Goal: Information Seeking & Learning: Learn about a topic

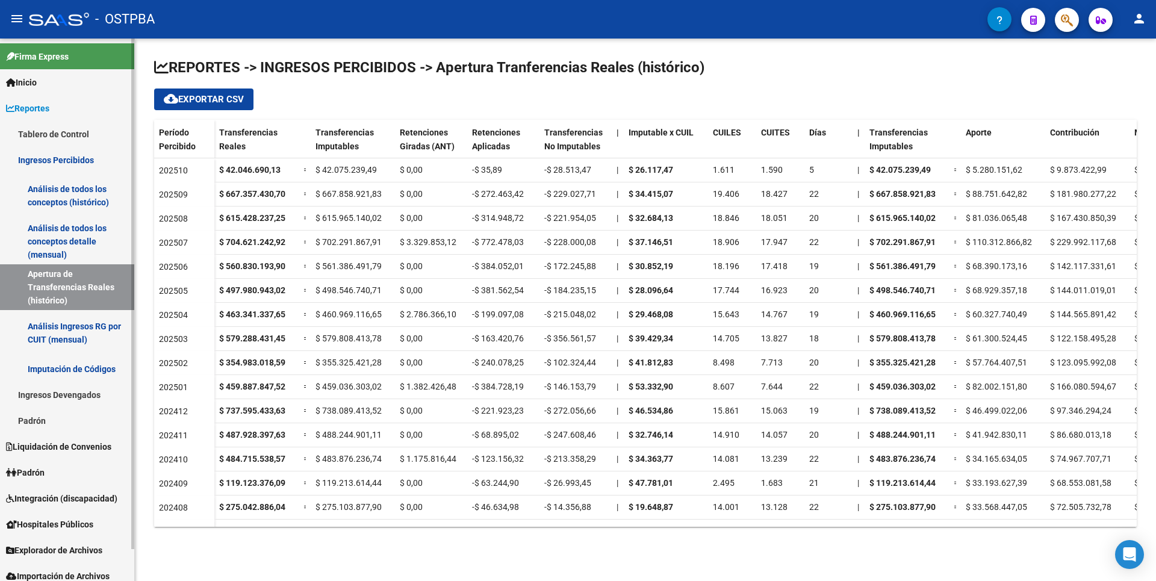
click at [75, 340] on link "Análisis Ingresos RG por CUIT (mensual)" at bounding box center [67, 333] width 134 height 46
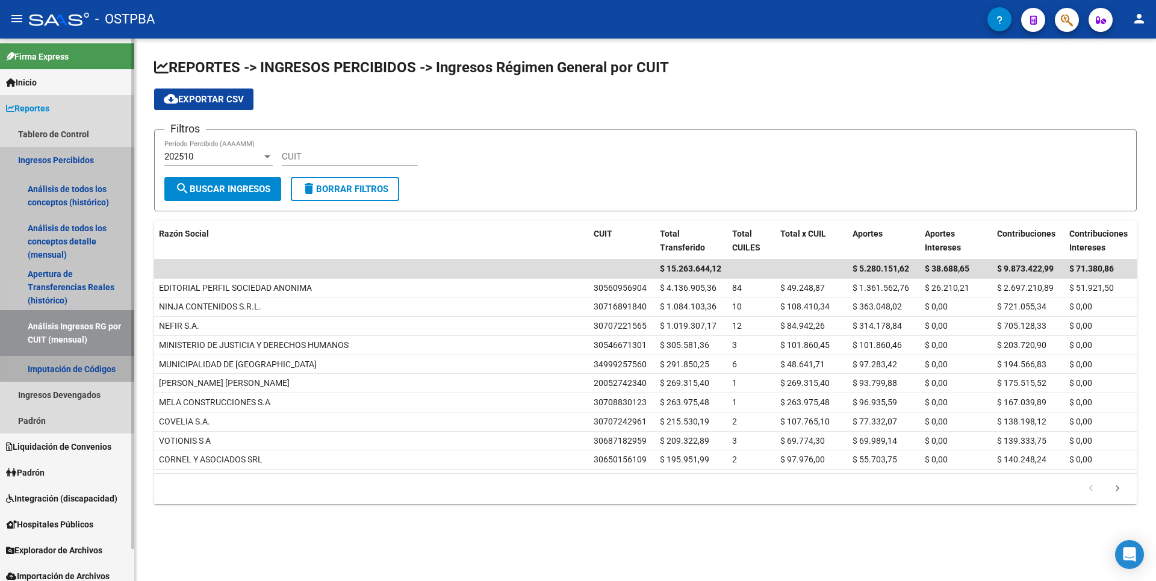
click at [102, 376] on link "Imputación de Códigos" at bounding box center [67, 369] width 134 height 26
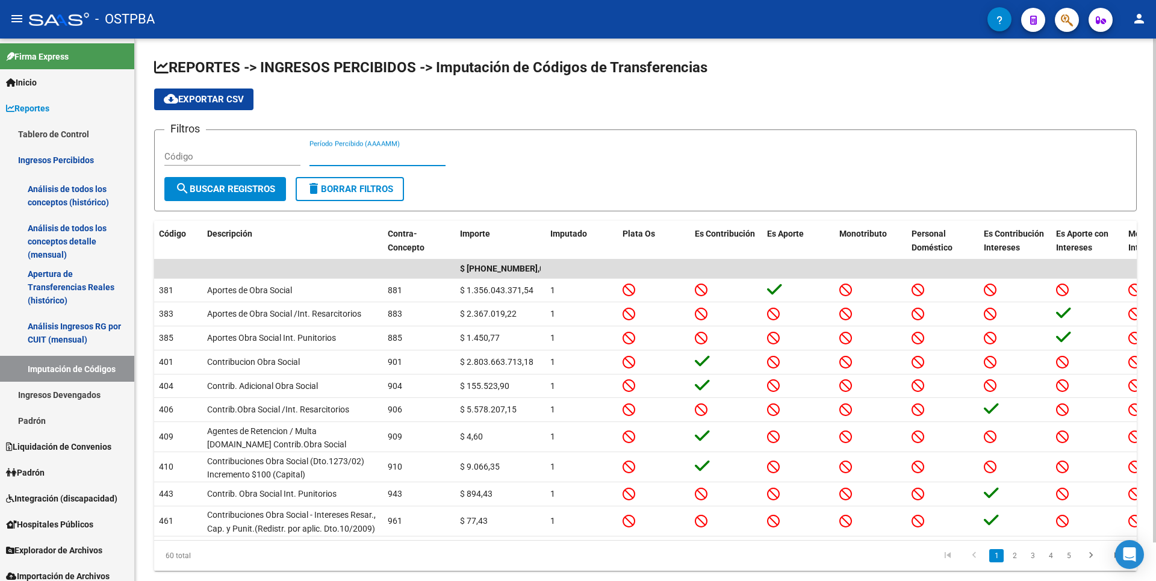
click at [346, 151] on input "Período Percibido (AAAAMM)" at bounding box center [377, 156] width 136 height 11
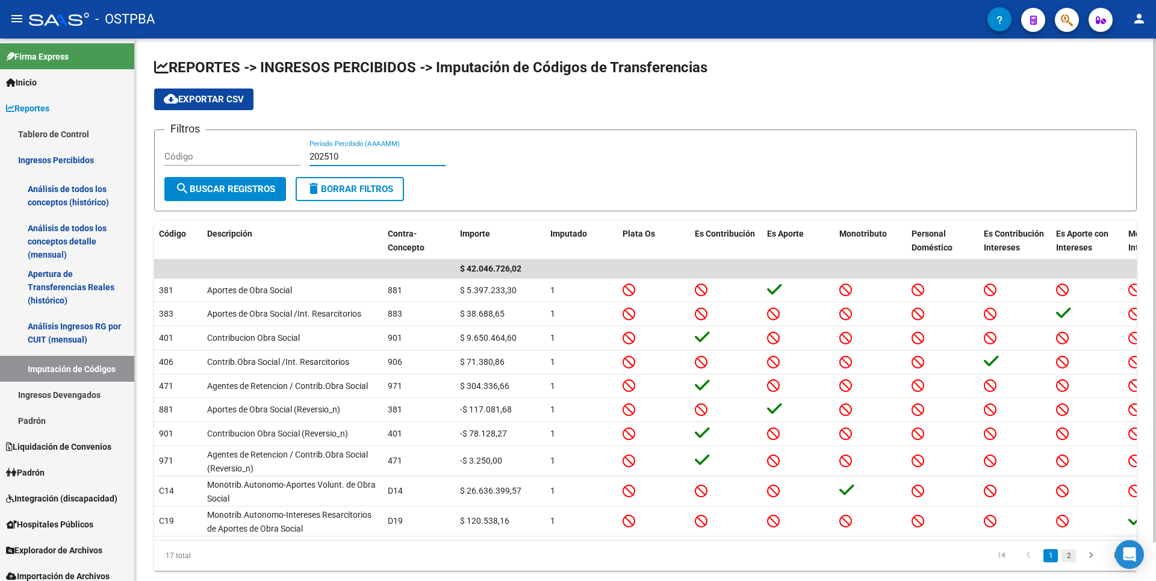
type input "202510"
click at [1070, 562] on link "2" at bounding box center [1068, 555] width 14 height 13
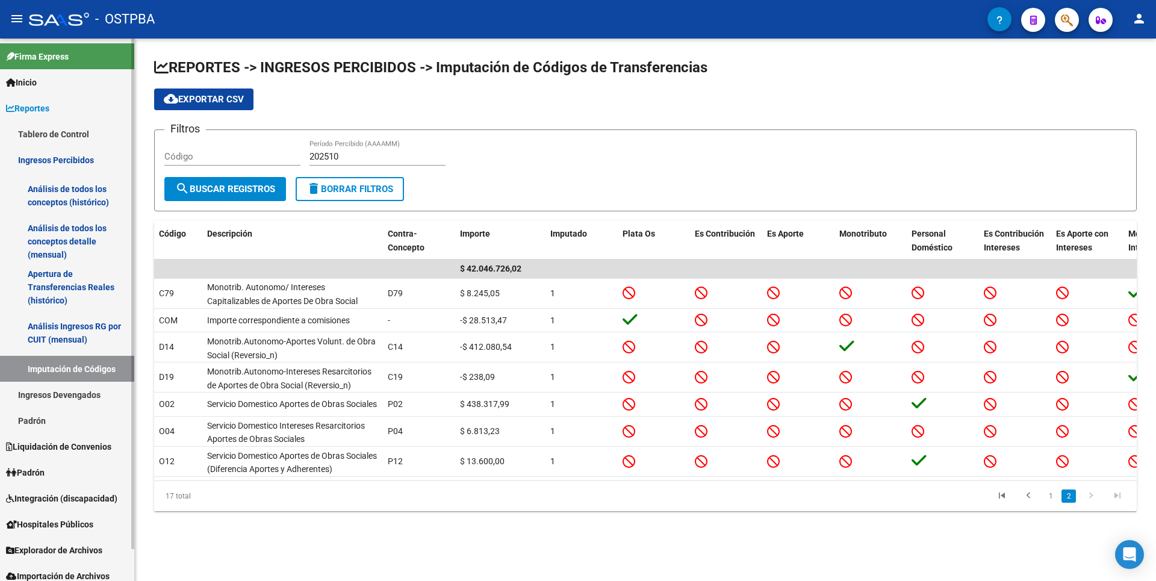
click at [45, 476] on span "Padrón" at bounding box center [25, 472] width 39 height 13
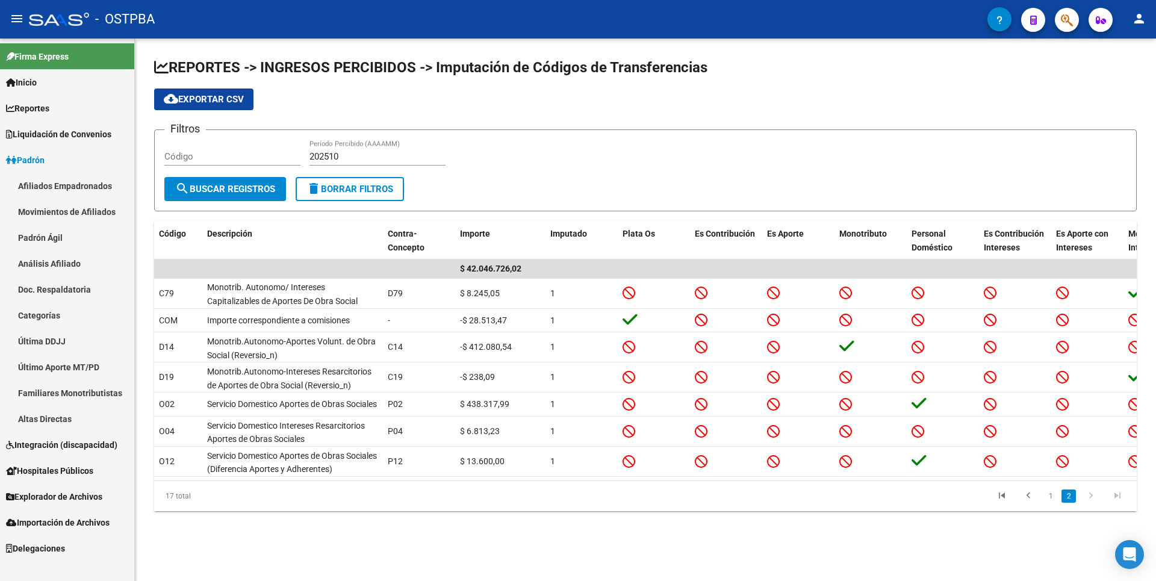
click at [61, 320] on link "Categorías" at bounding box center [67, 315] width 134 height 26
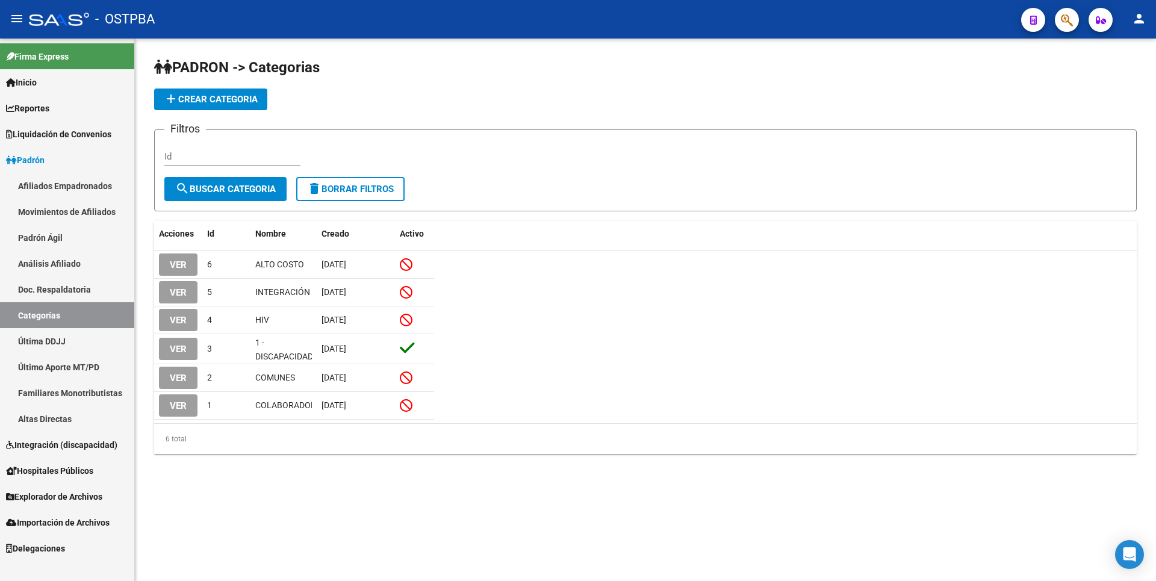
click at [75, 417] on link "Altas Directas" at bounding box center [67, 419] width 134 height 26
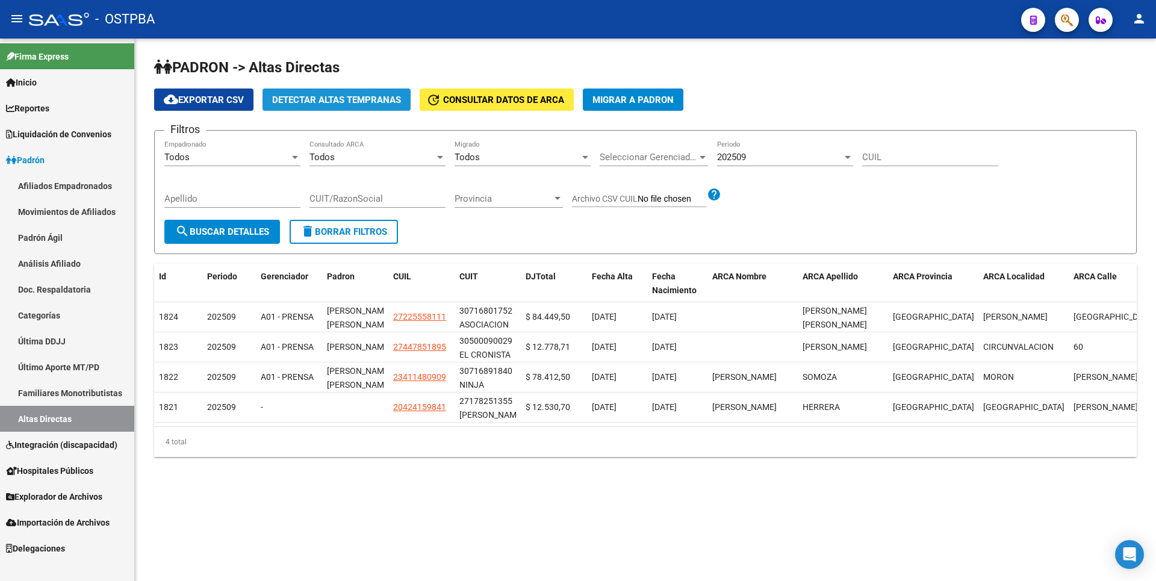
click at [363, 102] on span "Detectar Altas Tempranas" at bounding box center [336, 100] width 129 height 11
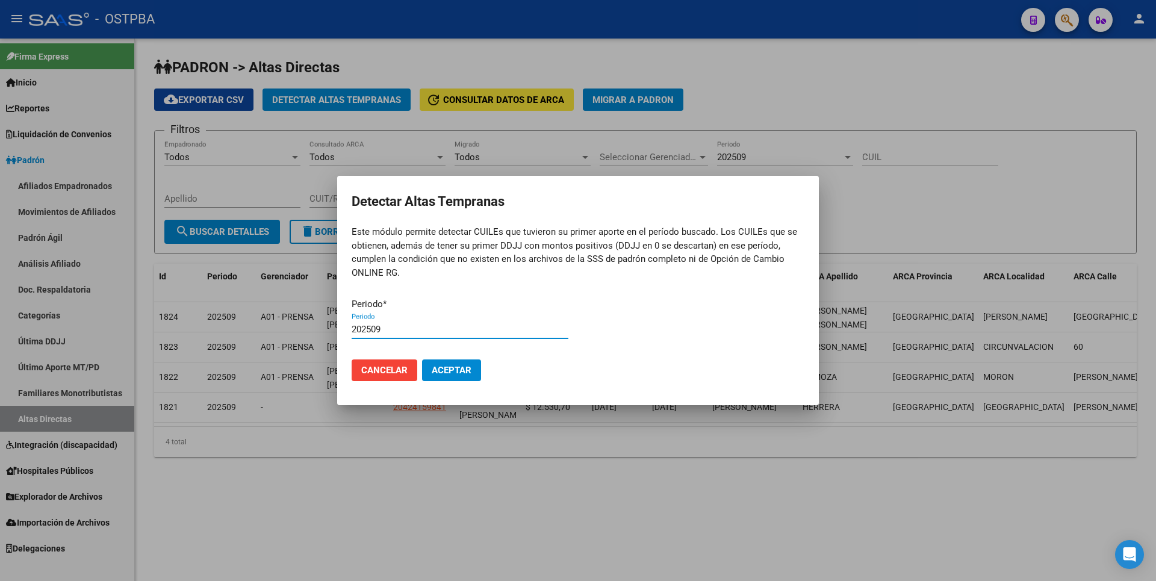
type input "202509"
click at [422, 359] on button "Aceptar" at bounding box center [451, 370] width 59 height 22
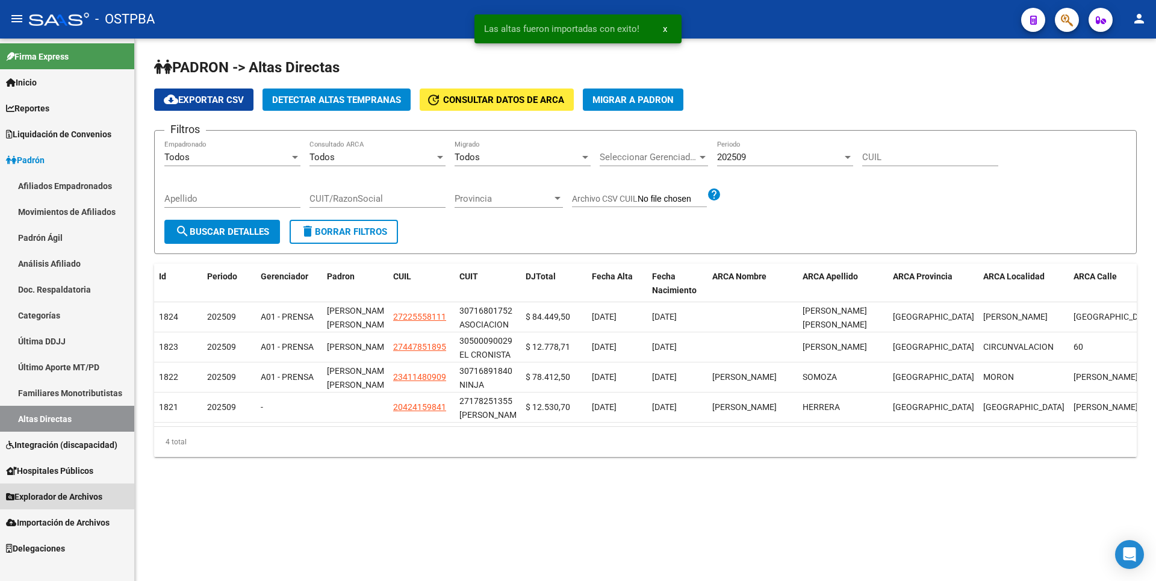
click at [67, 503] on link "Explorador de Archivos" at bounding box center [67, 496] width 134 height 26
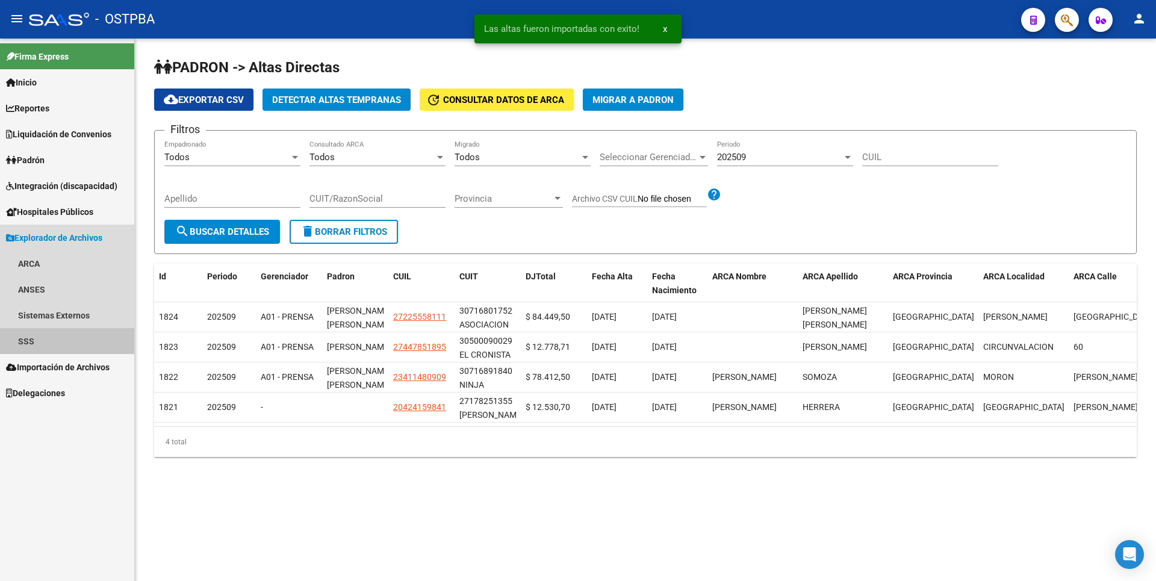
click at [33, 335] on link "SSS" at bounding box center [67, 341] width 134 height 26
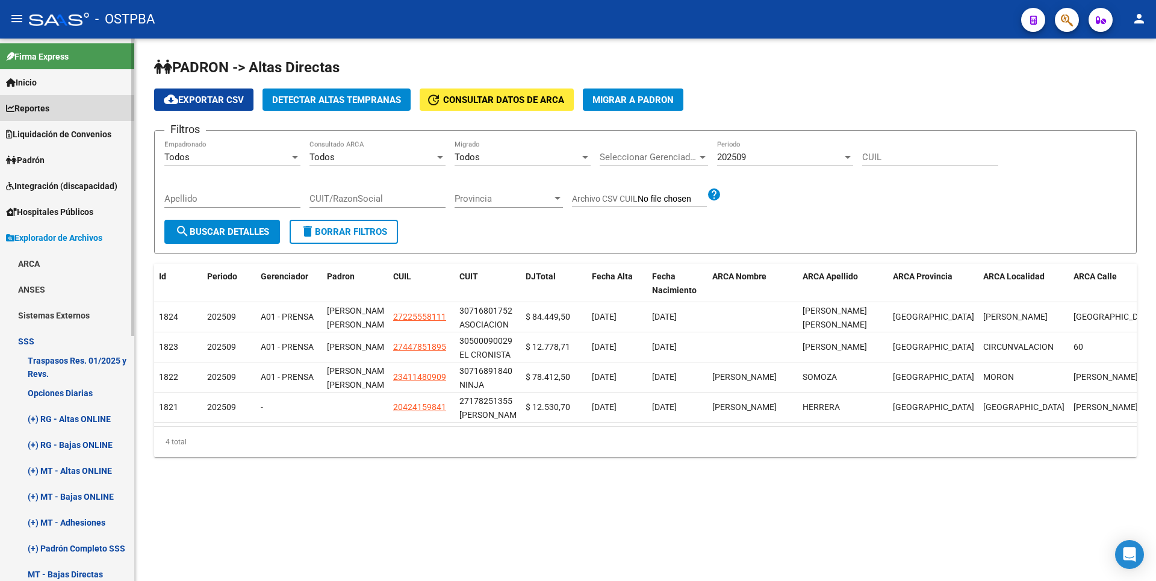
click at [38, 110] on span "Reportes" at bounding box center [27, 108] width 43 height 13
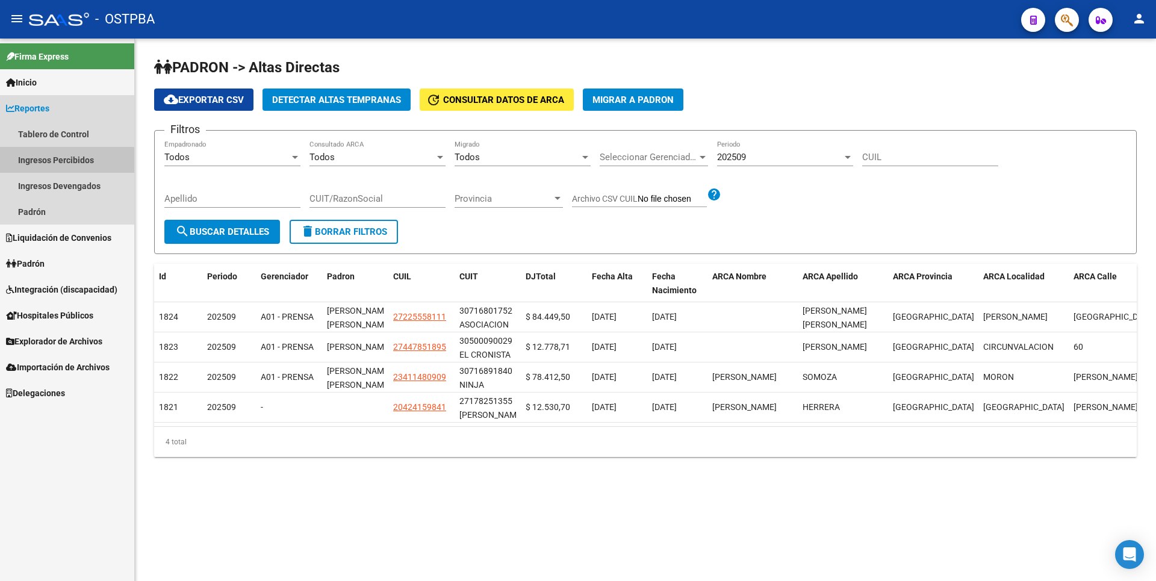
click at [58, 162] on link "Ingresos Percibidos" at bounding box center [67, 160] width 134 height 26
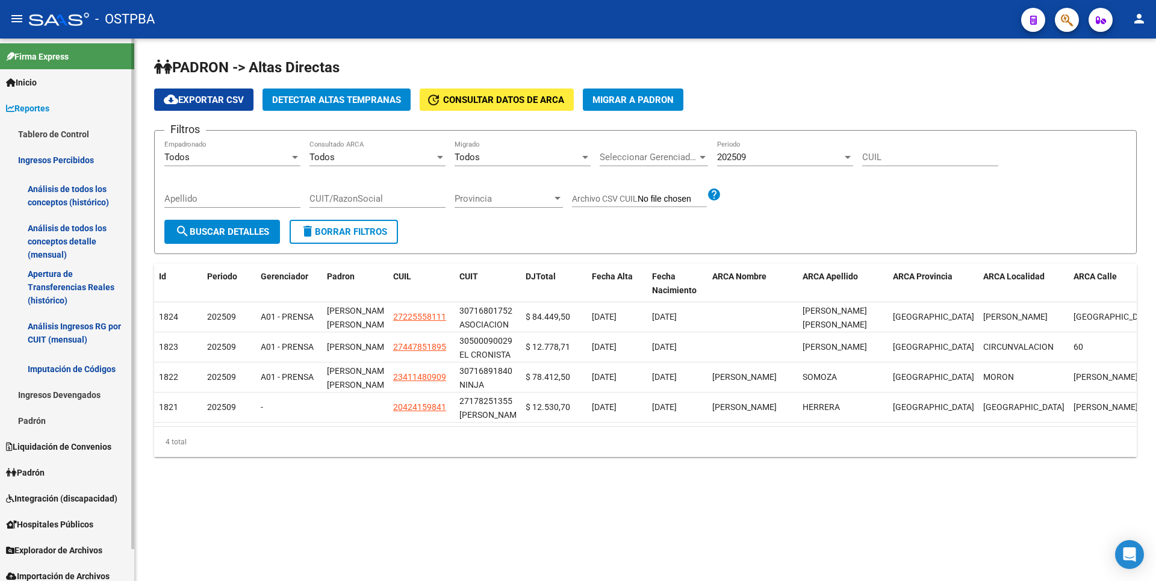
click at [63, 228] on link "Análisis de todos los conceptos detalle (mensual)" at bounding box center [67, 242] width 134 height 46
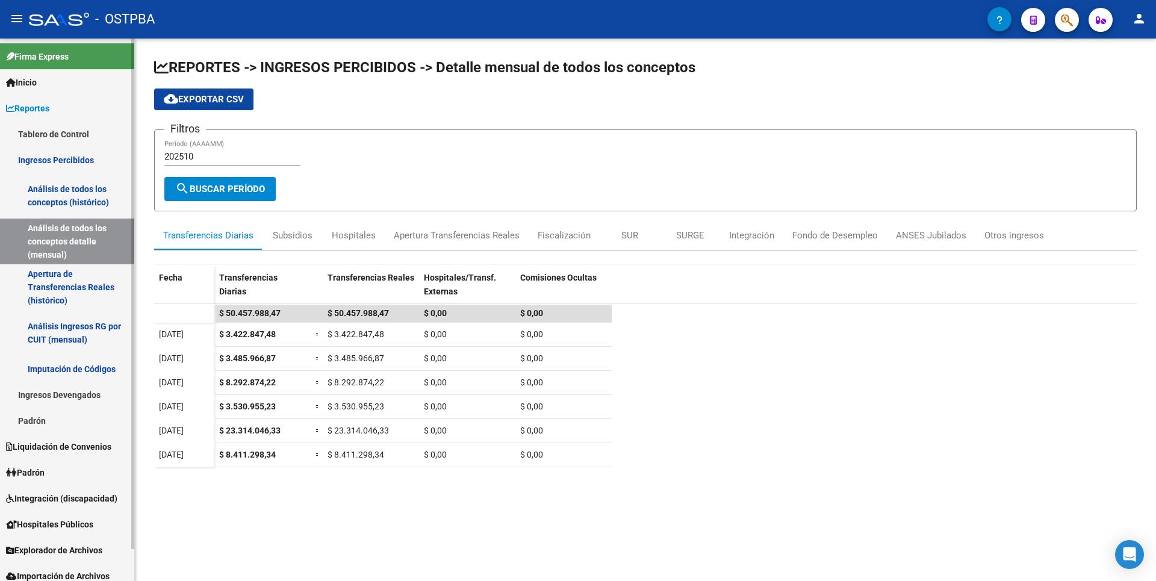
click at [79, 297] on link "Apertura de Transferencias Reales (histórico)" at bounding box center [67, 287] width 134 height 46
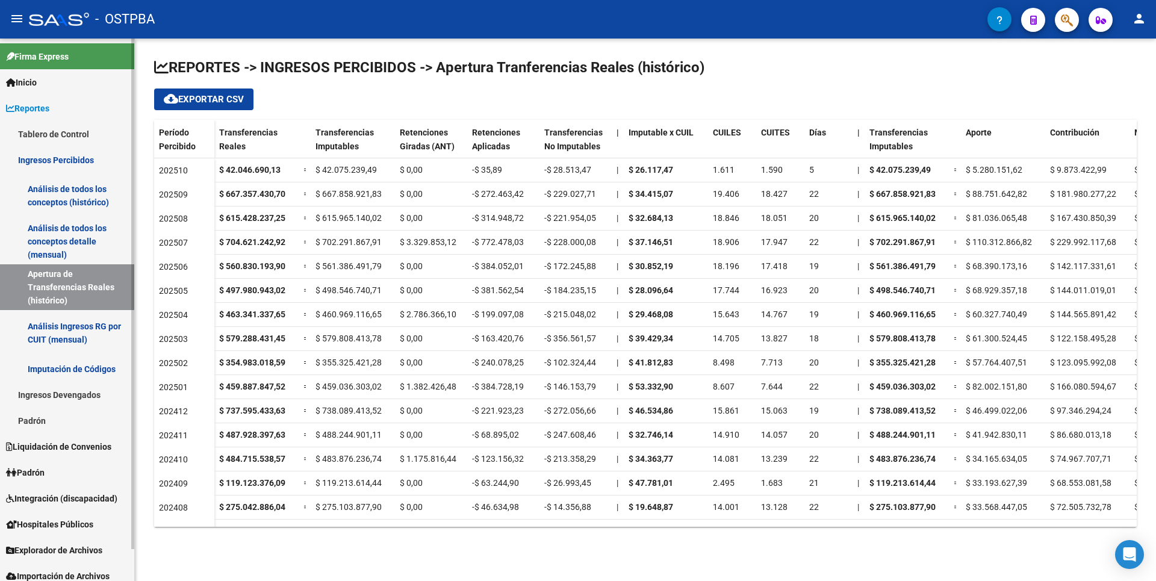
drag, startPoint x: 63, startPoint y: 228, endPoint x: 114, endPoint y: 179, distance: 71.1
click at [64, 229] on link "Análisis de todos los conceptos detalle (mensual)" at bounding box center [67, 242] width 134 height 46
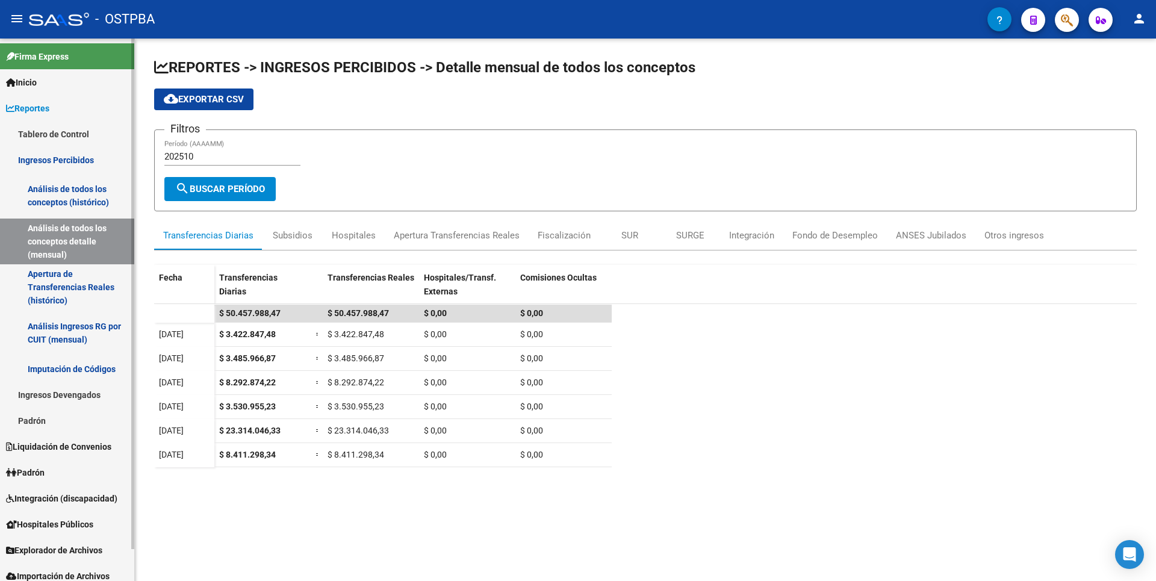
click at [46, 479] on link "Padrón" at bounding box center [67, 472] width 134 height 26
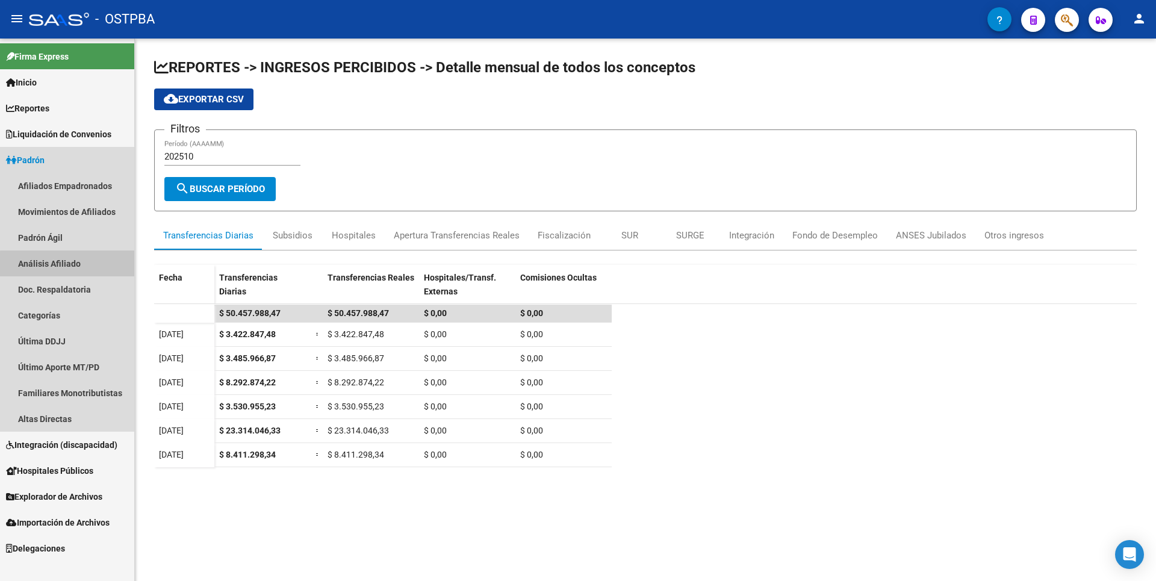
click at [70, 264] on link "Análisis Afiliado" at bounding box center [67, 263] width 134 height 26
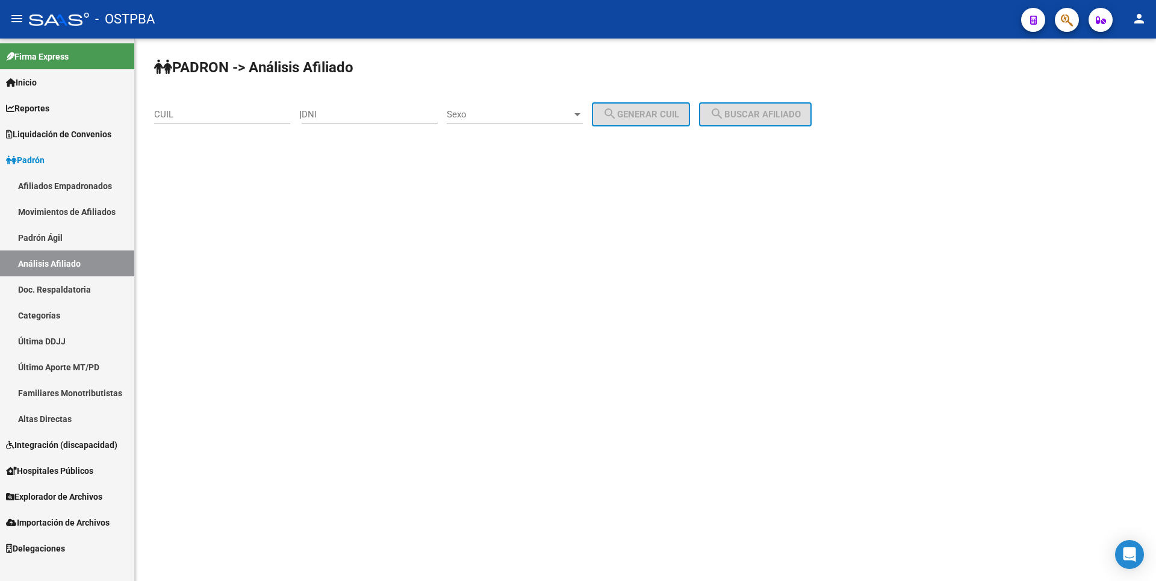
click at [203, 114] on input "CUIL" at bounding box center [222, 114] width 136 height 11
paste input "20-17298941-2"
type input "20-17298941-2"
click at [772, 110] on span "search Buscar afiliado" at bounding box center [755, 114] width 91 height 11
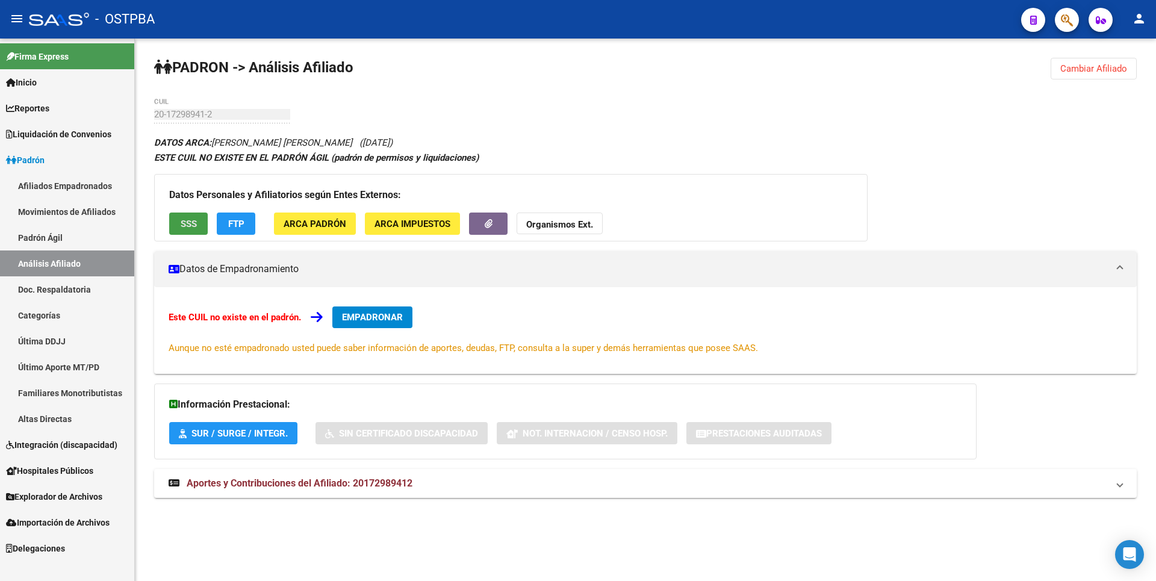
click at [193, 212] on button "SSS" at bounding box center [188, 223] width 39 height 22
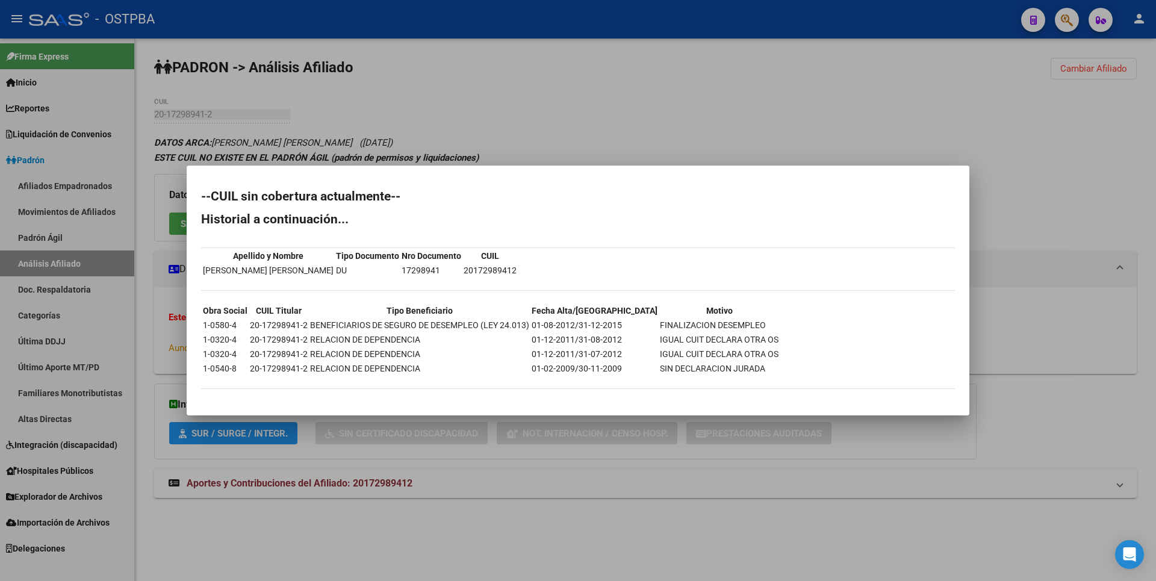
click at [619, 64] on div at bounding box center [578, 290] width 1156 height 581
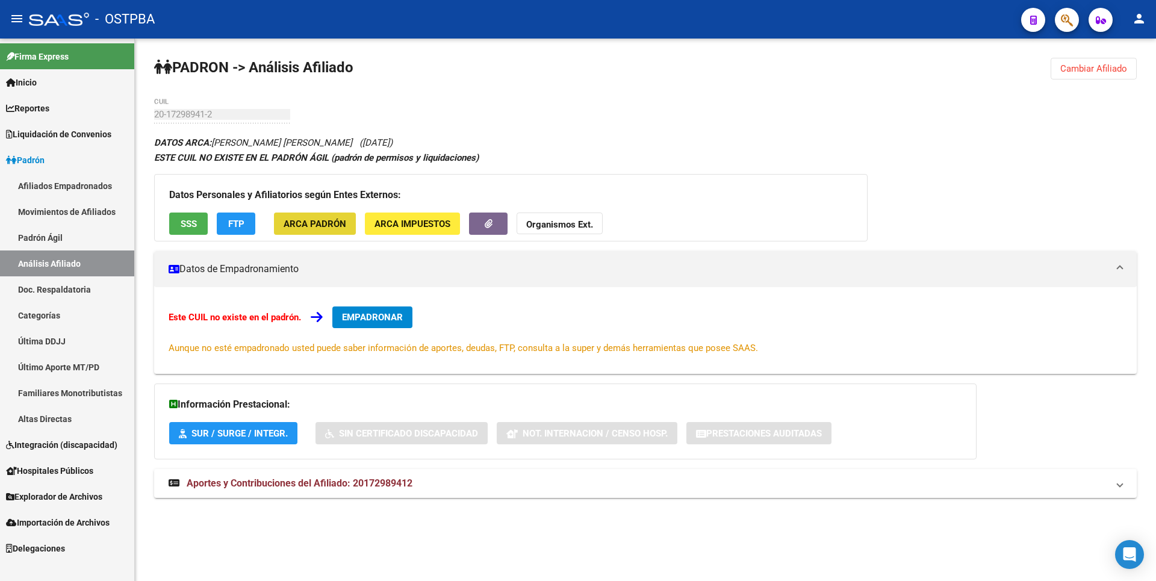
click at [336, 230] on button "ARCA Padrón" at bounding box center [315, 223] width 82 height 22
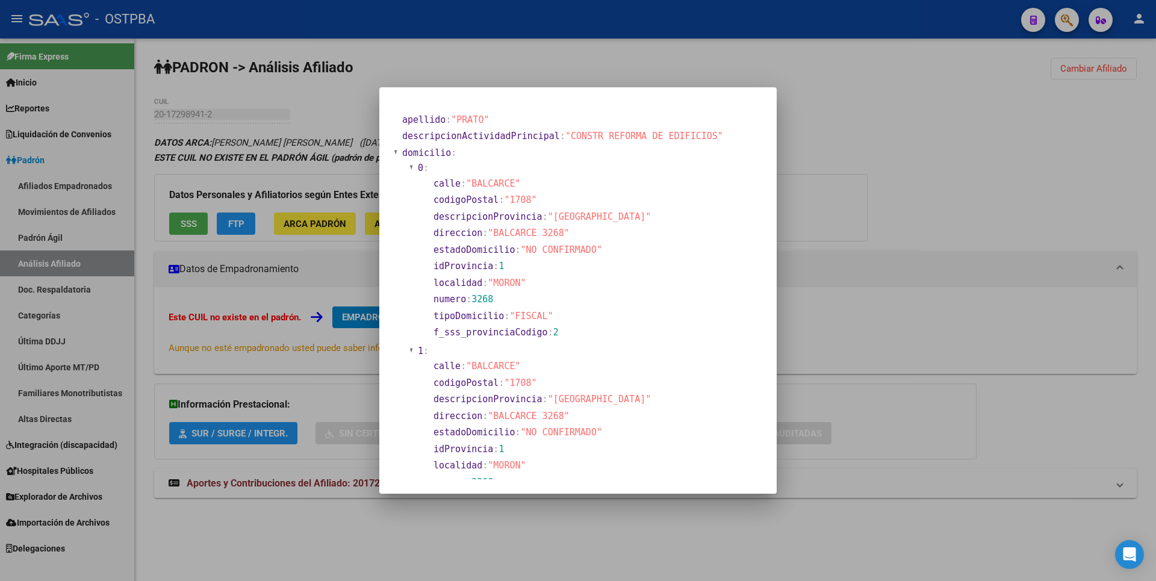
click at [851, 159] on div at bounding box center [578, 290] width 1156 height 581
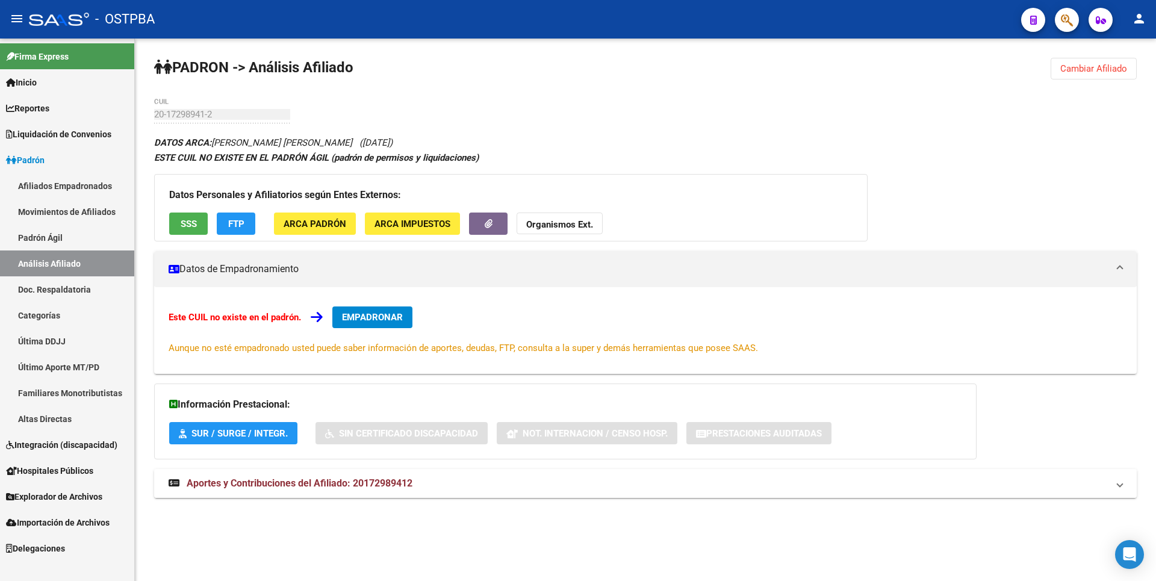
click at [385, 485] on span "Aportes y Contribuciones del Afiliado: 20172989412" at bounding box center [300, 482] width 226 height 11
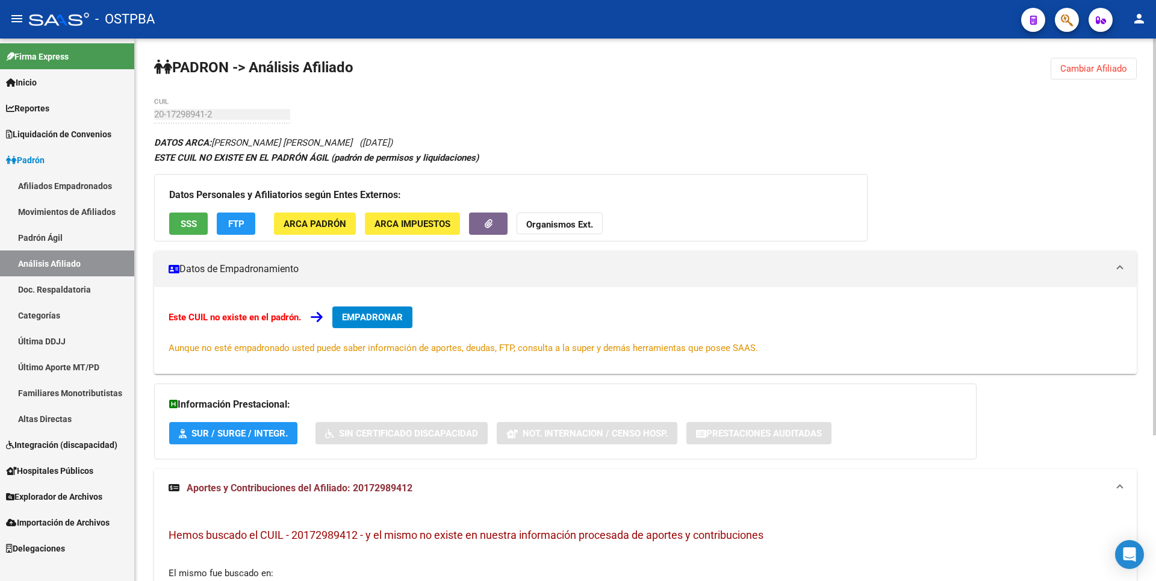
click at [405, 230] on button "ARCA Impuestos" at bounding box center [412, 223] width 95 height 22
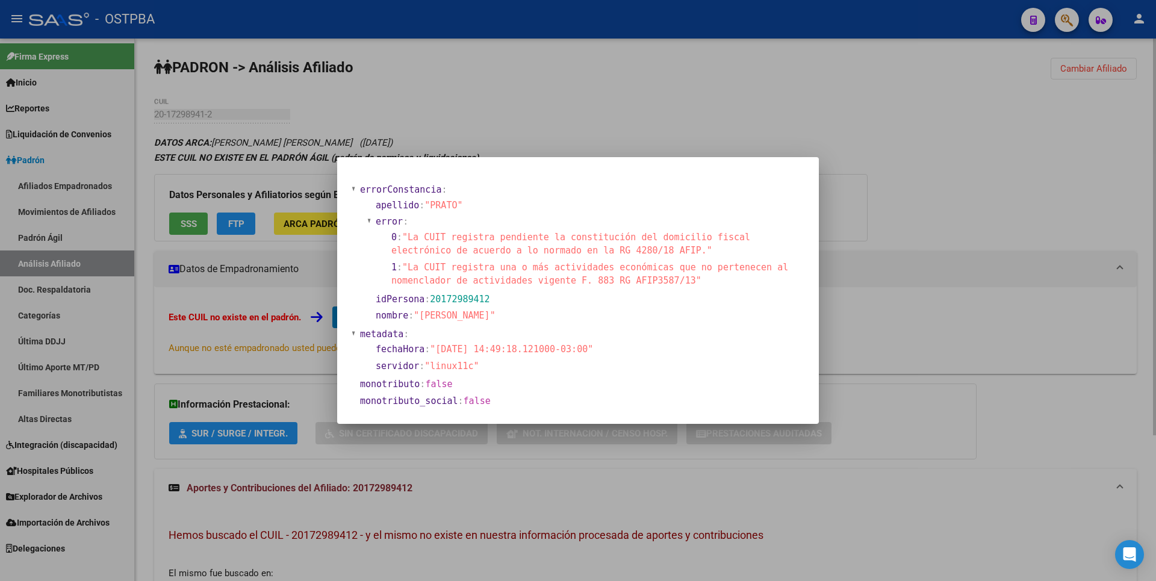
drag, startPoint x: 652, startPoint y: 120, endPoint x: 623, endPoint y: 101, distance: 34.7
click at [649, 116] on div at bounding box center [578, 290] width 1156 height 581
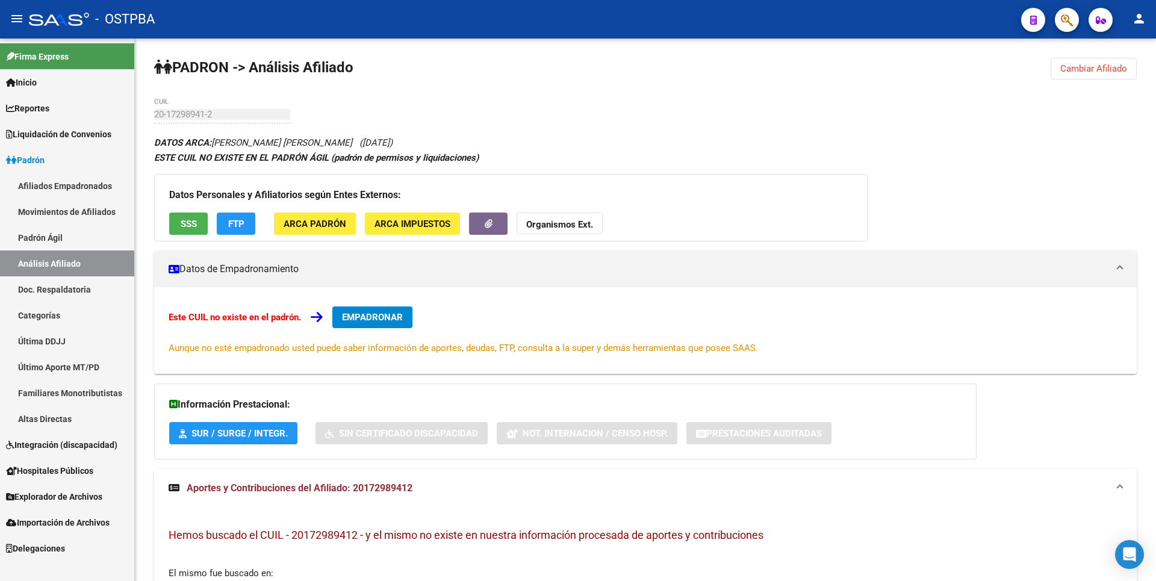
click at [28, 307] on link "Categorías" at bounding box center [67, 315] width 134 height 26
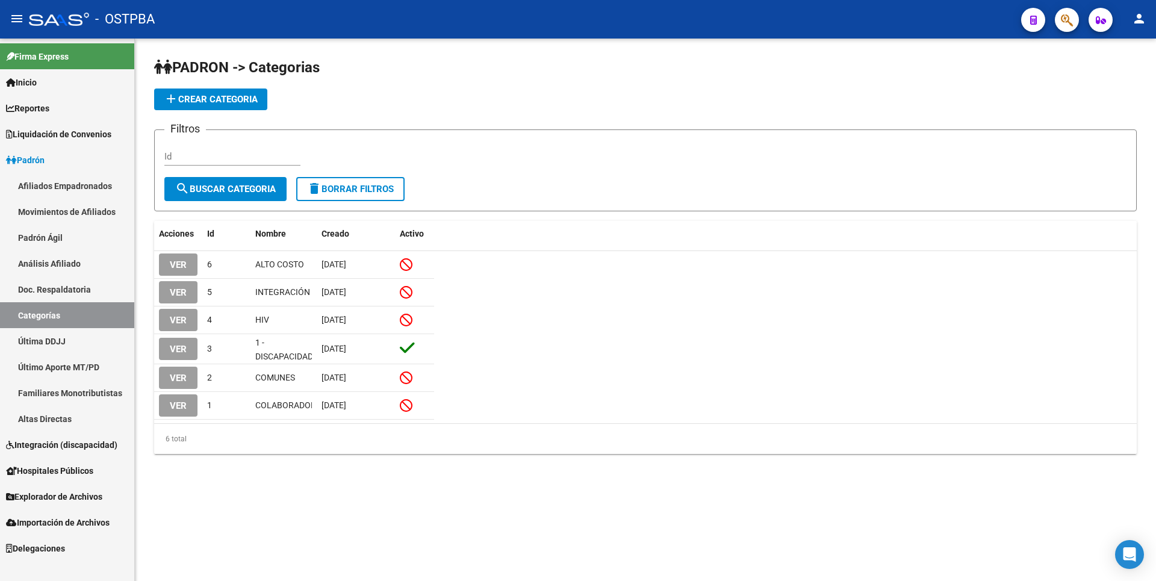
click at [48, 388] on link "Familiares Monotributistas" at bounding box center [67, 393] width 134 height 26
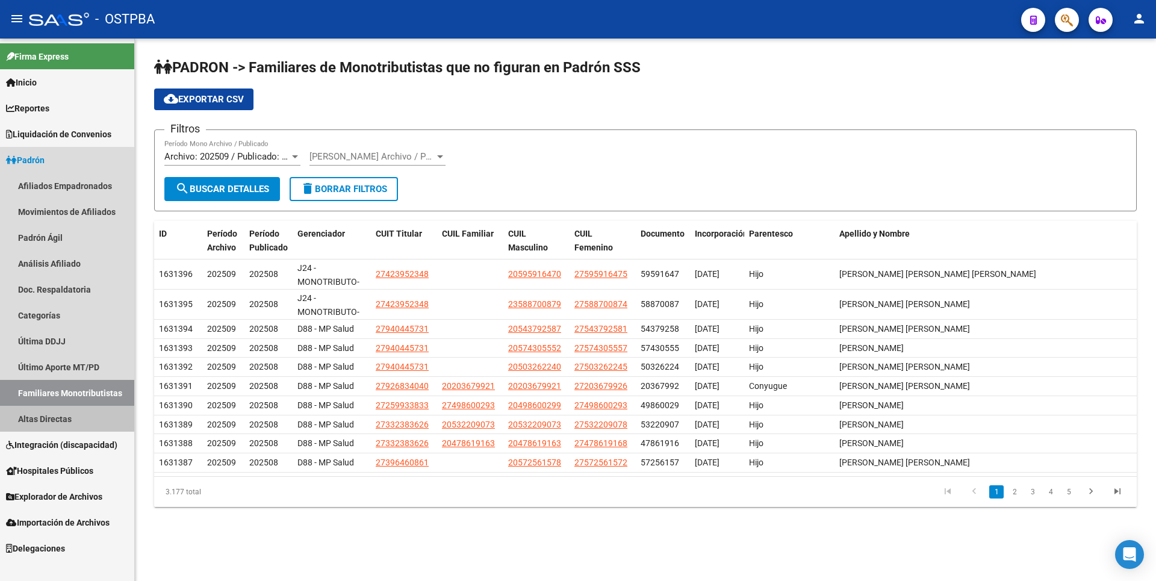
click at [54, 421] on link "Altas Directas" at bounding box center [67, 419] width 134 height 26
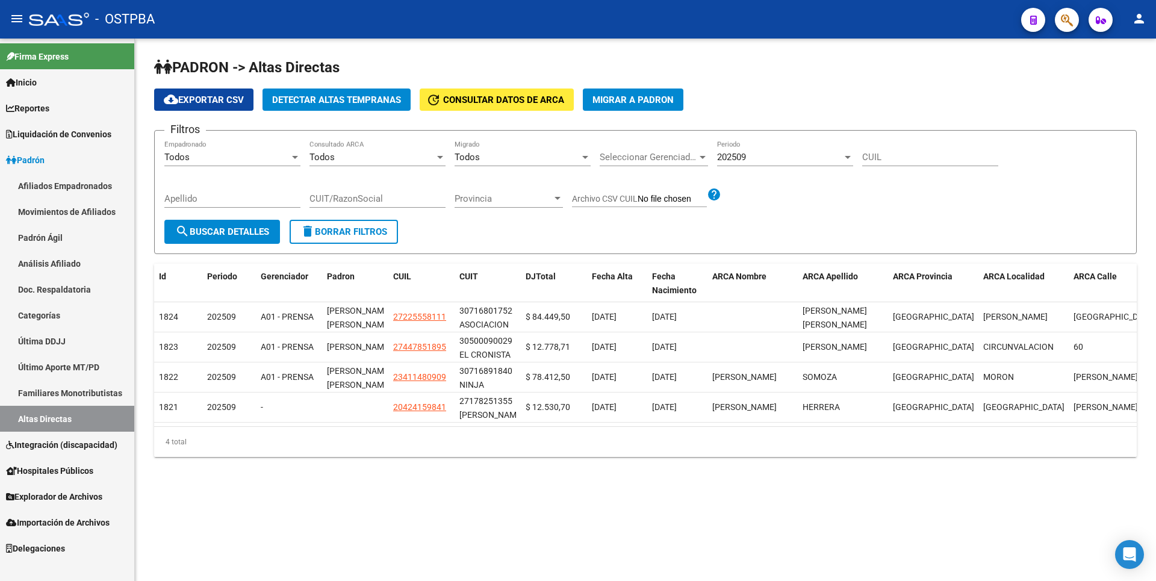
click at [76, 448] on span "Integración (discapacidad)" at bounding box center [61, 444] width 111 height 13
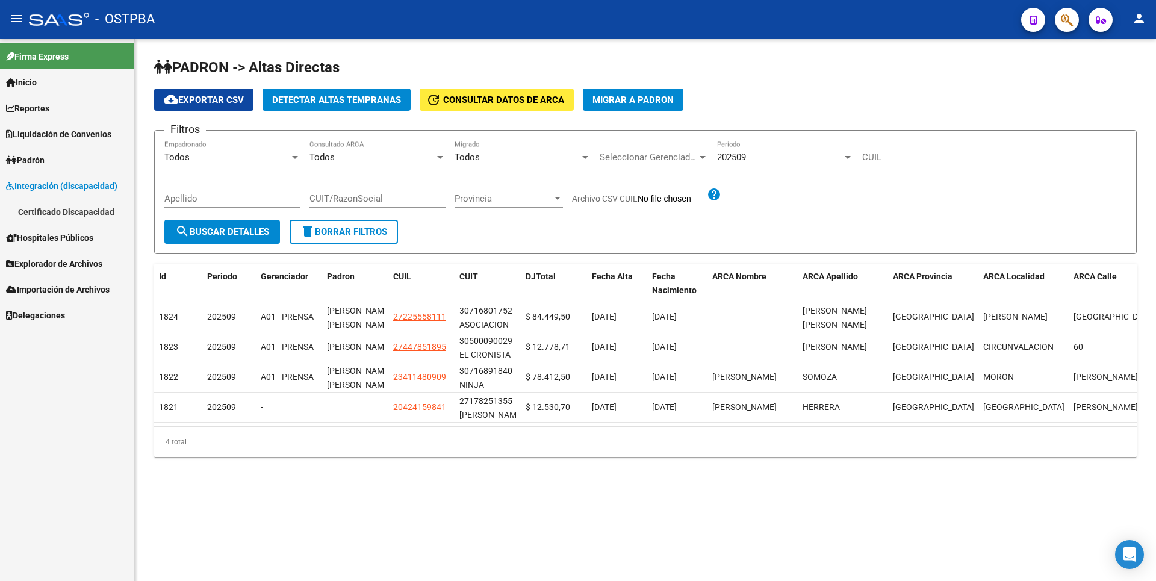
click at [98, 261] on span "Explorador de Archivos" at bounding box center [54, 263] width 96 height 13
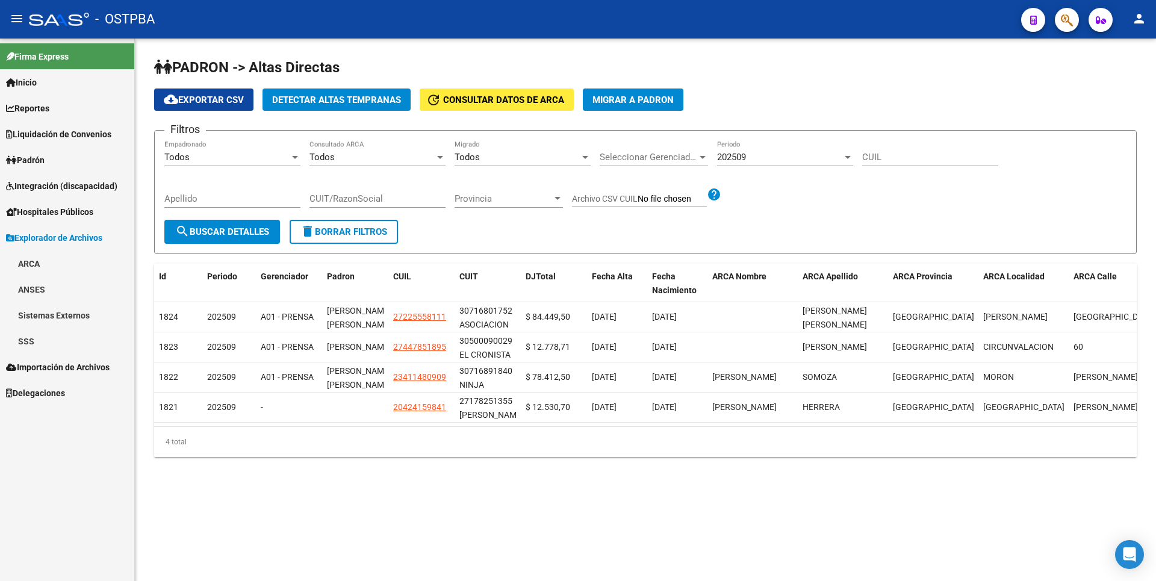
click at [54, 346] on link "SSS" at bounding box center [67, 341] width 134 height 26
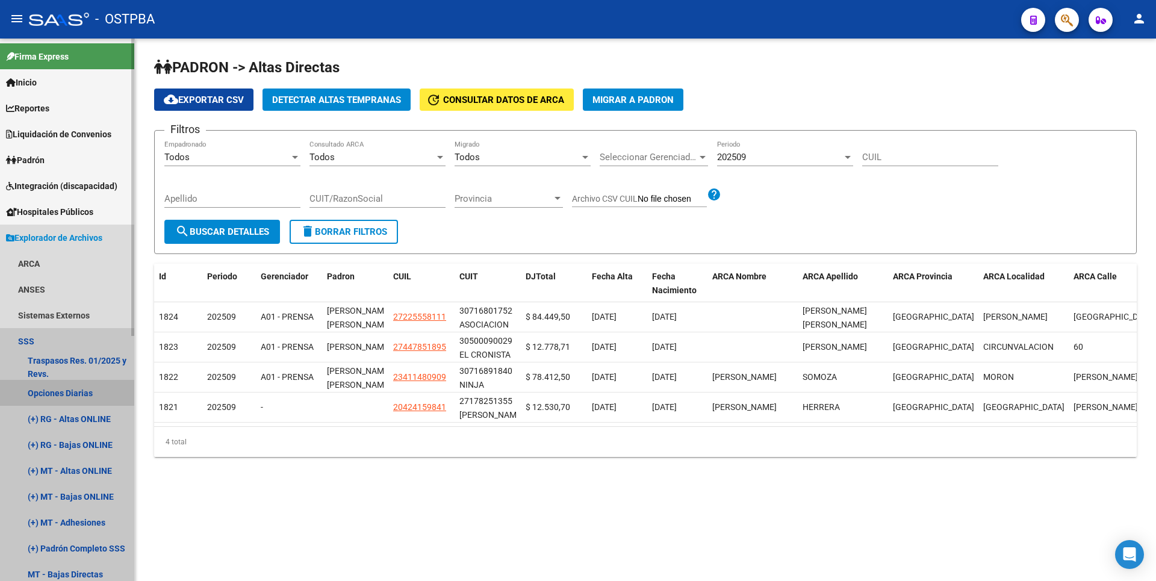
click at [92, 388] on link "Opciones Diarias" at bounding box center [67, 393] width 134 height 26
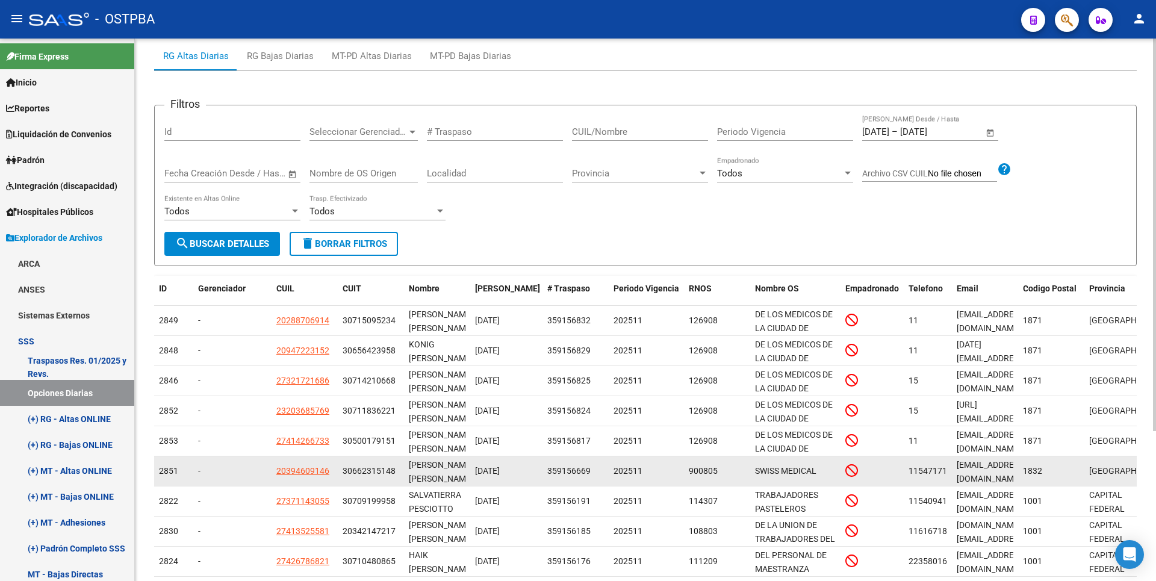
scroll to position [208, 0]
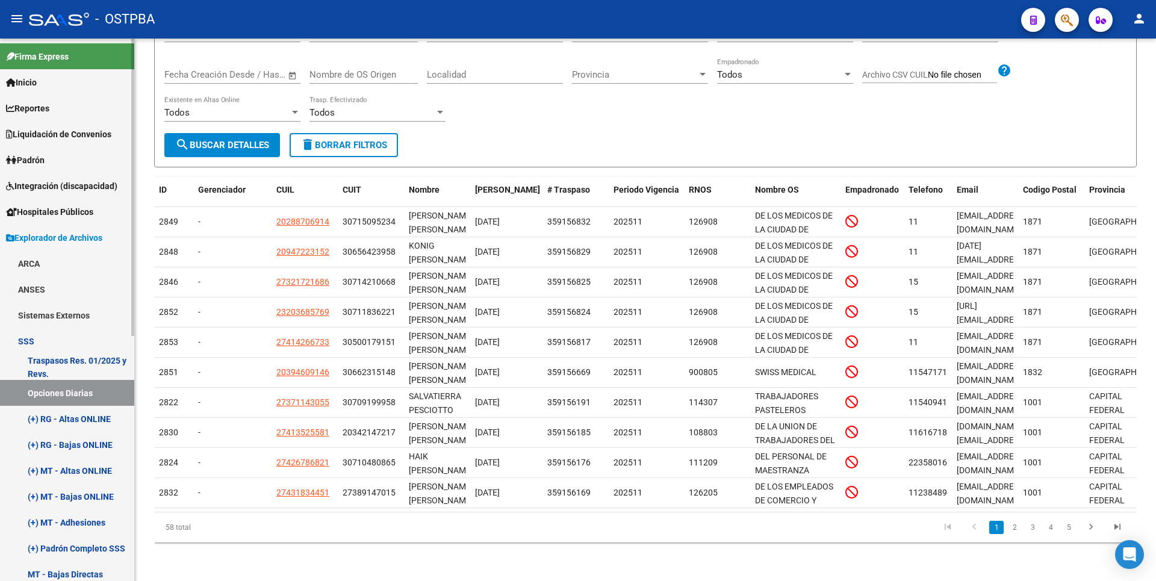
click at [93, 416] on link "(+) RG - Altas ONLINE" at bounding box center [67, 419] width 134 height 26
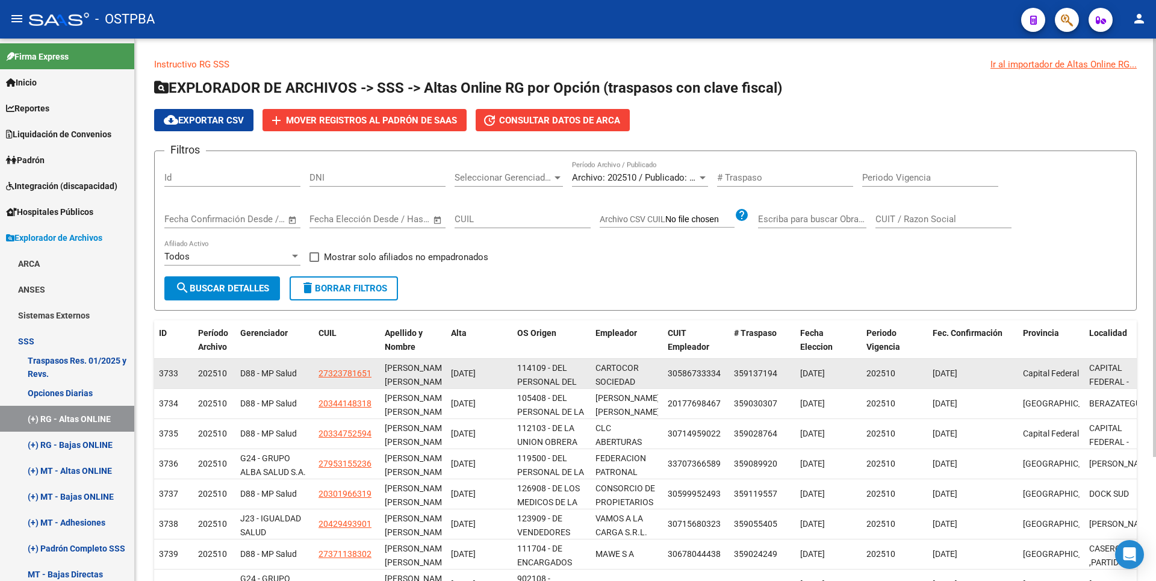
scroll to position [161, 0]
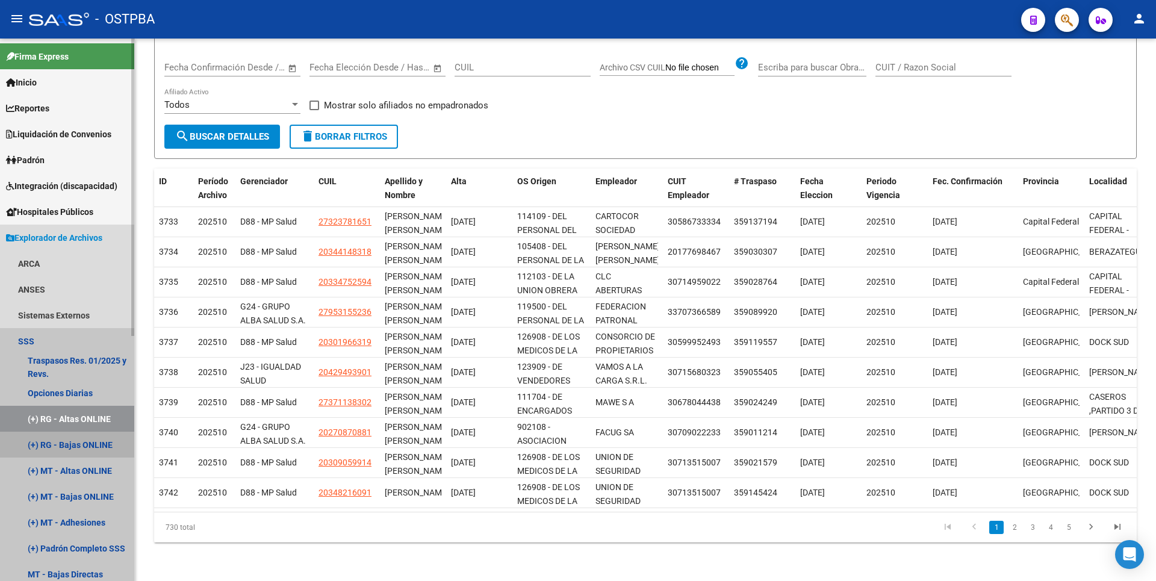
click at [92, 439] on link "(+) RG - Bajas ONLINE" at bounding box center [67, 445] width 134 height 26
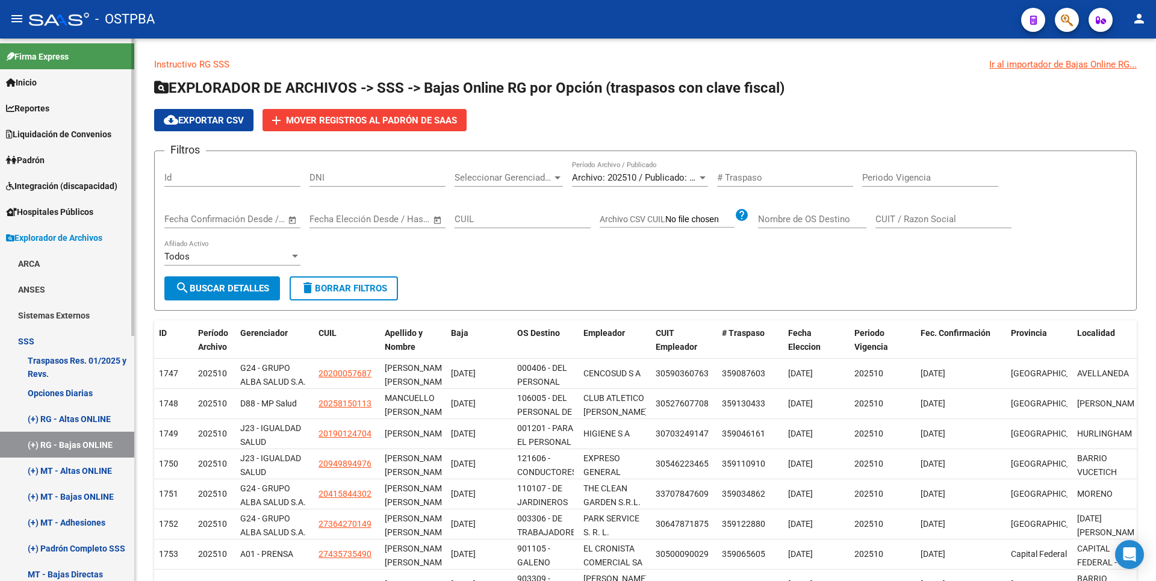
click at [99, 474] on link "(+) MT - Altas ONLINE" at bounding box center [67, 470] width 134 height 26
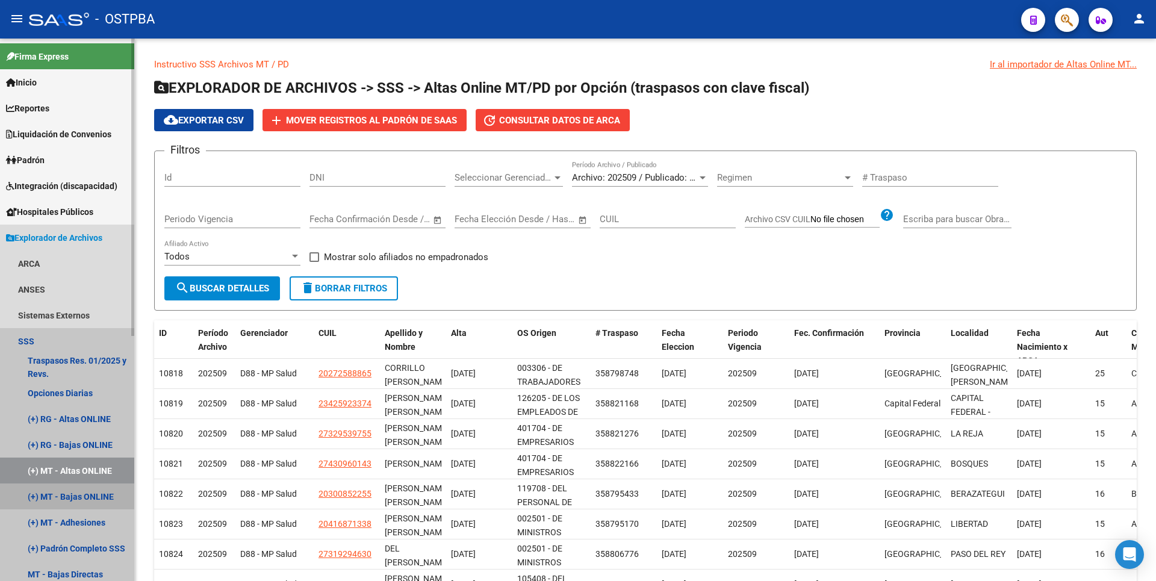
click at [97, 495] on link "(+) MT - Bajas ONLINE" at bounding box center [67, 496] width 134 height 26
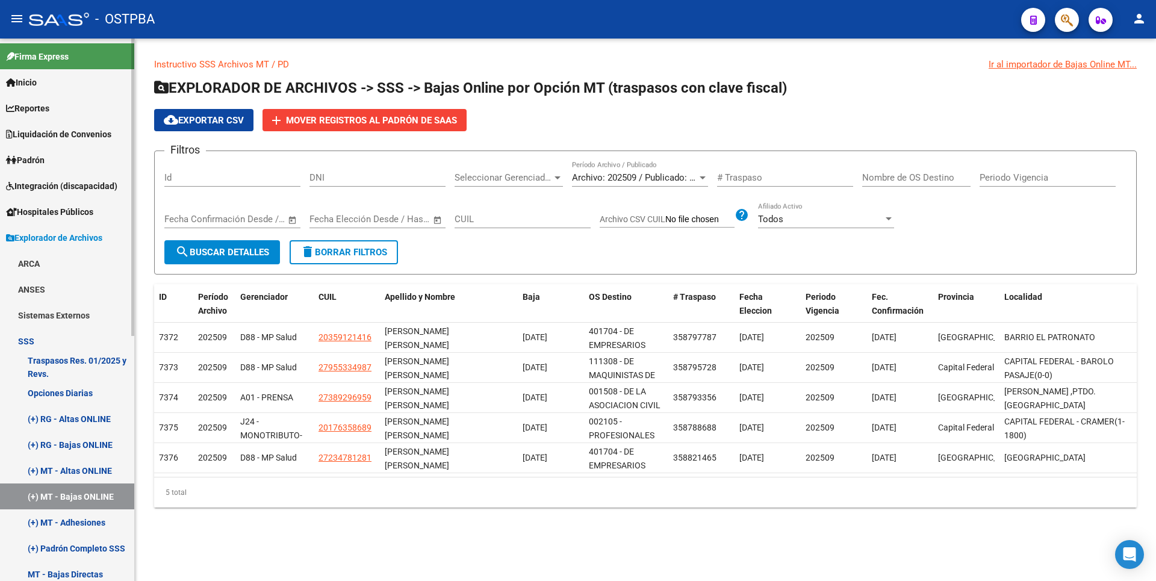
click at [89, 521] on link "(+) MT - Adhesiones" at bounding box center [67, 522] width 134 height 26
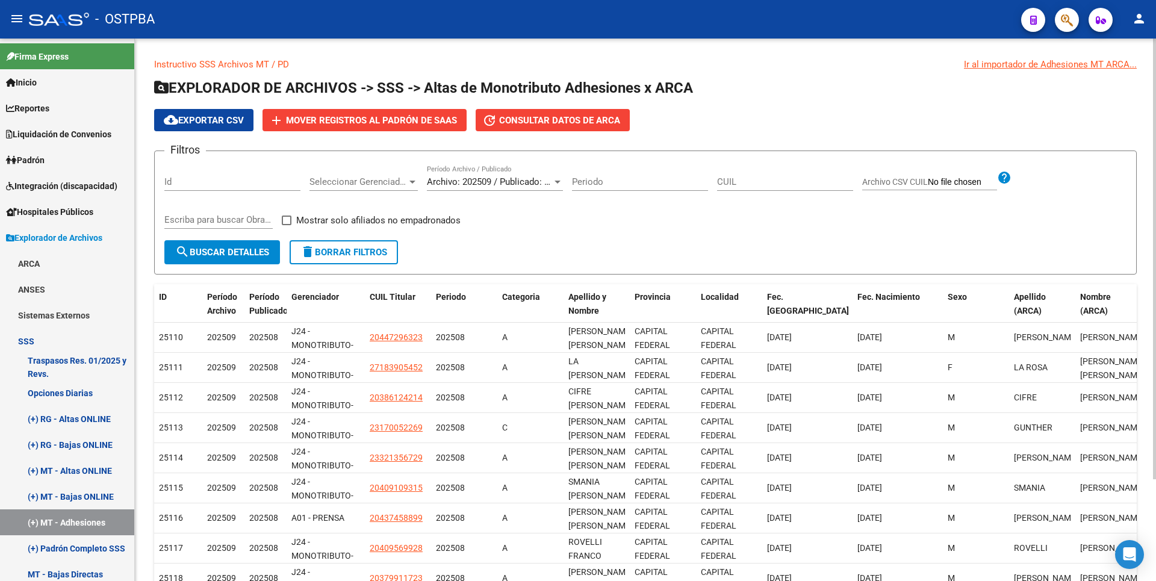
scroll to position [125, 0]
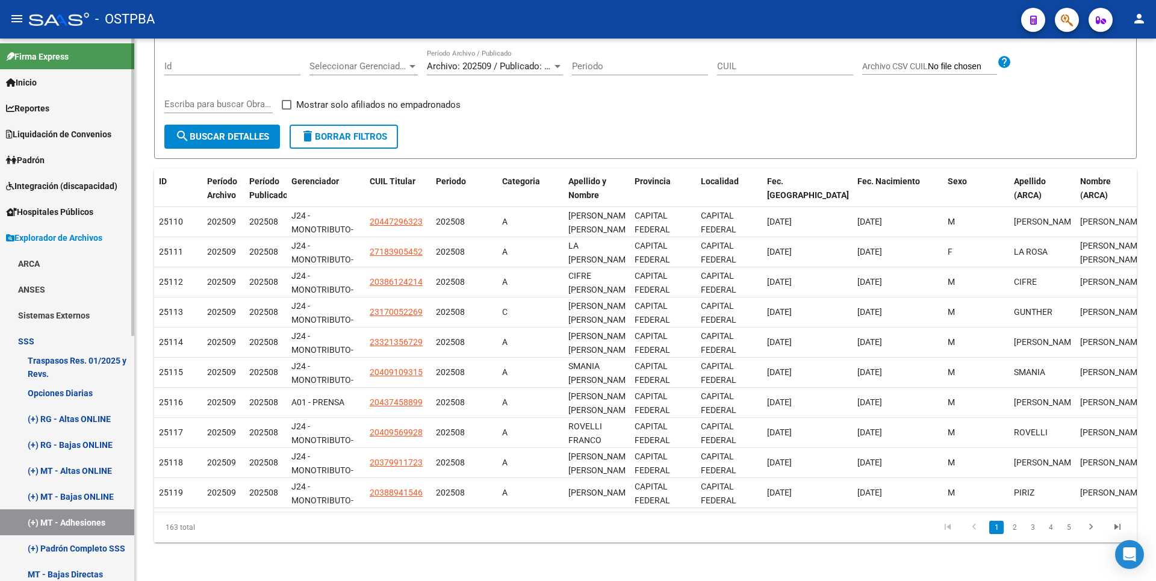
click at [73, 550] on link "(+) Padrón Completo SSS" at bounding box center [67, 548] width 134 height 26
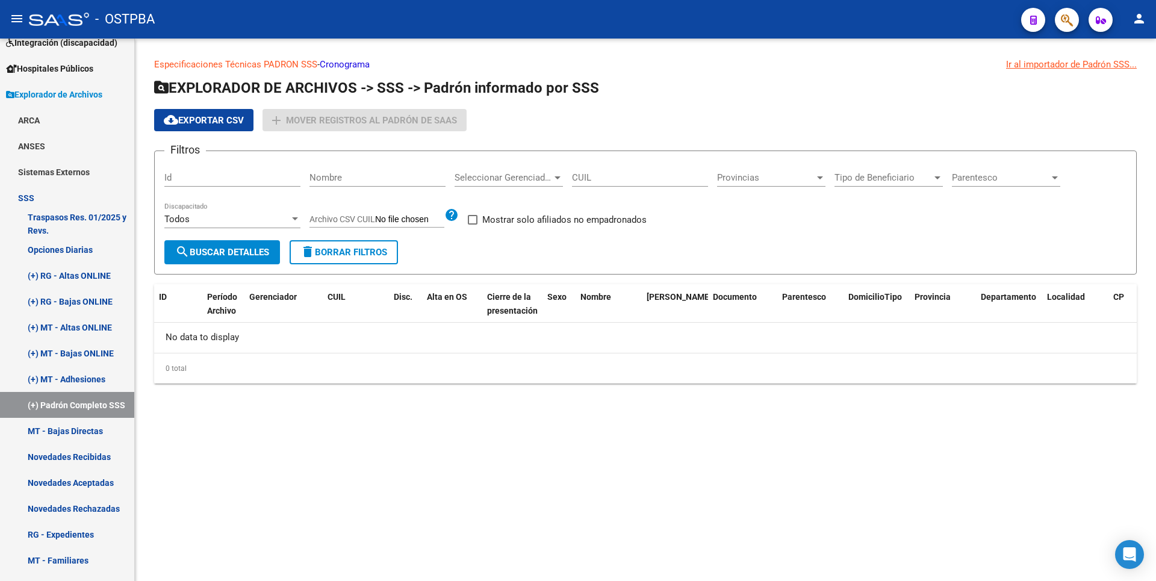
scroll to position [301, 0]
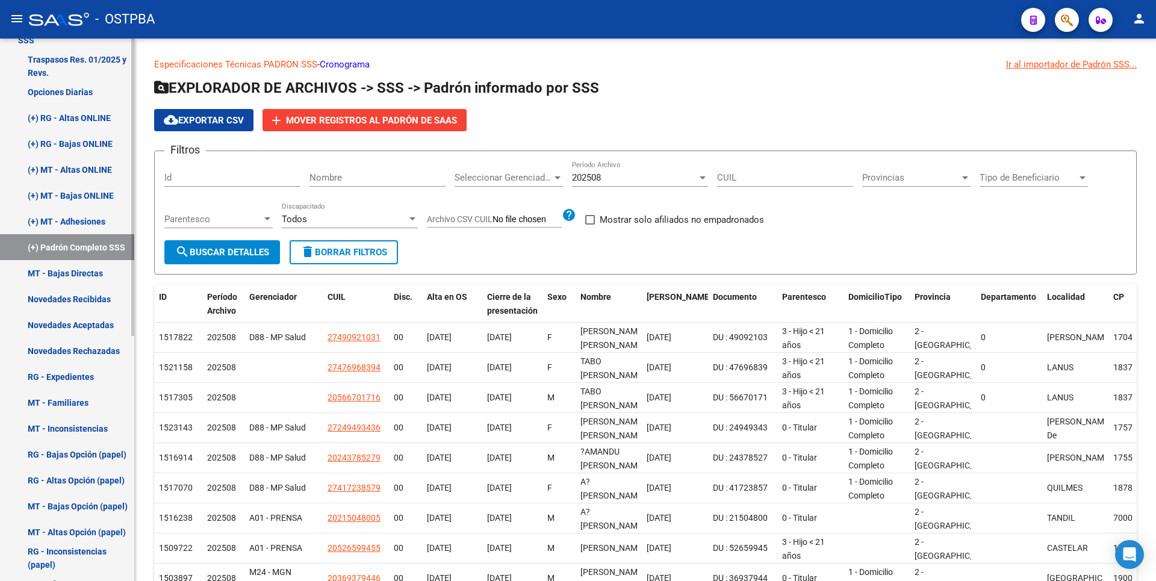
click at [87, 278] on link "MT - Bajas Directas" at bounding box center [67, 273] width 134 height 26
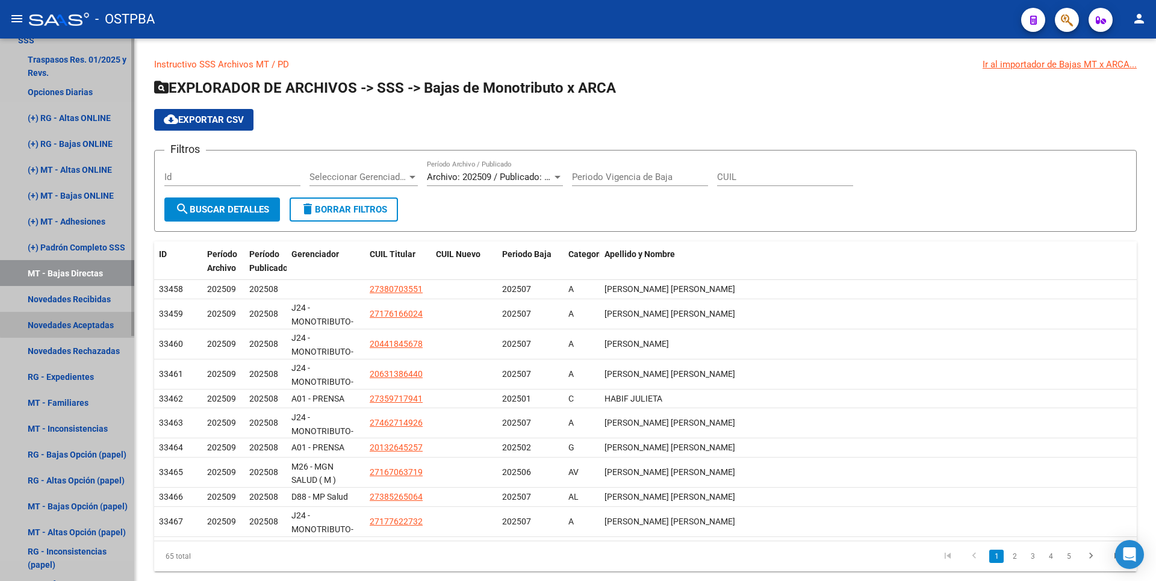
click at [98, 318] on link "Novedades Aceptadas" at bounding box center [67, 325] width 134 height 26
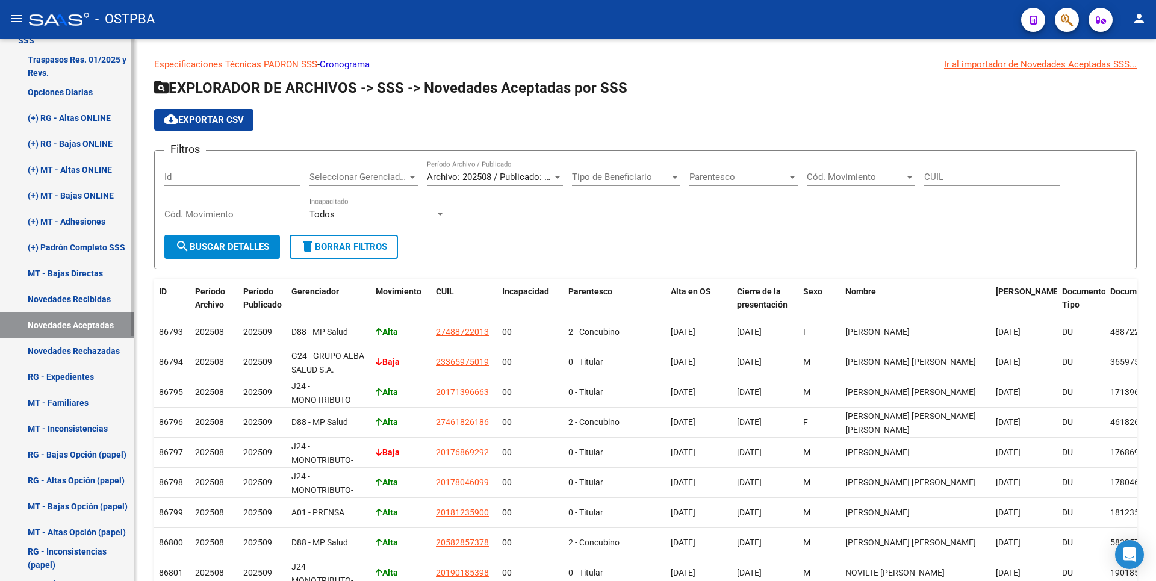
click at [96, 346] on link "Novedades Rechazadas" at bounding box center [67, 351] width 134 height 26
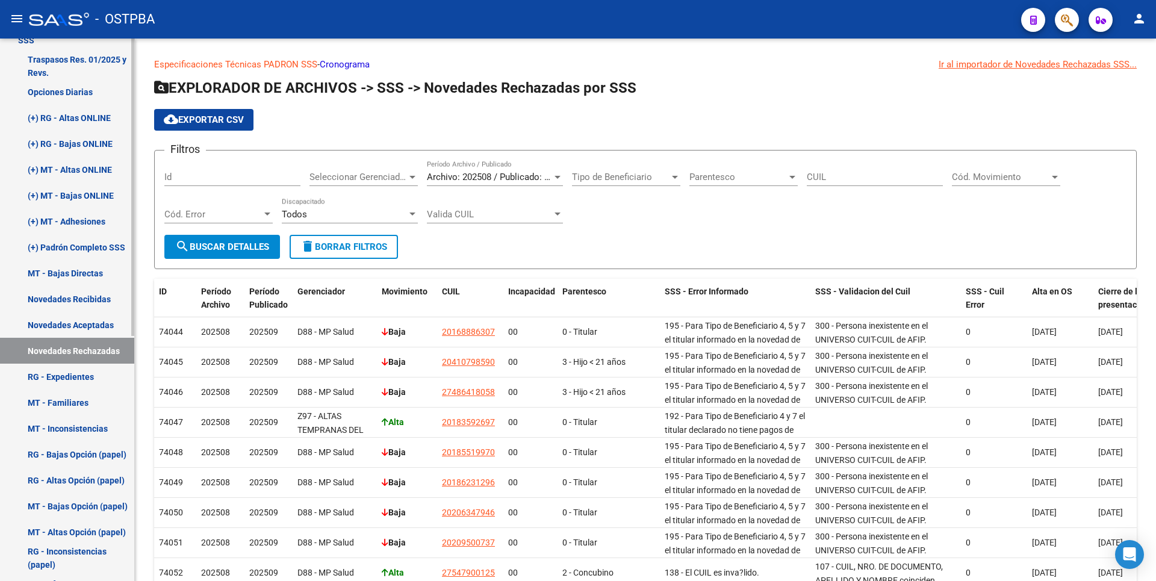
click at [78, 379] on link "RG - Expedientes" at bounding box center [67, 377] width 134 height 26
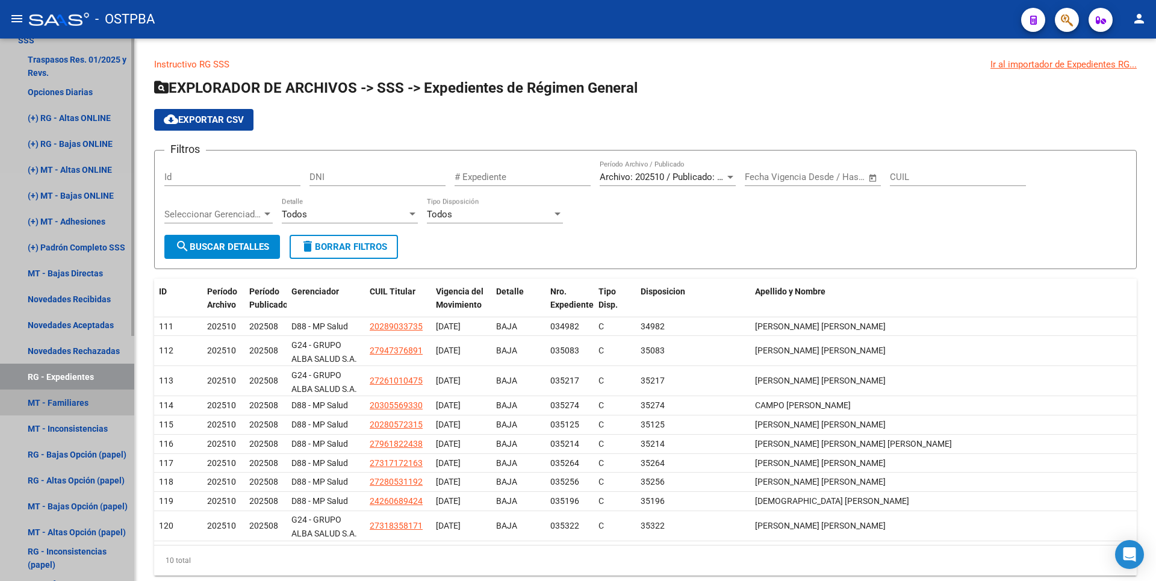
click at [78, 405] on link "MT - Familiares" at bounding box center [67, 402] width 134 height 26
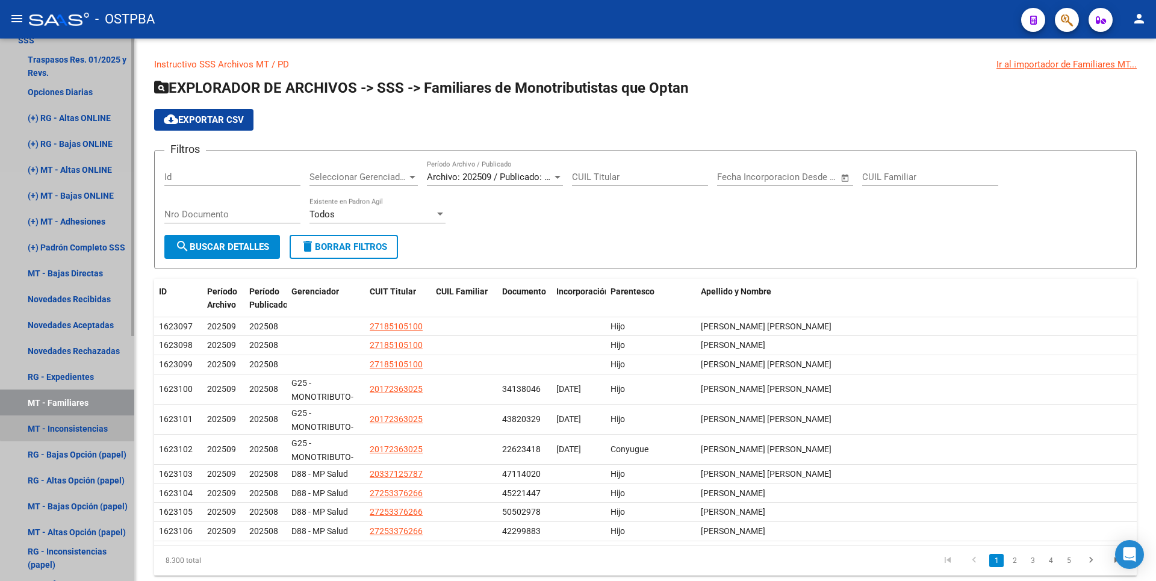
click at [82, 426] on link "MT - Inconsistencias" at bounding box center [67, 428] width 134 height 26
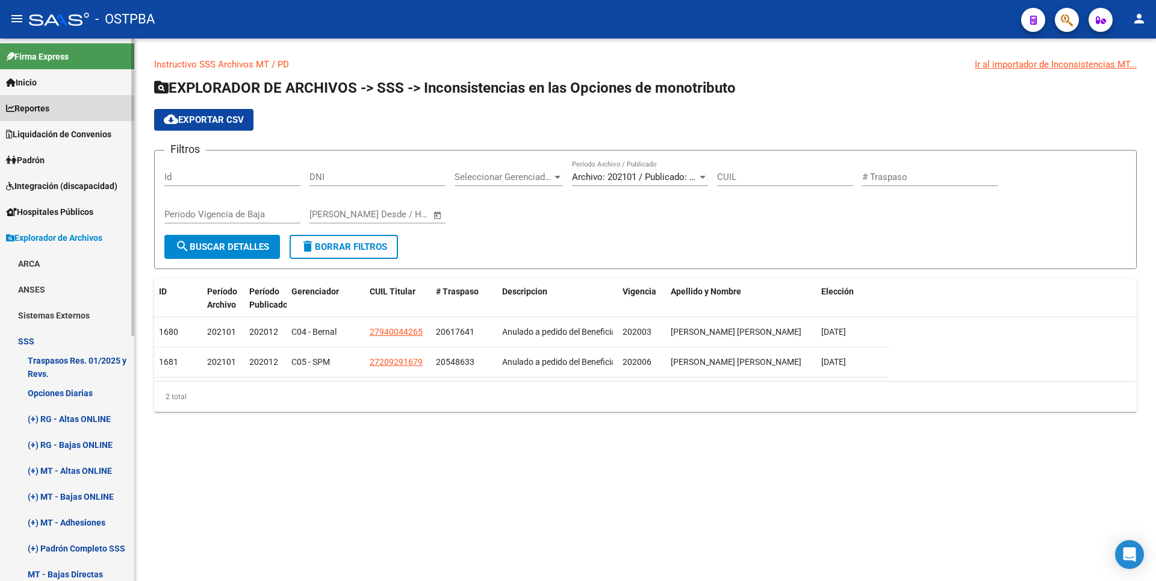
click at [28, 106] on span "Reportes" at bounding box center [27, 108] width 43 height 13
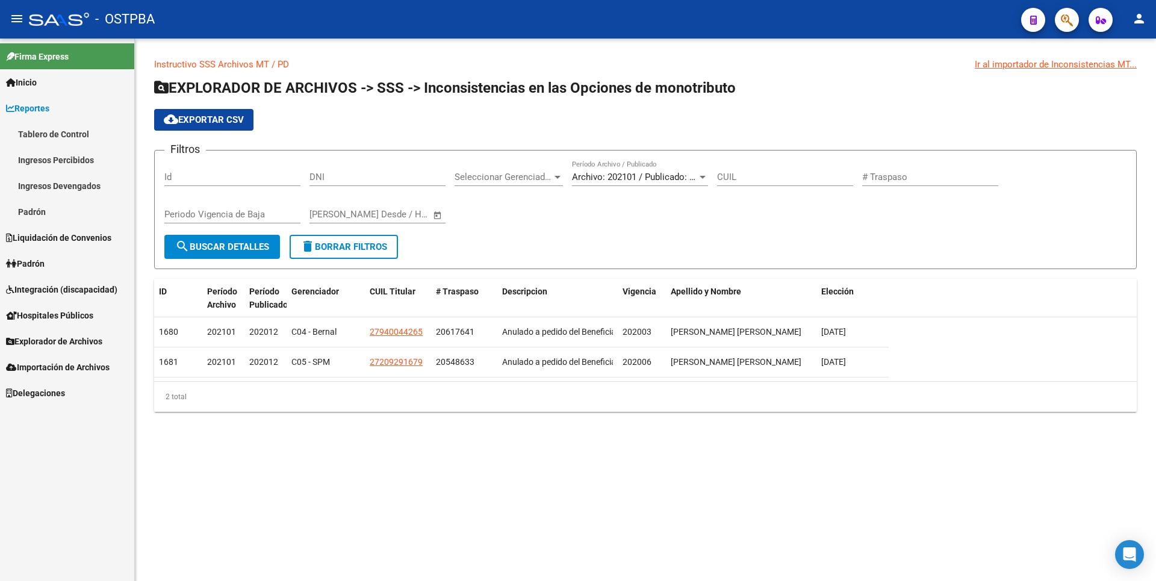
click at [61, 157] on link "Ingresos Percibidos" at bounding box center [67, 160] width 134 height 26
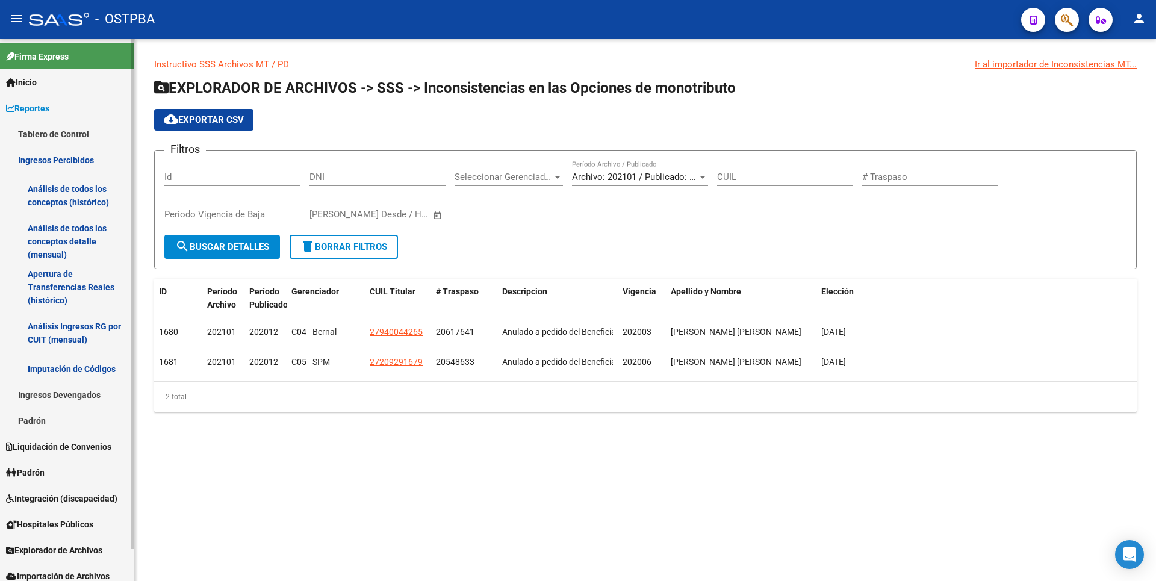
click at [54, 239] on link "Análisis de todos los conceptos detalle (mensual)" at bounding box center [67, 242] width 134 height 46
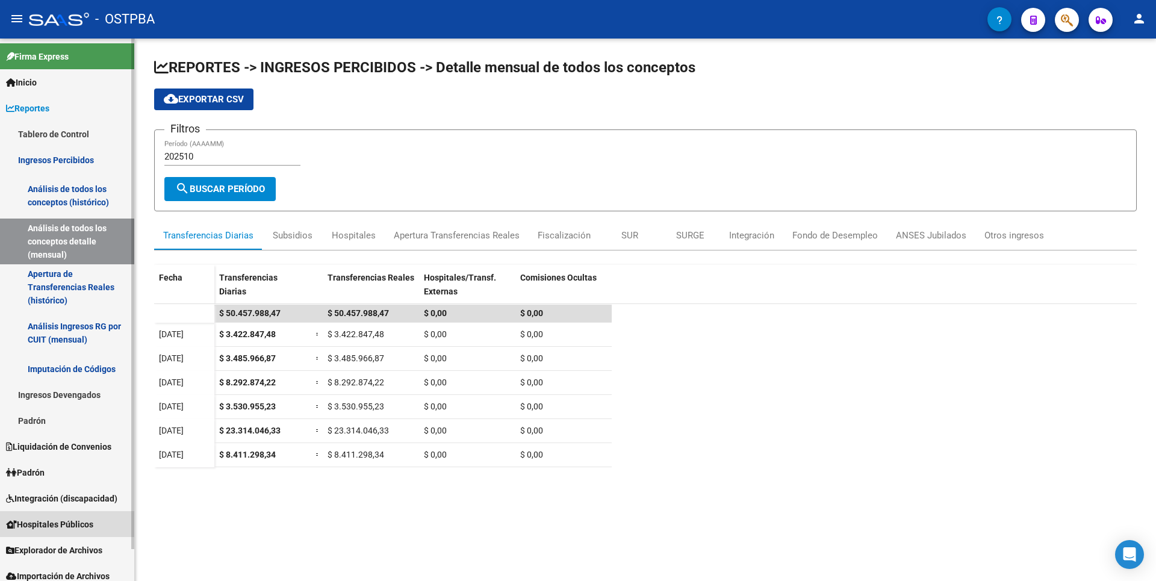
click at [64, 519] on span "Hospitales Públicos" at bounding box center [49, 524] width 87 height 13
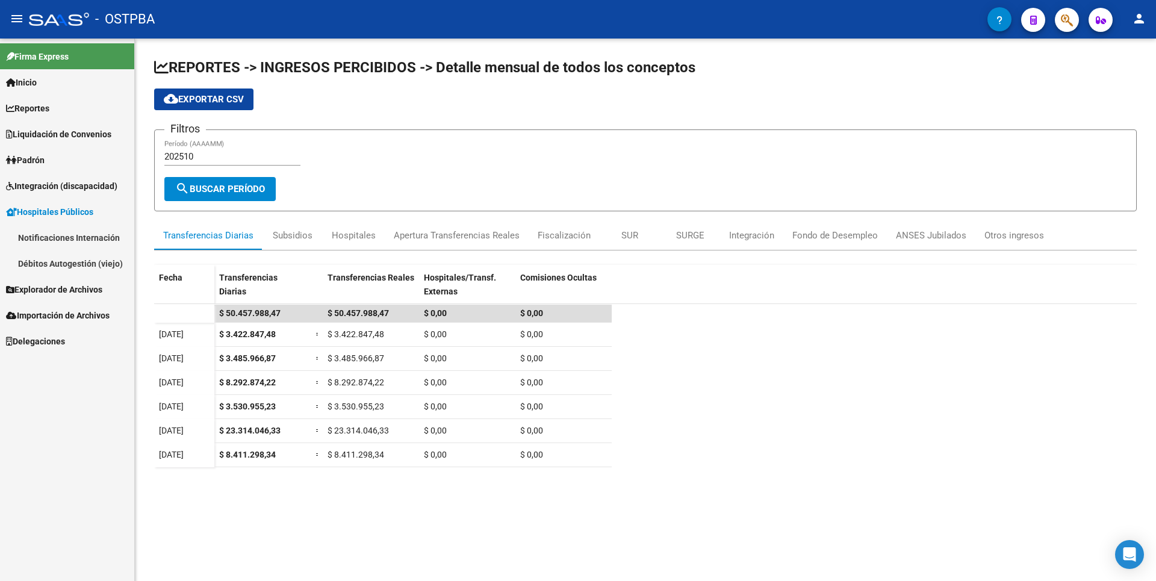
click at [76, 320] on span "Importación de Archivos" at bounding box center [58, 315] width 104 height 13
click at [57, 312] on link "ANSES" at bounding box center [67, 315] width 134 height 26
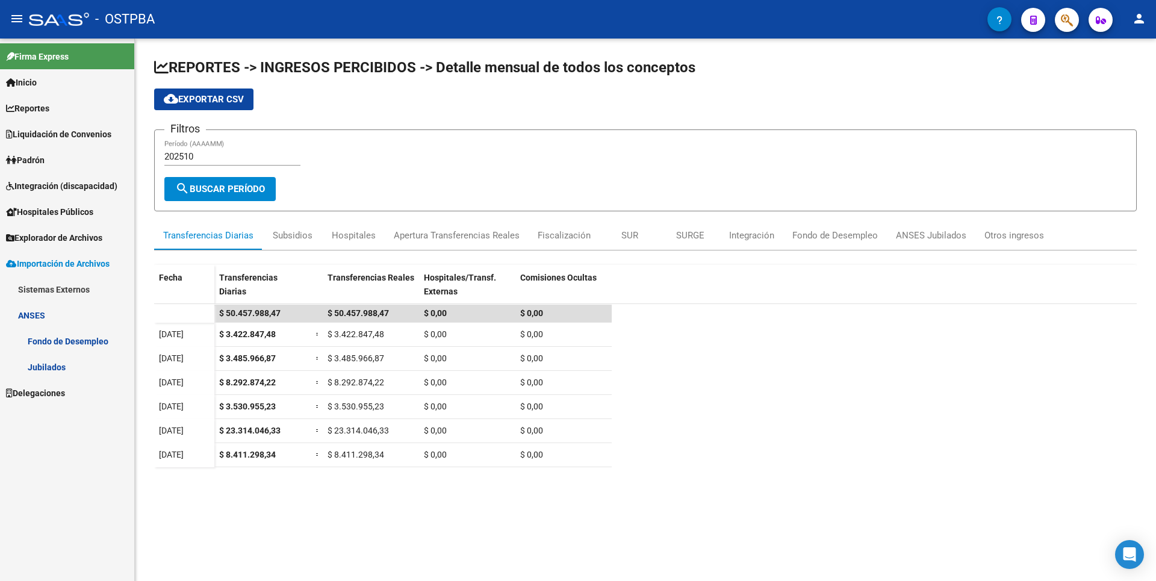
click at [57, 235] on span "Explorador de Archivos" at bounding box center [54, 237] width 96 height 13
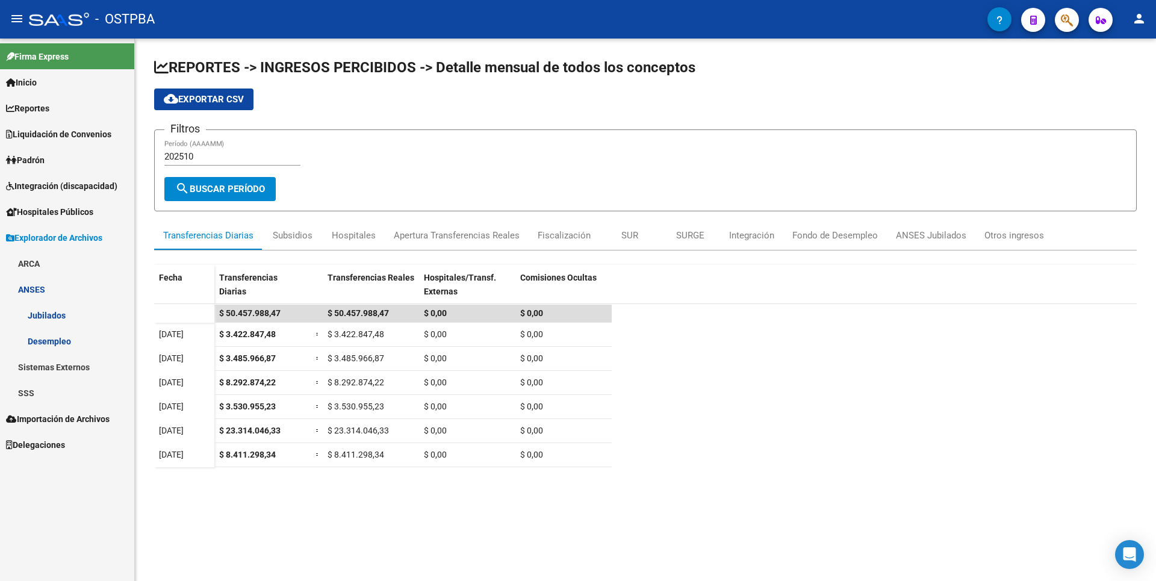
click at [60, 321] on link "Jubilados" at bounding box center [67, 315] width 134 height 26
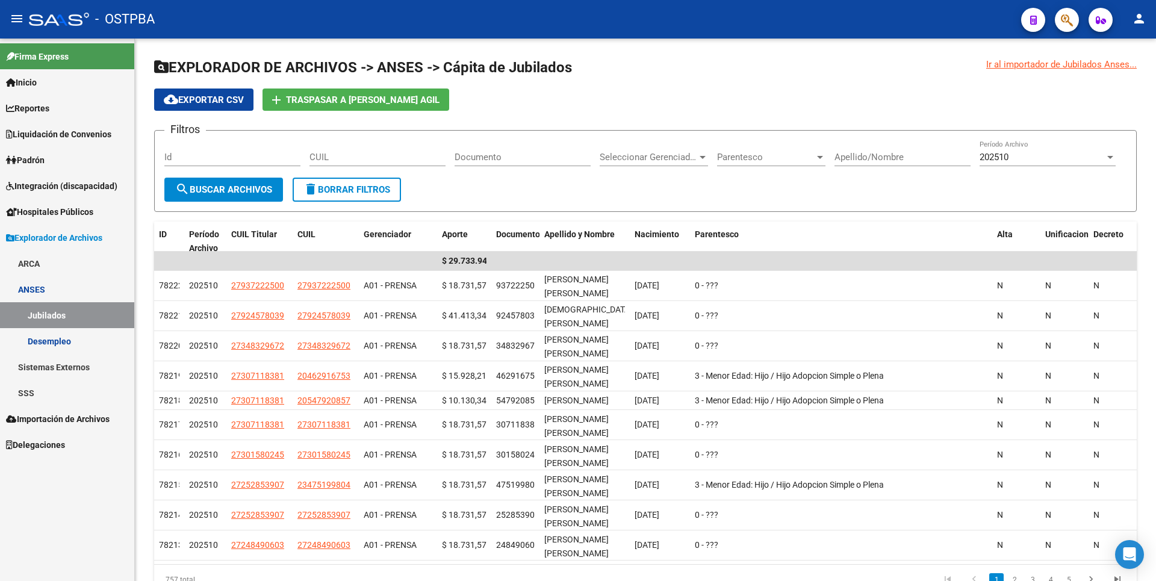
click at [71, 400] on link "SSS" at bounding box center [67, 393] width 134 height 26
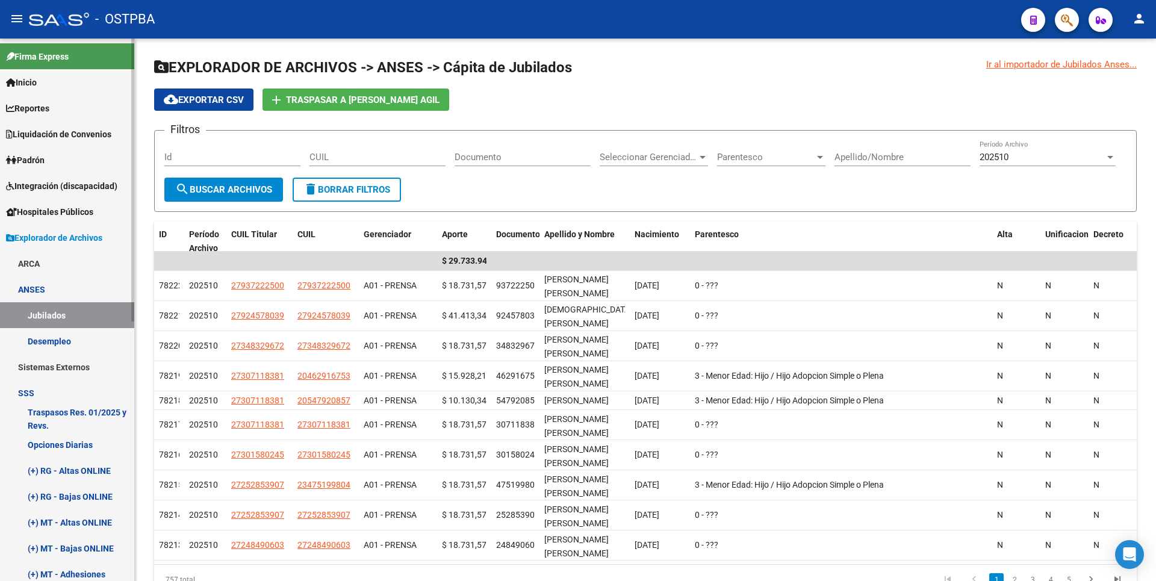
click at [64, 253] on link "ARCA" at bounding box center [67, 263] width 134 height 26
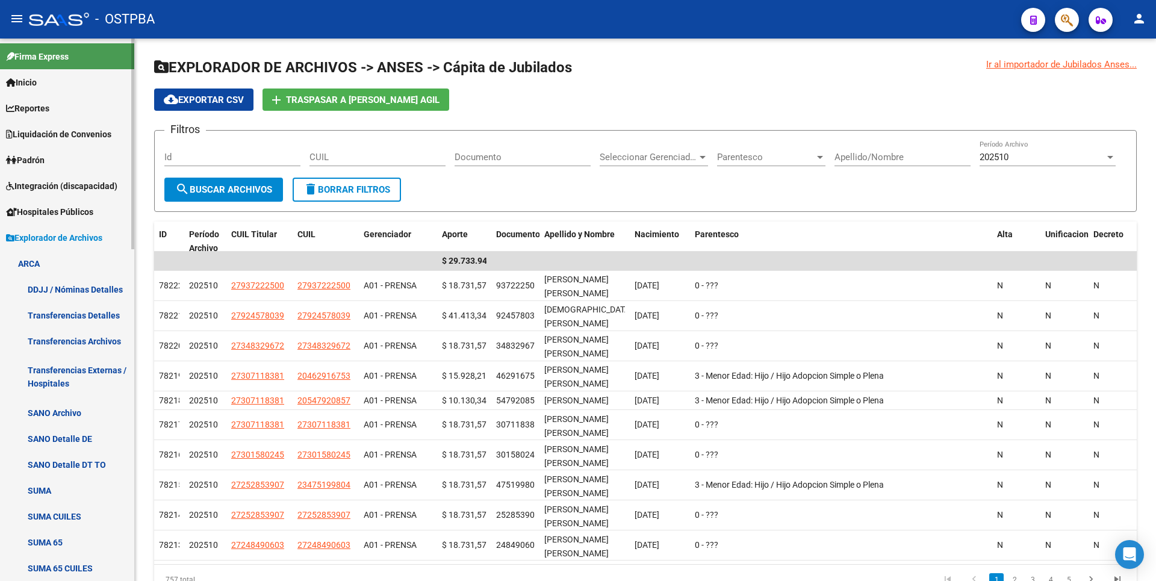
click at [99, 333] on link "Transferencias Archivos" at bounding box center [67, 341] width 134 height 26
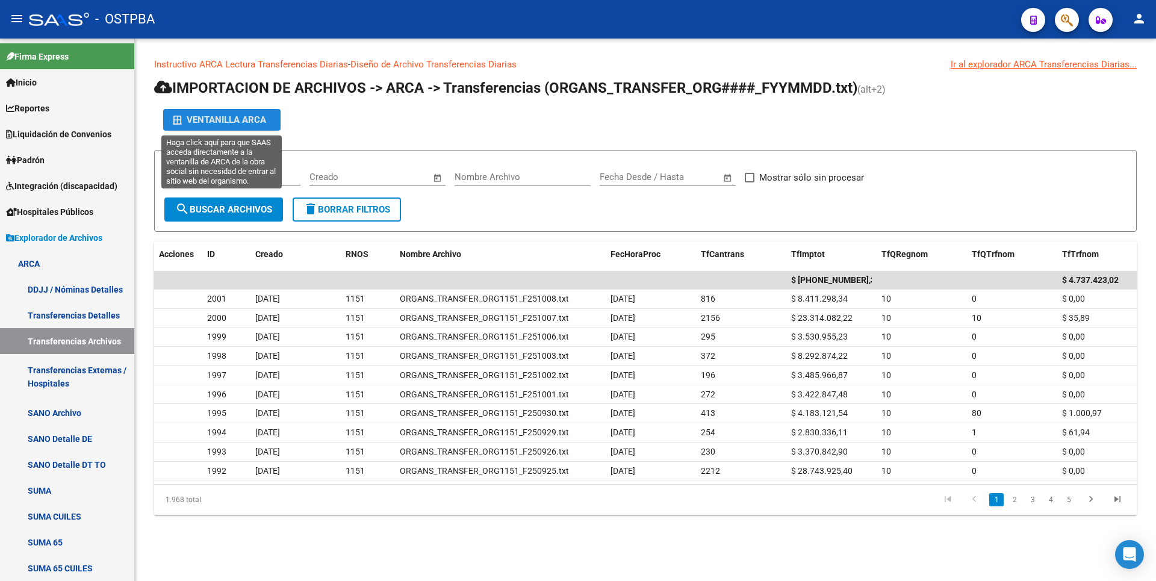
click at [214, 113] on div "Ventanilla ARCA" at bounding box center [222, 120] width 98 height 22
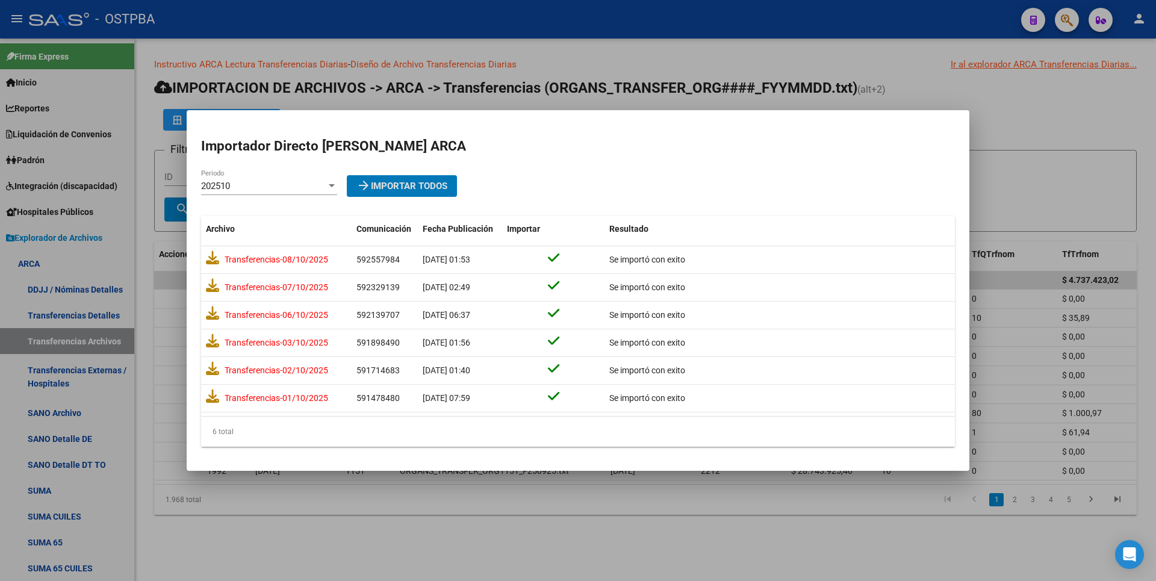
click at [1032, 143] on div at bounding box center [578, 290] width 1156 height 581
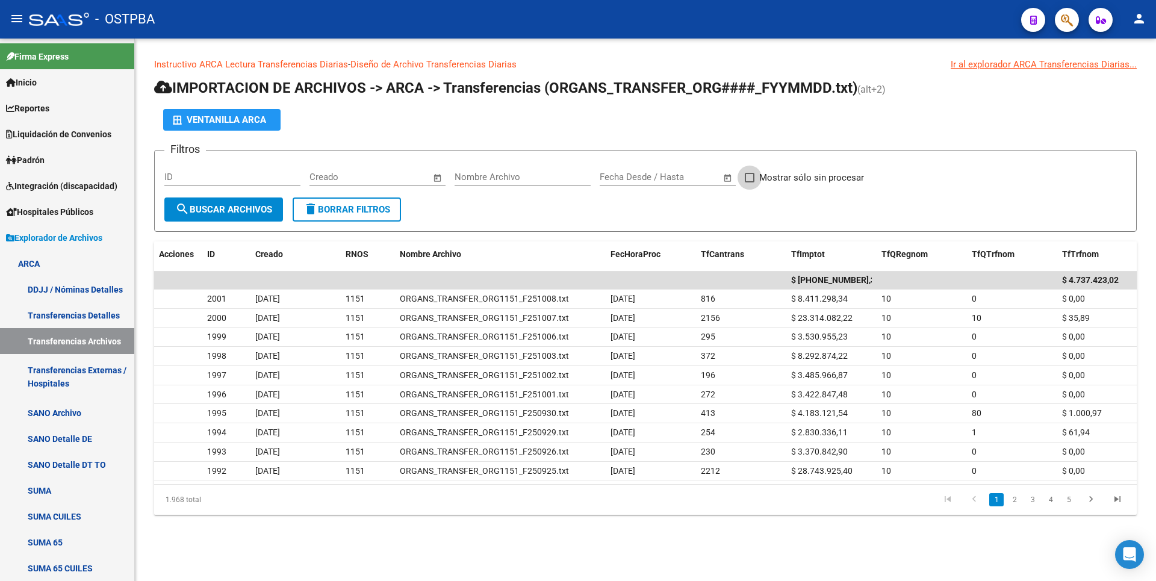
click at [752, 179] on span at bounding box center [750, 178] width 10 height 10
click at [749, 182] on input "Mostrar sólo sin procesar" at bounding box center [749, 182] width 1 height 1
checkbox input "true"
click at [238, 205] on span "search Buscar Archivos" at bounding box center [223, 209] width 97 height 11
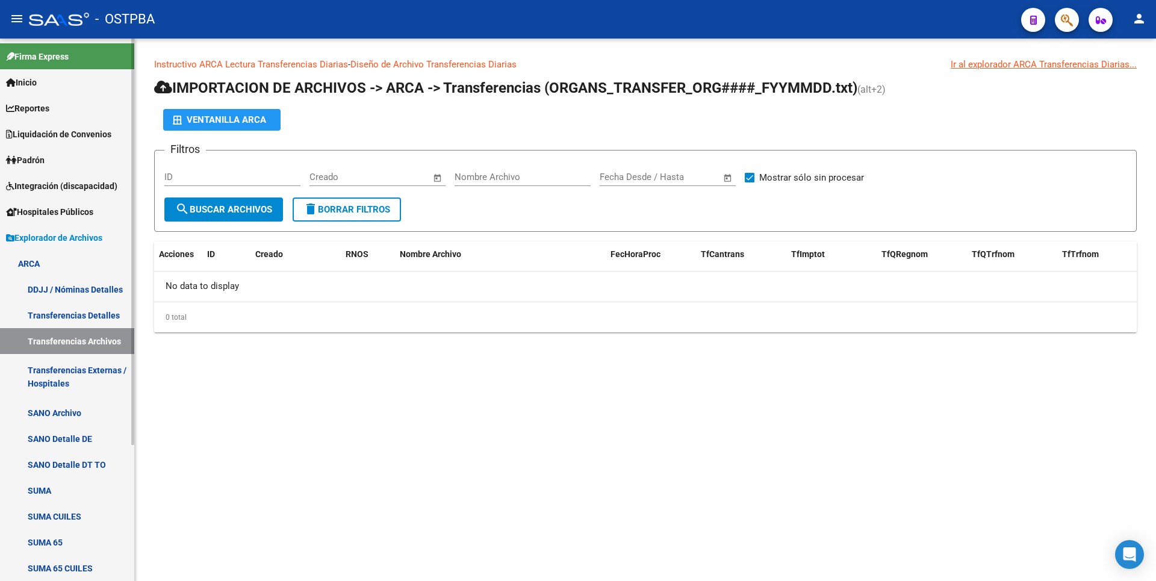
click at [75, 410] on link "SANO Archivo" at bounding box center [67, 413] width 134 height 26
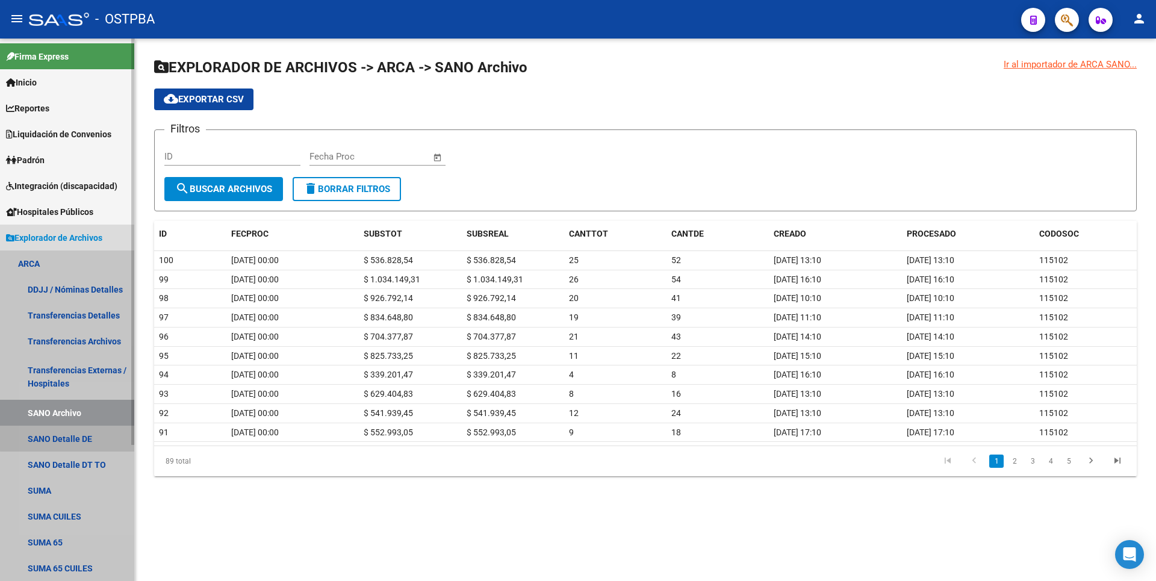
click at [75, 438] on link "SANO Detalle DE" at bounding box center [67, 439] width 134 height 26
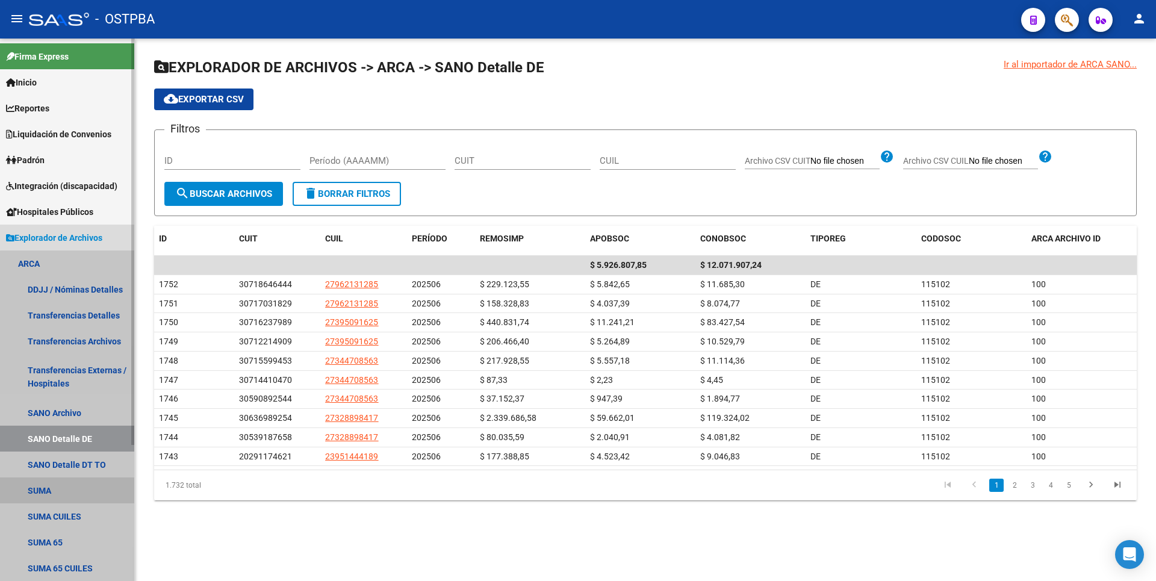
click at [68, 483] on link "SUMA" at bounding box center [67, 490] width 134 height 26
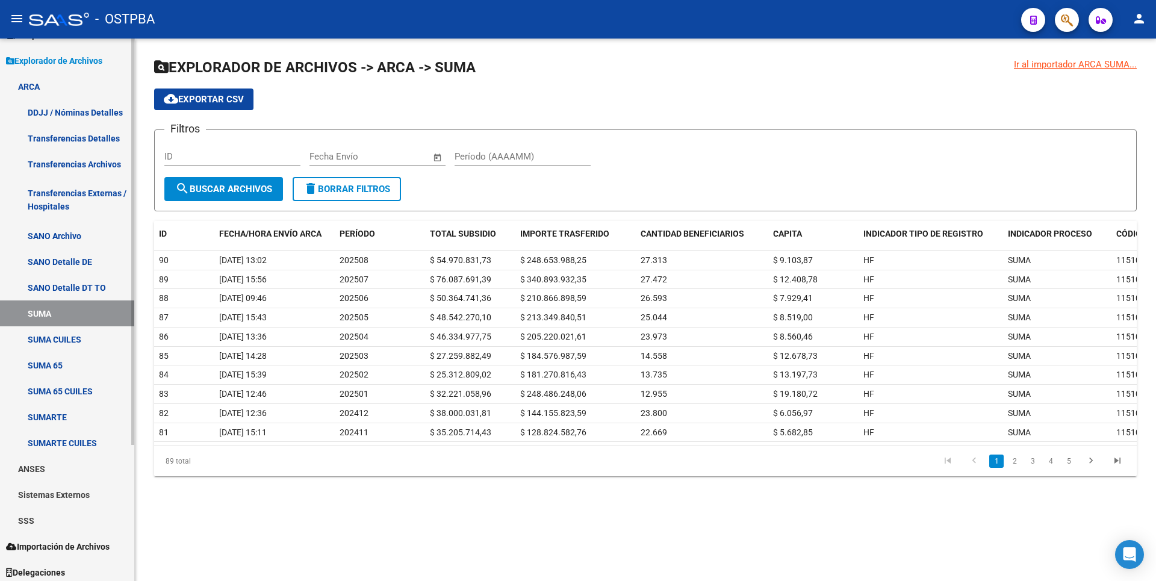
scroll to position [181, 0]
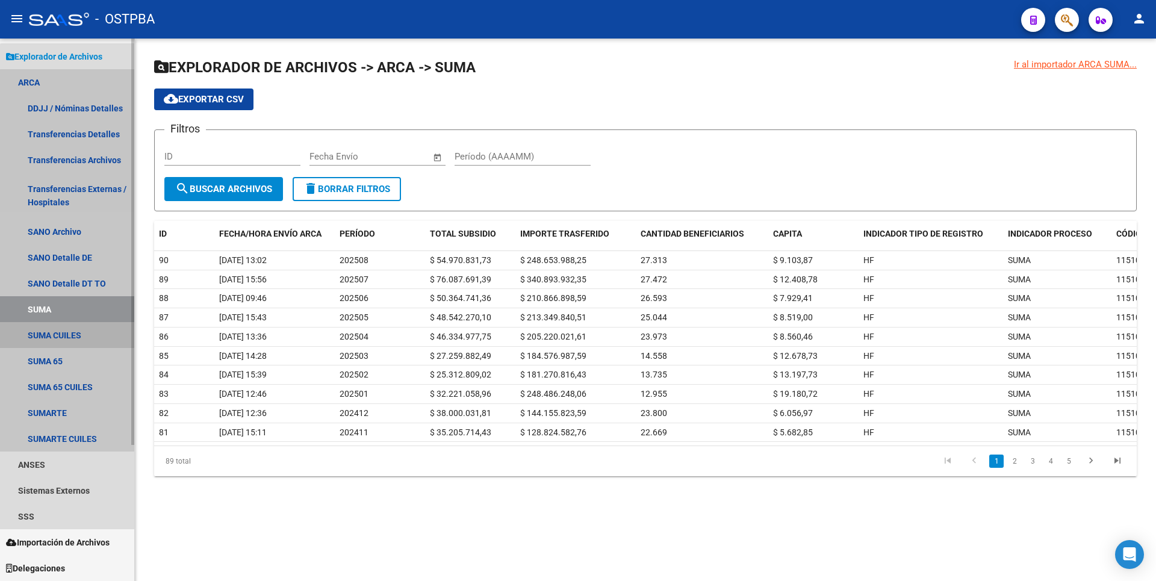
click at [77, 338] on link "SUMA CUILES" at bounding box center [67, 335] width 134 height 26
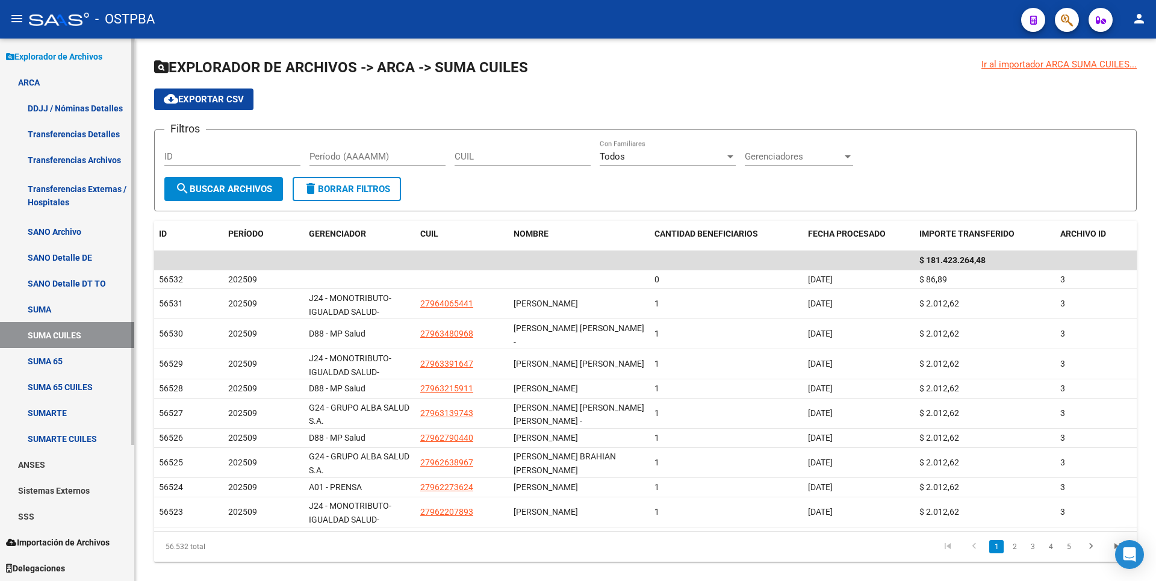
click at [74, 384] on link "SUMA 65 CUILES" at bounding box center [67, 387] width 134 height 26
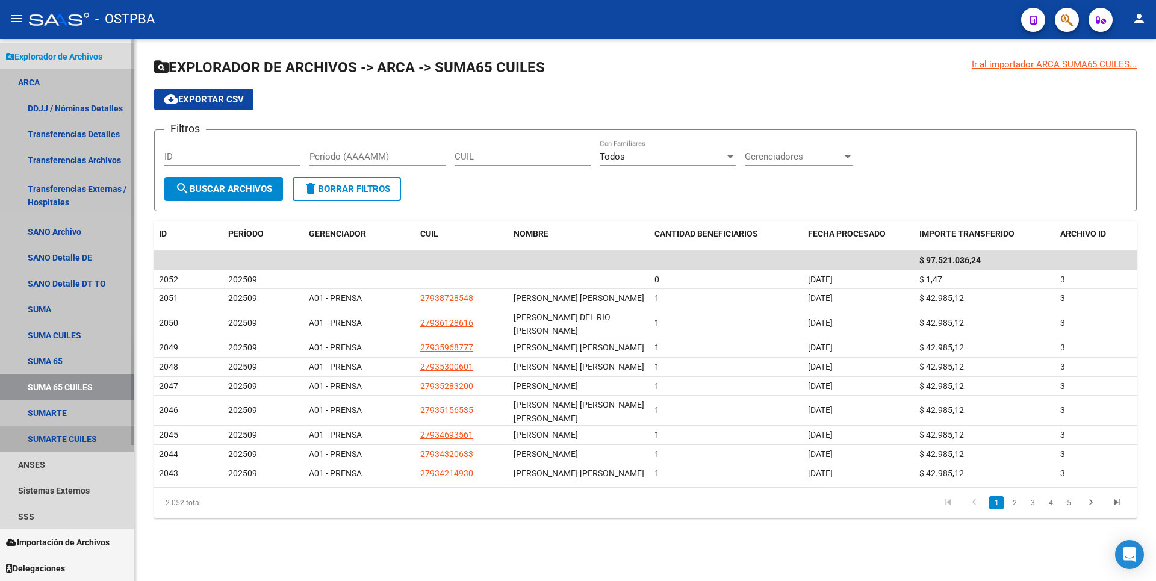
click at [61, 435] on link "SUMARTE CUILES" at bounding box center [67, 439] width 134 height 26
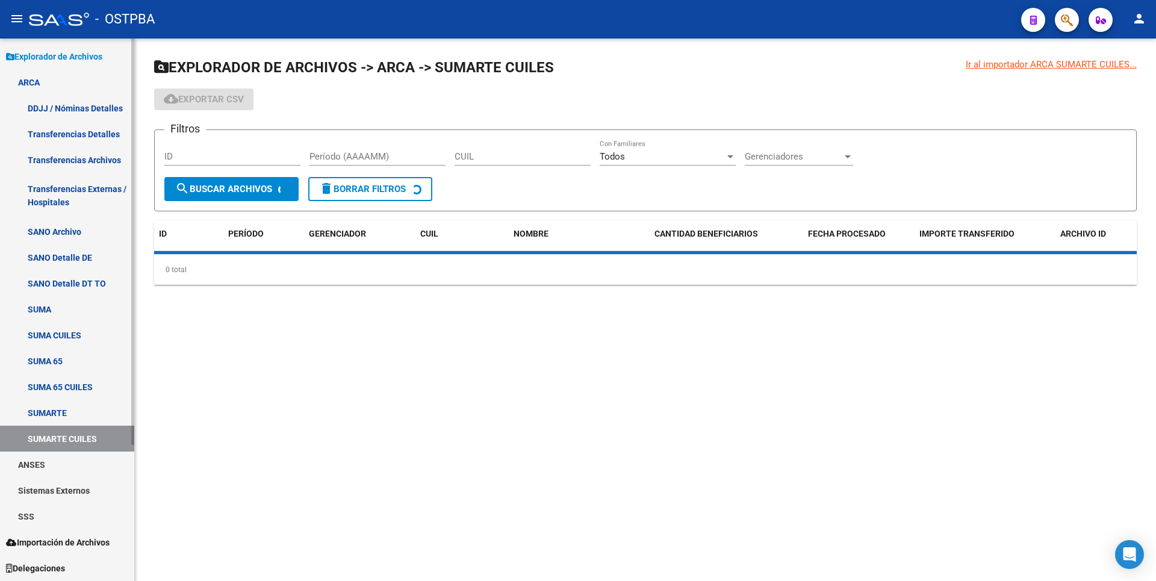
click at [51, 469] on link "ANSES" at bounding box center [67, 464] width 134 height 26
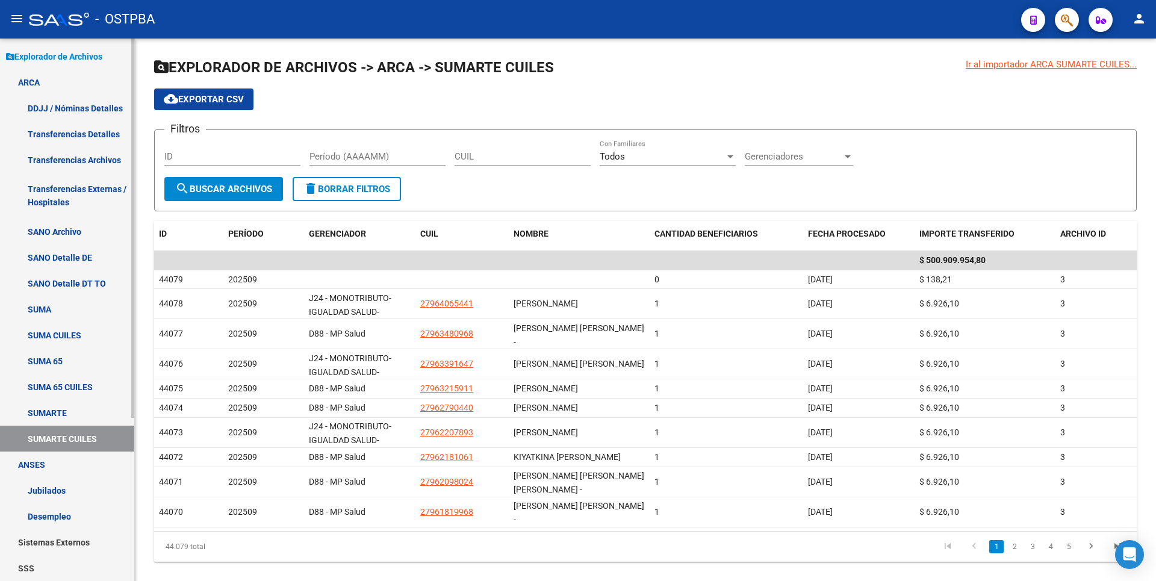
click at [61, 490] on link "Jubilados" at bounding box center [67, 490] width 134 height 26
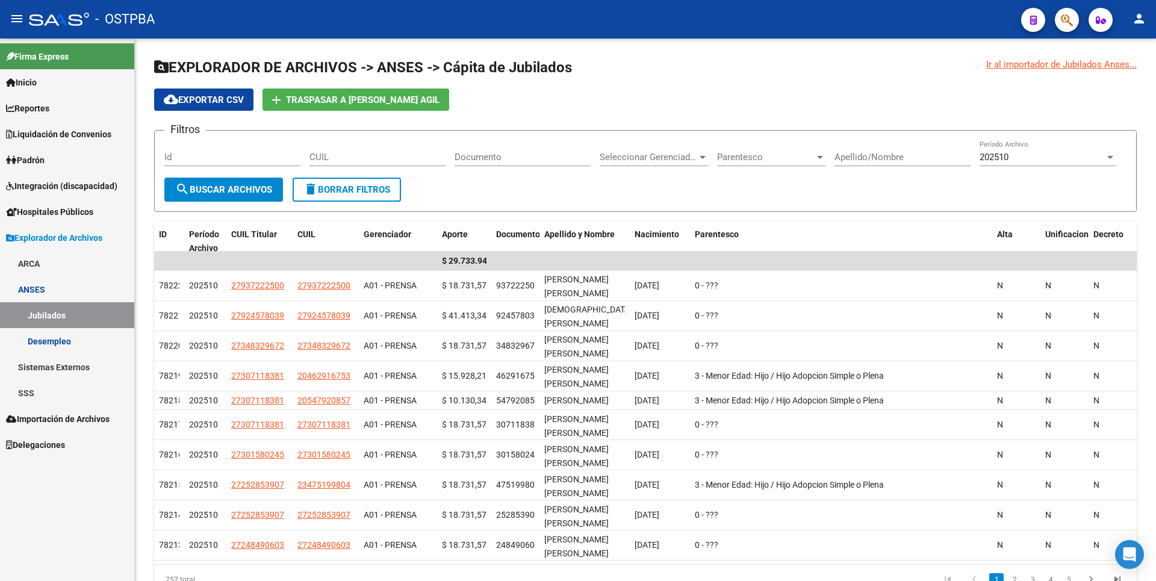
click at [55, 344] on link "Desempleo" at bounding box center [67, 341] width 134 height 26
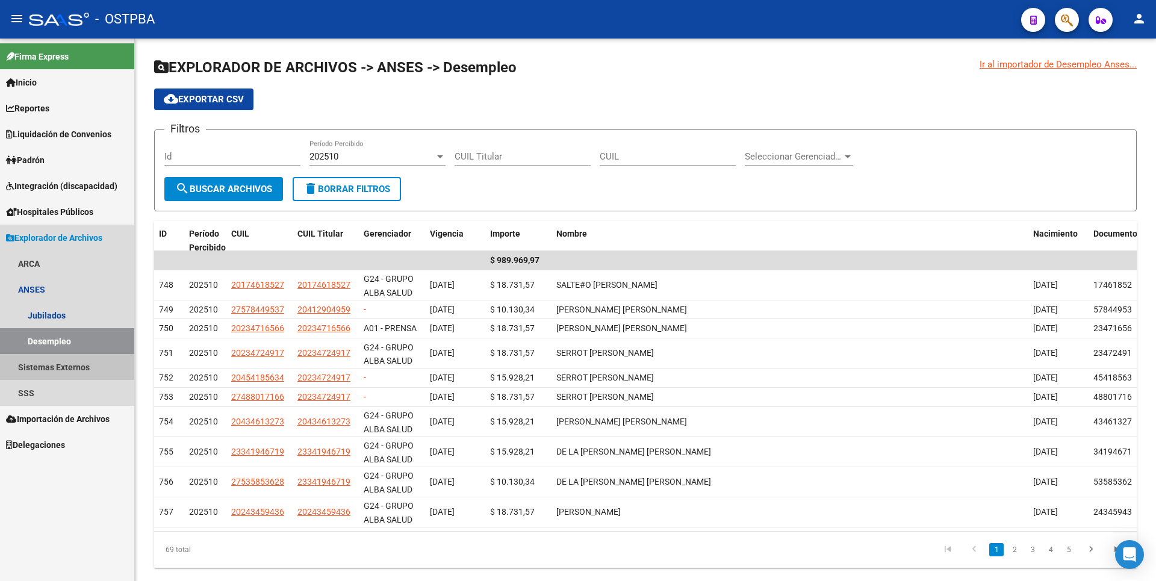
click at [62, 369] on link "Sistemas Externos" at bounding box center [67, 367] width 134 height 26
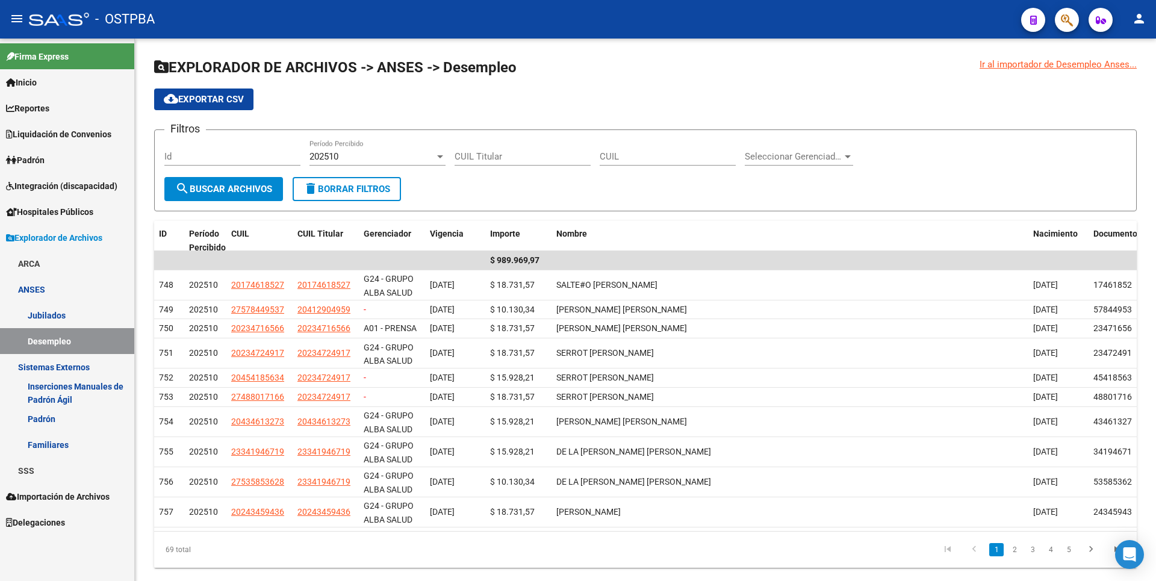
click at [40, 409] on link "Padrón" at bounding box center [67, 419] width 134 height 26
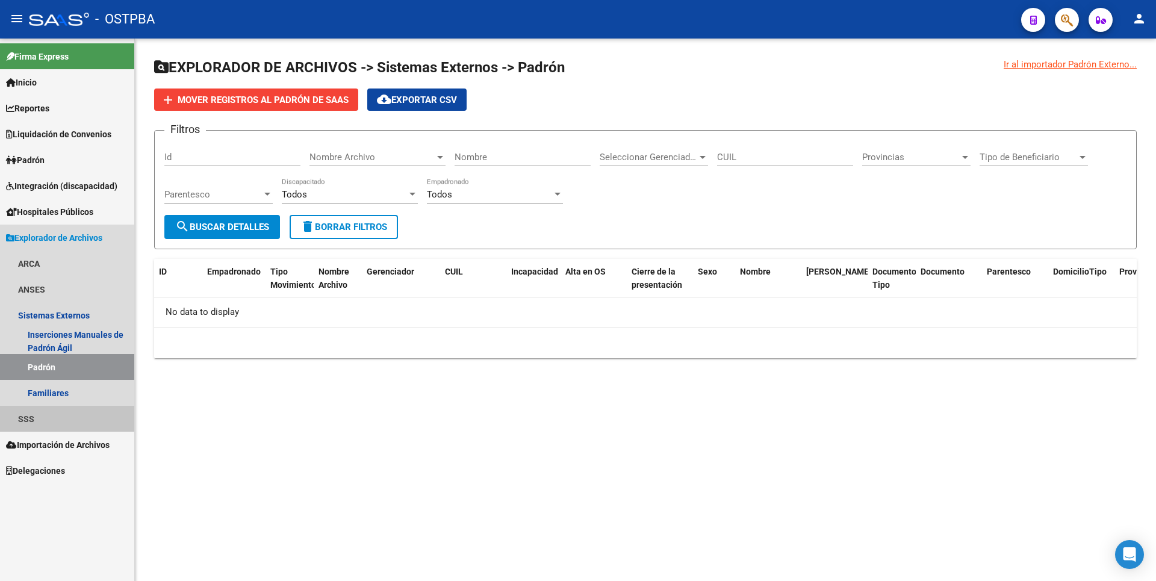
click at [42, 408] on link "SSS" at bounding box center [67, 419] width 134 height 26
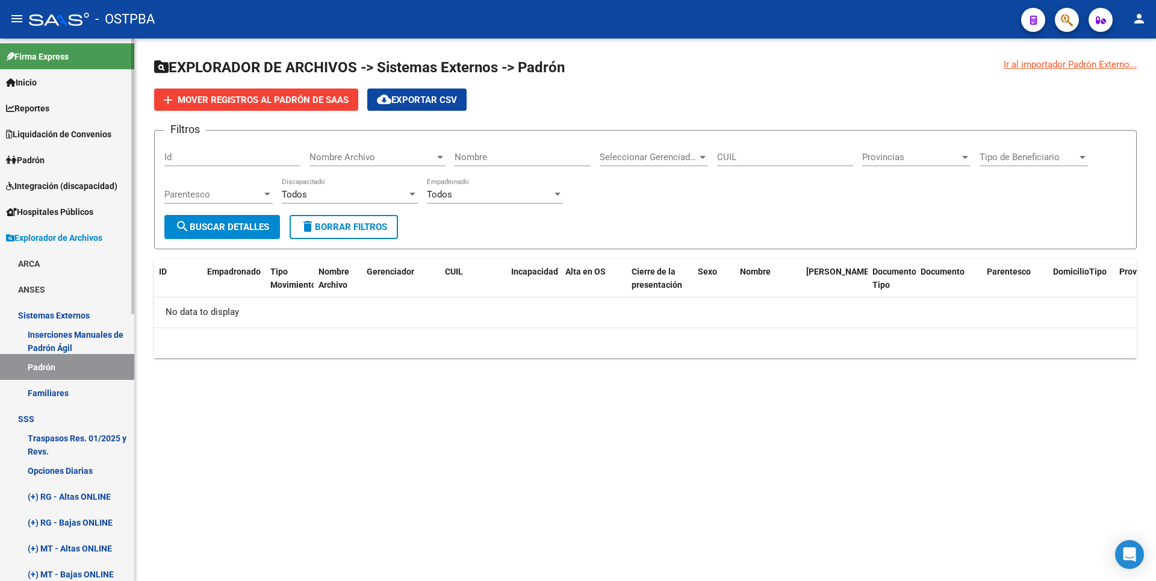
click at [73, 451] on link "Traspasos Res. 01/2025 y Revs." at bounding box center [67, 445] width 134 height 26
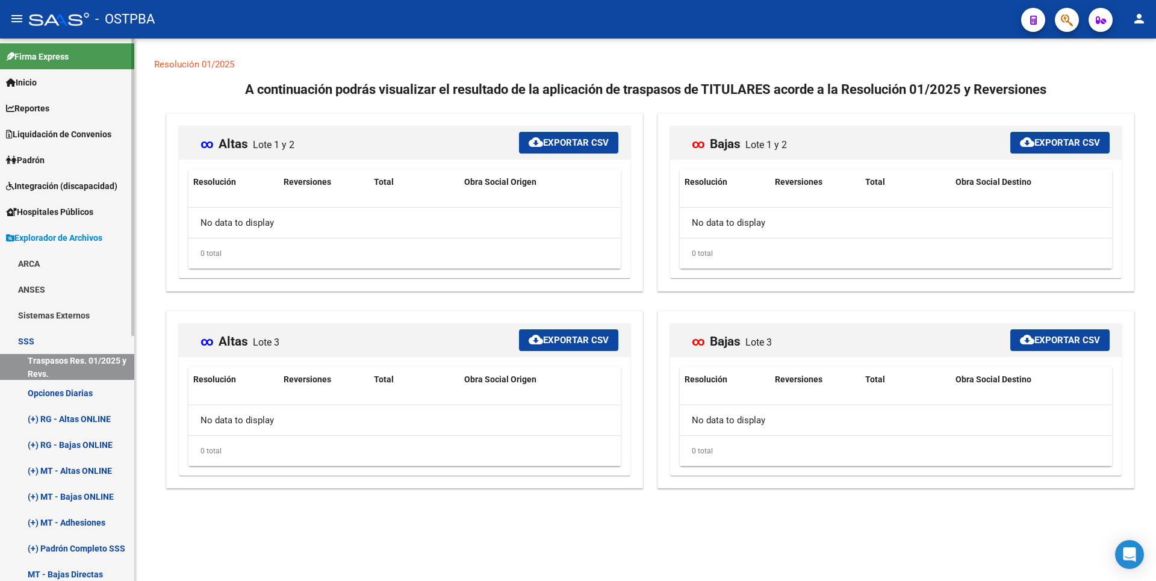
click at [78, 389] on link "Opciones Diarias" at bounding box center [67, 393] width 134 height 26
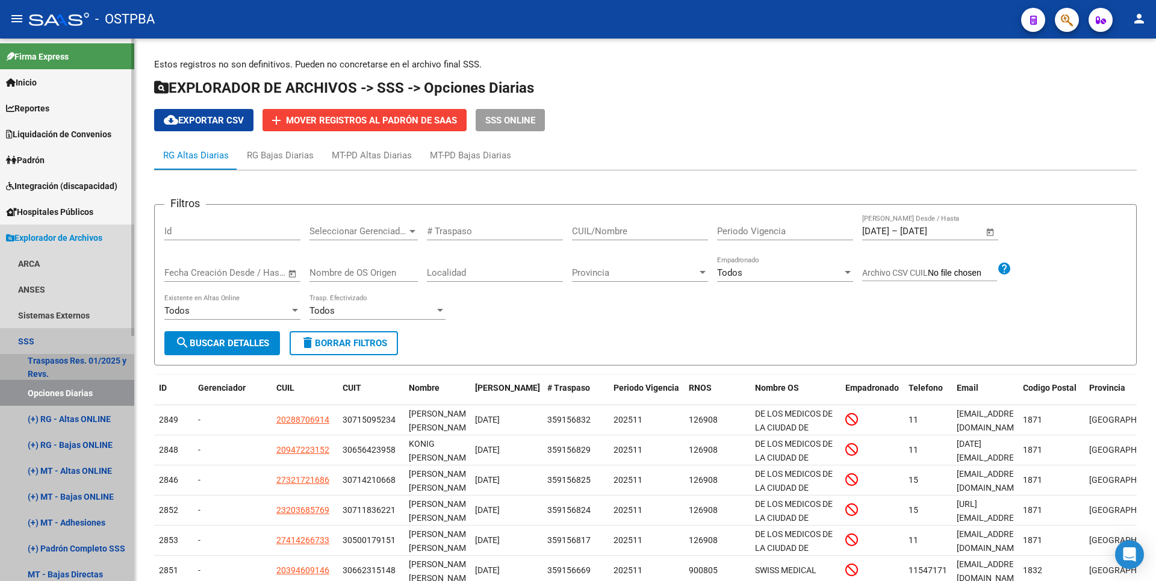
click at [90, 370] on link "Traspasos Res. 01/2025 y Revs." at bounding box center [67, 367] width 134 height 26
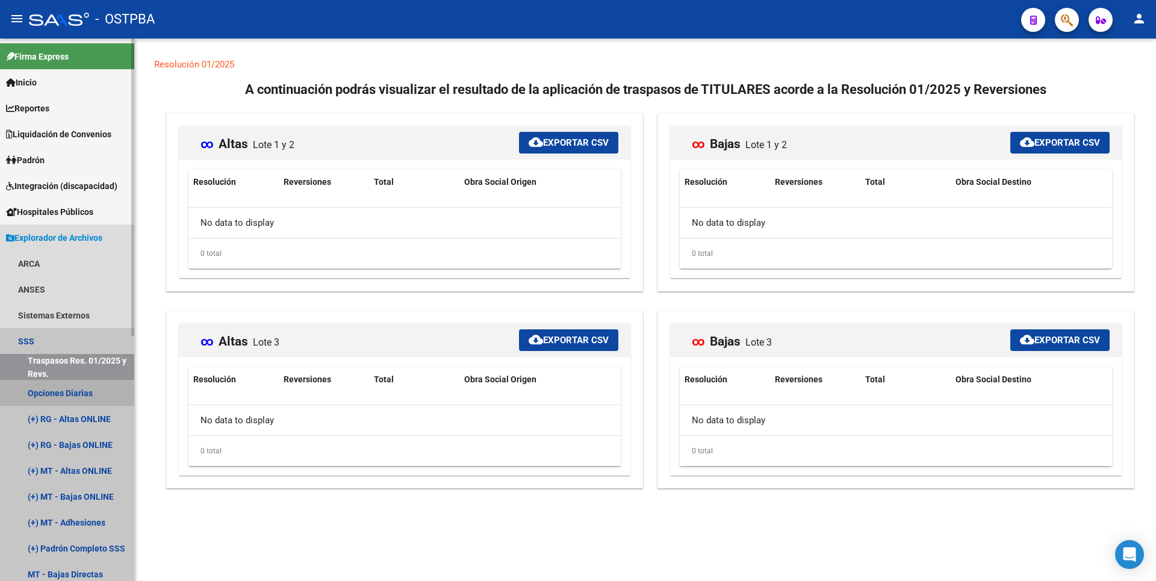
click at [85, 398] on link "Opciones Diarias" at bounding box center [67, 393] width 134 height 26
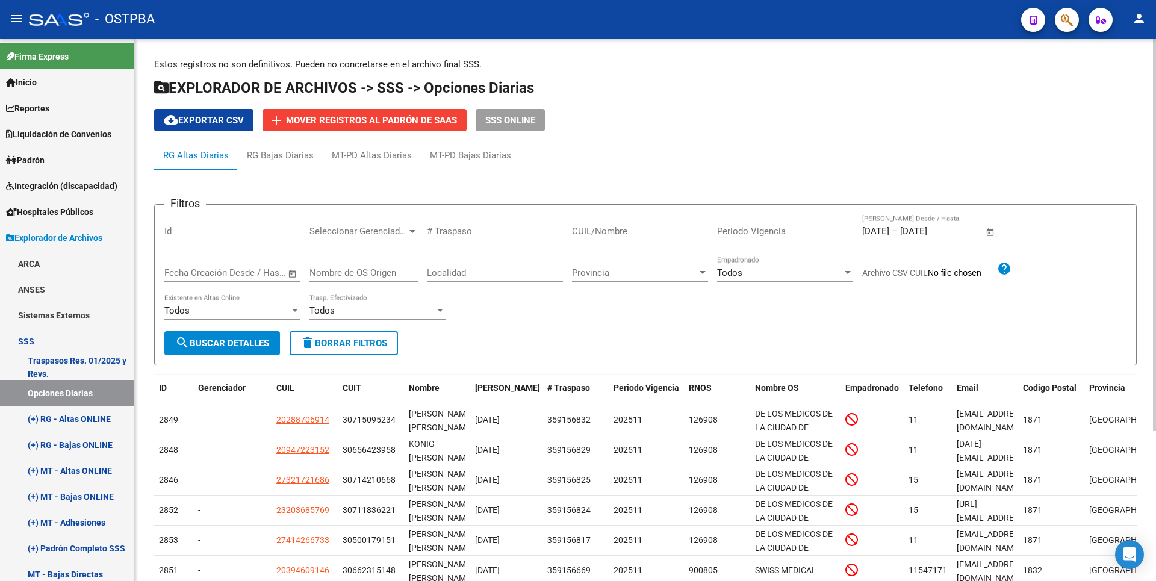
scroll to position [208, 0]
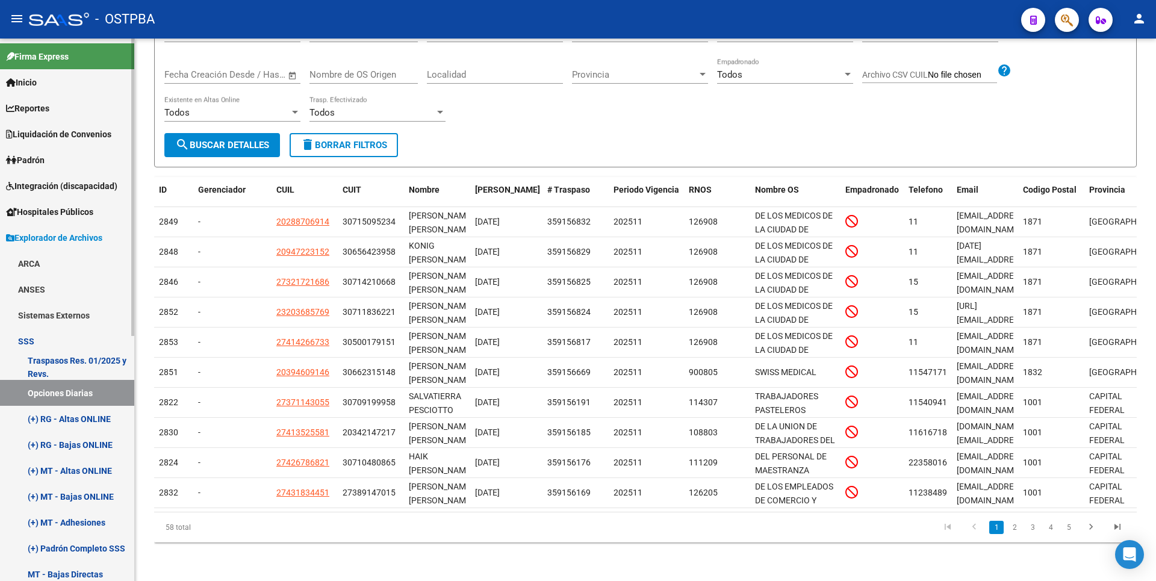
click at [81, 414] on link "(+) RG - Altas ONLINE" at bounding box center [67, 419] width 134 height 26
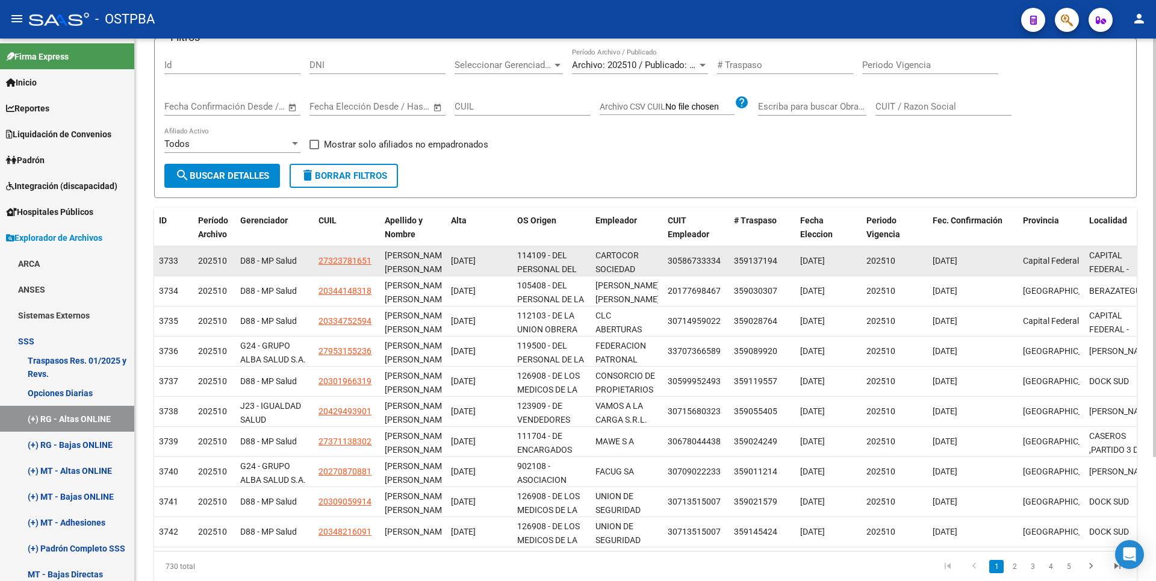
scroll to position [161, 0]
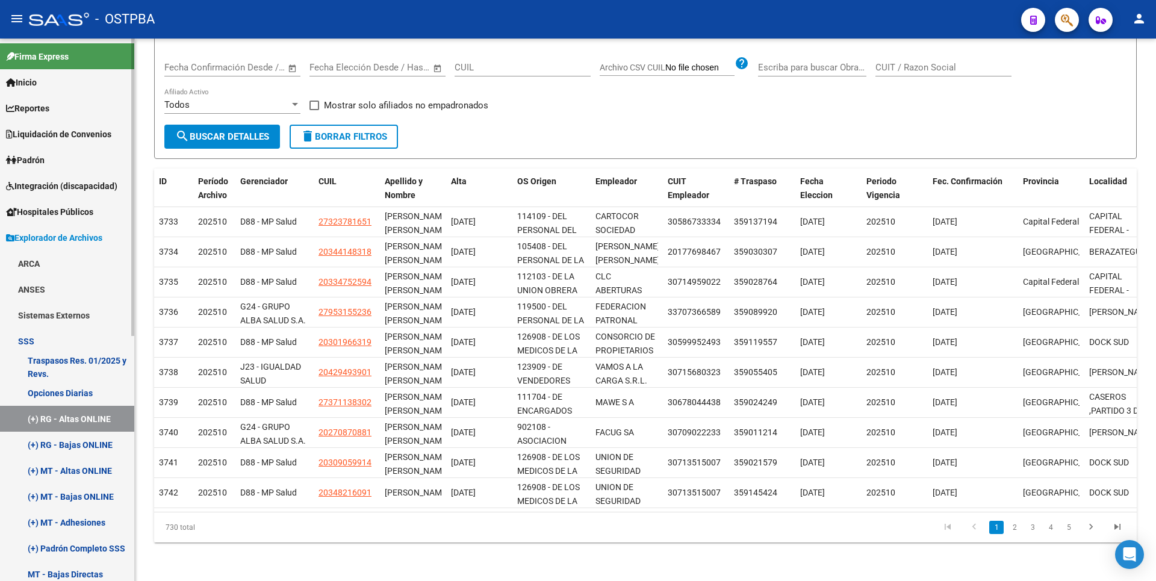
click at [38, 442] on link "(+) RG - Bajas ONLINE" at bounding box center [67, 445] width 134 height 26
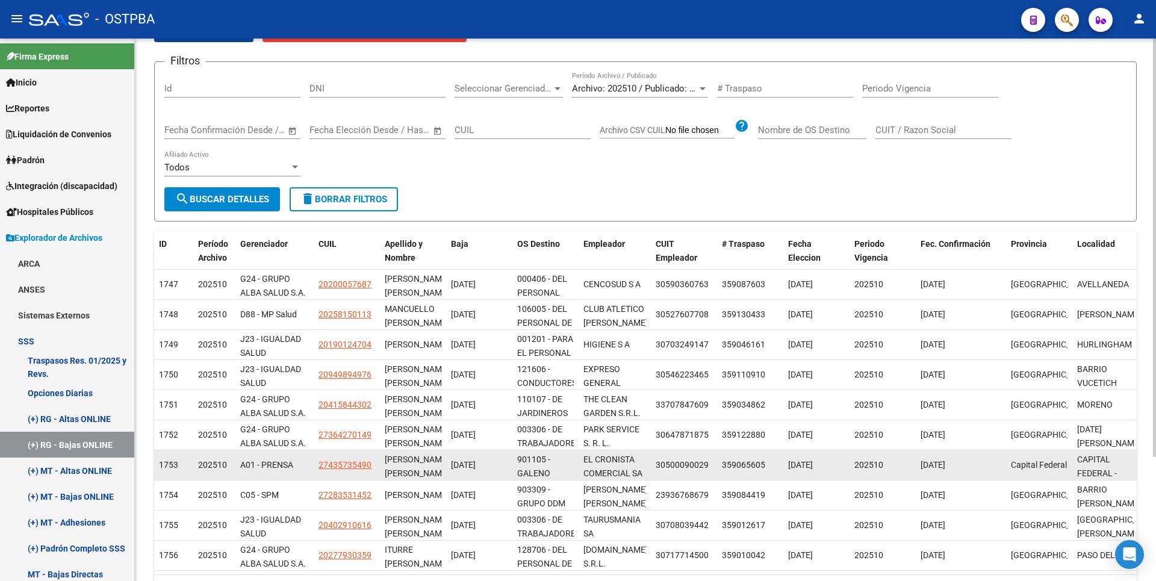
scroll to position [161, 0]
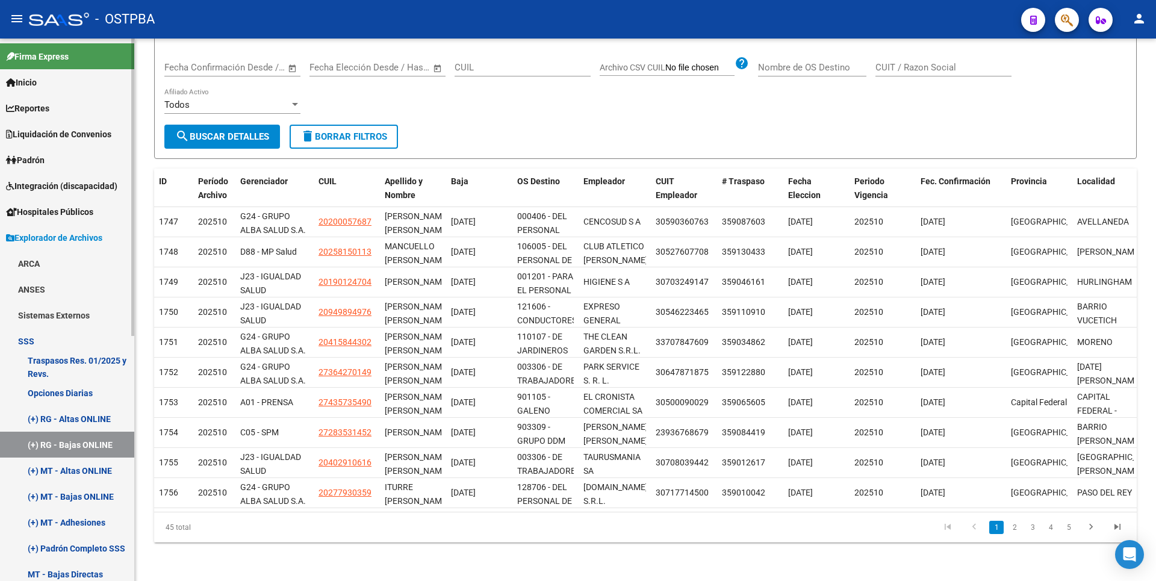
click at [77, 464] on link "(+) MT - Altas ONLINE" at bounding box center [67, 470] width 134 height 26
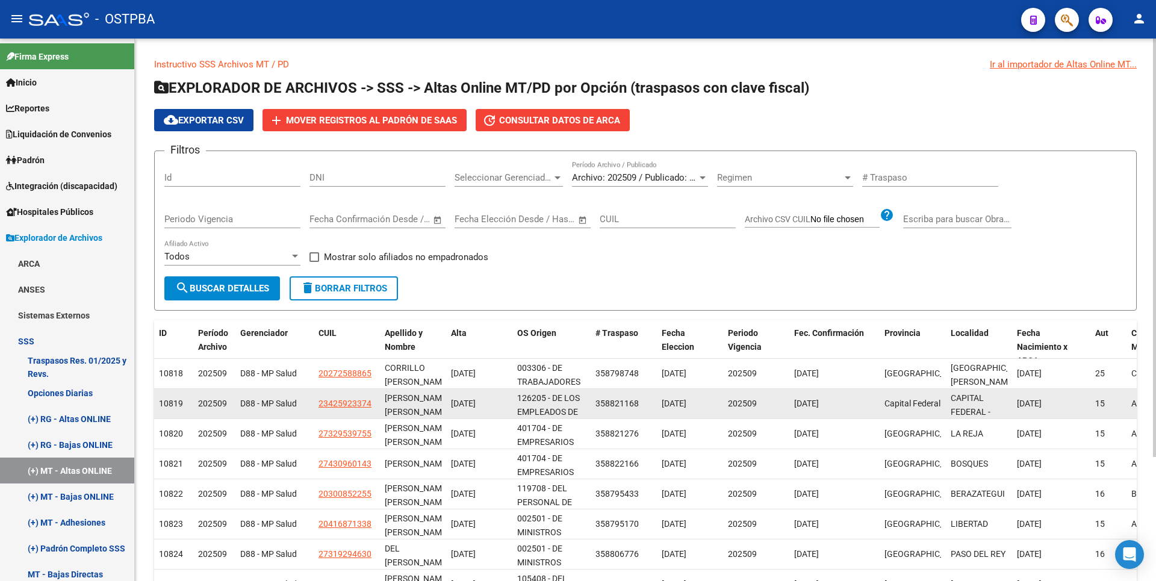
scroll to position [161, 0]
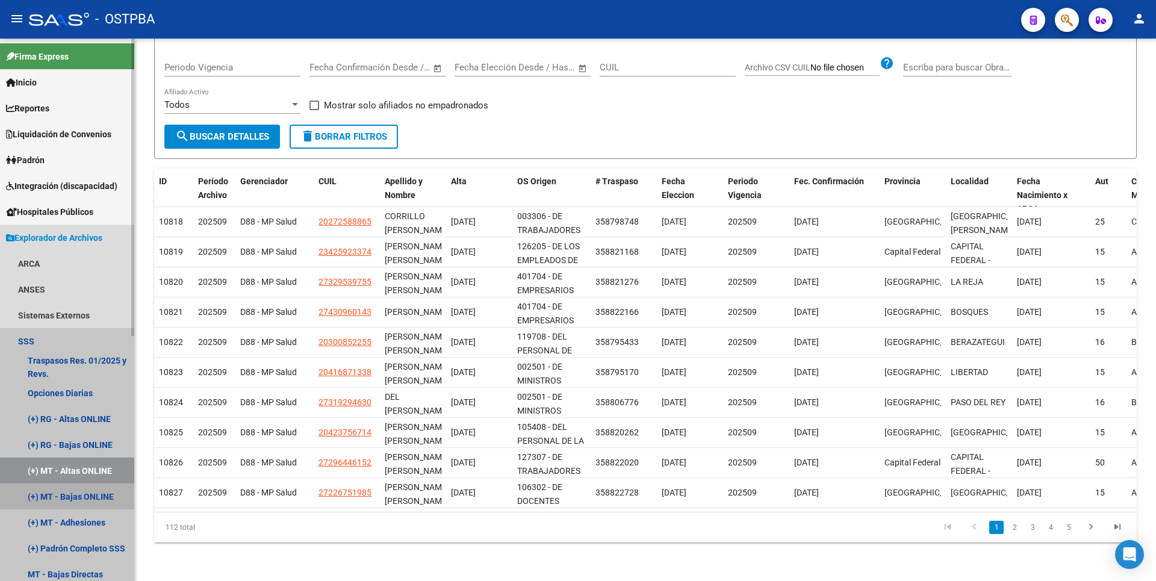
click at [53, 496] on link "(+) MT - Bajas ONLINE" at bounding box center [67, 496] width 134 height 26
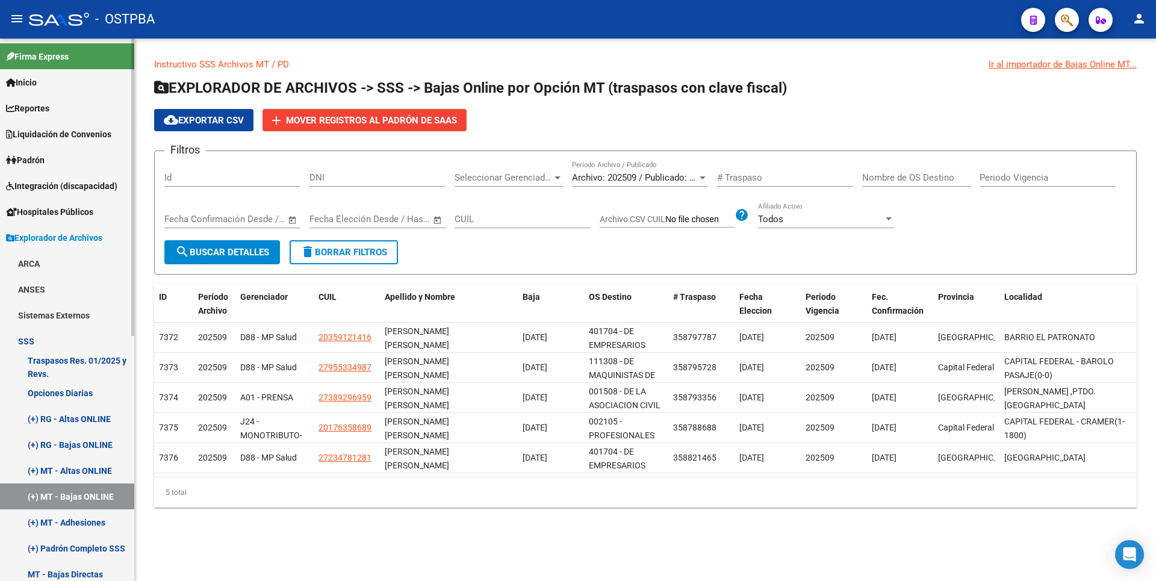
click at [91, 524] on link "(+) MT - Adhesiones" at bounding box center [67, 522] width 134 height 26
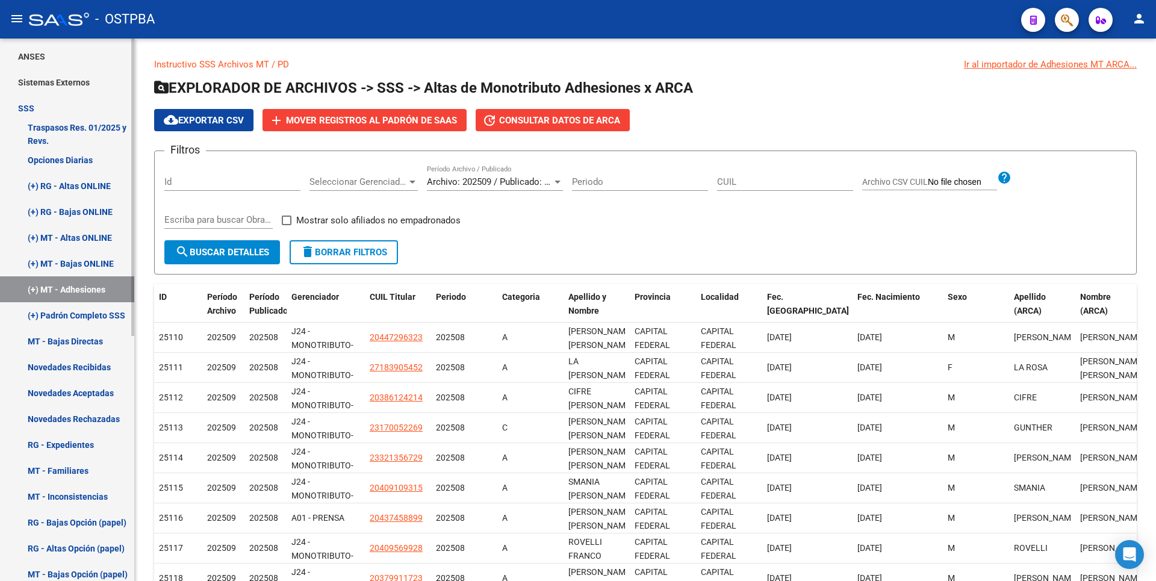
scroll to position [241, 0]
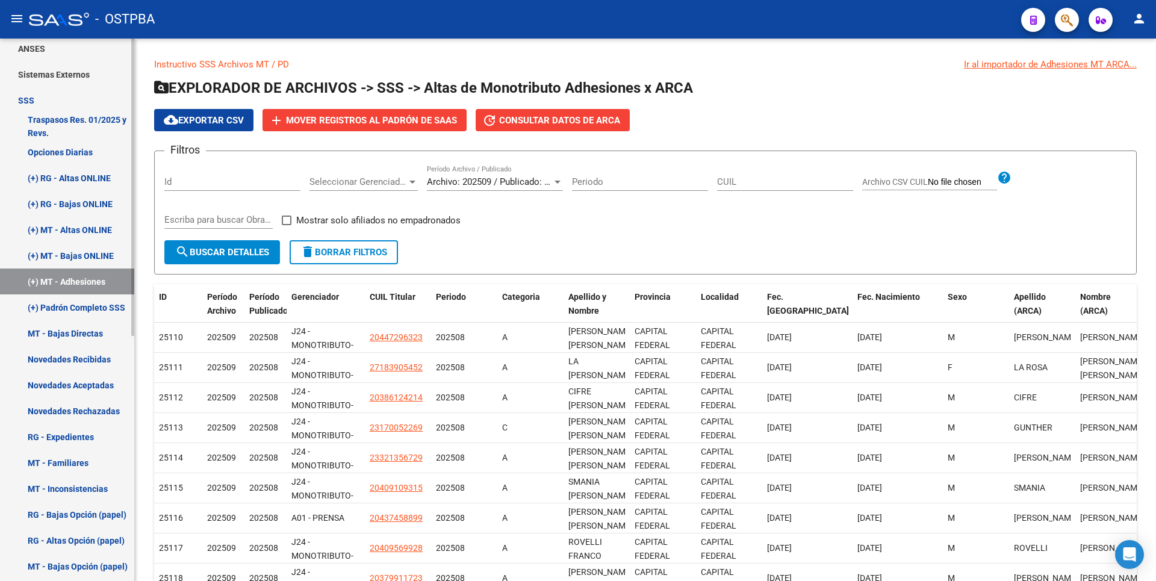
click at [87, 332] on link "MT - Bajas Directas" at bounding box center [67, 333] width 134 height 26
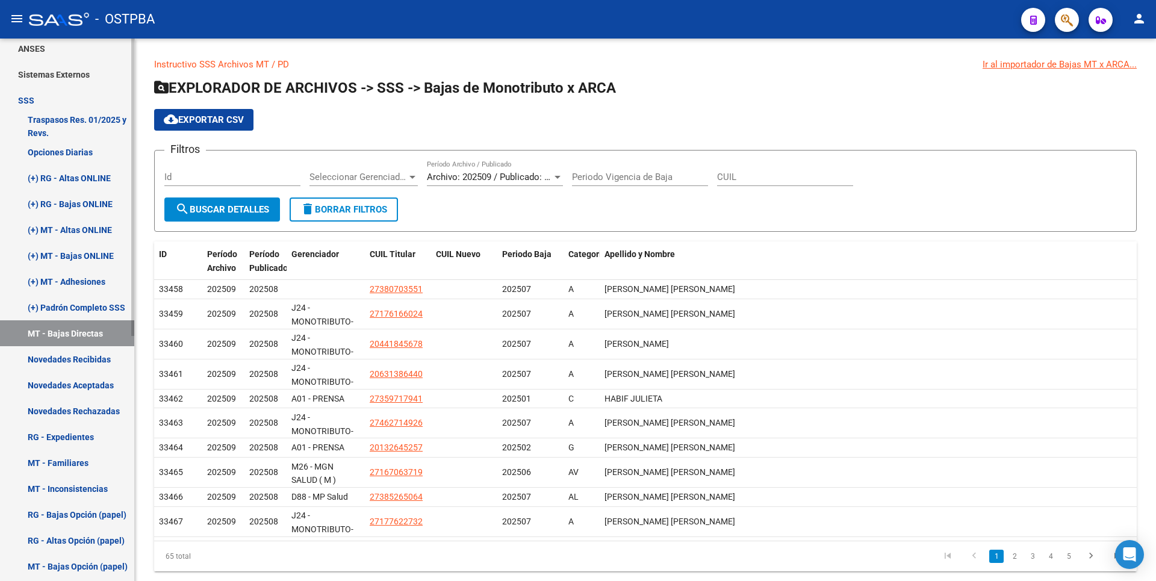
click at [91, 353] on link "Novedades Recibidas" at bounding box center [67, 359] width 134 height 26
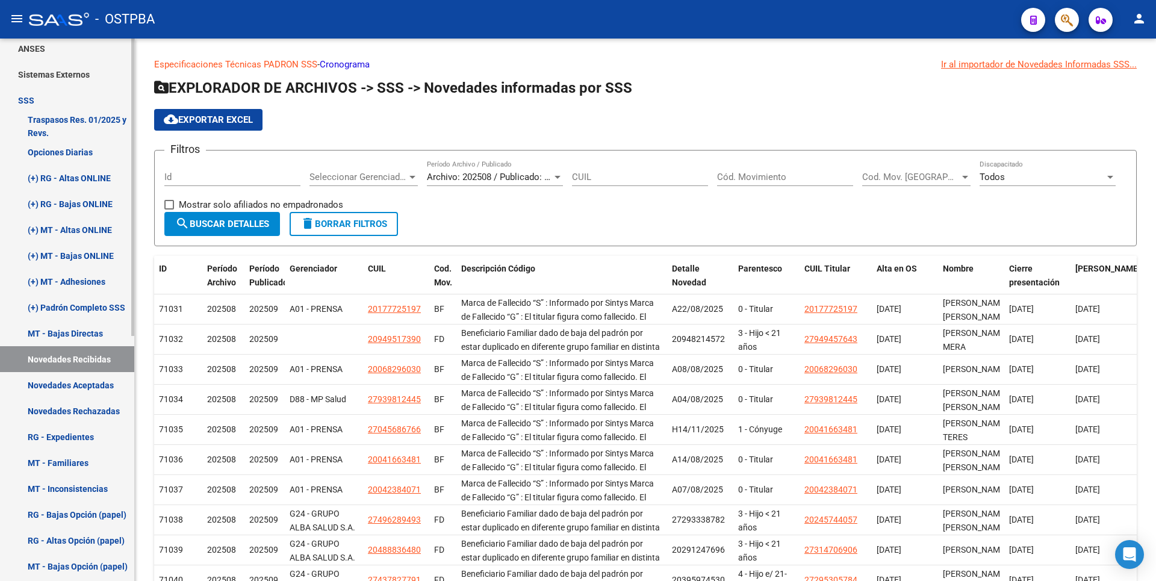
click at [85, 413] on link "Novedades Rechazadas" at bounding box center [67, 411] width 134 height 26
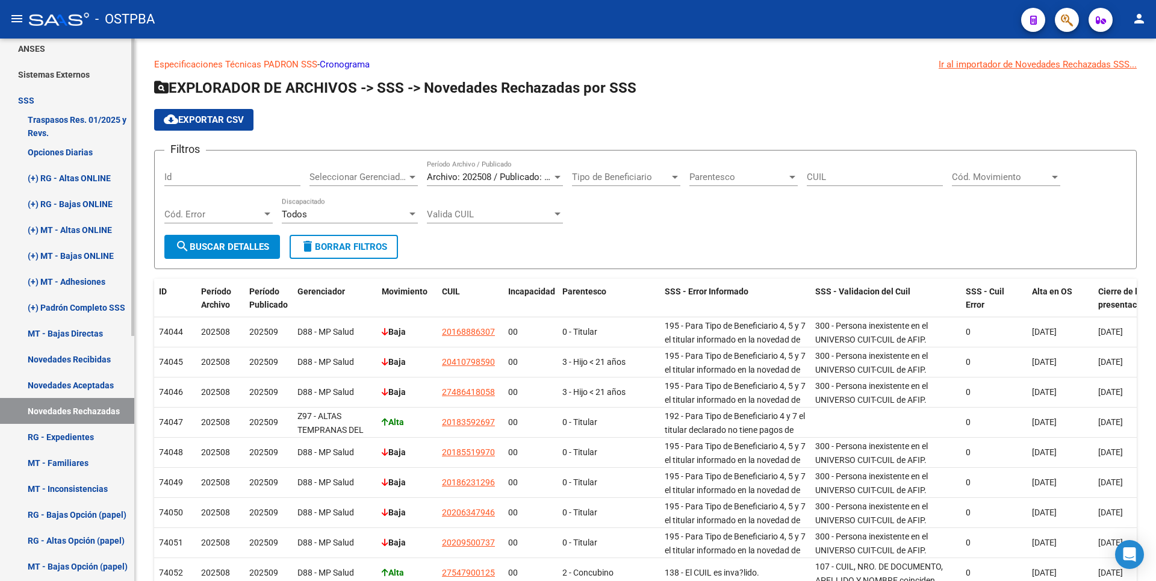
click at [84, 438] on link "RG - Expedientes" at bounding box center [67, 437] width 134 height 26
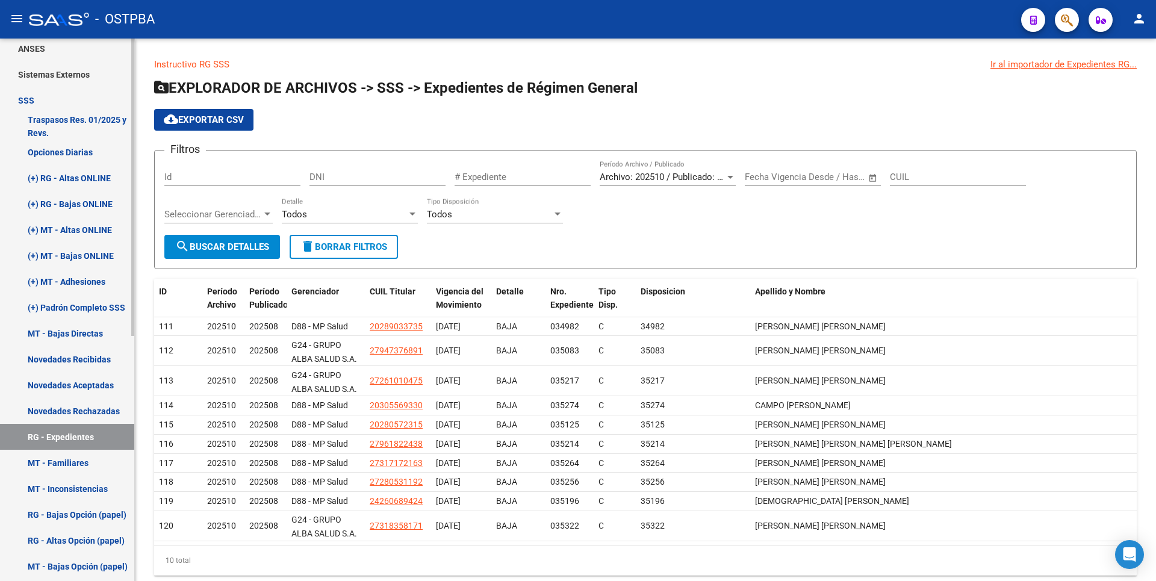
click at [67, 472] on link "MT - Familiares" at bounding box center [67, 463] width 134 height 26
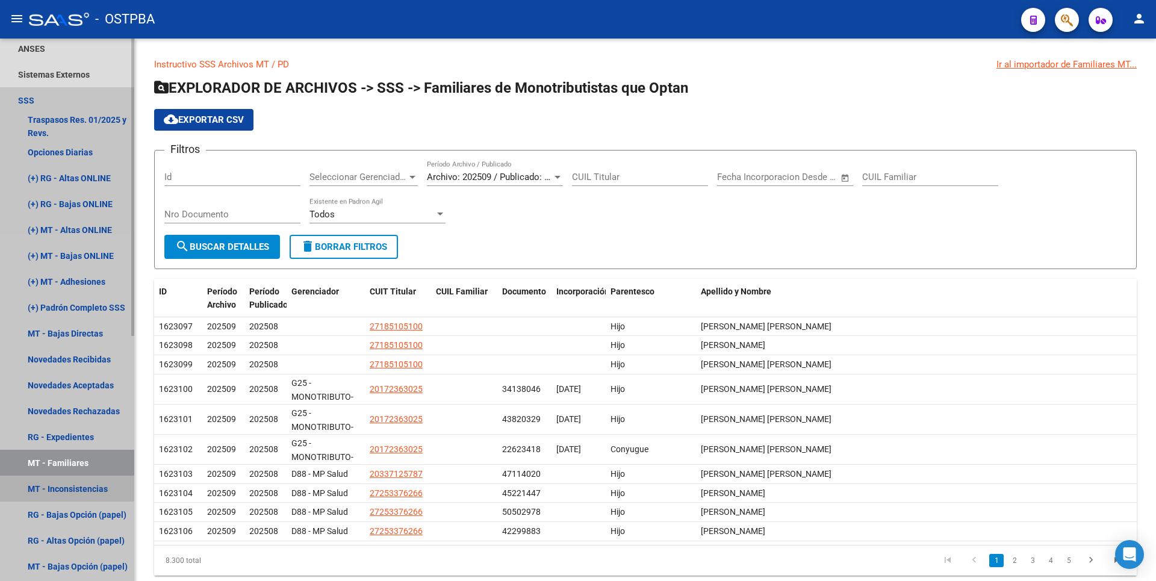
click at [73, 489] on link "MT - Inconsistencias" at bounding box center [67, 489] width 134 height 26
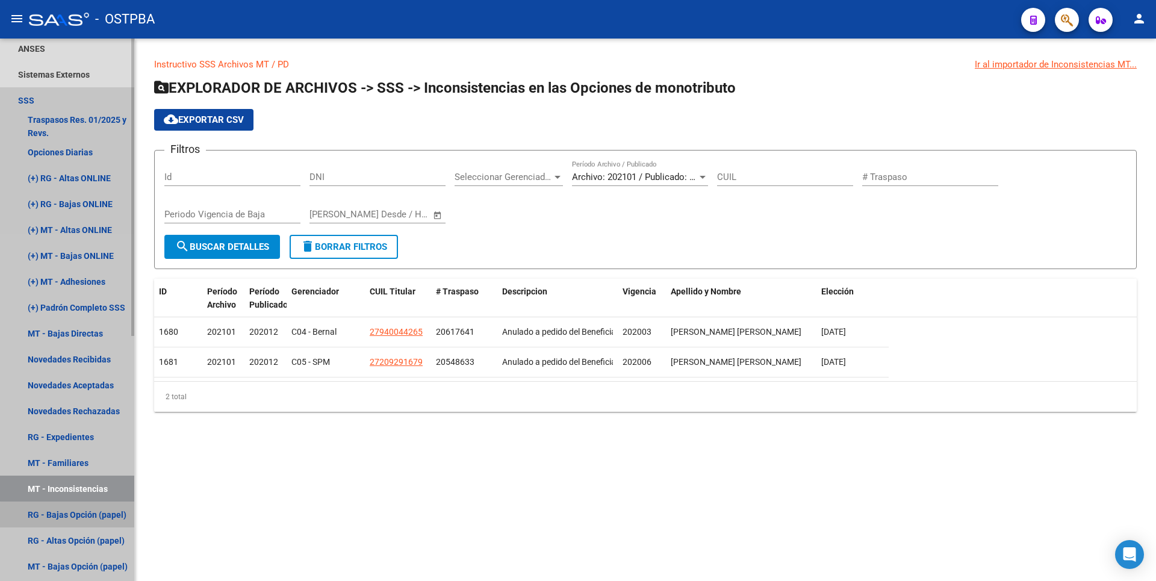
click at [79, 519] on link "RG - Bajas Opción (papel)" at bounding box center [67, 514] width 134 height 26
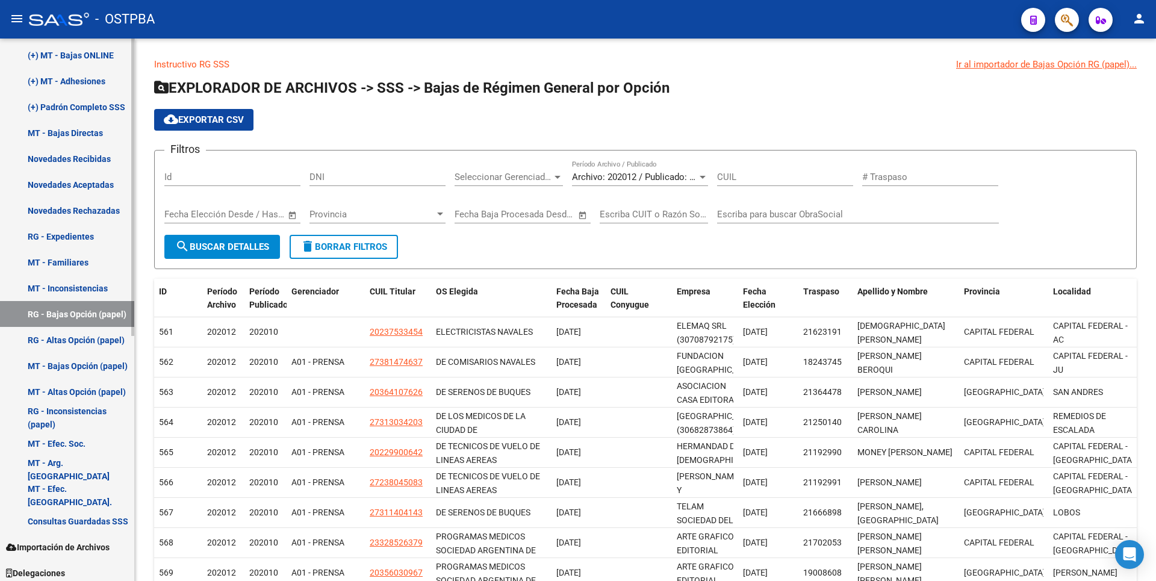
scroll to position [446, 0]
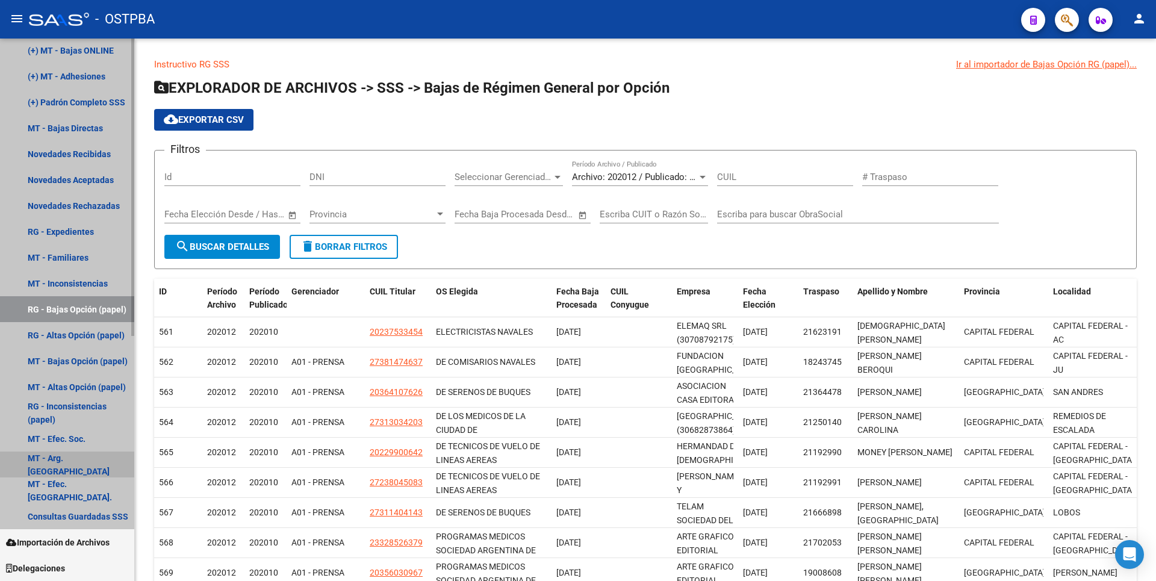
click at [71, 459] on link "MT - Arg. [GEOGRAPHIC_DATA]" at bounding box center [67, 464] width 134 height 26
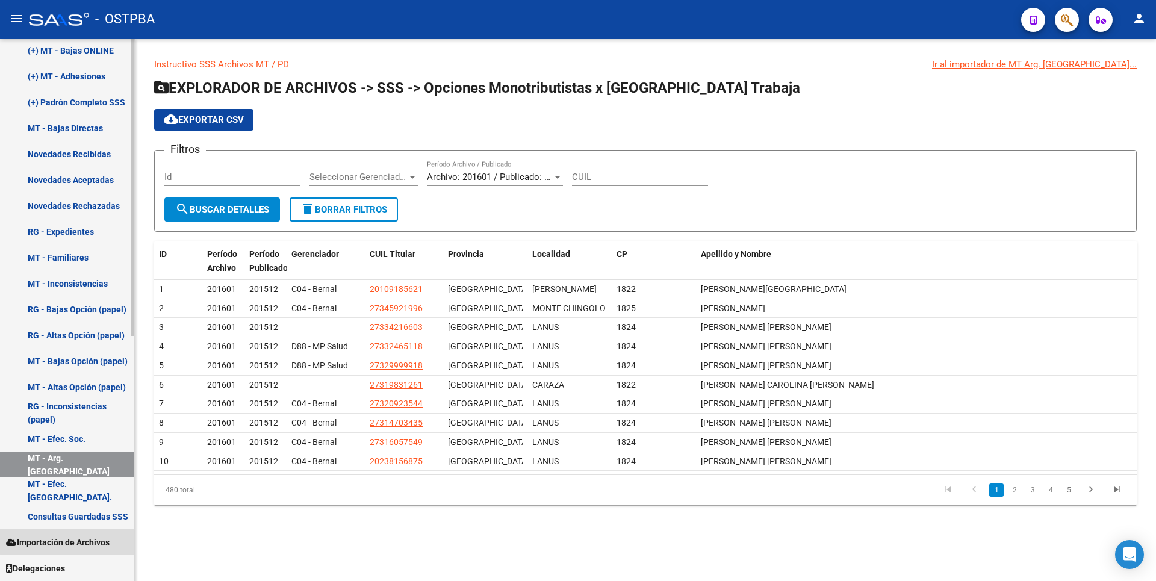
click at [77, 533] on link "Importación de Archivos" at bounding box center [67, 542] width 134 height 26
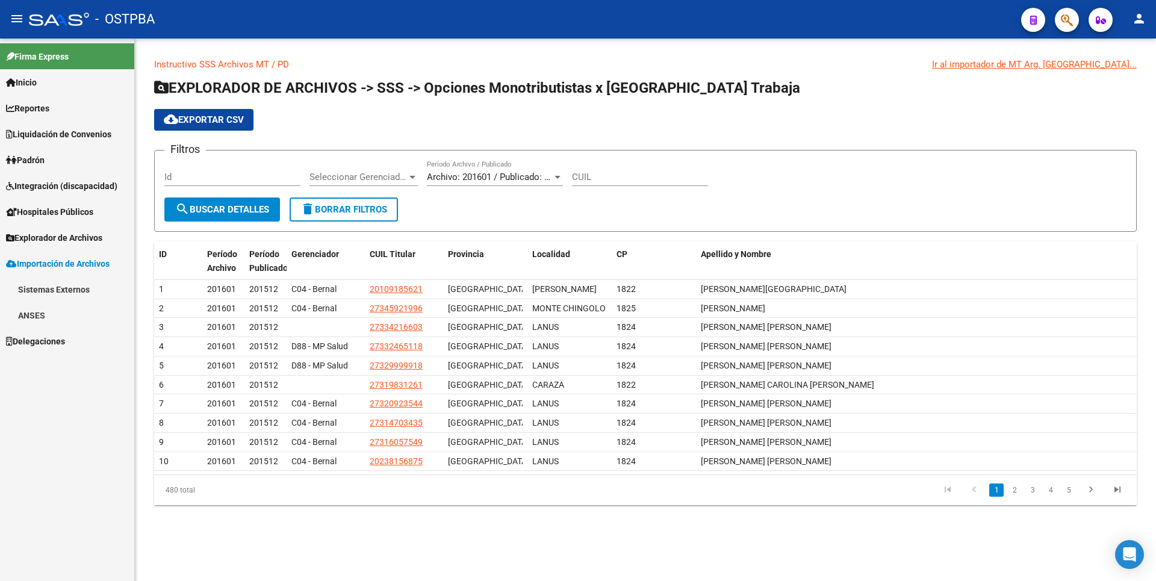
click at [45, 319] on link "ANSES" at bounding box center [67, 315] width 134 height 26
click at [66, 280] on link "Sistemas Externos" at bounding box center [67, 289] width 134 height 26
click at [37, 85] on span "Inicio" at bounding box center [21, 82] width 31 height 13
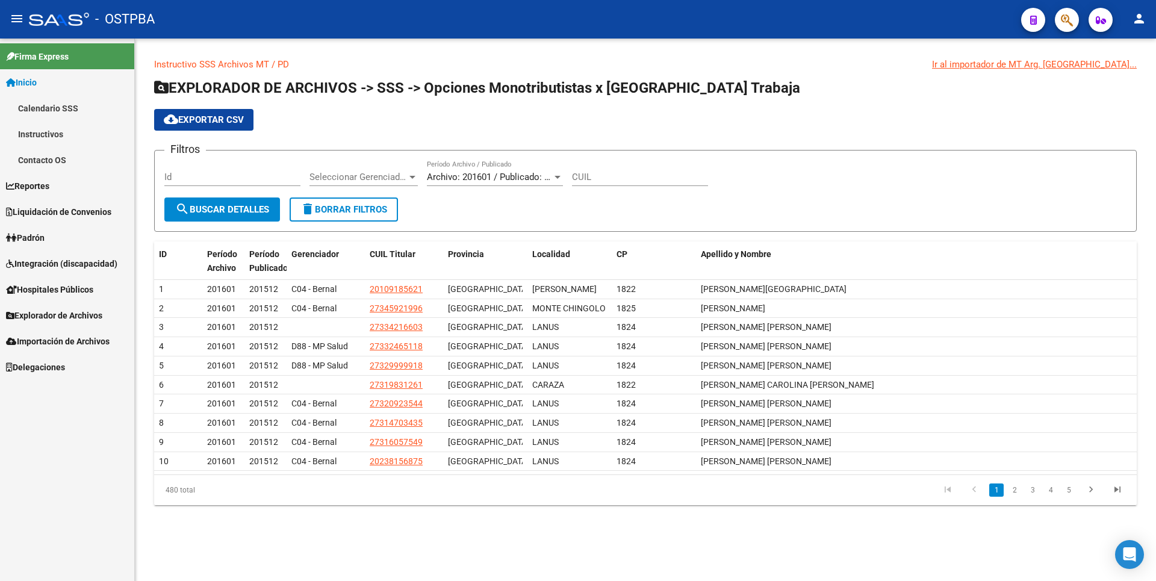
click at [42, 132] on link "Instructivos" at bounding box center [67, 134] width 134 height 26
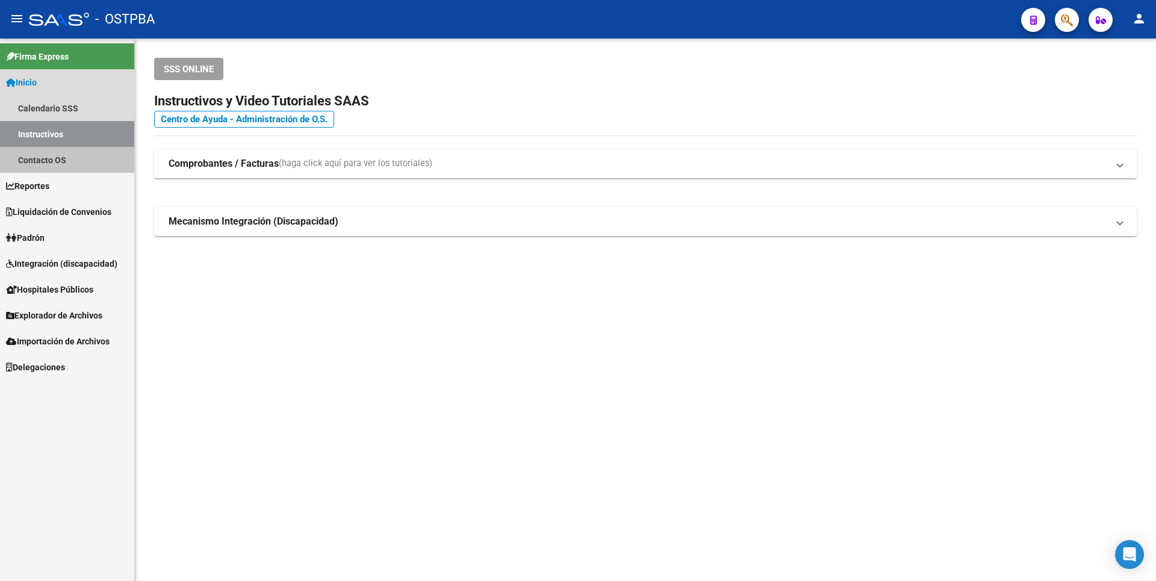
click at [58, 161] on link "Contacto OS" at bounding box center [67, 160] width 134 height 26
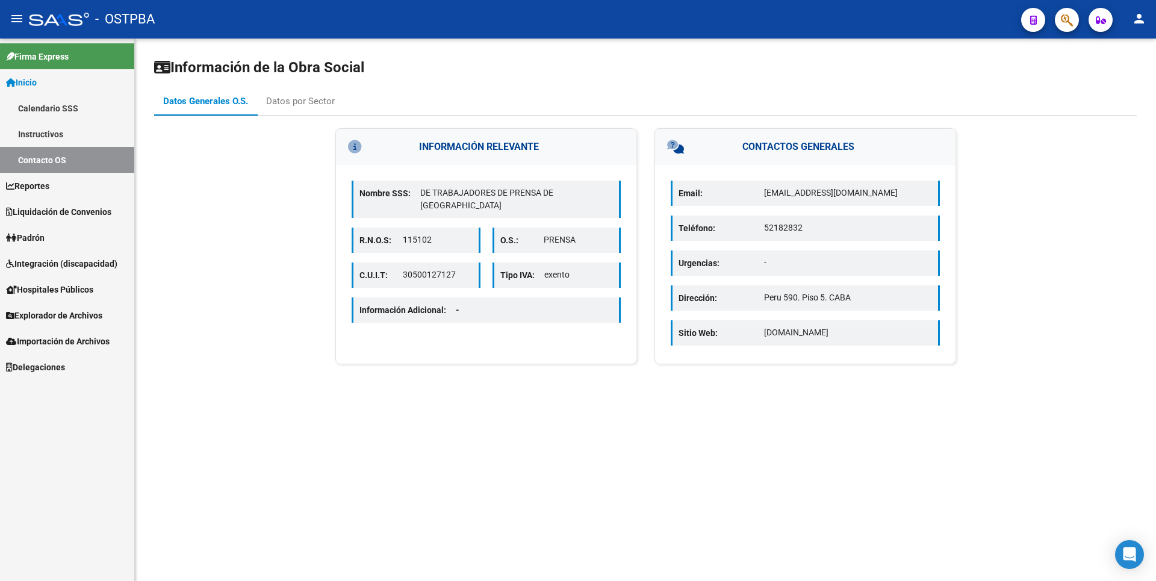
click at [82, 294] on span "Hospitales Públicos" at bounding box center [49, 289] width 87 height 13
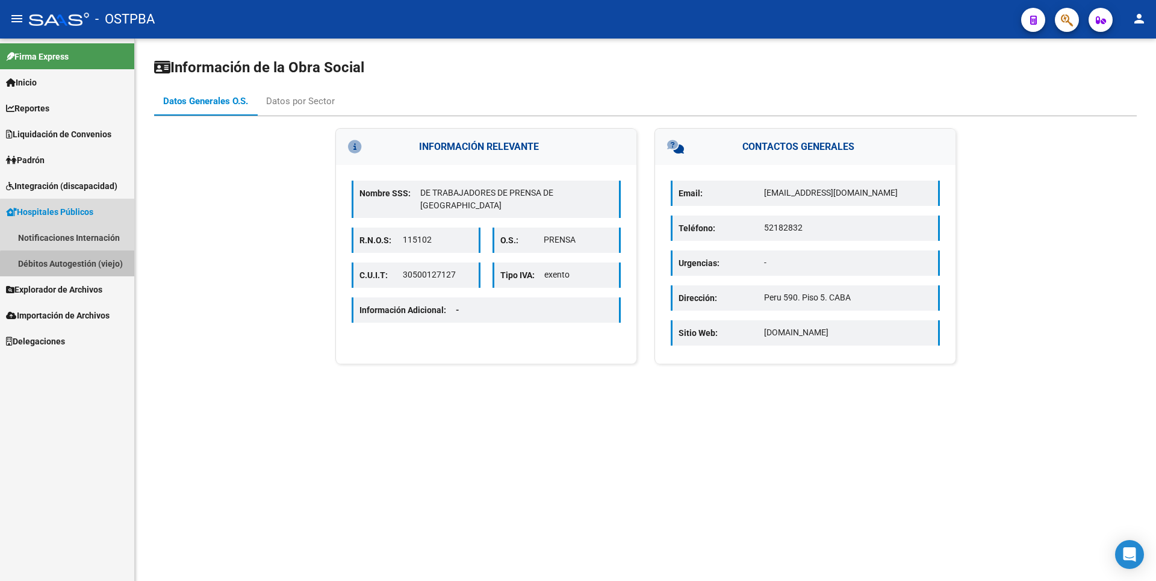
click at [82, 269] on link "Débitos Autogestión (viejo)" at bounding box center [67, 263] width 134 height 26
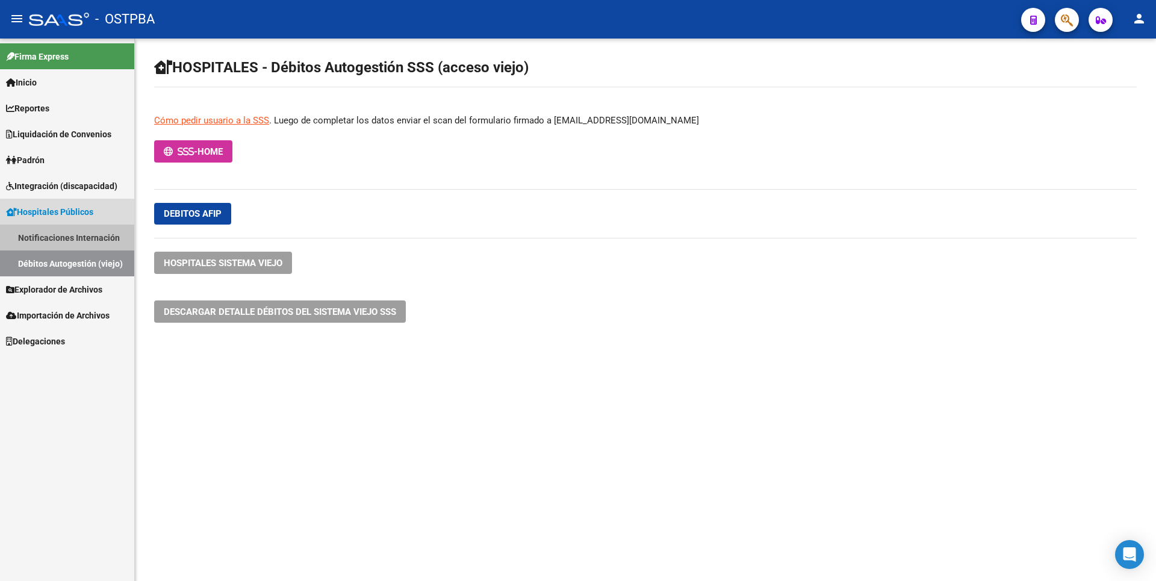
click at [92, 240] on link "Notificaciones Internación" at bounding box center [67, 238] width 134 height 26
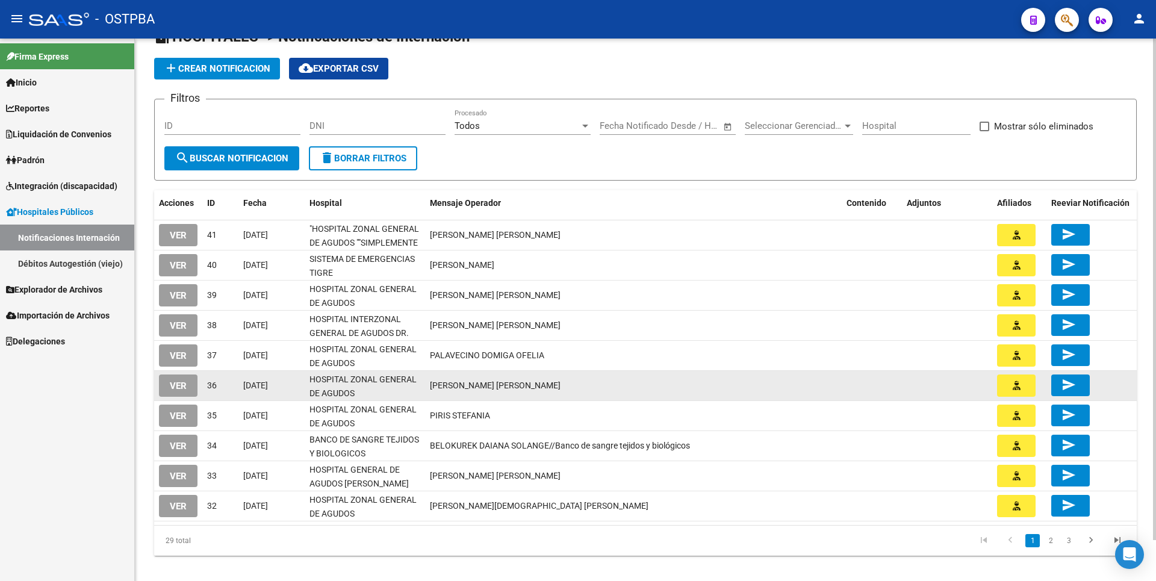
scroll to position [44, 0]
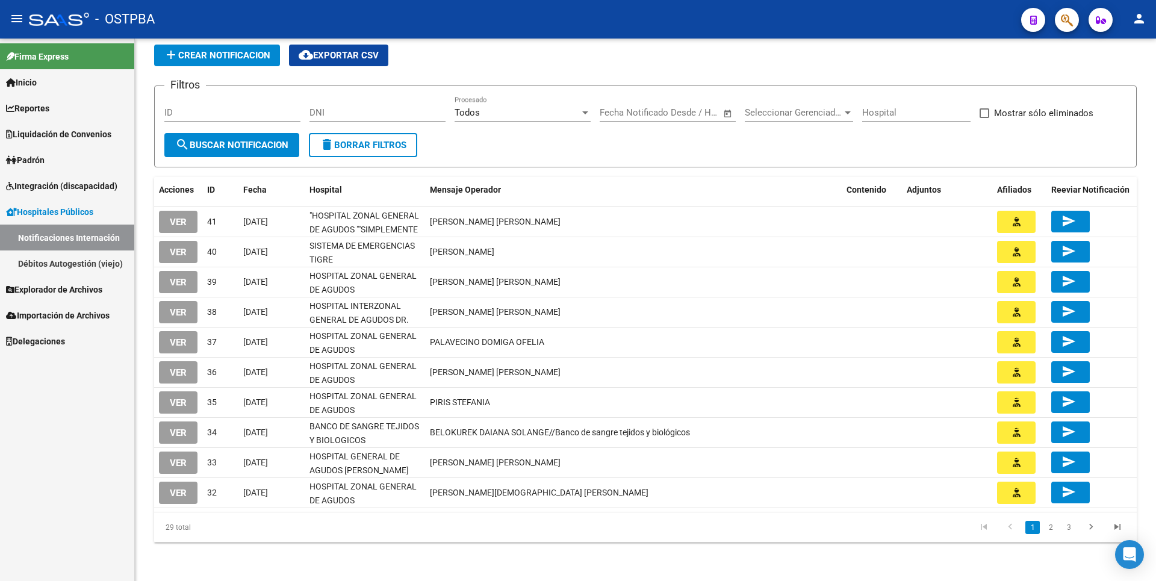
click at [82, 299] on link "Explorador de Archivos" at bounding box center [67, 289] width 134 height 26
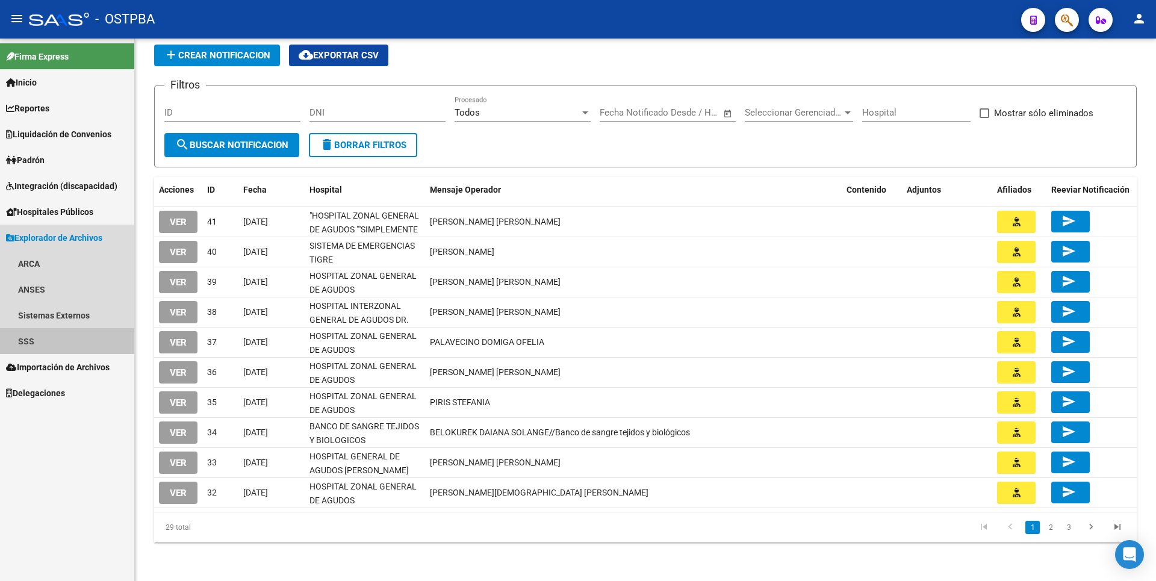
click at [65, 331] on link "SSS" at bounding box center [67, 341] width 134 height 26
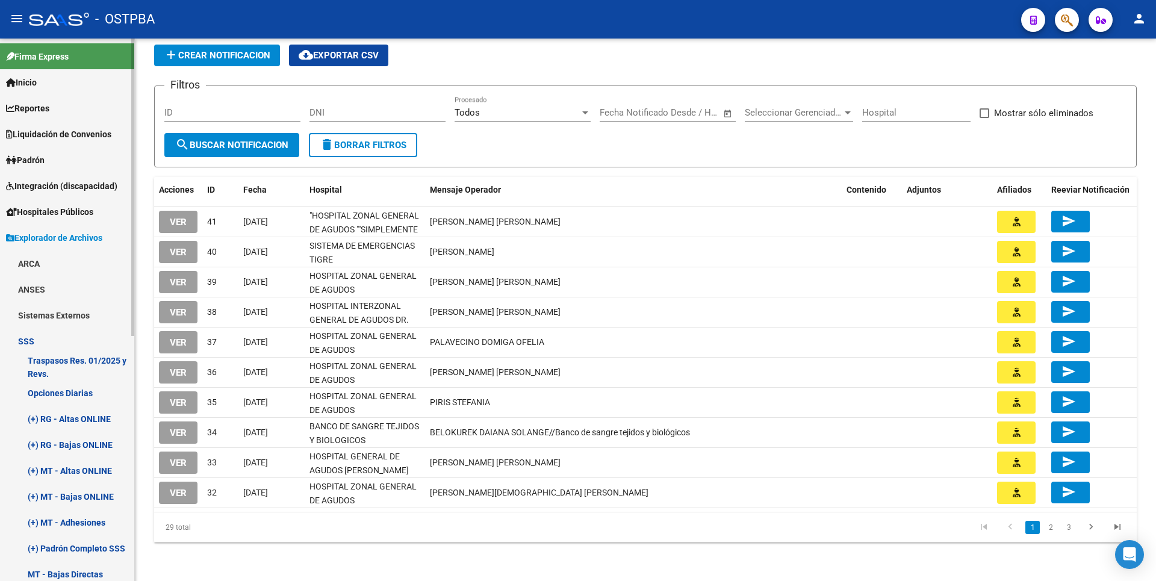
click at [63, 396] on link "Opciones Diarias" at bounding box center [67, 393] width 134 height 26
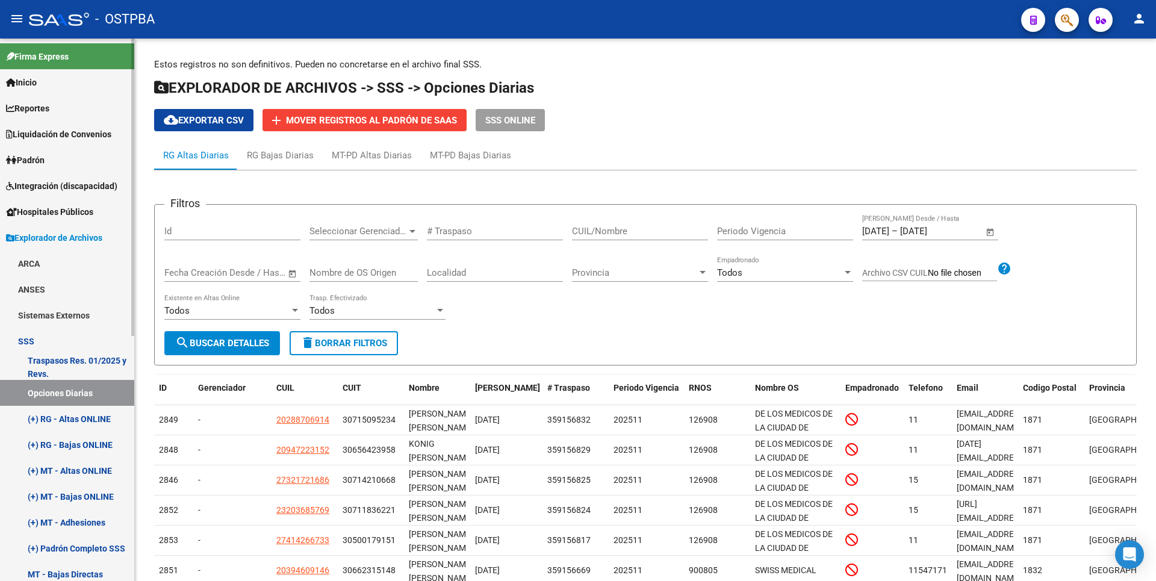
click at [76, 448] on link "(+) RG - Bajas ONLINE" at bounding box center [67, 445] width 134 height 26
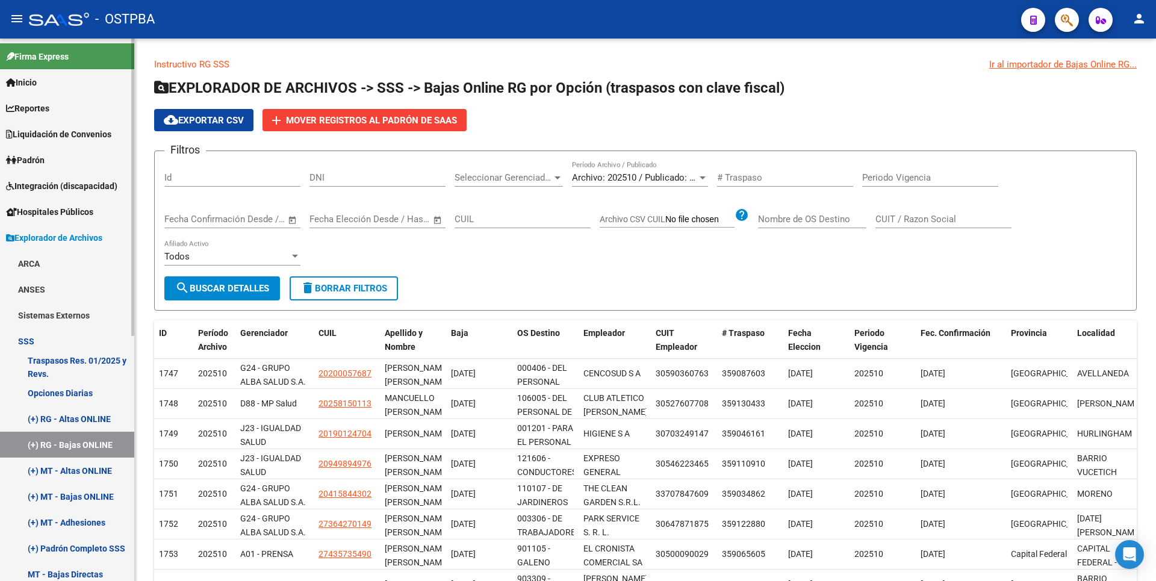
click at [90, 418] on link "(+) RG - Altas ONLINE" at bounding box center [67, 419] width 134 height 26
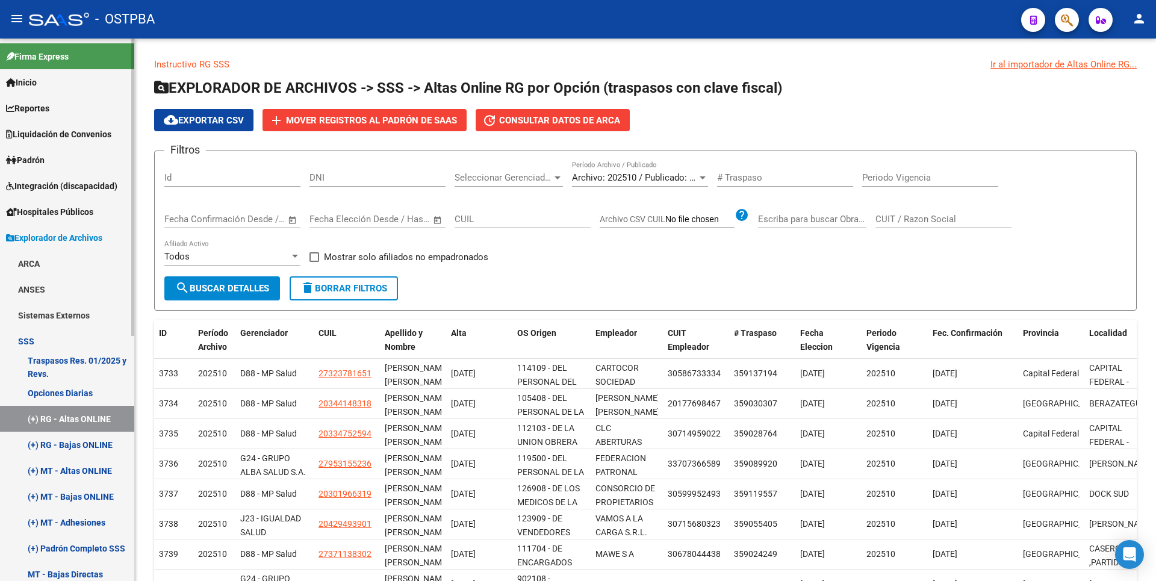
click at [91, 477] on link "(+) MT - Altas ONLINE" at bounding box center [67, 470] width 134 height 26
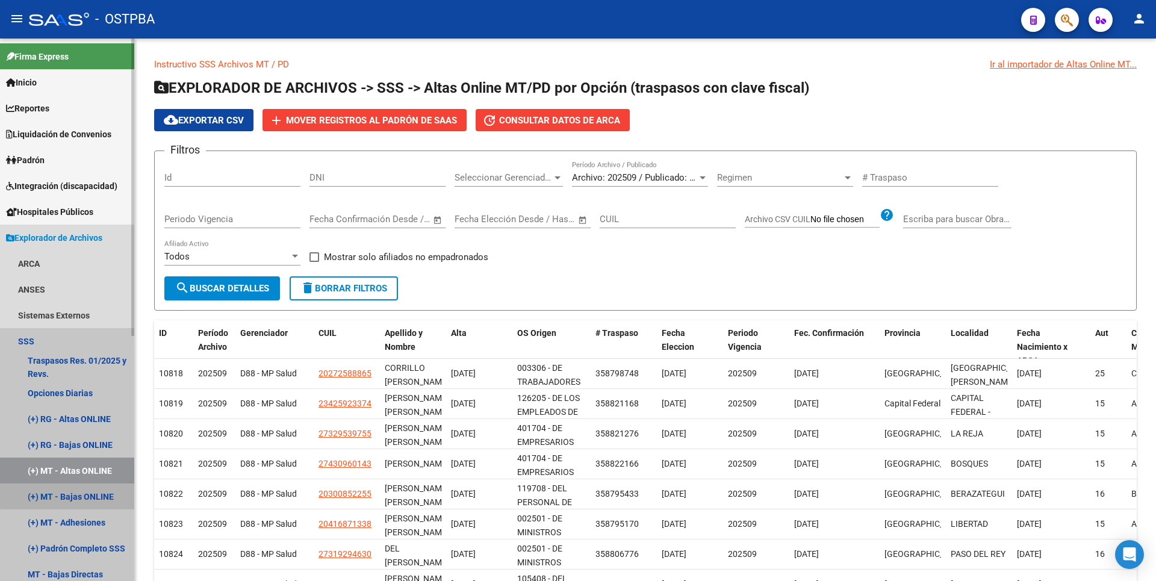
click at [92, 493] on link "(+) MT - Bajas ONLINE" at bounding box center [67, 496] width 134 height 26
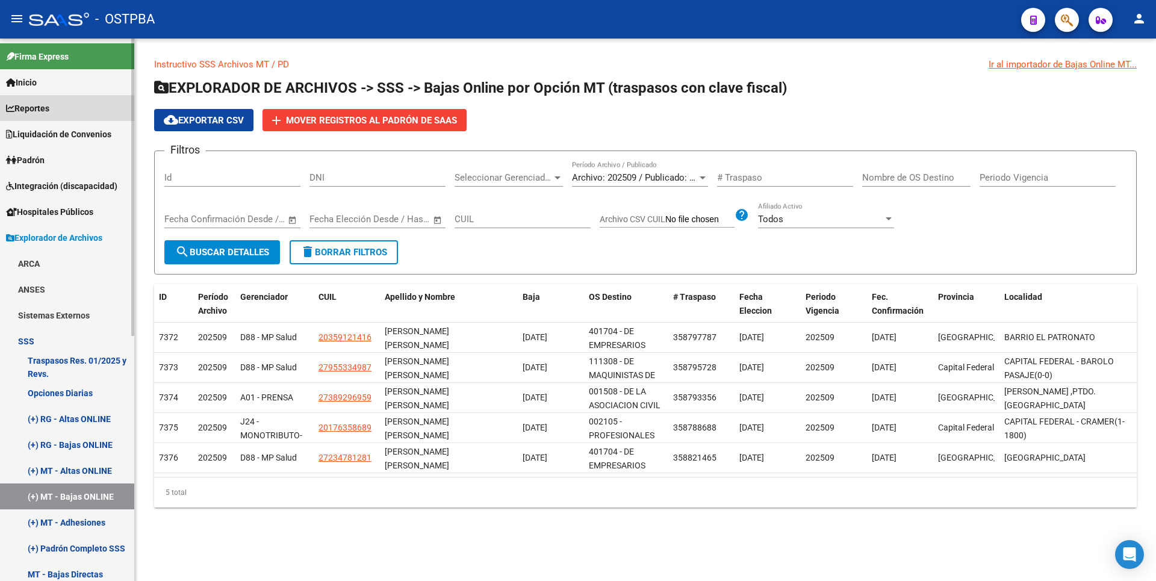
click at [49, 108] on span "Reportes" at bounding box center [27, 108] width 43 height 13
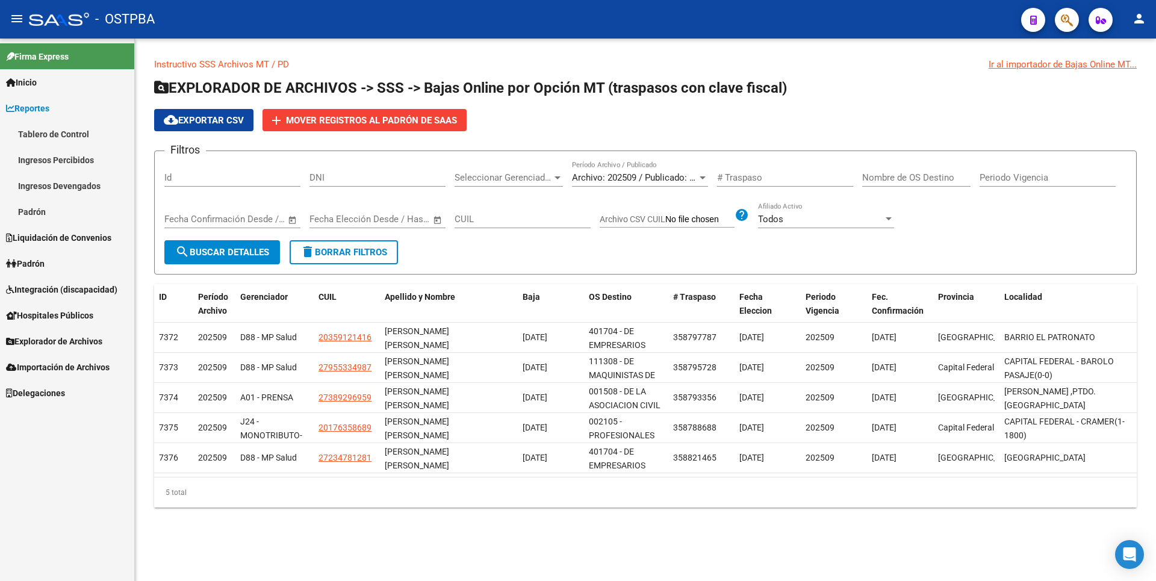
click at [45, 262] on span "Padrón" at bounding box center [25, 263] width 39 height 13
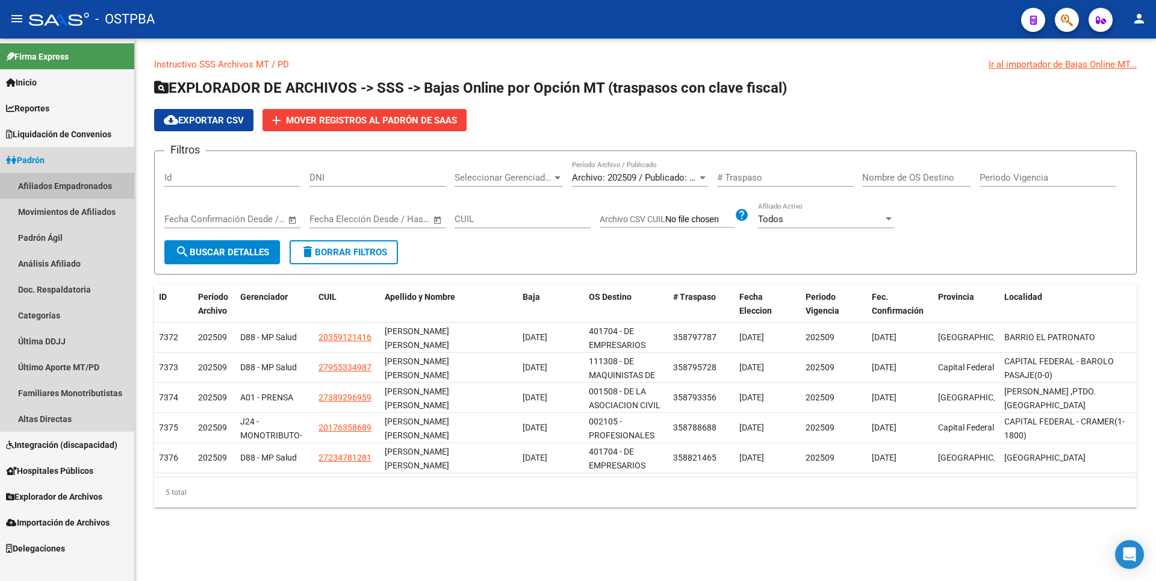
click at [103, 187] on link "Afiliados Empadronados" at bounding box center [67, 186] width 134 height 26
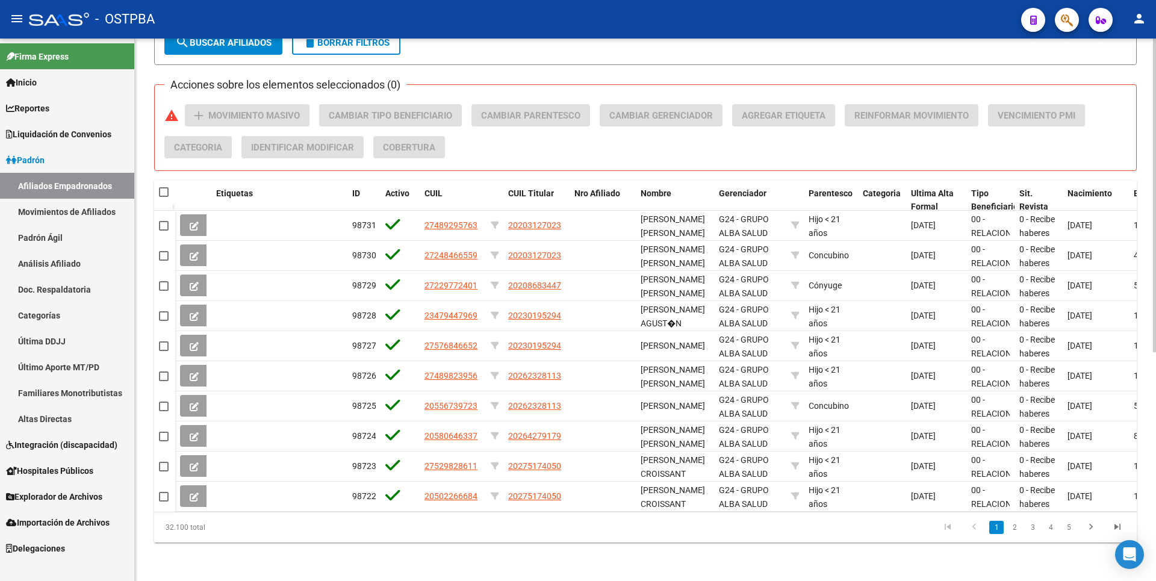
scroll to position [395, 0]
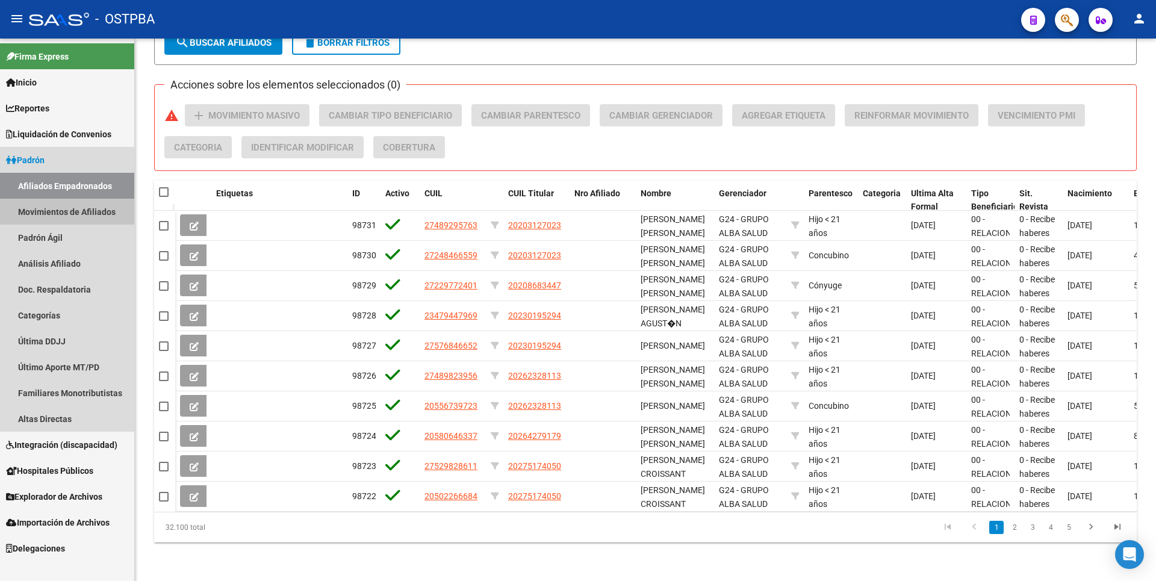
click at [68, 219] on link "Movimientos de Afiliados" at bounding box center [67, 212] width 134 height 26
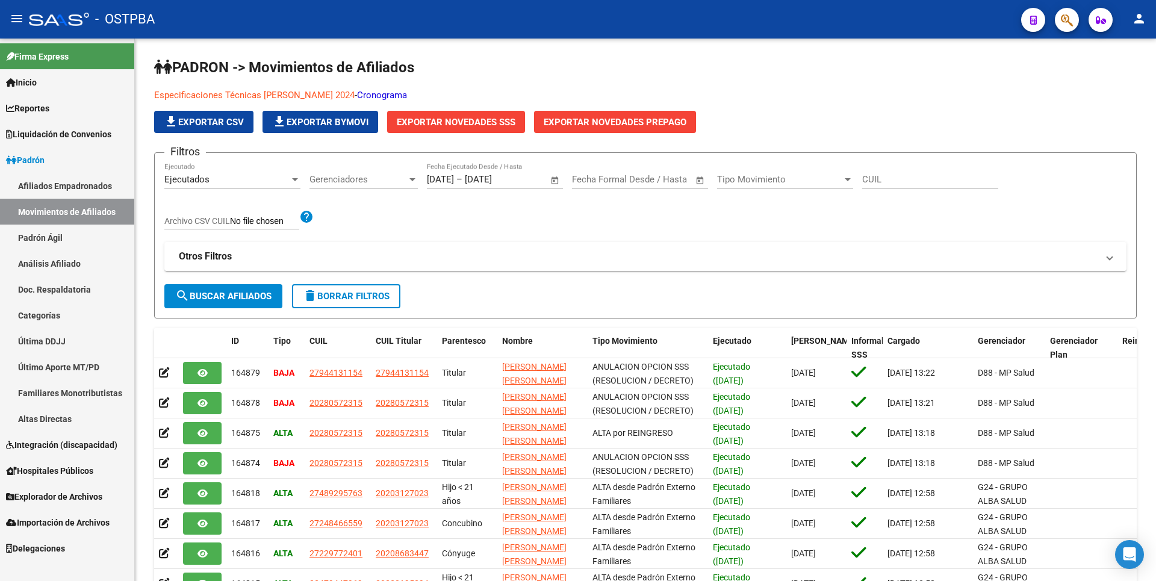
click at [68, 420] on link "Altas Directas" at bounding box center [67, 419] width 134 height 26
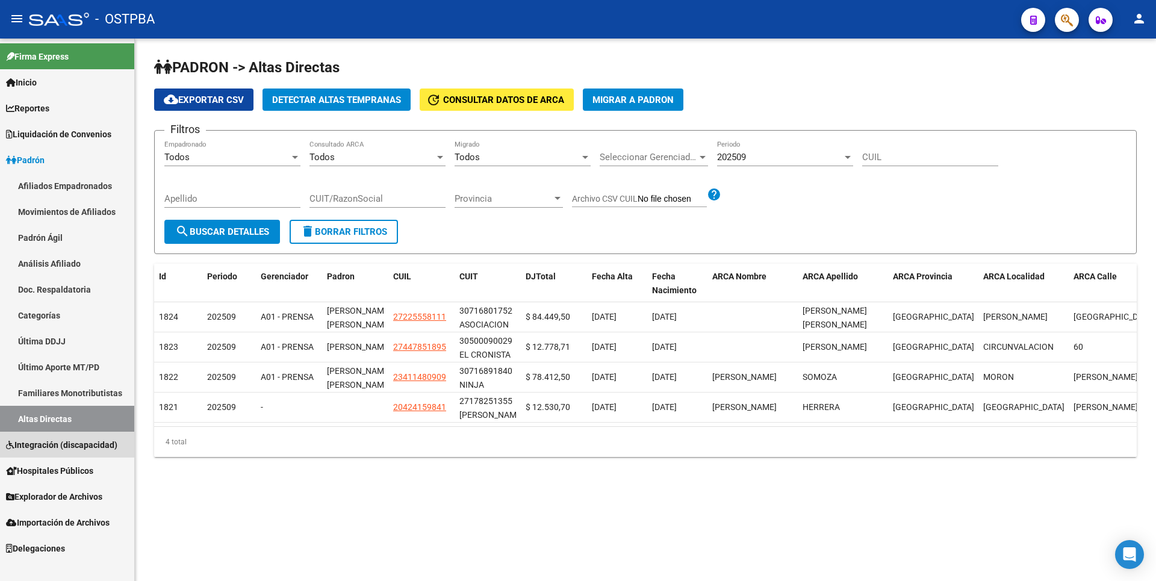
click at [66, 436] on link "Integración (discapacidad)" at bounding box center [67, 445] width 134 height 26
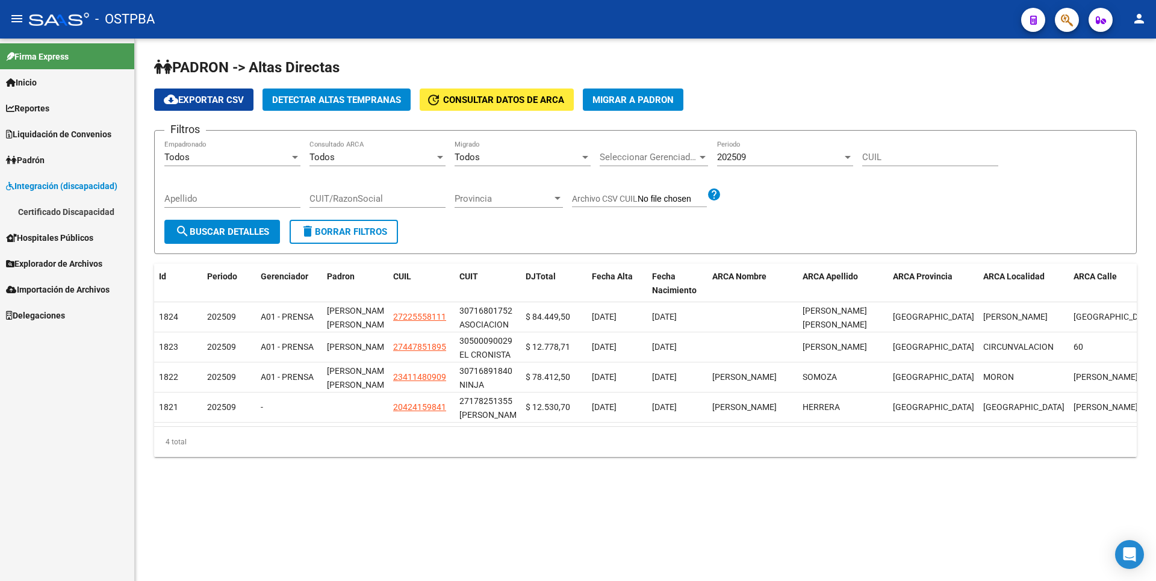
click at [69, 235] on span "Hospitales Públicos" at bounding box center [49, 237] width 87 height 13
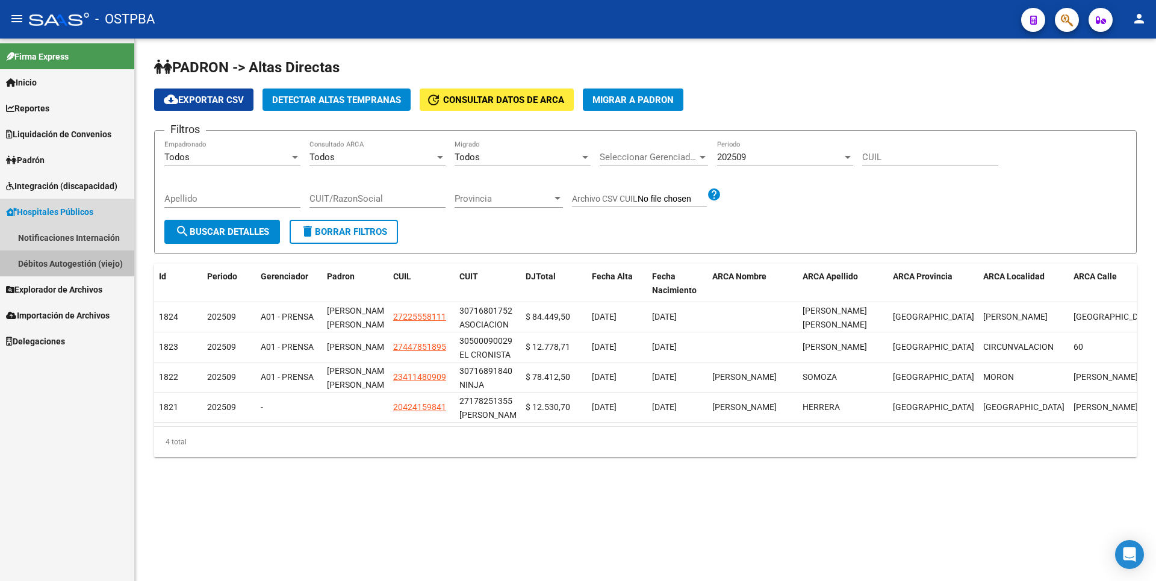
click at [58, 271] on link "Débitos Autogestión (viejo)" at bounding box center [67, 263] width 134 height 26
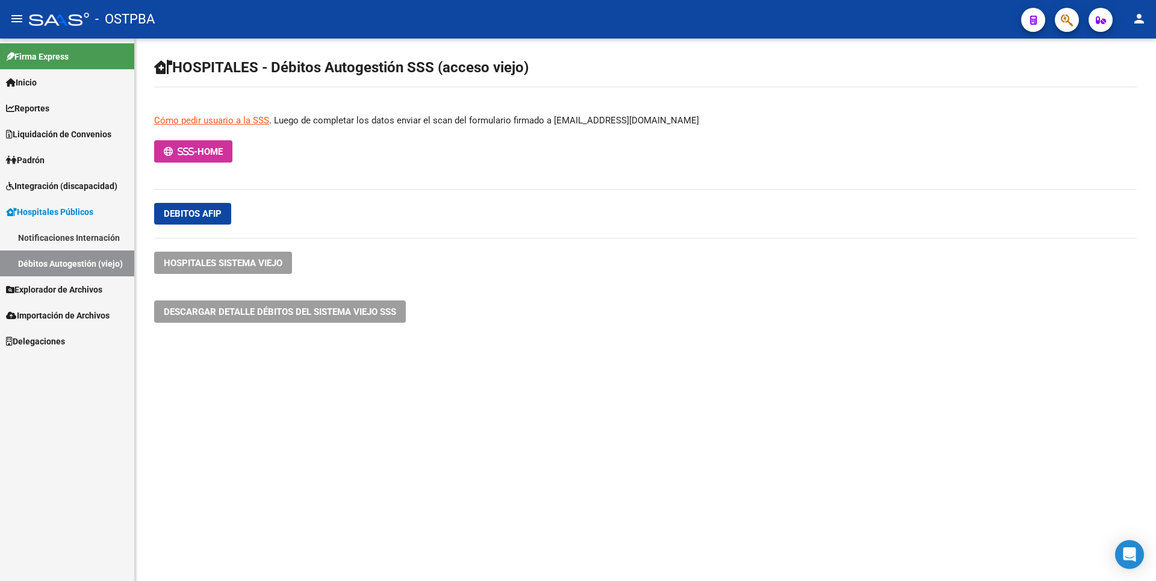
click at [38, 152] on link "Padrón" at bounding box center [67, 160] width 134 height 26
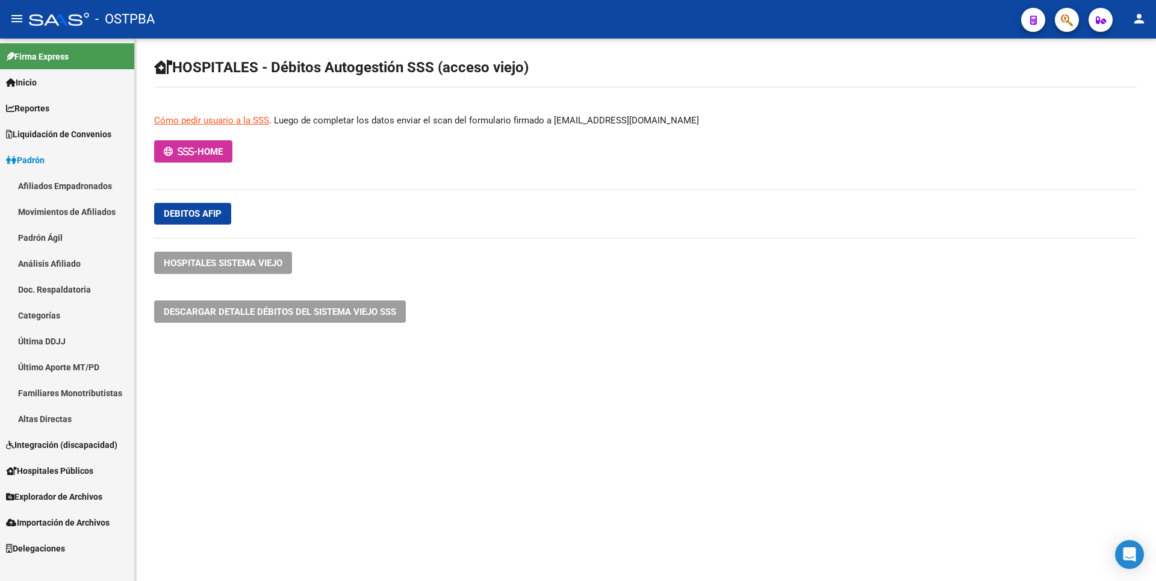
drag, startPoint x: 64, startPoint y: 268, endPoint x: 96, endPoint y: 225, distance: 53.8
click at [66, 268] on link "Análisis Afiliado" at bounding box center [67, 263] width 134 height 26
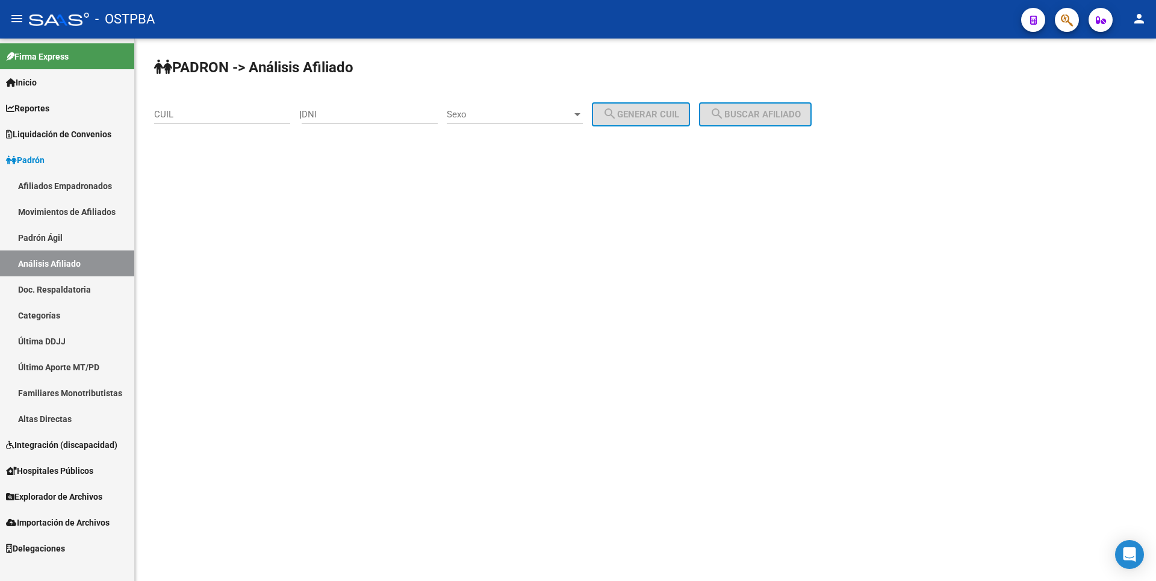
click at [176, 116] on input "CUIL" at bounding box center [222, 114] width 136 height 11
paste input "27-95894393-3"
click at [768, 116] on span "search Buscar afiliado" at bounding box center [755, 114] width 91 height 11
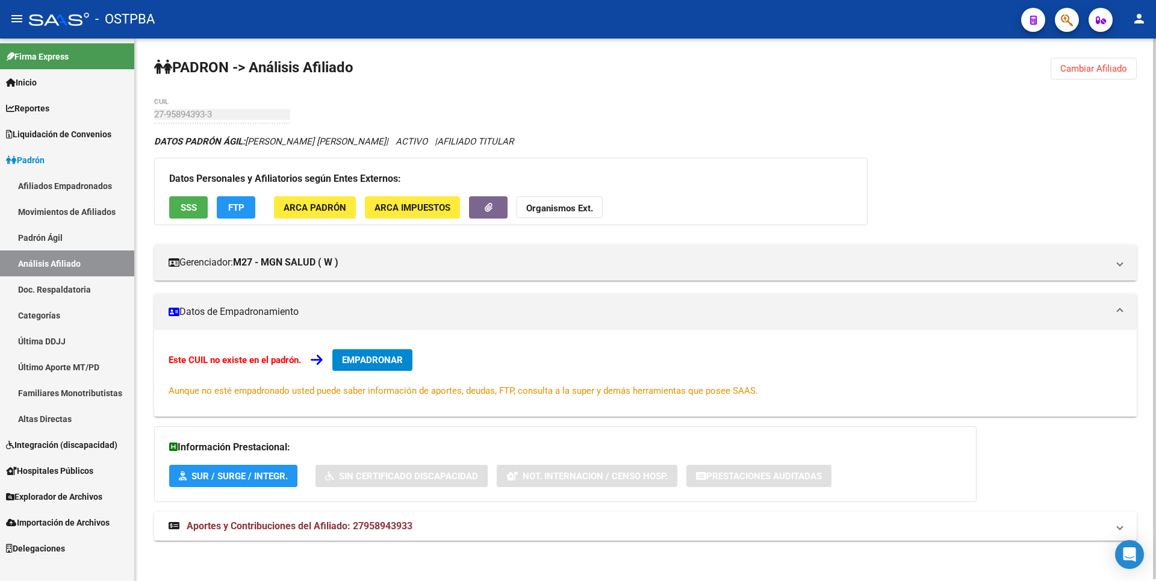
click at [1080, 64] on span "Cambiar Afiliado" at bounding box center [1093, 68] width 67 height 11
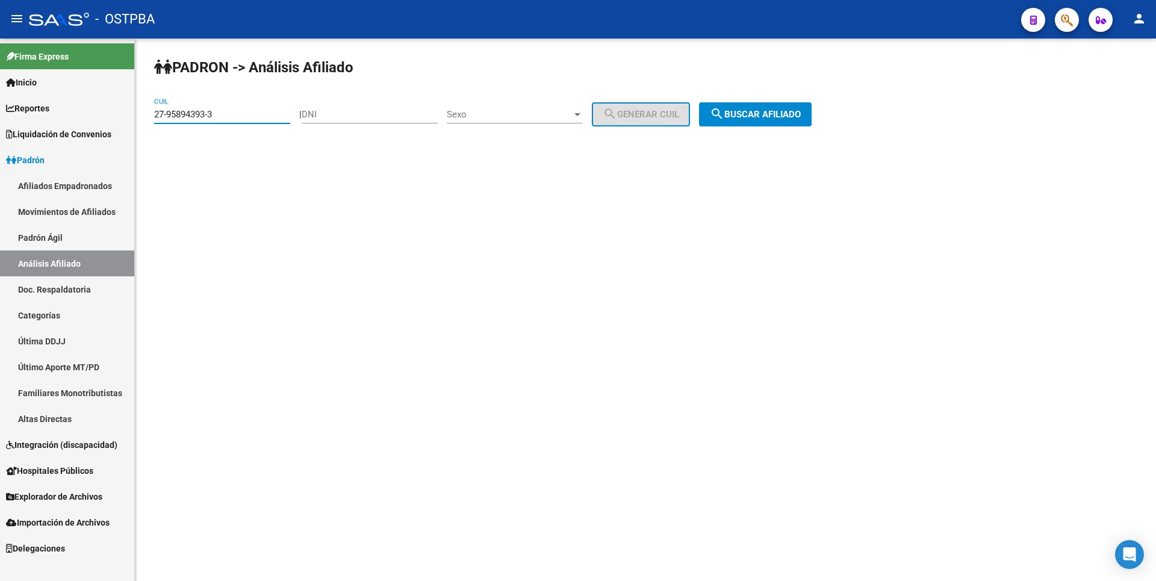
drag, startPoint x: 223, startPoint y: 117, endPoint x: 0, endPoint y: 109, distance: 223.5
click at [0, 109] on mat-sidenav-container "Firma Express Inicio Calendario SSS Instructivos Contacto OS Reportes Tablero d…" at bounding box center [578, 310] width 1156 height 542
paste input "0-34922818-2"
type input "20-34922818-2"
click at [765, 117] on span "search Buscar afiliado" at bounding box center [755, 114] width 91 height 11
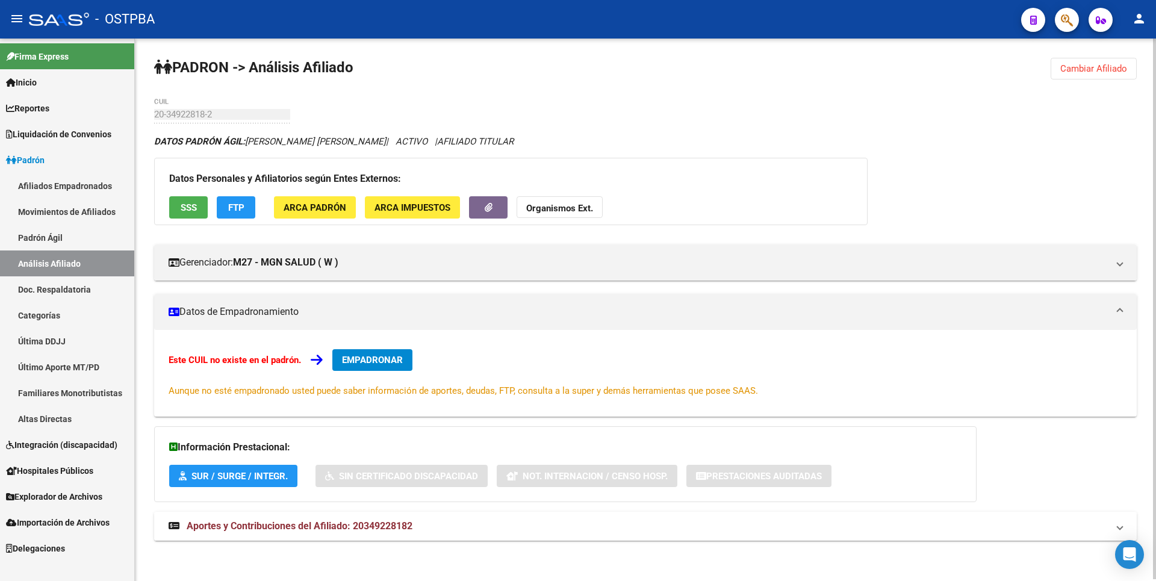
click at [217, 523] on span "Aportes y Contribuciones del Afiliado: 20349228182" at bounding box center [300, 525] width 226 height 11
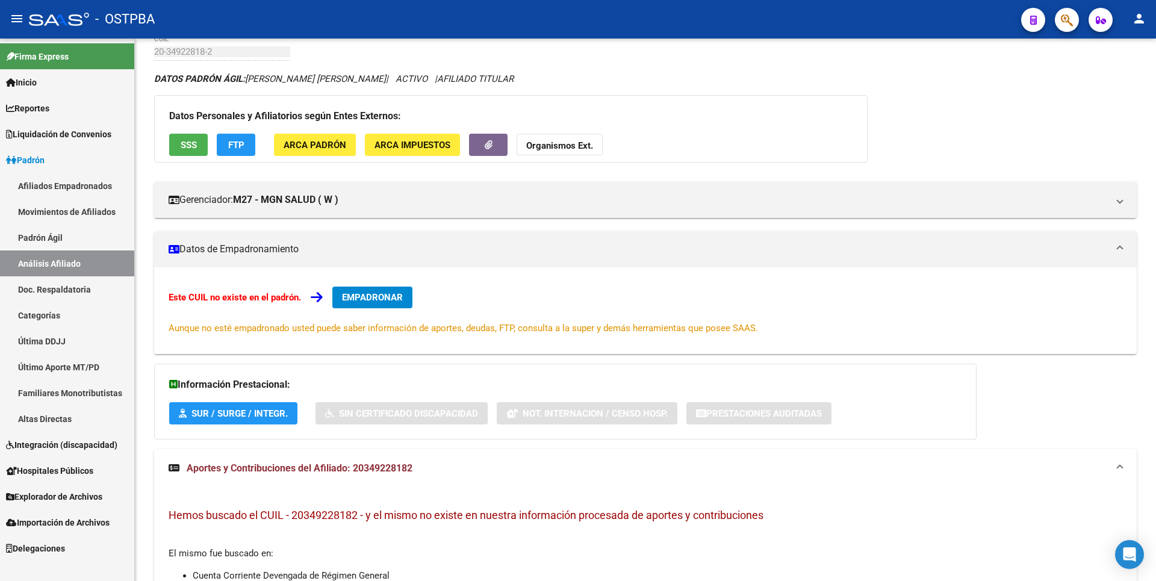
scroll to position [61, 0]
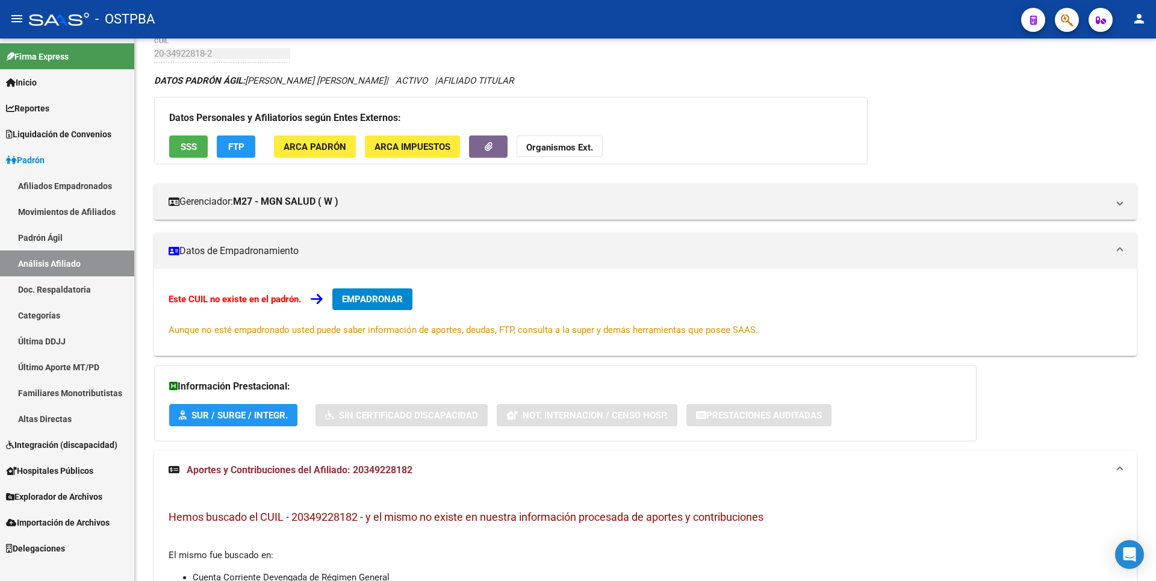
click at [52, 470] on span "Hospitales Públicos" at bounding box center [49, 470] width 87 height 13
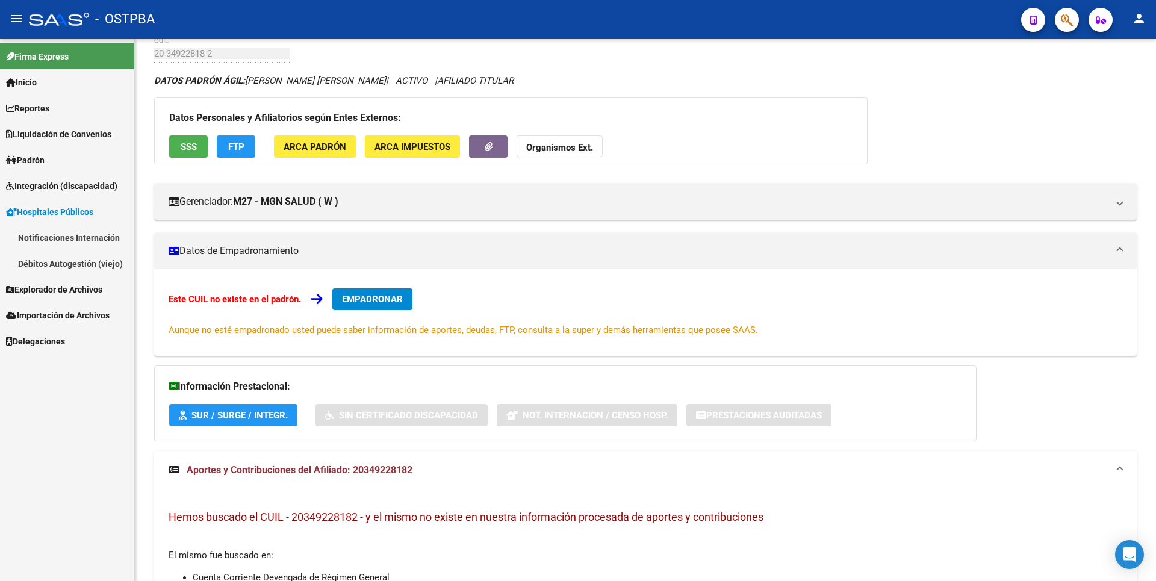
click at [55, 294] on span "Explorador de Archivos" at bounding box center [54, 289] width 96 height 13
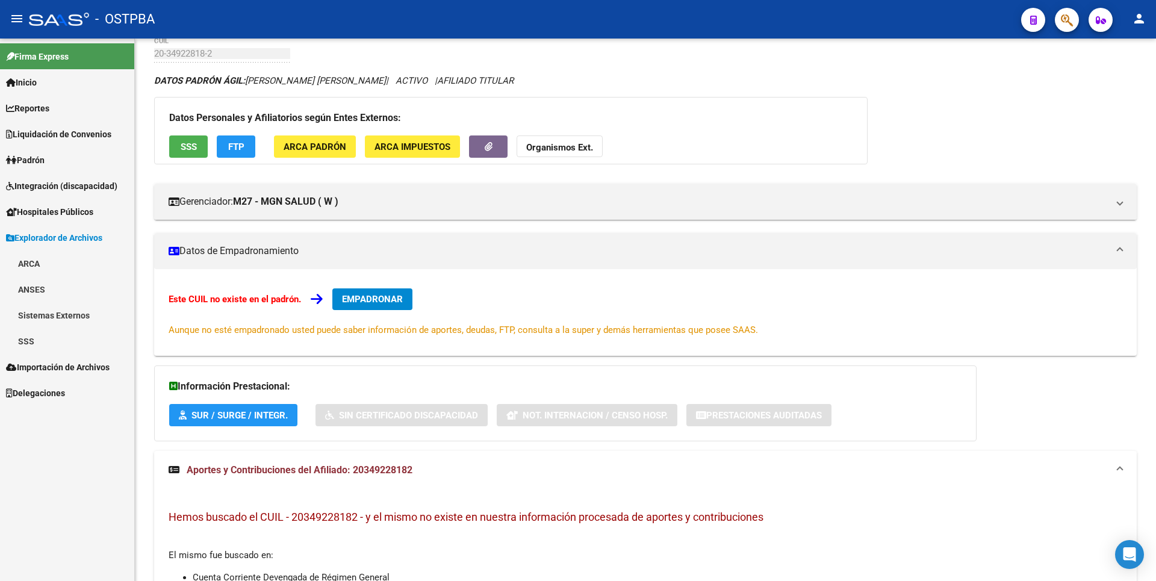
click at [53, 294] on link "ANSES" at bounding box center [67, 289] width 134 height 26
click at [46, 366] on link "Sistemas Externos" at bounding box center [67, 367] width 134 height 26
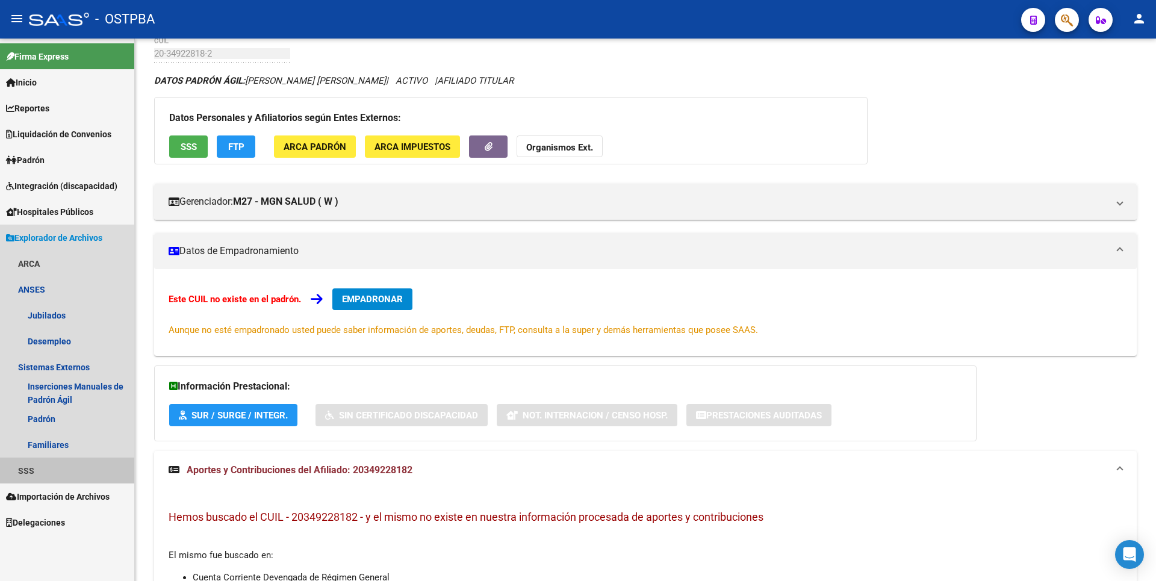
click at [52, 477] on link "SSS" at bounding box center [67, 470] width 134 height 26
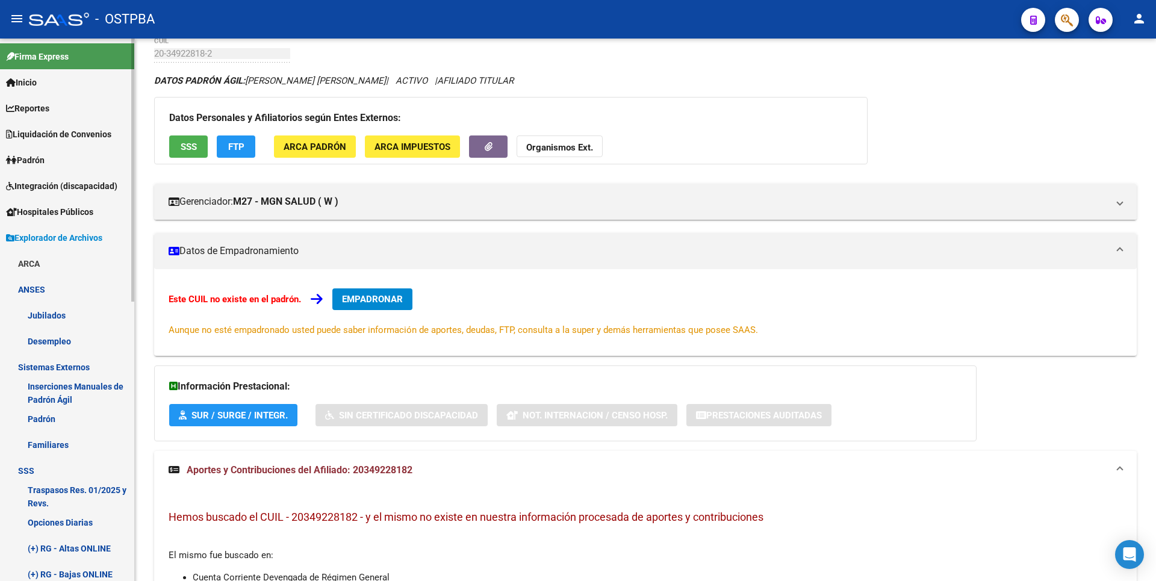
click at [83, 524] on link "Opciones Diarias" at bounding box center [67, 522] width 134 height 26
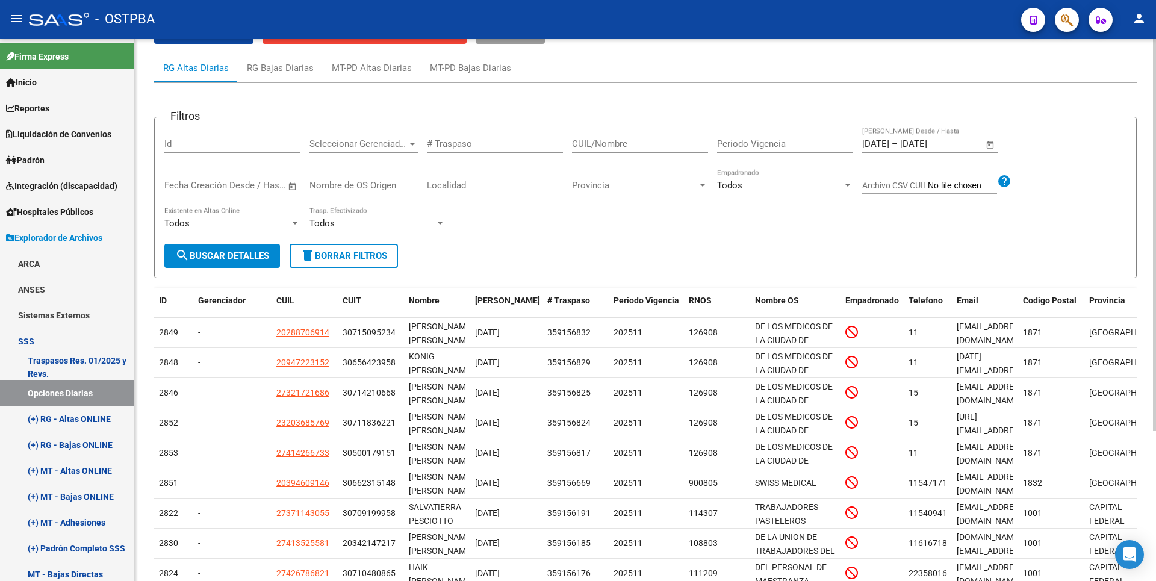
scroll to position [208, 0]
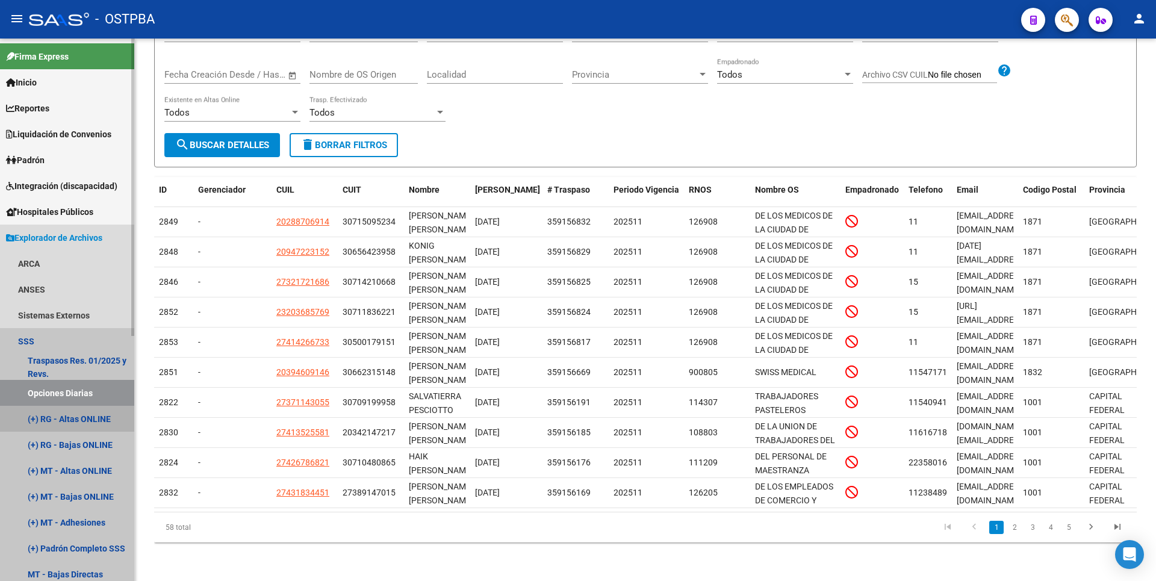
click at [43, 421] on link "(+) RG - Altas ONLINE" at bounding box center [67, 419] width 134 height 26
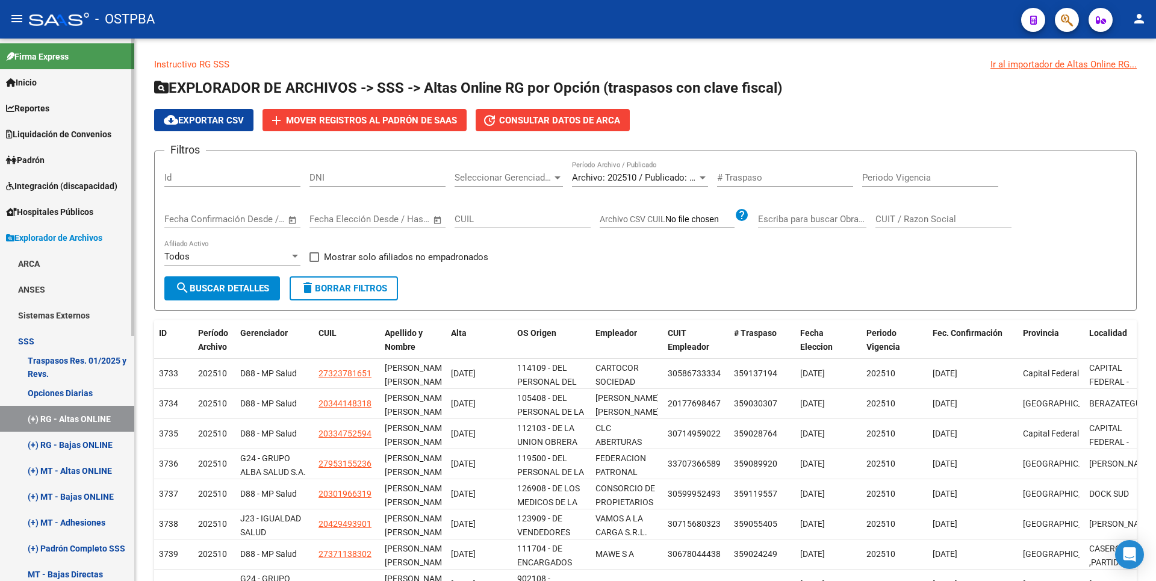
click at [91, 444] on link "(+) RG - Bajas ONLINE" at bounding box center [67, 445] width 134 height 26
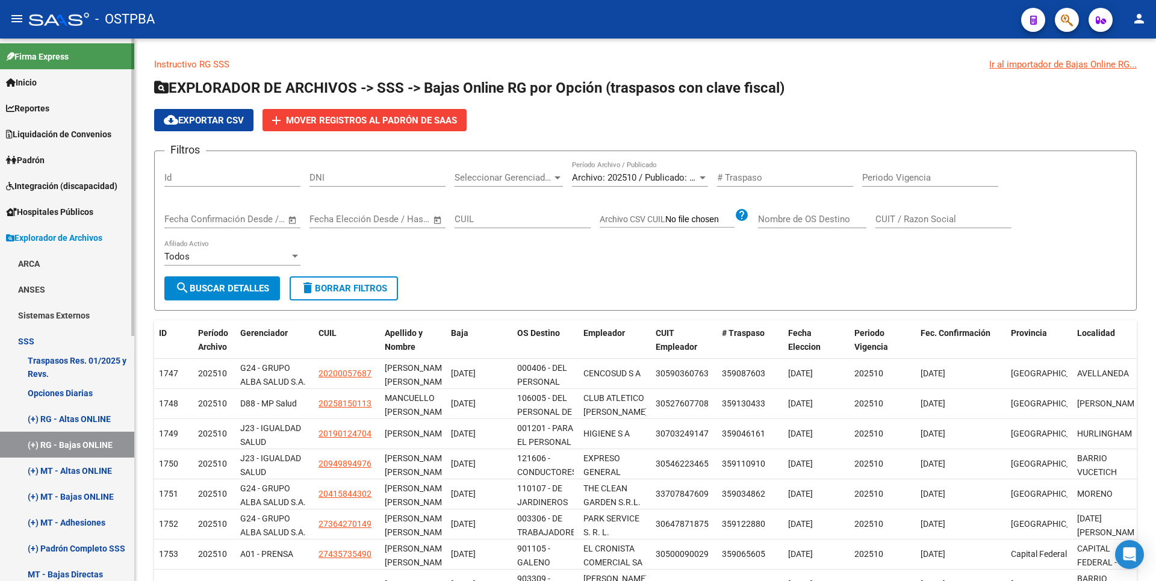
click at [88, 462] on link "(+) MT - Altas ONLINE" at bounding box center [67, 470] width 134 height 26
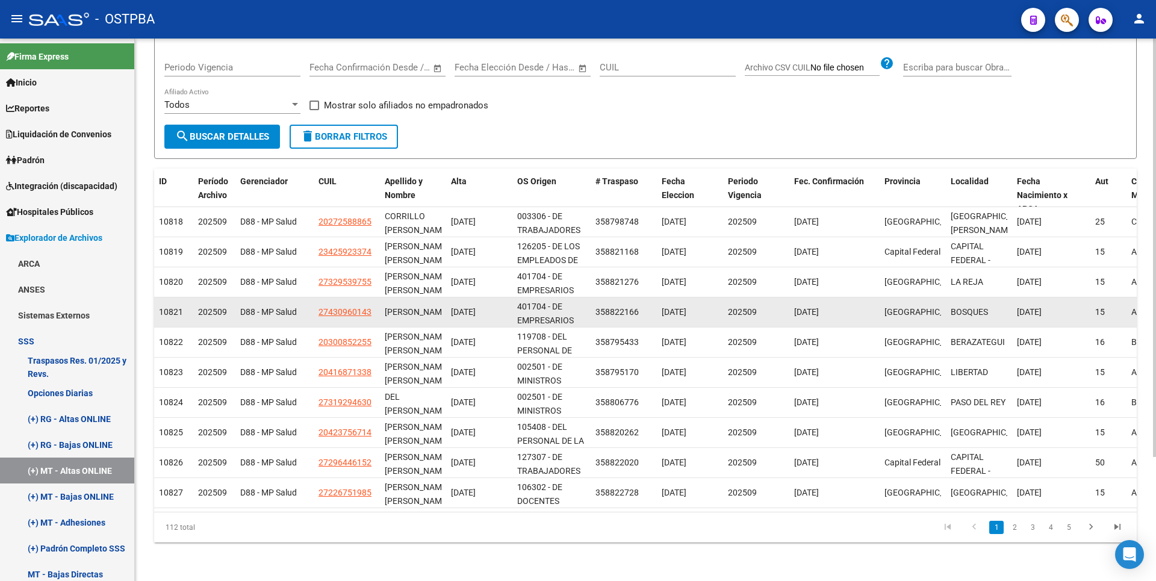
scroll to position [161, 0]
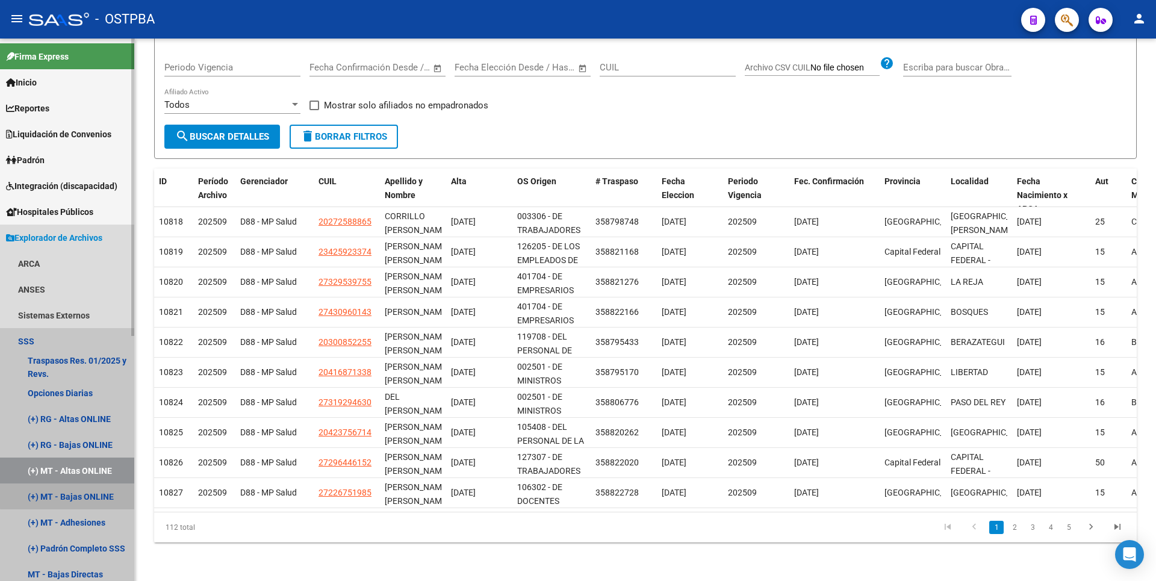
click at [91, 488] on link "(+) MT - Bajas ONLINE" at bounding box center [67, 496] width 134 height 26
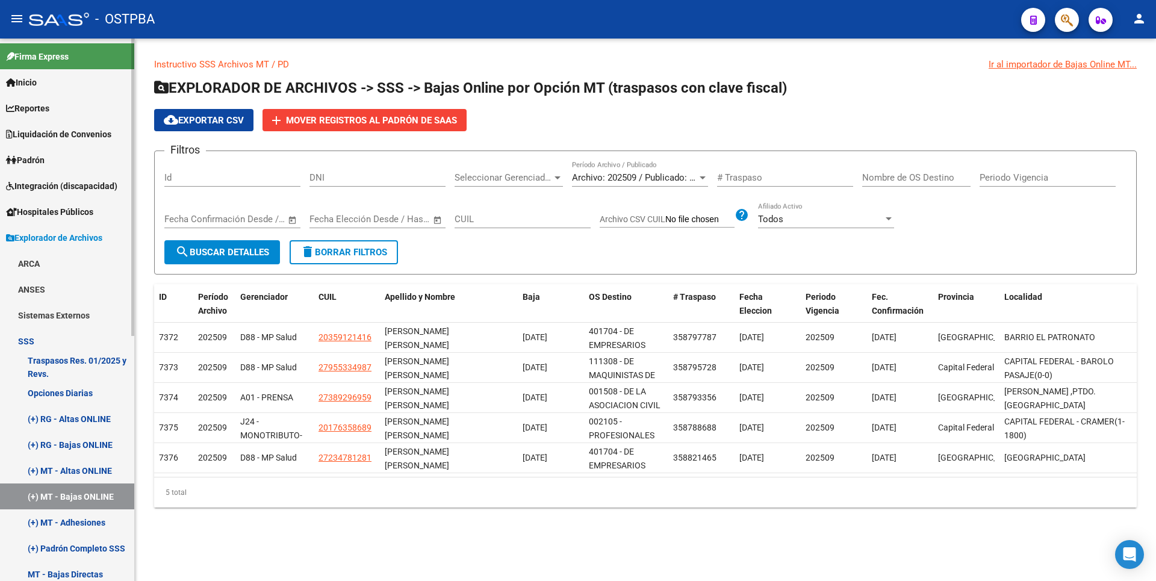
click at [108, 465] on link "(+) MT - Altas ONLINE" at bounding box center [67, 470] width 134 height 26
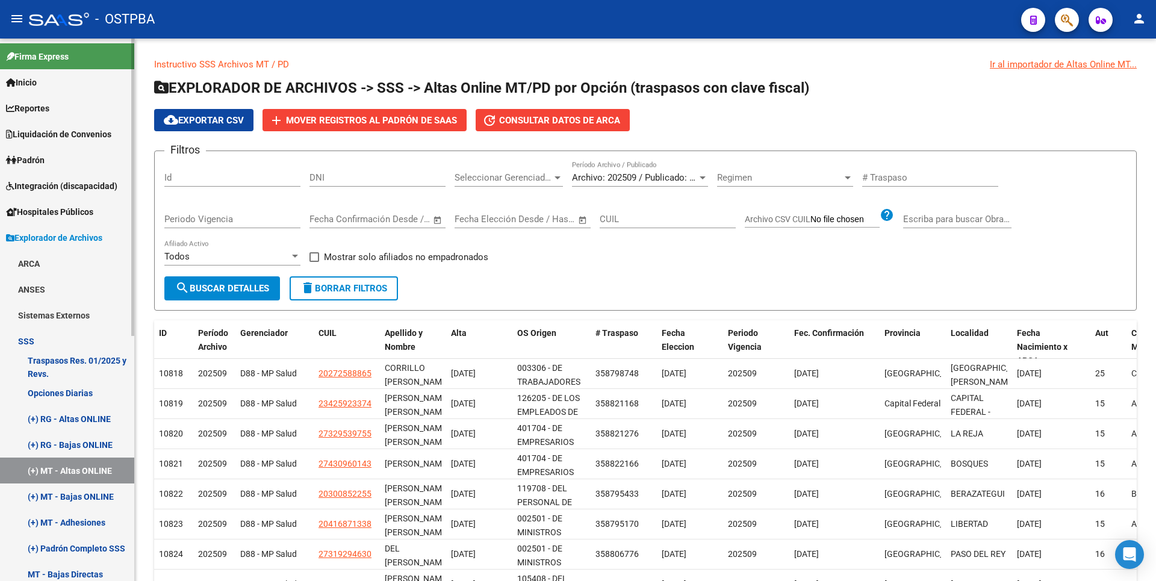
click at [37, 88] on span "Inicio" at bounding box center [21, 82] width 31 height 13
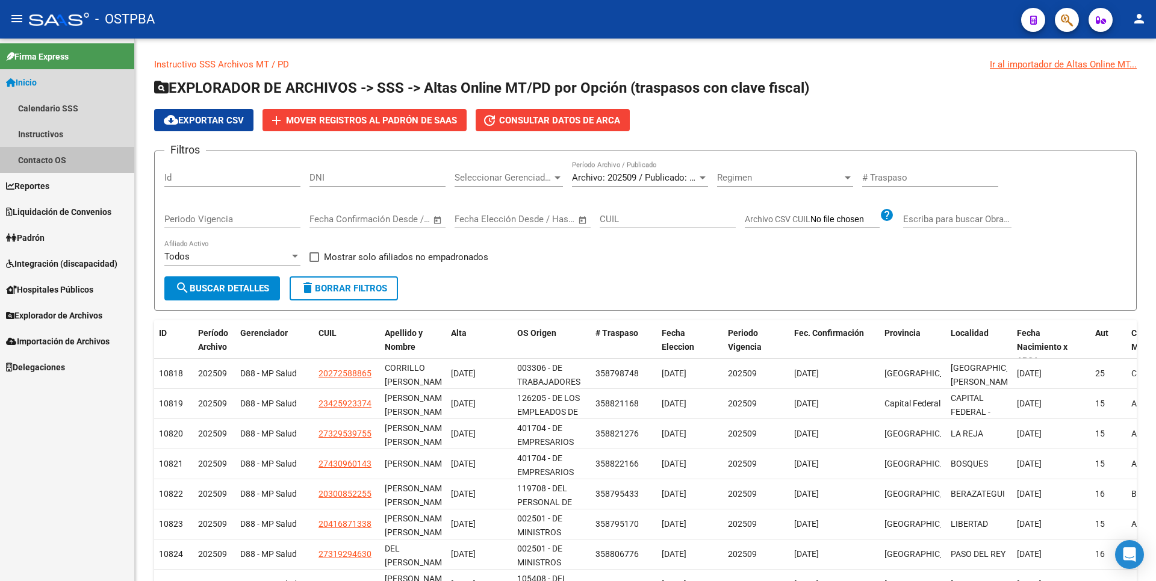
click at [60, 166] on link "Contacto OS" at bounding box center [67, 160] width 134 height 26
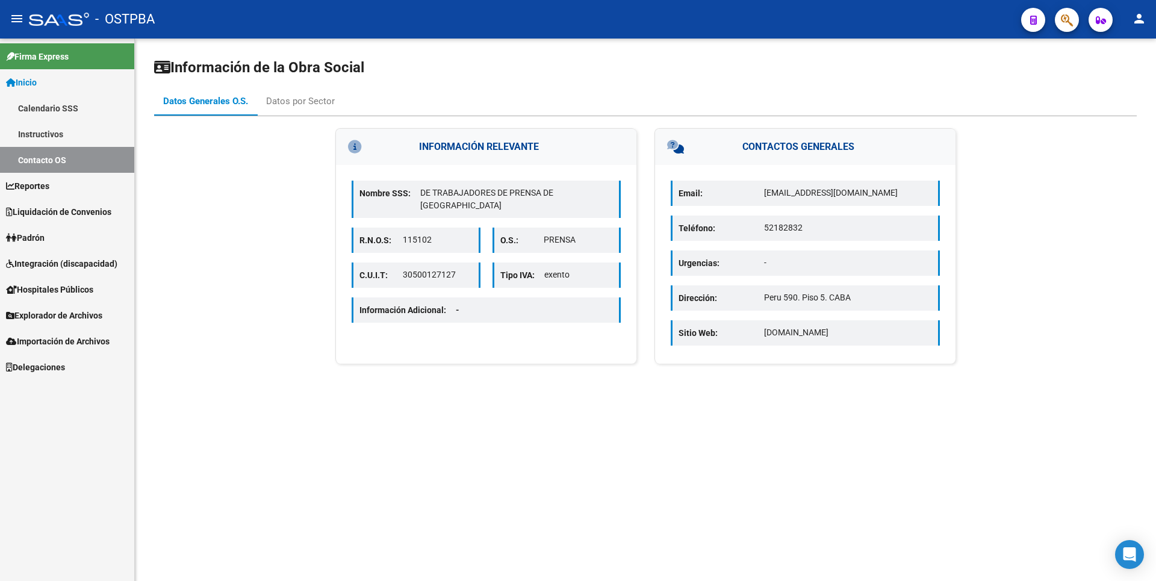
click at [67, 190] on link "Reportes" at bounding box center [67, 186] width 134 height 26
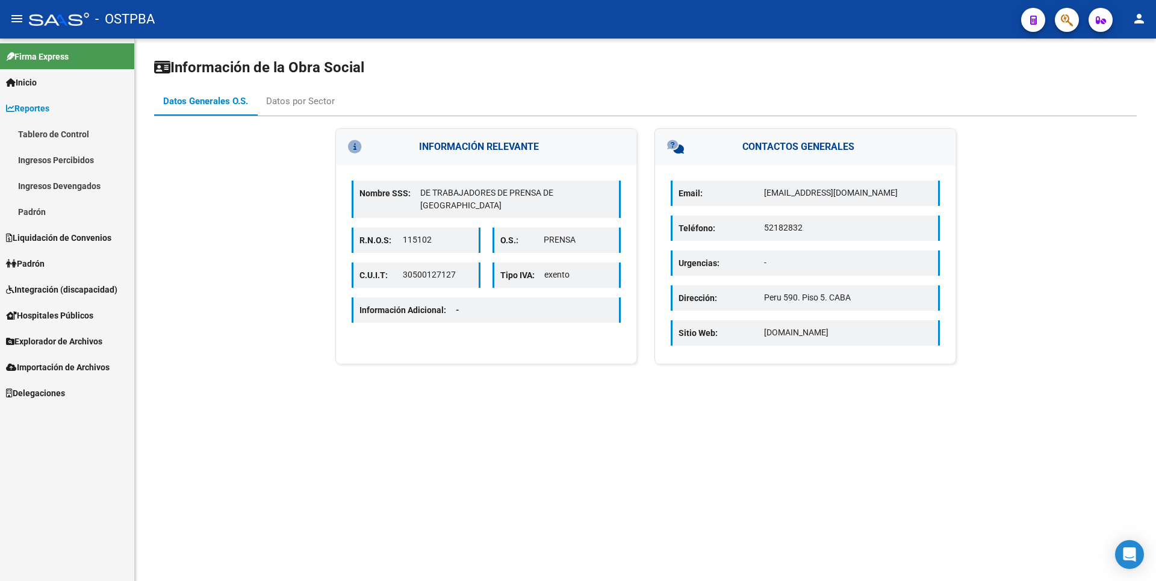
click at [74, 166] on link "Ingresos Percibidos" at bounding box center [67, 160] width 134 height 26
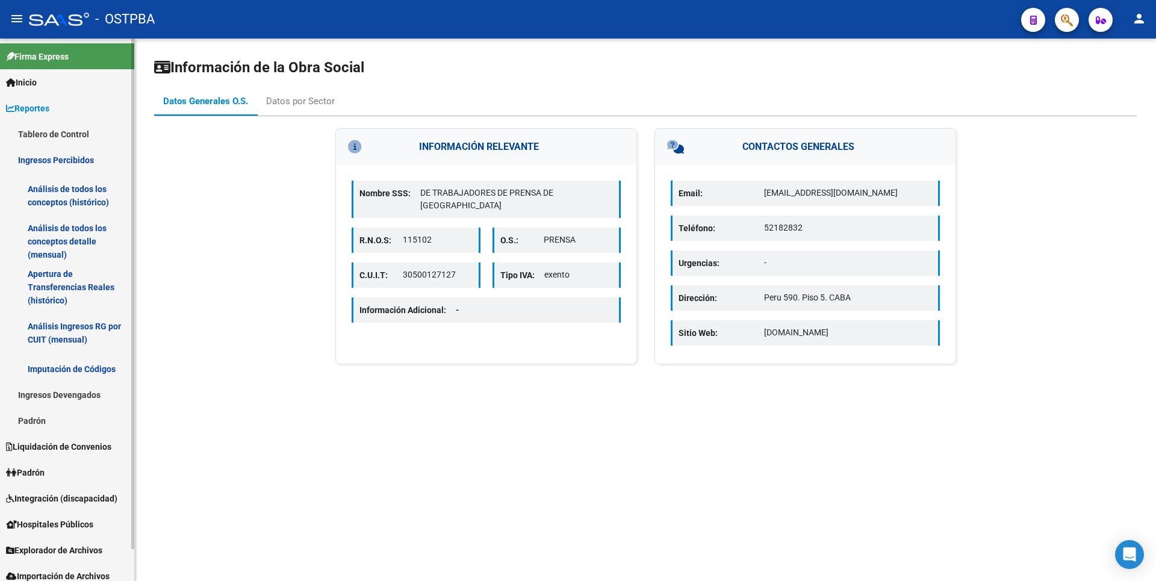
click at [72, 213] on link "Análisis de todos los conceptos (histórico)" at bounding box center [67, 196] width 134 height 46
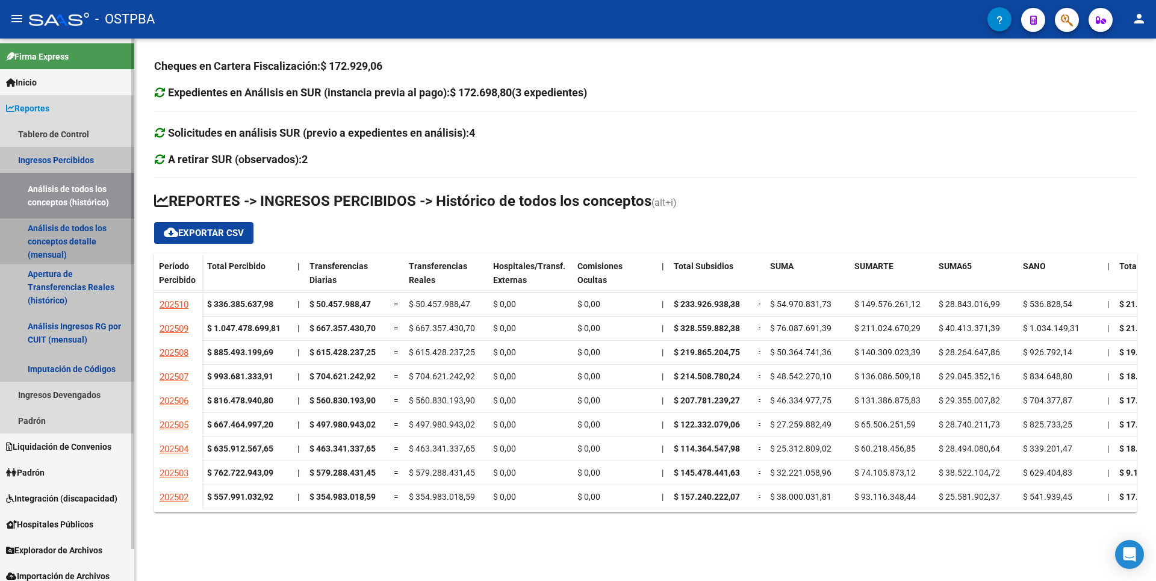
click at [74, 232] on link "Análisis de todos los conceptos detalle (mensual)" at bounding box center [67, 242] width 134 height 46
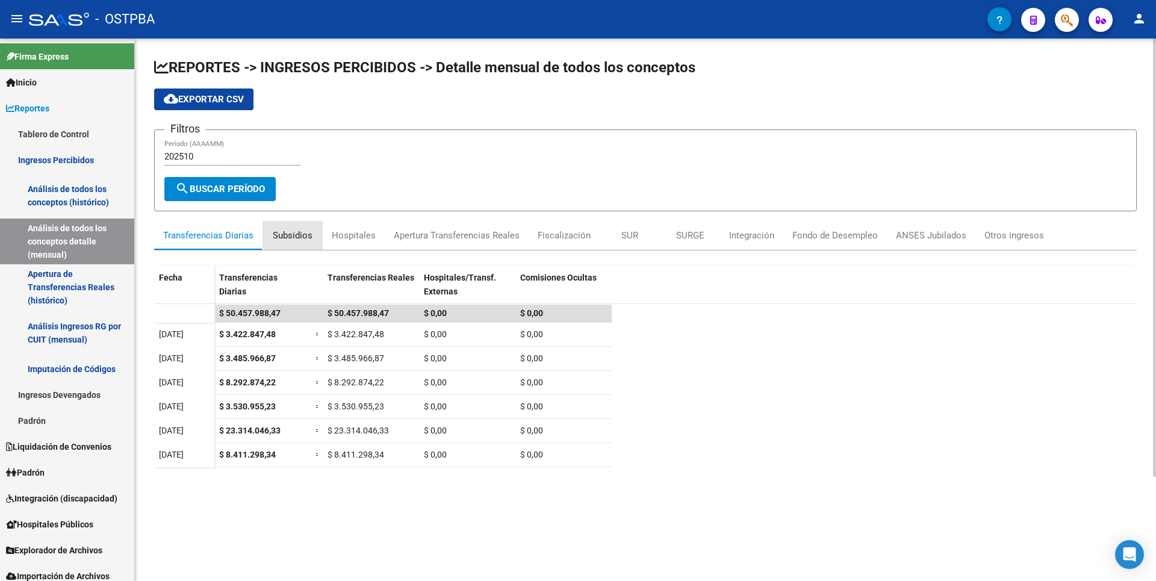
click at [303, 233] on div "Subsidios" at bounding box center [293, 235] width 40 height 13
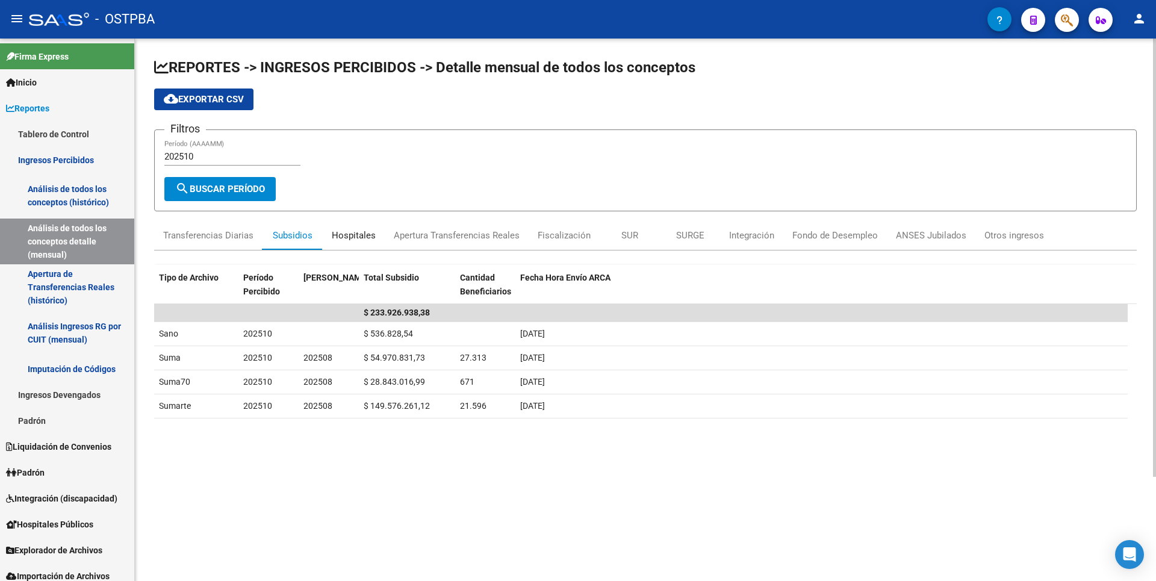
click at [358, 235] on div "Hospitales" at bounding box center [354, 235] width 44 height 13
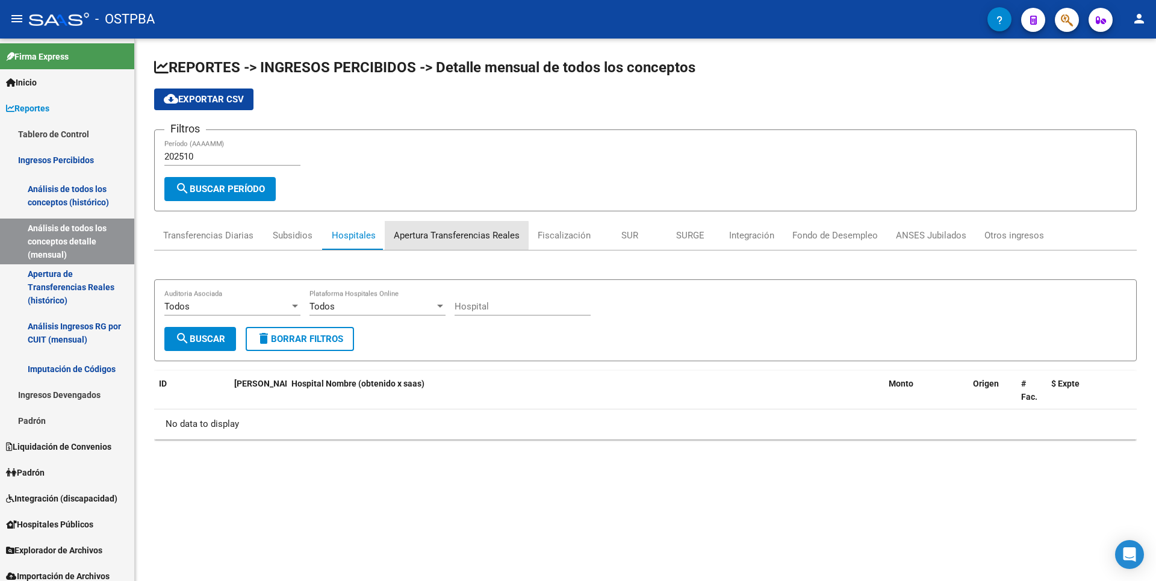
click at [447, 235] on div "Apertura Transferencias Reales" at bounding box center [457, 235] width 126 height 13
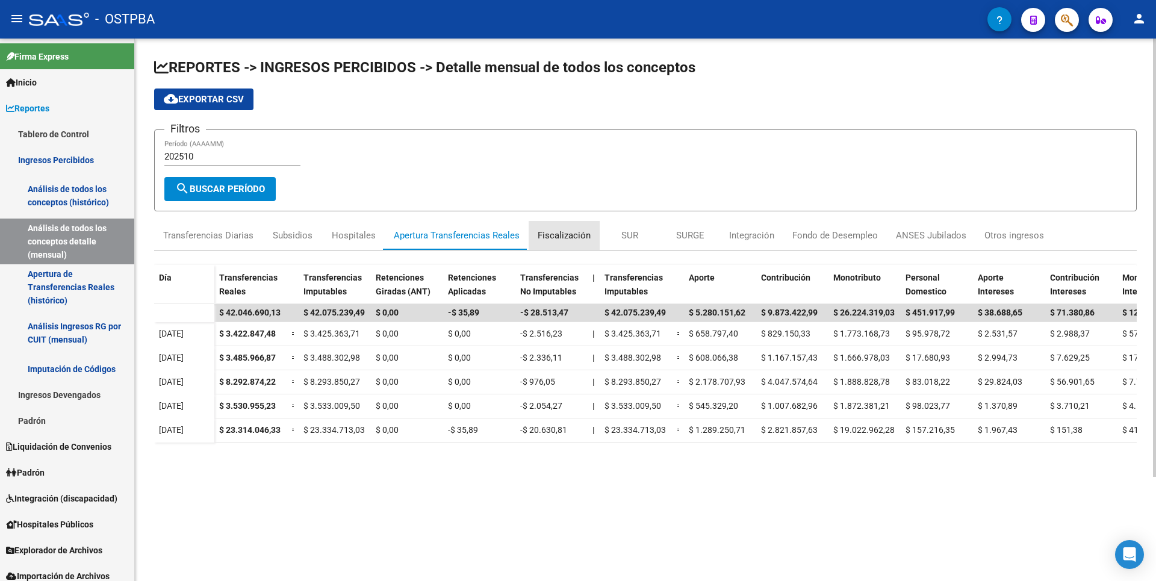
click at [589, 234] on div "Fiscalización" at bounding box center [564, 235] width 71 height 29
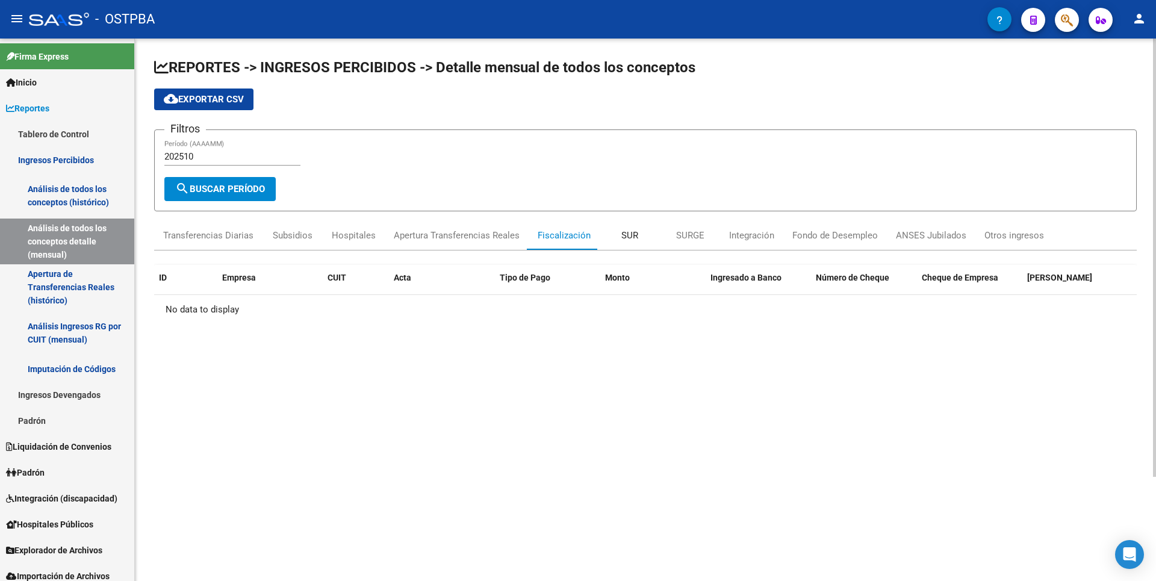
click at [627, 238] on div "SUR" at bounding box center [629, 235] width 17 height 13
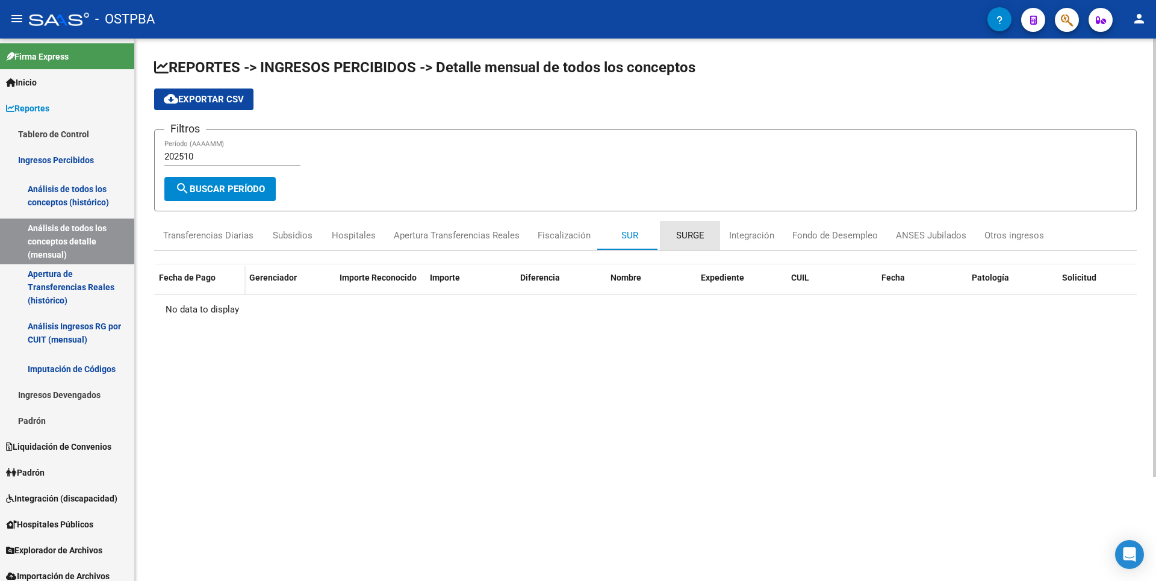
click at [692, 238] on div "SURGE" at bounding box center [690, 235] width 28 height 13
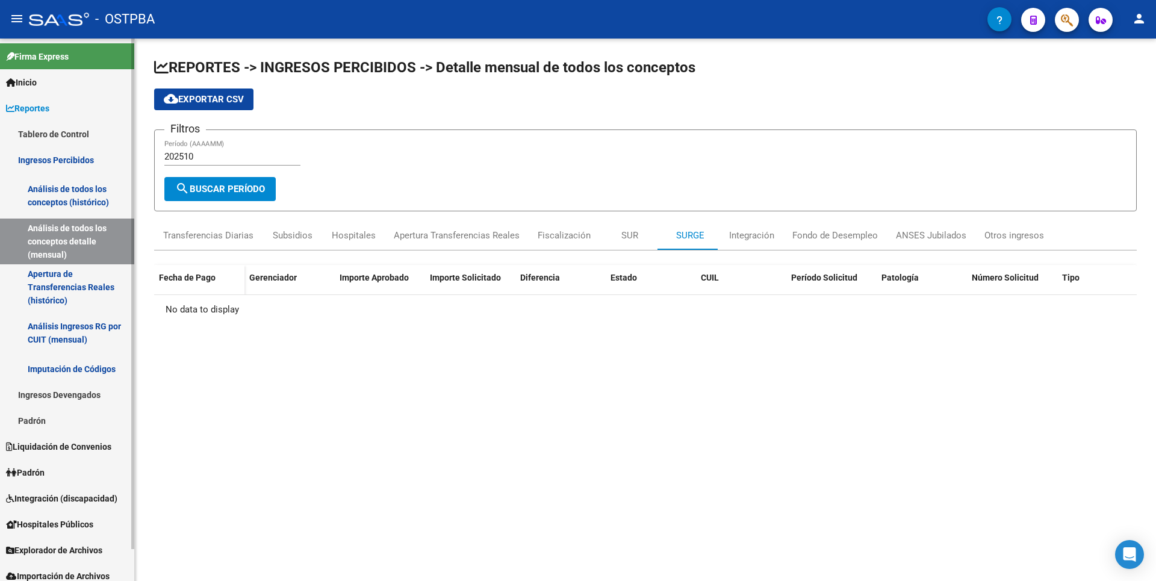
click at [81, 46] on link "Firma Express" at bounding box center [67, 56] width 134 height 26
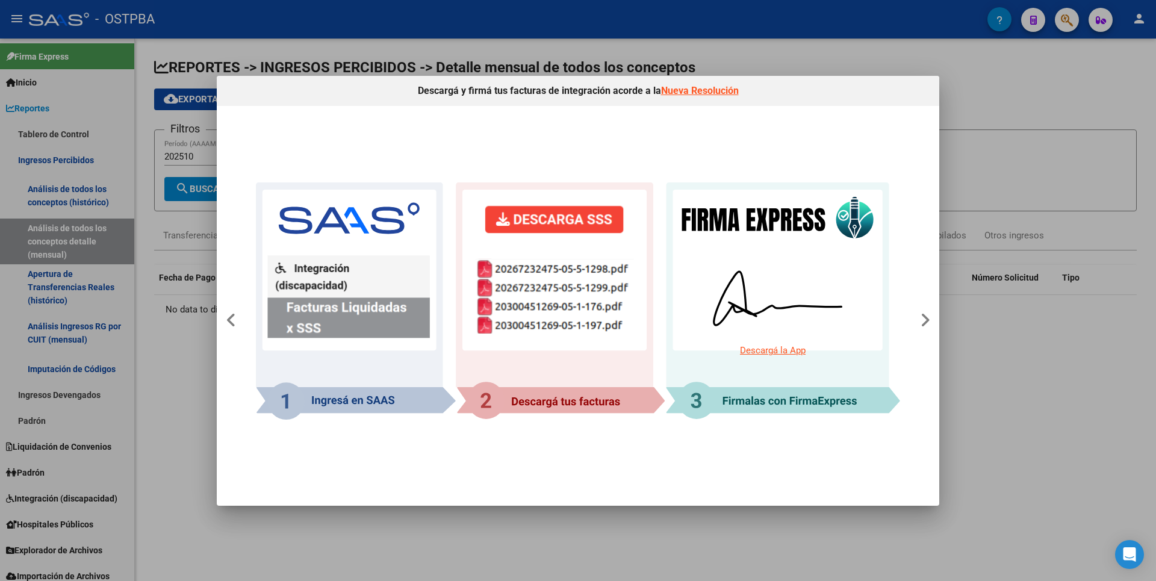
click at [1044, 144] on div at bounding box center [578, 290] width 1156 height 581
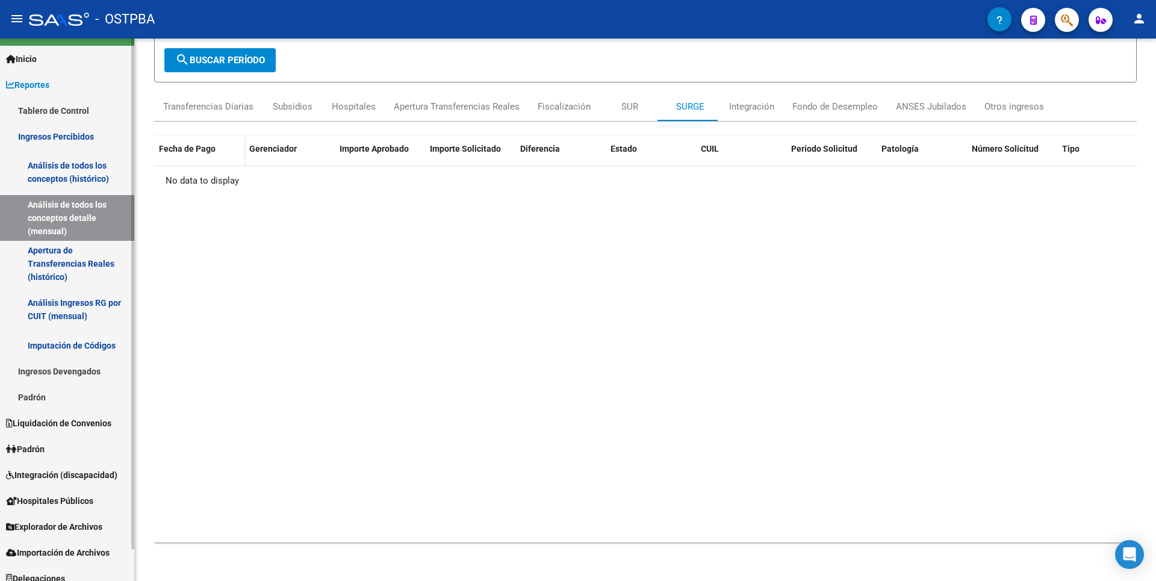
scroll to position [34, 0]
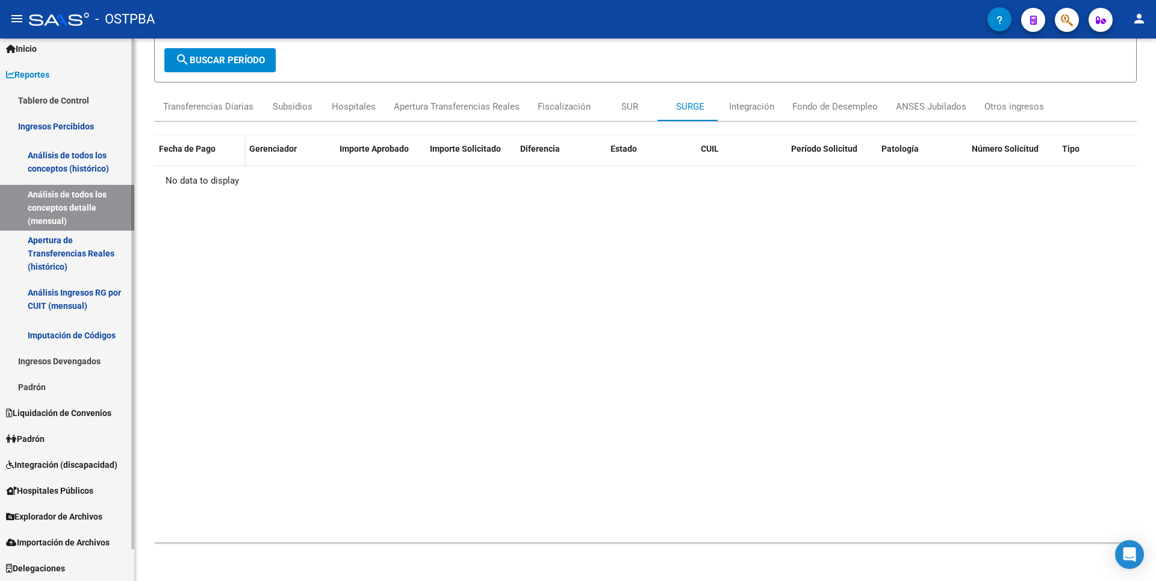
click at [61, 558] on link "Delegaciones" at bounding box center [67, 568] width 134 height 26
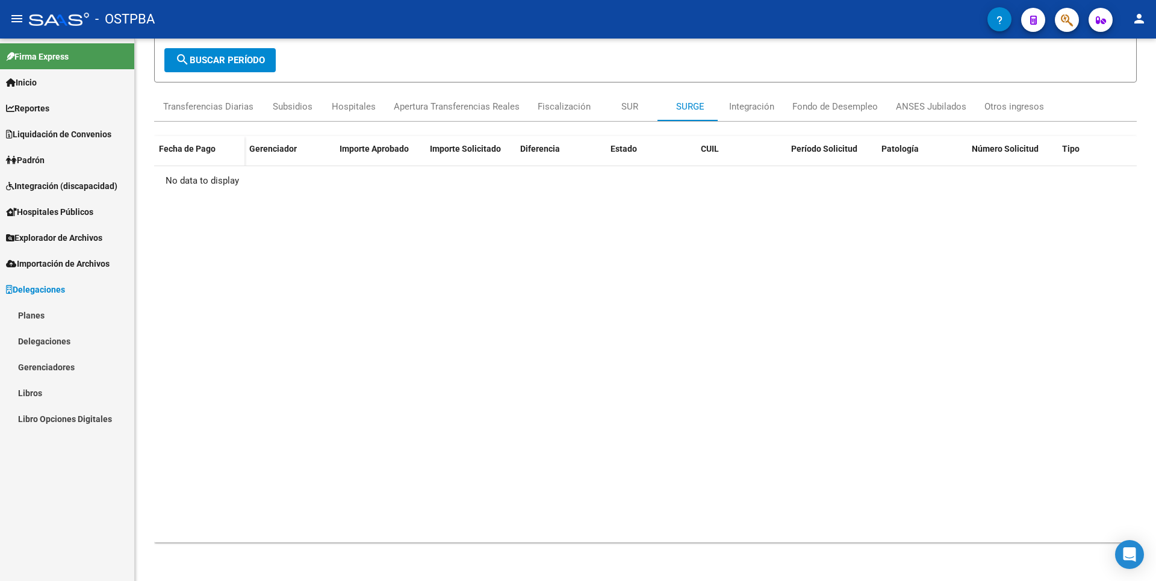
scroll to position [0, 0]
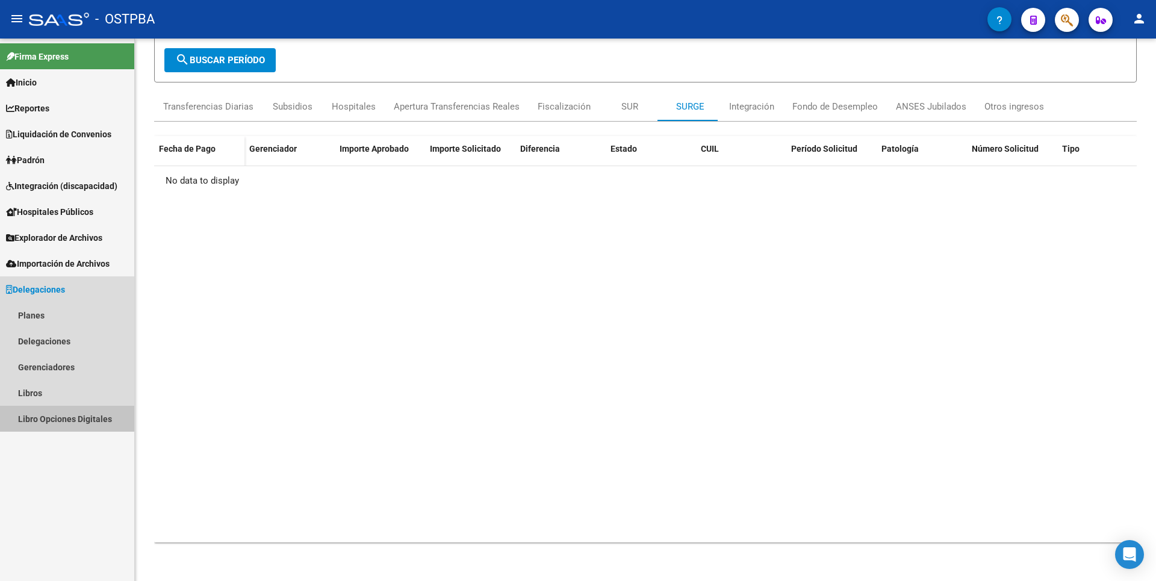
click at [34, 417] on link "Libro Opciones Digitales" at bounding box center [67, 419] width 134 height 26
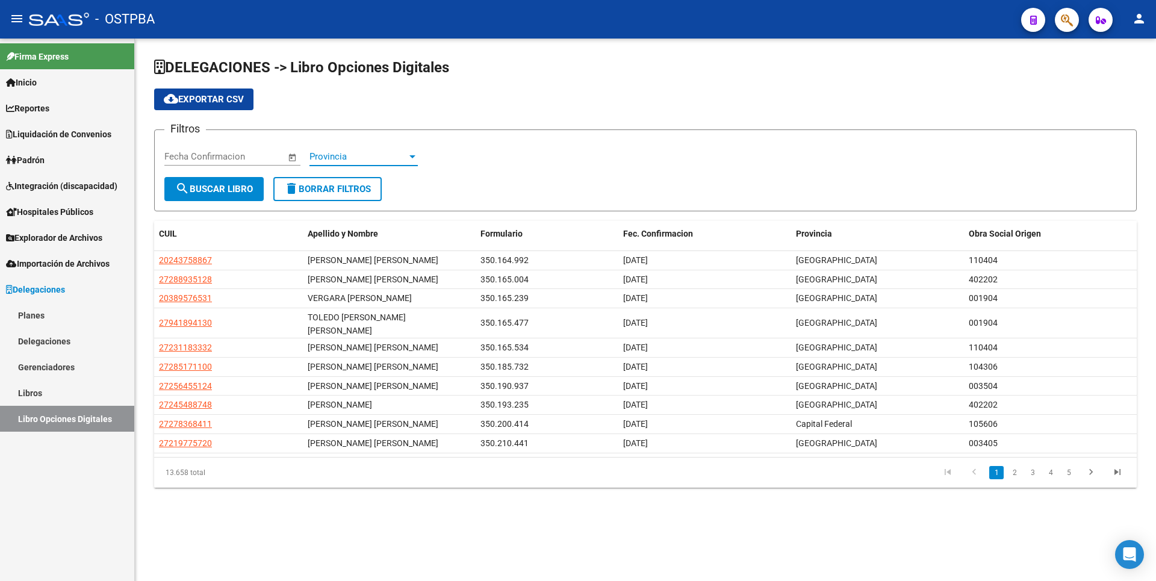
click at [407, 156] on div "Provincia" at bounding box center [363, 156] width 108 height 11
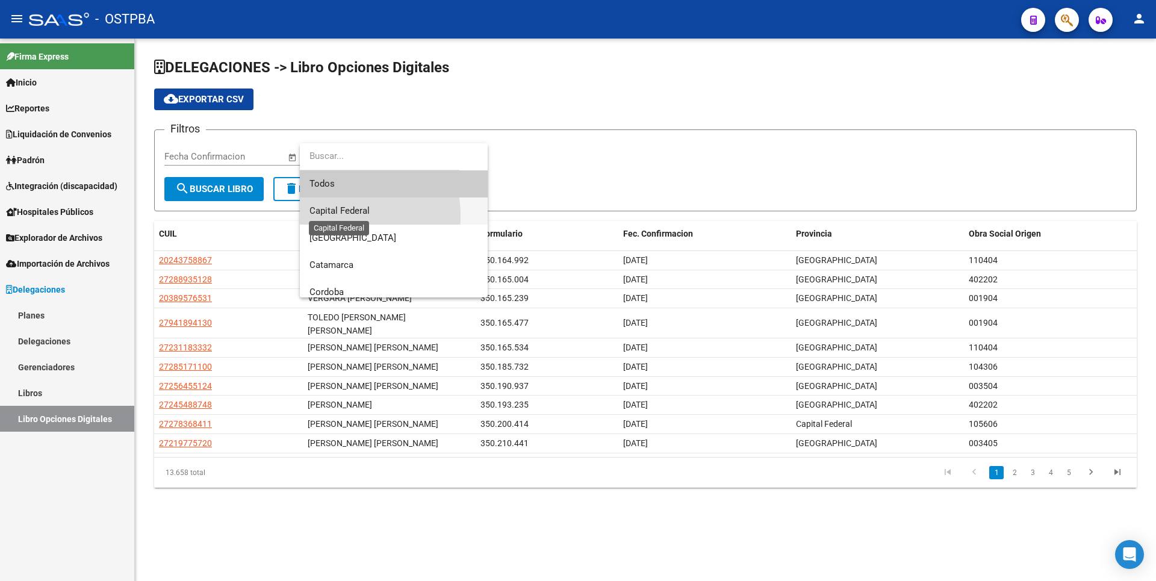
click at [340, 216] on span "Capital Federal" at bounding box center [339, 210] width 60 height 11
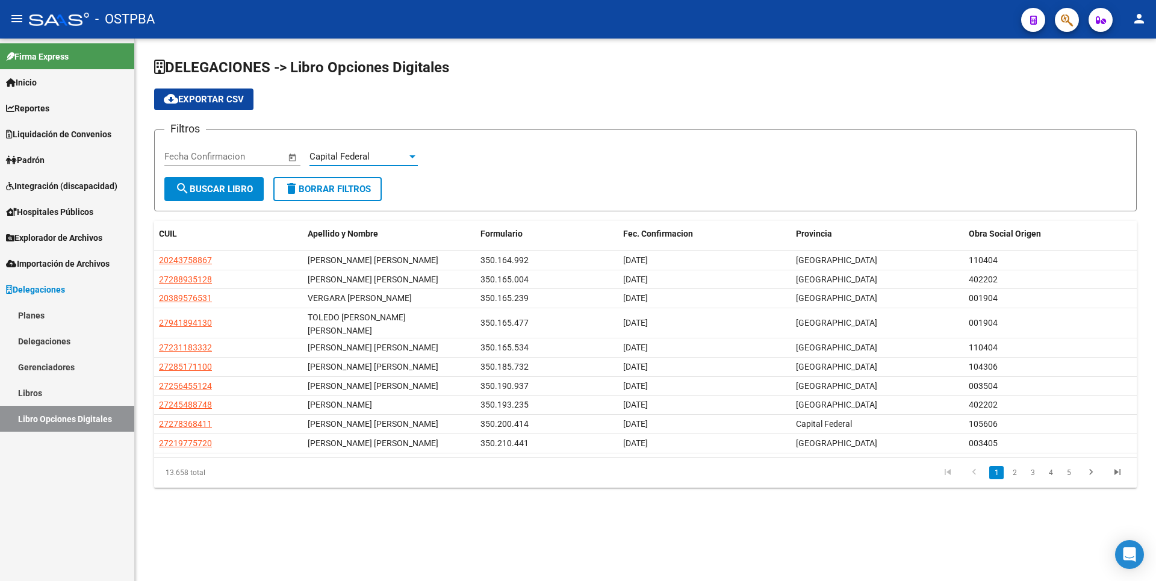
click at [217, 188] on span "search Buscar Libro" at bounding box center [214, 189] width 78 height 11
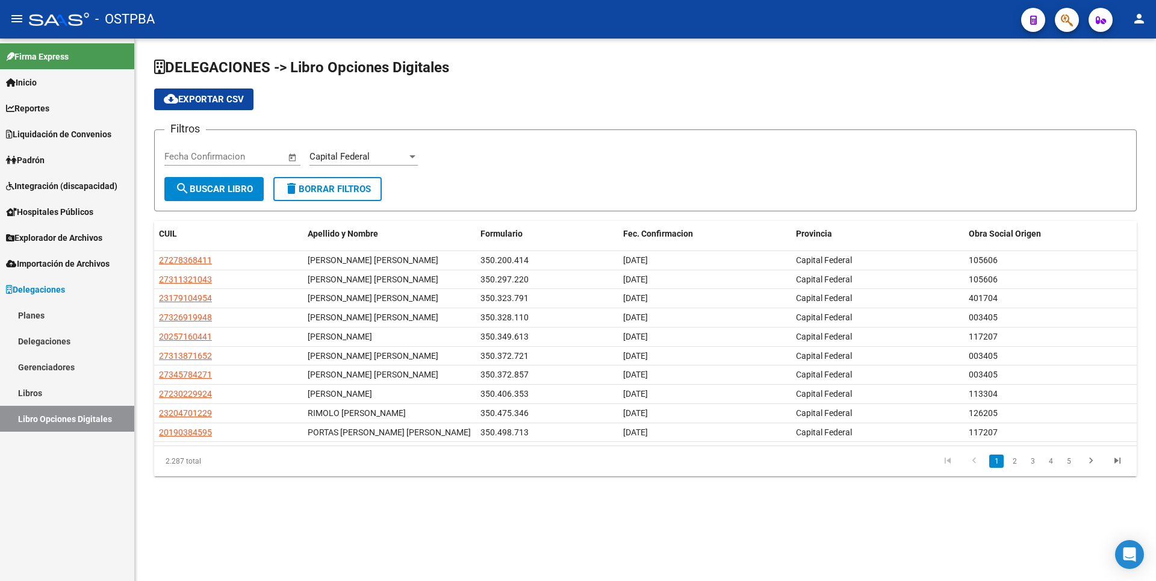
click at [408, 156] on div at bounding box center [412, 157] width 11 height 10
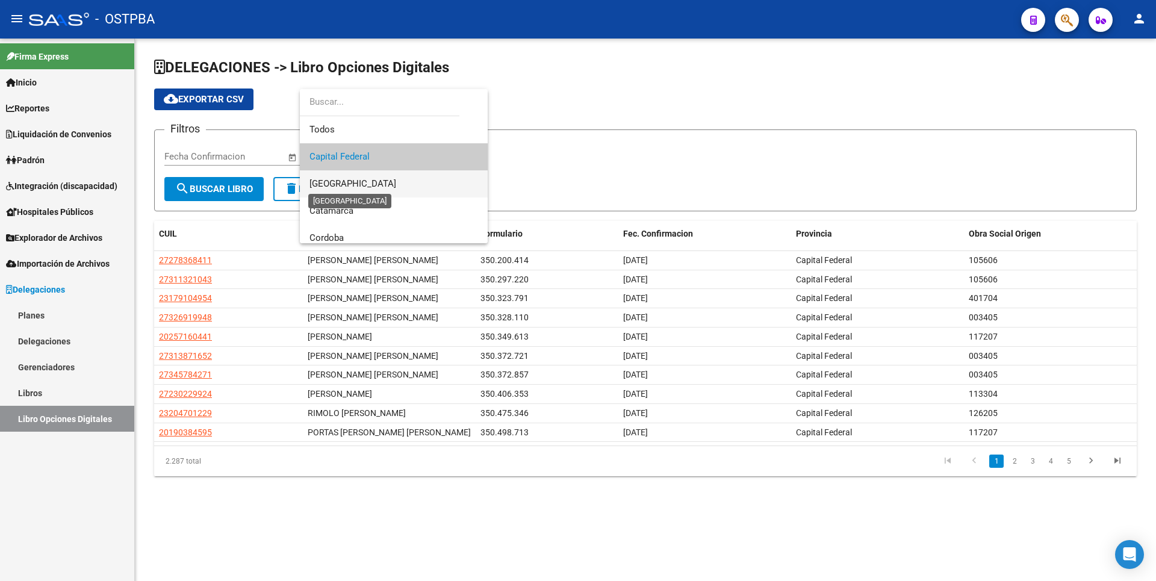
click at [351, 181] on span "[GEOGRAPHIC_DATA]" at bounding box center [352, 183] width 87 height 11
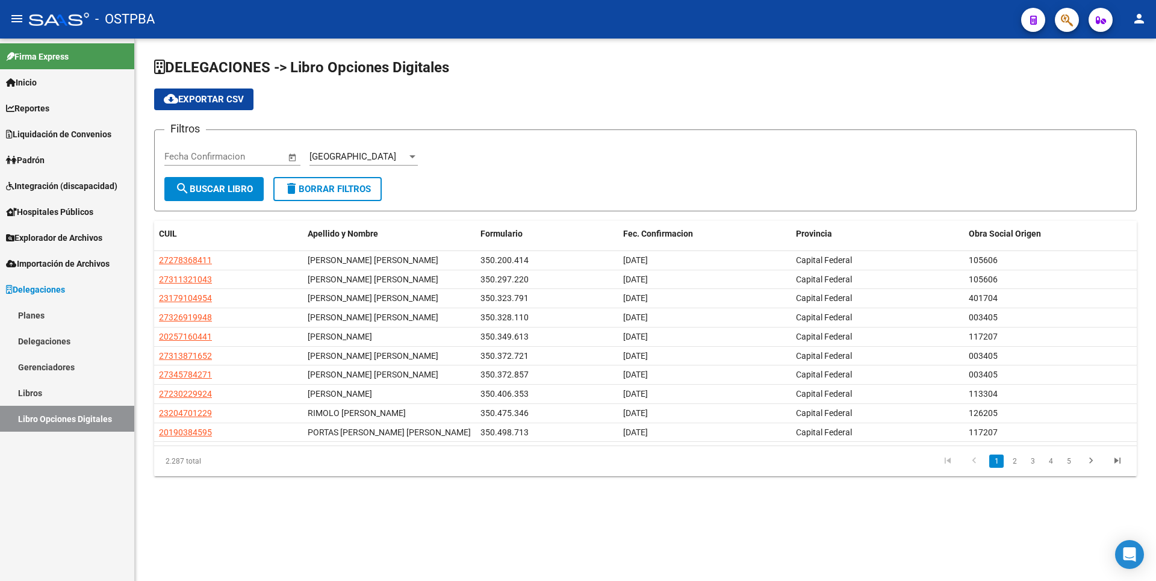
click at [211, 176] on div "Fecha inicio – Fecha fin Fecha Confirmacion" at bounding box center [232, 158] width 136 height 37
click at [214, 182] on button "search Buscar Libro" at bounding box center [213, 189] width 99 height 24
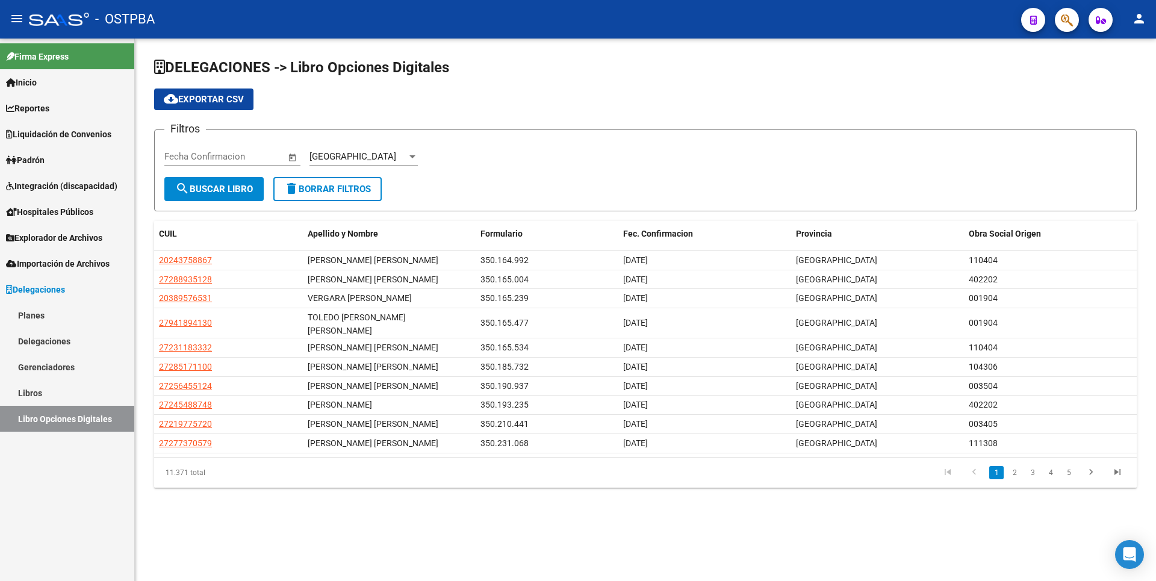
click at [419, 162] on app-drop-down-list "[GEOGRAPHIC_DATA]" at bounding box center [367, 158] width 117 height 37
click at [411, 156] on div at bounding box center [412, 156] width 6 height 3
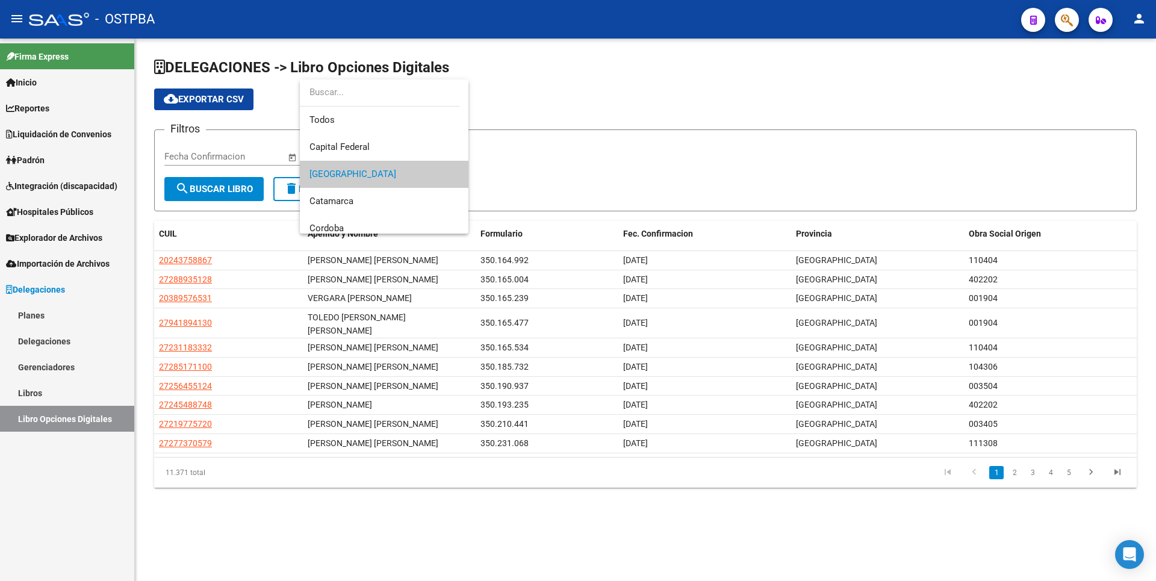
scroll to position [18, 0]
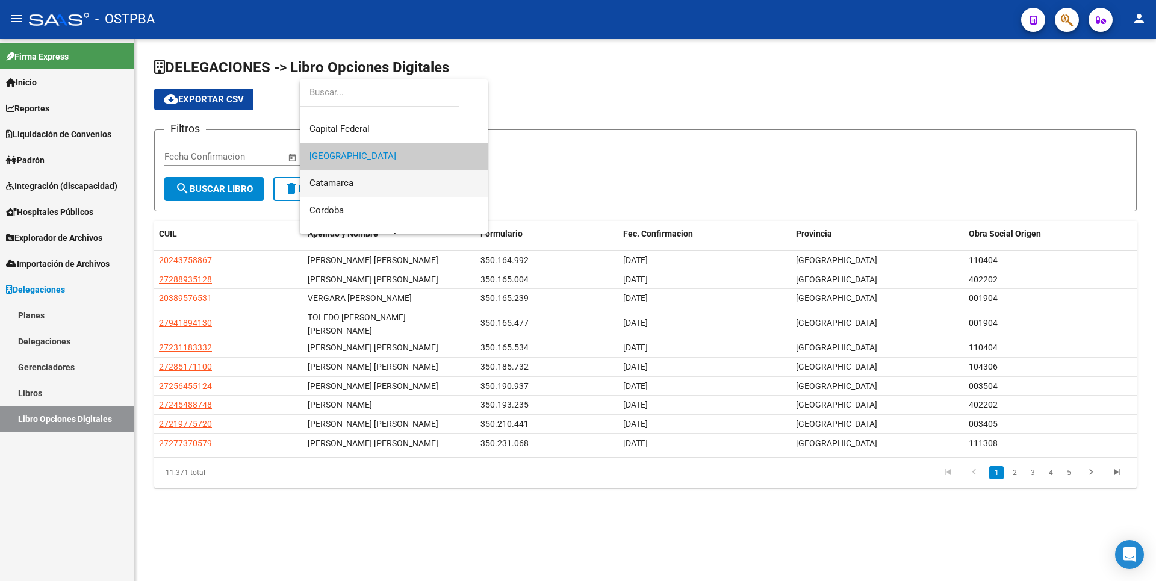
click at [360, 180] on span "Catamarca" at bounding box center [393, 183] width 169 height 27
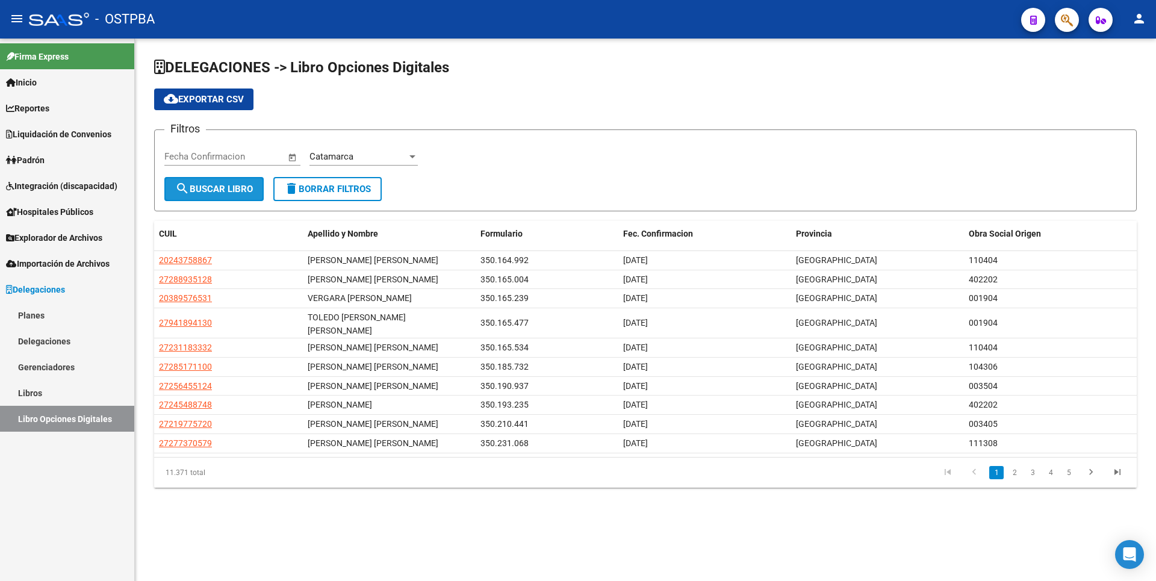
click at [262, 185] on button "search Buscar Libro" at bounding box center [213, 189] width 99 height 24
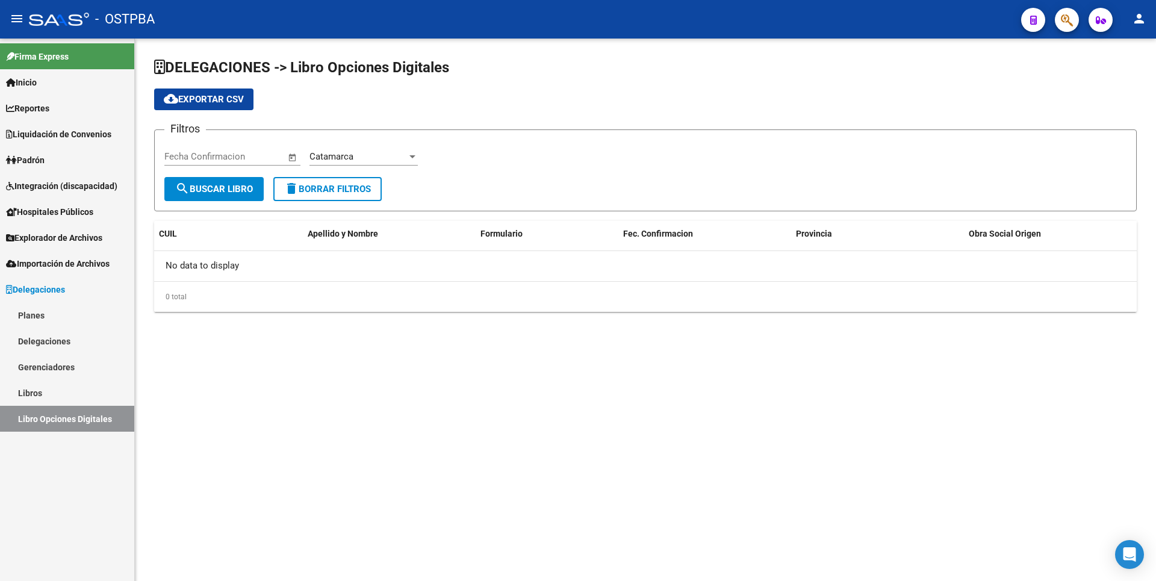
click at [415, 154] on div at bounding box center [412, 157] width 11 height 10
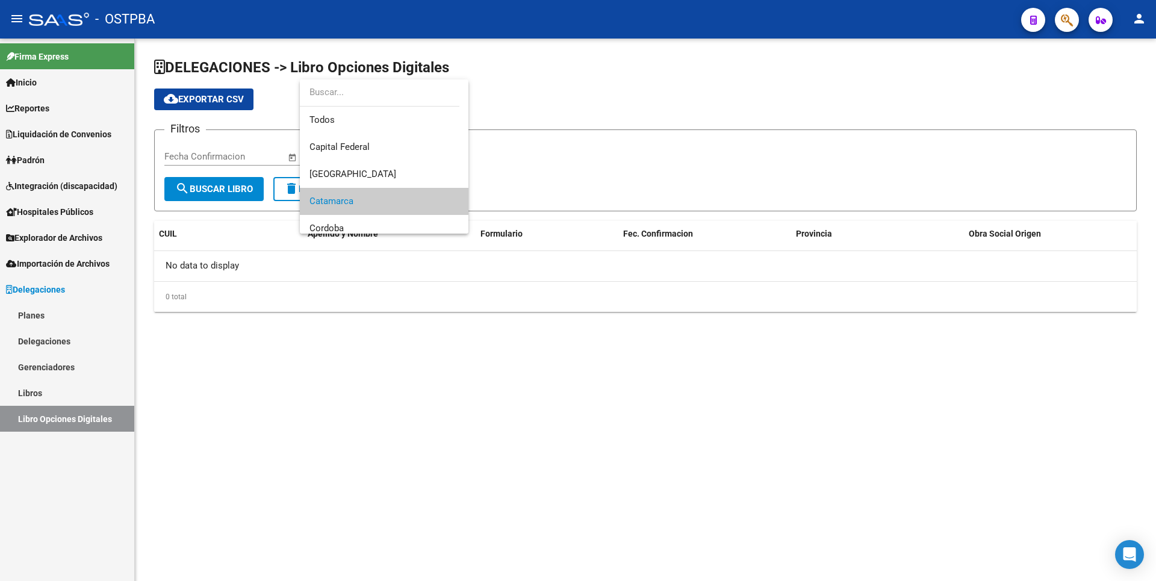
scroll to position [45, 0]
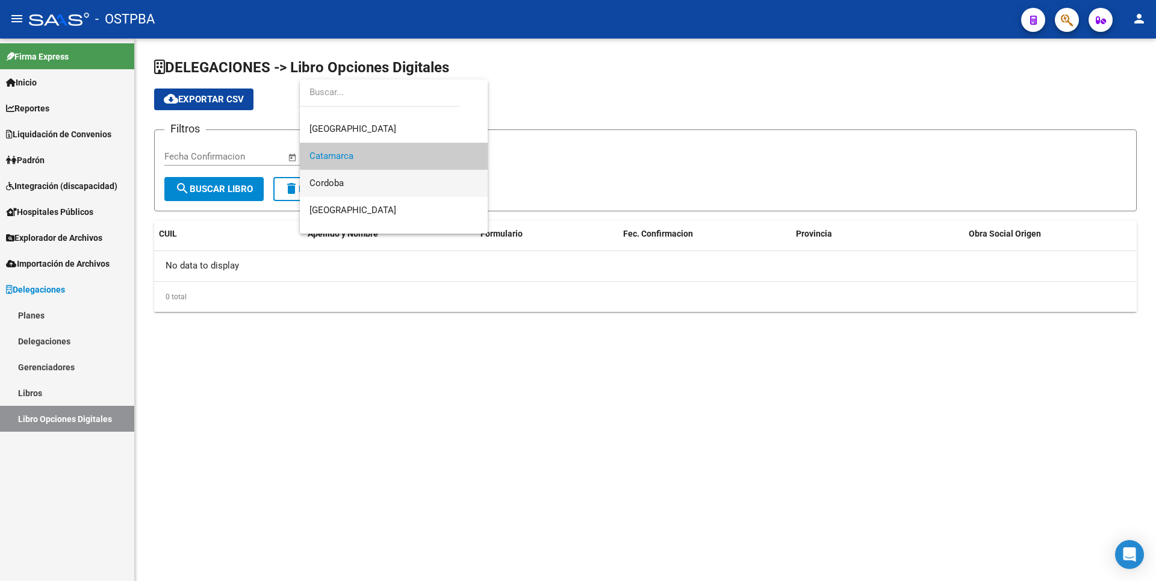
click at [352, 188] on span "Cordoba" at bounding box center [393, 183] width 169 height 27
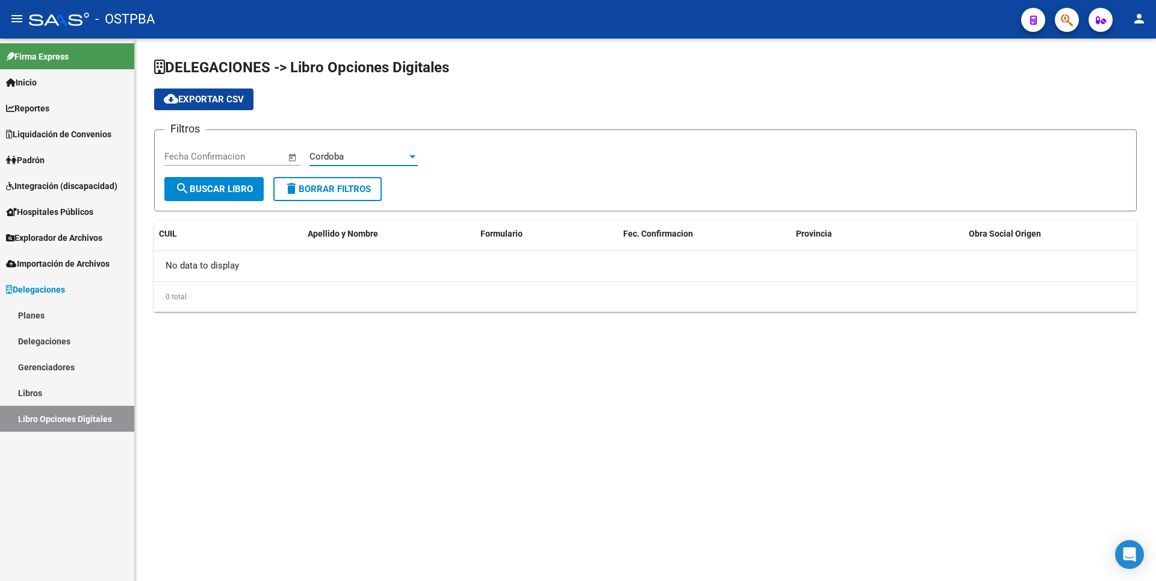
click at [246, 191] on span "search Buscar Libro" at bounding box center [214, 189] width 78 height 11
click at [399, 162] on div "Cordoba Provincia" at bounding box center [363, 153] width 108 height 26
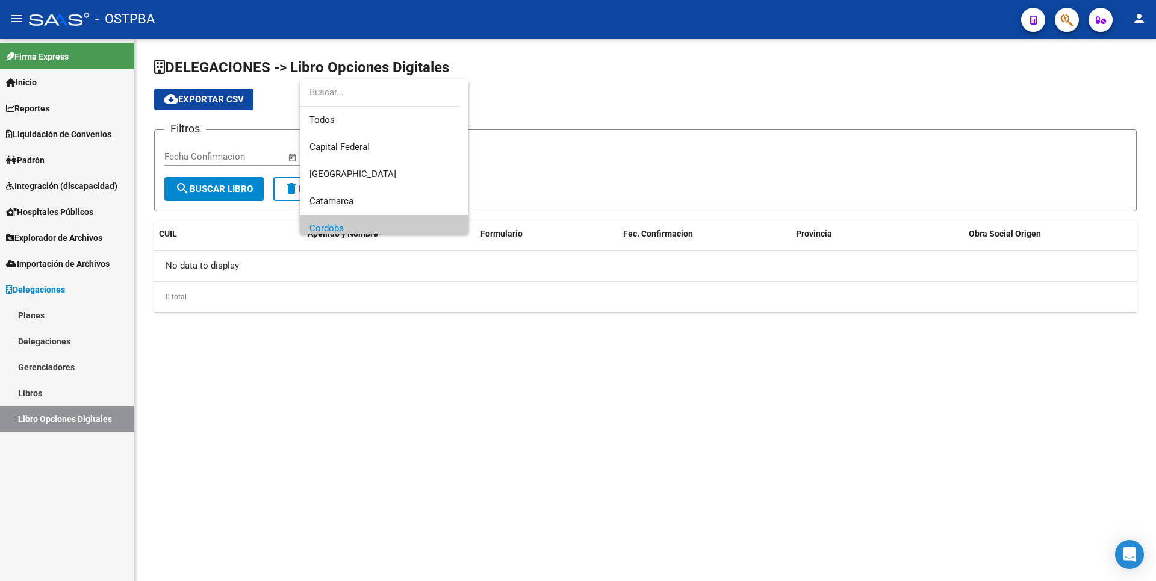
scroll to position [72, 0]
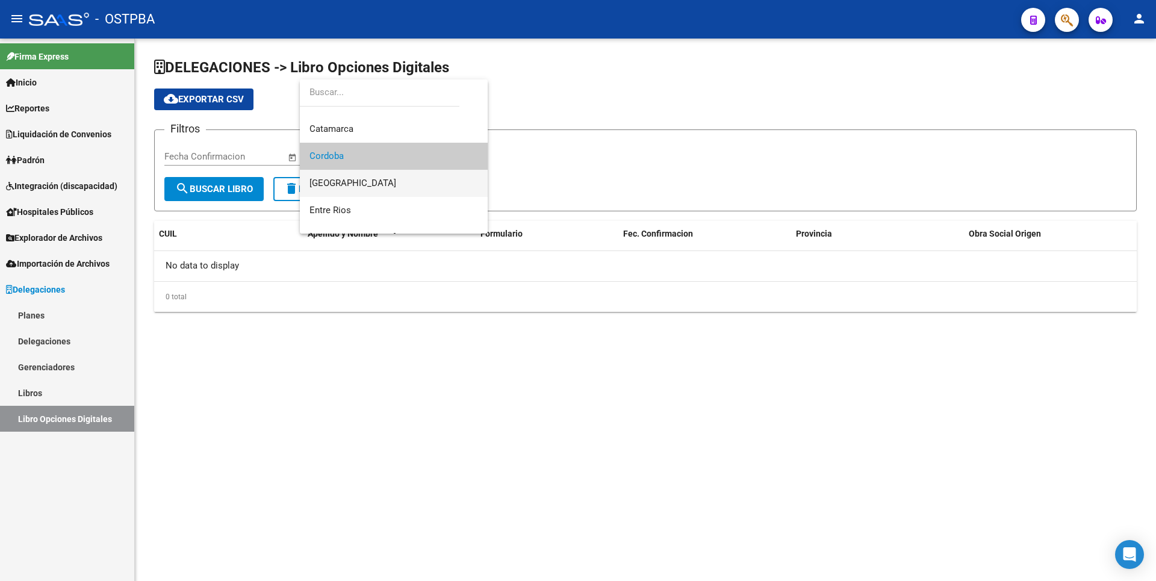
click at [358, 187] on span "[GEOGRAPHIC_DATA]" at bounding box center [393, 183] width 169 height 27
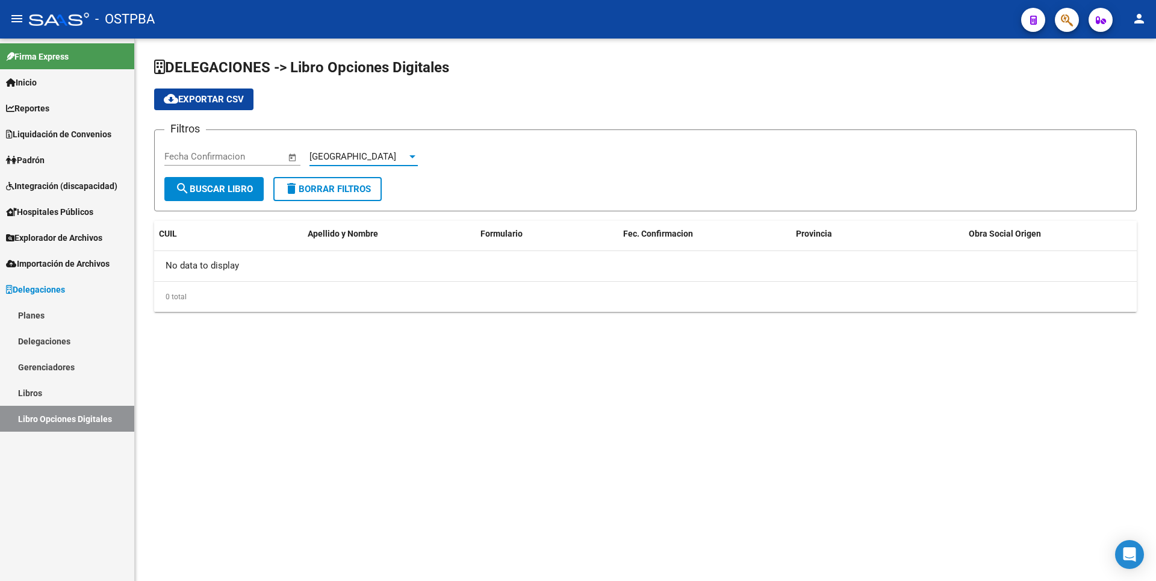
click at [235, 187] on span "search Buscar Libro" at bounding box center [214, 189] width 78 height 11
click at [406, 154] on div "[GEOGRAPHIC_DATA]" at bounding box center [358, 156] width 98 height 11
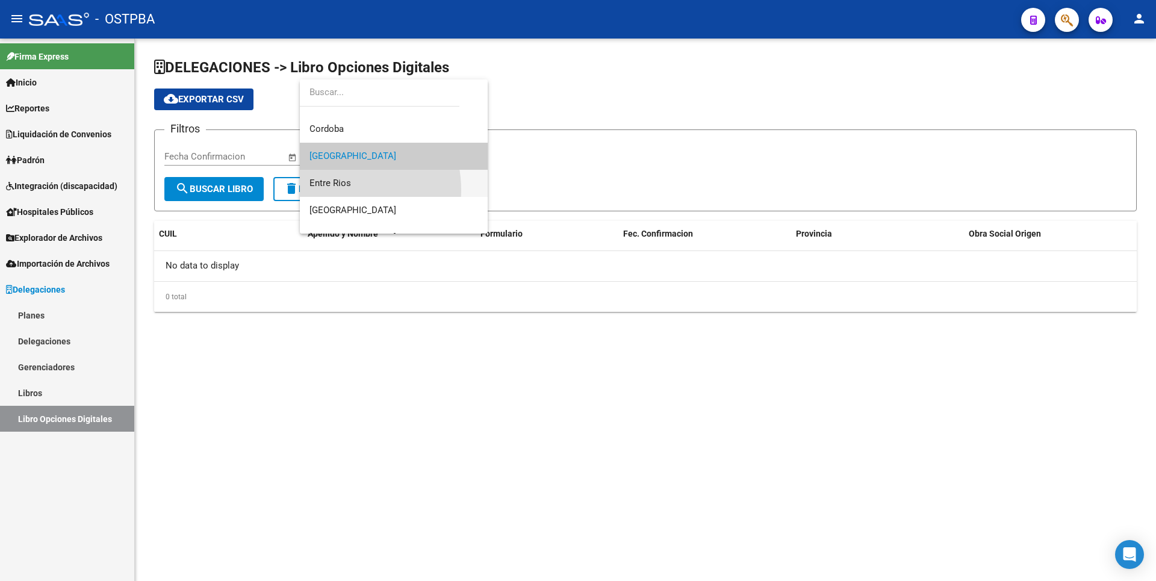
drag, startPoint x: 335, startPoint y: 190, endPoint x: 284, endPoint y: 193, distance: 50.7
click at [335, 190] on span "Entre Rios" at bounding box center [393, 183] width 169 height 27
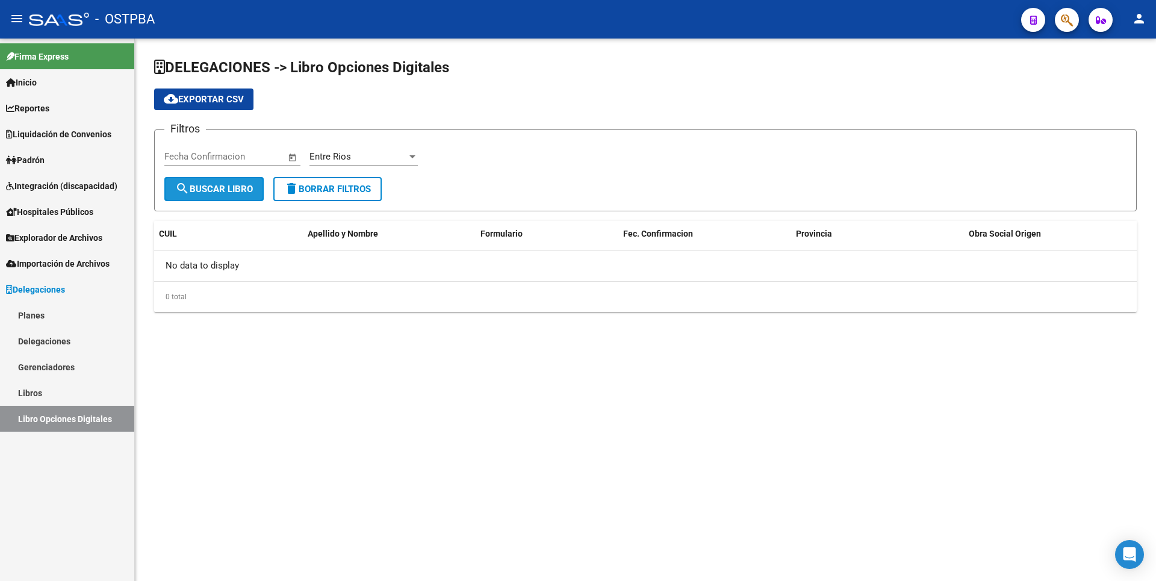
click at [238, 191] on span "search Buscar Libro" at bounding box center [214, 189] width 78 height 11
click at [412, 155] on div at bounding box center [412, 156] width 6 height 3
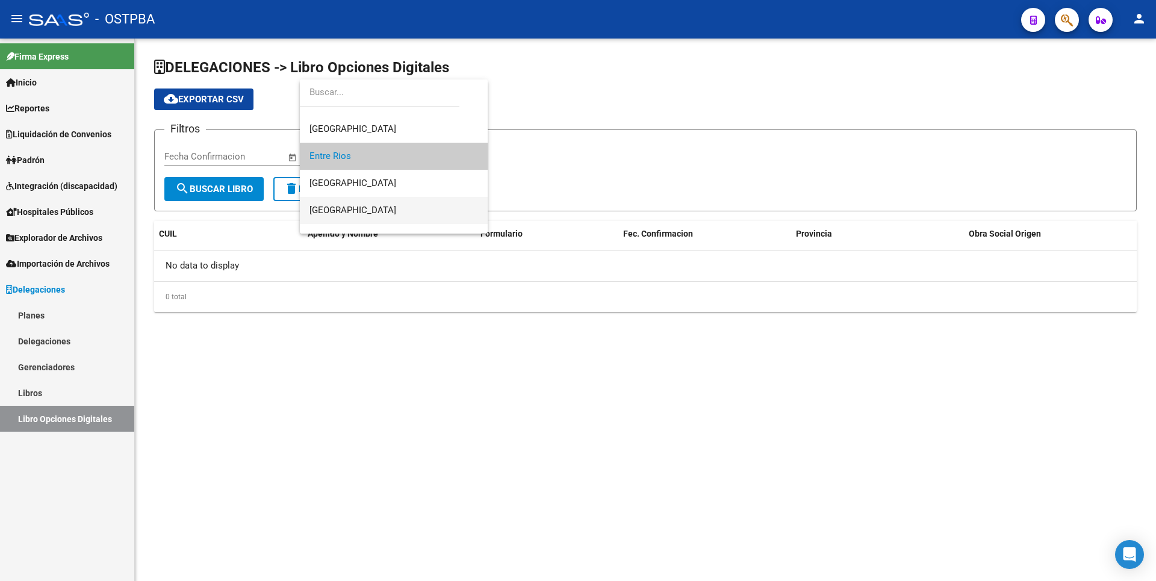
click at [340, 203] on span "[GEOGRAPHIC_DATA]" at bounding box center [393, 210] width 169 height 27
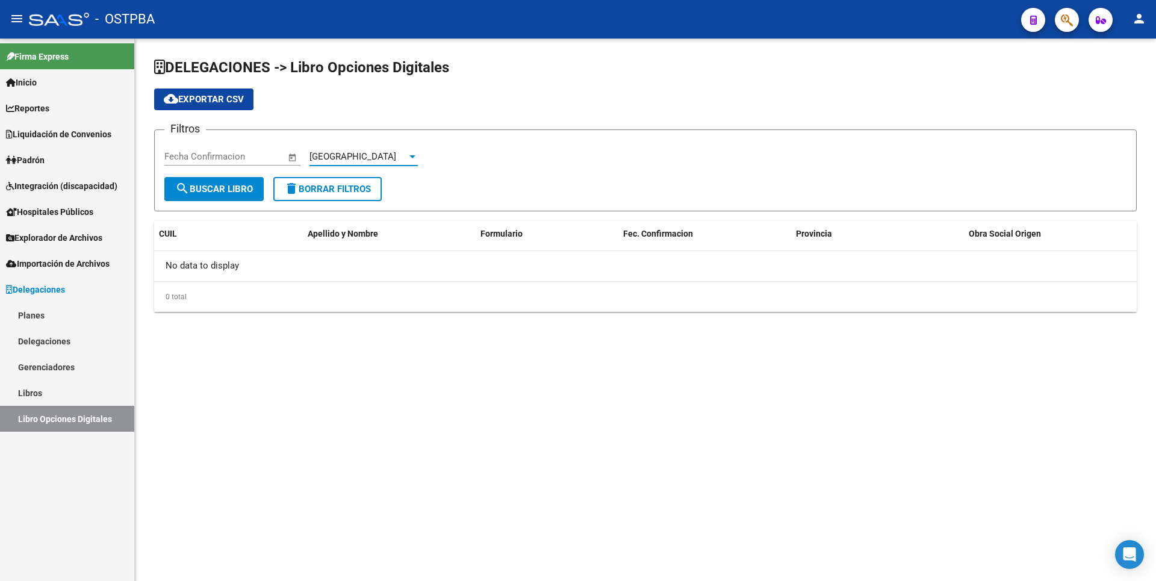
click at [243, 190] on span "search Buscar Libro" at bounding box center [214, 189] width 78 height 11
click at [406, 162] on div "[GEOGRAPHIC_DATA]" at bounding box center [363, 153] width 108 height 26
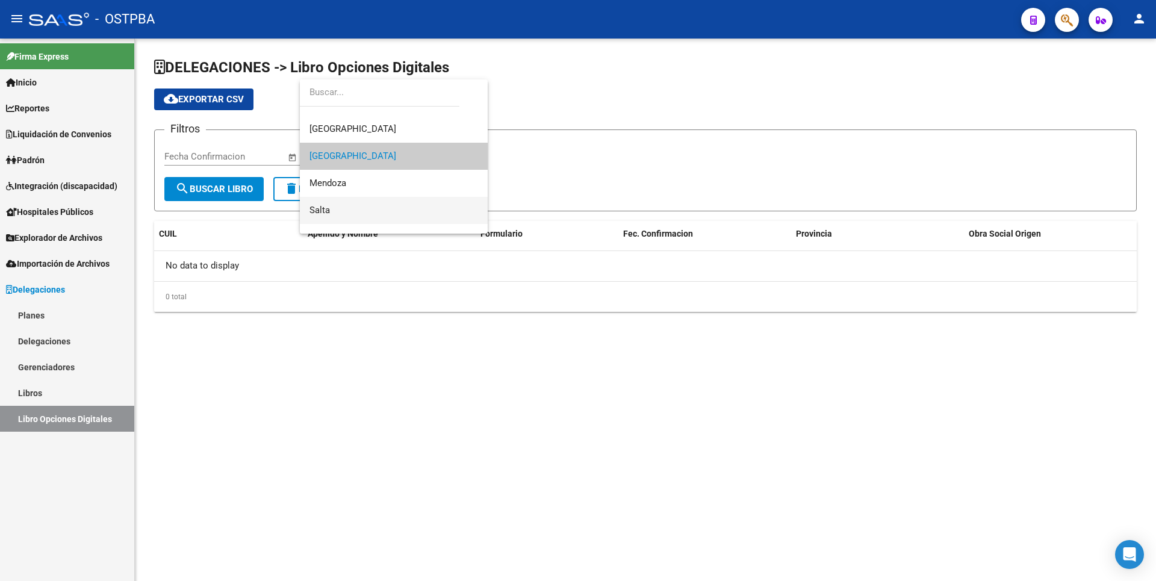
click at [350, 205] on span "Salta" at bounding box center [393, 210] width 169 height 27
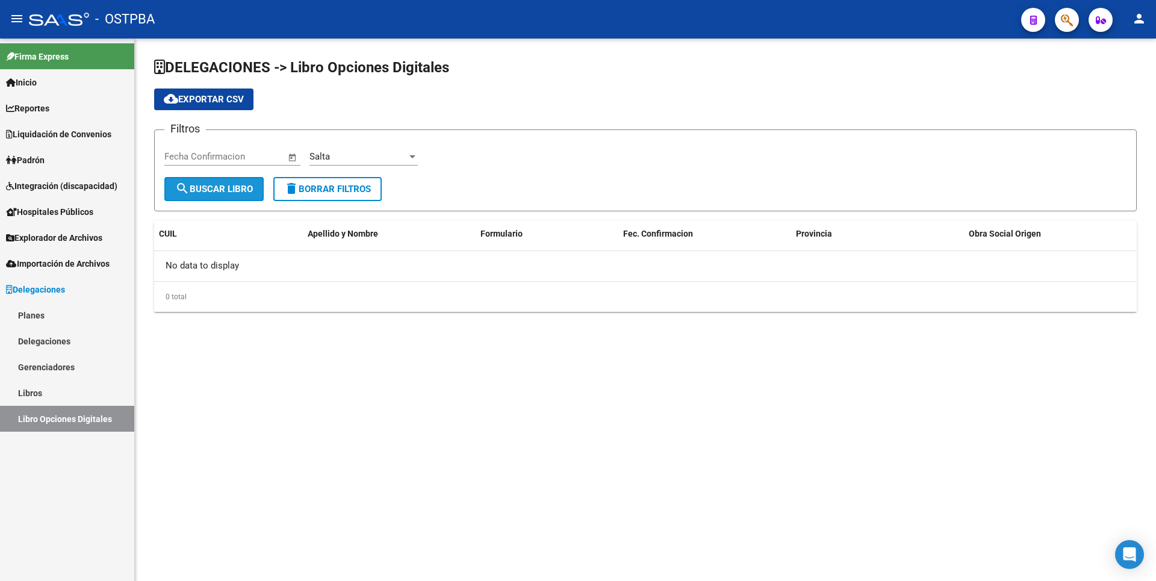
click at [216, 190] on span "search Buscar Libro" at bounding box center [214, 189] width 78 height 11
click at [411, 157] on div at bounding box center [412, 156] width 6 height 3
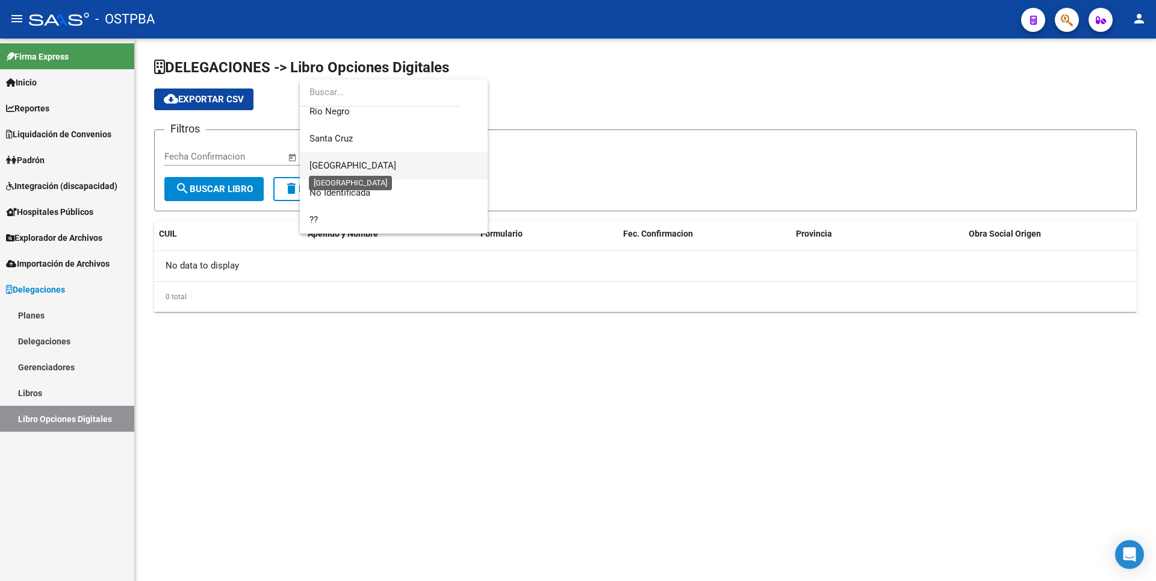
click at [353, 169] on span "[GEOGRAPHIC_DATA]" at bounding box center [352, 165] width 87 height 11
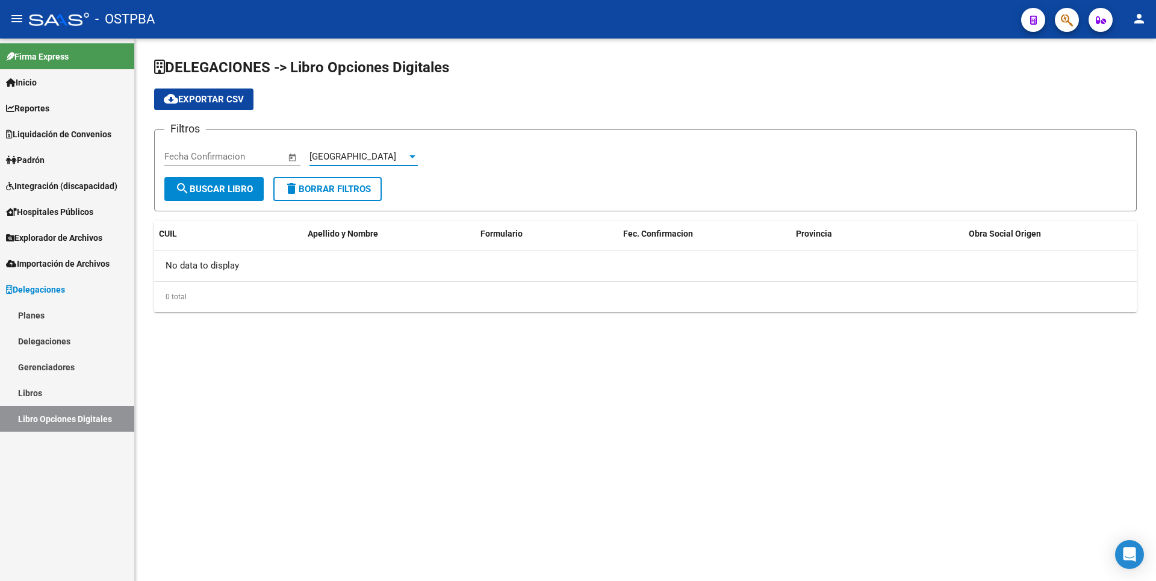
click at [215, 187] on span "search Buscar Libro" at bounding box center [214, 189] width 78 height 11
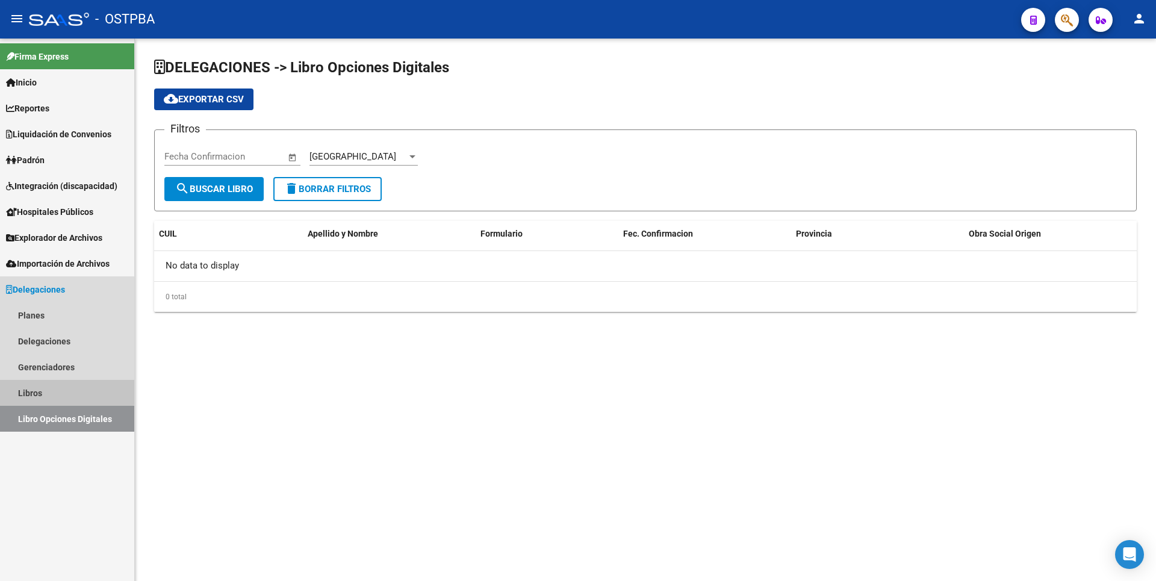
click at [34, 385] on link "Libros" at bounding box center [67, 393] width 134 height 26
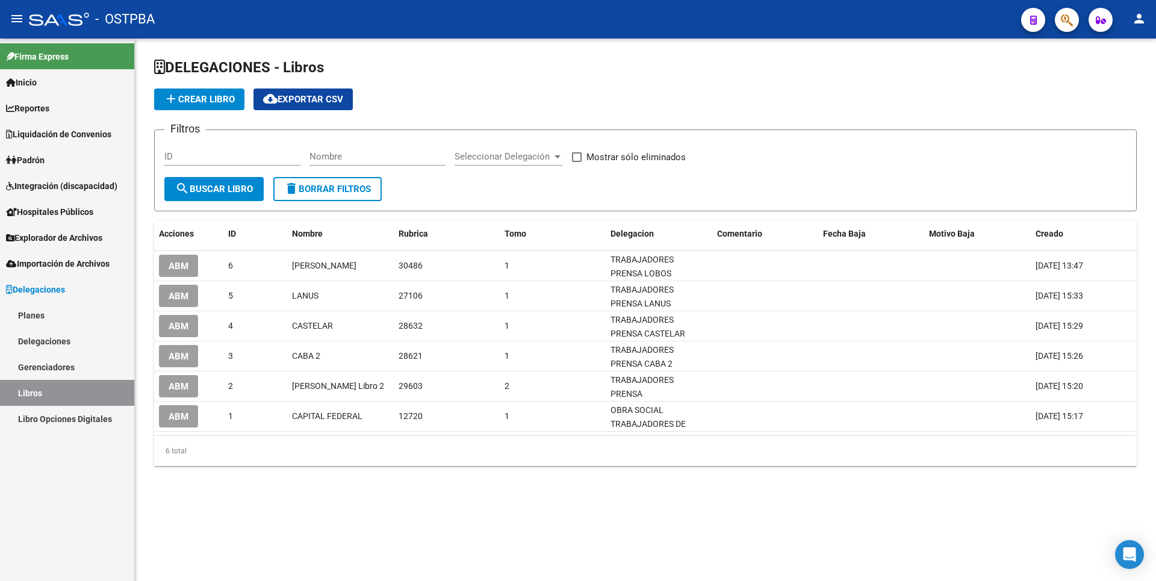
click at [73, 374] on link "Gerenciadores" at bounding box center [67, 367] width 134 height 26
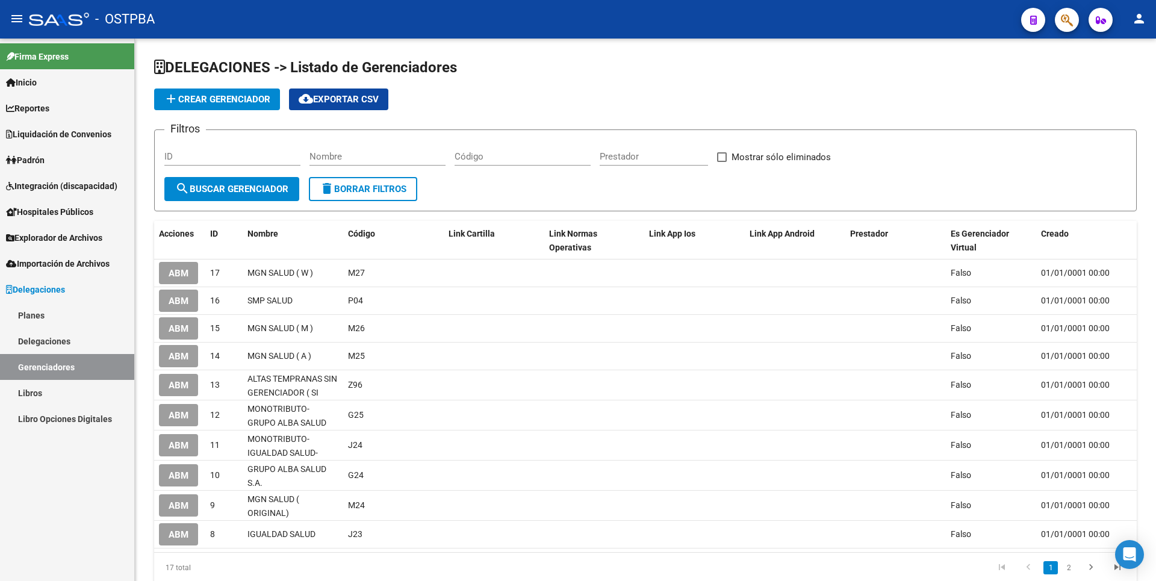
click at [62, 340] on link "Delegaciones" at bounding box center [67, 341] width 134 height 26
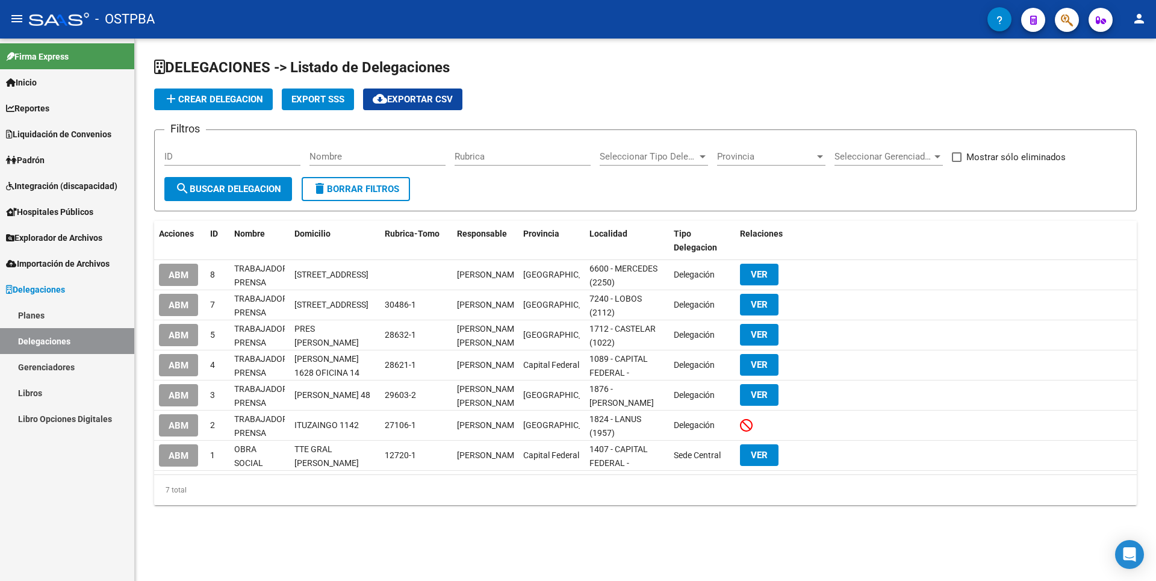
click at [54, 318] on link "Planes" at bounding box center [67, 315] width 134 height 26
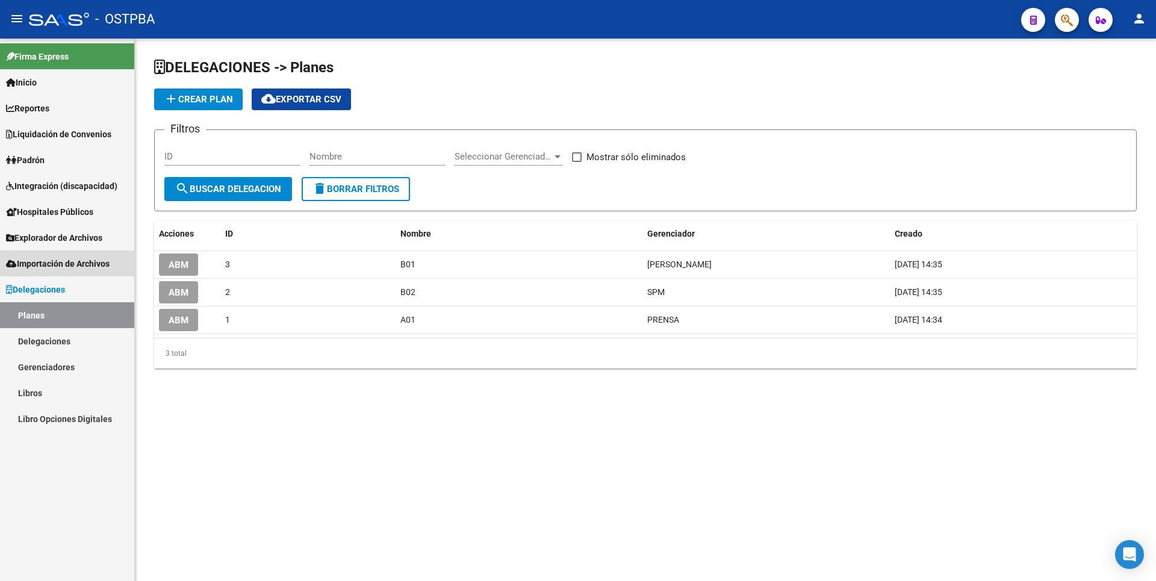
click at [66, 272] on link "Importación de Archivos" at bounding box center [67, 263] width 134 height 26
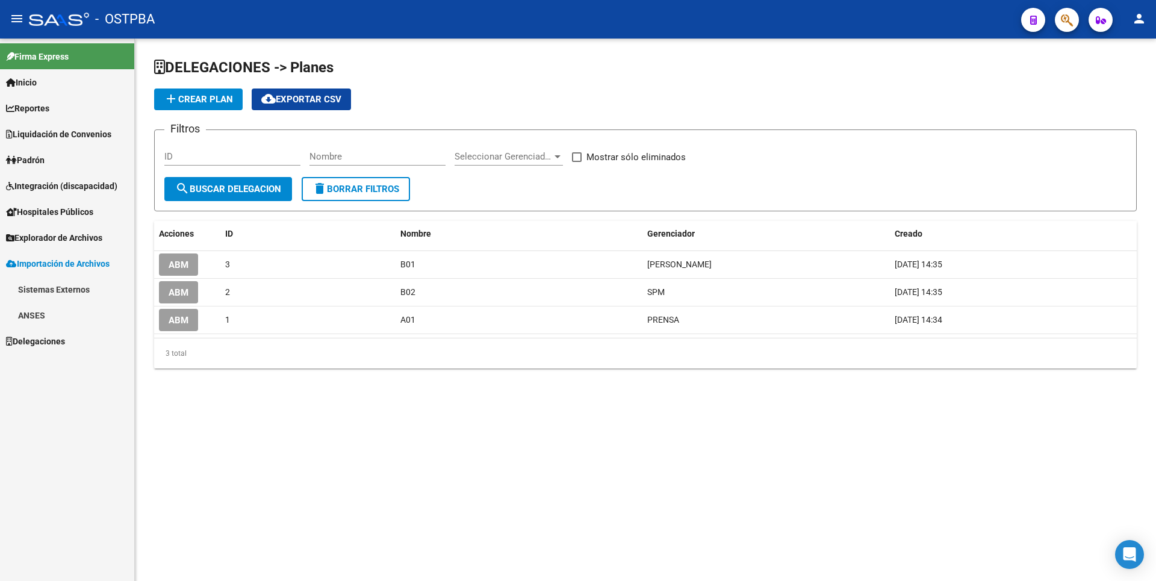
click at [77, 237] on span "Explorador de Archivos" at bounding box center [54, 237] width 96 height 13
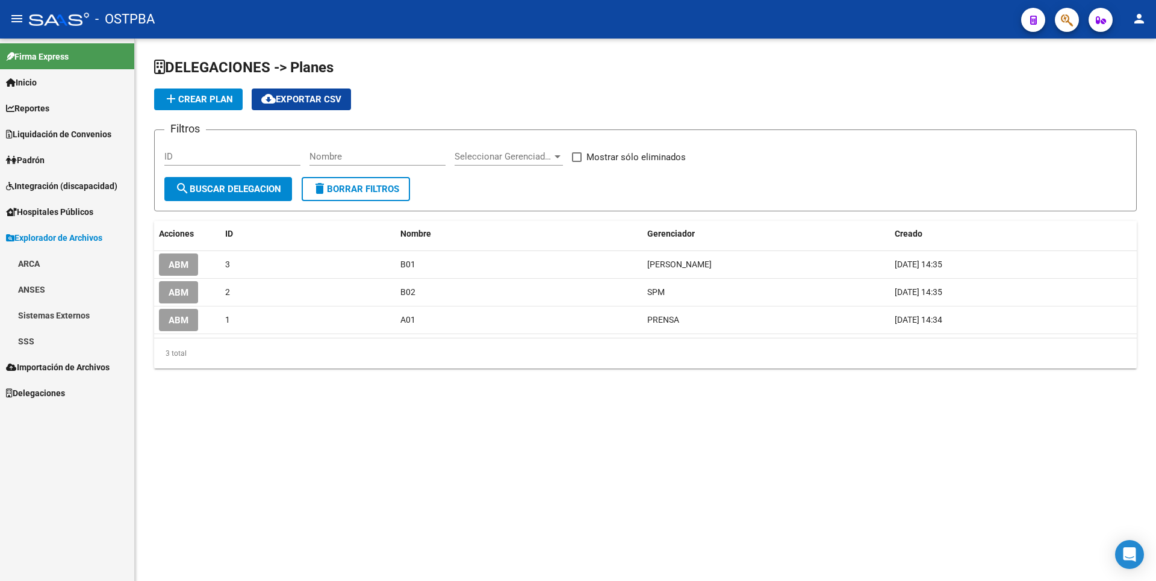
click at [75, 215] on span "Hospitales Públicos" at bounding box center [49, 211] width 87 height 13
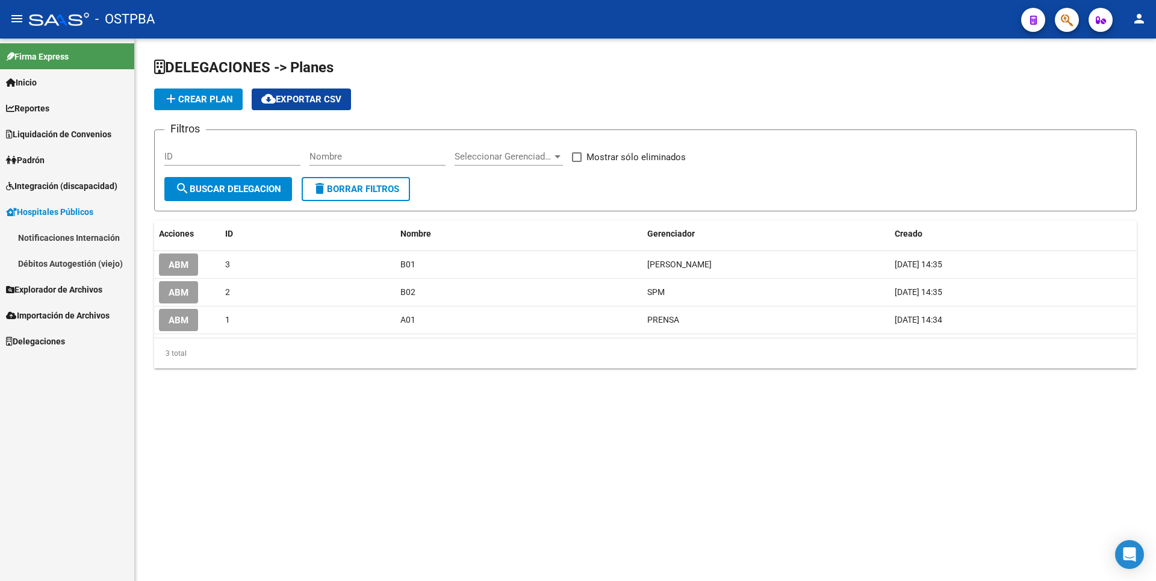
click at [54, 167] on link "Padrón" at bounding box center [67, 160] width 134 height 26
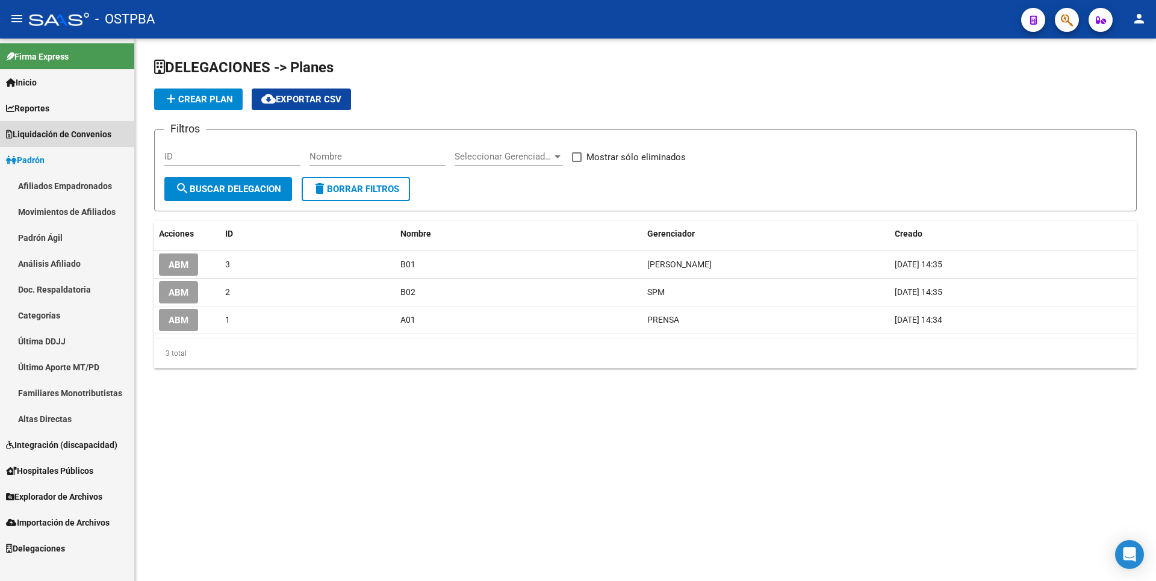
click at [58, 137] on span "Liquidación de Convenios" at bounding box center [58, 134] width 105 height 13
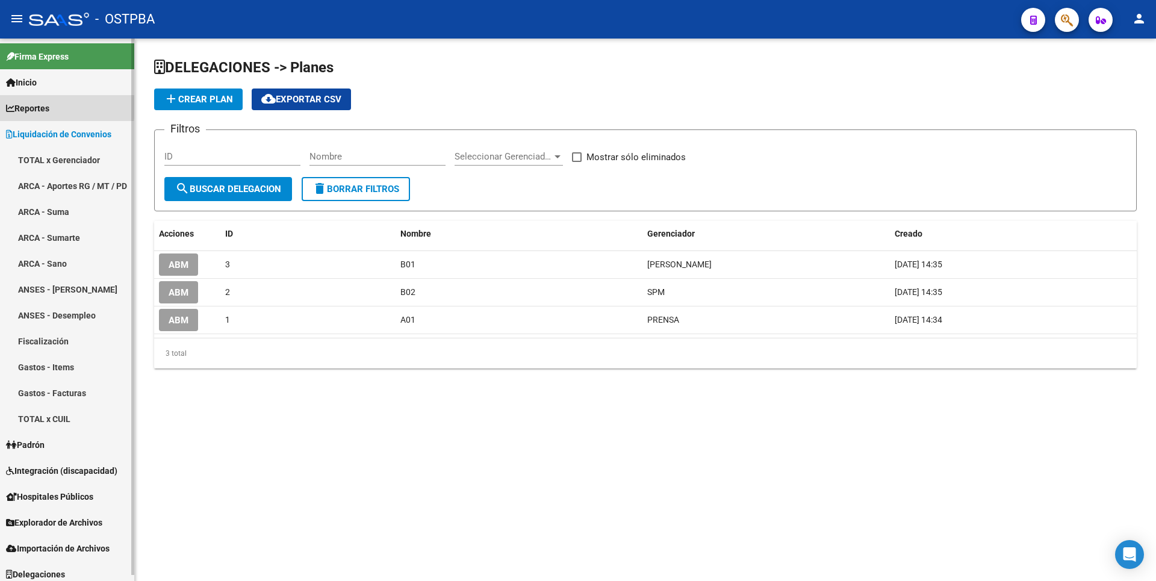
click at [28, 107] on span "Reportes" at bounding box center [27, 108] width 43 height 13
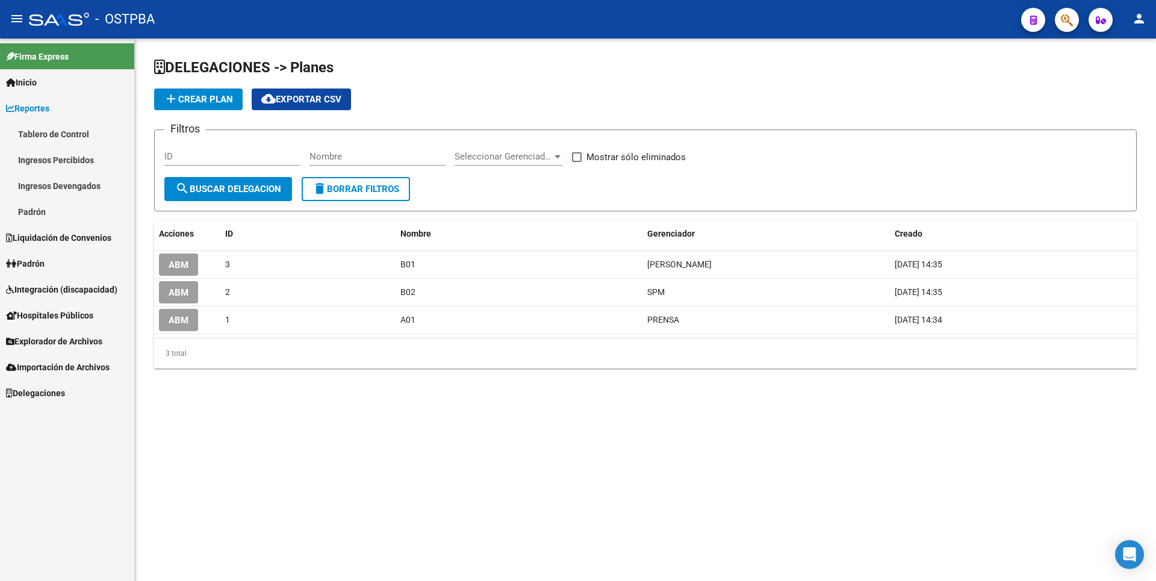
click at [61, 160] on link "Ingresos Percibidos" at bounding box center [67, 160] width 134 height 26
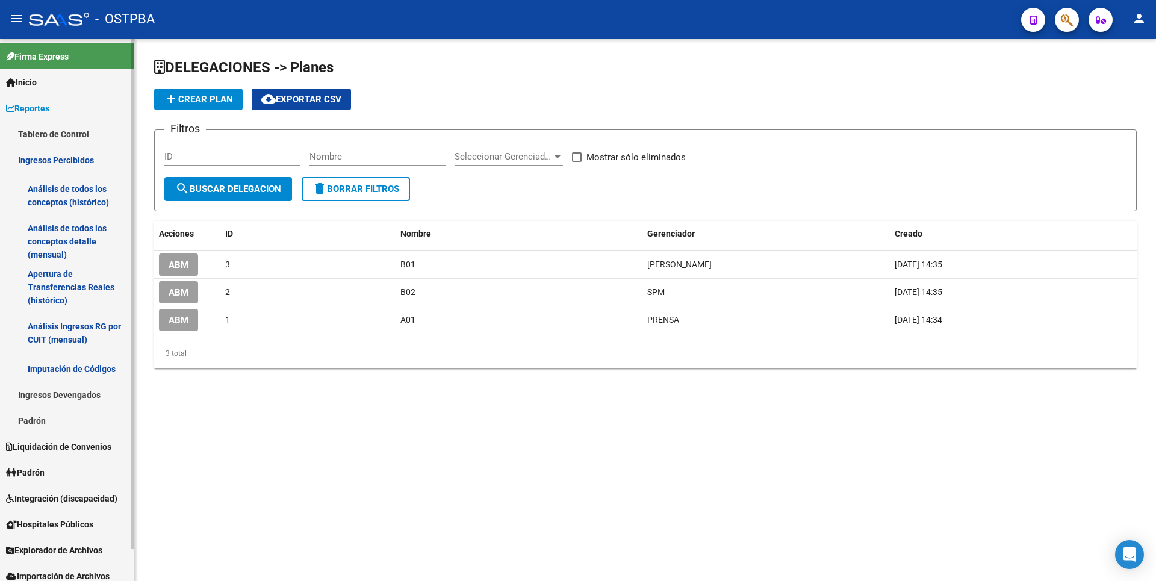
click at [75, 240] on link "Análisis de todos los conceptos detalle (mensual)" at bounding box center [67, 242] width 134 height 46
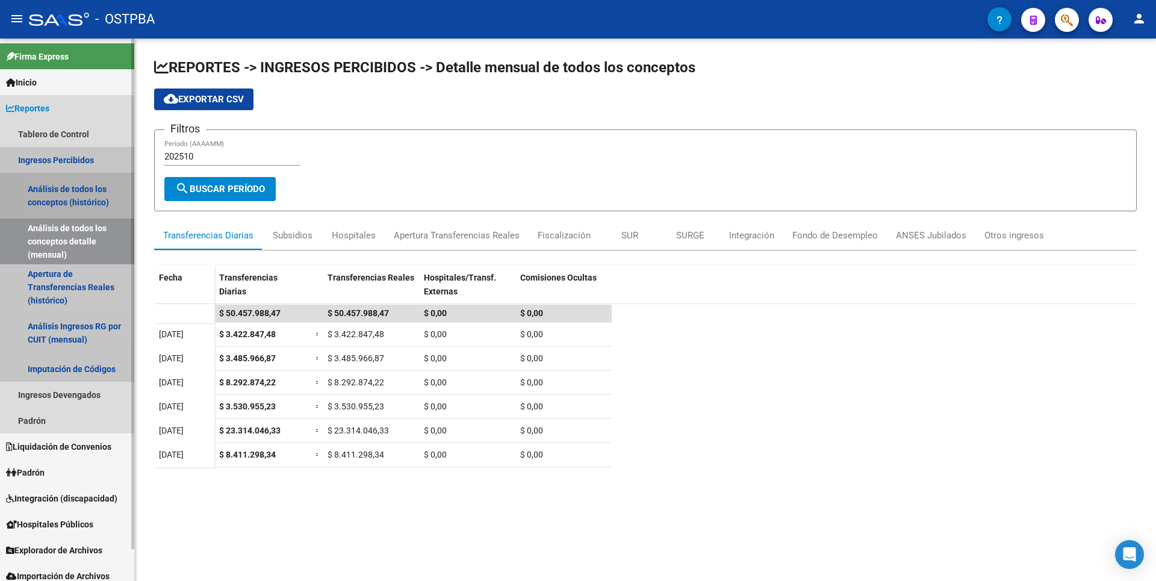
click at [71, 200] on link "Análisis de todos los conceptos (histórico)" at bounding box center [67, 196] width 134 height 46
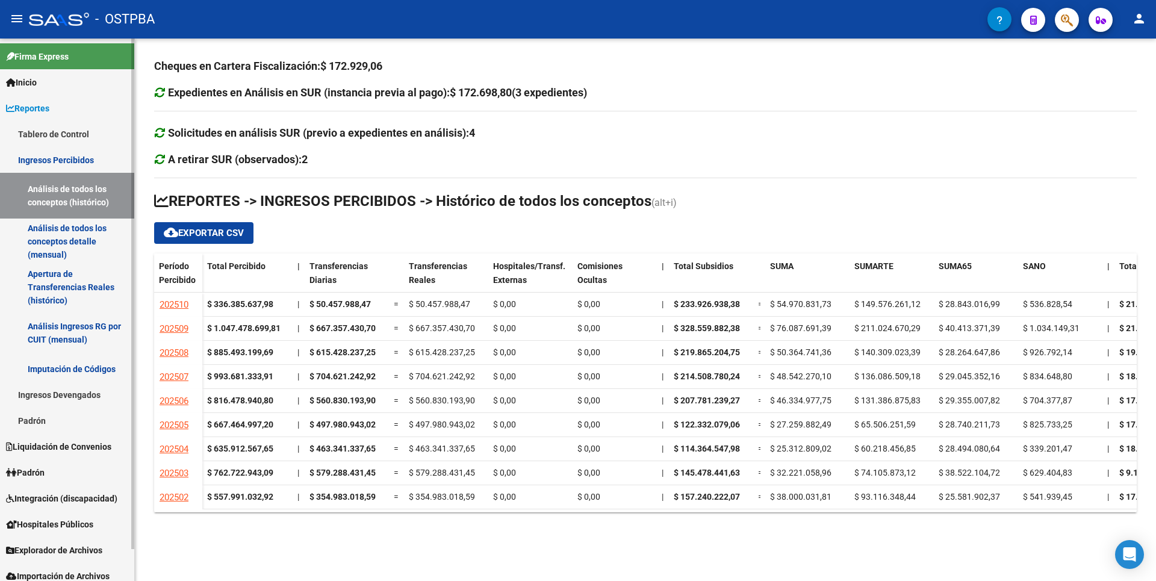
click at [52, 291] on link "Apertura de Transferencias Reales (histórico)" at bounding box center [67, 287] width 134 height 46
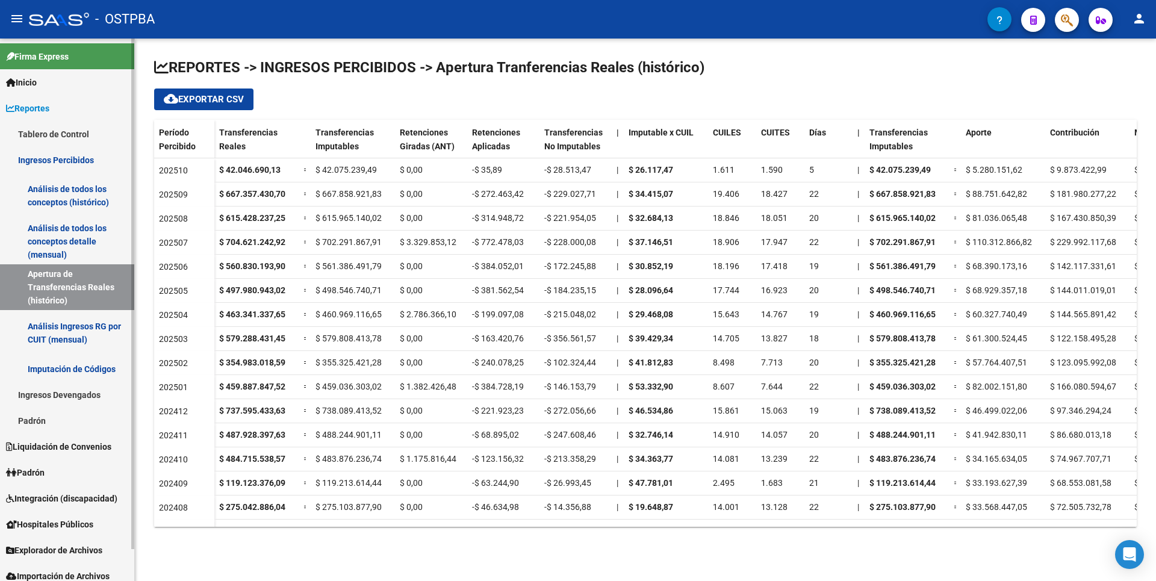
click at [81, 341] on link "Análisis Ingresos RG por CUIT (mensual)" at bounding box center [67, 333] width 134 height 46
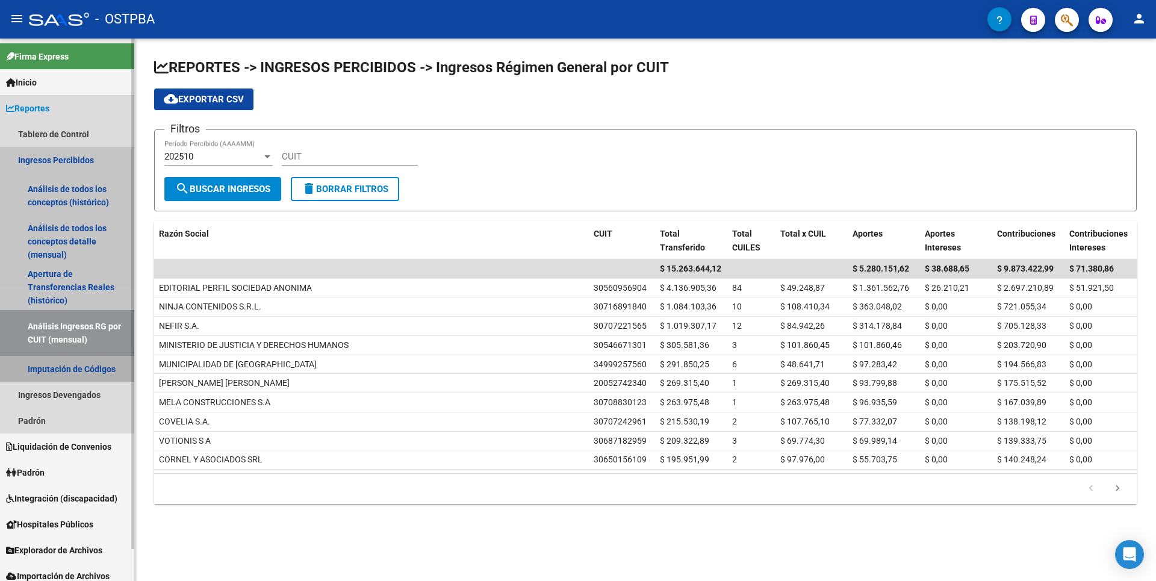
click at [77, 368] on link "Imputación de Códigos" at bounding box center [67, 369] width 134 height 26
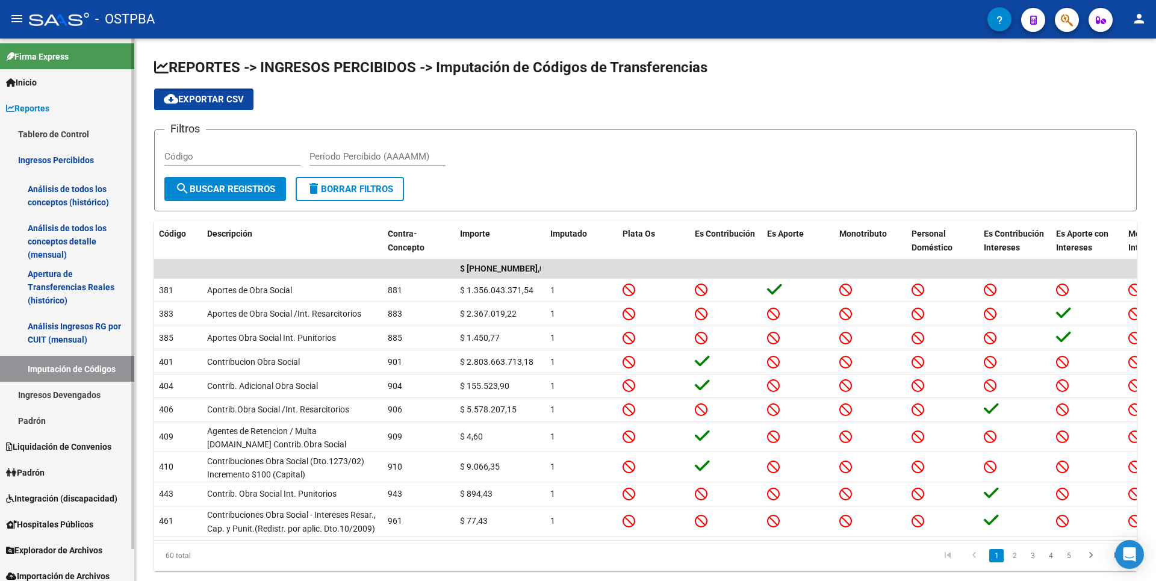
click at [72, 391] on link "Ingresos Devengados" at bounding box center [67, 395] width 134 height 26
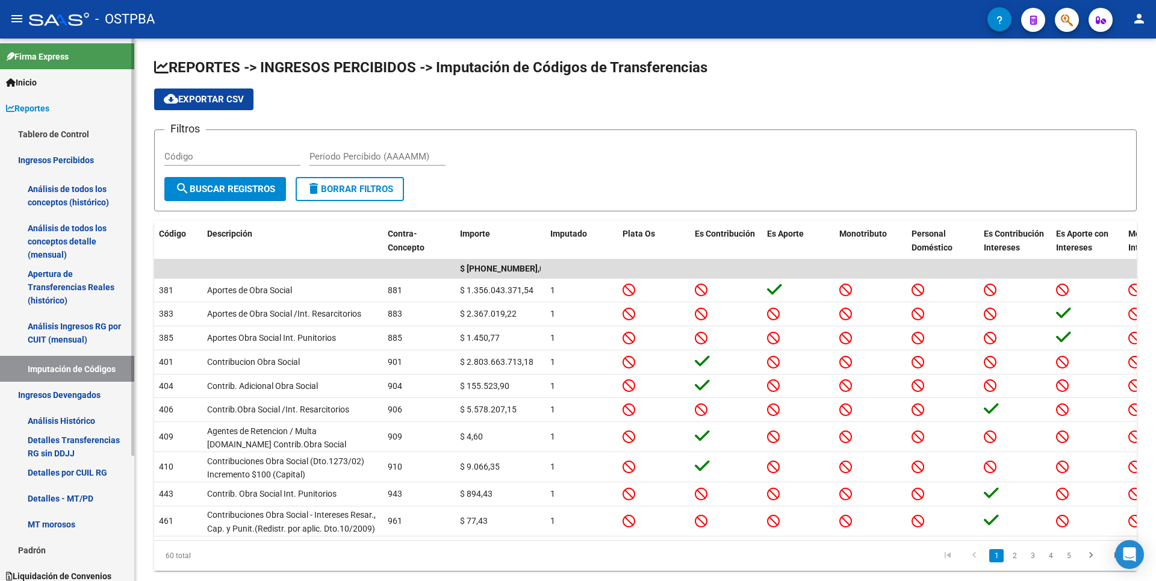
click at [80, 423] on link "Análisis Histórico" at bounding box center [67, 421] width 134 height 26
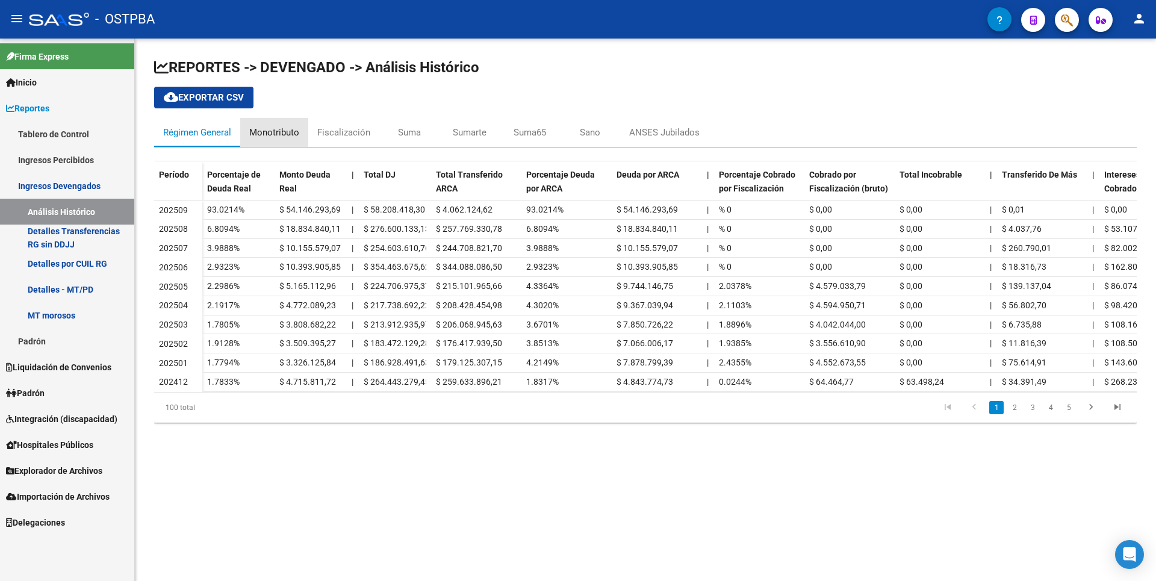
click at [284, 126] on div "Monotributo" at bounding box center [274, 132] width 50 height 13
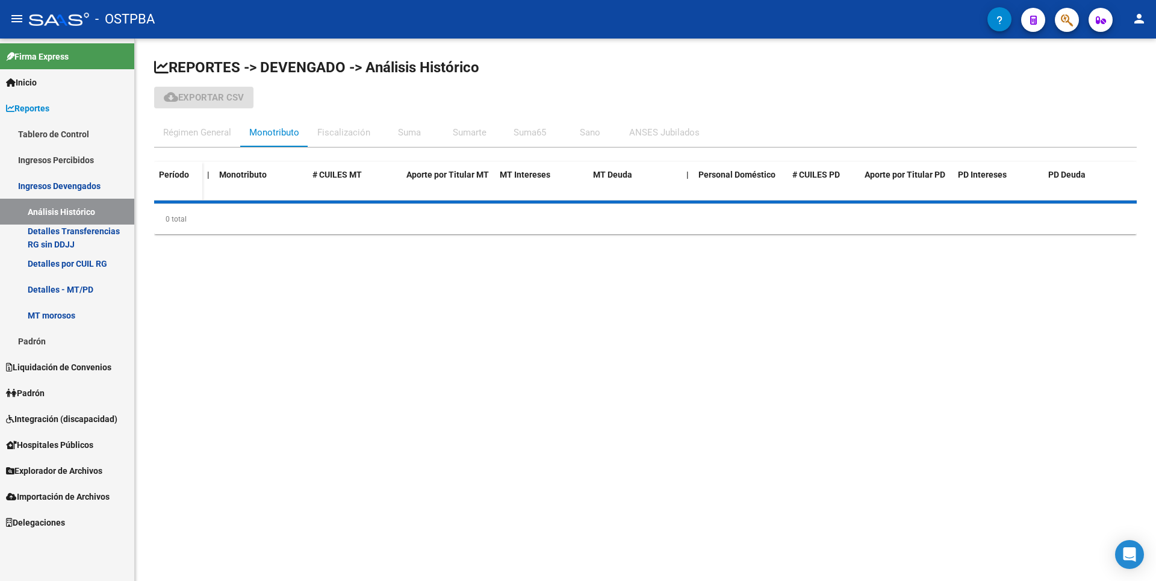
click at [359, 131] on div "Fiscalización" at bounding box center [343, 132] width 53 height 13
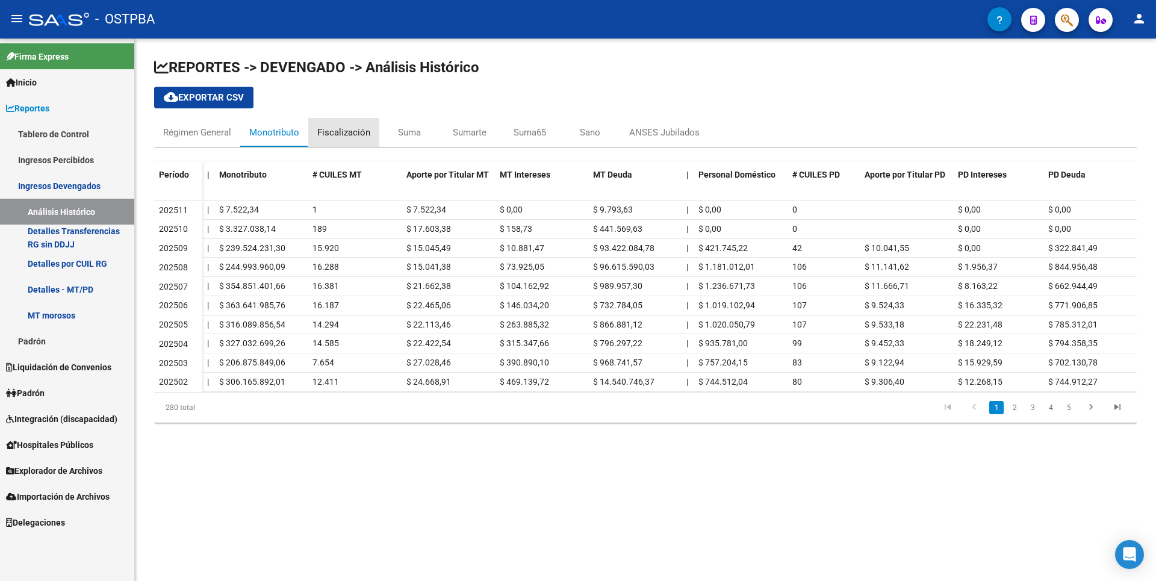
click at [359, 131] on div "Fiscalización" at bounding box center [343, 132] width 53 height 13
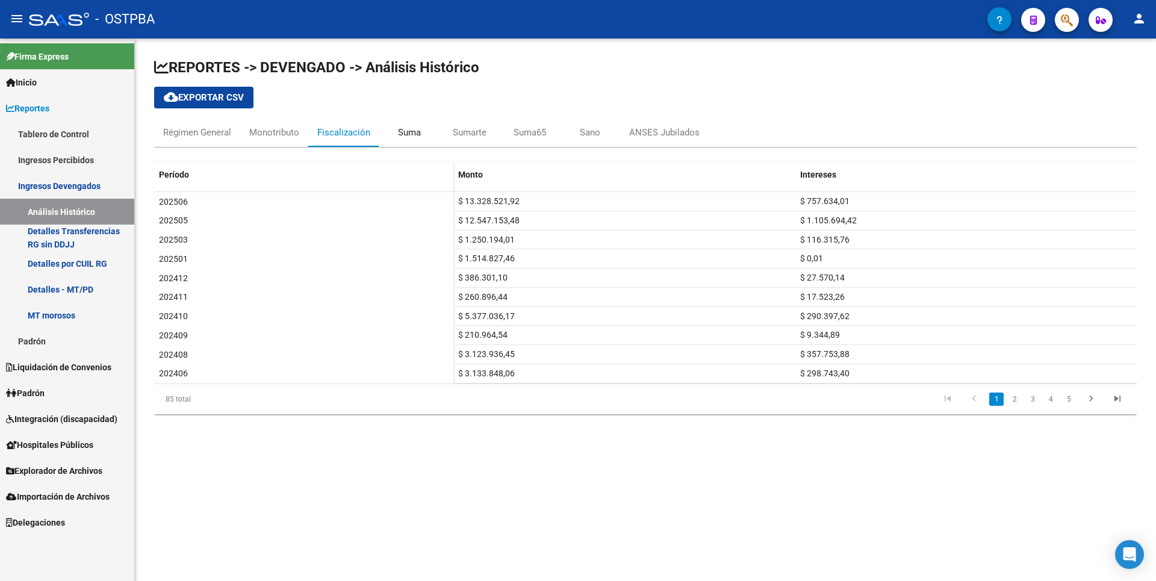
click at [411, 134] on div "Suma" at bounding box center [409, 132] width 23 height 13
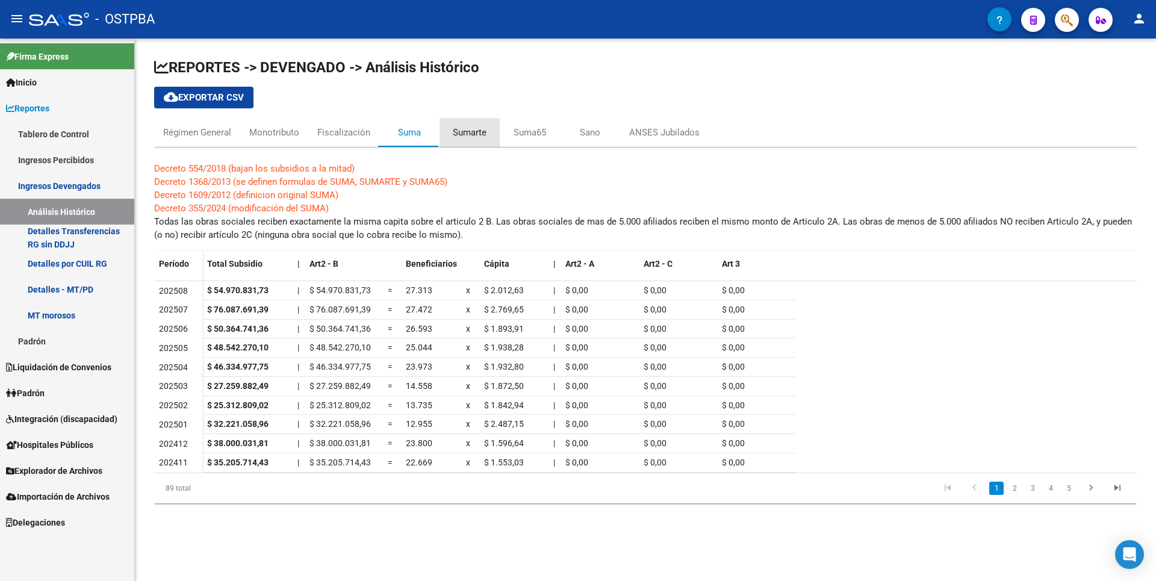
click at [469, 132] on div "Sumarte" at bounding box center [470, 132] width 34 height 13
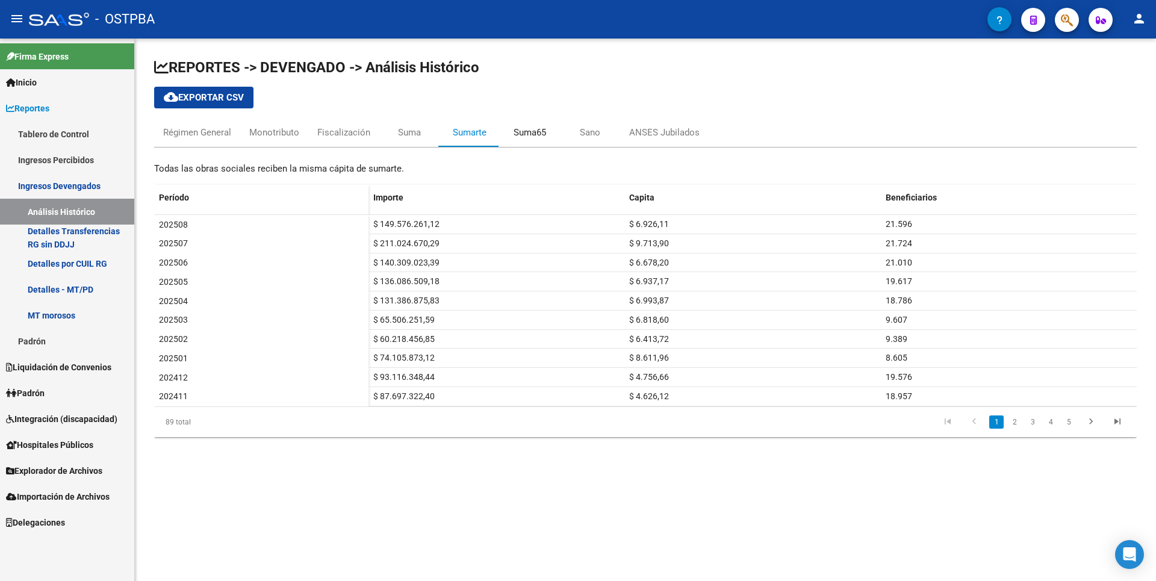
click at [535, 132] on div "Suma65" at bounding box center [529, 132] width 33 height 13
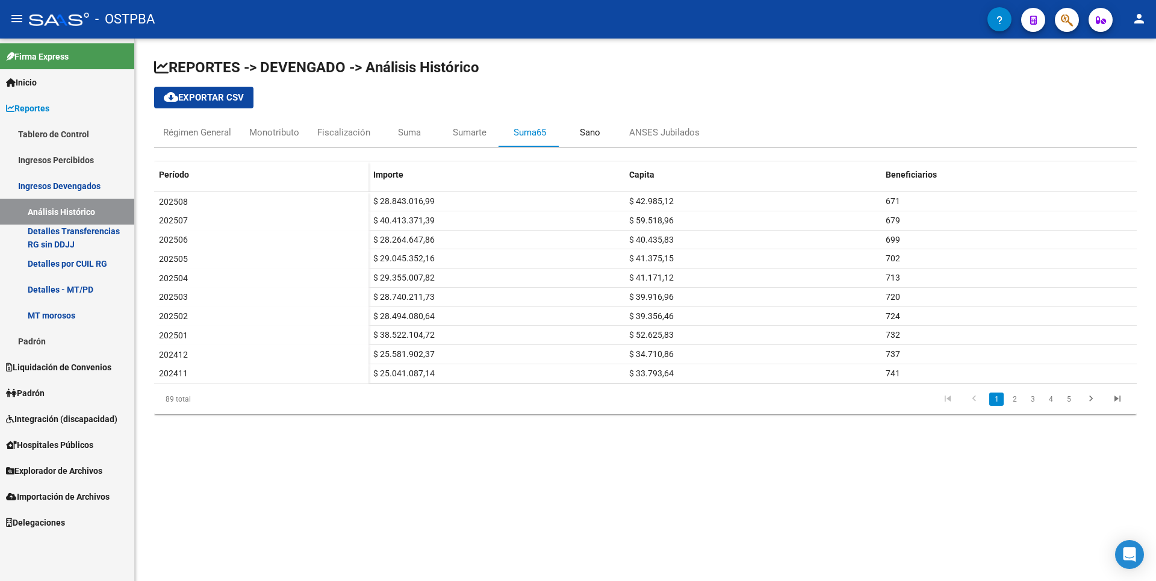
click at [590, 134] on div "Sano" at bounding box center [590, 132] width 20 height 13
click at [648, 132] on div "ANSES Jubilados" at bounding box center [664, 132] width 70 height 13
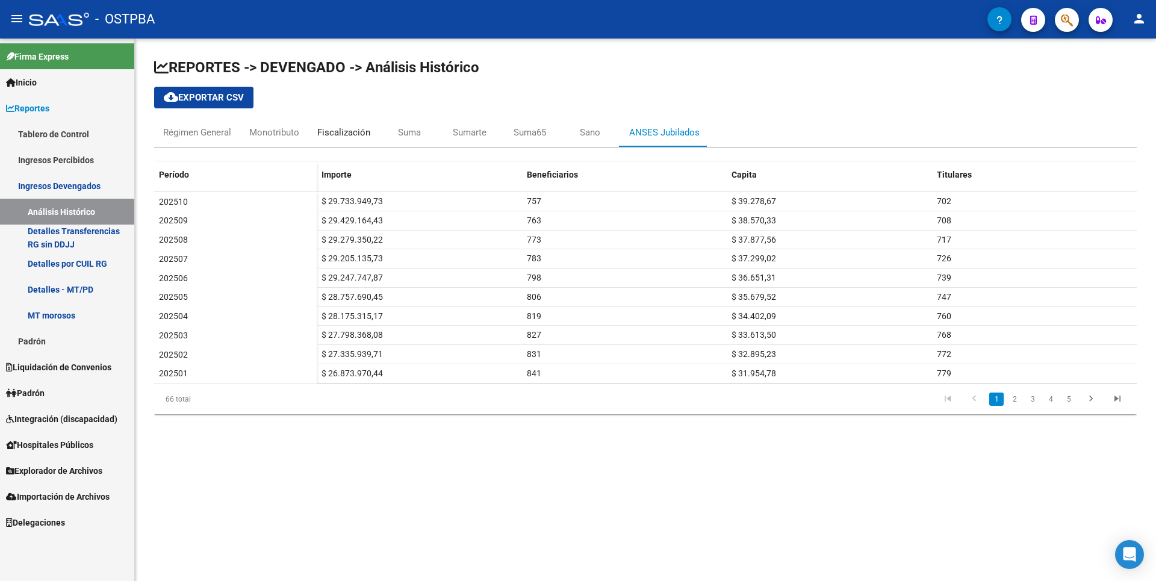
click at [357, 131] on div "Fiscalización" at bounding box center [343, 132] width 53 height 13
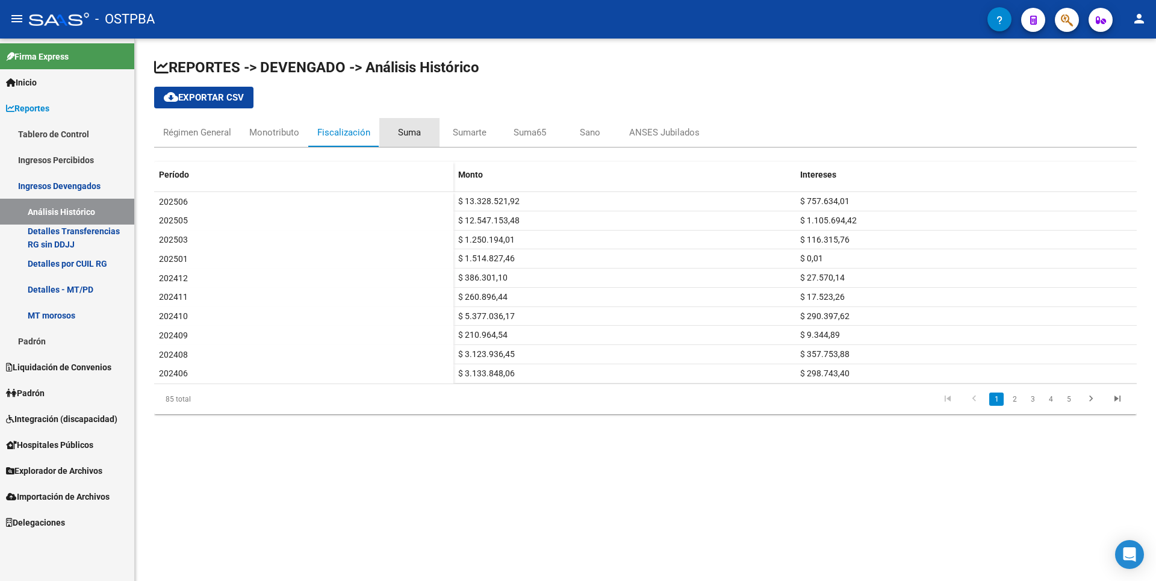
click at [402, 132] on div "Suma" at bounding box center [409, 132] width 23 height 13
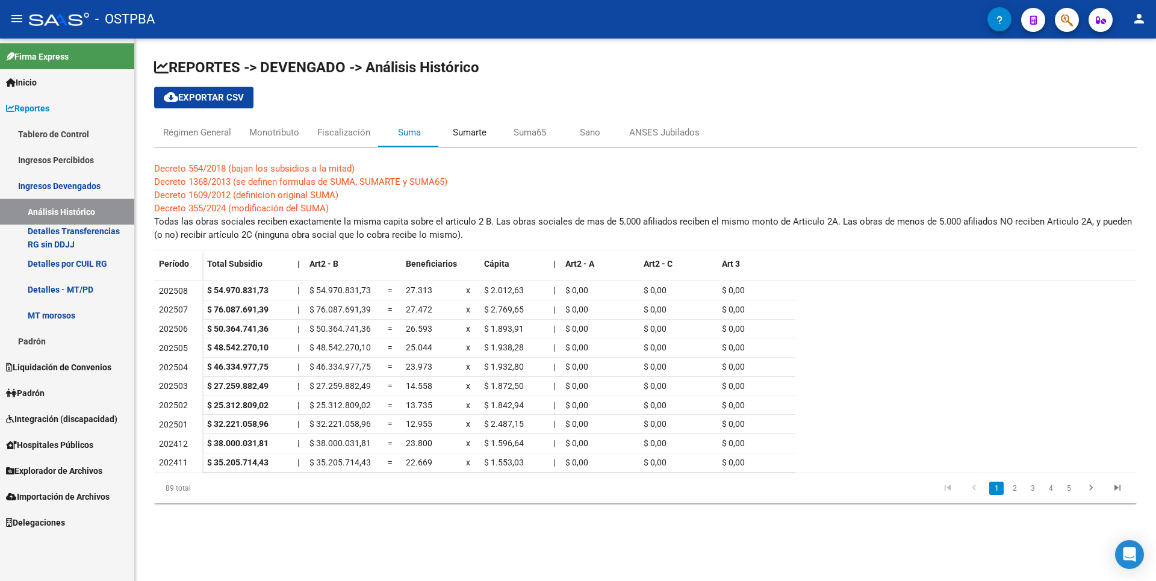
click at [456, 134] on div "Sumarte" at bounding box center [470, 132] width 34 height 13
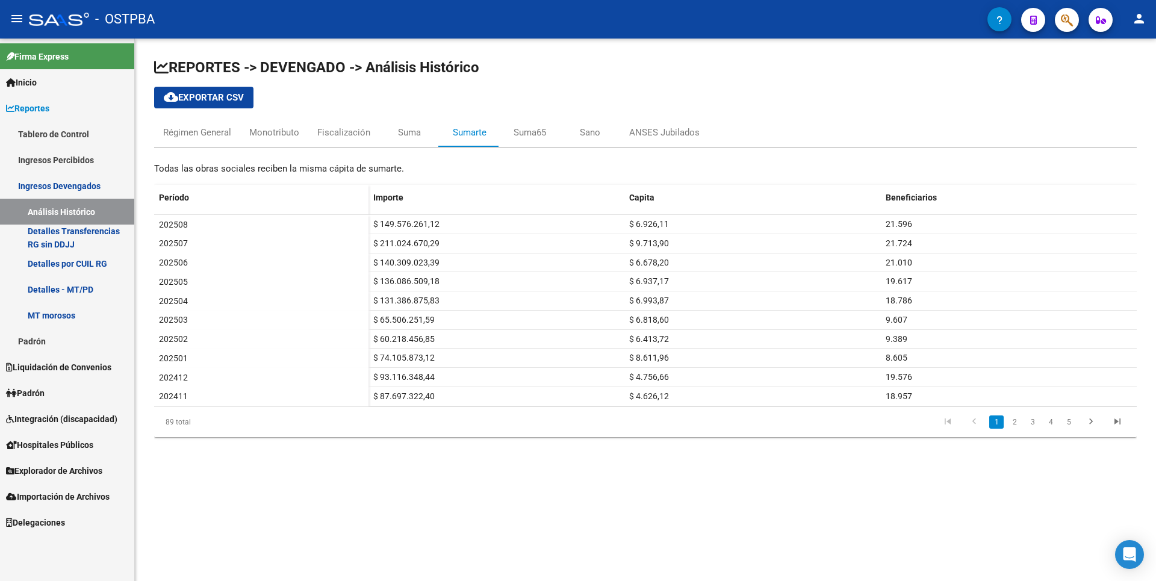
click at [51, 158] on link "Ingresos Percibidos" at bounding box center [67, 160] width 134 height 26
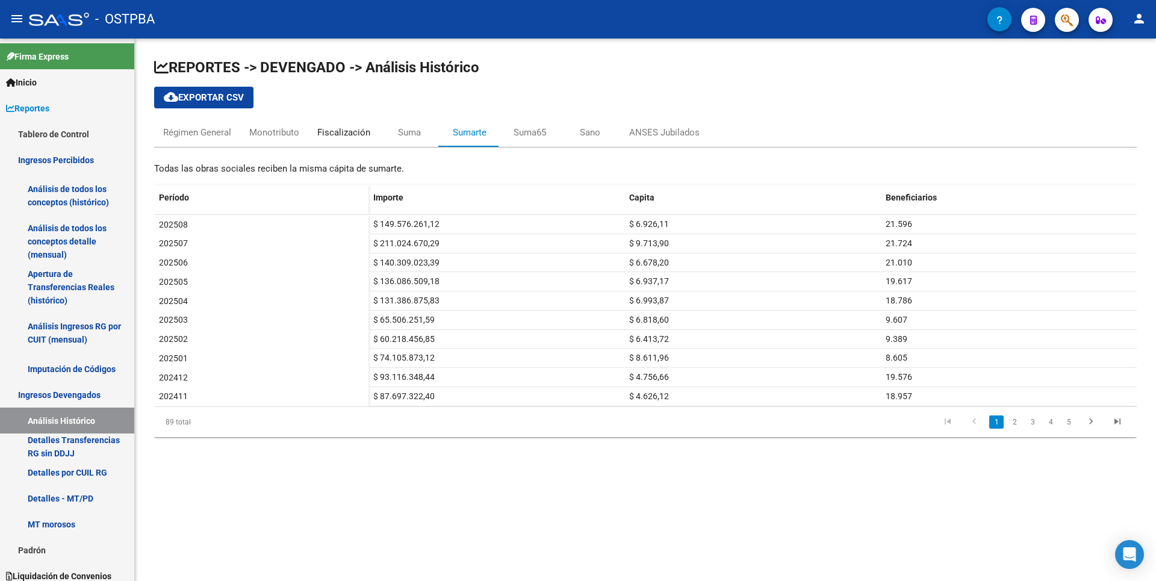
click at [336, 134] on div "Fiscalización" at bounding box center [343, 132] width 53 height 13
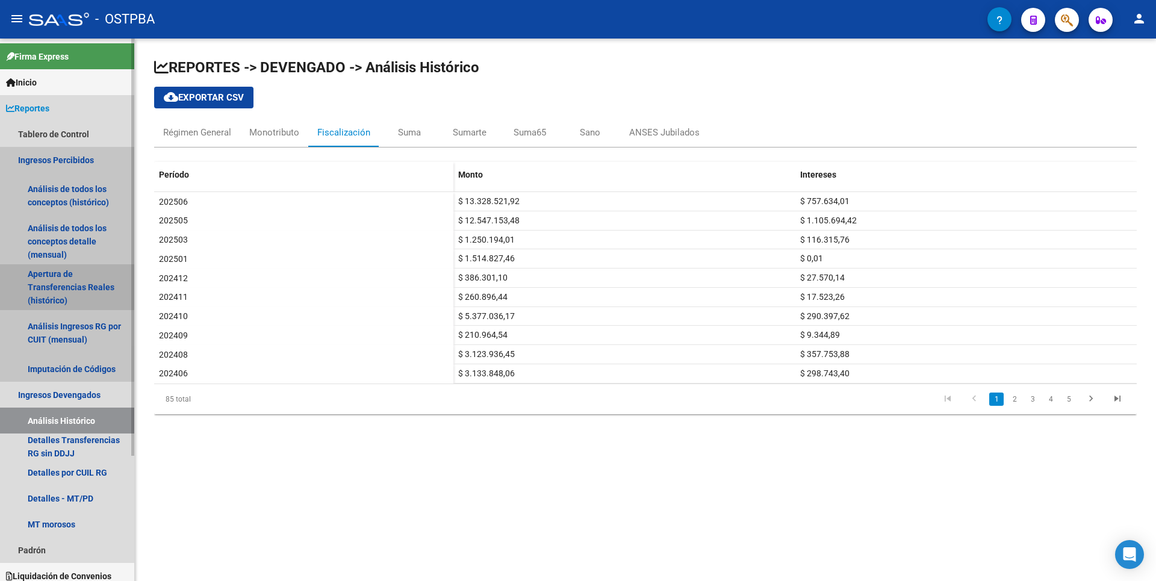
click at [51, 276] on link "Apertura de Transferencias Reales (histórico)" at bounding box center [67, 287] width 134 height 46
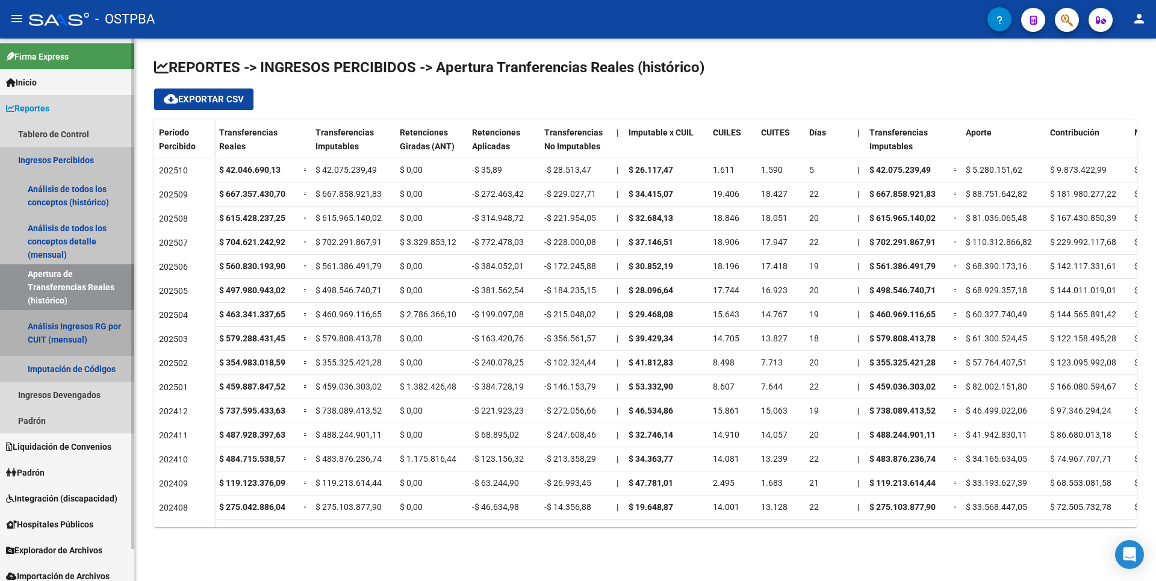
click at [58, 340] on link "Análisis Ingresos RG por CUIT (mensual)" at bounding box center [67, 333] width 134 height 46
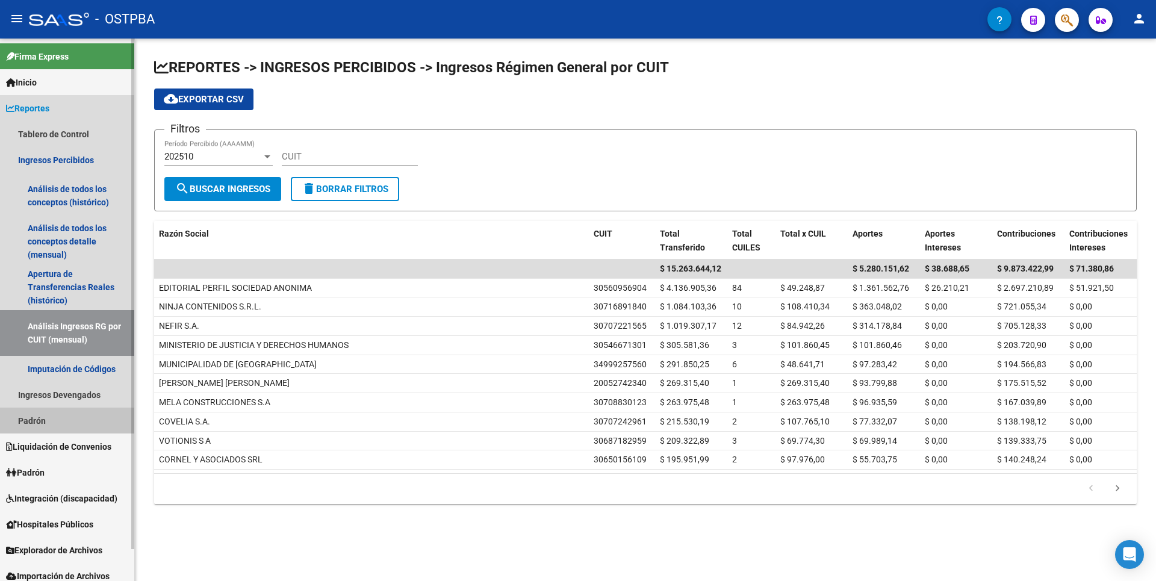
click at [38, 423] on link "Padrón" at bounding box center [67, 421] width 134 height 26
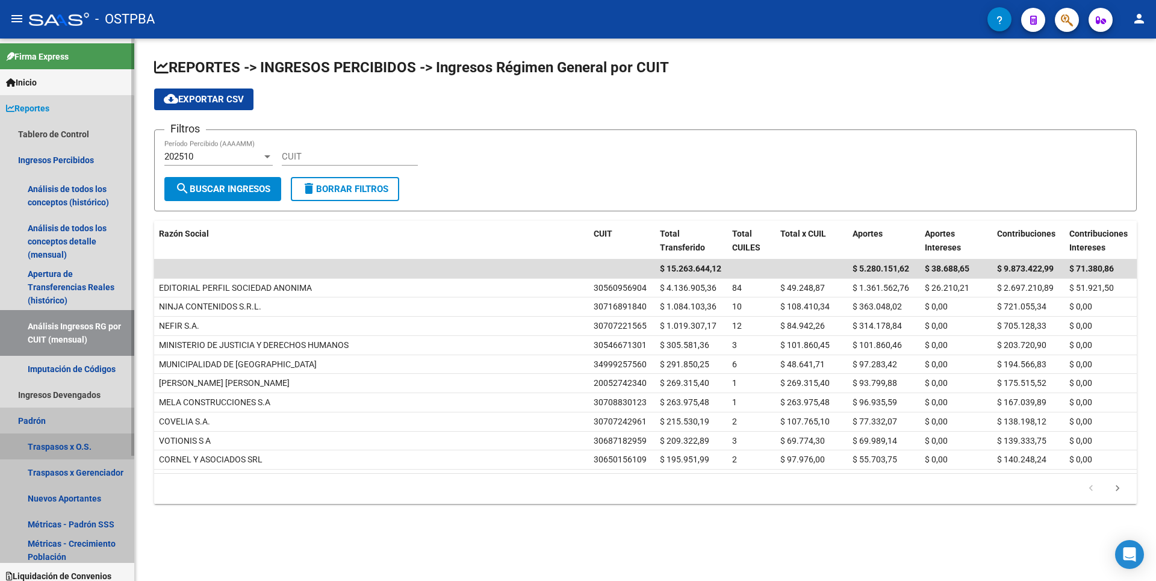
click at [42, 440] on link "Traspasos x O.S." at bounding box center [67, 446] width 134 height 26
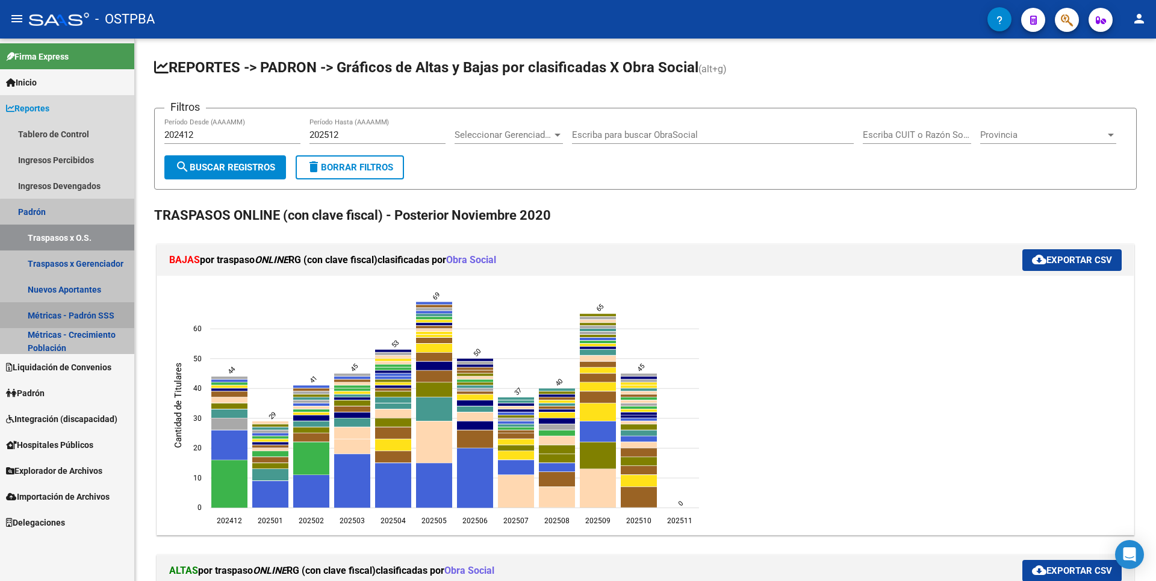
click at [78, 315] on link "Métricas - Padrón SSS" at bounding box center [67, 315] width 134 height 26
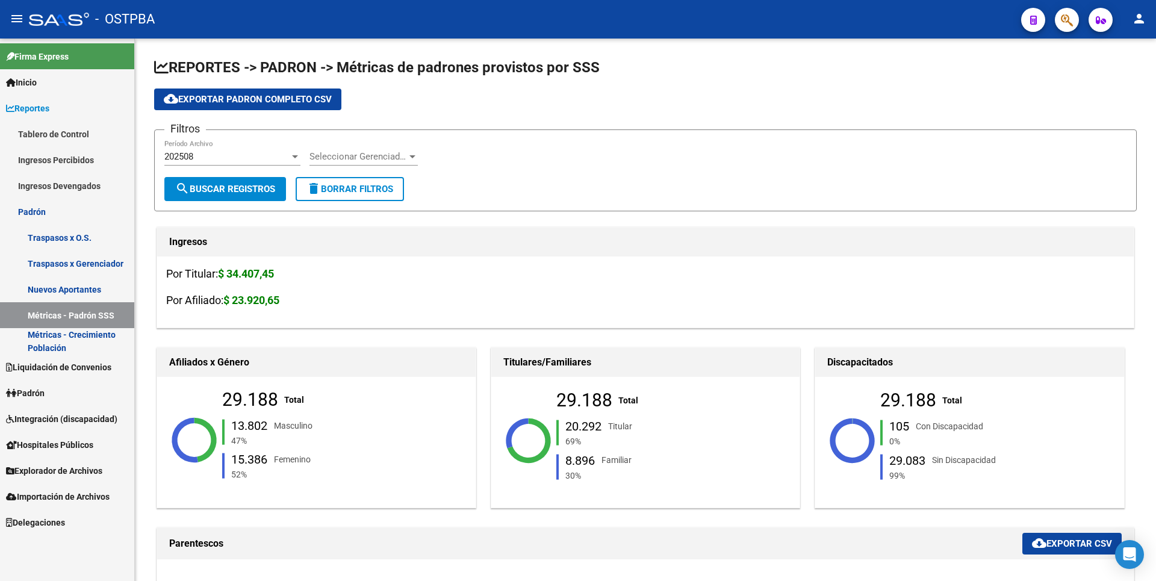
click at [70, 396] on link "Padrón" at bounding box center [67, 393] width 134 height 26
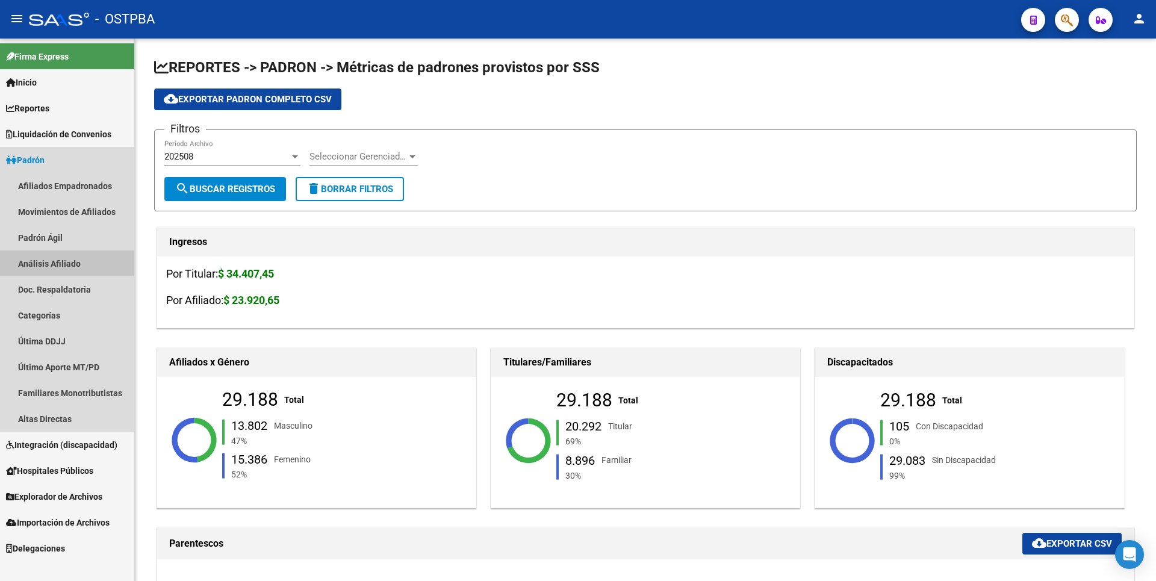
click at [71, 273] on link "Análisis Afiliado" at bounding box center [67, 263] width 134 height 26
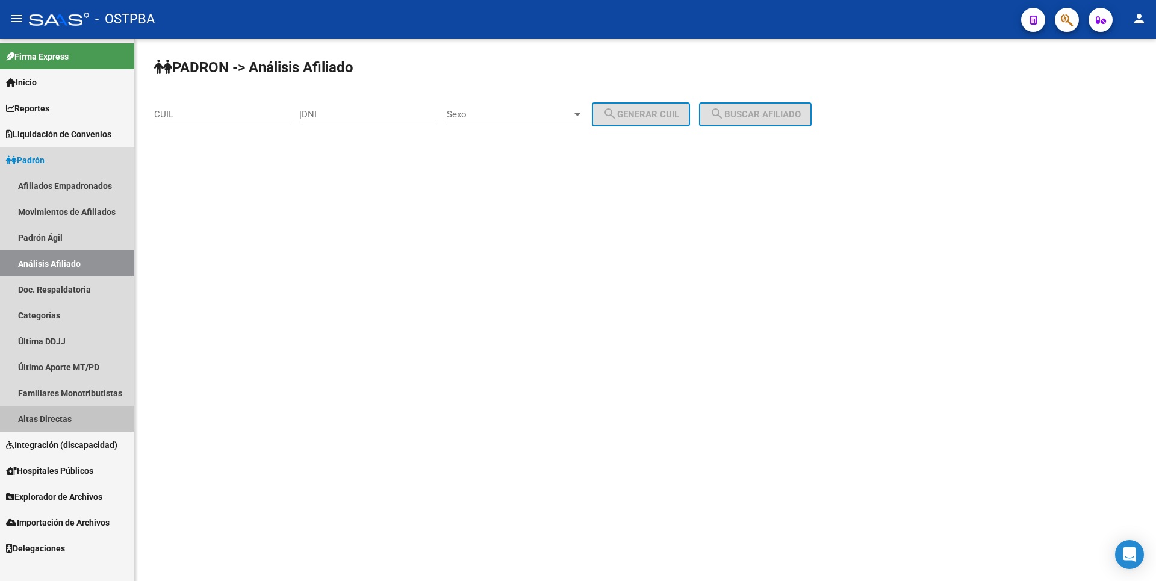
click at [56, 418] on link "Altas Directas" at bounding box center [67, 419] width 134 height 26
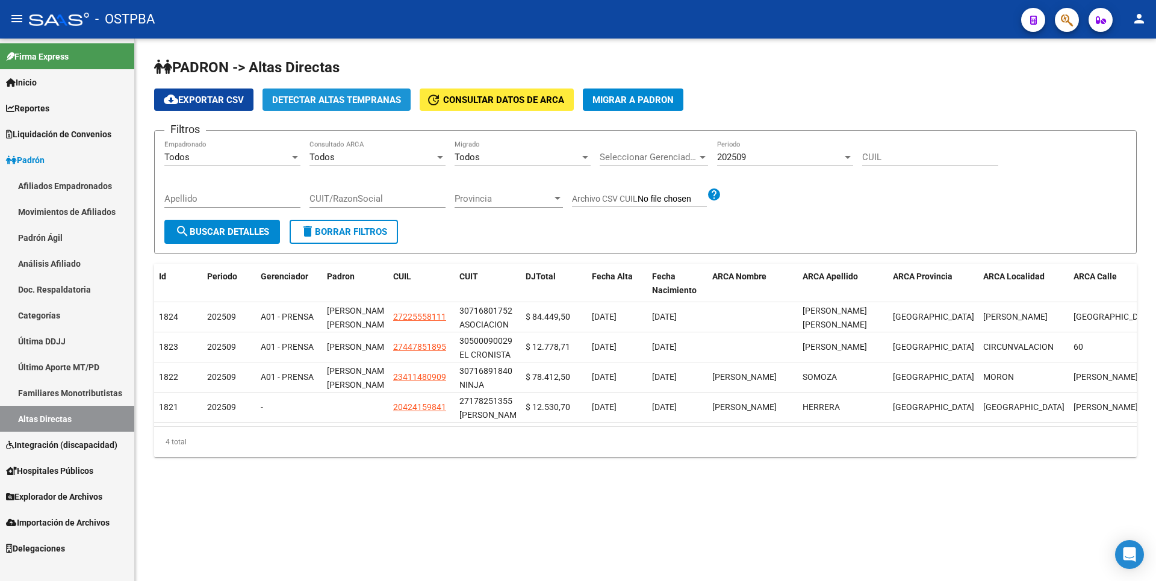
click at [380, 88] on button "Detectar Altas Tempranas" at bounding box center [336, 99] width 148 height 22
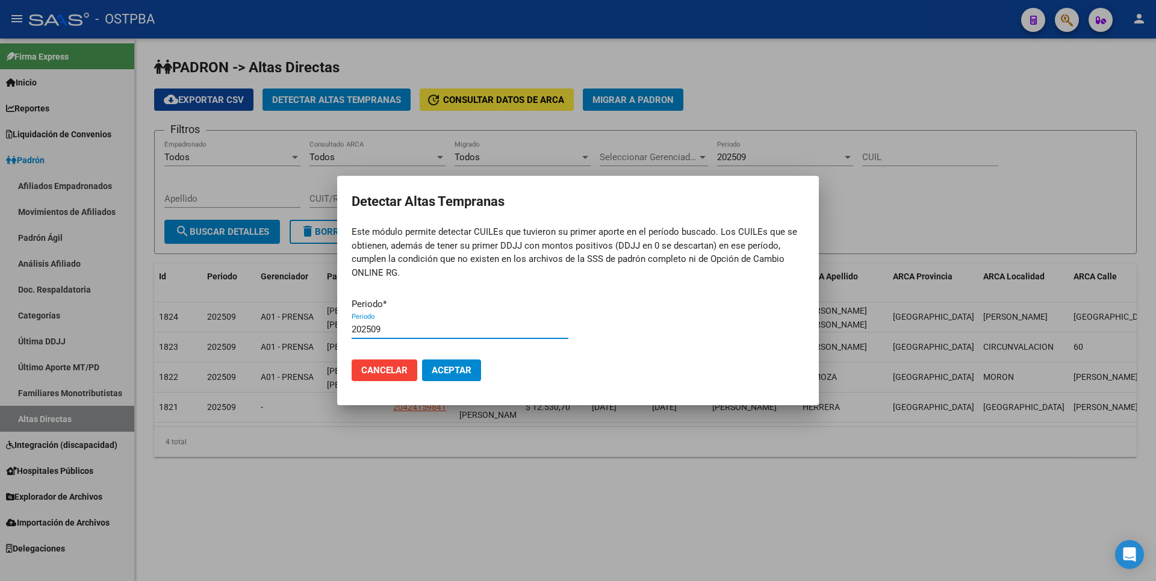
type input "202509"
click at [422, 359] on button "Aceptar" at bounding box center [451, 370] width 59 height 22
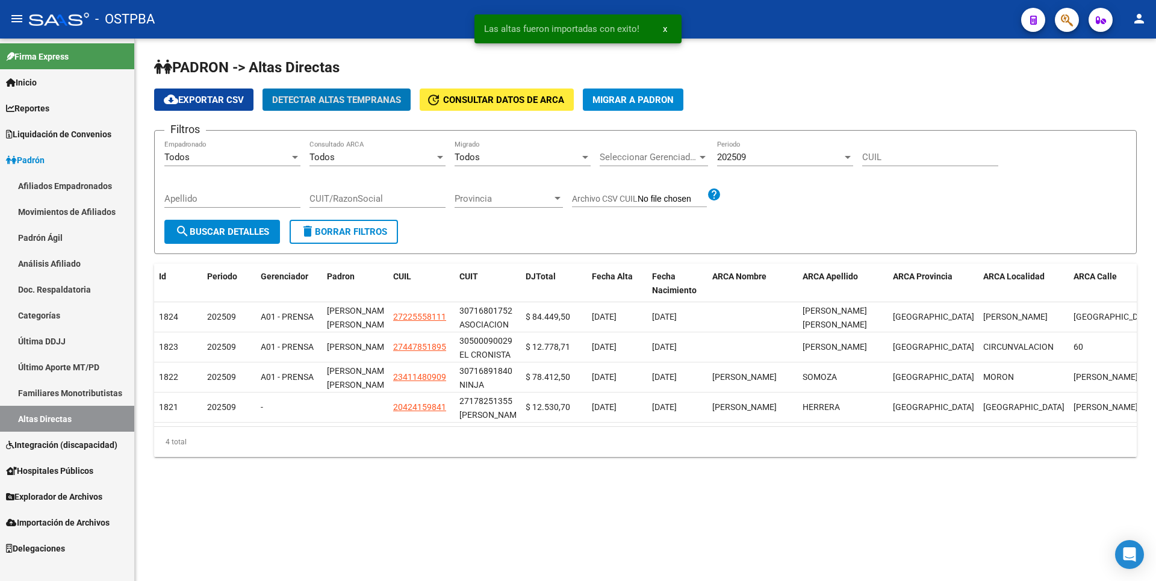
click at [82, 474] on span "Hospitales Públicos" at bounding box center [49, 470] width 87 height 13
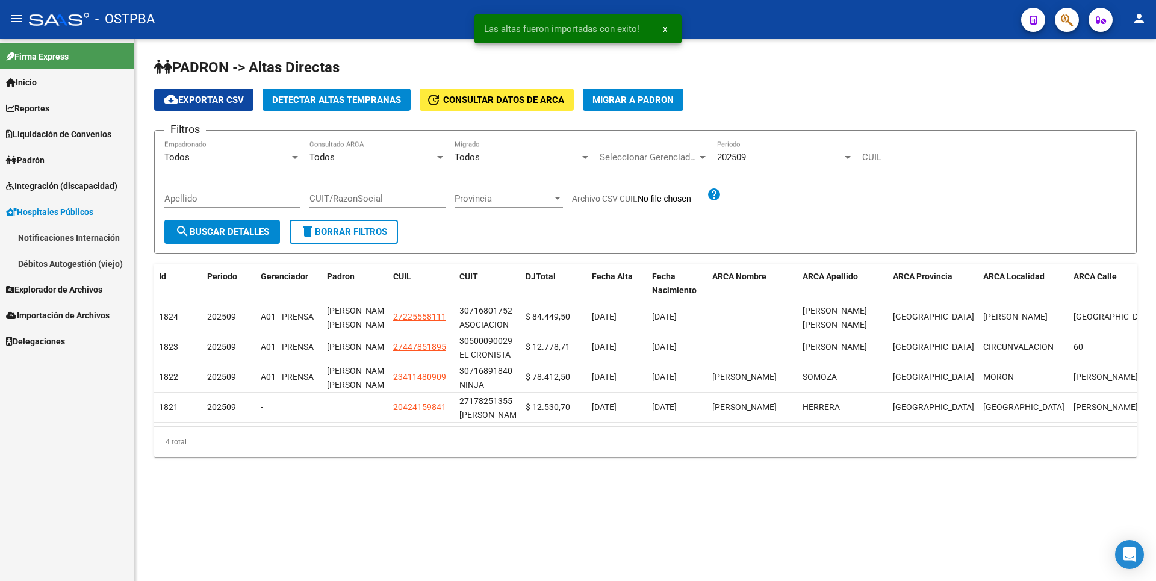
click at [58, 293] on span "Explorador de Archivos" at bounding box center [54, 289] width 96 height 13
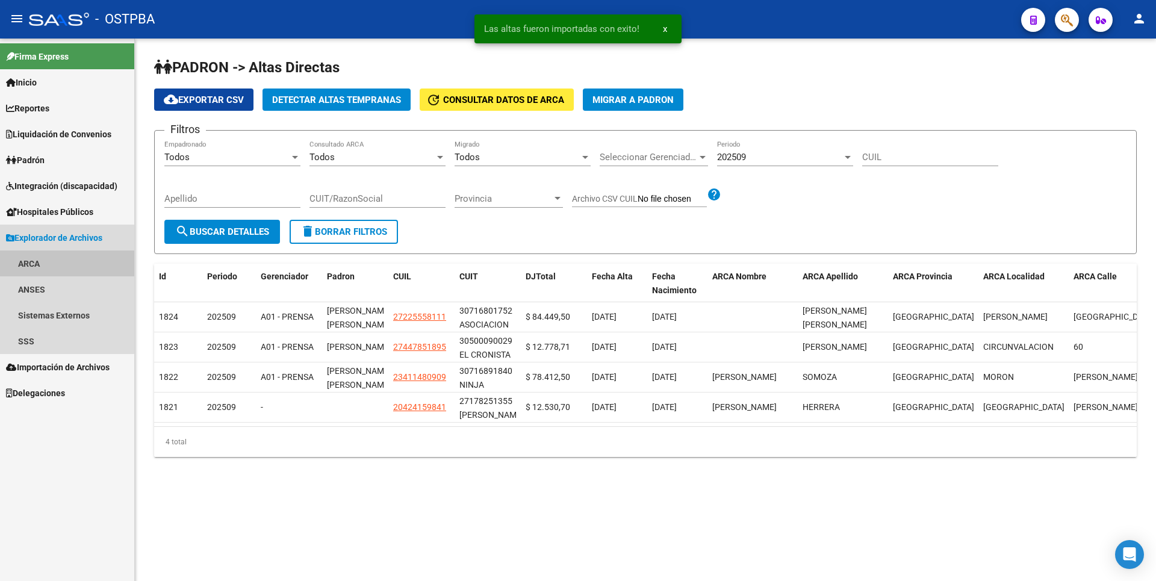
click at [40, 273] on link "ARCA" at bounding box center [67, 263] width 134 height 26
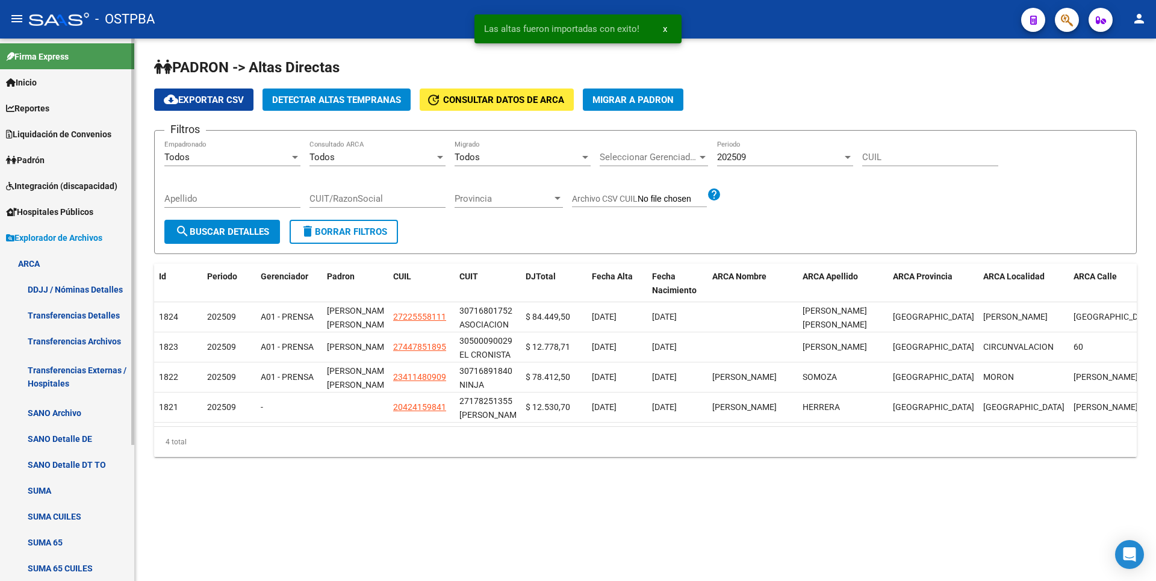
click at [75, 353] on link "Transferencias Archivos" at bounding box center [67, 341] width 134 height 26
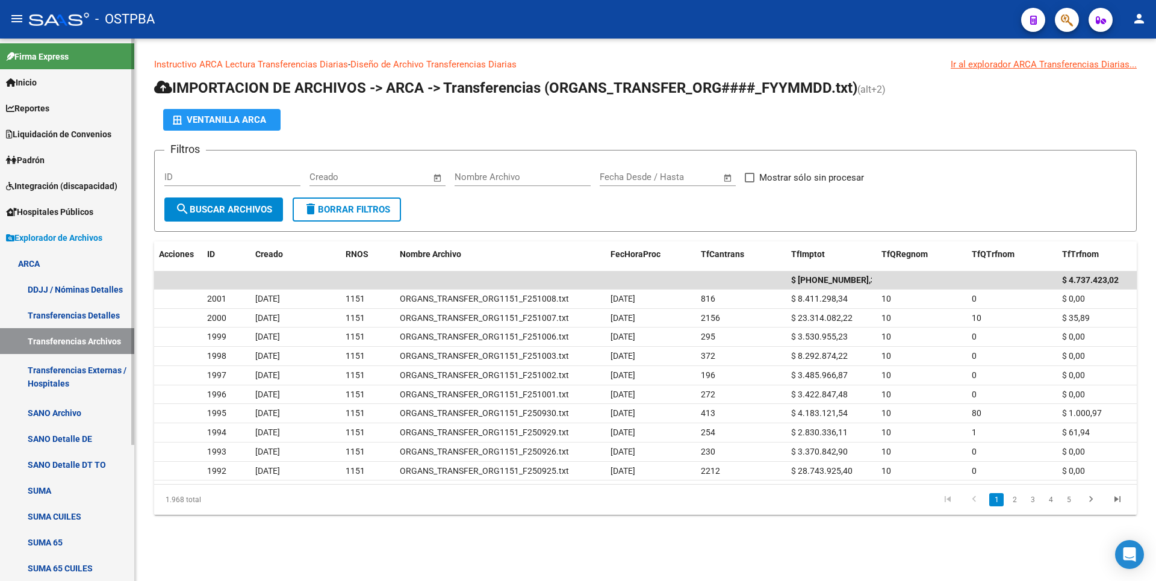
click at [77, 366] on link "Transferencias Externas / Hospitales" at bounding box center [67, 377] width 134 height 46
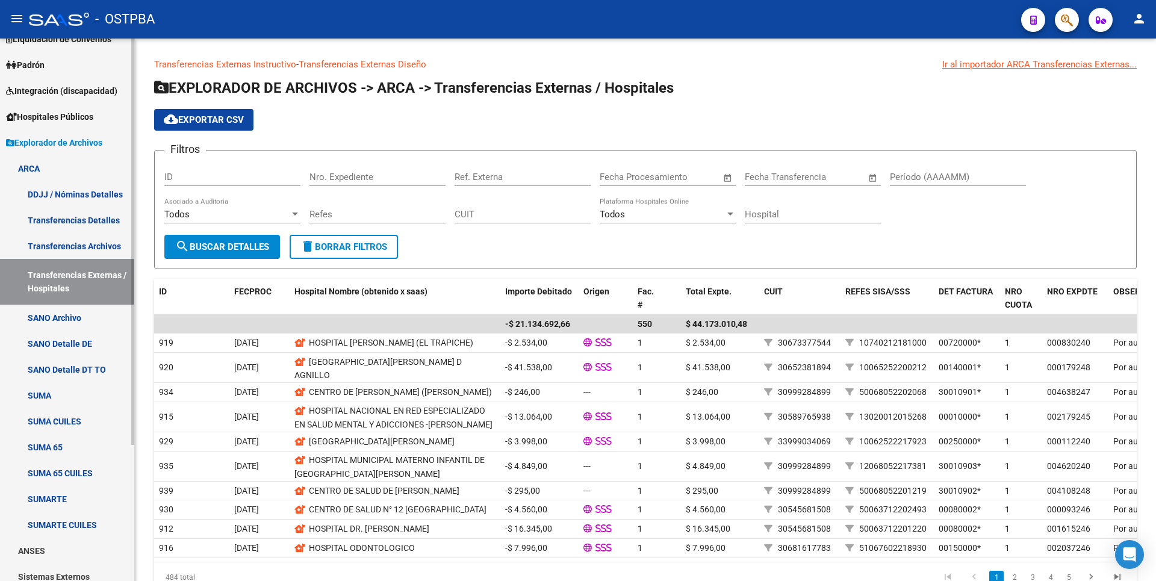
scroll to position [181, 0]
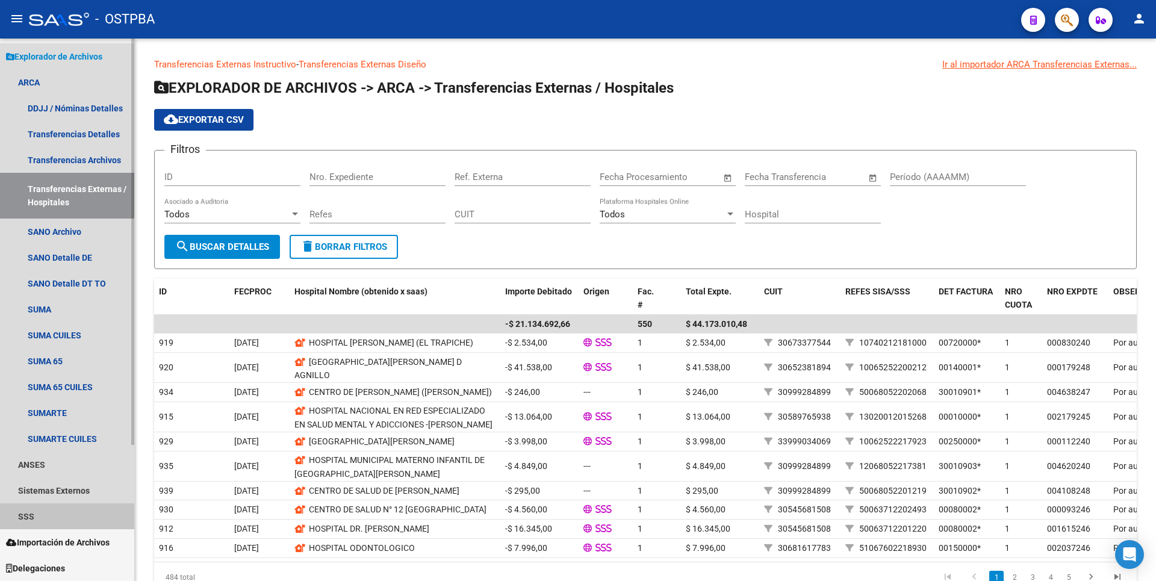
click at [49, 527] on link "SSS" at bounding box center [67, 516] width 134 height 26
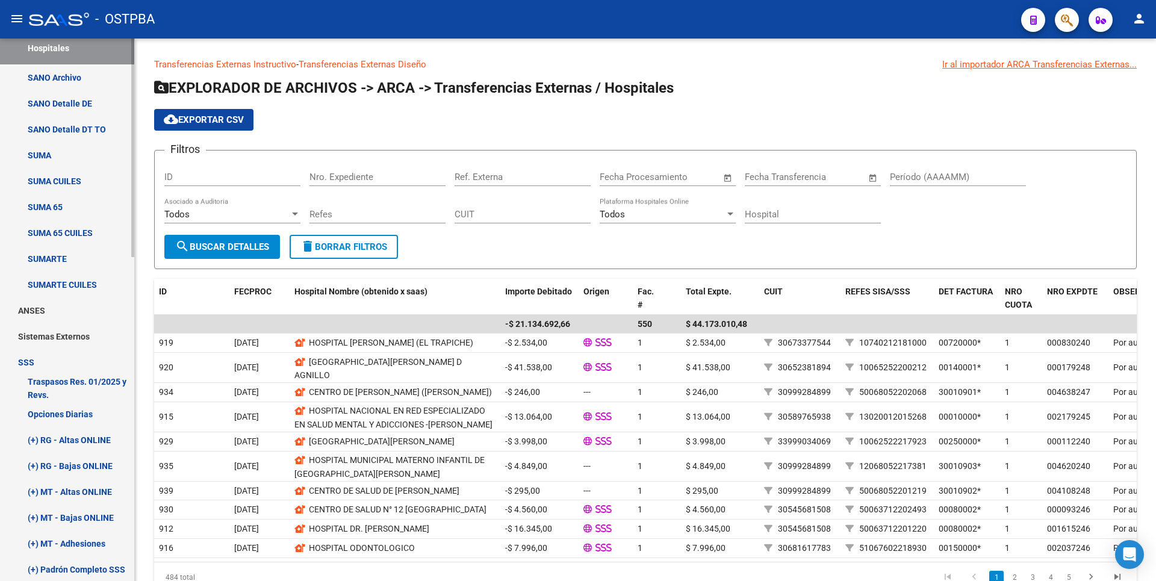
scroll to position [422, 0]
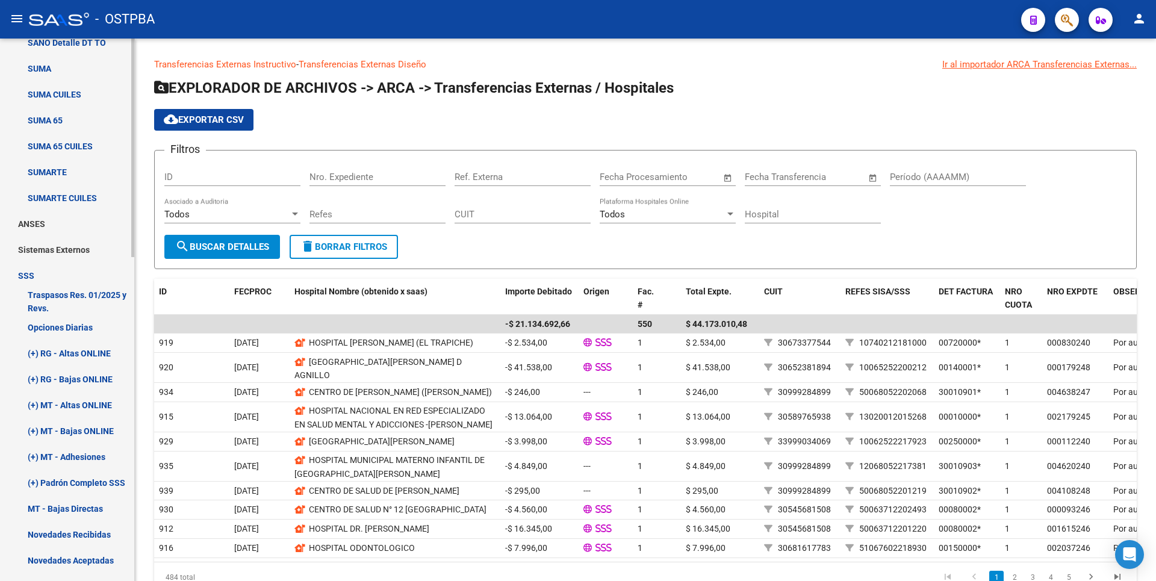
click at [90, 363] on link "(+) RG - Altas ONLINE" at bounding box center [67, 353] width 134 height 26
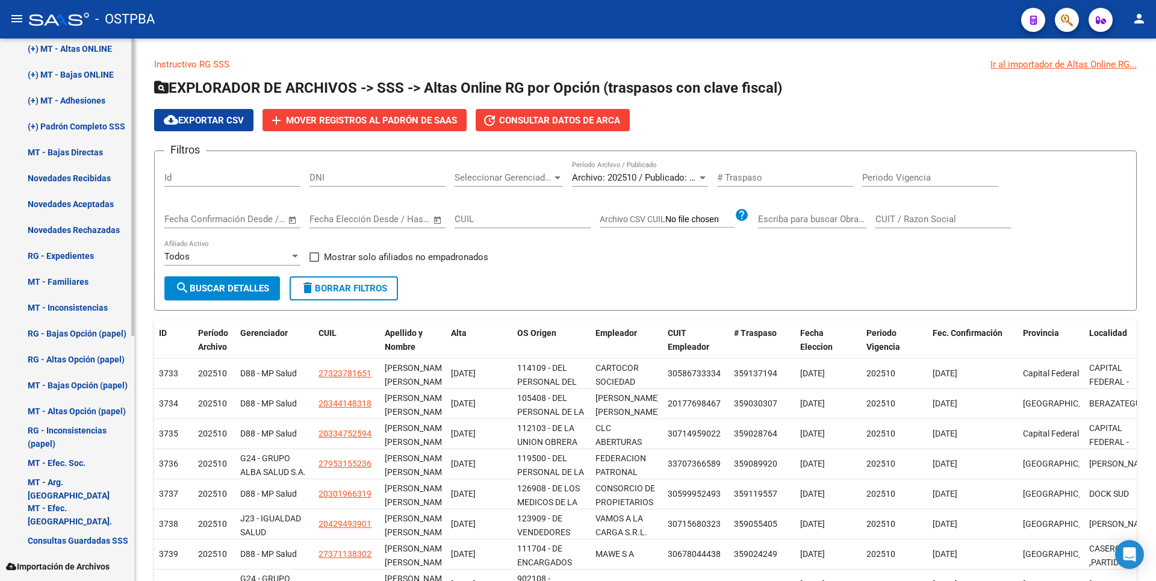
scroll to position [181, 0]
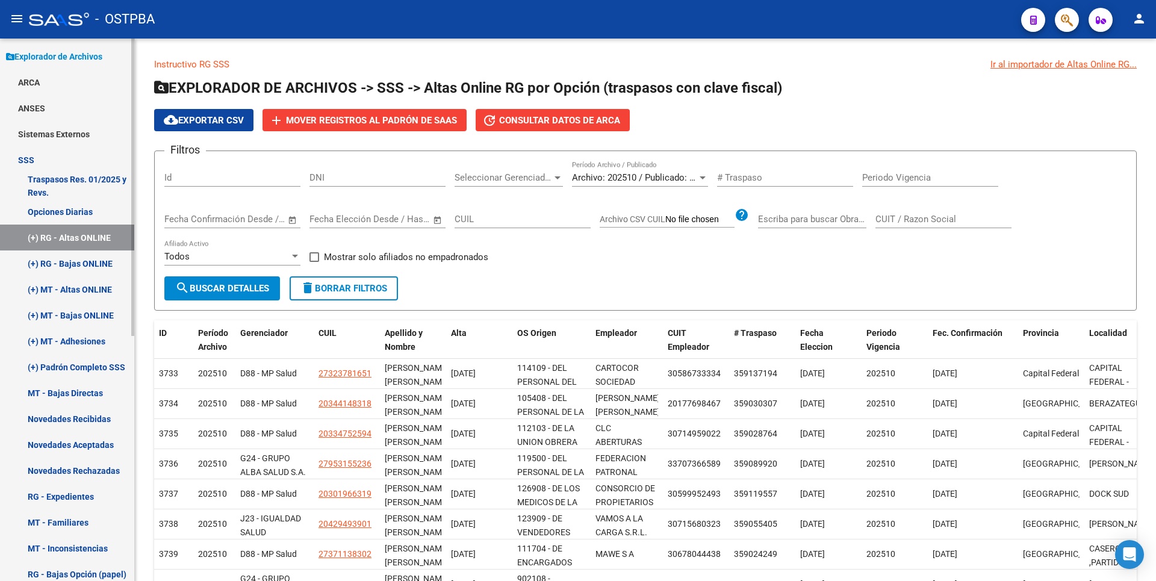
click at [74, 281] on link "(+) MT - Altas ONLINE" at bounding box center [67, 289] width 134 height 26
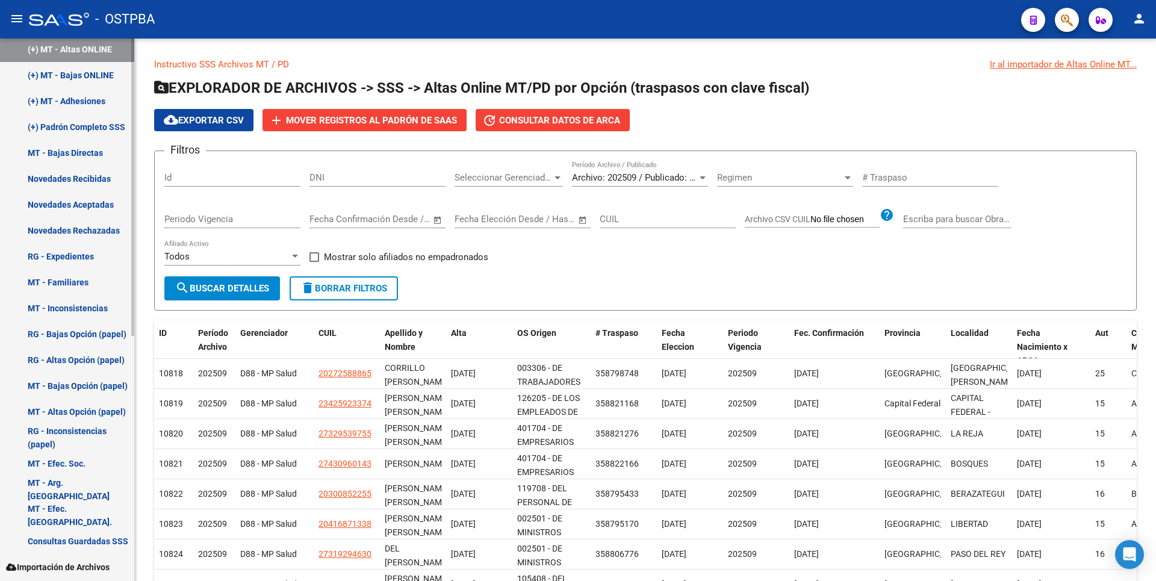
scroll to position [422, 0]
click at [67, 264] on link "RG - Expedientes" at bounding box center [67, 256] width 134 height 26
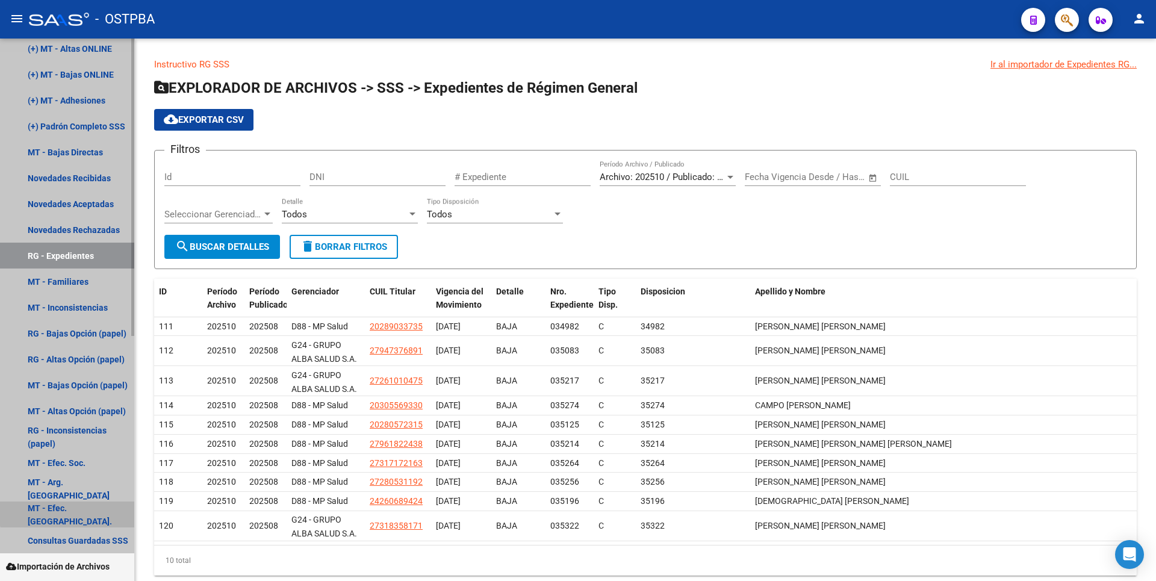
click at [93, 507] on link "MT - Efec. [GEOGRAPHIC_DATA]." at bounding box center [67, 514] width 134 height 26
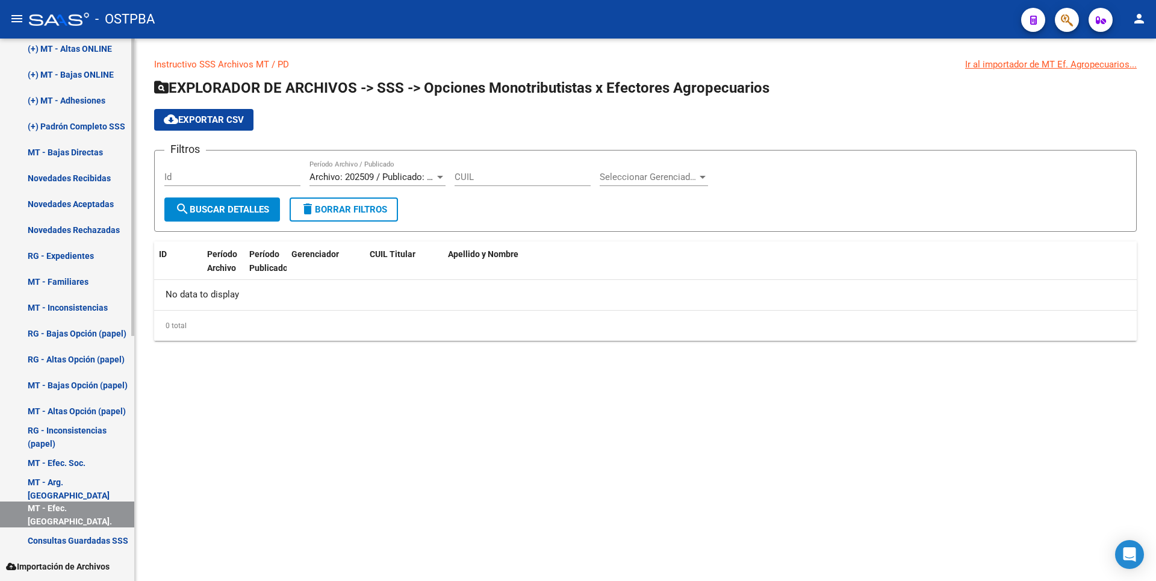
click at [64, 161] on link "MT - Bajas Directas" at bounding box center [67, 152] width 134 height 26
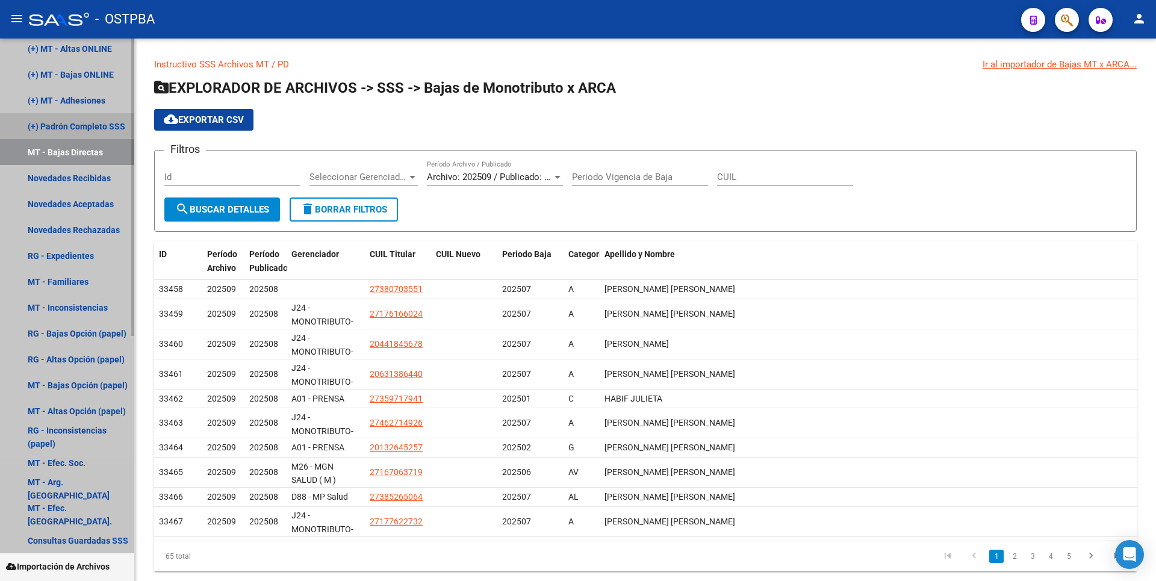
click at [101, 129] on link "(+) Padrón Completo SSS" at bounding box center [67, 126] width 134 height 26
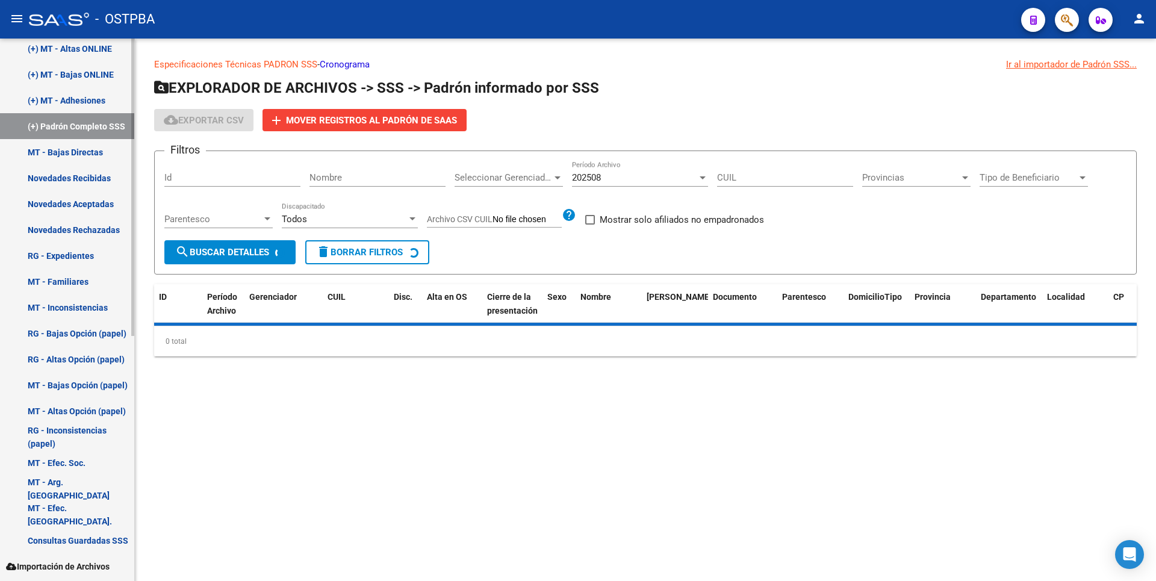
click at [98, 106] on link "(+) MT - Adhesiones" at bounding box center [67, 100] width 134 height 26
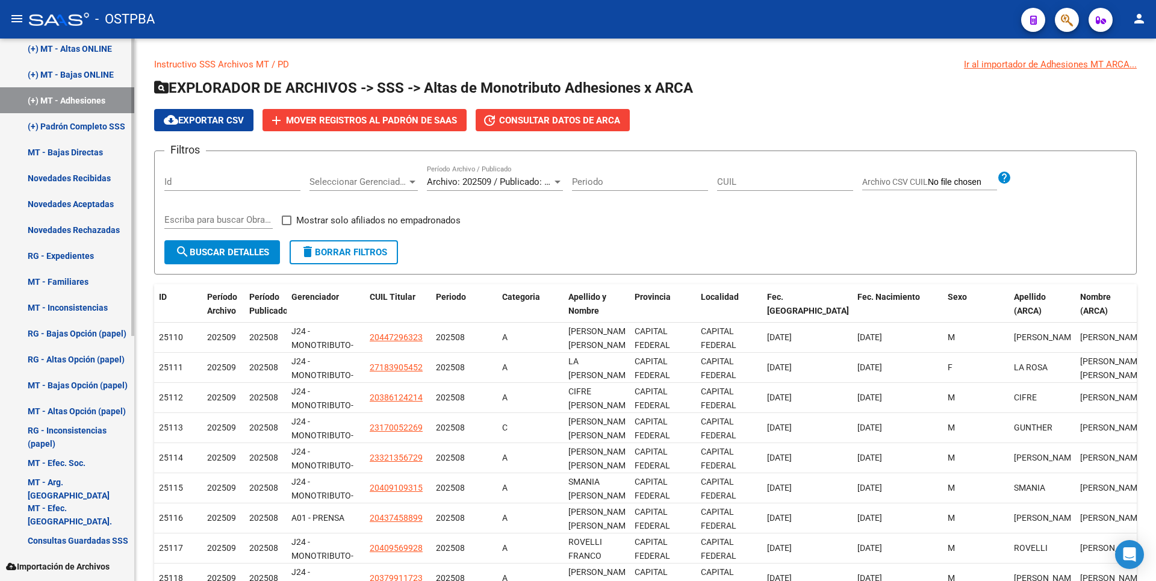
click at [101, 90] on link "(+) MT - Adhesiones" at bounding box center [67, 100] width 134 height 26
click at [104, 73] on link "(+) MT - Bajas ONLINE" at bounding box center [67, 74] width 134 height 26
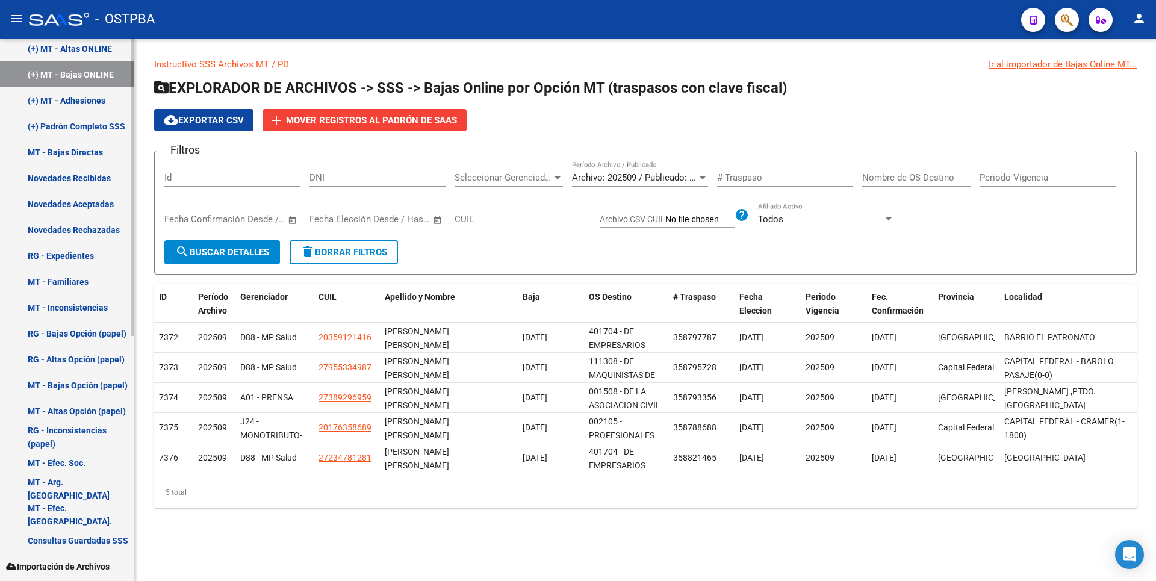
scroll to position [302, 0]
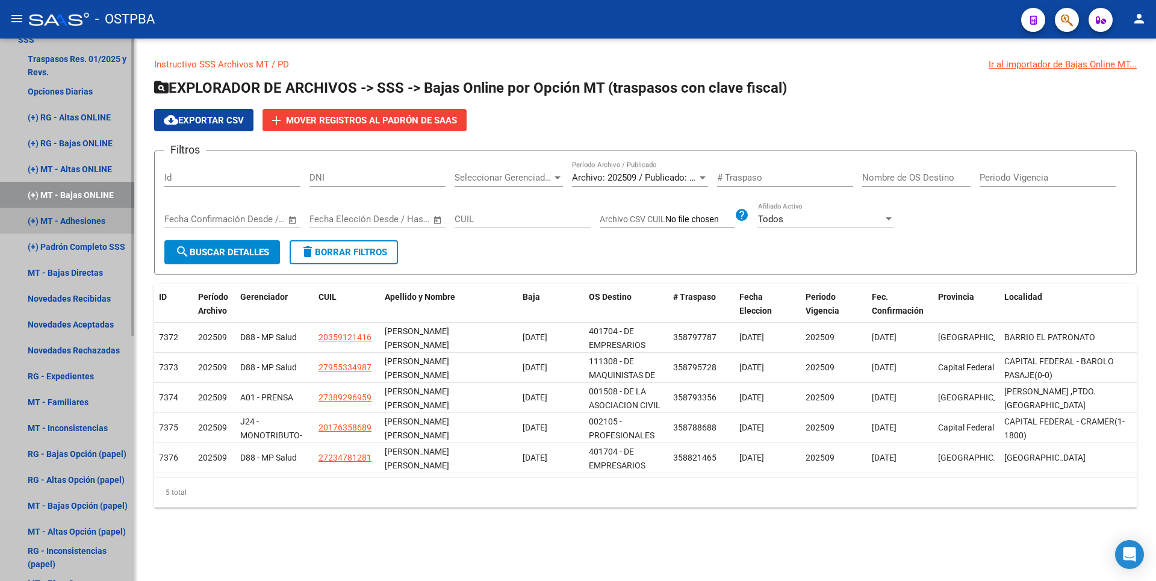
click at [66, 217] on link "(+) MT - Adhesiones" at bounding box center [67, 221] width 134 height 26
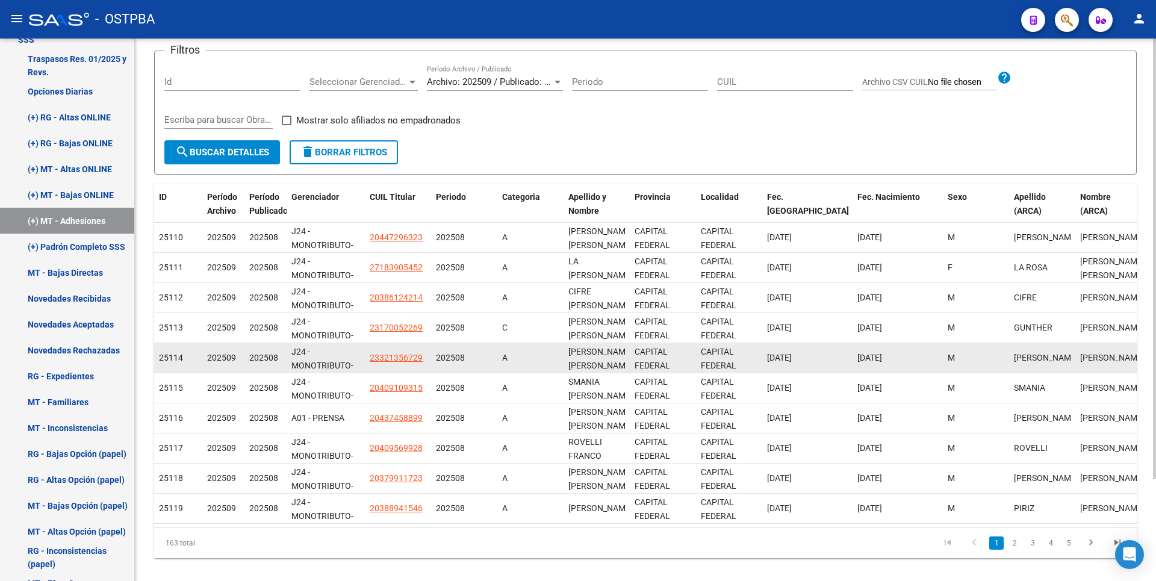
scroll to position [125, 0]
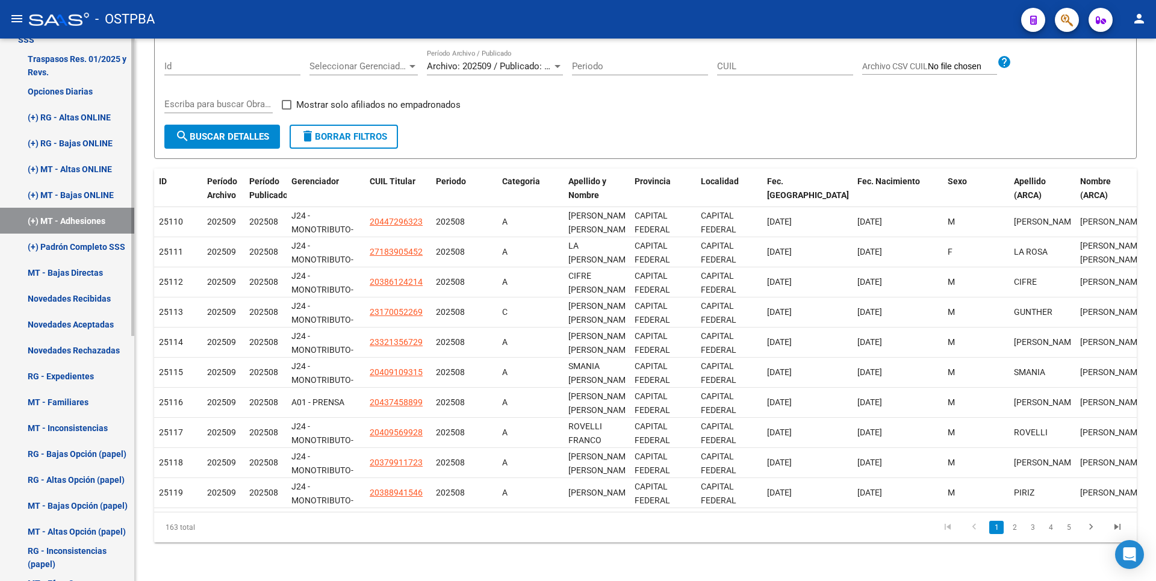
click at [95, 326] on link "Novedades Aceptadas" at bounding box center [67, 324] width 134 height 26
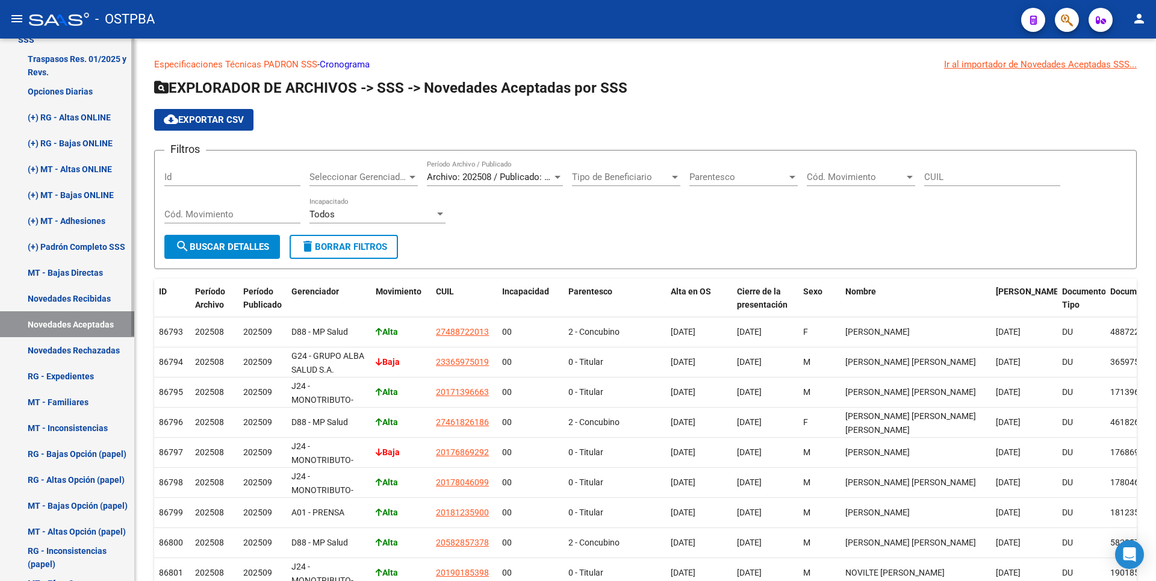
click at [78, 376] on link "RG - Expedientes" at bounding box center [67, 376] width 134 height 26
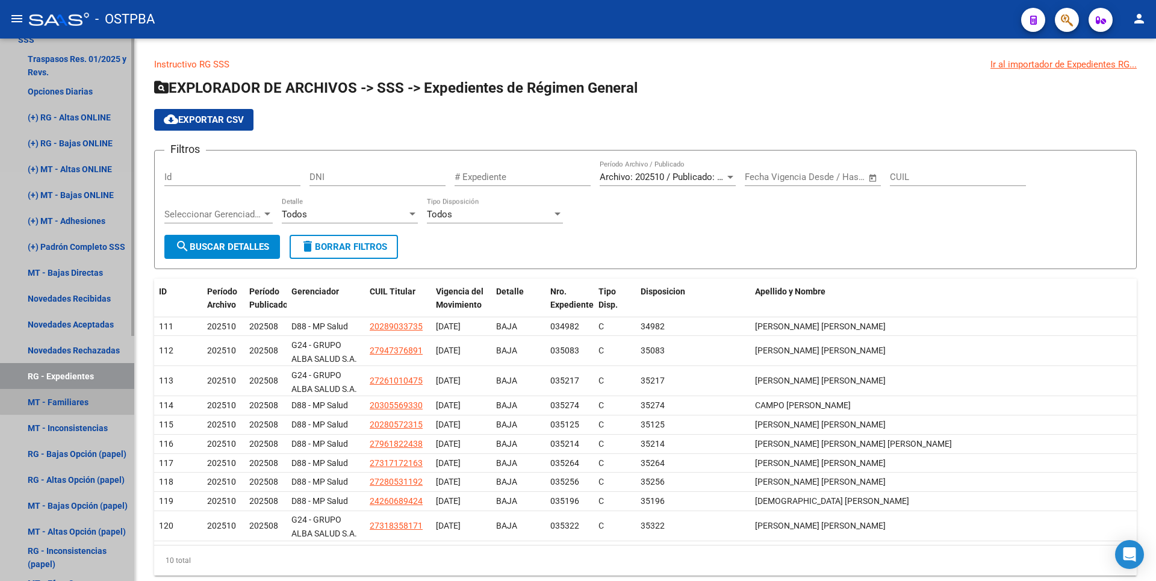
click at [76, 401] on link "MT - Familiares" at bounding box center [67, 402] width 134 height 26
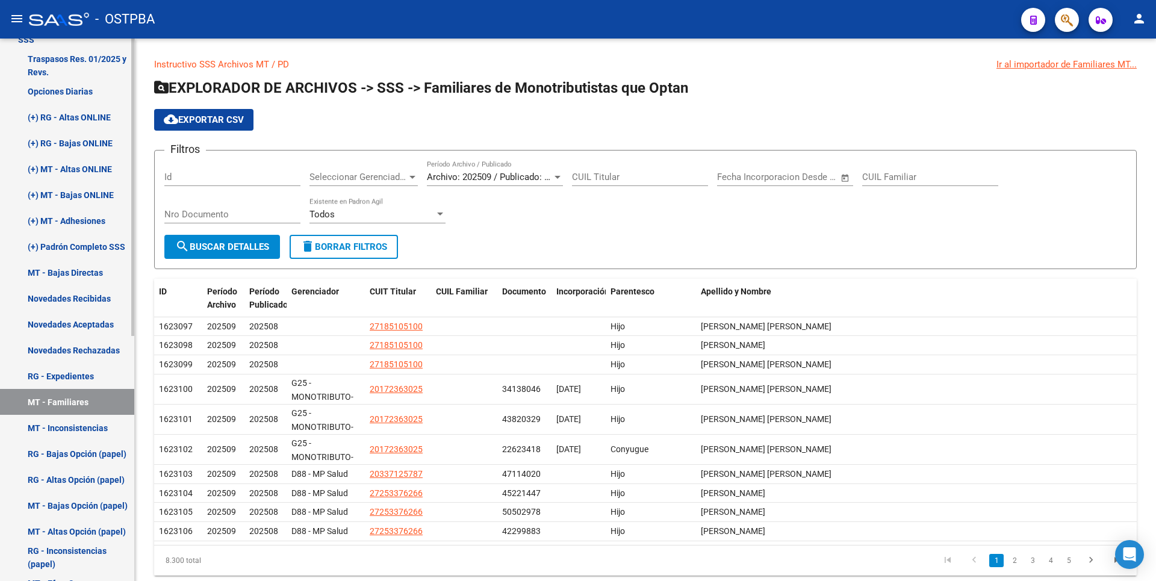
click at [83, 426] on link "MT - Inconsistencias" at bounding box center [67, 428] width 134 height 26
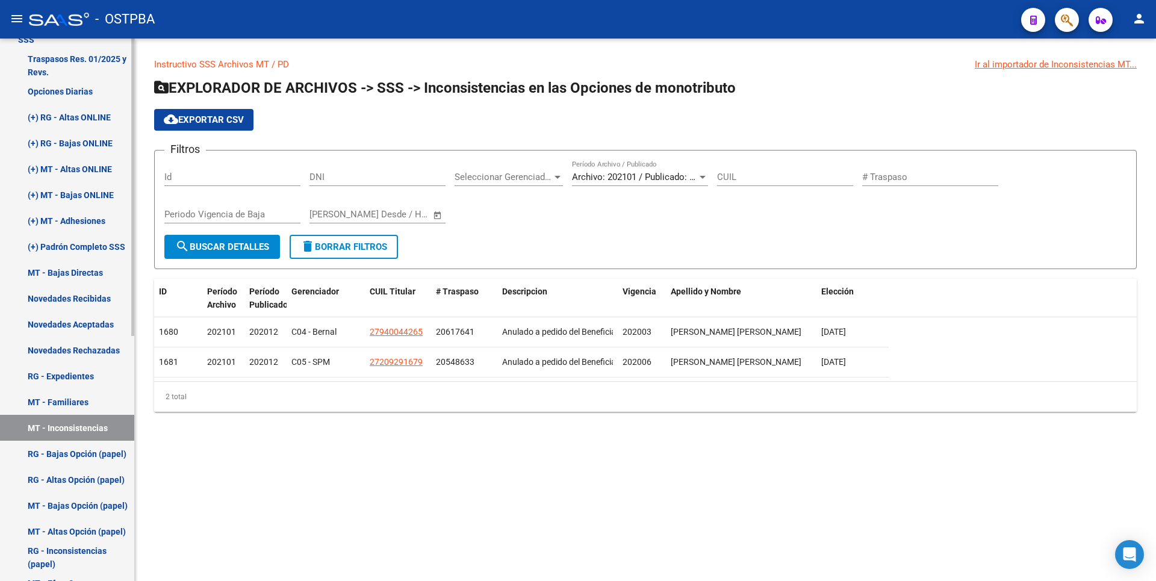
click at [98, 285] on link "Novedades Recibidas" at bounding box center [67, 298] width 134 height 26
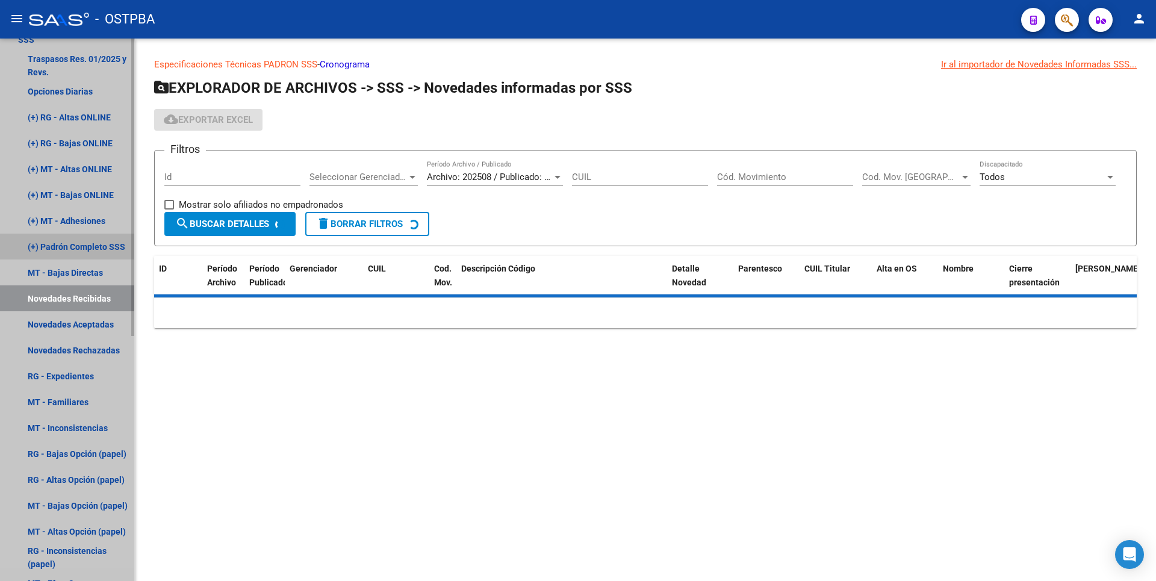
click at [106, 244] on link "(+) Padrón Completo SSS" at bounding box center [67, 247] width 134 height 26
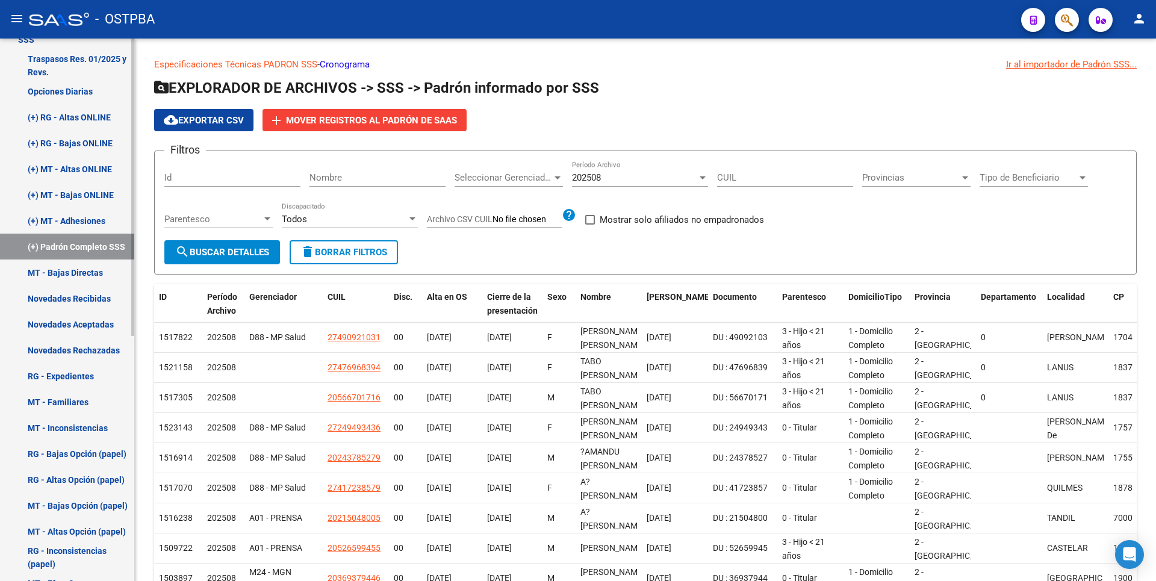
click at [87, 222] on link "(+) MT - Adhesiones" at bounding box center [67, 221] width 134 height 26
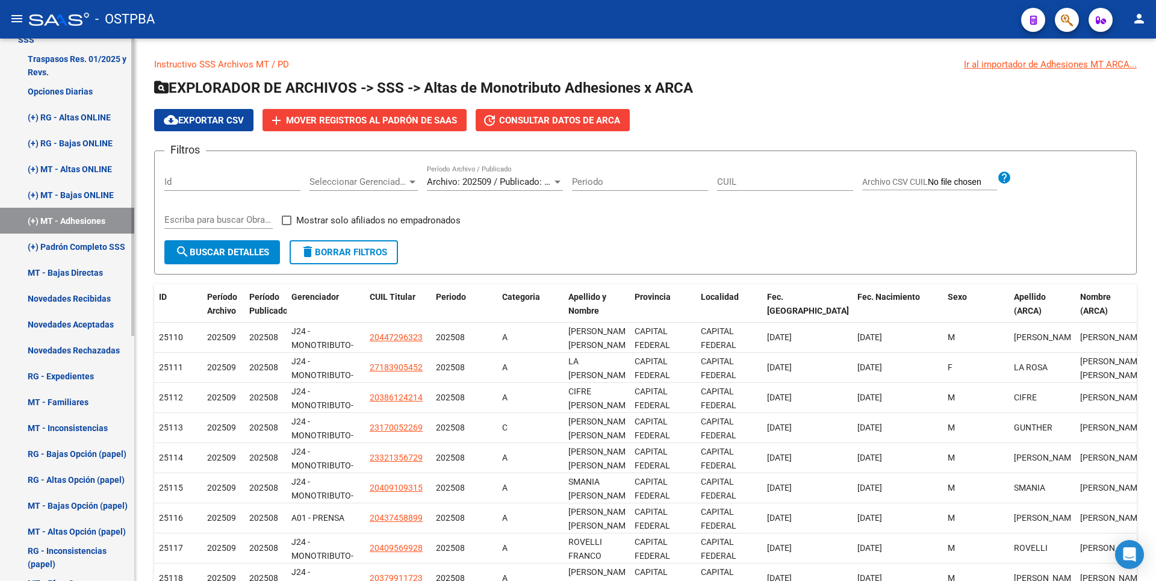
click at [101, 193] on link "(+) MT - Bajas ONLINE" at bounding box center [67, 195] width 134 height 26
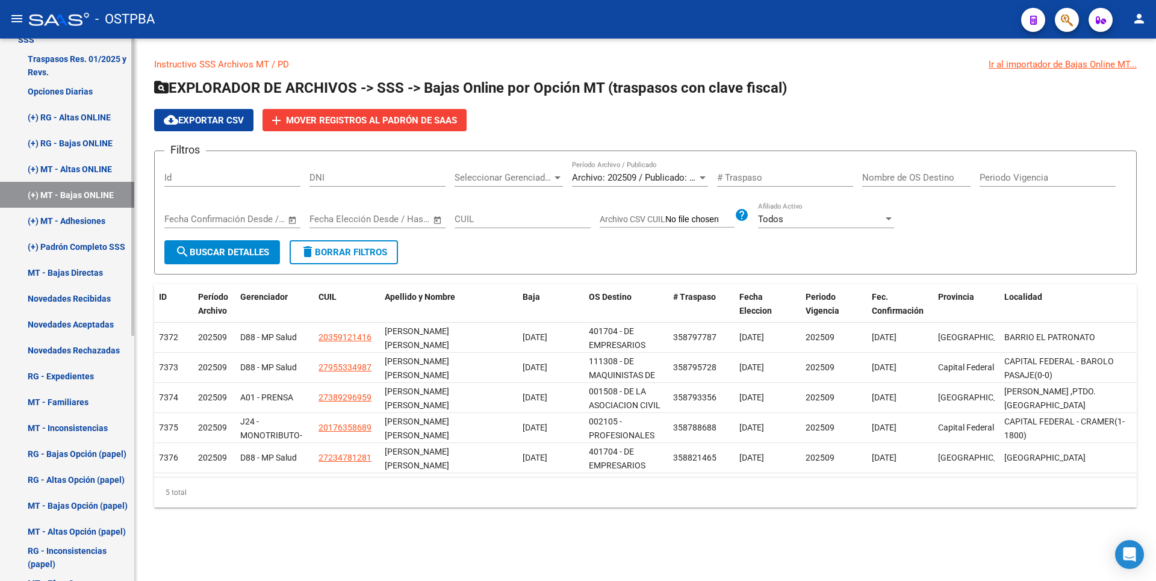
click at [89, 168] on link "(+) MT - Altas ONLINE" at bounding box center [67, 169] width 134 height 26
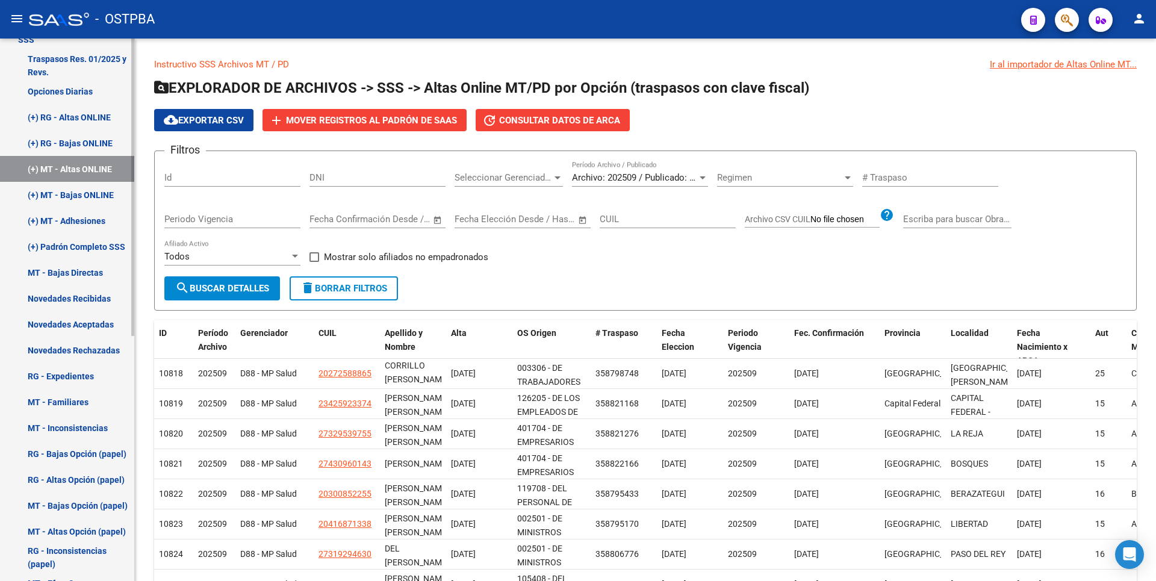
click at [65, 134] on link "(+) RG - Bajas ONLINE" at bounding box center [67, 143] width 134 height 26
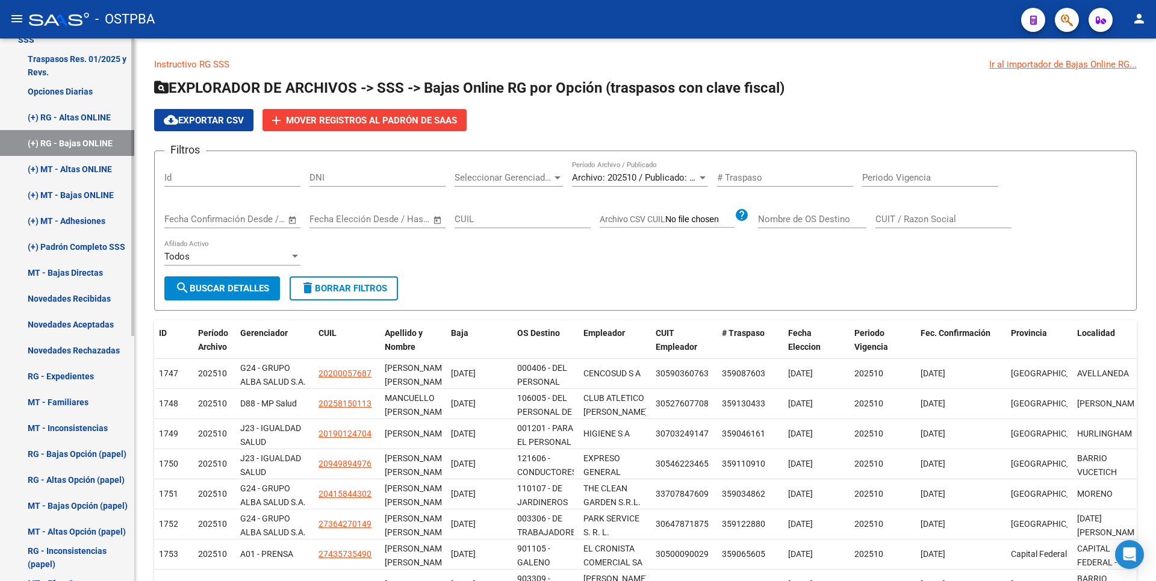
click at [96, 113] on link "(+) RG - Altas ONLINE" at bounding box center [67, 117] width 134 height 26
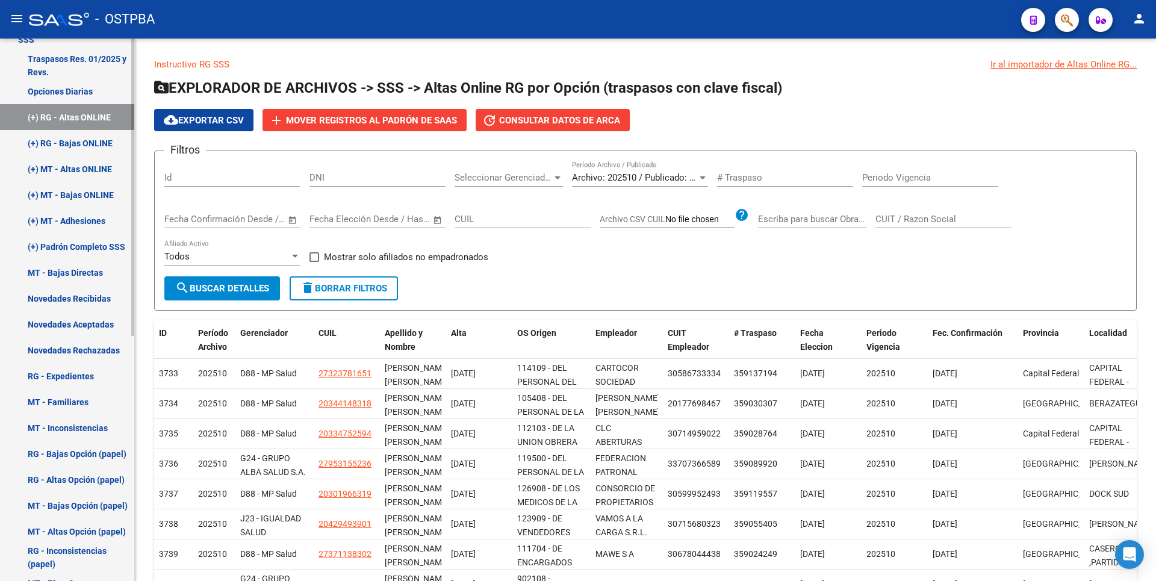
click at [66, 90] on link "Opciones Diarias" at bounding box center [67, 91] width 134 height 26
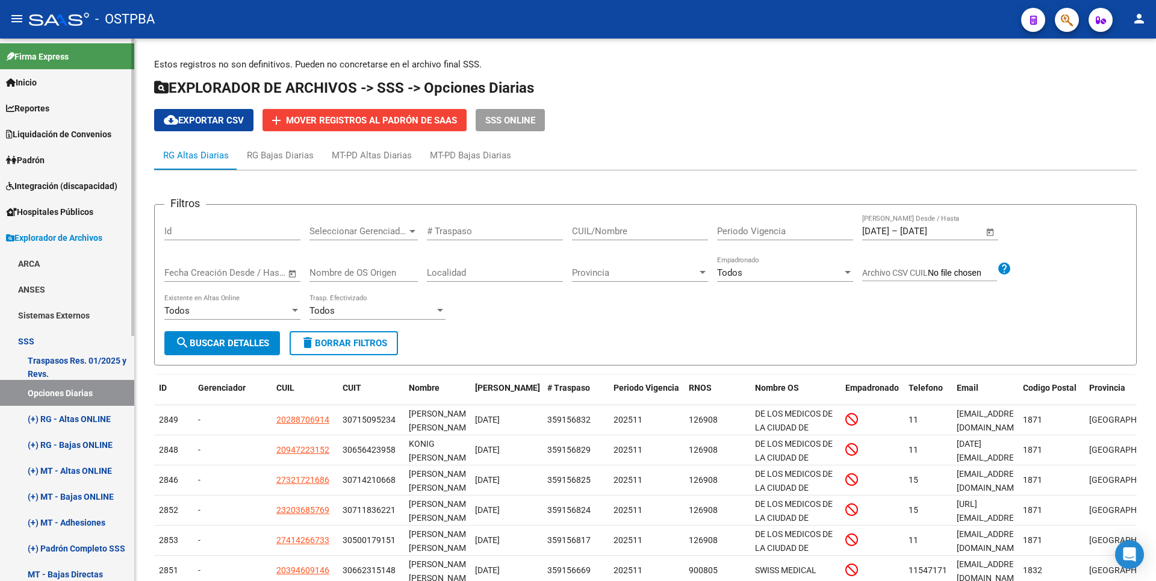
click at [54, 285] on link "ANSES" at bounding box center [67, 289] width 134 height 26
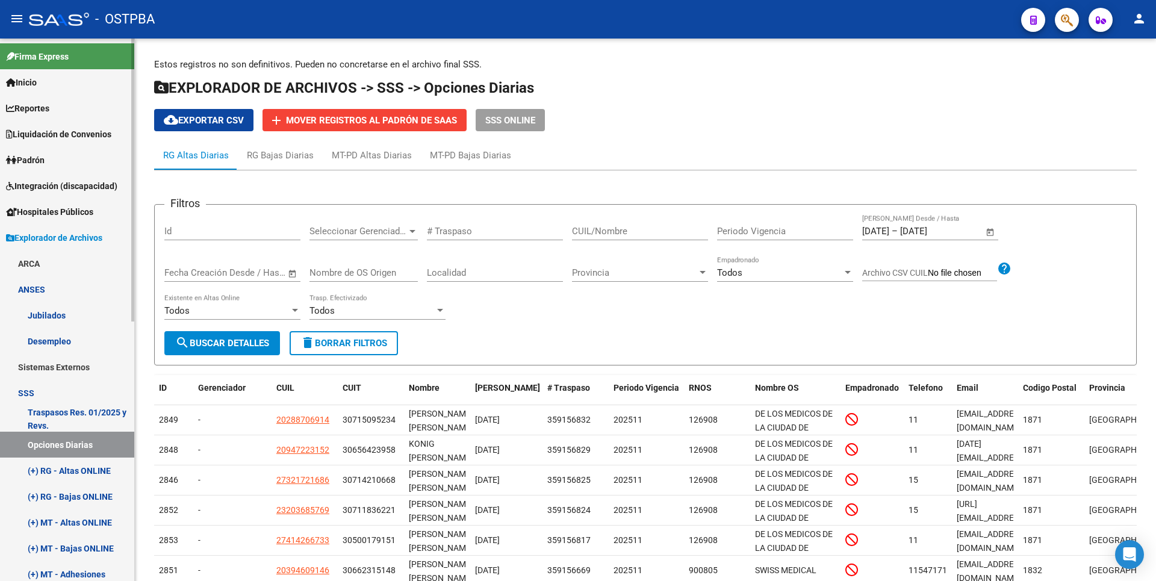
click at [72, 362] on link "Sistemas Externos" at bounding box center [67, 367] width 134 height 26
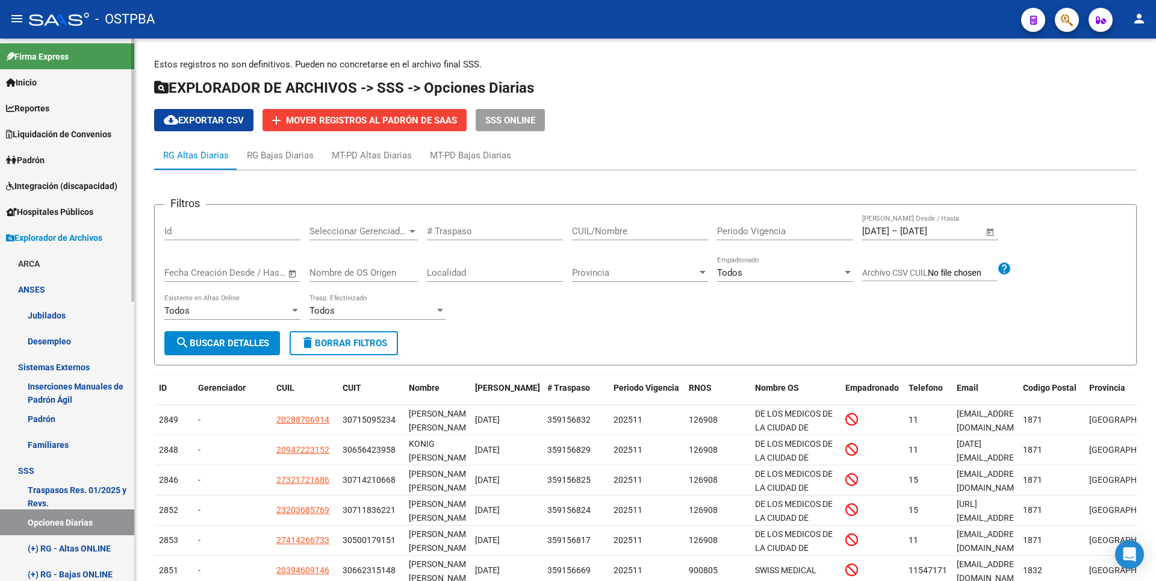
click at [78, 216] on span "Hospitales Públicos" at bounding box center [49, 211] width 87 height 13
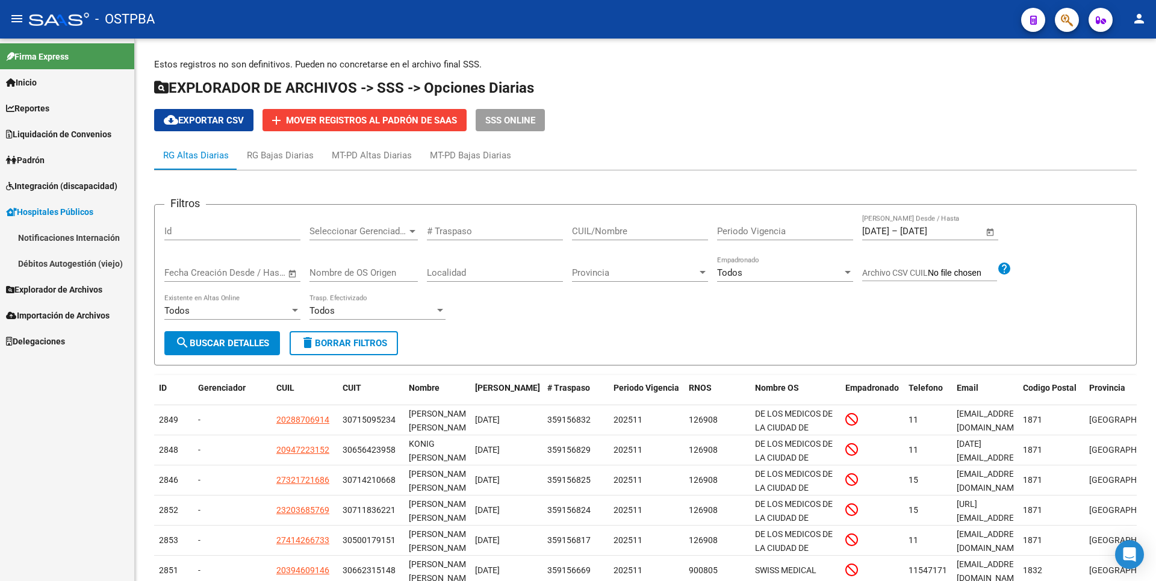
click at [65, 190] on span "Integración (discapacidad)" at bounding box center [61, 185] width 111 height 13
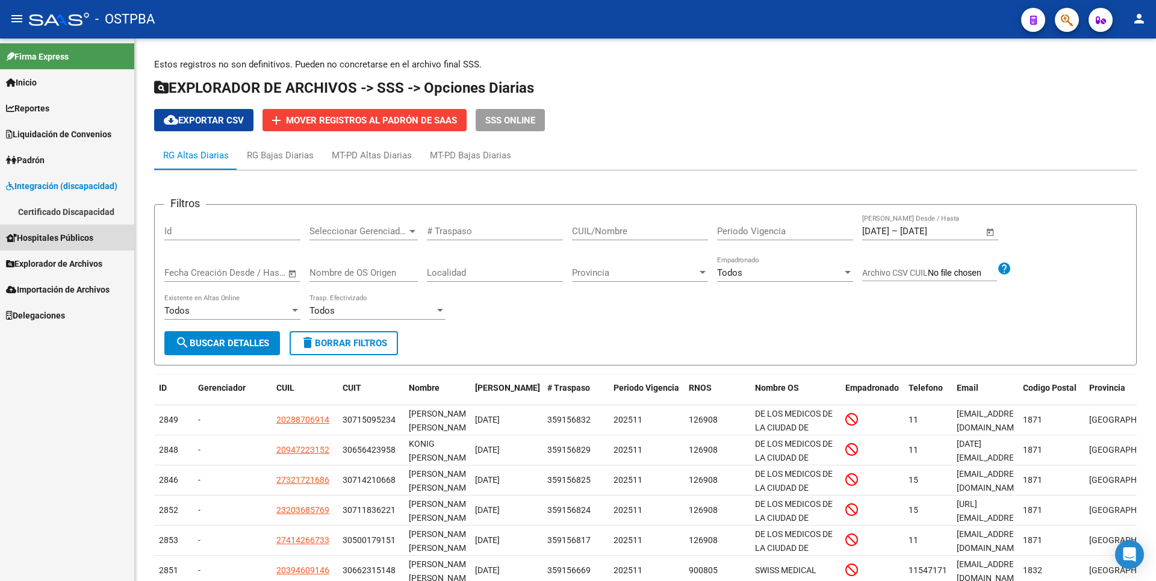
click at [52, 237] on span "Hospitales Públicos" at bounding box center [49, 237] width 87 height 13
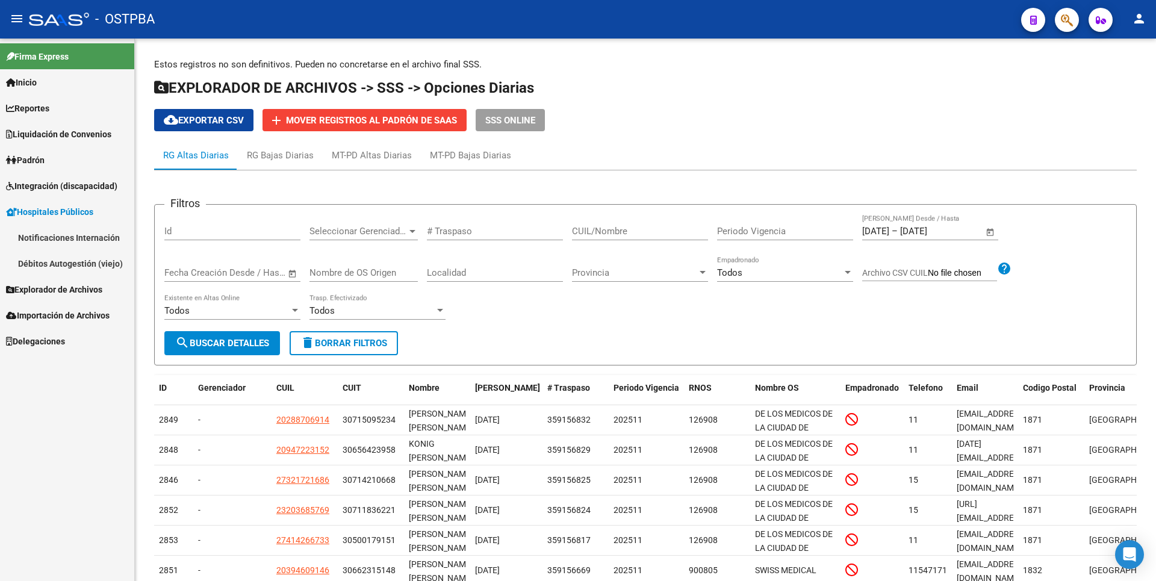
click at [57, 211] on span "Hospitales Públicos" at bounding box center [49, 211] width 87 height 13
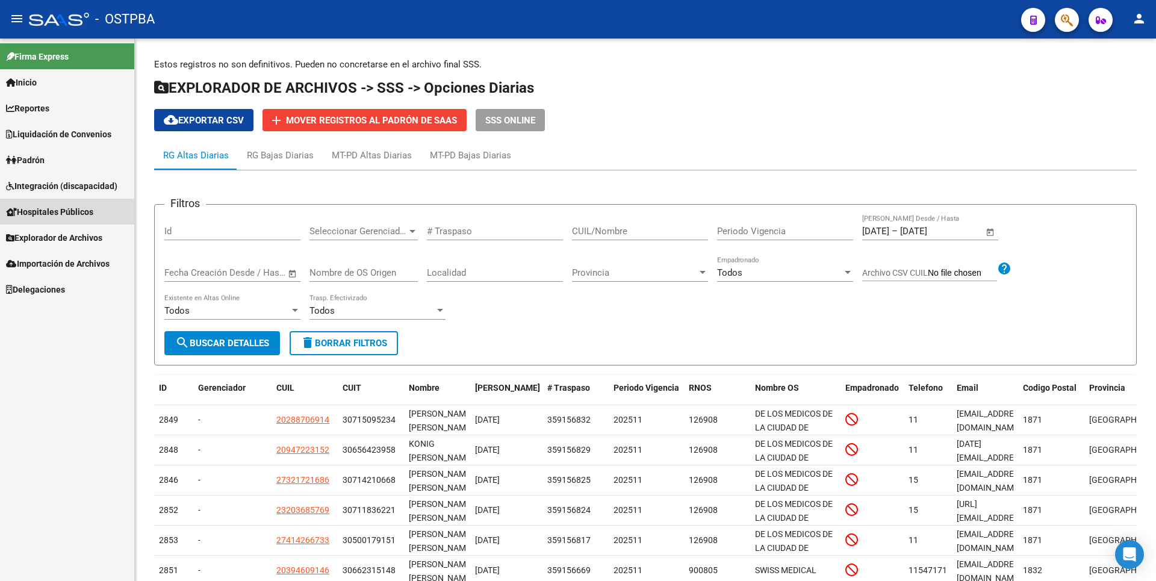
click at [65, 203] on link "Hospitales Públicos" at bounding box center [67, 212] width 134 height 26
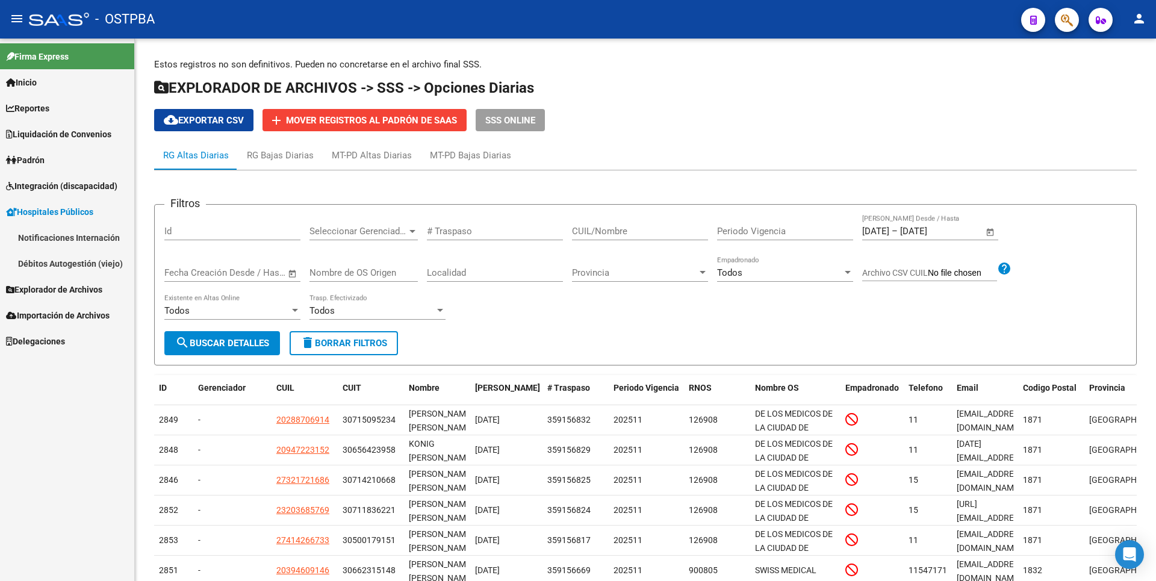
click at [65, 241] on link "Notificaciones Internación" at bounding box center [67, 238] width 134 height 26
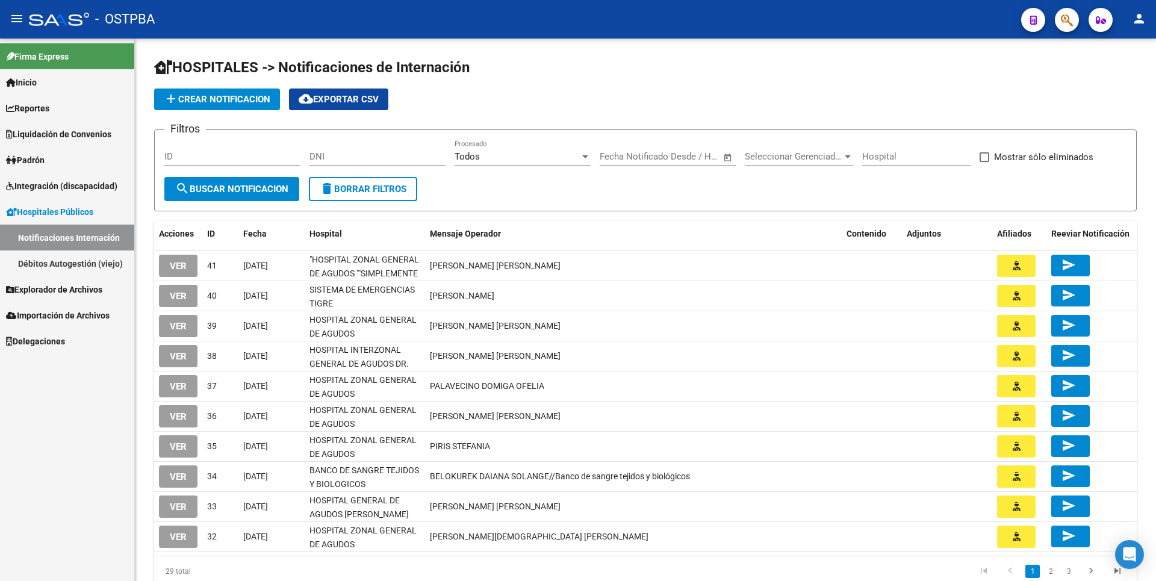
click at [34, 122] on link "Liquidación de Convenios" at bounding box center [67, 134] width 134 height 26
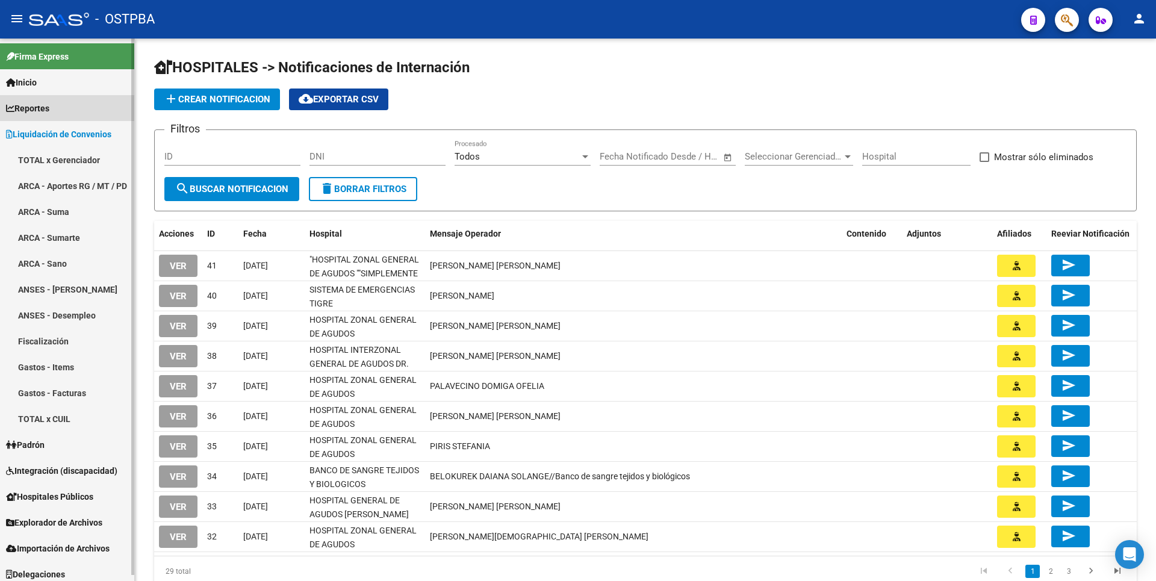
click at [43, 103] on span "Reportes" at bounding box center [27, 108] width 43 height 13
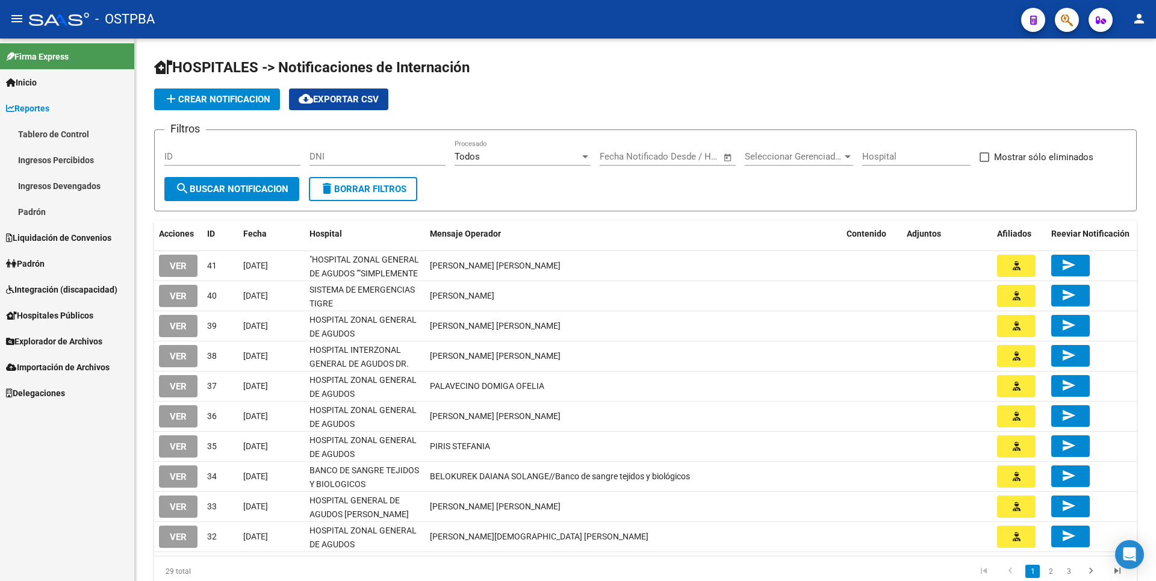
click at [70, 163] on link "Ingresos Percibidos" at bounding box center [67, 160] width 134 height 26
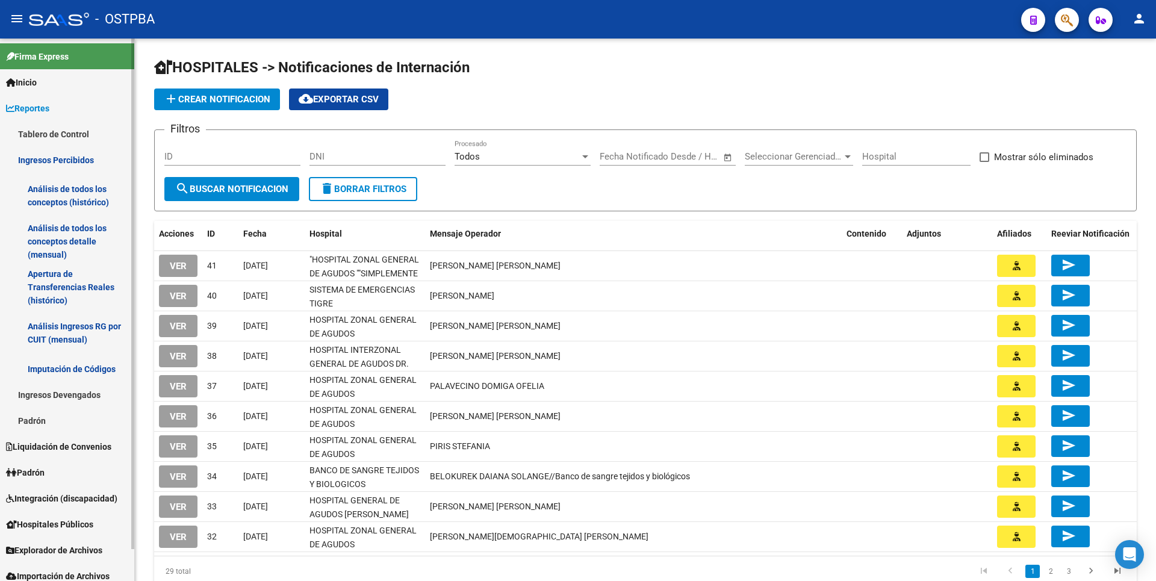
click at [81, 229] on link "Análisis de todos los conceptos detalle (mensual)" at bounding box center [67, 242] width 134 height 46
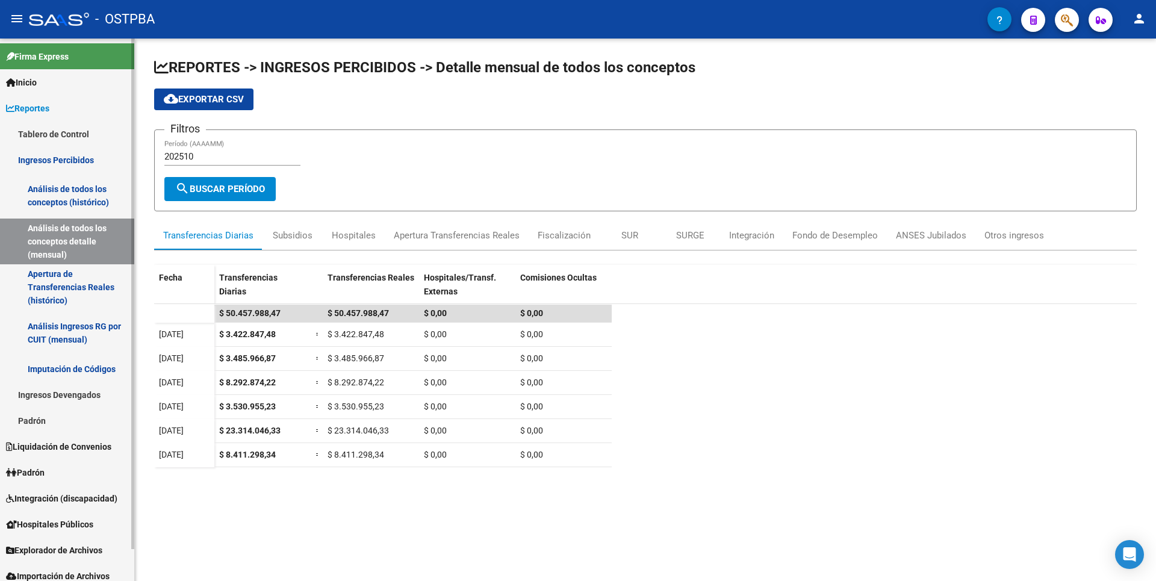
click at [79, 284] on link "Apertura de Transferencias Reales (histórico)" at bounding box center [67, 287] width 134 height 46
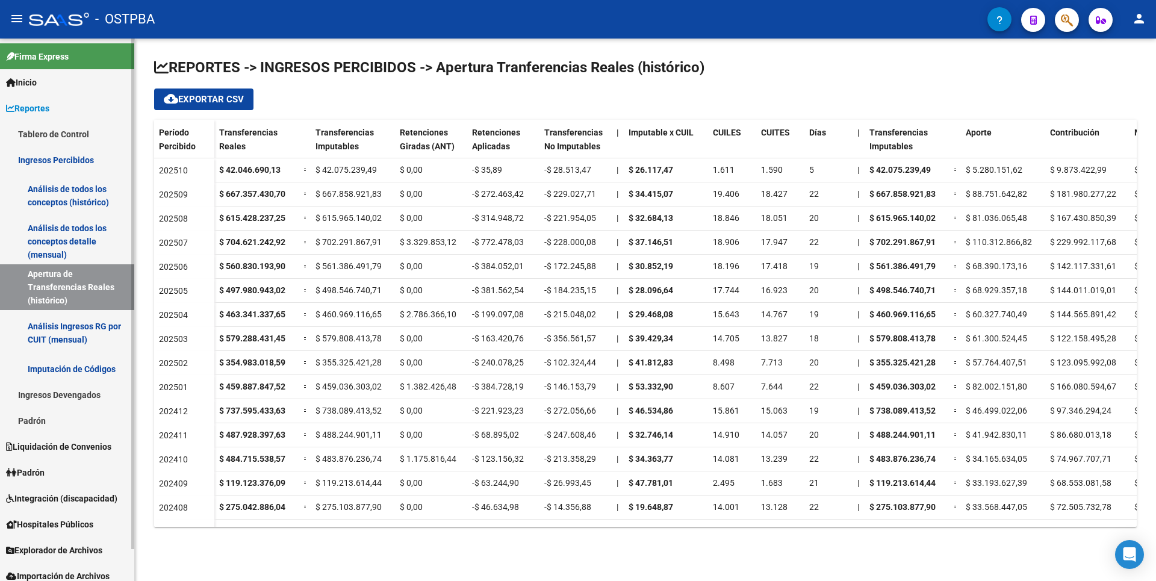
click at [76, 330] on link "Análisis Ingresos RG por CUIT (mensual)" at bounding box center [67, 333] width 134 height 46
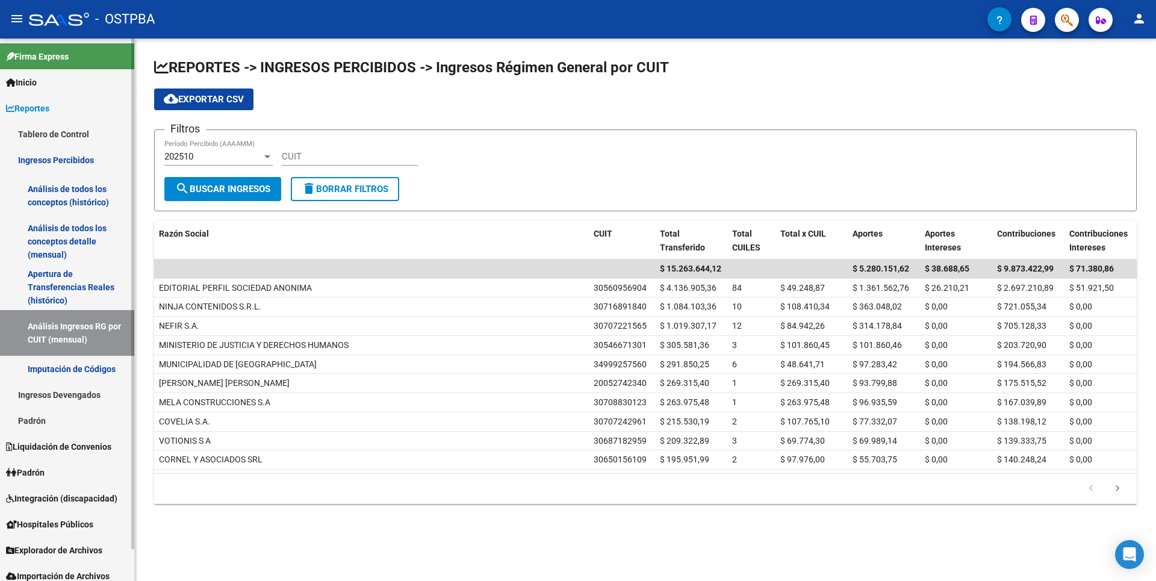
click at [82, 373] on link "Imputación de Códigos" at bounding box center [67, 369] width 134 height 26
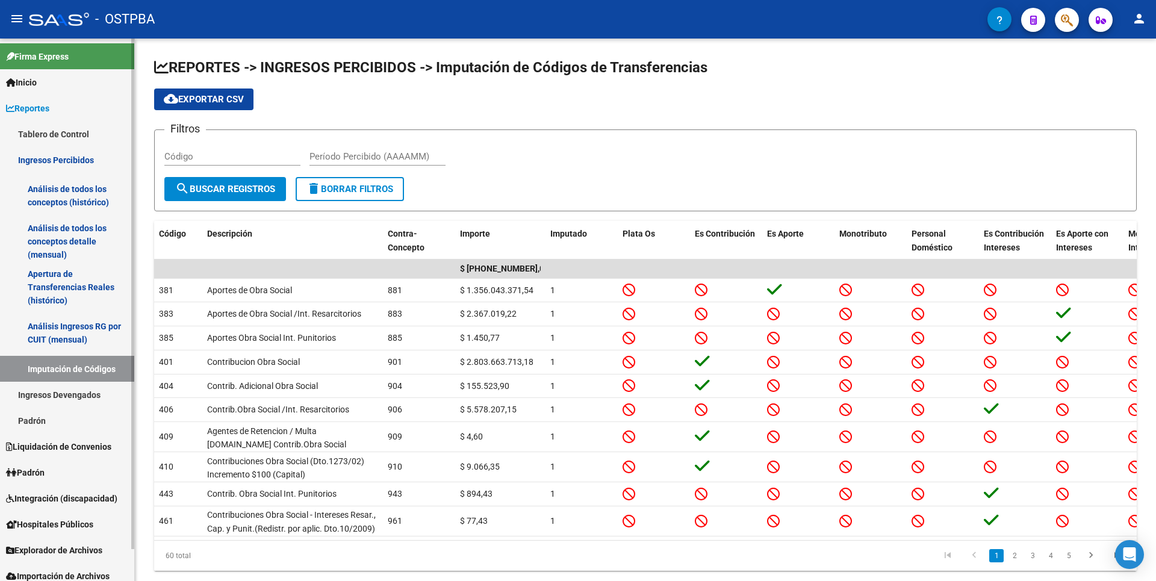
click at [83, 399] on link "Ingresos Devengados" at bounding box center [67, 395] width 134 height 26
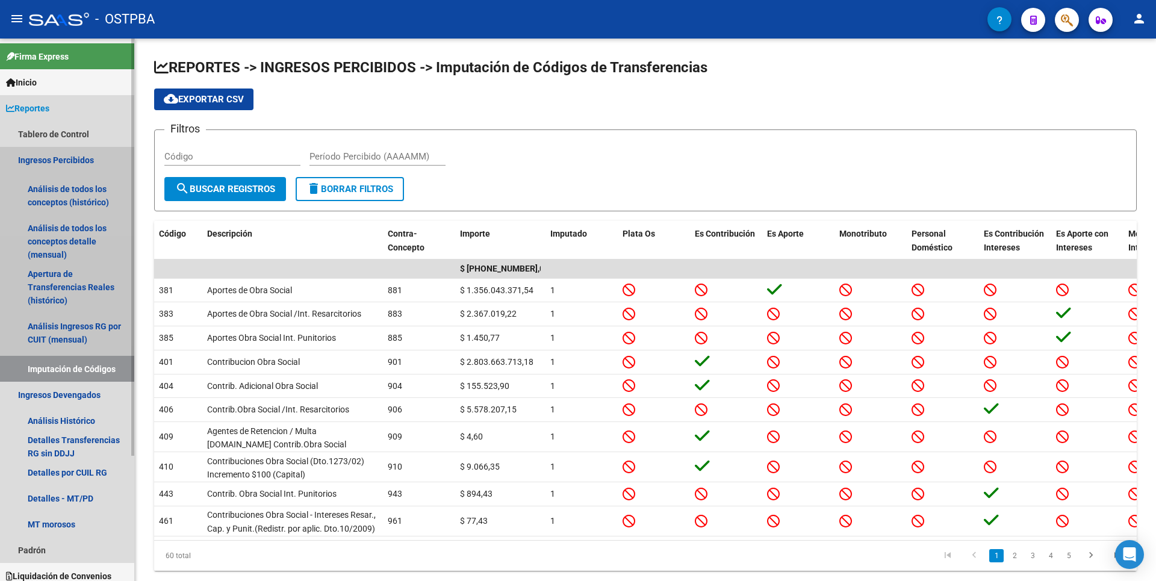
click at [79, 163] on link "Ingresos Percibidos" at bounding box center [67, 160] width 134 height 26
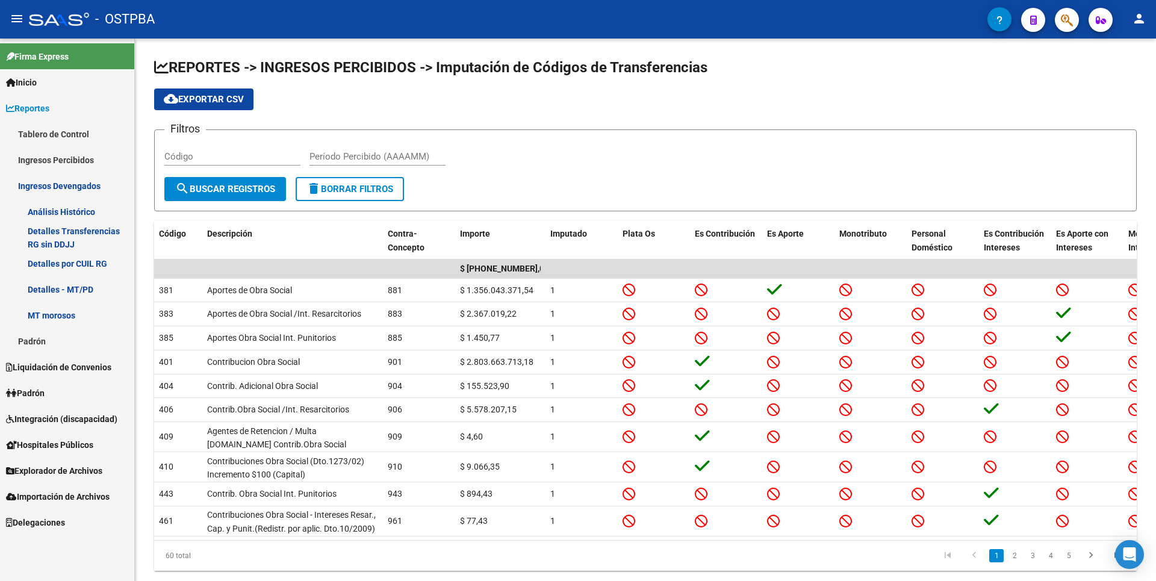
click at [58, 213] on link "Análisis Histórico" at bounding box center [67, 212] width 134 height 26
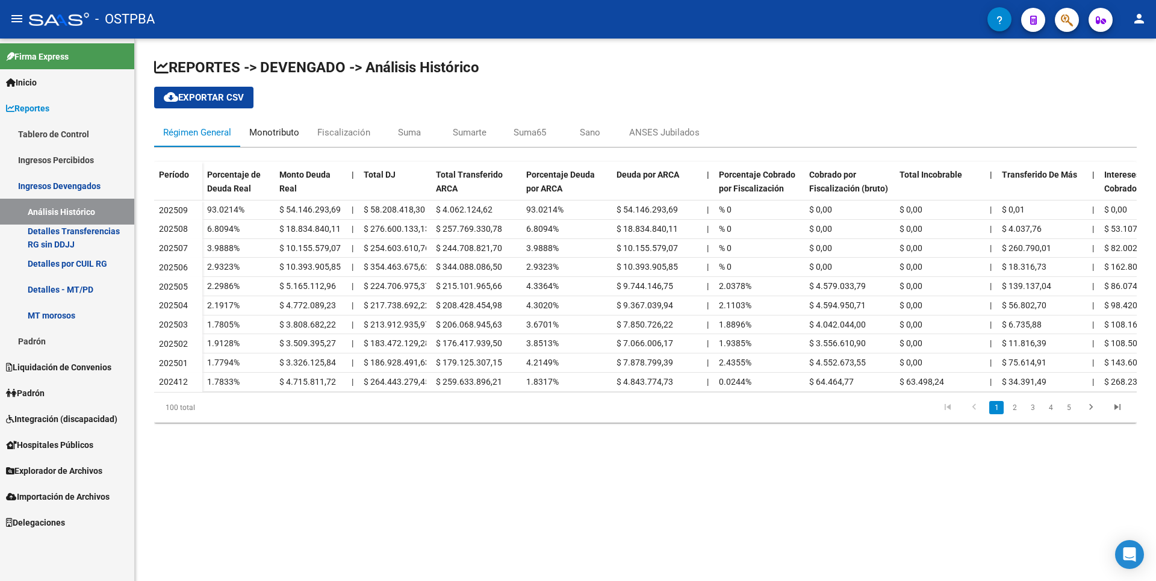
click at [293, 130] on div "Monotributo" at bounding box center [274, 132] width 50 height 13
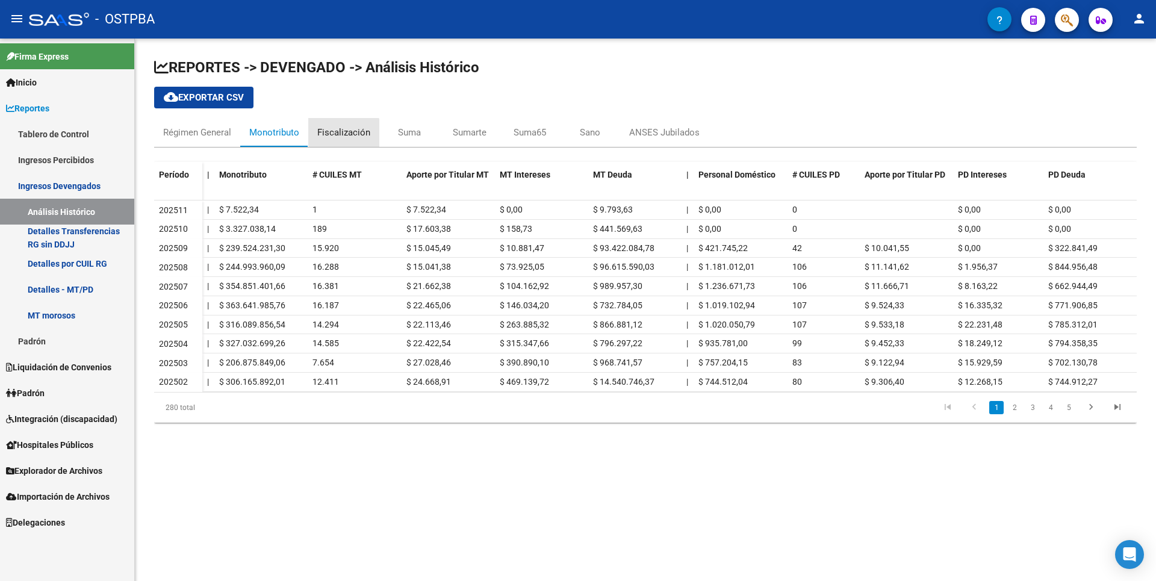
click at [343, 137] on div "Fiscalización" at bounding box center [343, 132] width 53 height 13
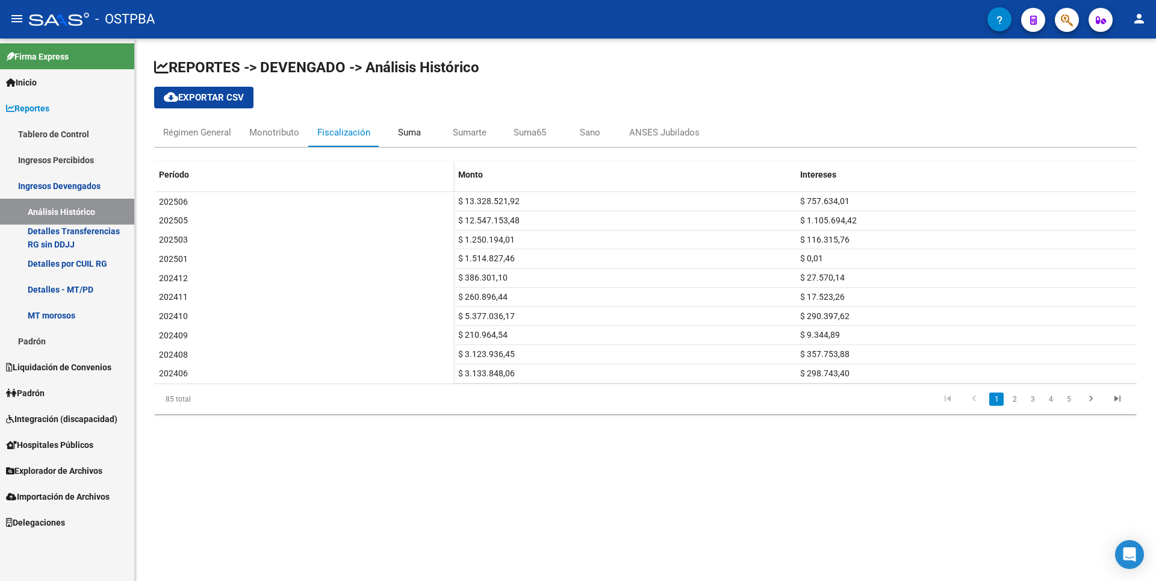
click at [420, 137] on div "Suma" at bounding box center [409, 132] width 23 height 13
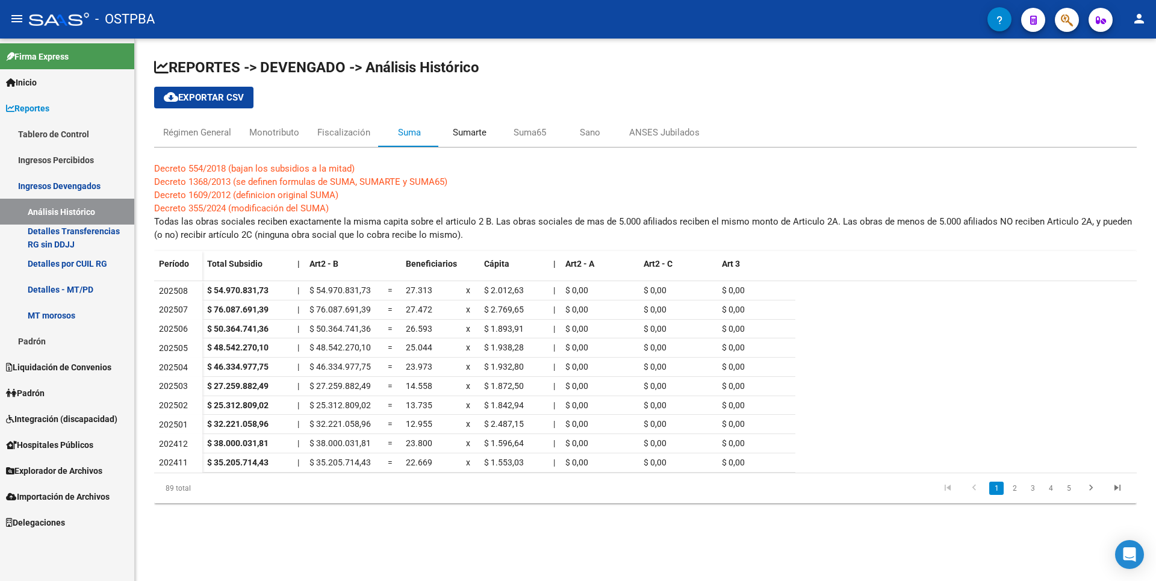
click at [482, 138] on div "Sumarte" at bounding box center [470, 132] width 34 height 13
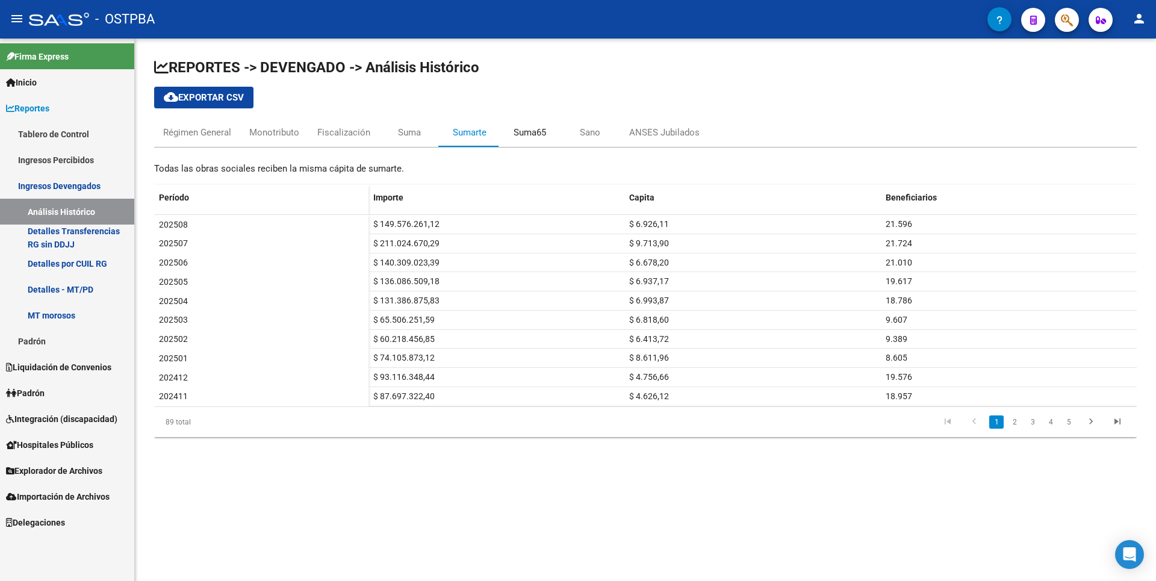
click at [537, 135] on div "Suma65" at bounding box center [529, 132] width 33 height 13
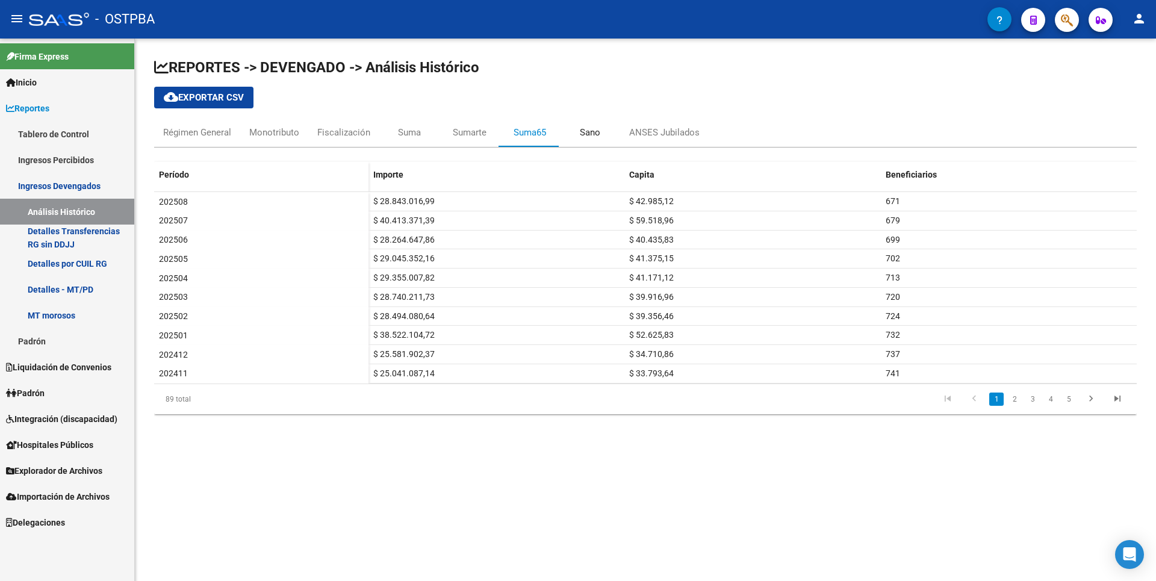
click at [596, 134] on div "Sano" at bounding box center [590, 132] width 20 height 13
click at [666, 135] on div "ANSES Jubilados" at bounding box center [664, 132] width 70 height 13
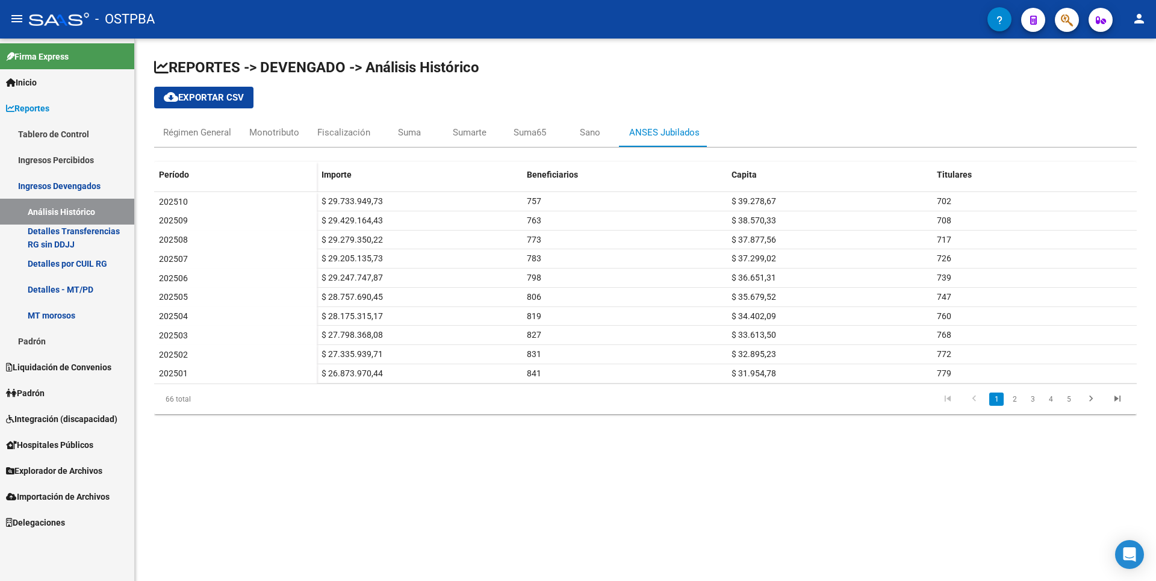
click at [97, 313] on link "MT morosos" at bounding box center [67, 315] width 134 height 26
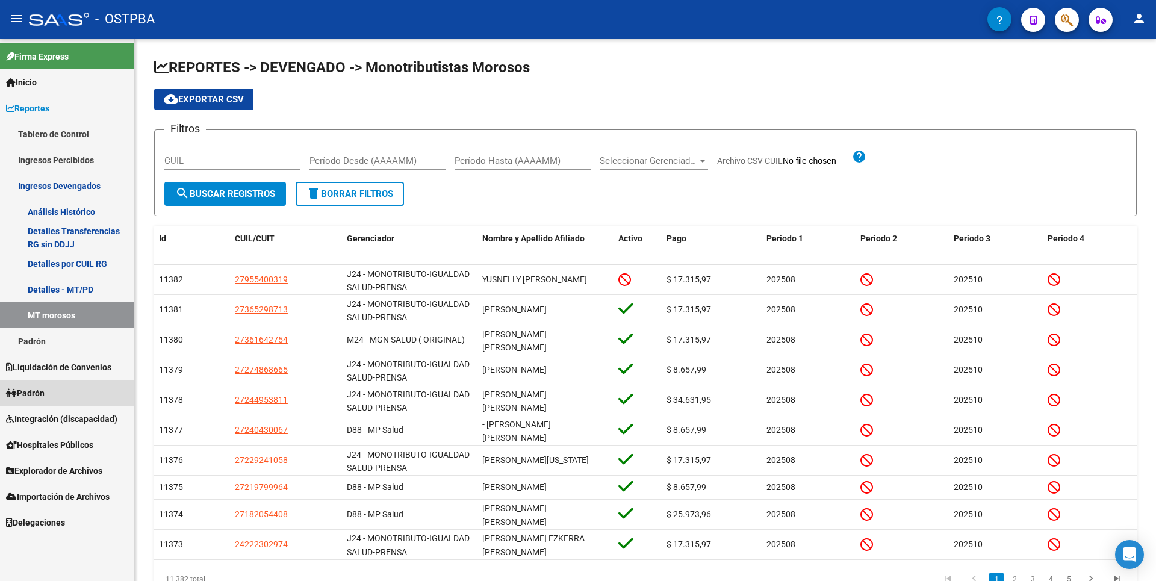
click at [52, 399] on link "Padrón" at bounding box center [67, 393] width 134 height 26
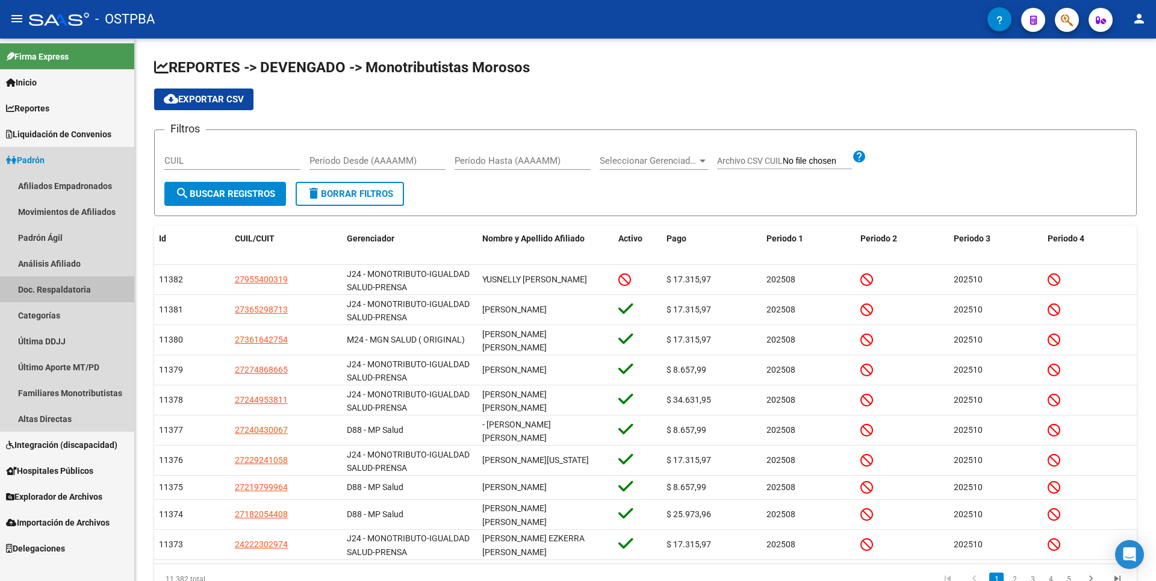
click at [49, 284] on link "Doc. Respaldatoria" at bounding box center [67, 289] width 134 height 26
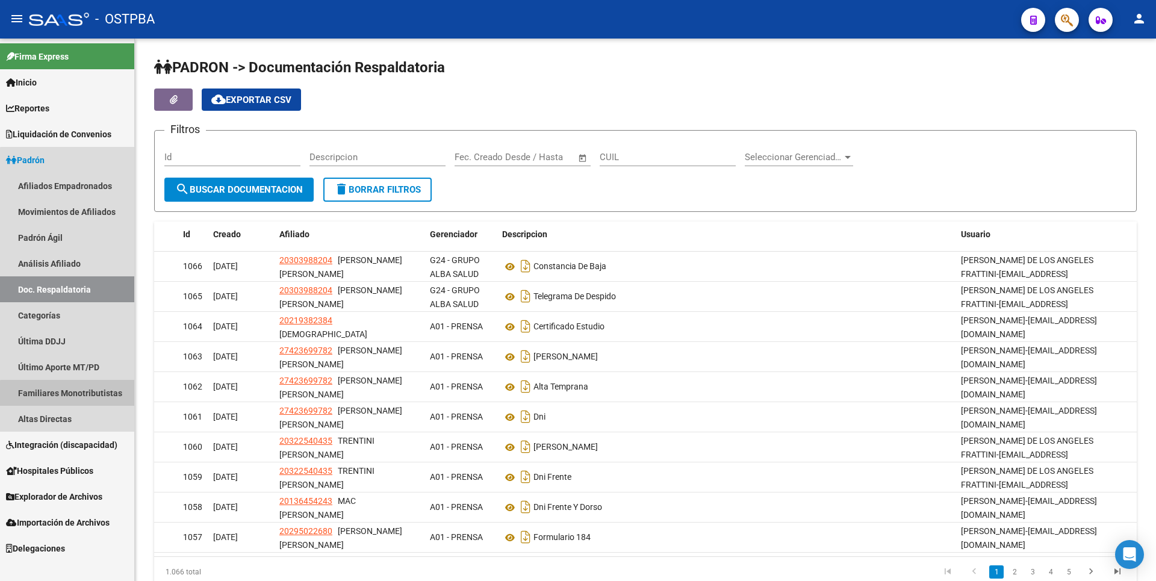
click at [91, 399] on link "Familiares Monotributistas" at bounding box center [67, 393] width 134 height 26
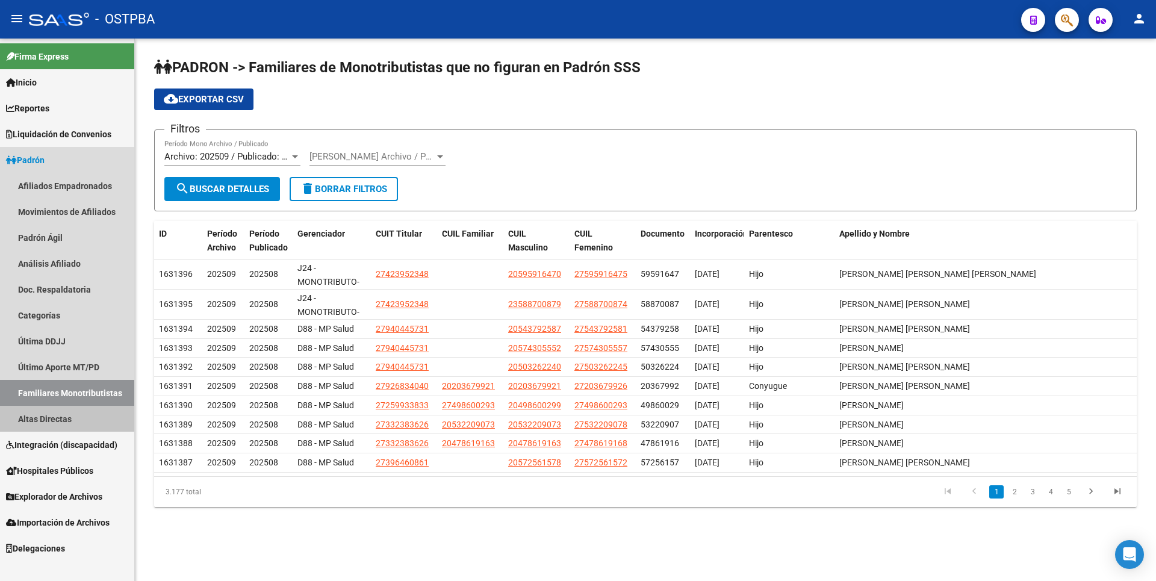
click at [40, 420] on link "Altas Directas" at bounding box center [67, 419] width 134 height 26
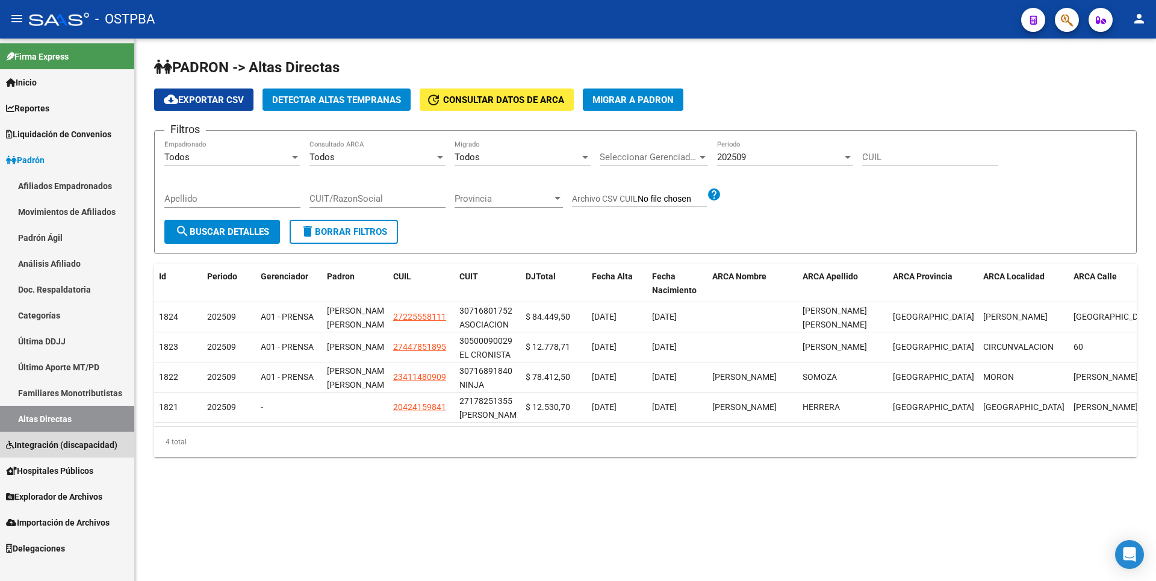
click at [70, 439] on span "Integración (discapacidad)" at bounding box center [61, 444] width 111 height 13
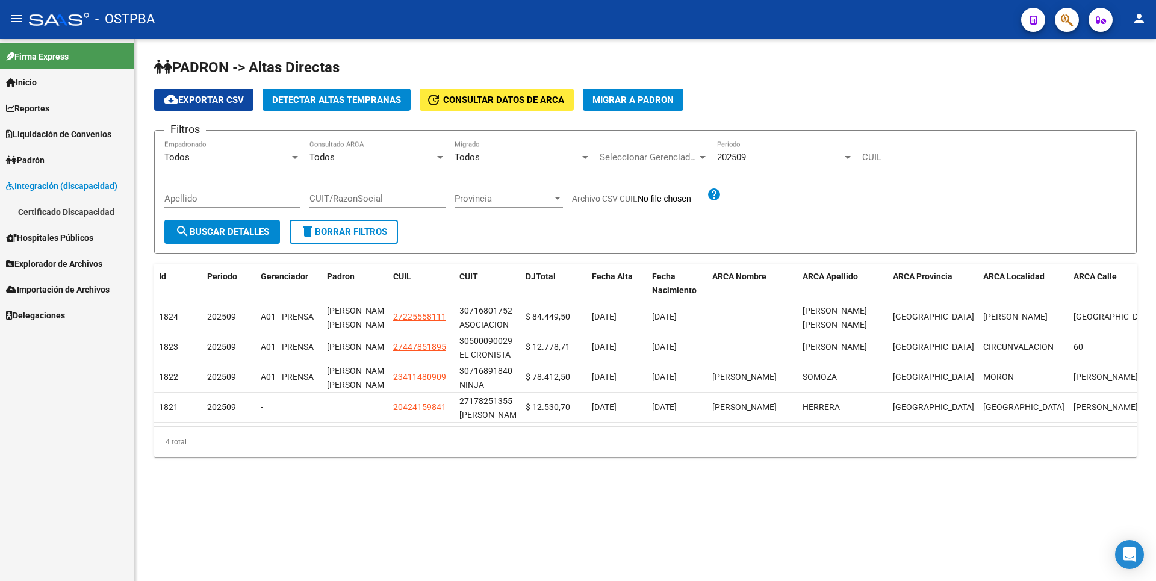
click at [54, 272] on link "Explorador de Archivos" at bounding box center [67, 263] width 134 height 26
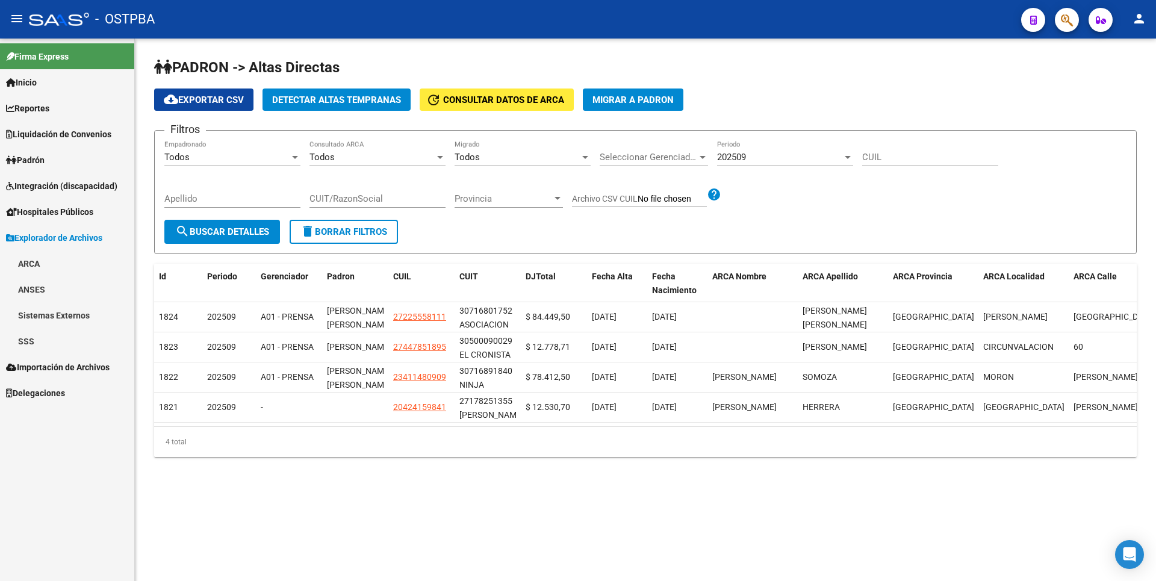
click at [35, 333] on link "SSS" at bounding box center [67, 341] width 134 height 26
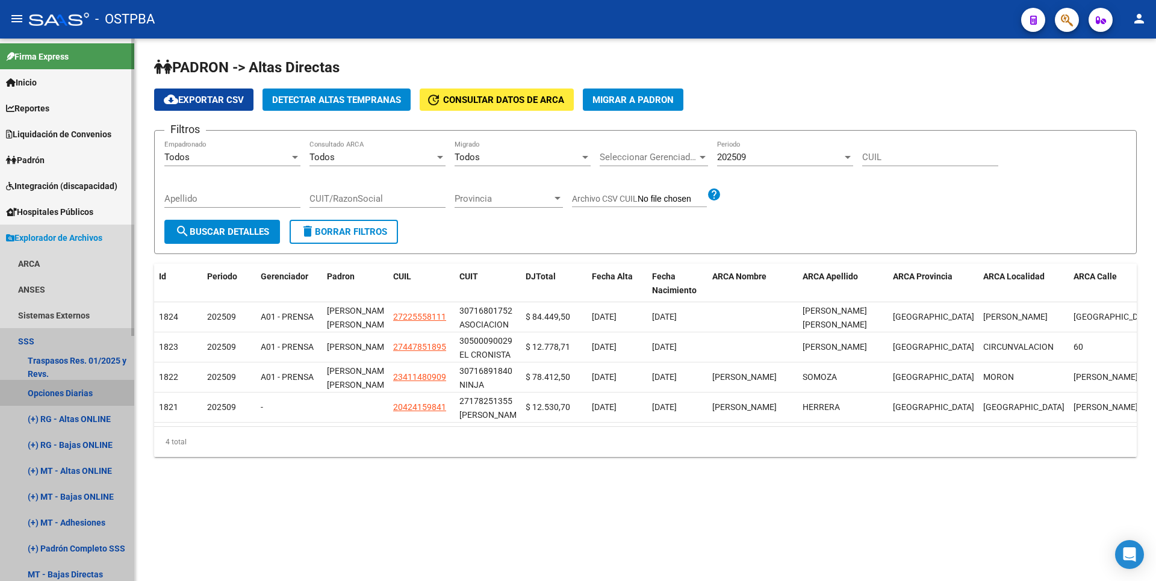
click at [58, 392] on link "Opciones Diarias" at bounding box center [67, 393] width 134 height 26
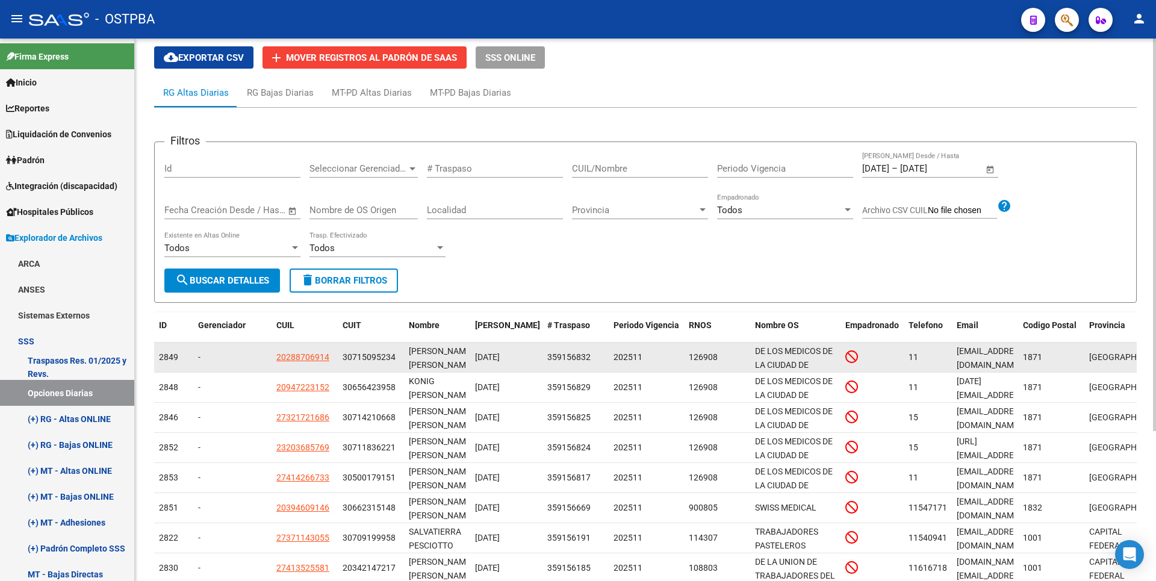
scroll to position [208, 0]
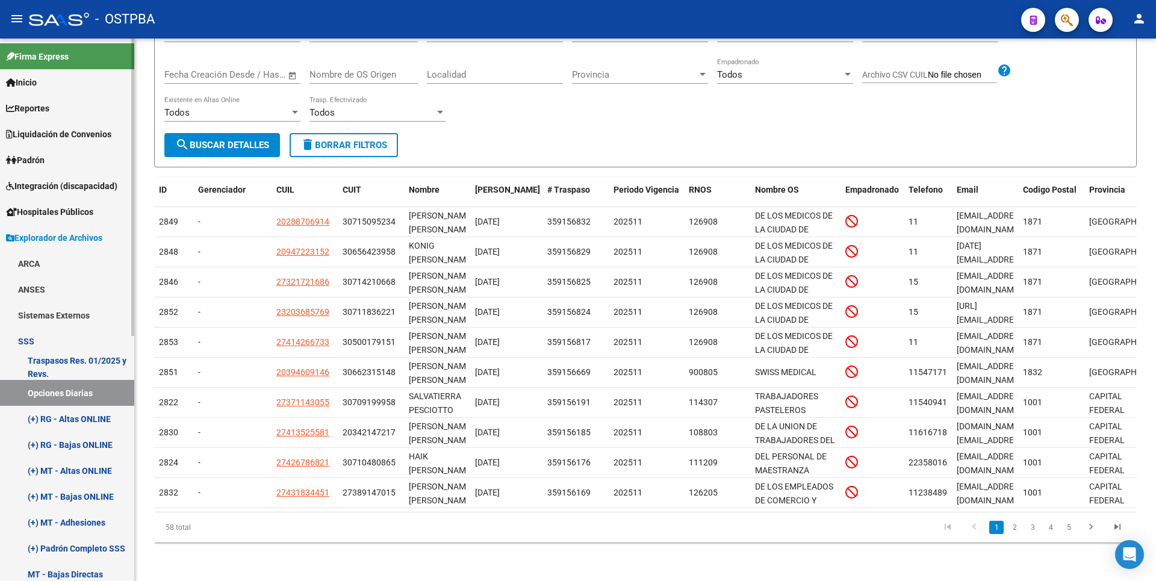
click at [75, 420] on link "(+) RG - Altas ONLINE" at bounding box center [67, 419] width 134 height 26
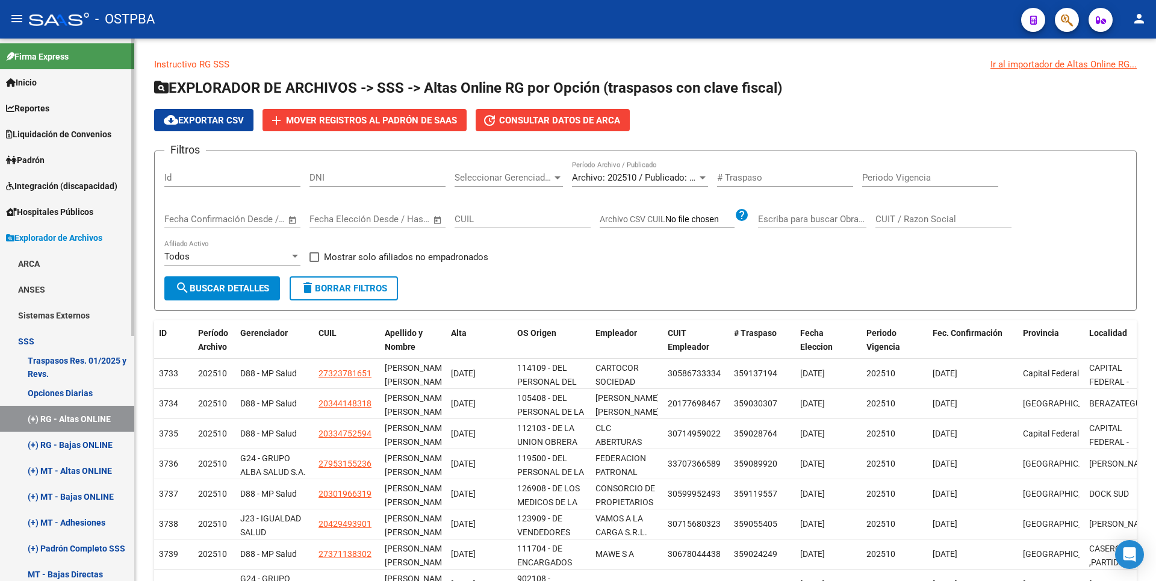
click at [83, 449] on link "(+) RG - Bajas ONLINE" at bounding box center [67, 445] width 134 height 26
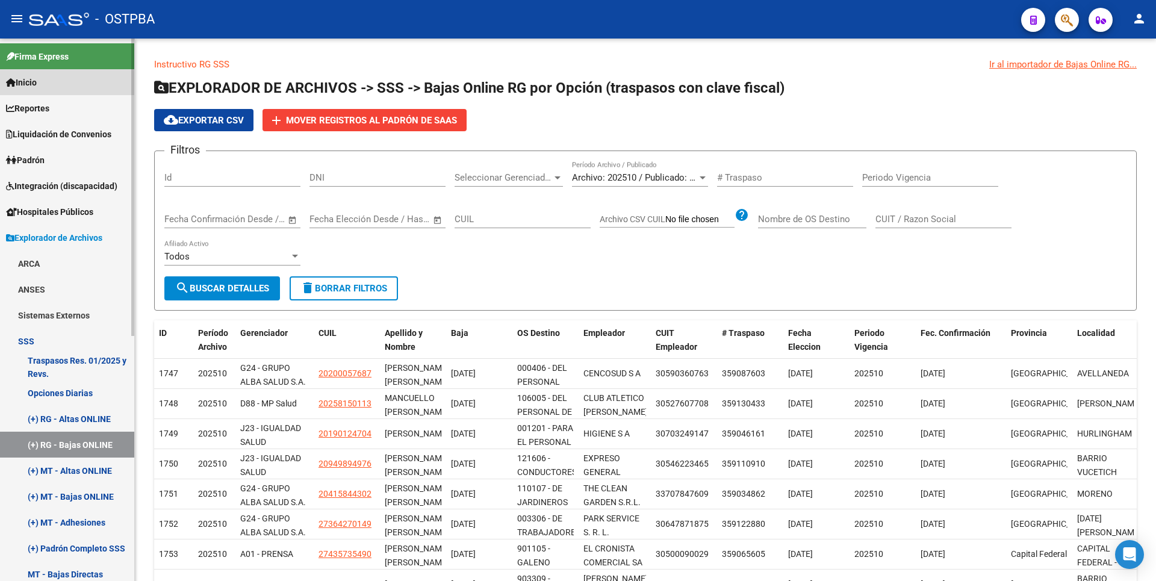
click at [28, 87] on span "Inicio" at bounding box center [21, 82] width 31 height 13
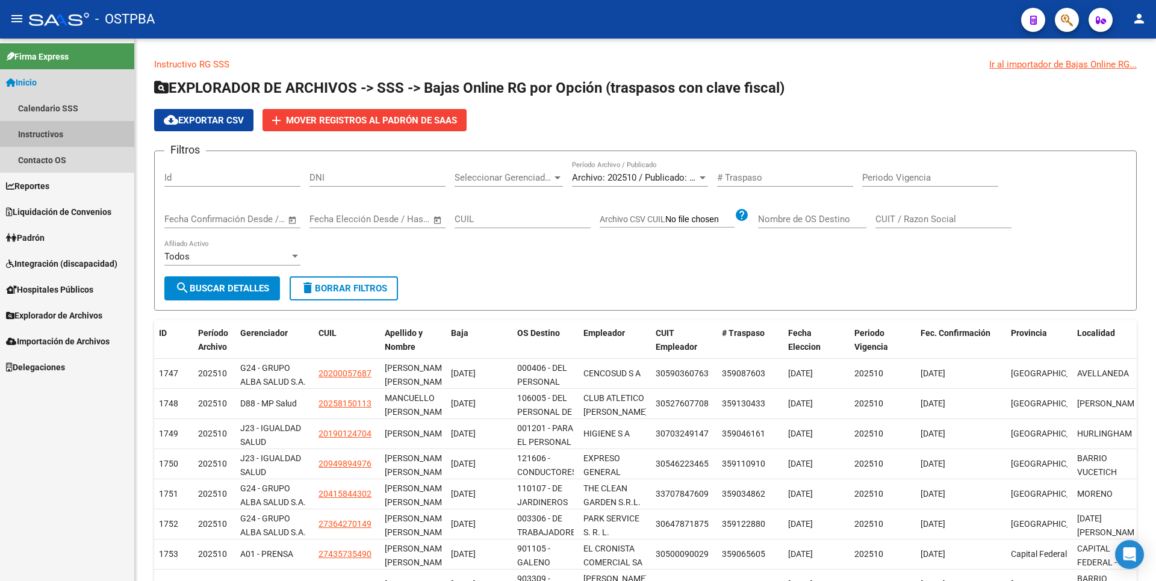
click at [40, 140] on link "Instructivos" at bounding box center [67, 134] width 134 height 26
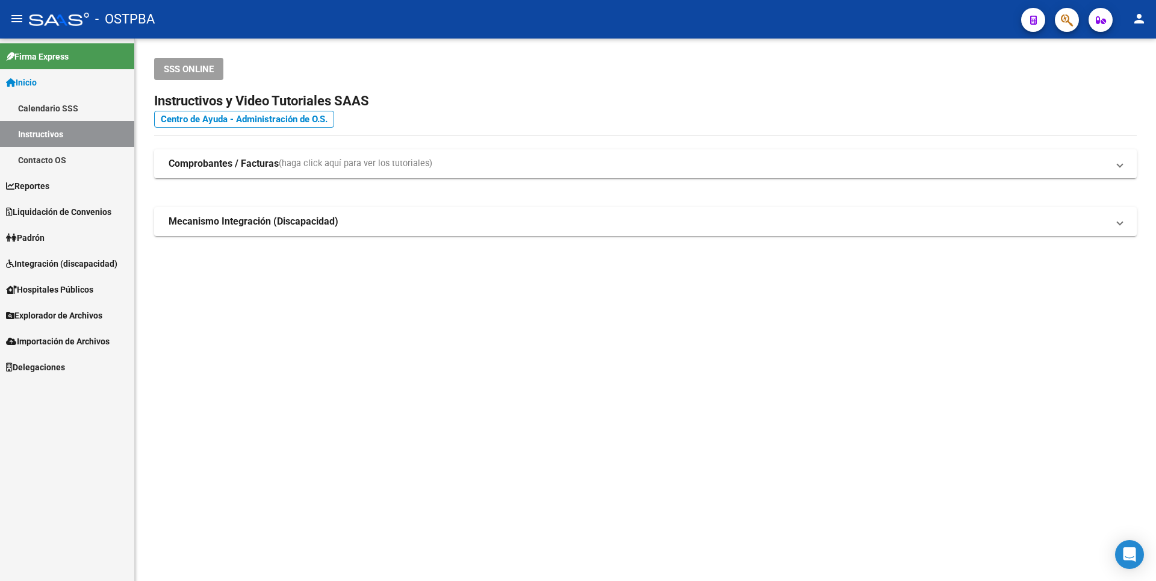
click at [66, 107] on link "Calendario SSS" at bounding box center [67, 108] width 134 height 26
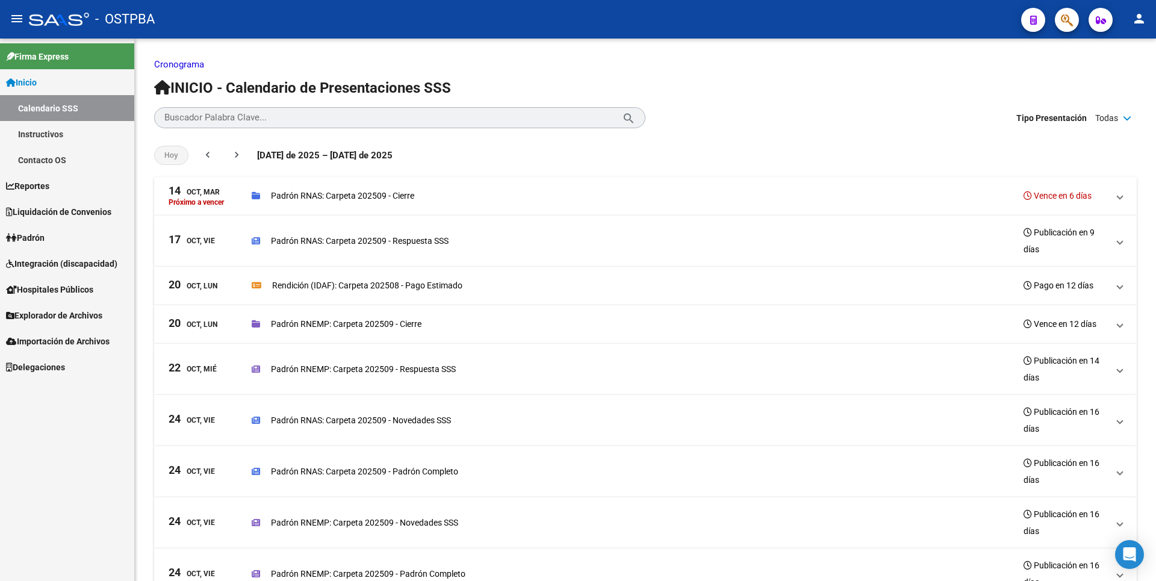
click at [49, 188] on span "Reportes" at bounding box center [27, 185] width 43 height 13
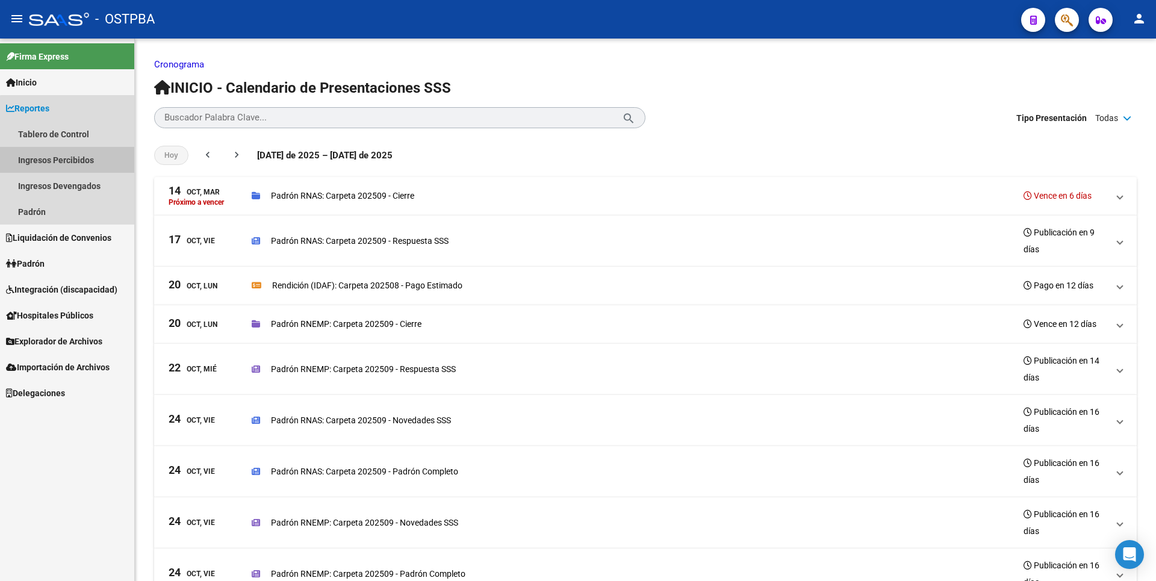
click at [90, 172] on link "Ingresos Percibidos" at bounding box center [67, 160] width 134 height 26
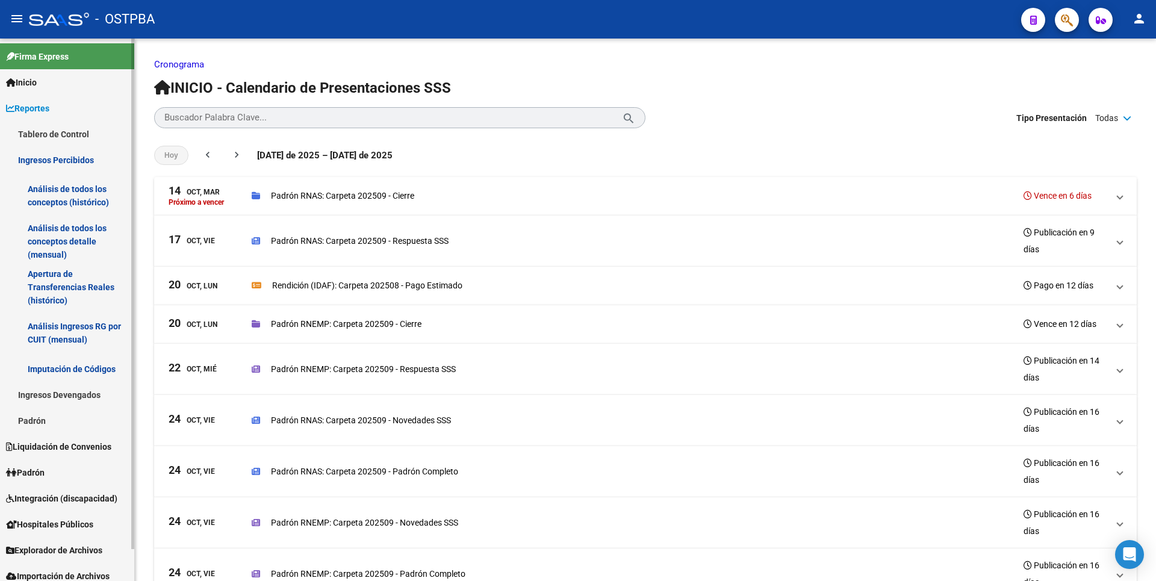
click at [58, 255] on link "Análisis de todos los conceptos detalle (mensual)" at bounding box center [67, 242] width 134 height 46
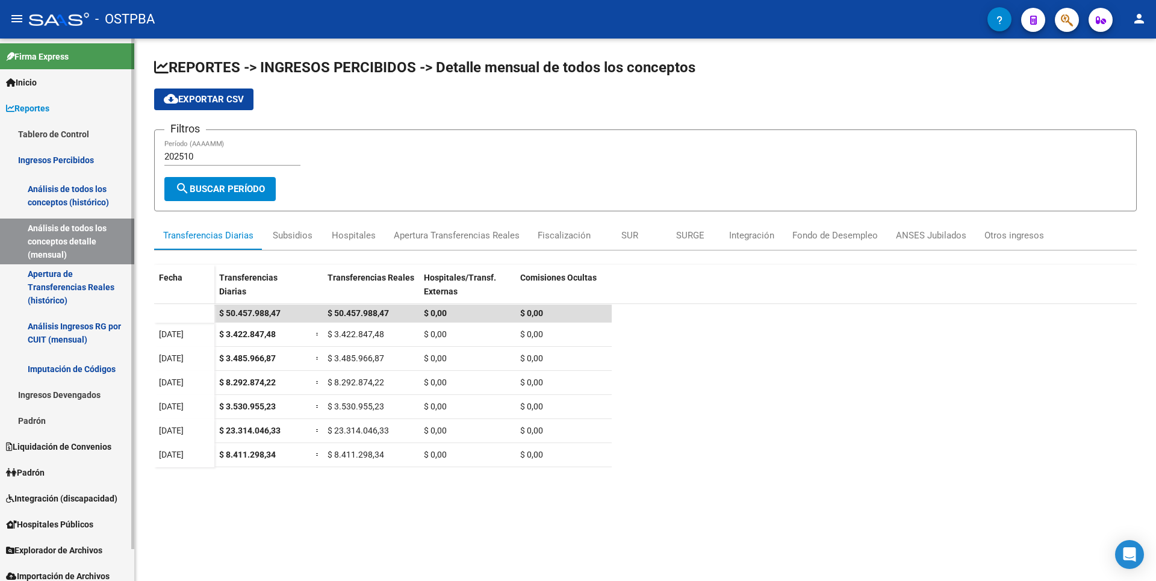
click at [69, 340] on link "Análisis Ingresos RG por CUIT (mensual)" at bounding box center [67, 333] width 134 height 46
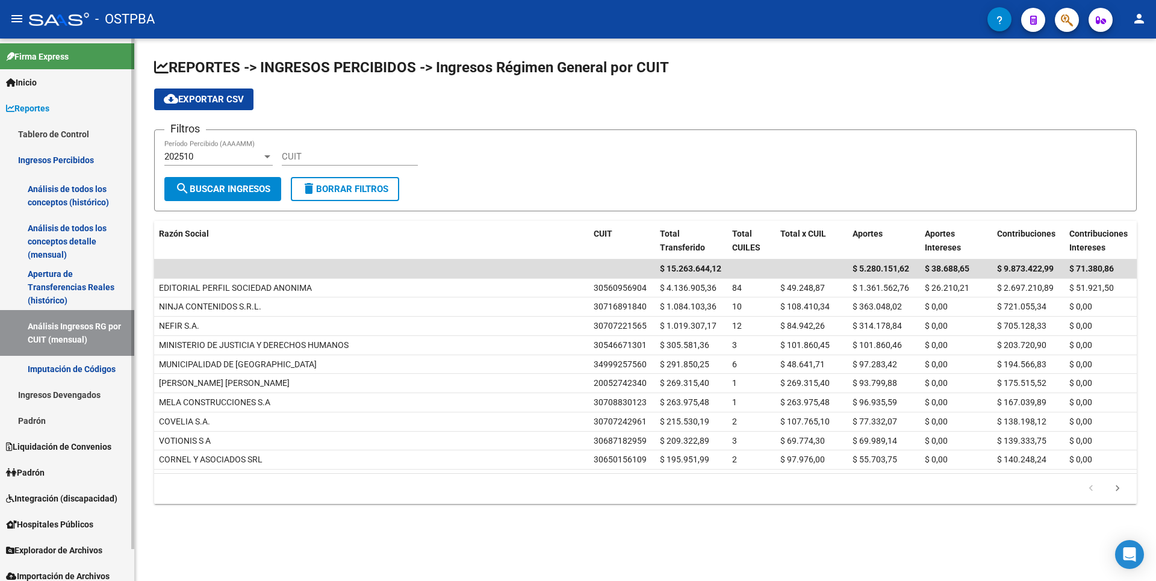
click at [79, 399] on link "Ingresos Devengados" at bounding box center [67, 395] width 134 height 26
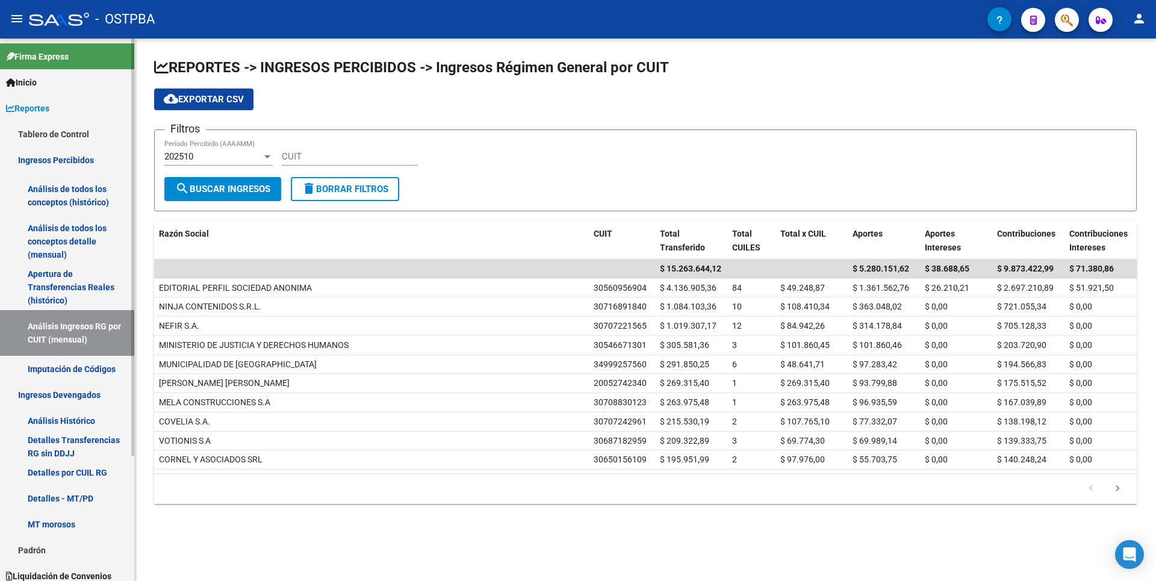
click at [79, 399] on link "Ingresos Devengados" at bounding box center [67, 395] width 134 height 26
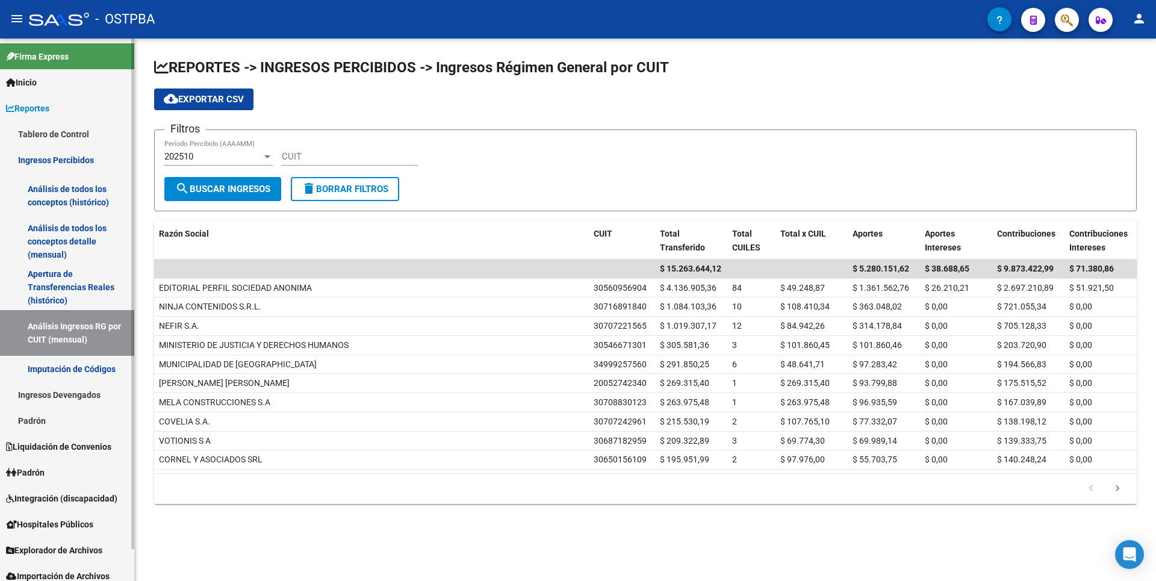
click at [67, 402] on link "Ingresos Devengados" at bounding box center [67, 395] width 134 height 26
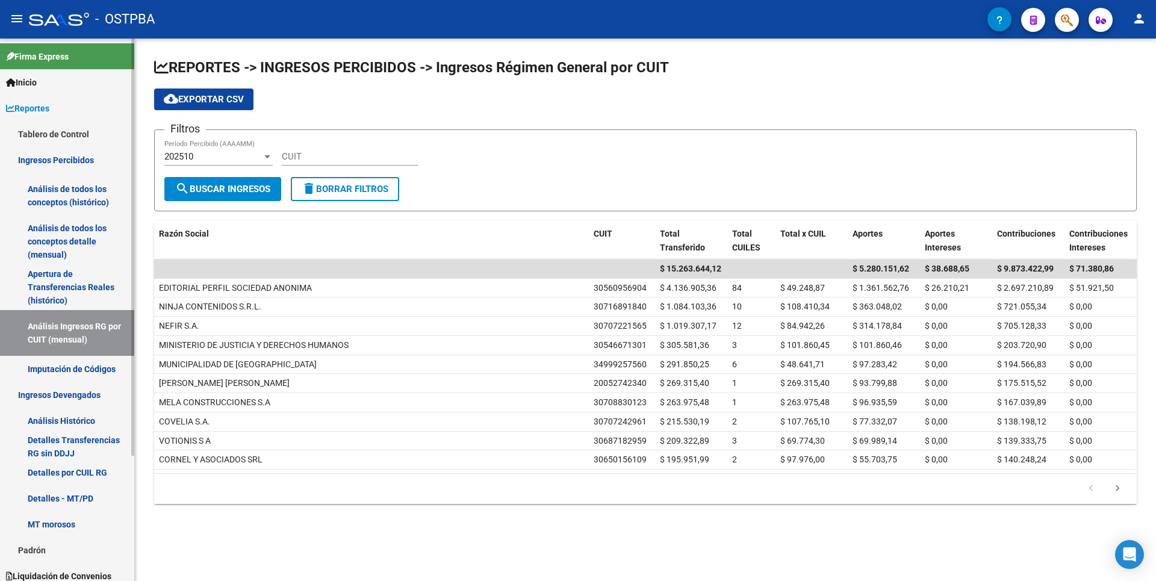
click at [67, 412] on link "Análisis Histórico" at bounding box center [67, 421] width 134 height 26
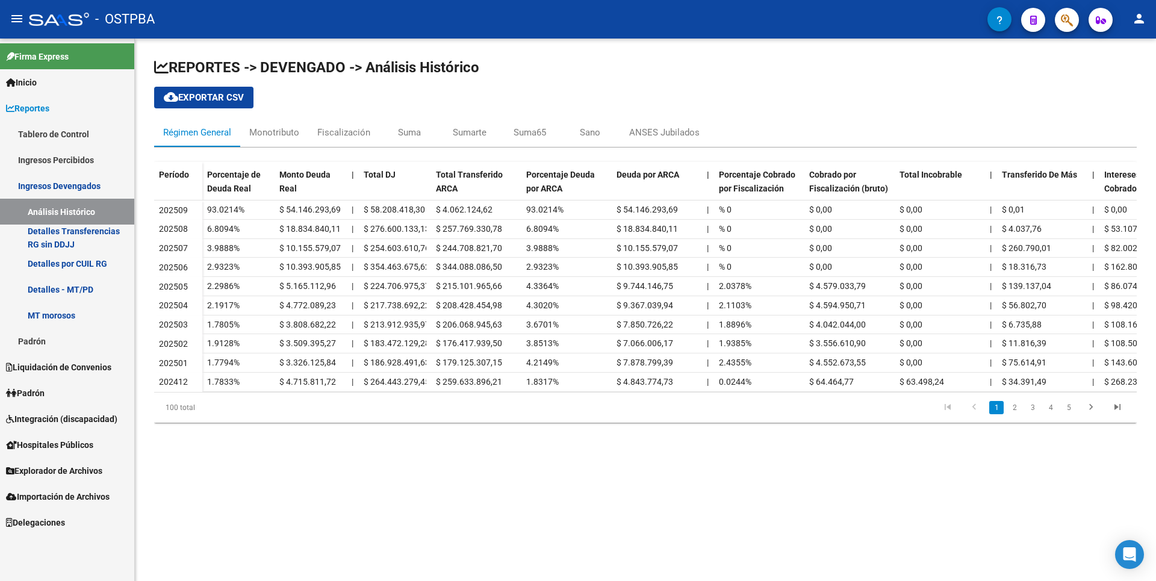
click at [52, 346] on link "Padrón" at bounding box center [67, 341] width 134 height 26
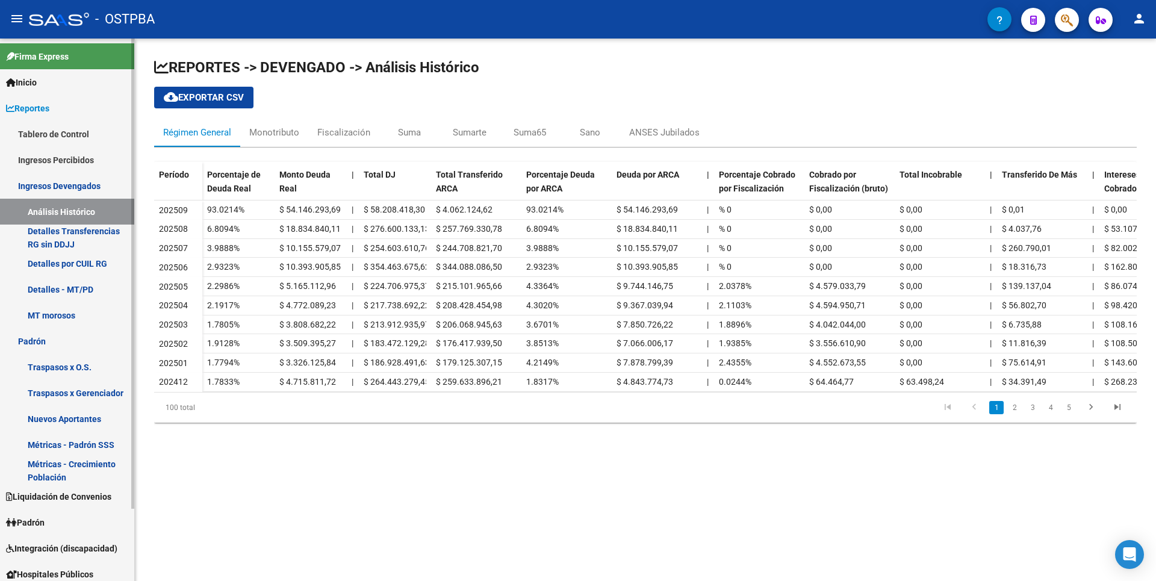
click at [60, 444] on link "Métricas - Padrón SSS" at bounding box center [67, 445] width 134 height 26
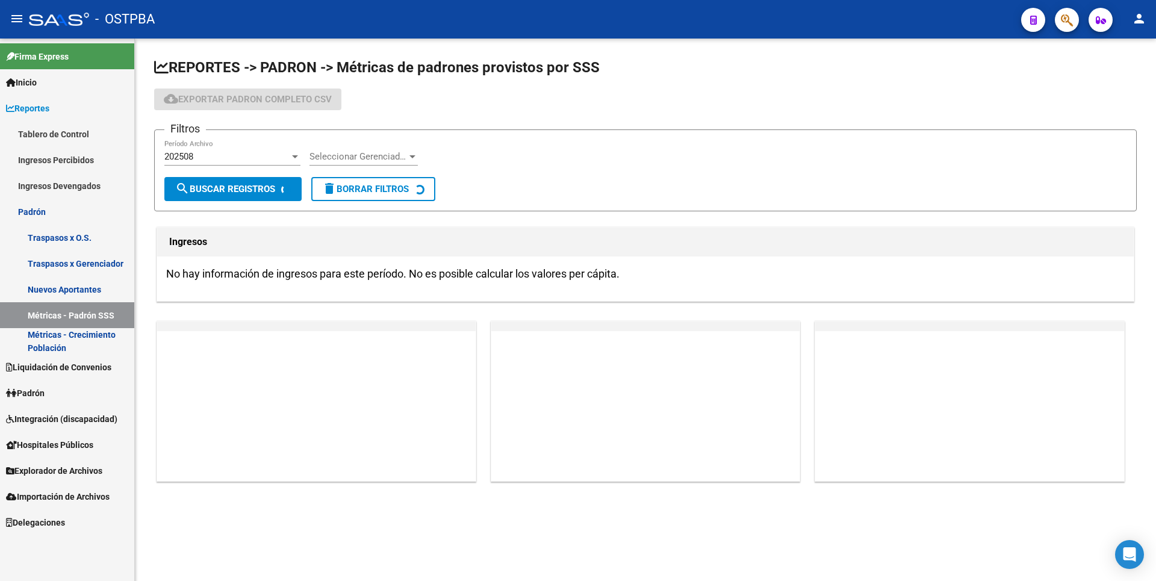
click at [45, 391] on span "Padrón" at bounding box center [25, 392] width 39 height 13
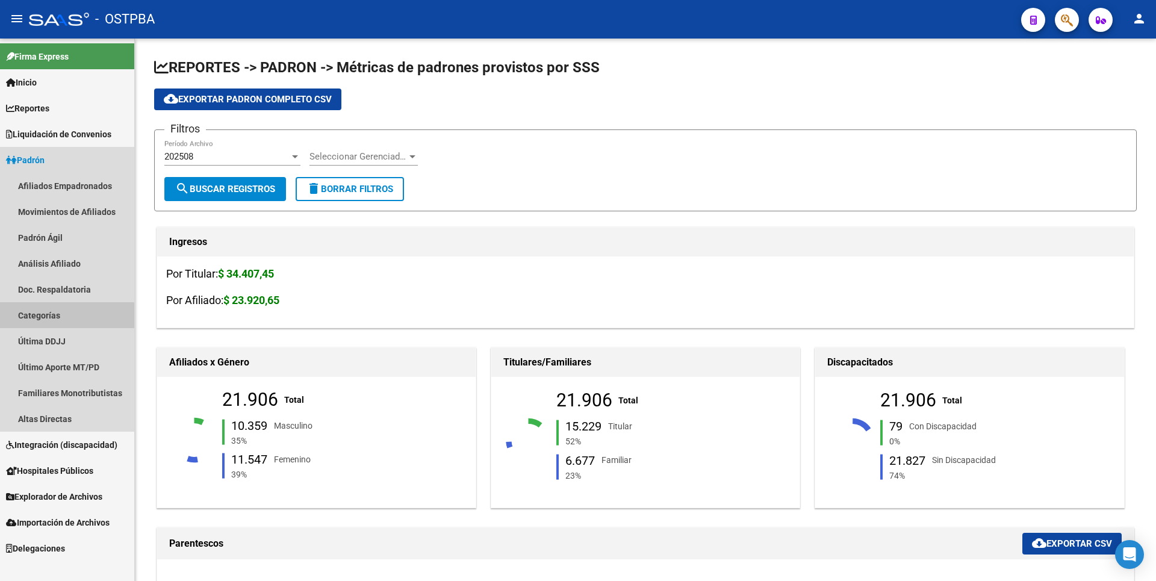
click at [40, 324] on link "Categorías" at bounding box center [67, 315] width 134 height 26
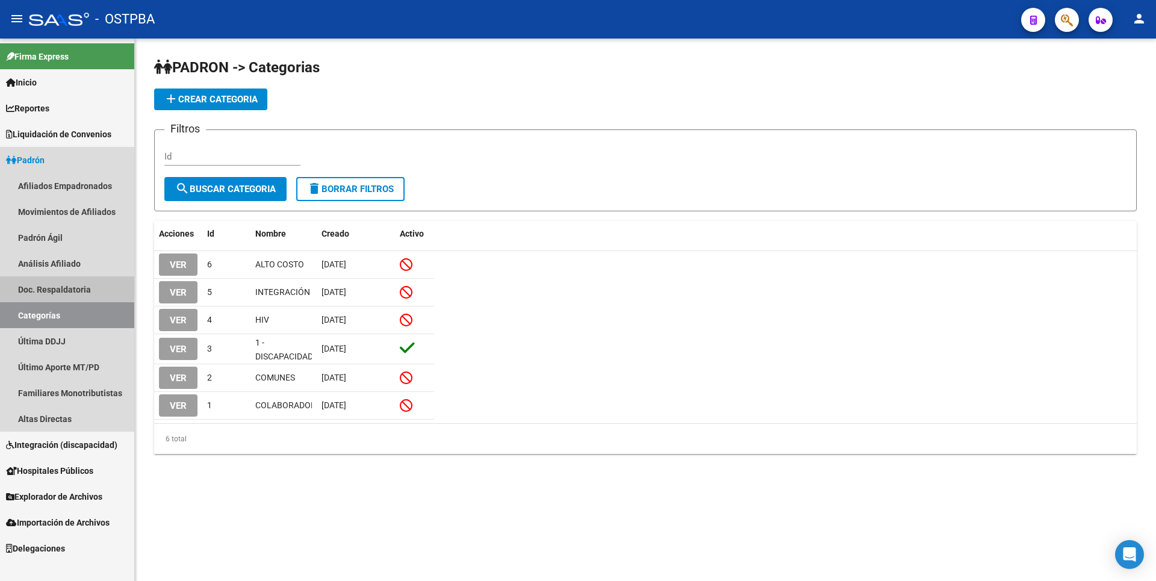
click at [62, 285] on link "Doc. Respaldatoria" at bounding box center [67, 289] width 134 height 26
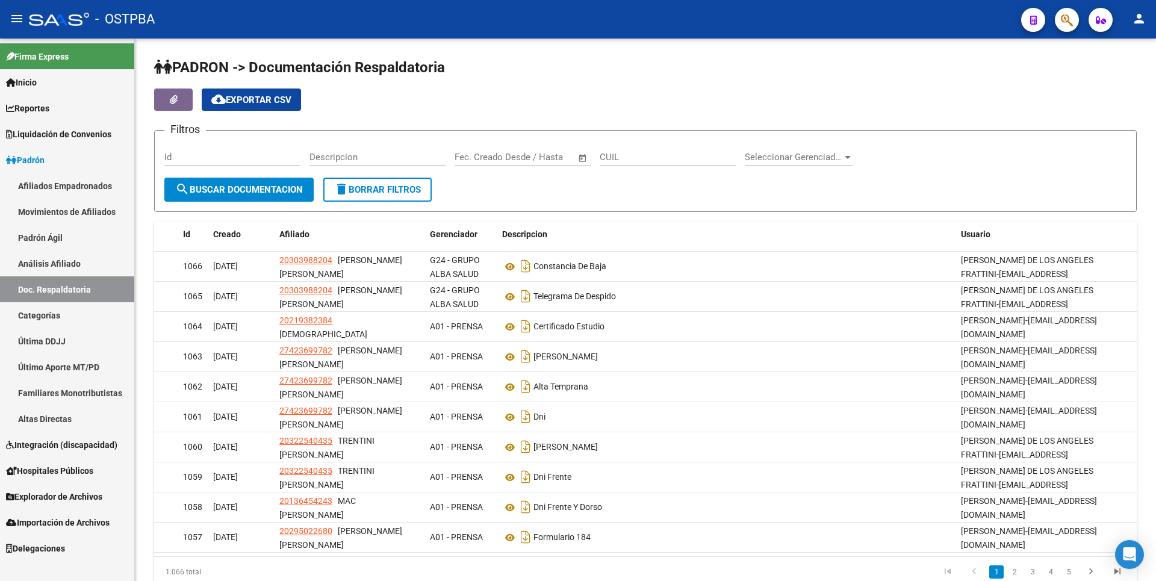
click at [60, 417] on link "Altas Directas" at bounding box center [67, 419] width 134 height 26
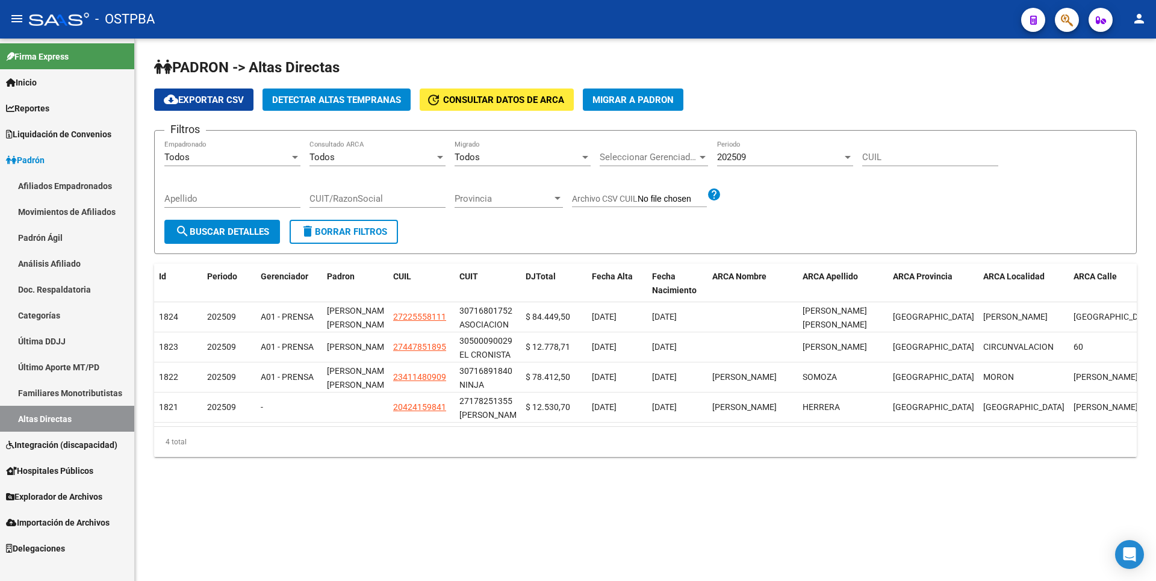
click at [70, 444] on span "Integración (discapacidad)" at bounding box center [61, 444] width 111 height 13
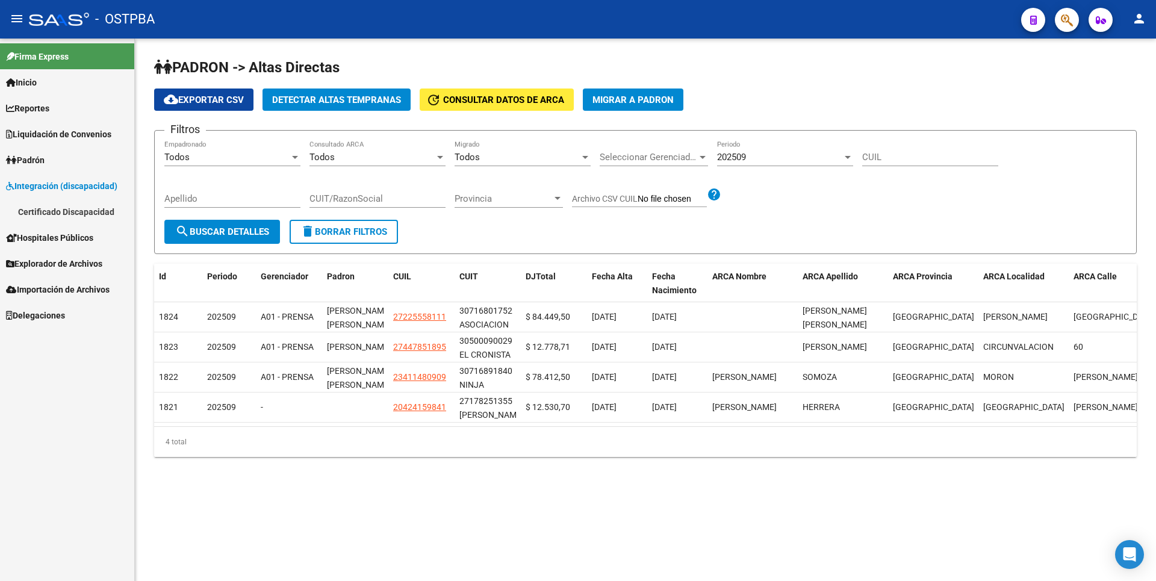
click at [64, 264] on span "Explorador de Archivos" at bounding box center [54, 263] width 96 height 13
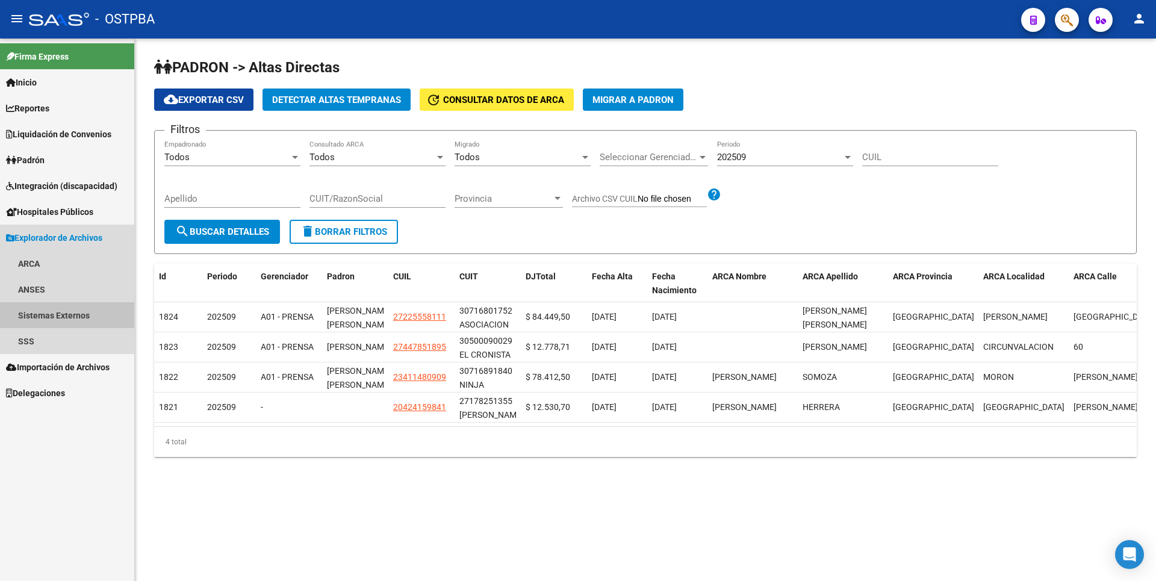
click at [37, 316] on link "Sistemas Externos" at bounding box center [67, 315] width 134 height 26
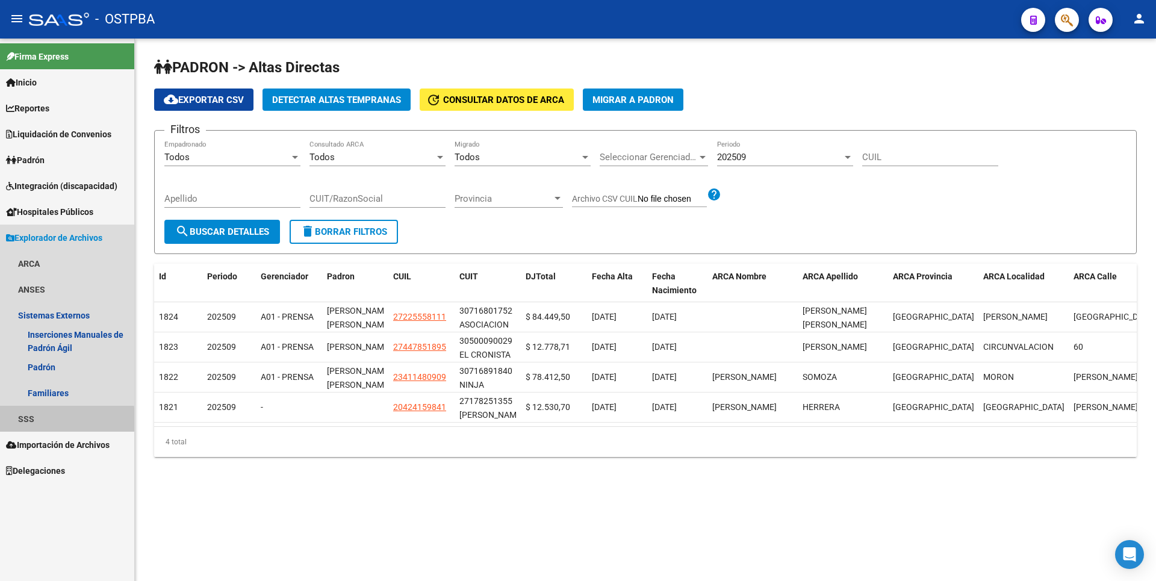
click at [51, 421] on link "SSS" at bounding box center [67, 419] width 134 height 26
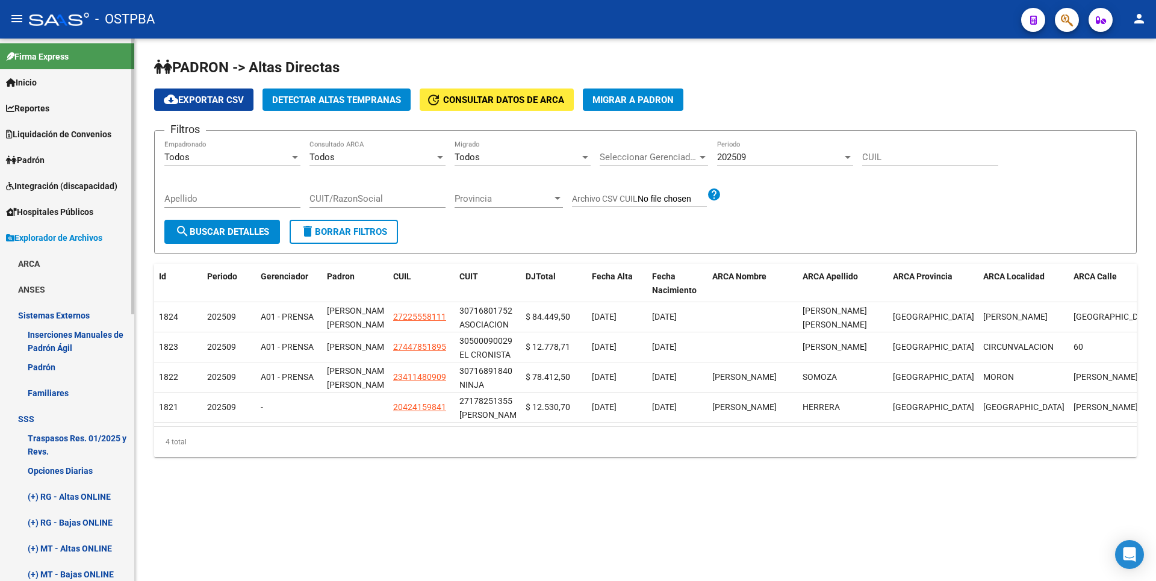
click at [68, 472] on link "Opciones Diarias" at bounding box center [67, 470] width 134 height 26
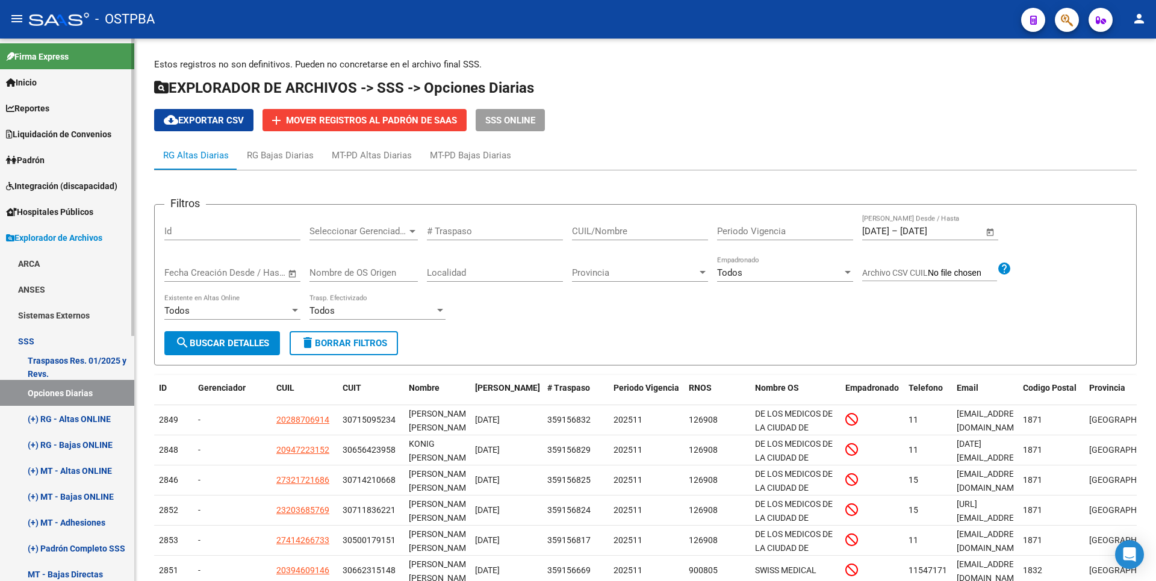
click at [87, 420] on link "(+) RG - Altas ONLINE" at bounding box center [67, 419] width 134 height 26
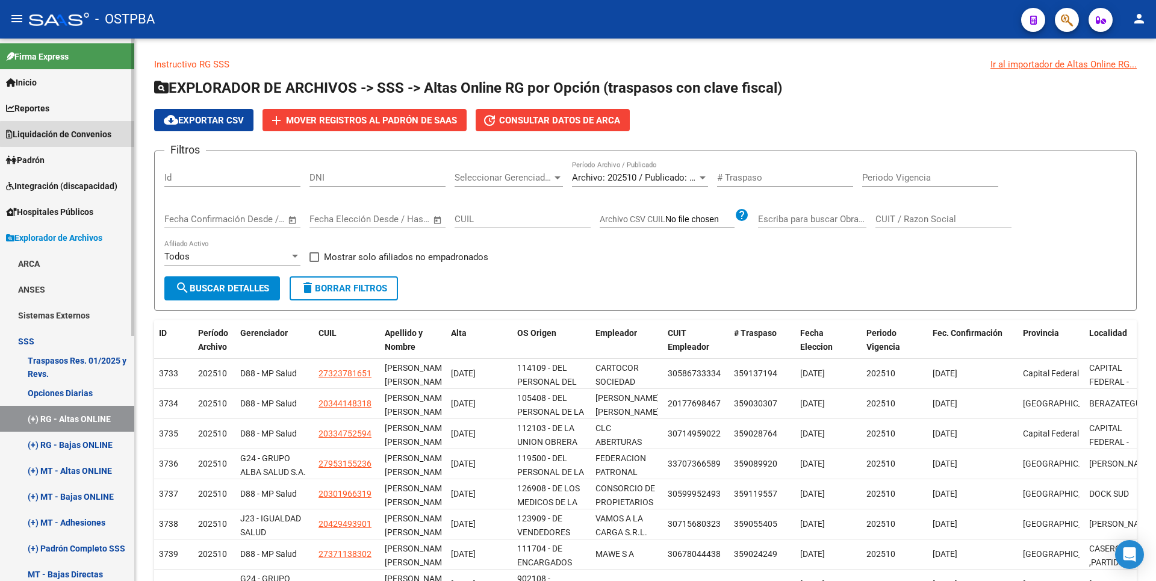
click at [111, 134] on span "Liquidación de Convenios" at bounding box center [58, 134] width 105 height 13
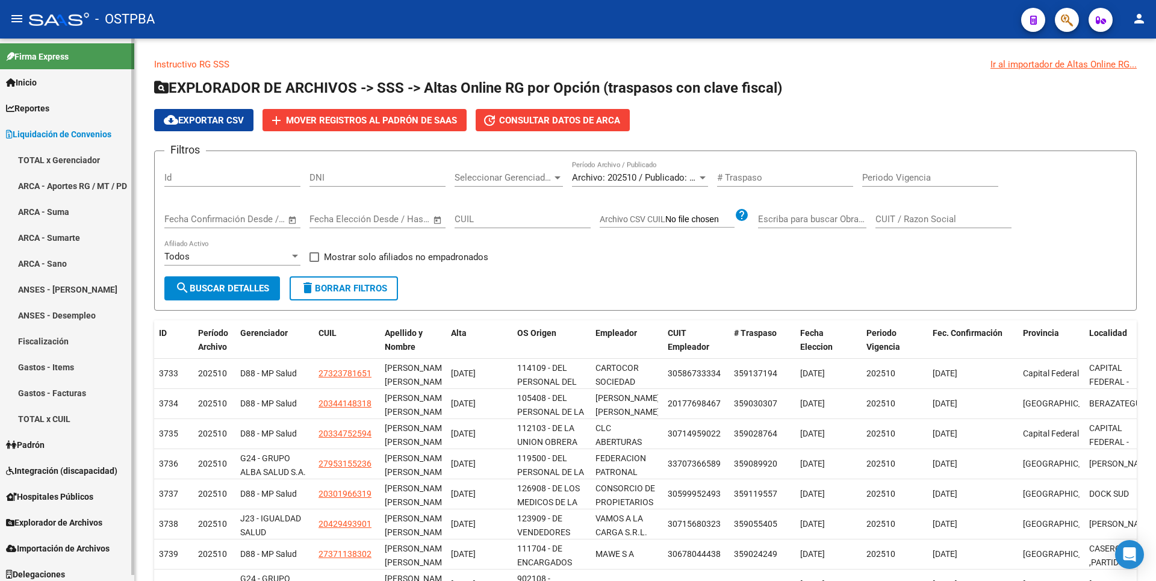
click at [75, 178] on link "ARCA - Aportes RG / MT / PD" at bounding box center [67, 186] width 134 height 26
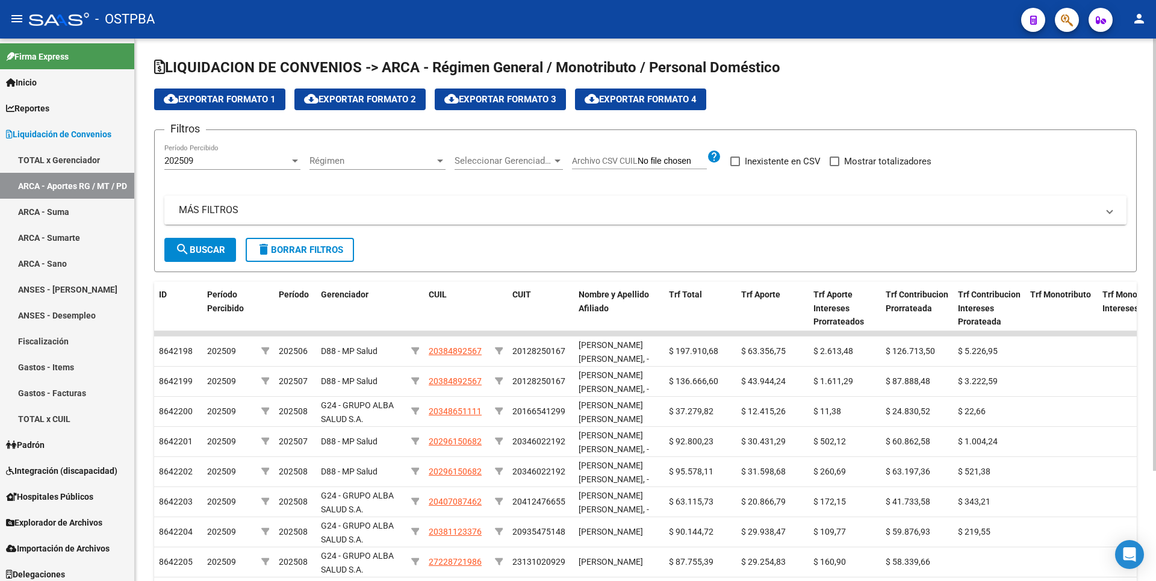
click at [226, 211] on mat-panel-title "MÁS FILTROS" at bounding box center [638, 209] width 919 height 13
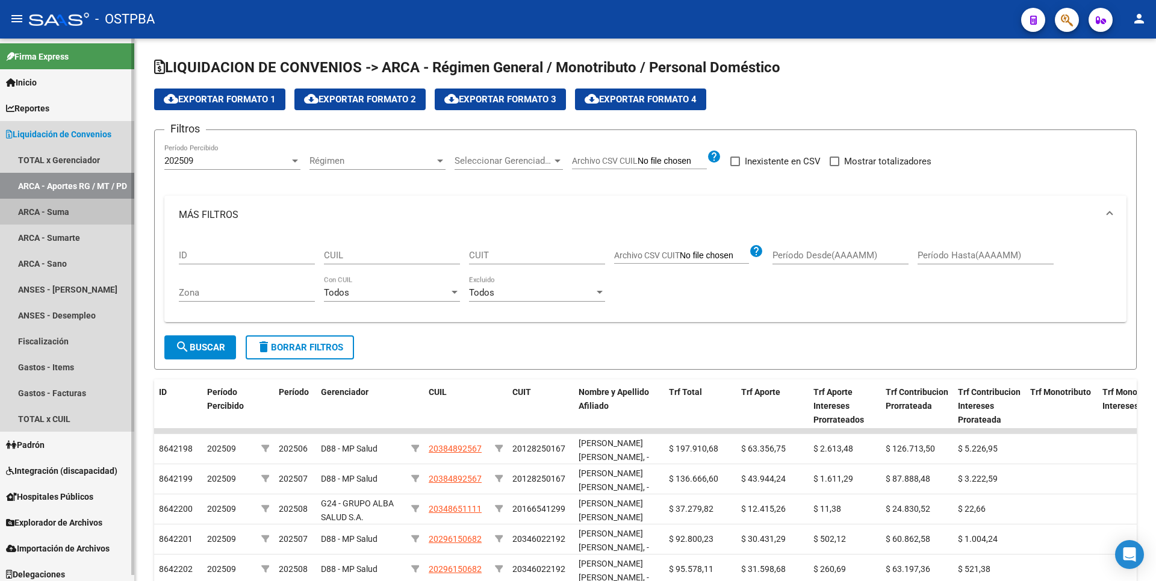
click at [46, 211] on link "ARCA - Suma" at bounding box center [67, 212] width 134 height 26
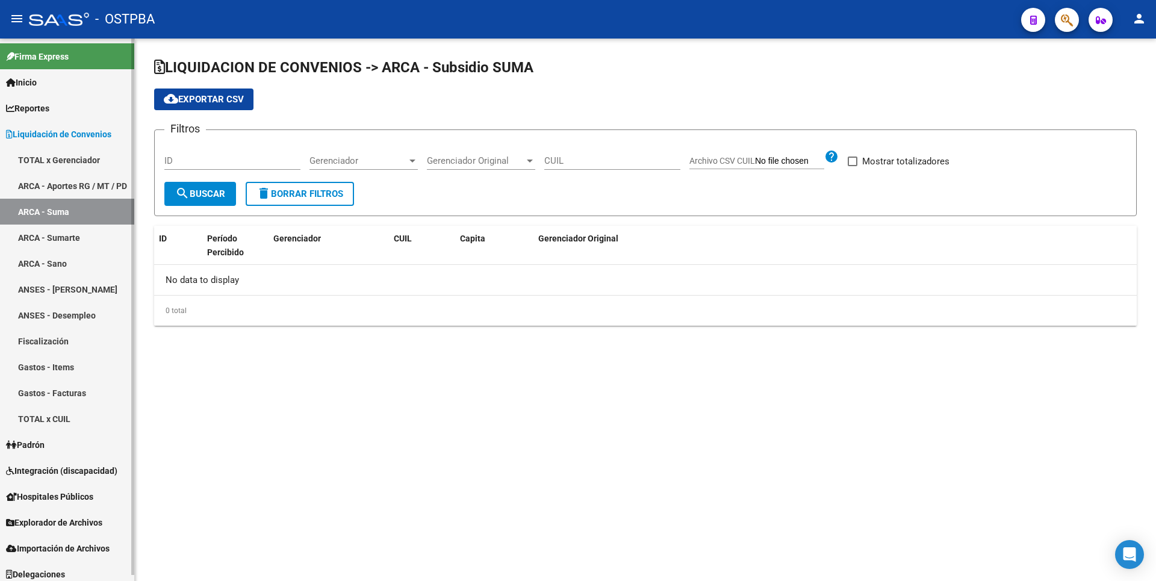
checkbox input "true"
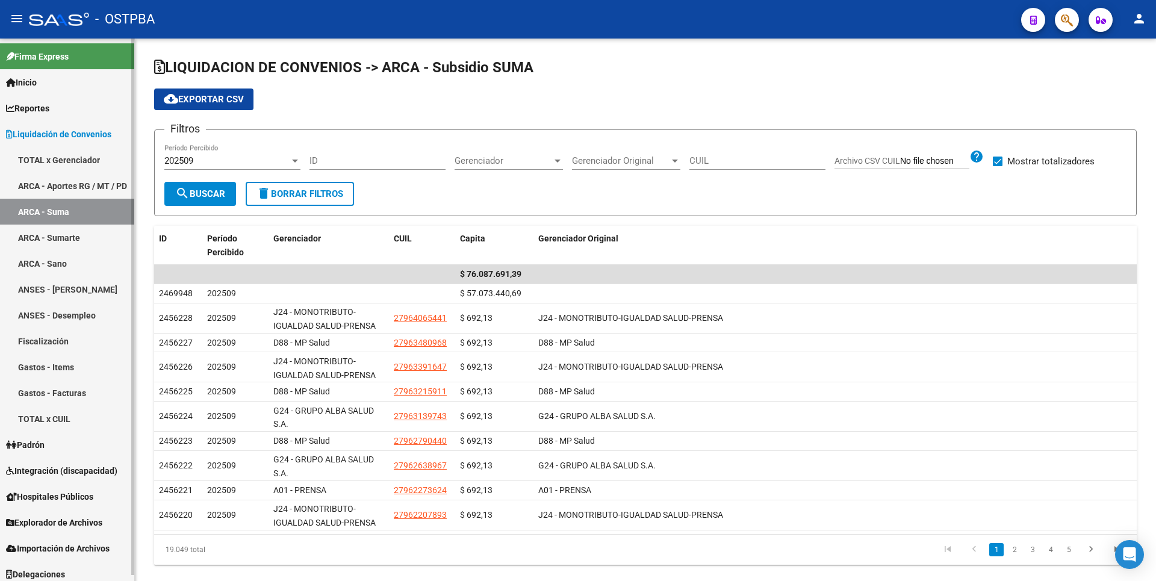
click at [91, 139] on span "Liquidación de Convenios" at bounding box center [58, 134] width 105 height 13
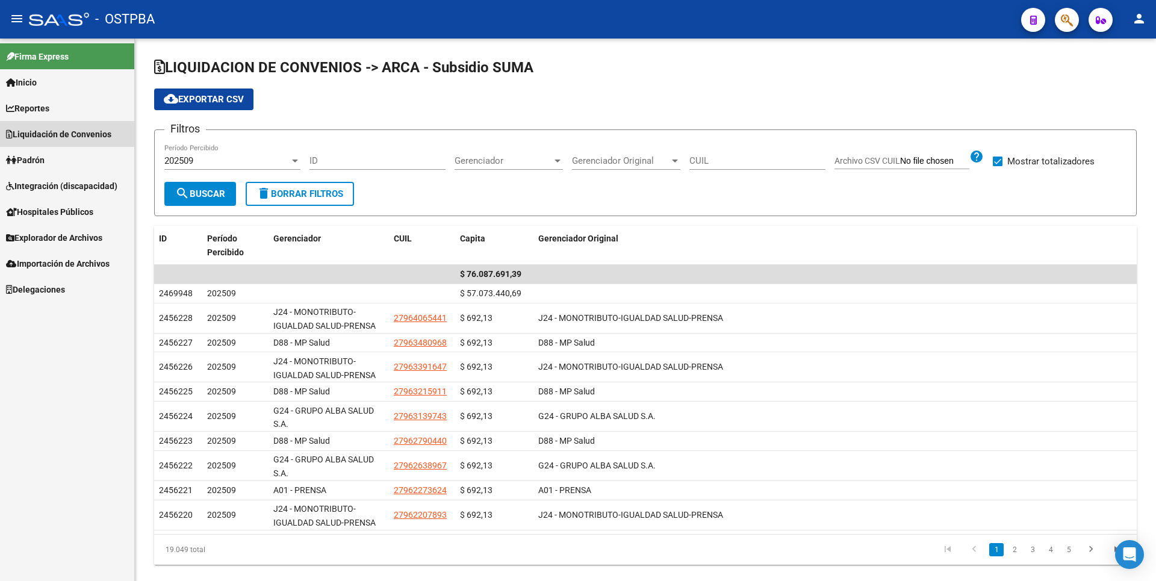
click at [91, 139] on span "Liquidación de Convenios" at bounding box center [58, 134] width 105 height 13
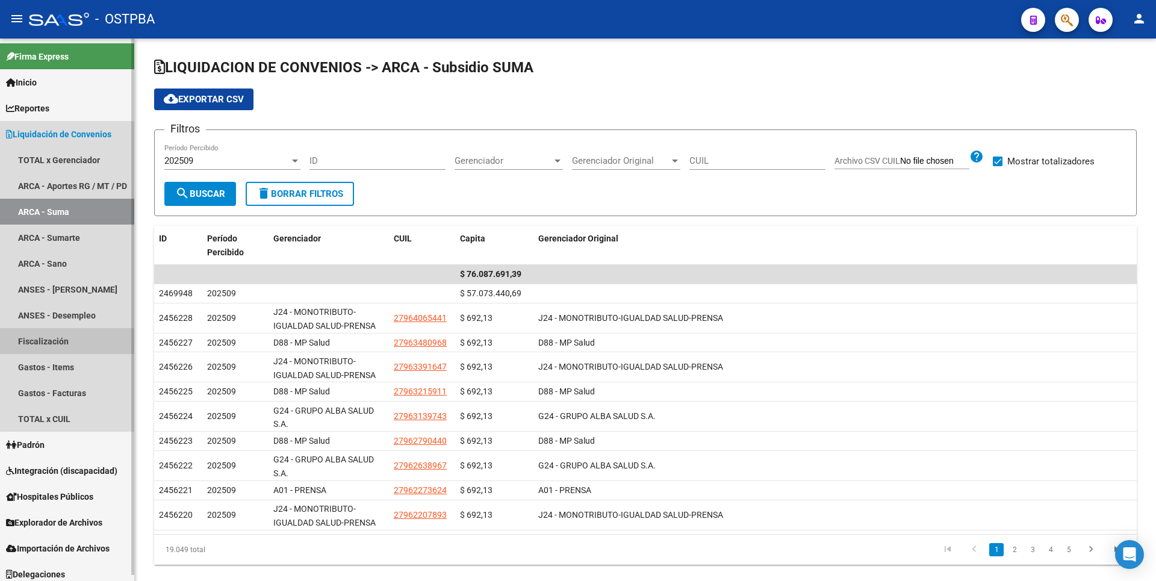
click at [42, 346] on link "Fiscalización" at bounding box center [67, 341] width 134 height 26
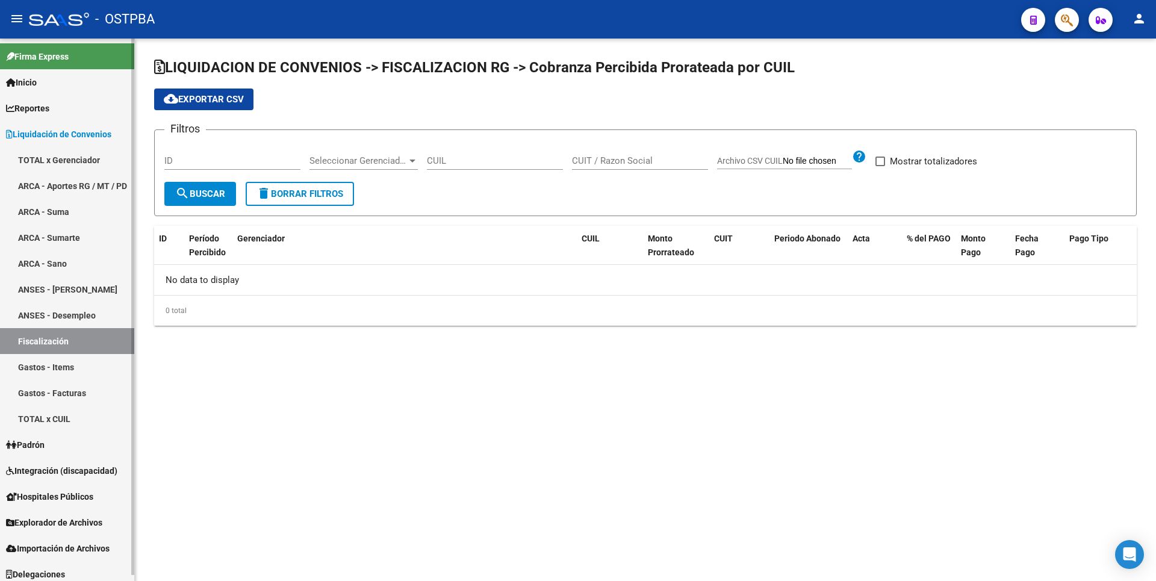
checkbox input "true"
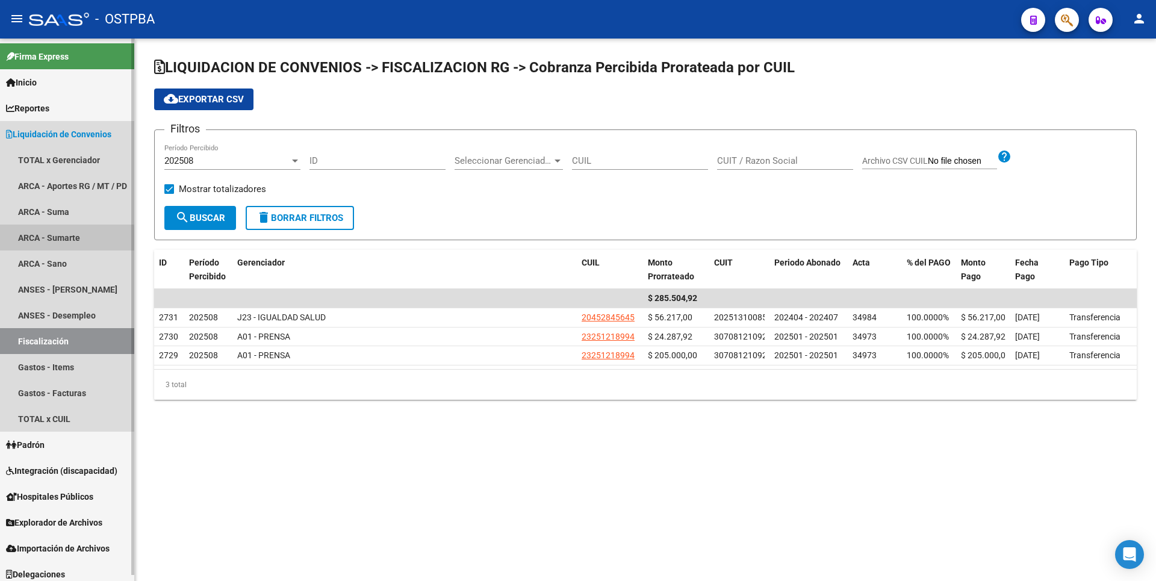
click at [59, 240] on link "ARCA - Sumarte" at bounding box center [67, 238] width 134 height 26
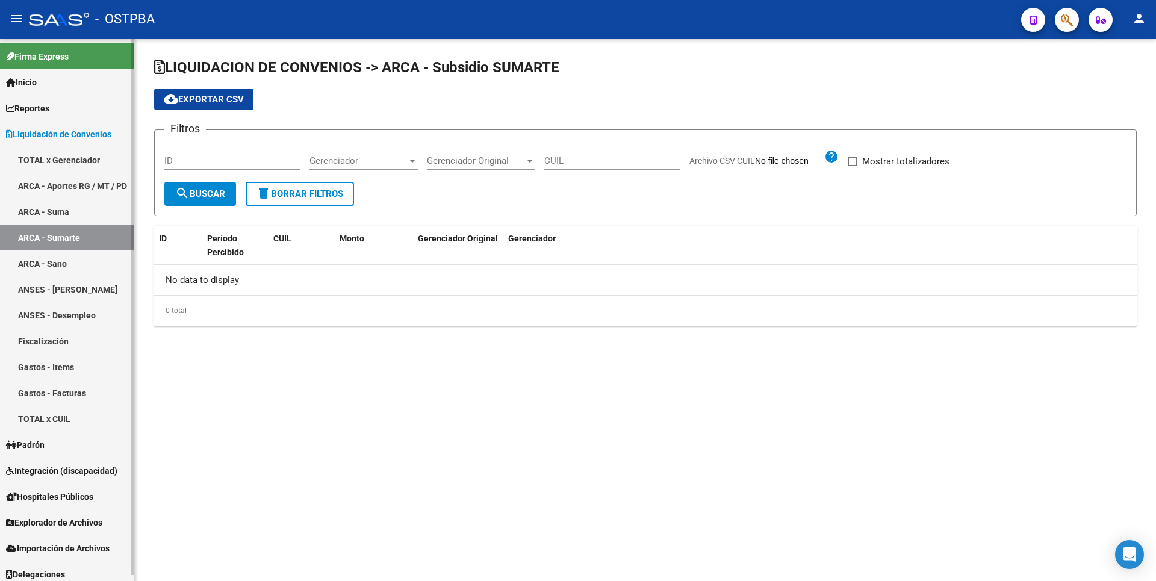
checkbox input "true"
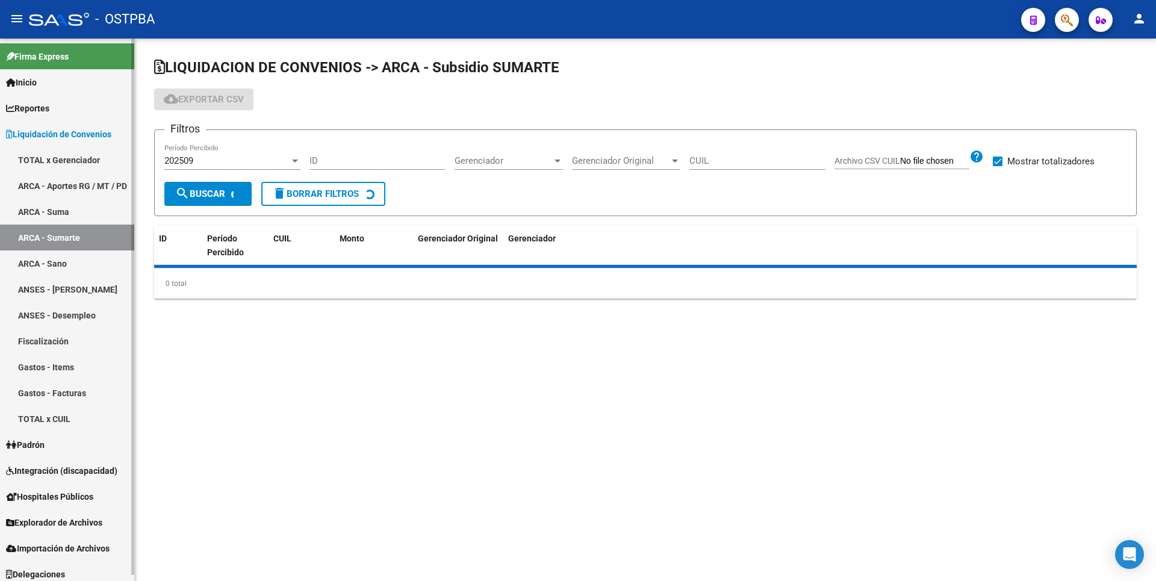
click at [79, 190] on link "ARCA - Aportes RG / MT / PD" at bounding box center [67, 186] width 134 height 26
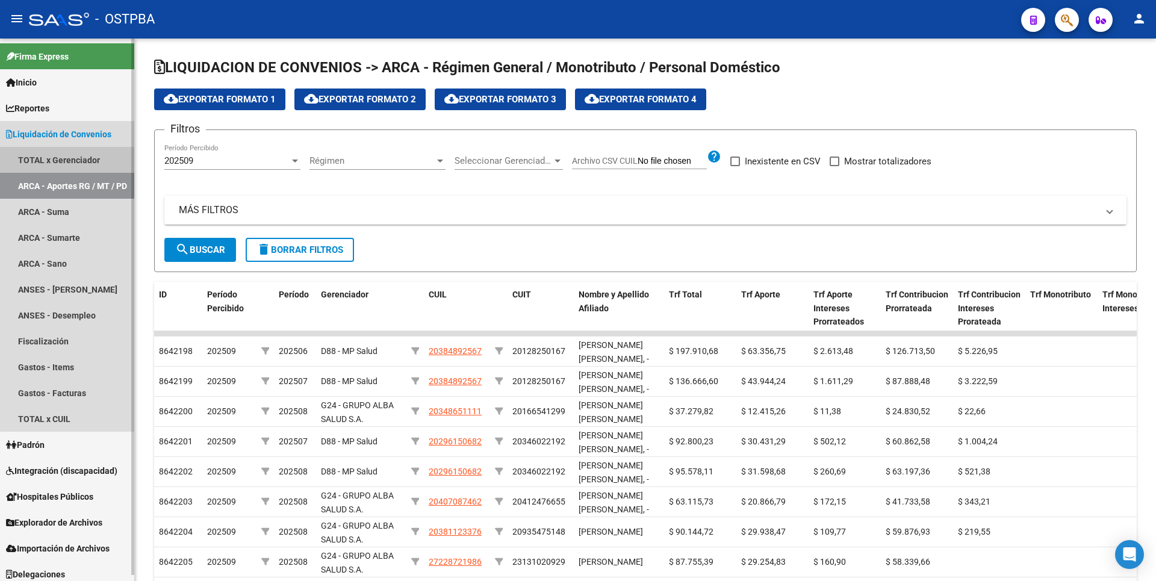
click at [78, 166] on link "TOTAL x Gerenciador" at bounding box center [67, 160] width 134 height 26
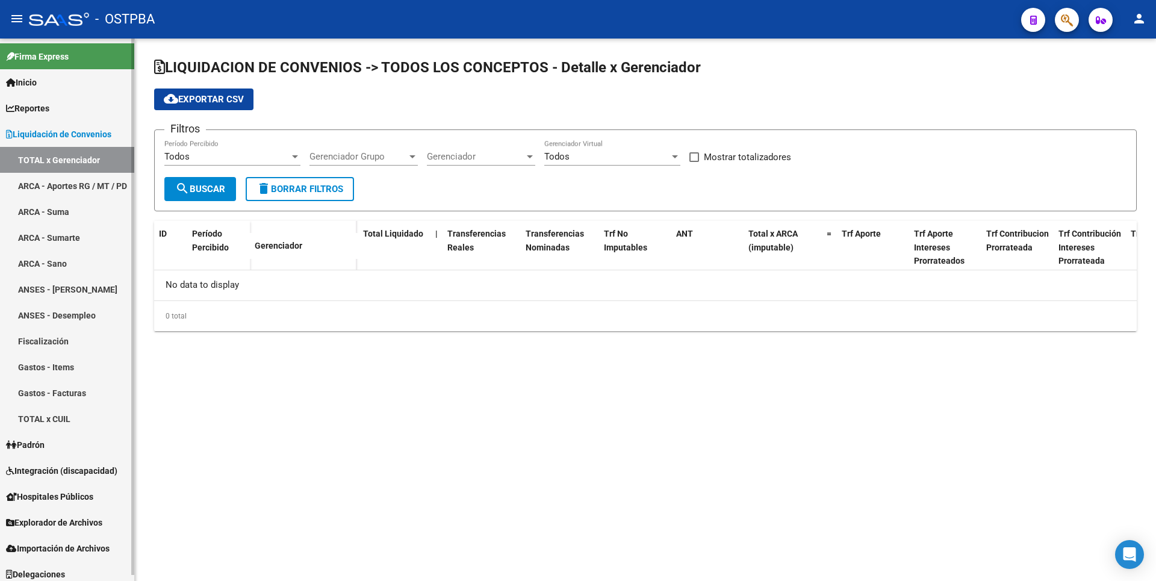
checkbox input "true"
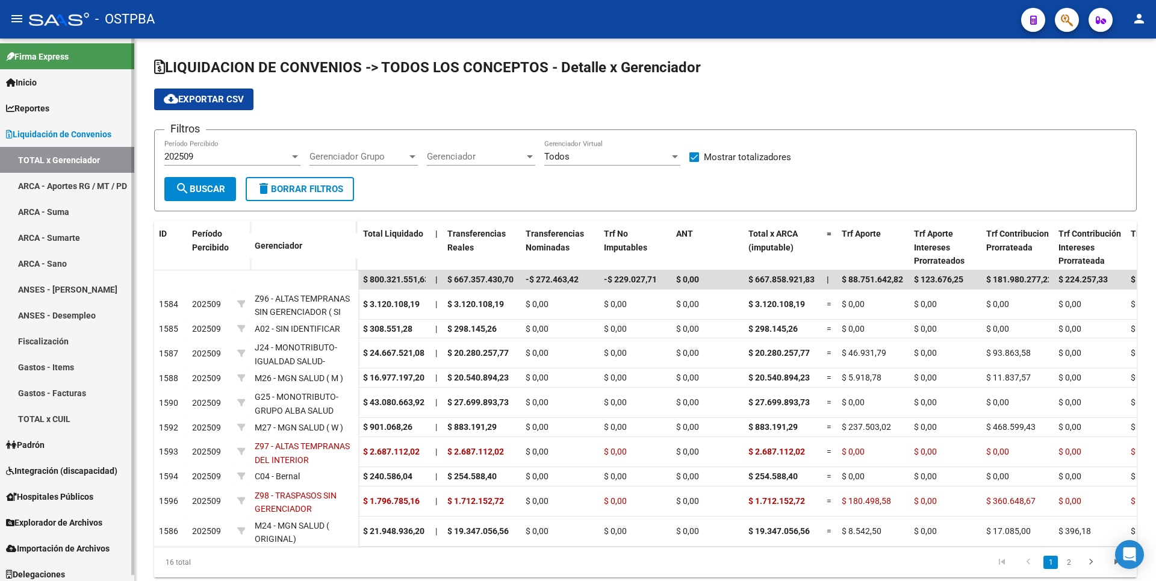
click at [61, 240] on link "ARCA - Sumarte" at bounding box center [67, 238] width 134 height 26
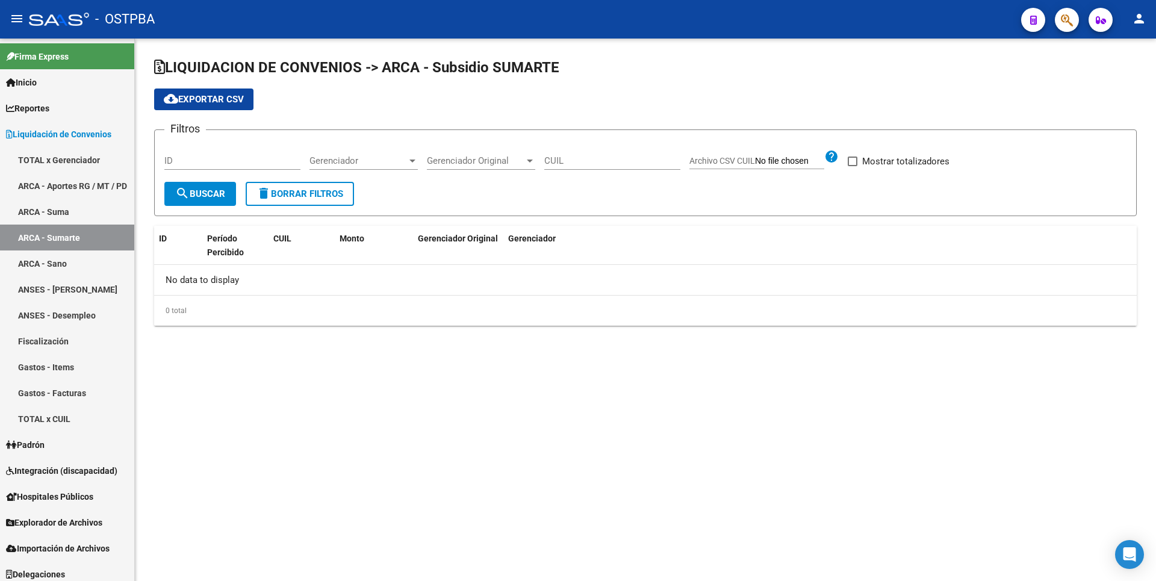
checkbox input "true"
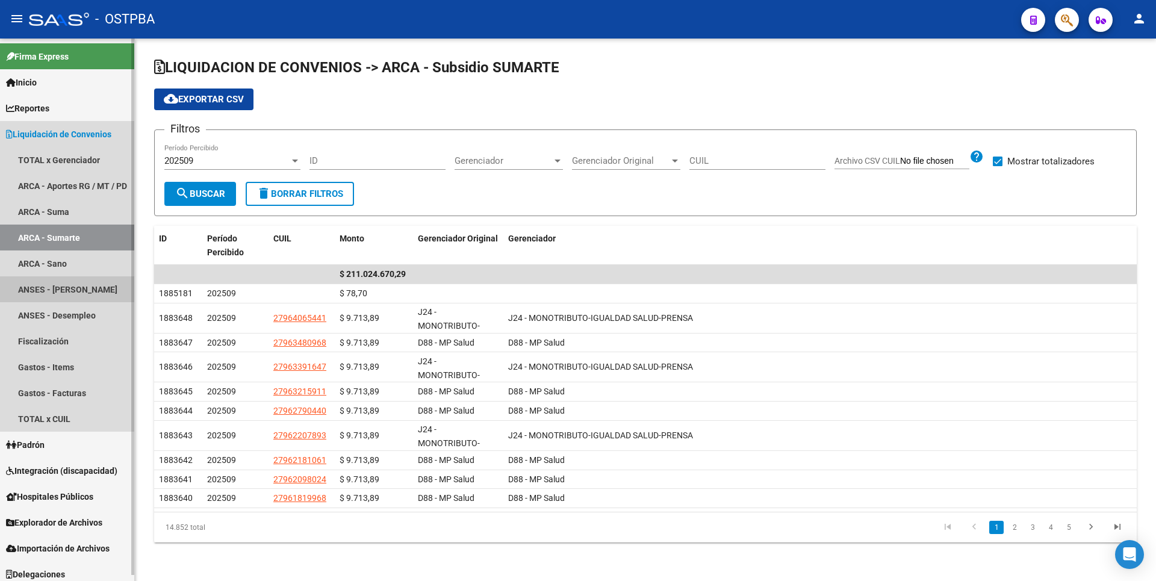
click at [53, 295] on link "ANSES - [PERSON_NAME]" at bounding box center [67, 289] width 134 height 26
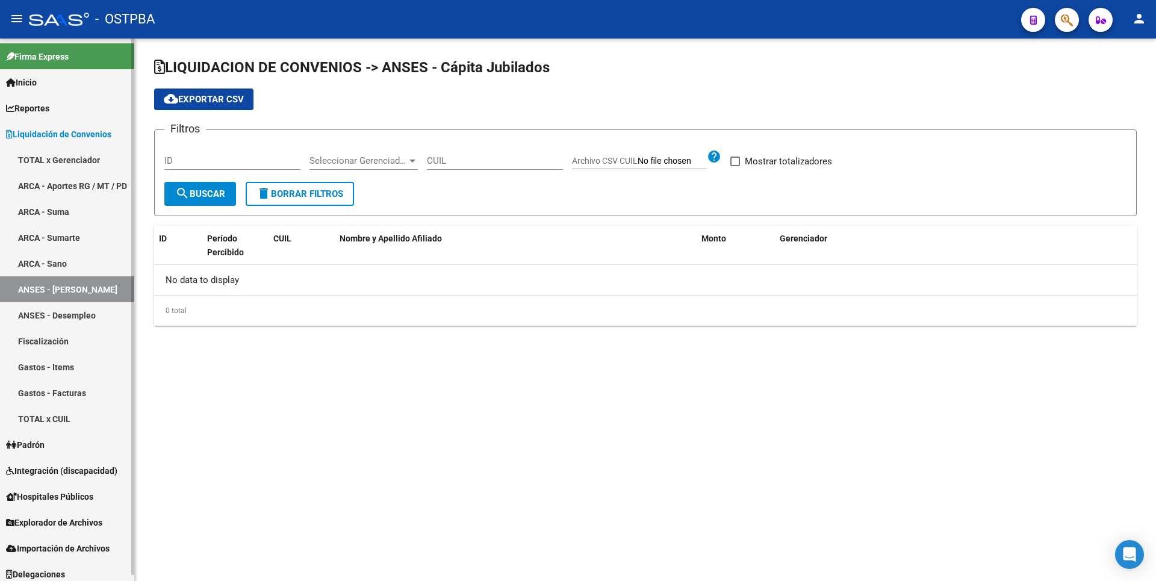
checkbox input "true"
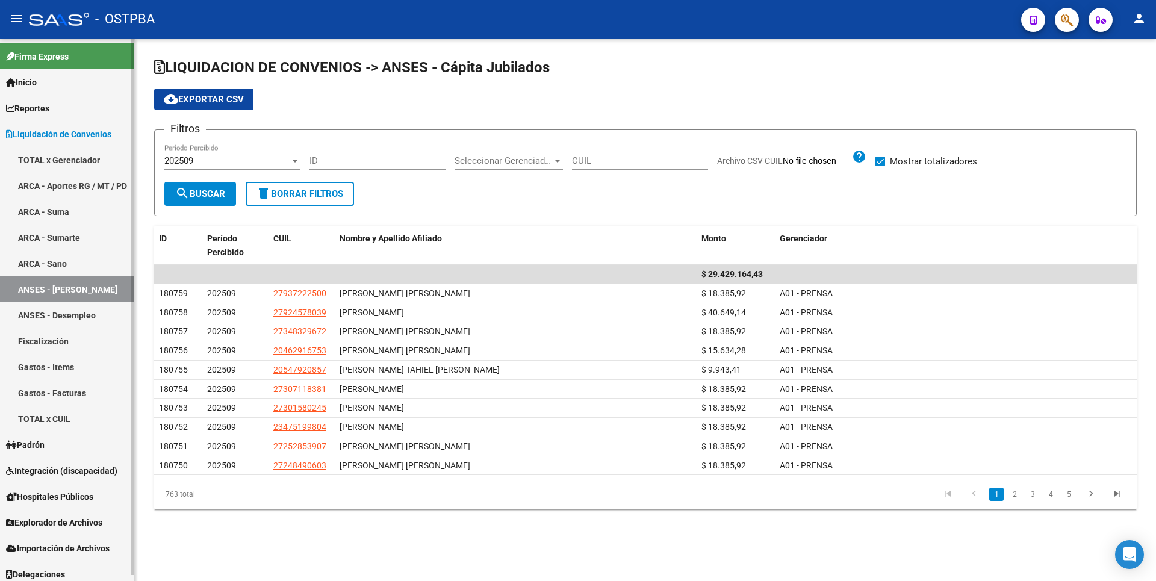
click at [73, 315] on link "ANSES - Desempleo" at bounding box center [67, 315] width 134 height 26
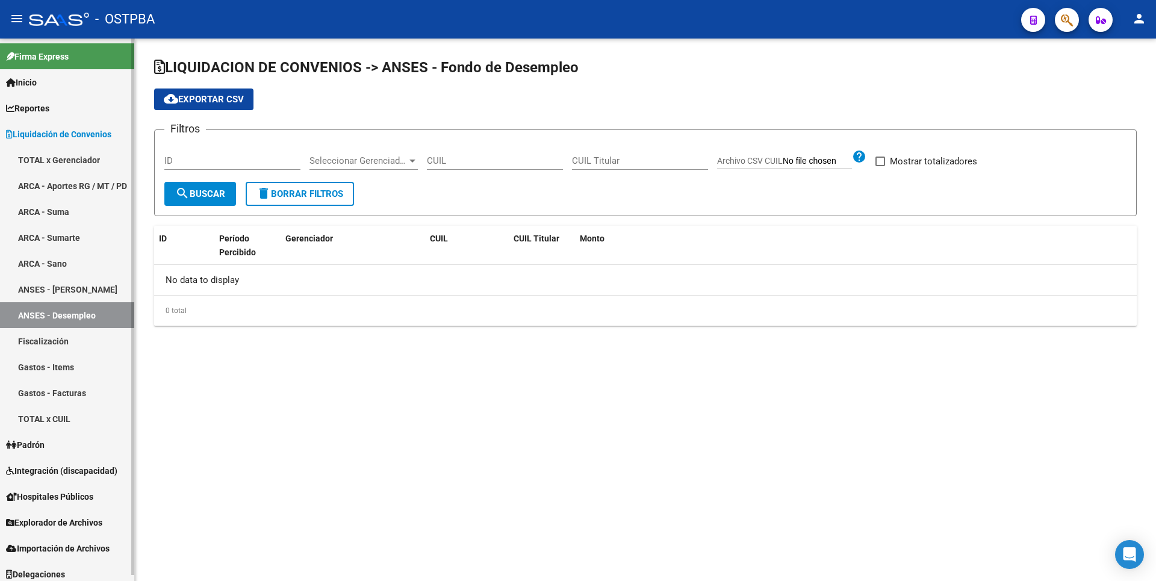
checkbox input "true"
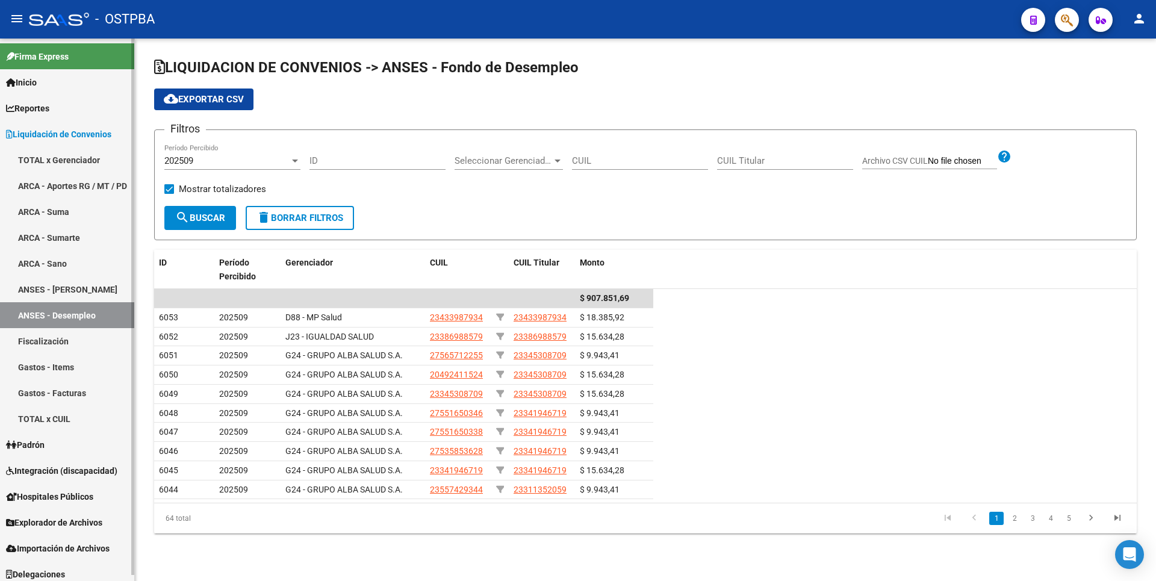
click at [61, 338] on link "Fiscalización" at bounding box center [67, 341] width 134 height 26
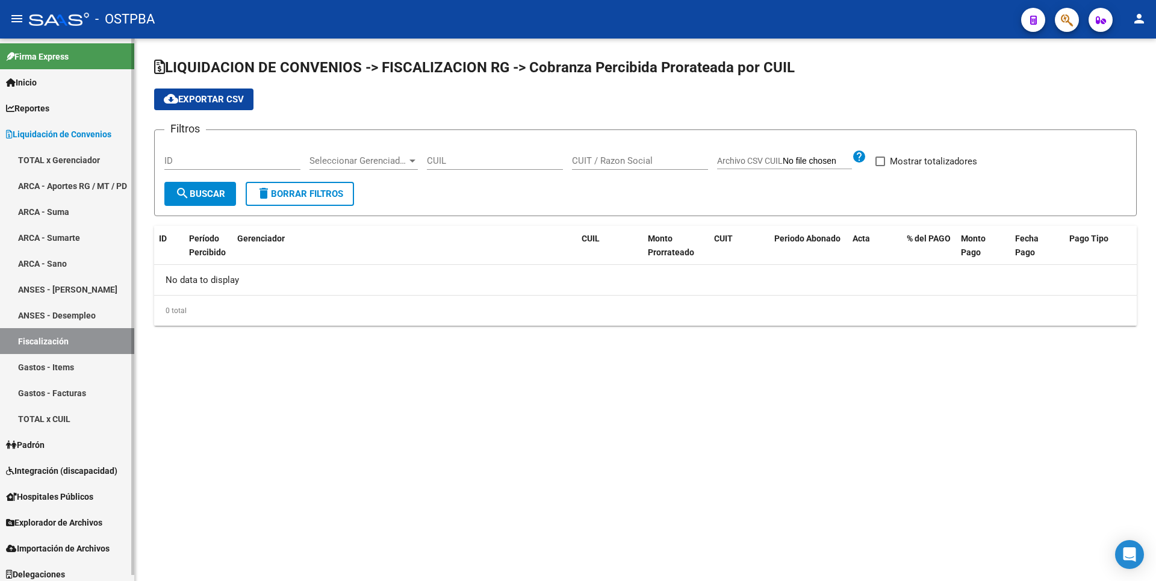
checkbox input "true"
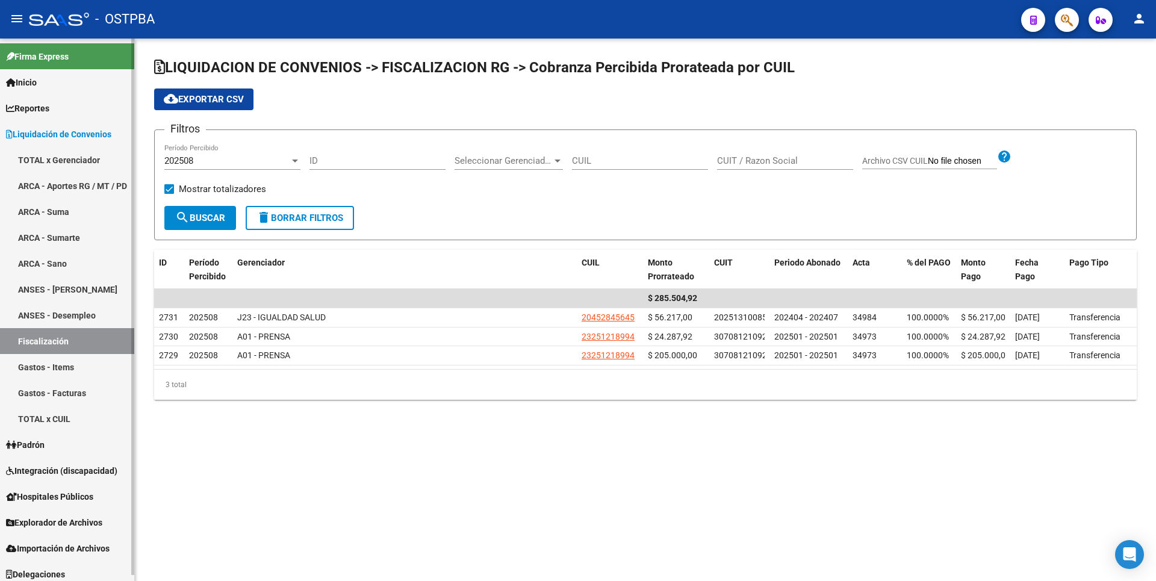
click at [65, 370] on link "Gastos - Items" at bounding box center [67, 367] width 134 height 26
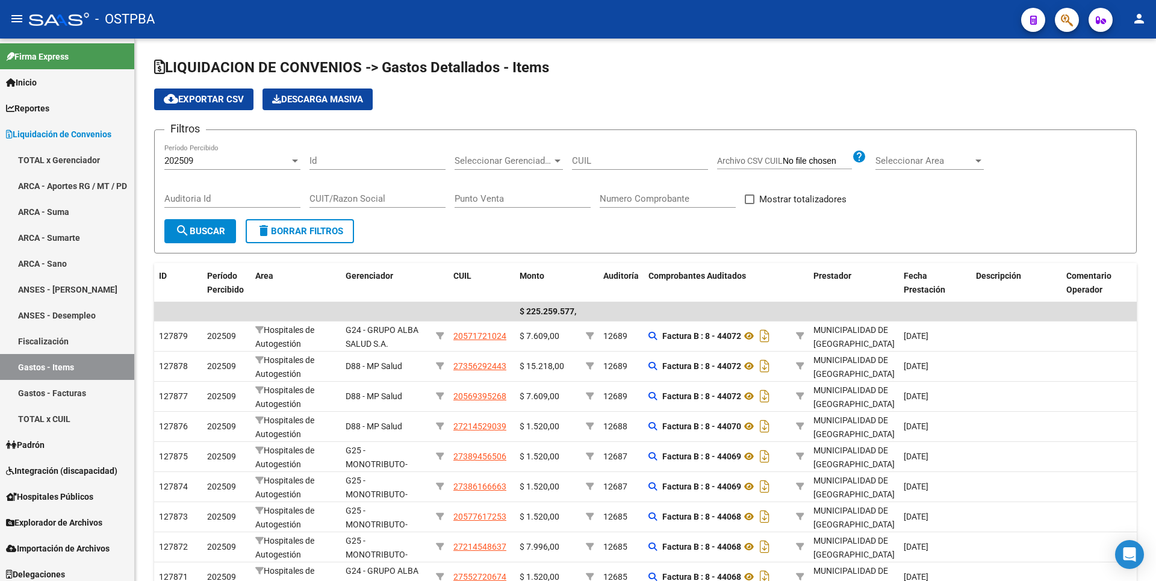
click at [66, 397] on link "Gastos - Facturas" at bounding box center [67, 393] width 134 height 26
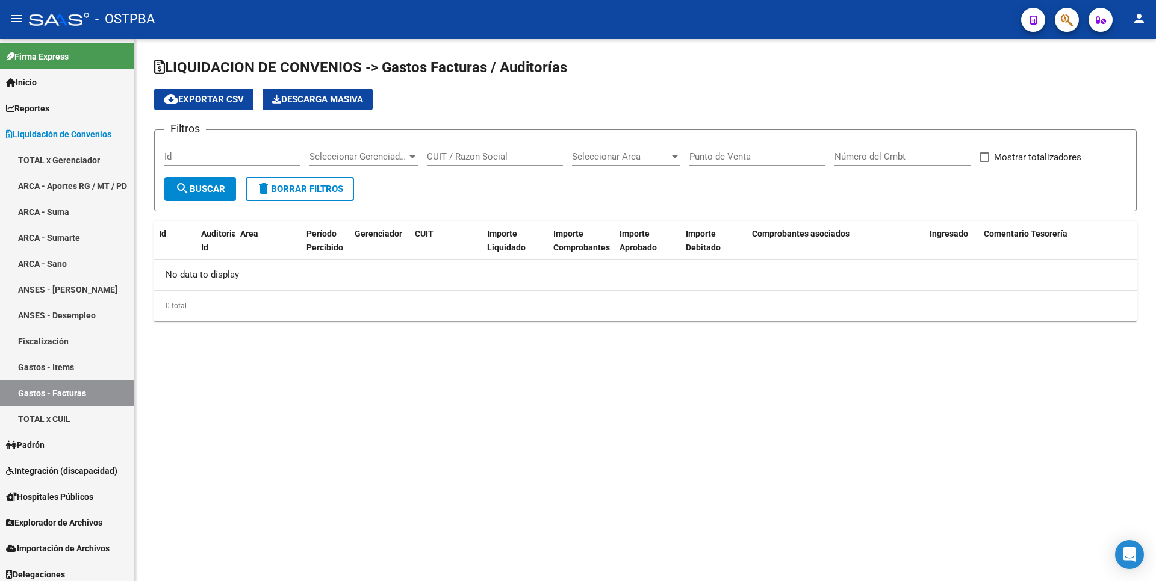
checkbox input "true"
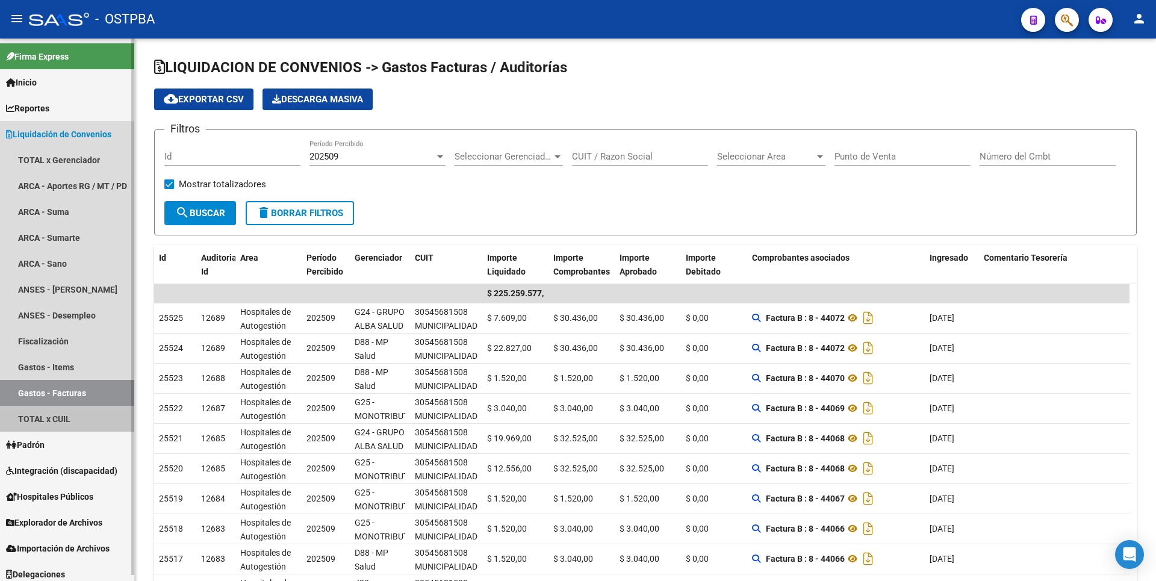
click at [58, 423] on link "TOTAL x CUIL" at bounding box center [67, 419] width 134 height 26
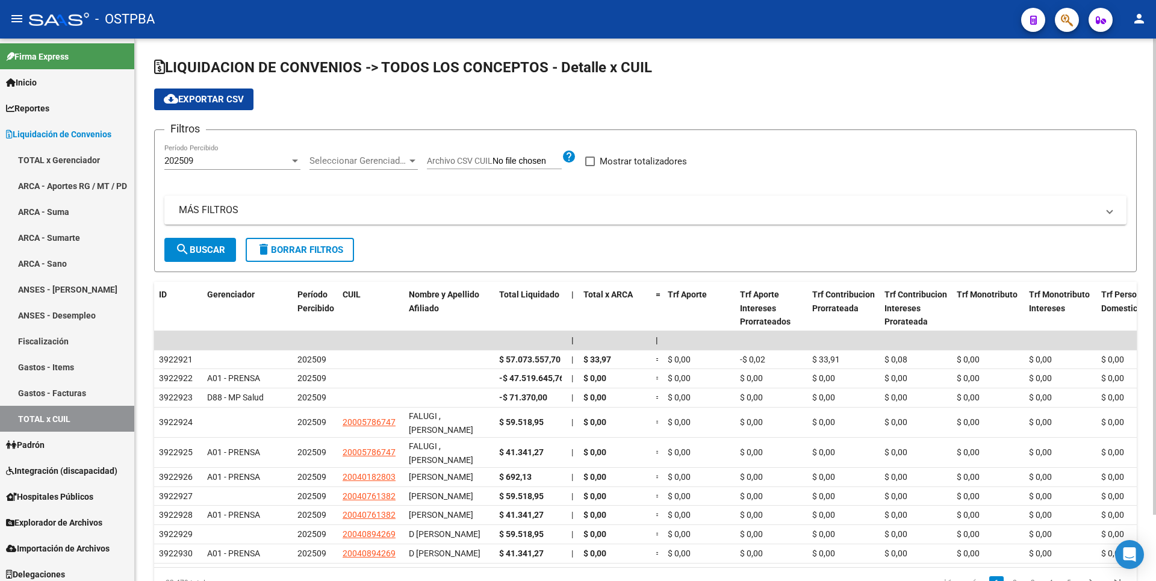
click at [646, 164] on span "Mostrar totalizadores" at bounding box center [643, 161] width 87 height 14
click at [590, 166] on input "Mostrar totalizadores" at bounding box center [589, 166] width 1 height 1
checkbox input "true"
click at [181, 246] on mat-icon "search" at bounding box center [182, 249] width 14 height 14
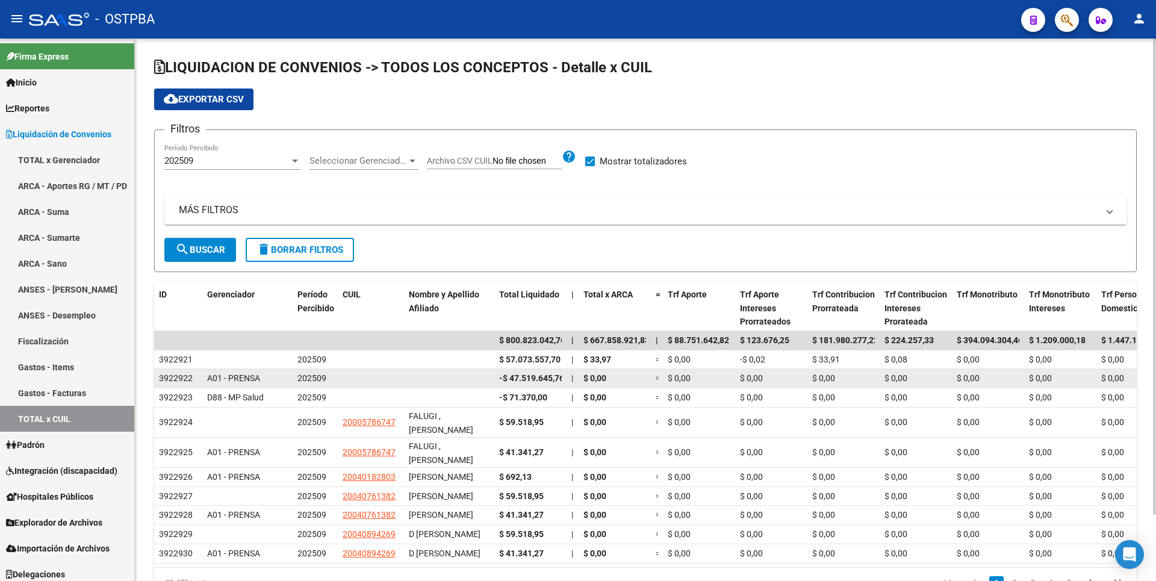
scroll to position [75, 0]
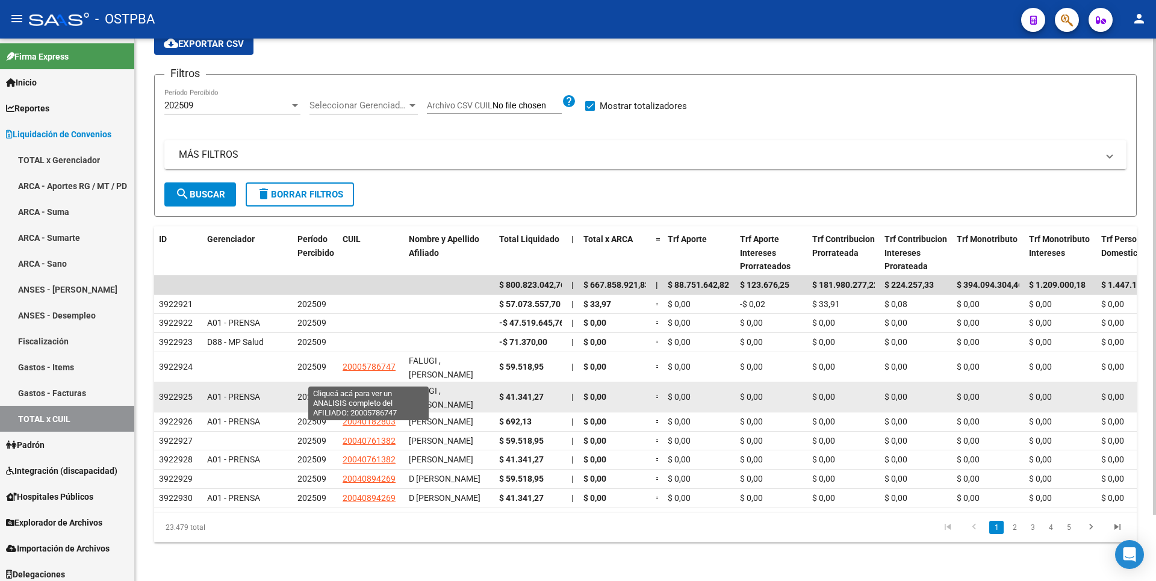
click at [370, 392] on span "20005786747" at bounding box center [369, 397] width 53 height 10
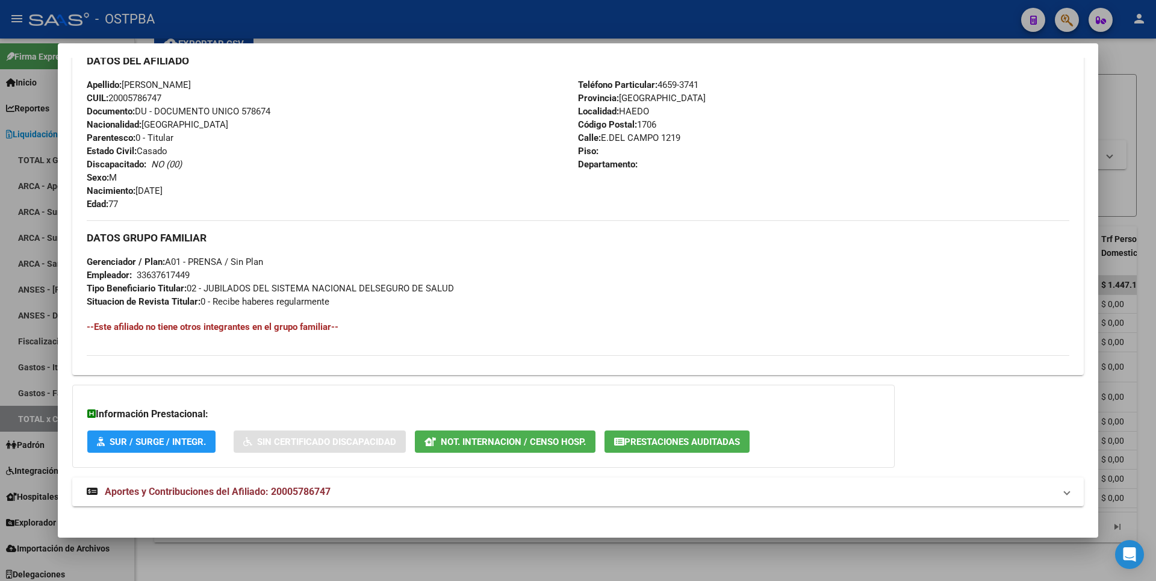
scroll to position [411, 0]
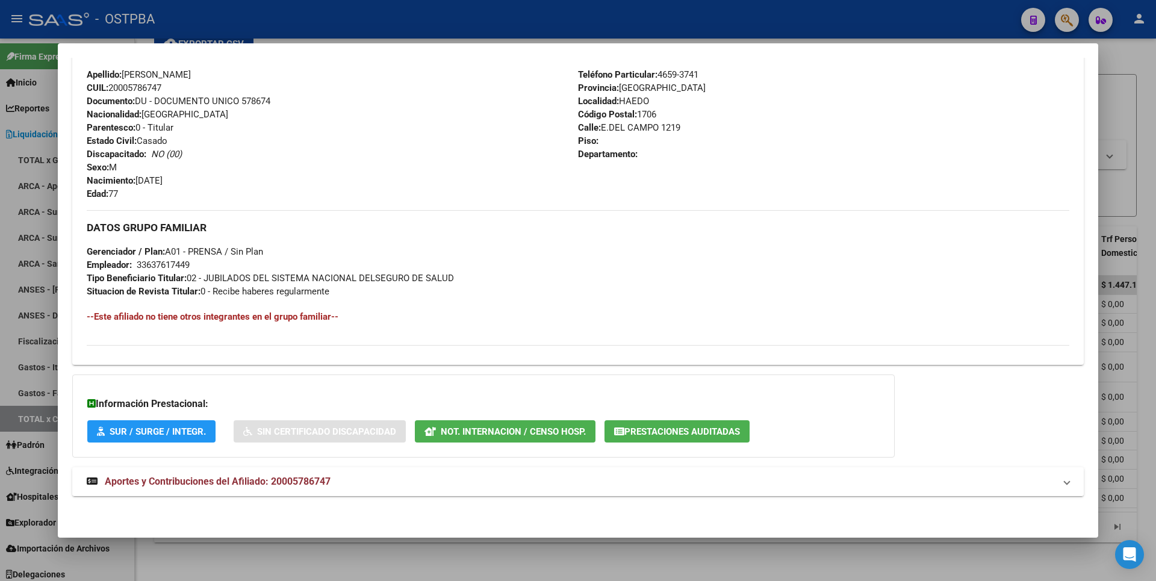
click at [238, 483] on span "Aportes y Contribuciones del Afiliado: 20005786747" at bounding box center [218, 481] width 226 height 11
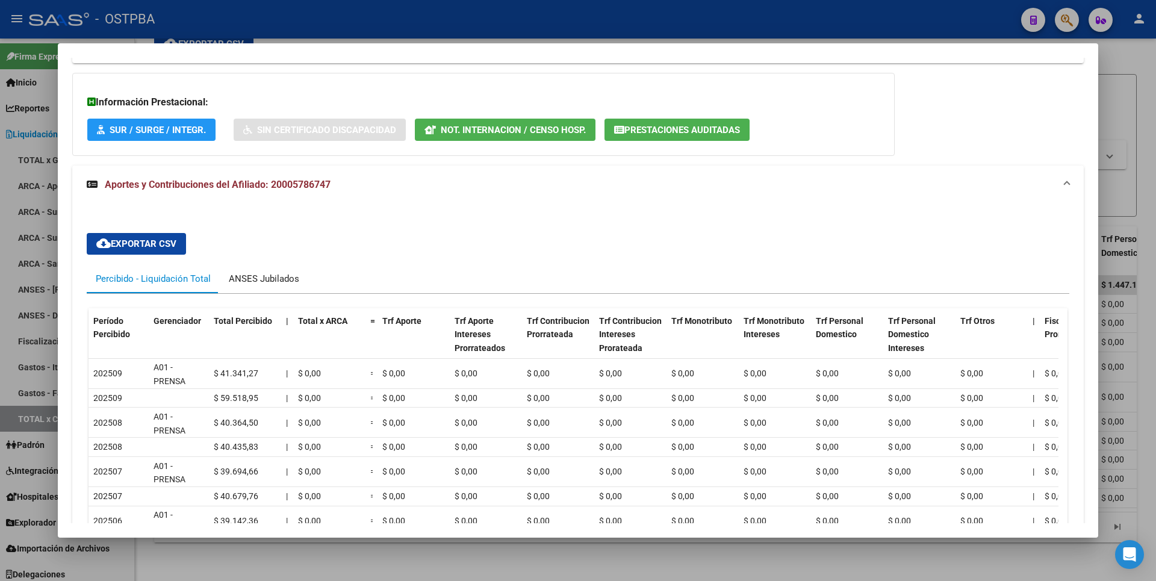
click at [263, 280] on div "ANSES Jubilados" at bounding box center [264, 278] width 70 height 13
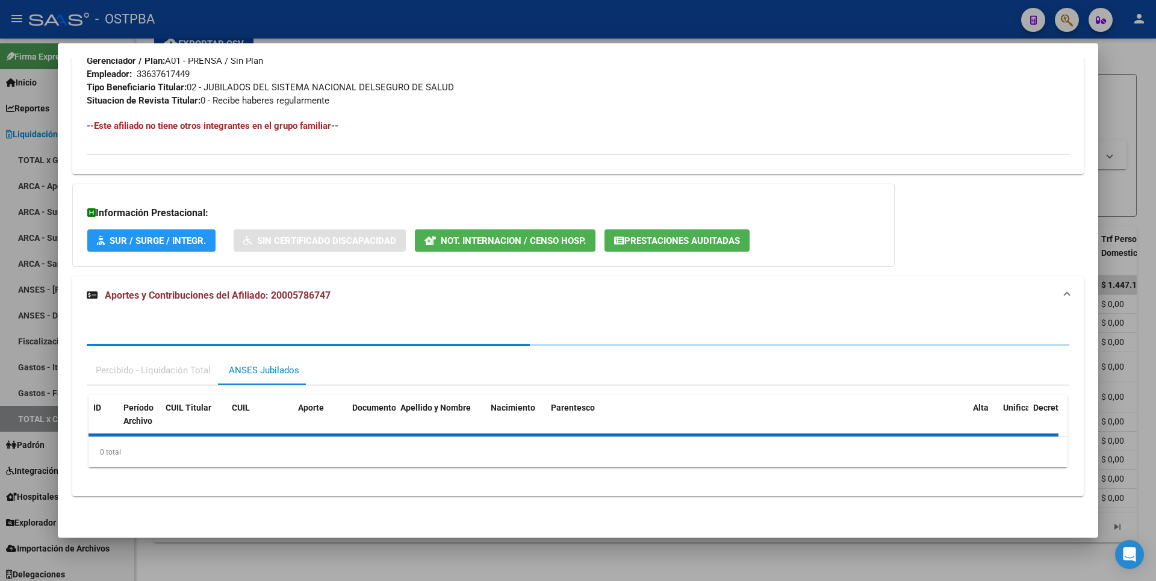
scroll to position [713, 0]
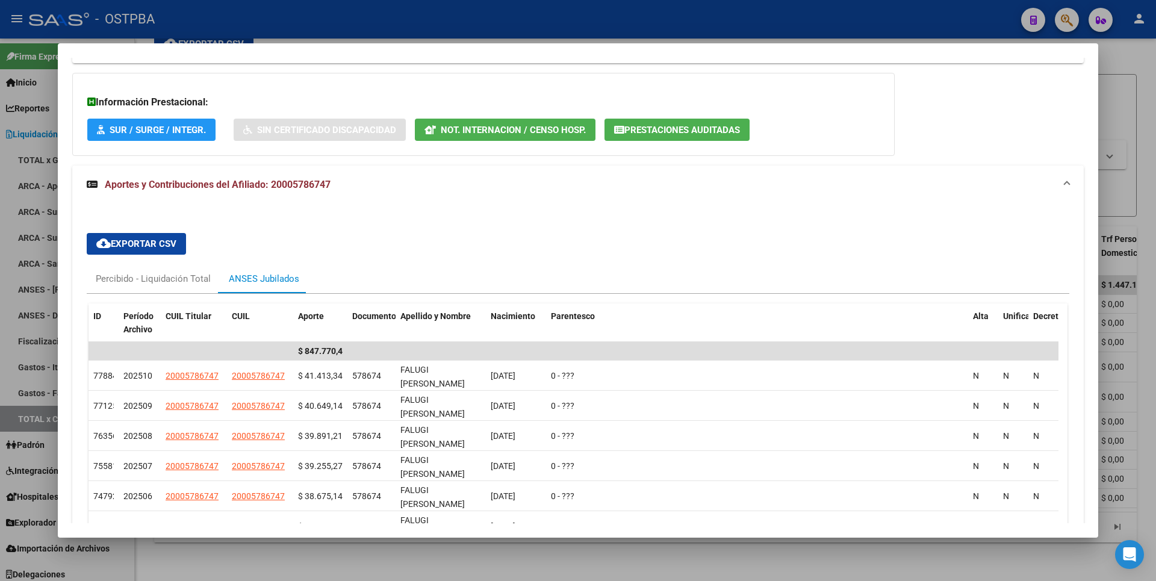
click at [1143, 179] on div at bounding box center [578, 290] width 1156 height 581
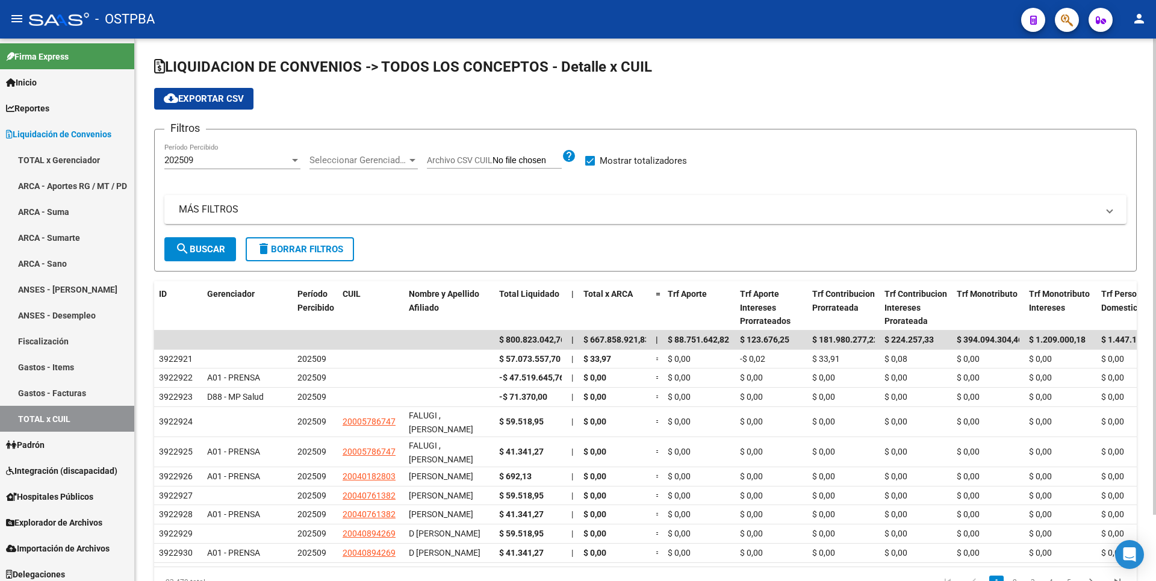
scroll to position [0, 0]
click at [413, 161] on div at bounding box center [412, 161] width 6 height 3
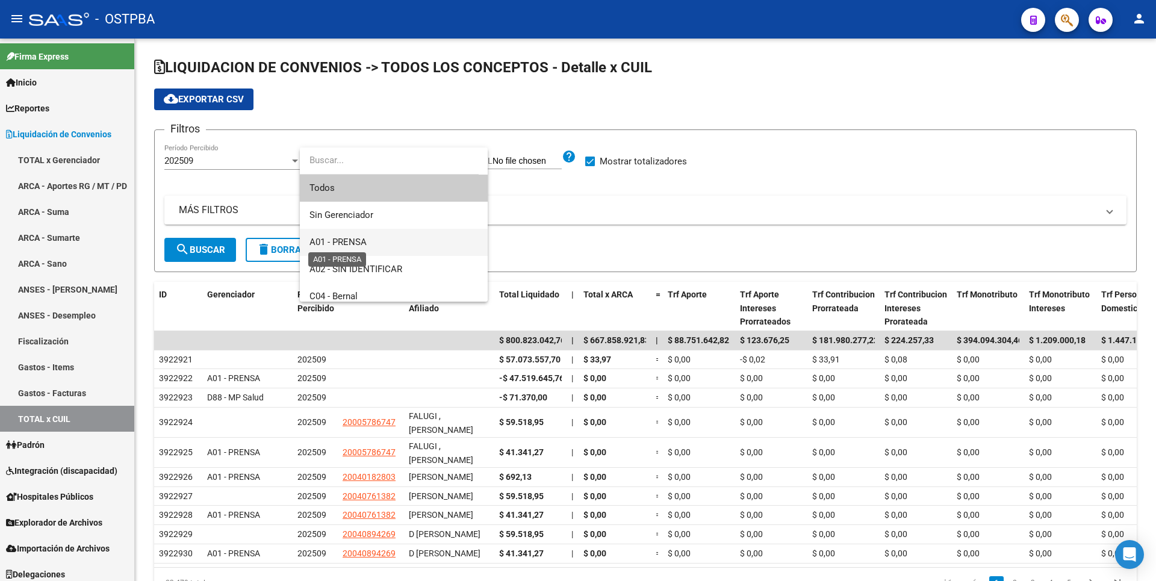
click at [348, 238] on span "A01 - PRENSA" at bounding box center [337, 242] width 57 height 11
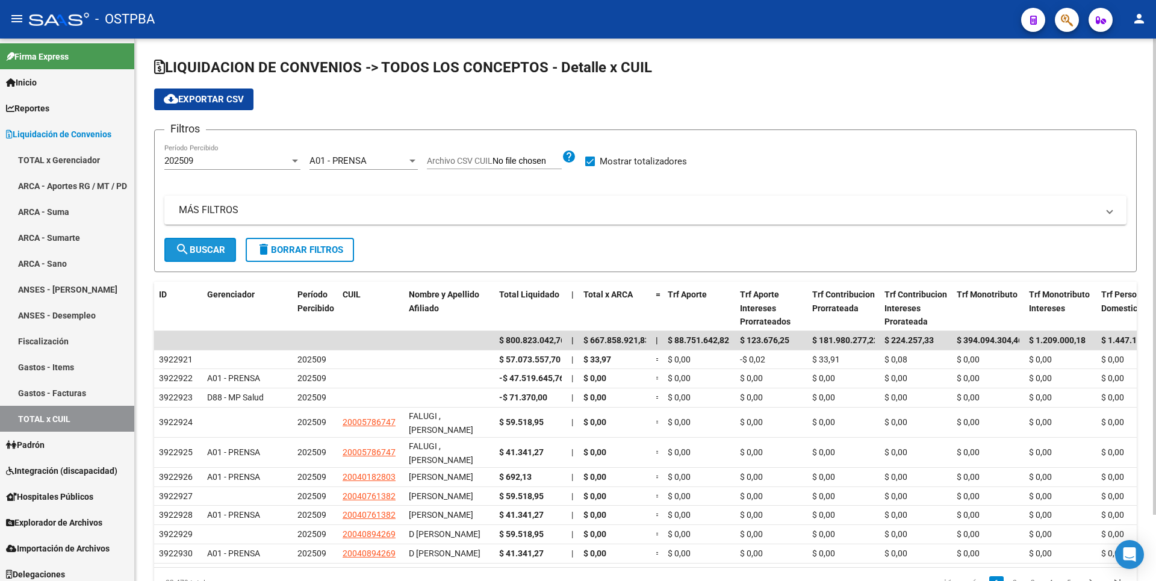
click at [227, 261] on button "search Buscar" at bounding box center [200, 250] width 72 height 24
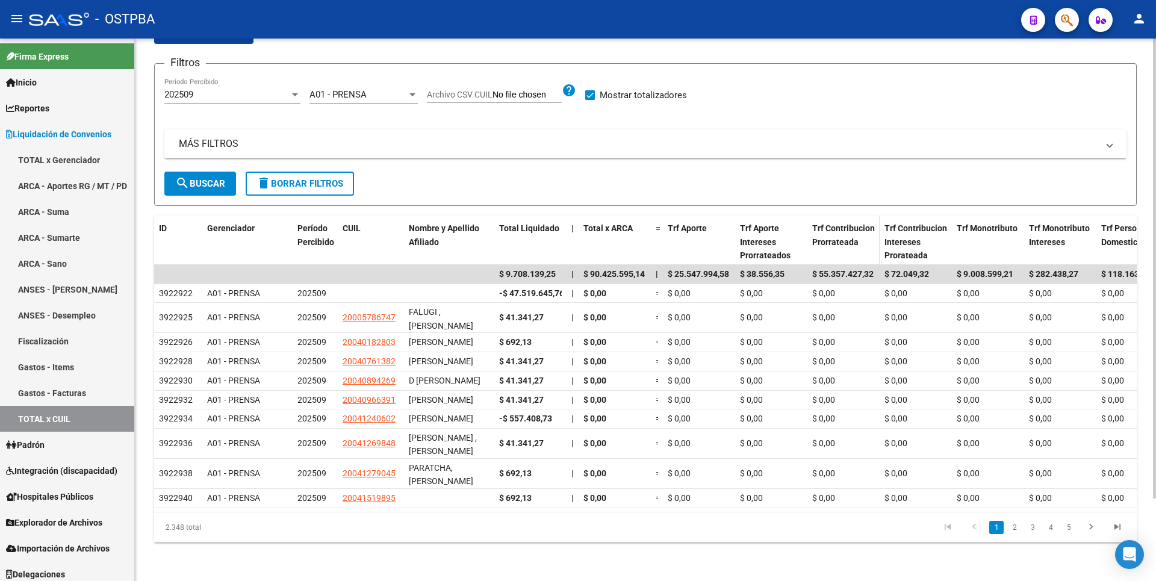
scroll to position [97, 0]
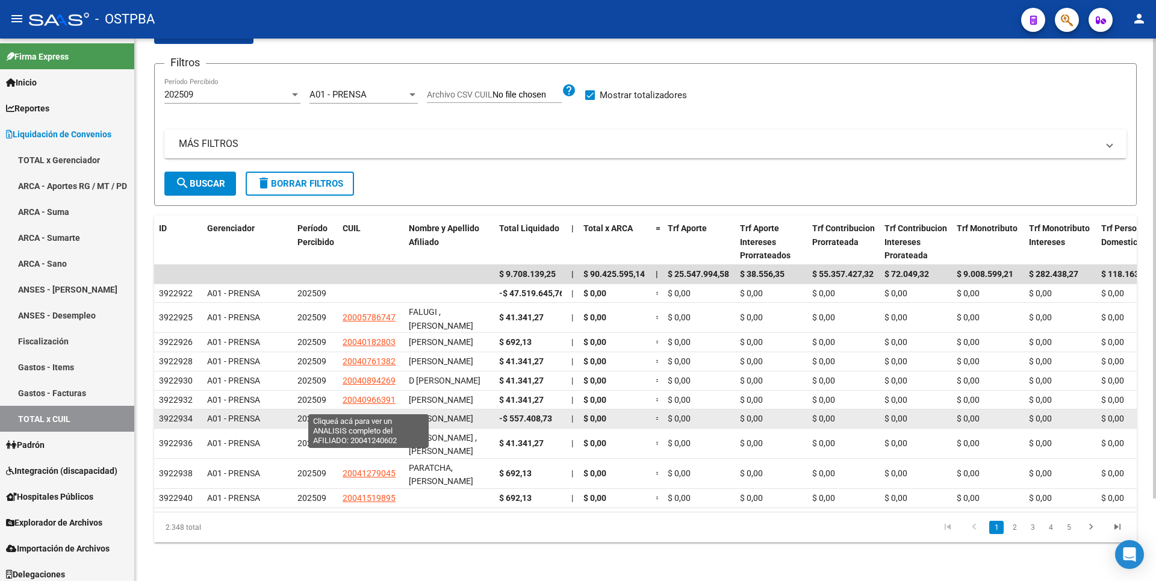
click at [379, 414] on span "20041240602" at bounding box center [369, 419] width 53 height 10
type textarea "20041240602"
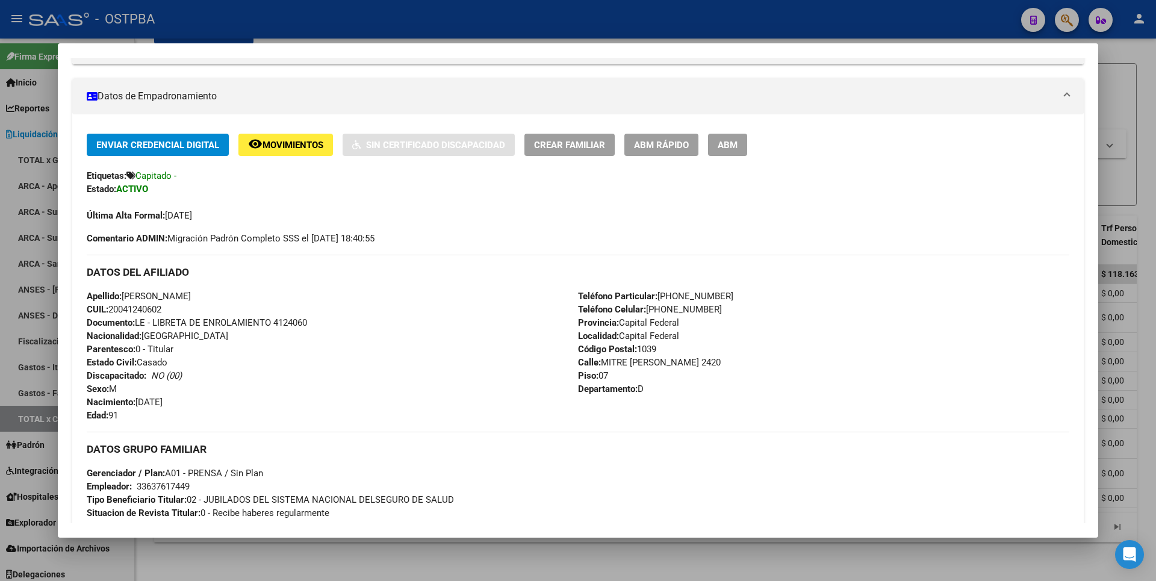
scroll to position [411, 0]
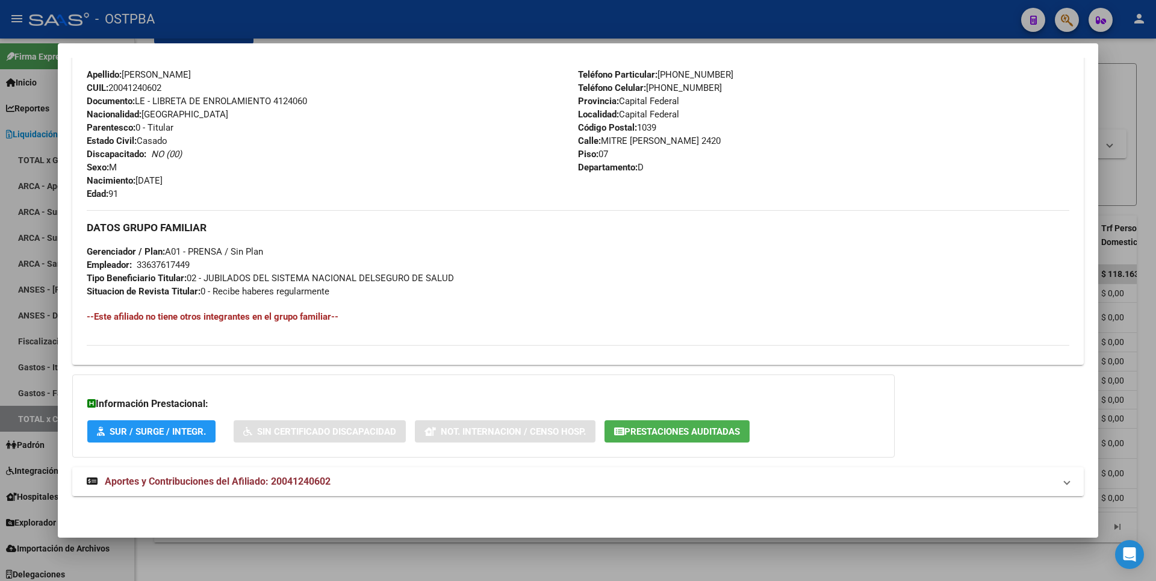
click at [338, 474] on mat-panel-title "Aportes y Contribuciones del Afiliado: 20041240602" at bounding box center [571, 481] width 968 height 14
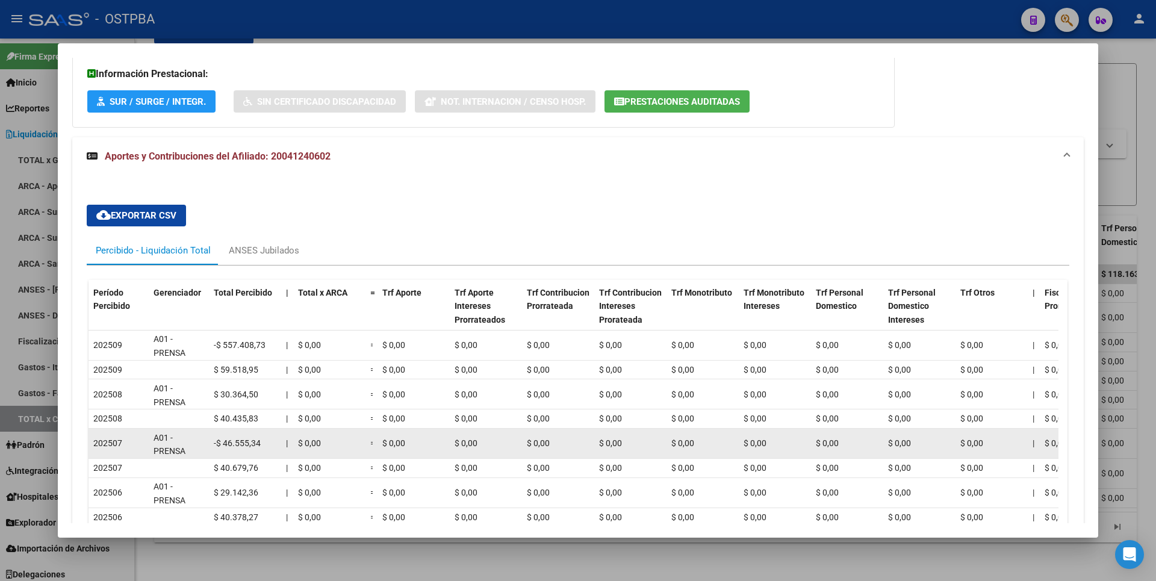
scroll to position [843, 0]
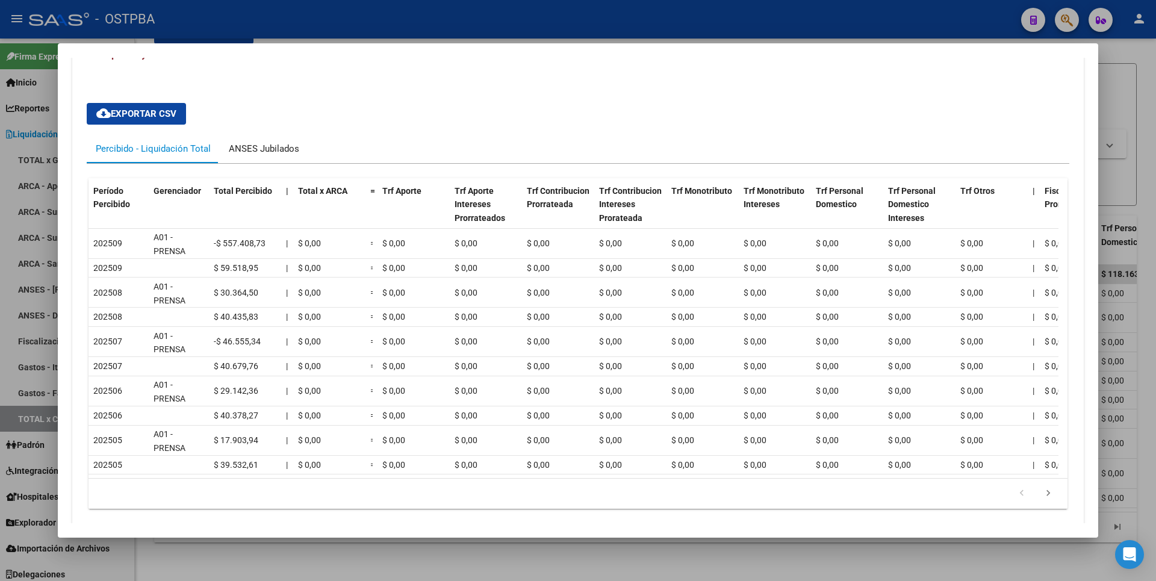
click at [261, 143] on div "ANSES Jubilados" at bounding box center [264, 148] width 70 height 13
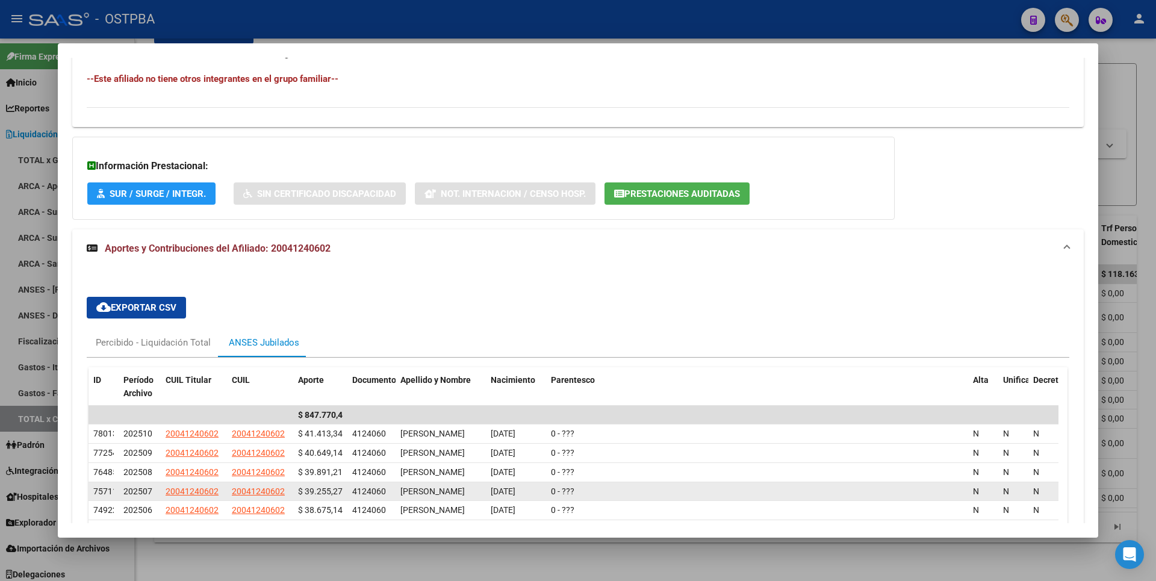
scroll to position [602, 0]
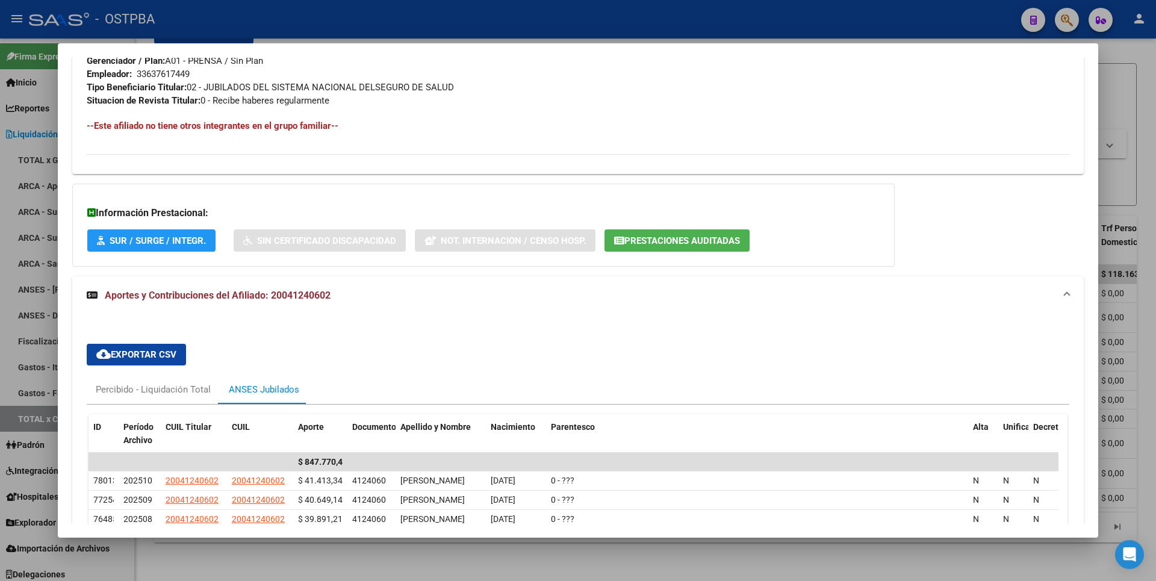
click at [663, 228] on div "Información Prestacional: SUR / SURGE / INTEGR. Sin Certificado Discapacidad No…" at bounding box center [483, 225] width 822 height 83
click at [660, 234] on button "Prestaciones Auditadas" at bounding box center [676, 240] width 145 height 22
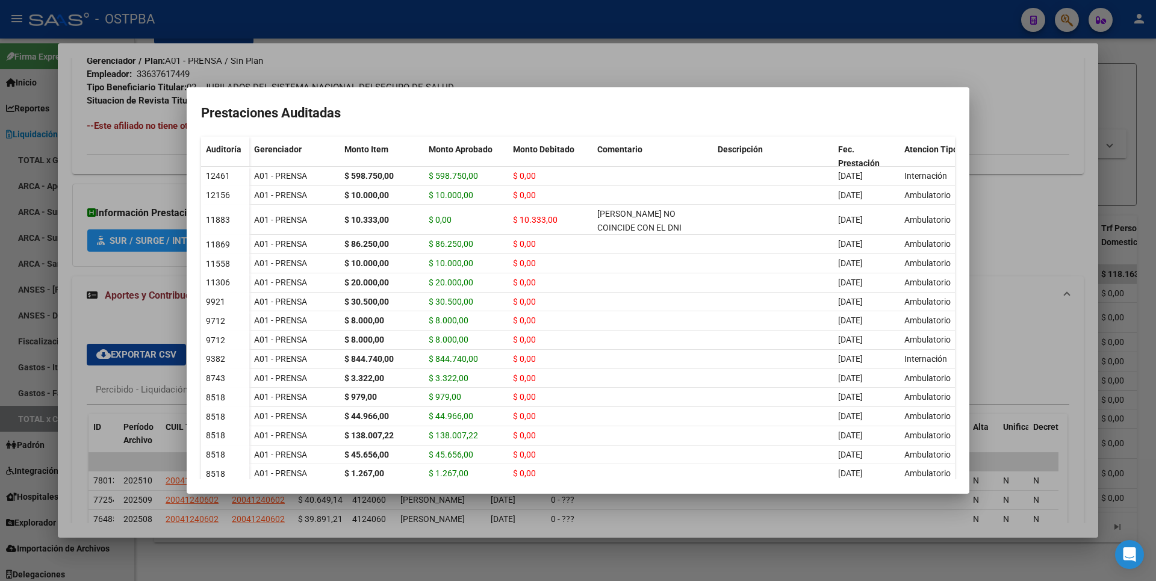
click at [1113, 114] on div at bounding box center [578, 290] width 1156 height 581
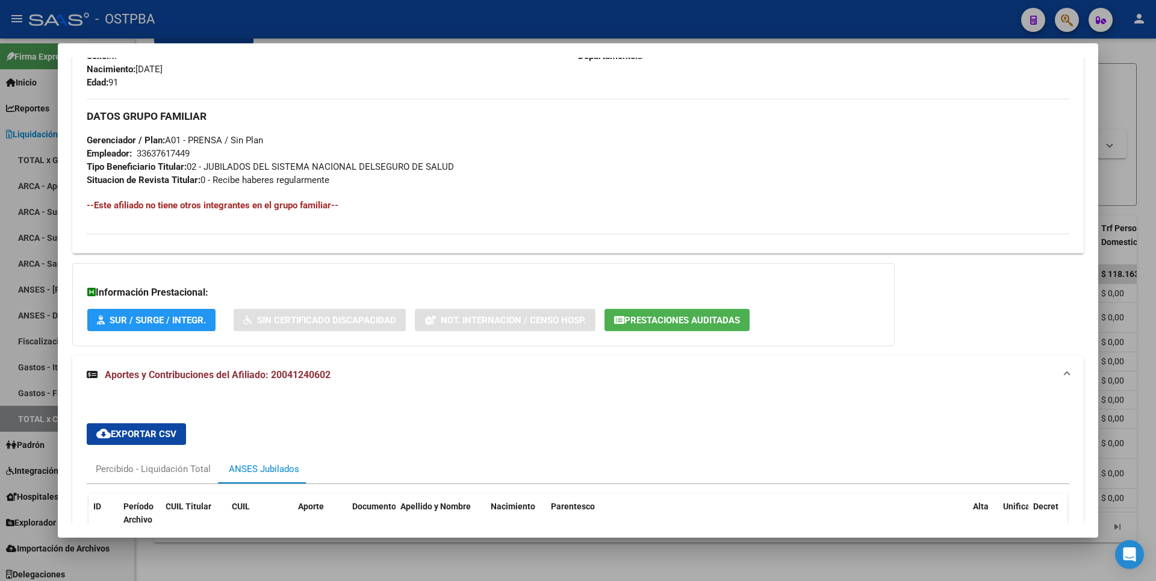
scroll to position [662, 0]
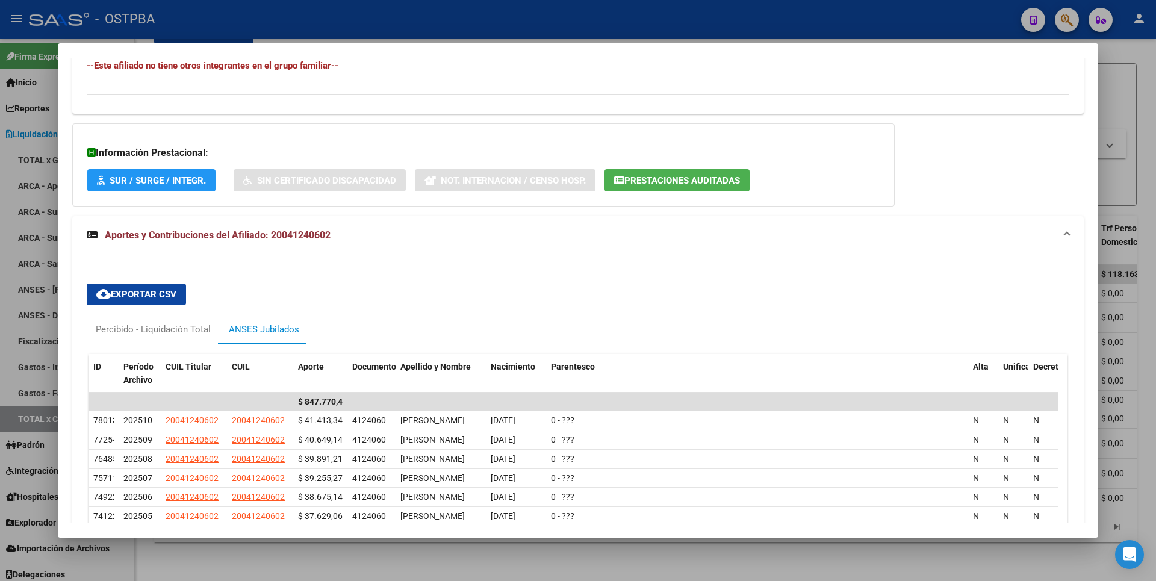
click at [1138, 106] on div at bounding box center [578, 290] width 1156 height 581
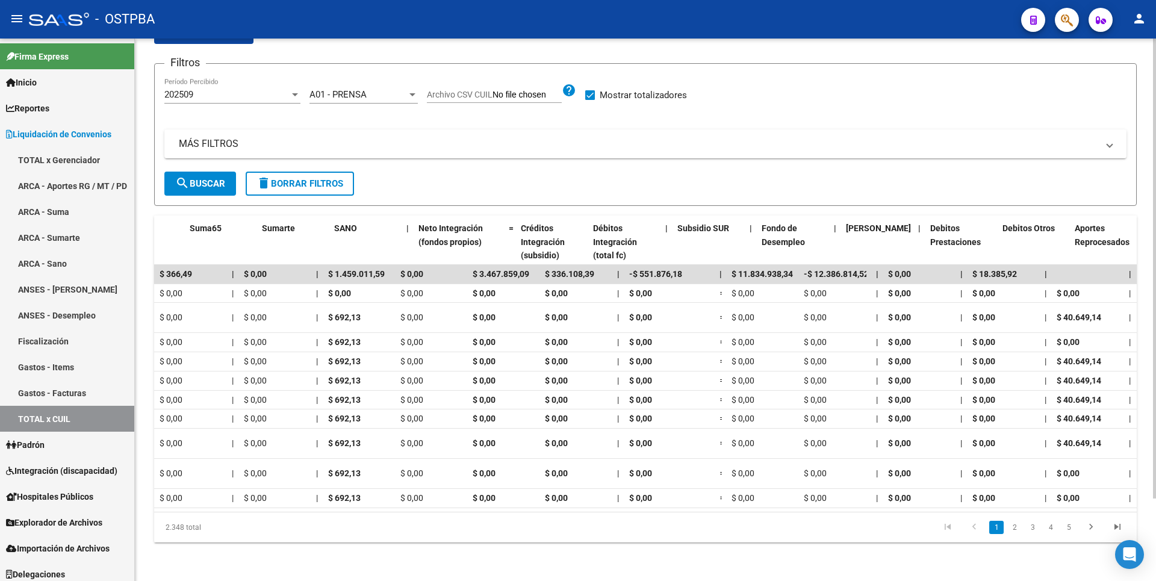
scroll to position [0, 1230]
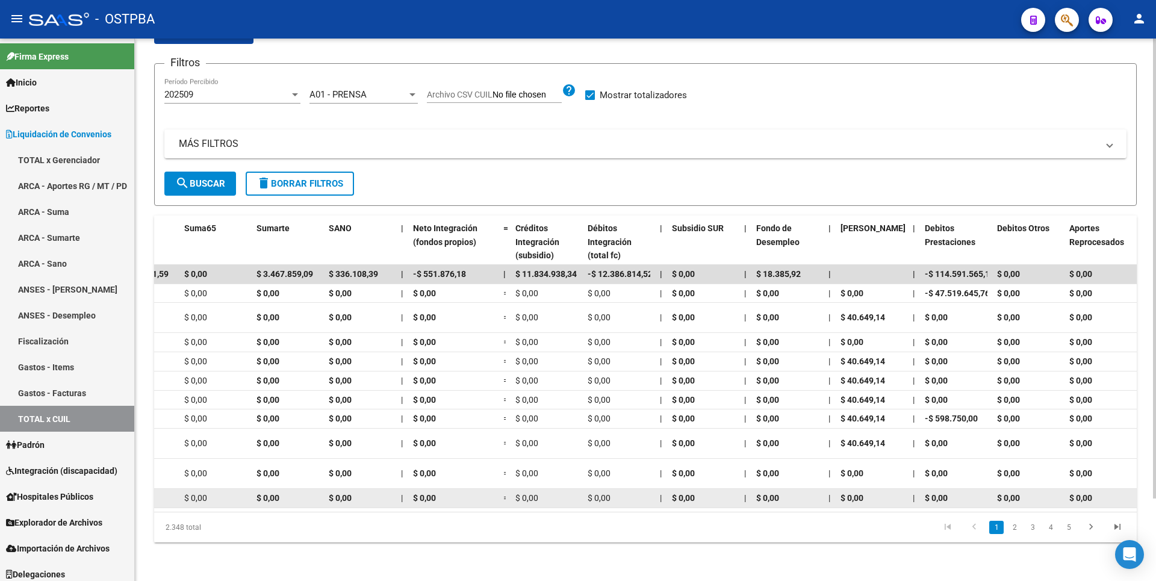
drag, startPoint x: 1012, startPoint y: 513, endPoint x: 613, endPoint y: 482, distance: 399.7
click at [613, 482] on div "ID Gerenciador Período Percibido CUIL Nombre y Apellido Afiliado Total Liquidad…" at bounding box center [645, 379] width 982 height 327
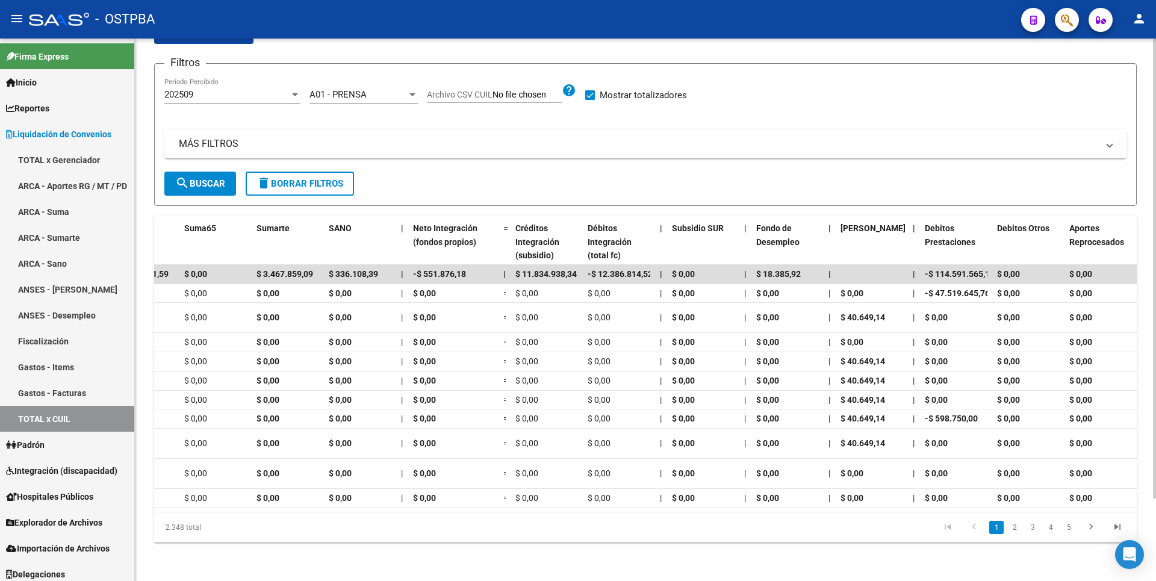
click at [303, 129] on mat-expansion-panel-header "MÁS FILTROS" at bounding box center [645, 143] width 962 height 29
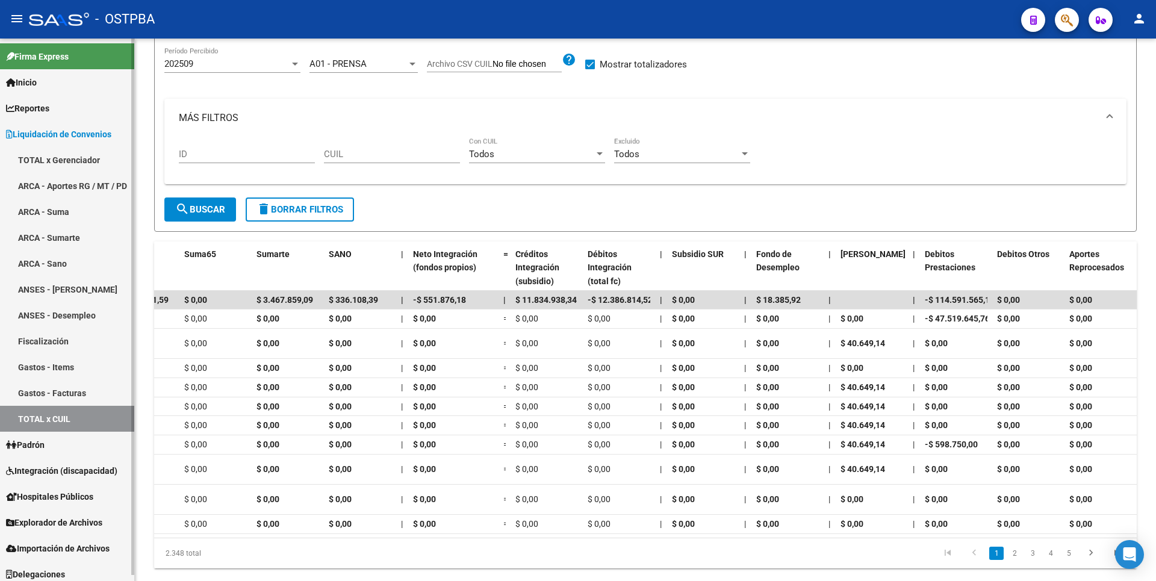
click at [50, 358] on link "Gastos - Items" at bounding box center [67, 367] width 134 height 26
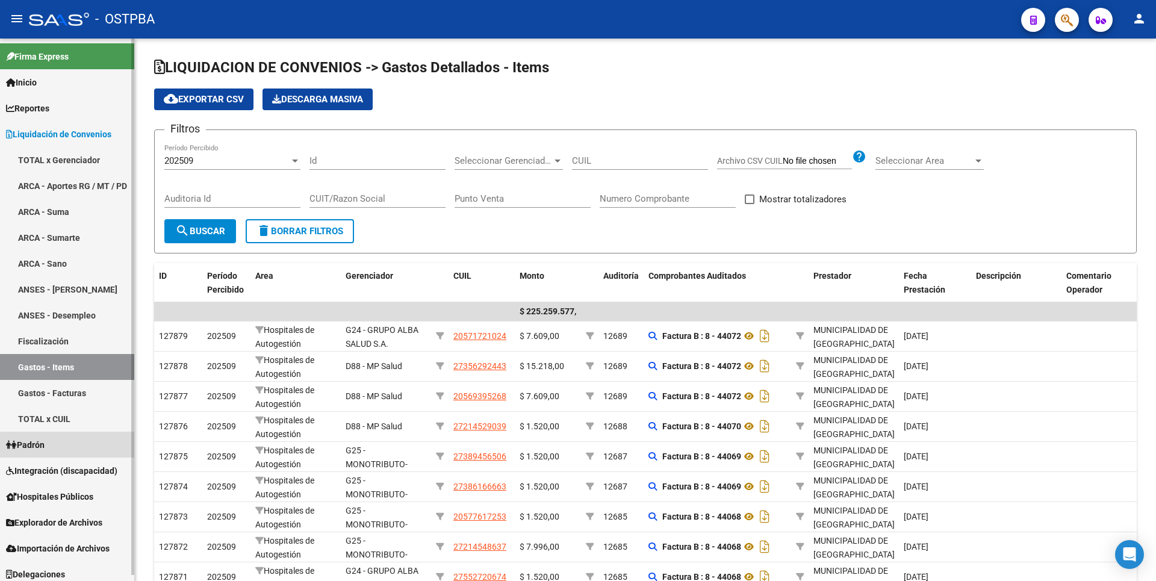
click at [33, 448] on span "Padrón" at bounding box center [25, 444] width 39 height 13
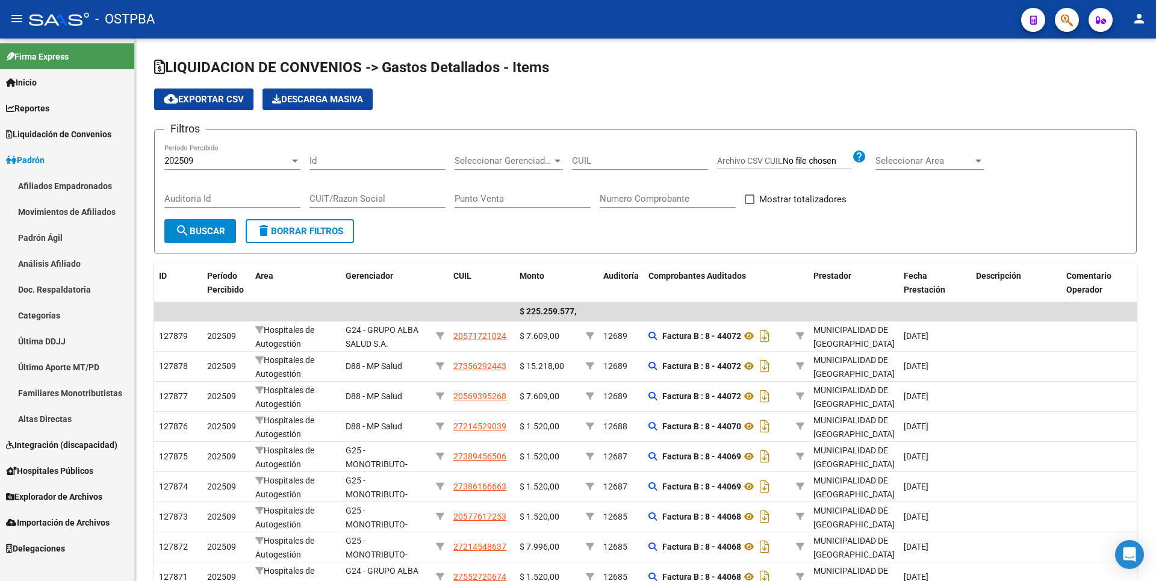
click at [43, 352] on link "Última DDJJ" at bounding box center [67, 341] width 134 height 26
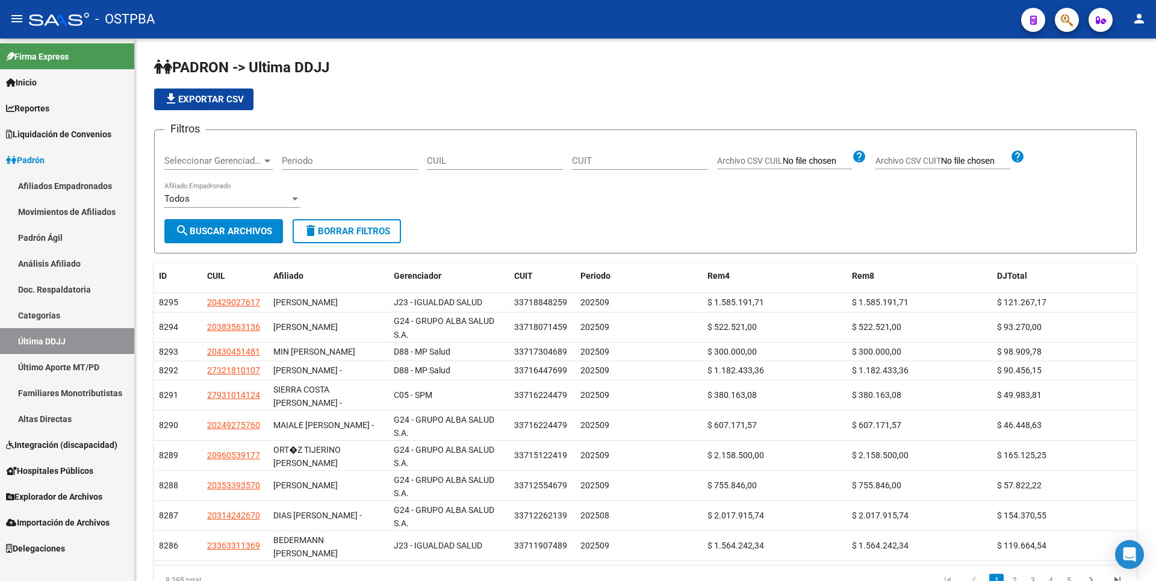
click at [54, 365] on link "Último Aporte MT/PD" at bounding box center [67, 367] width 134 height 26
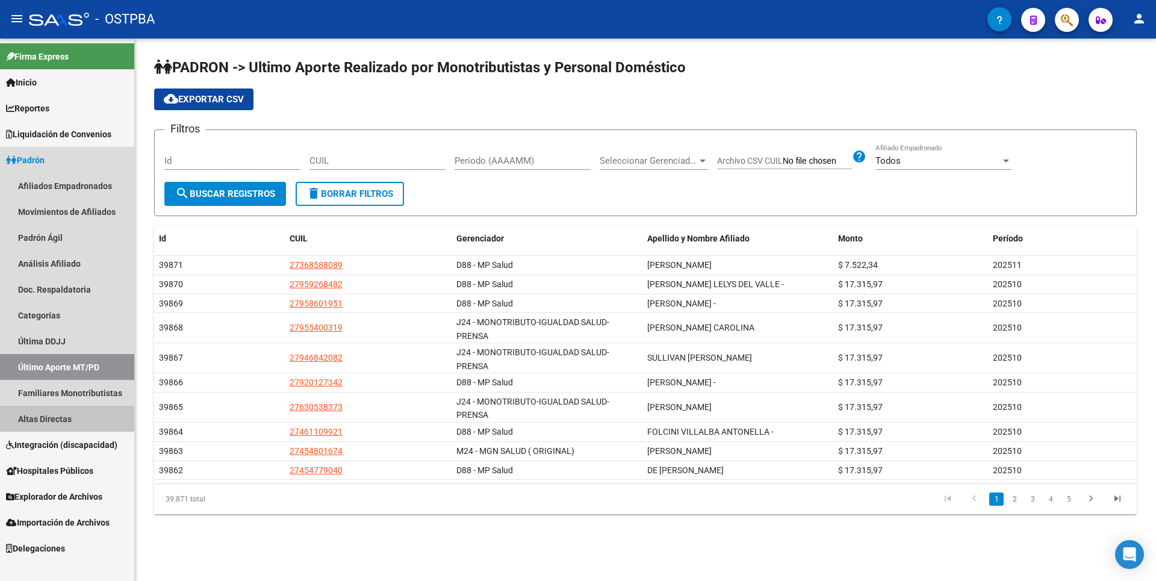
click at [57, 415] on link "Altas Directas" at bounding box center [67, 419] width 134 height 26
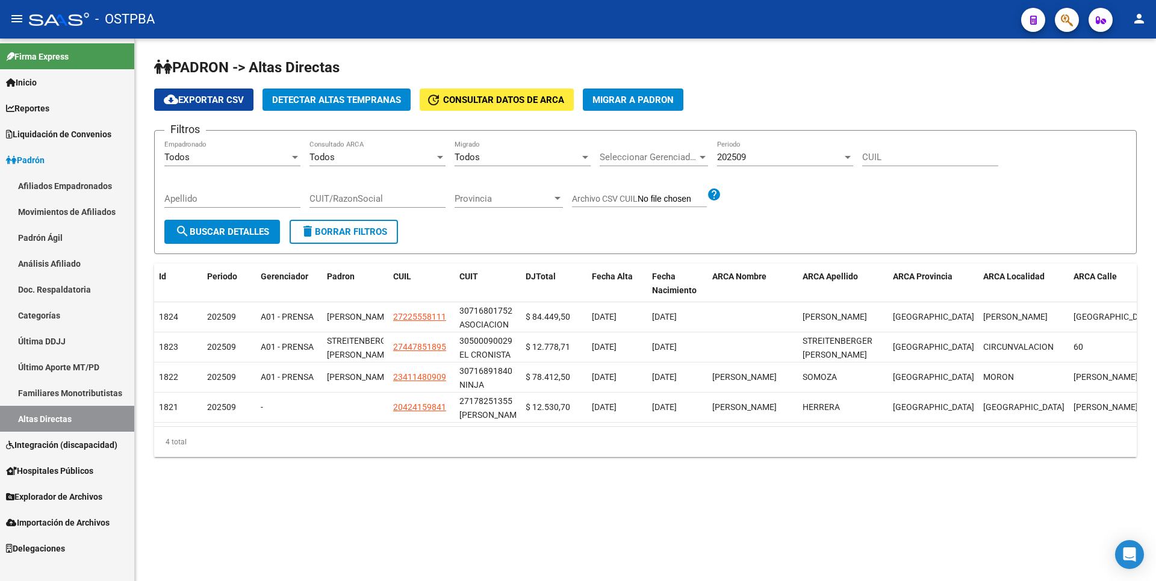
click at [91, 397] on link "Familiares Monotributistas" at bounding box center [67, 393] width 134 height 26
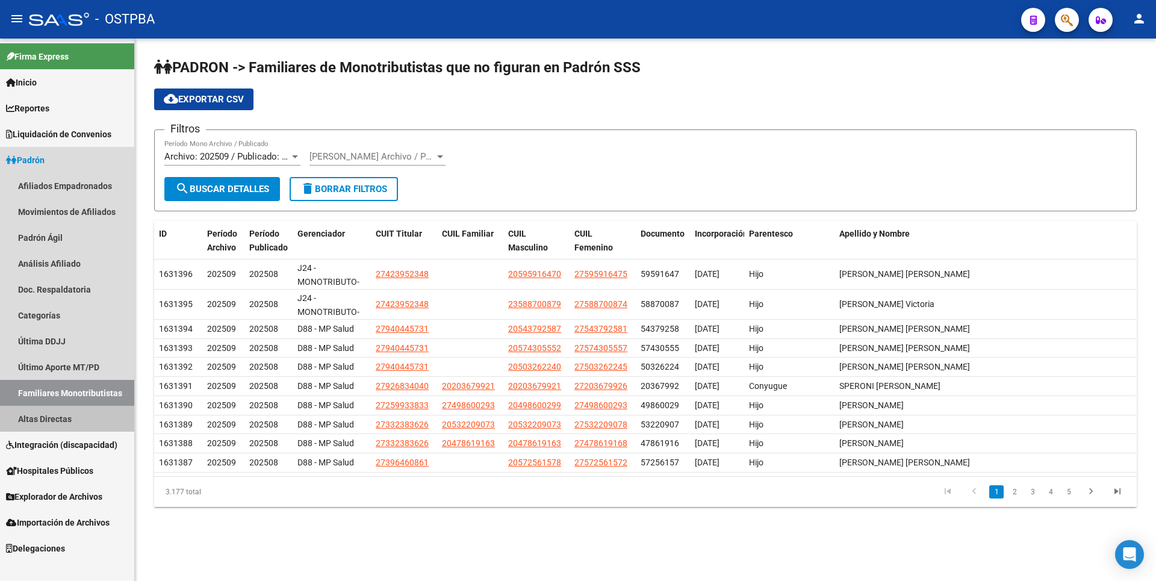
click at [81, 427] on link "Altas Directas" at bounding box center [67, 419] width 134 height 26
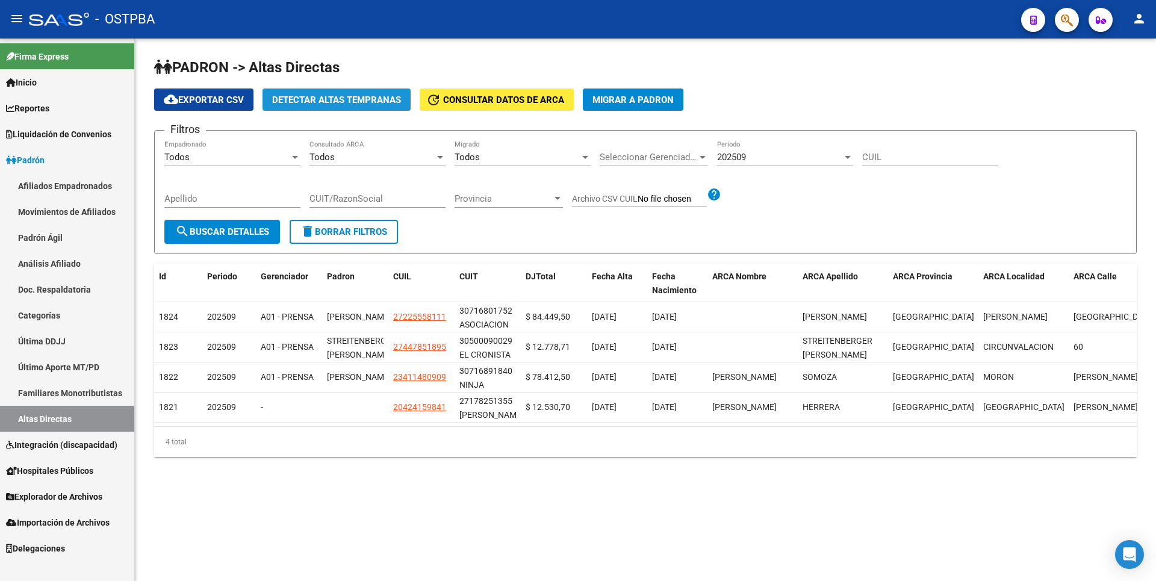
click at [327, 99] on span "Detectar Altas Tempranas" at bounding box center [336, 100] width 129 height 11
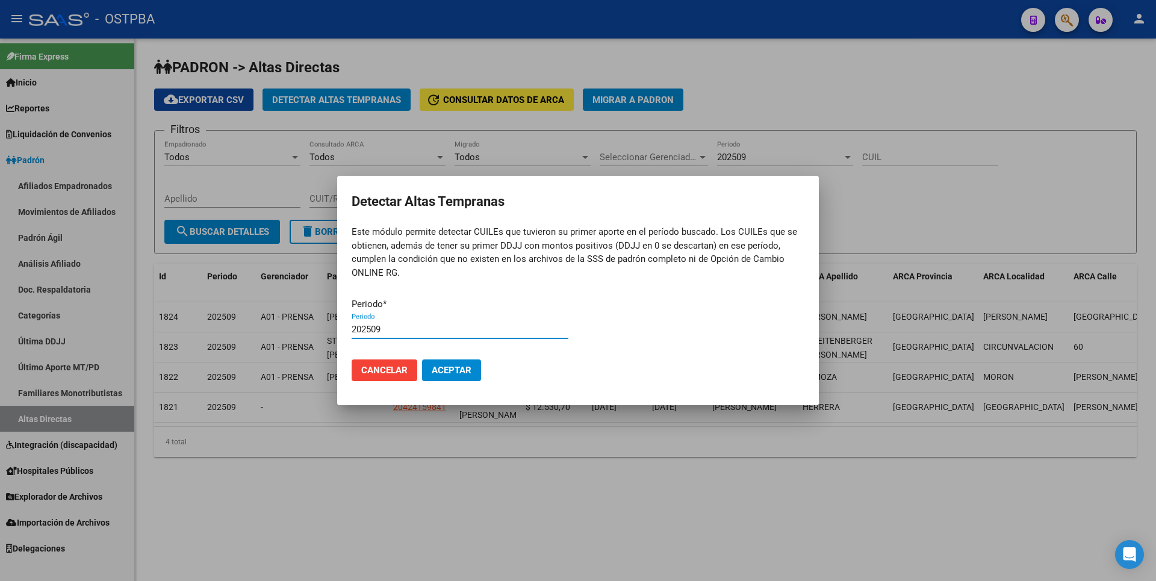
type input "202509"
click at [422, 359] on button "Aceptar" at bounding box center [451, 370] width 59 height 22
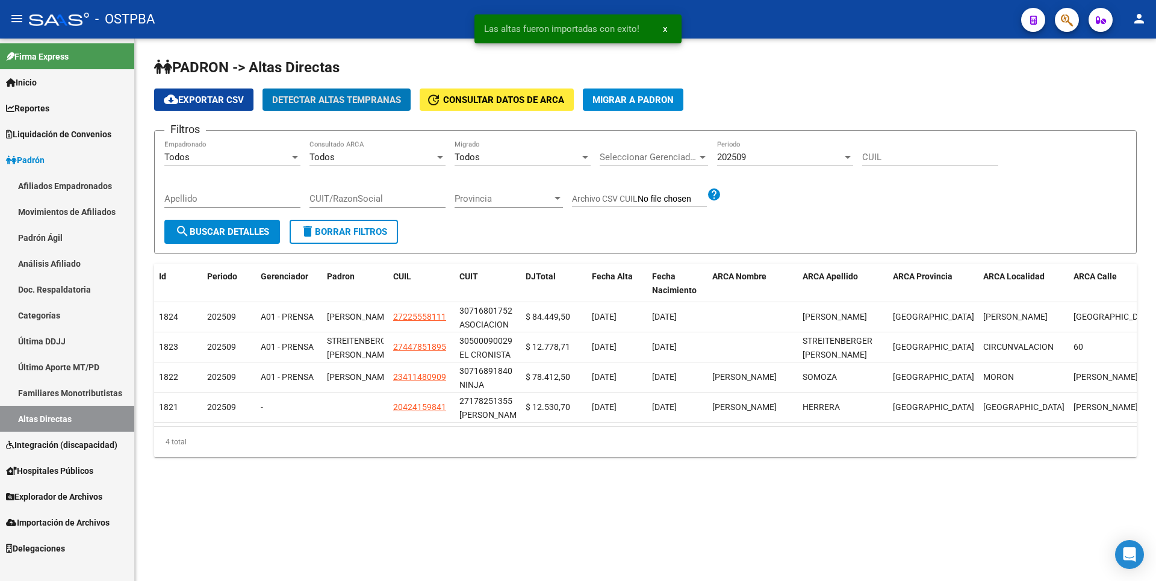
click at [90, 497] on span "Explorador de Archivos" at bounding box center [54, 496] width 96 height 13
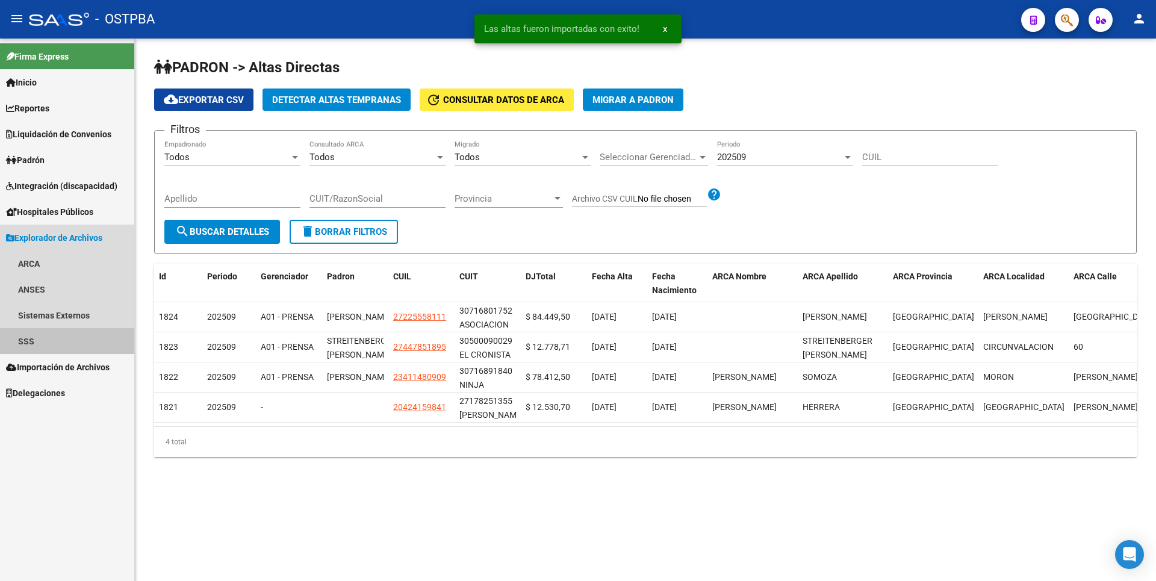
click at [40, 345] on link "SSS" at bounding box center [67, 341] width 134 height 26
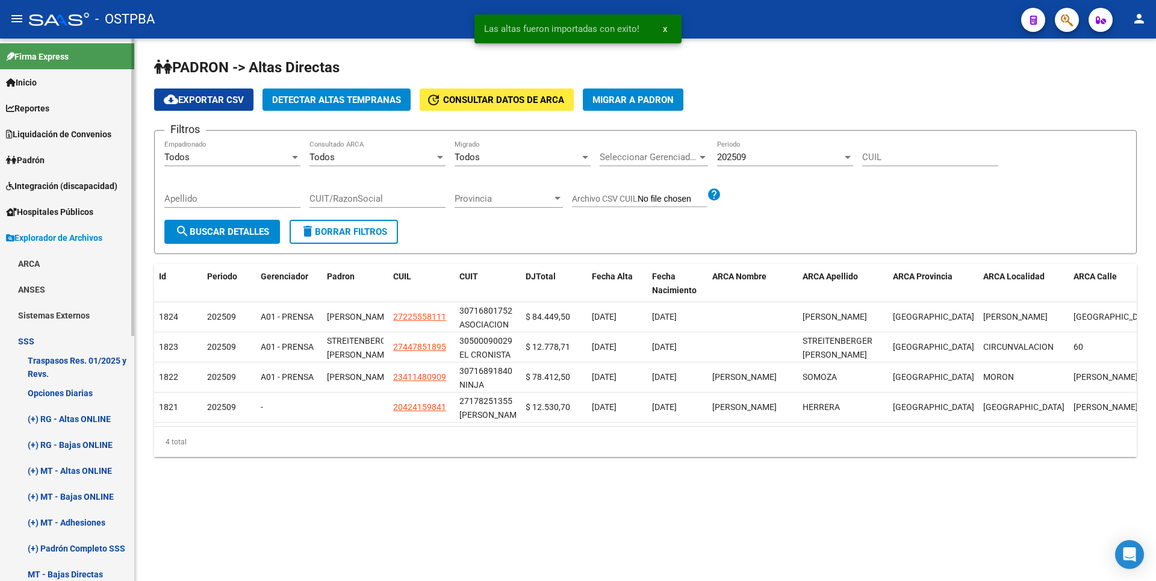
click at [61, 425] on link "(+) RG - Altas ONLINE" at bounding box center [67, 419] width 134 height 26
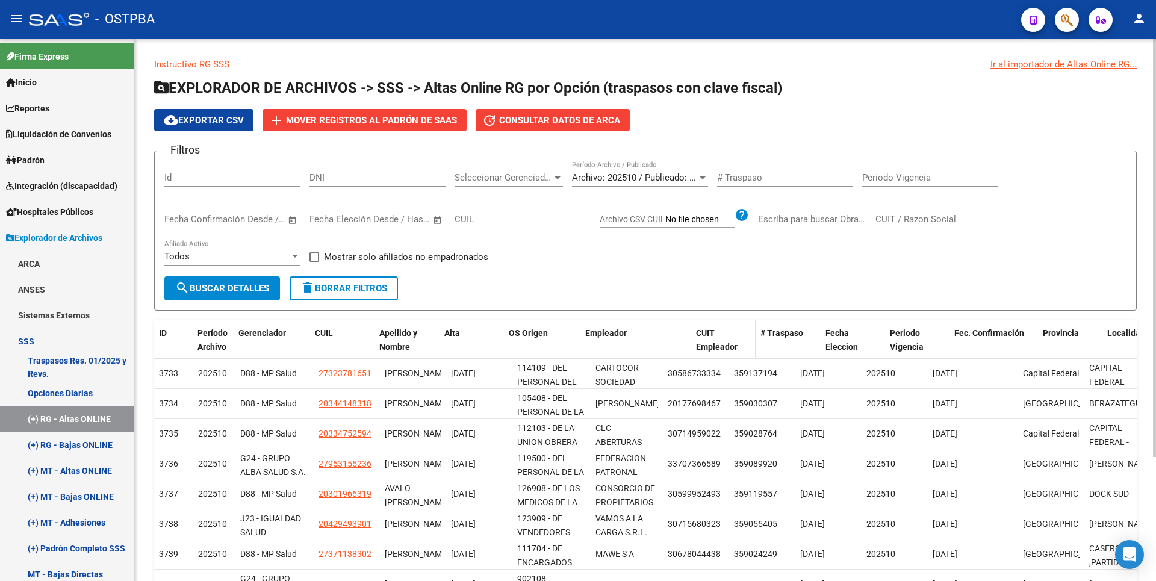
drag, startPoint x: 659, startPoint y: 333, endPoint x: 706, endPoint y: 334, distance: 47.0
click at [706, 334] on div "ID Período Archivo Gerenciador CUIL Apellido y Nombre Alta OS Origen Empleador …" at bounding box center [1012, 346] width 1716 height 53
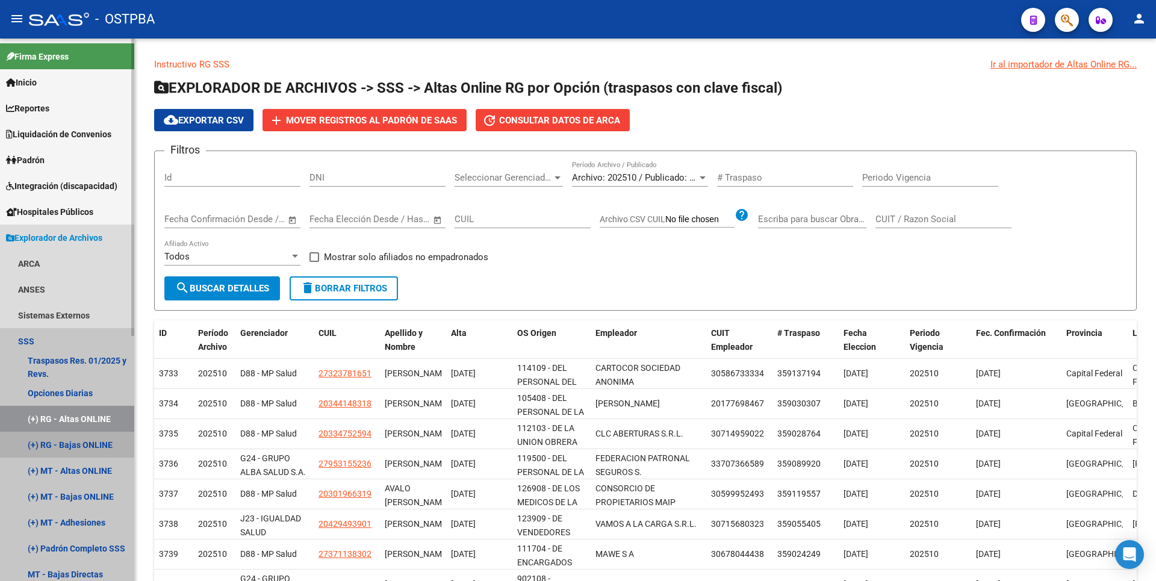
click at [88, 443] on link "(+) RG - Bajas ONLINE" at bounding box center [67, 445] width 134 height 26
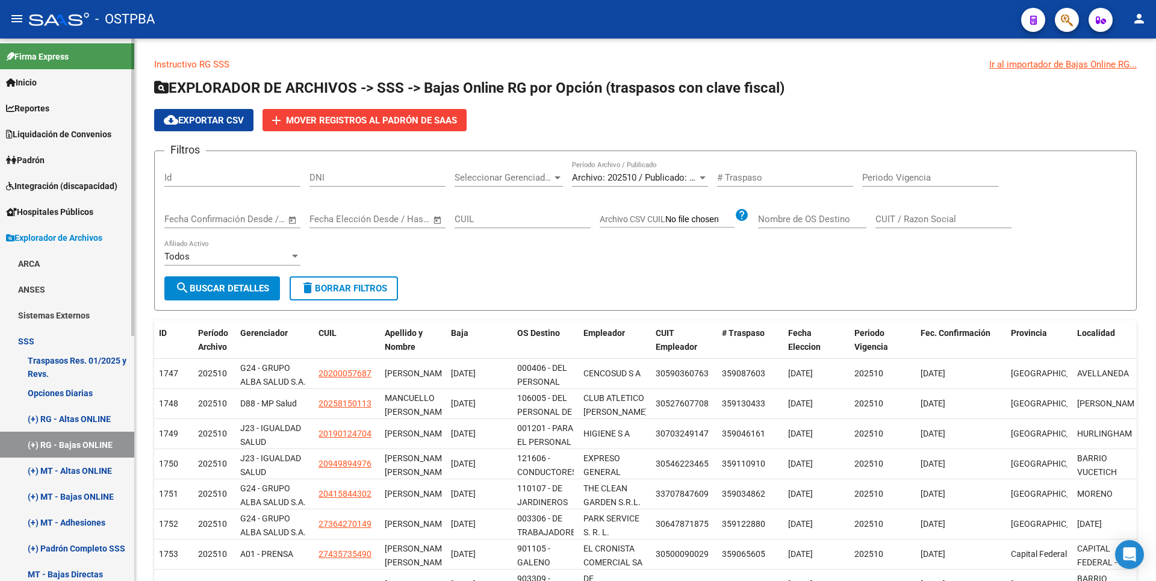
click at [74, 494] on link "(+) MT - Bajas ONLINE" at bounding box center [67, 496] width 134 height 26
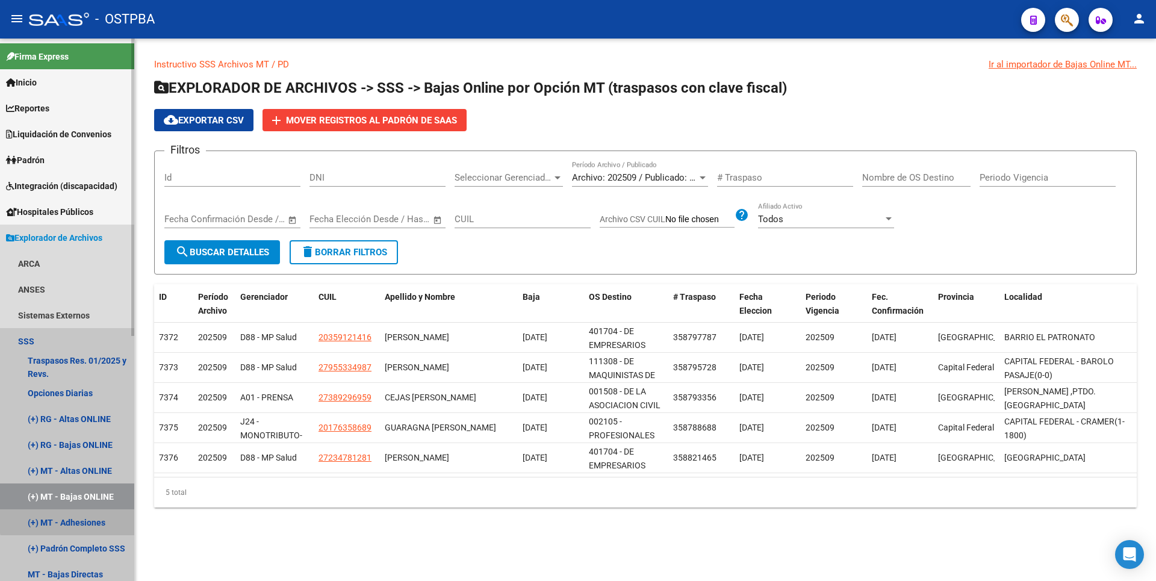
click at [78, 517] on link "(+) MT - Adhesiones" at bounding box center [67, 522] width 134 height 26
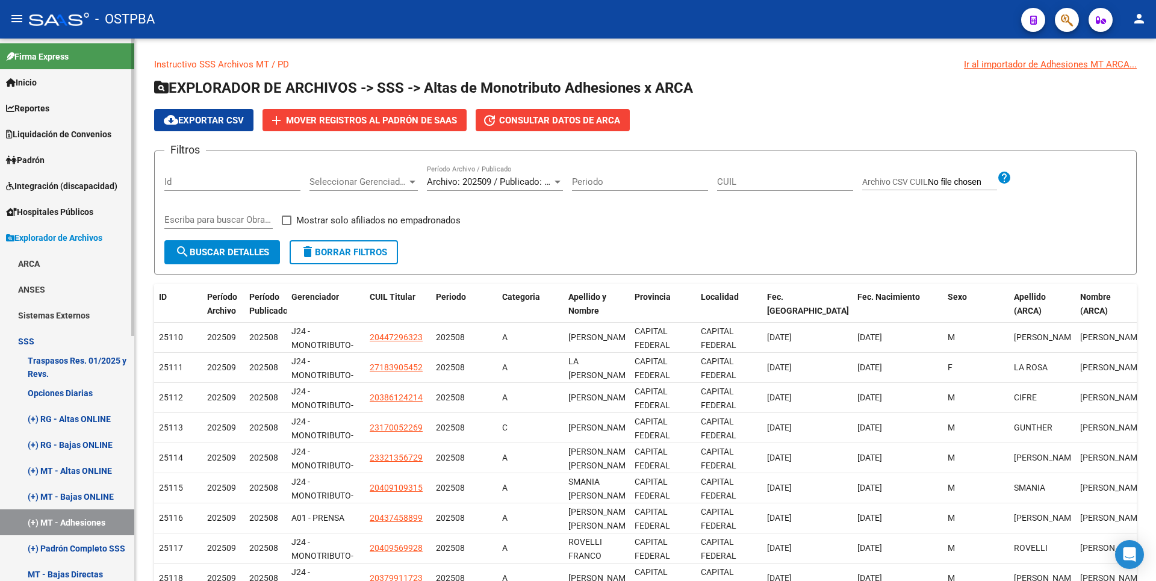
click at [67, 542] on link "(+) Padrón Completo SSS" at bounding box center [67, 548] width 134 height 26
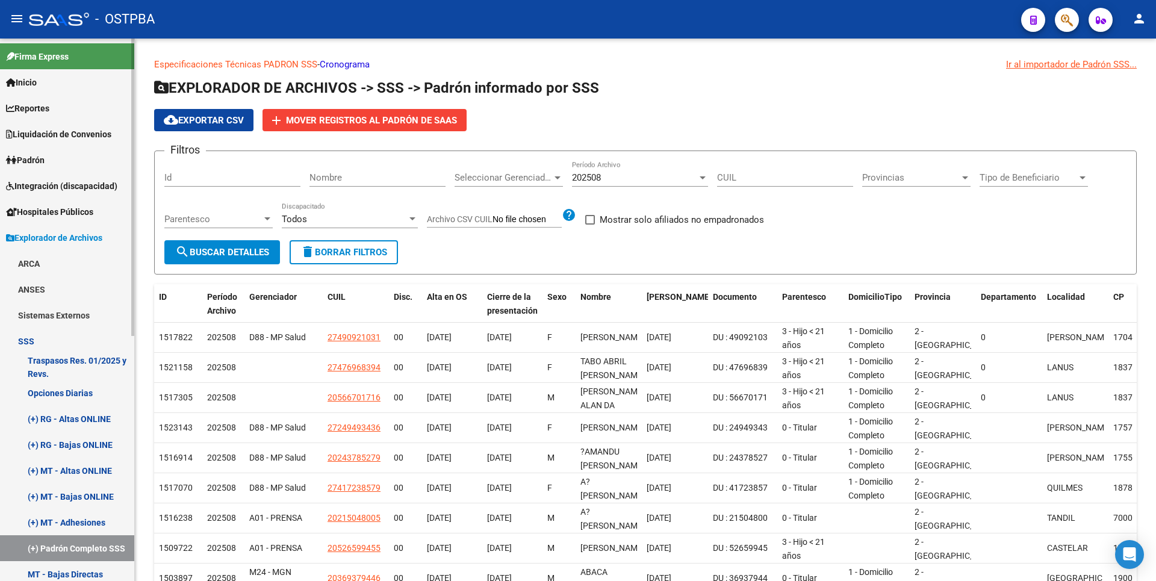
click at [68, 273] on link "ARCA" at bounding box center [67, 263] width 134 height 26
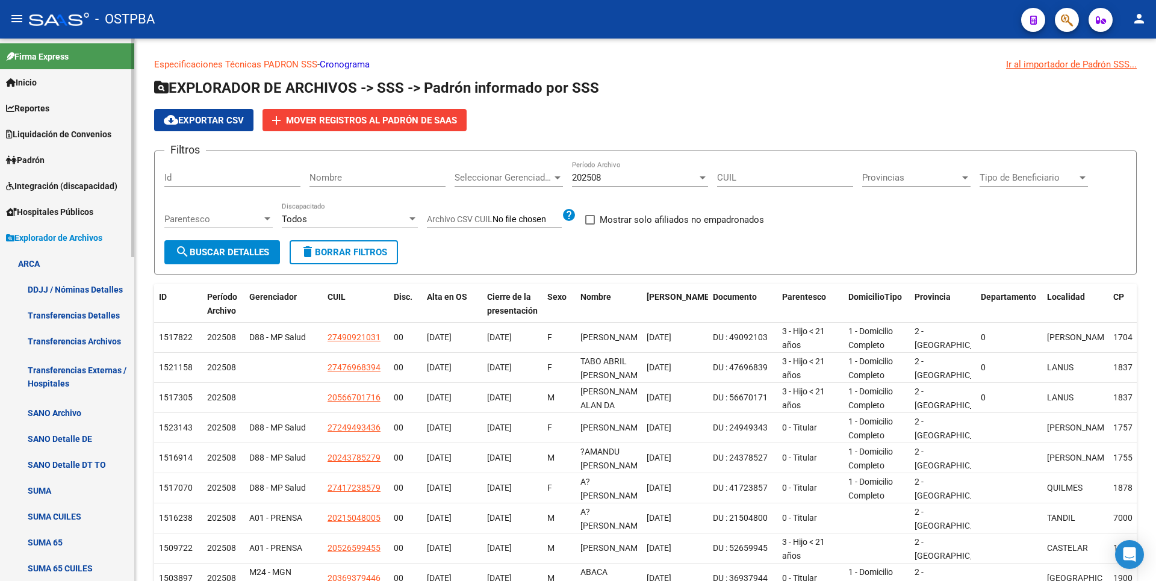
click at [64, 307] on link "Transferencias Detalles" at bounding box center [67, 315] width 134 height 26
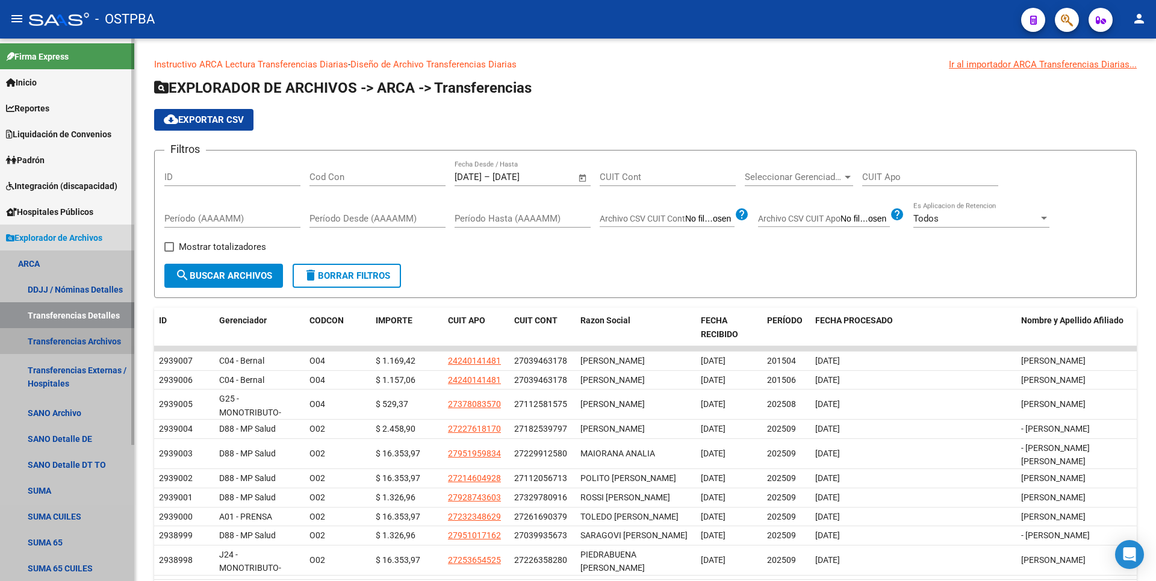
click at [75, 344] on link "Transferencias Archivos" at bounding box center [67, 341] width 134 height 26
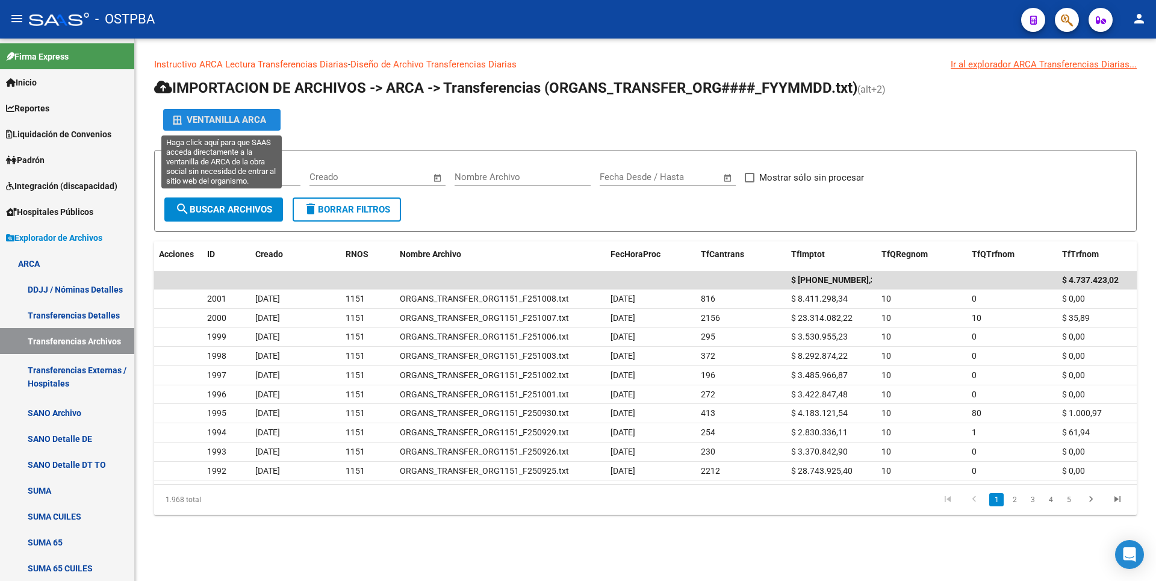
click at [255, 121] on div "Ventanilla ARCA" at bounding box center [222, 120] width 98 height 22
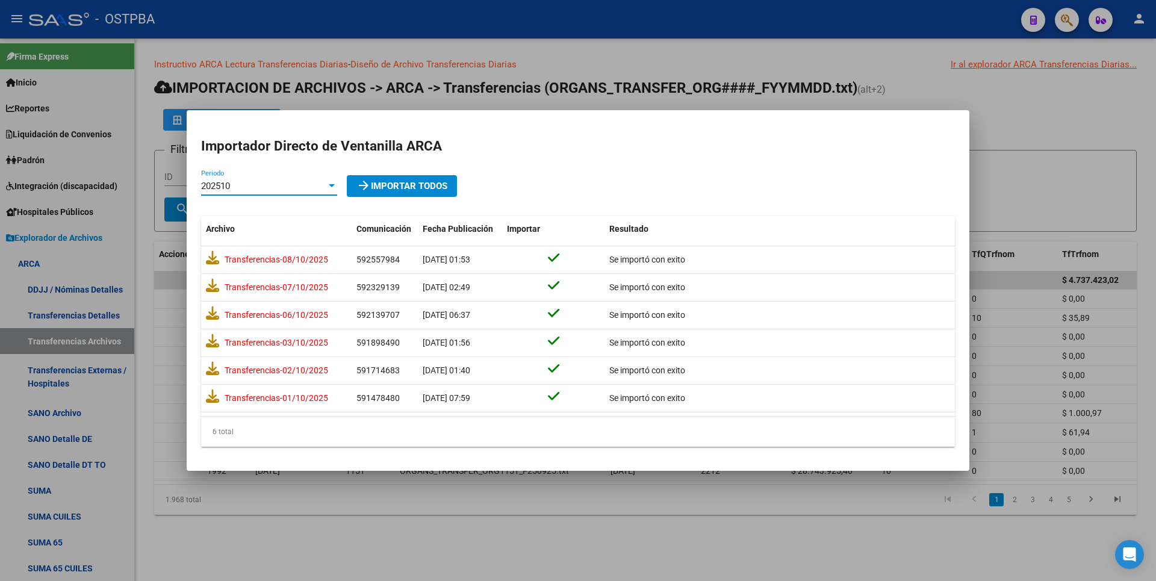
click at [326, 188] on div at bounding box center [331, 186] width 11 height 10
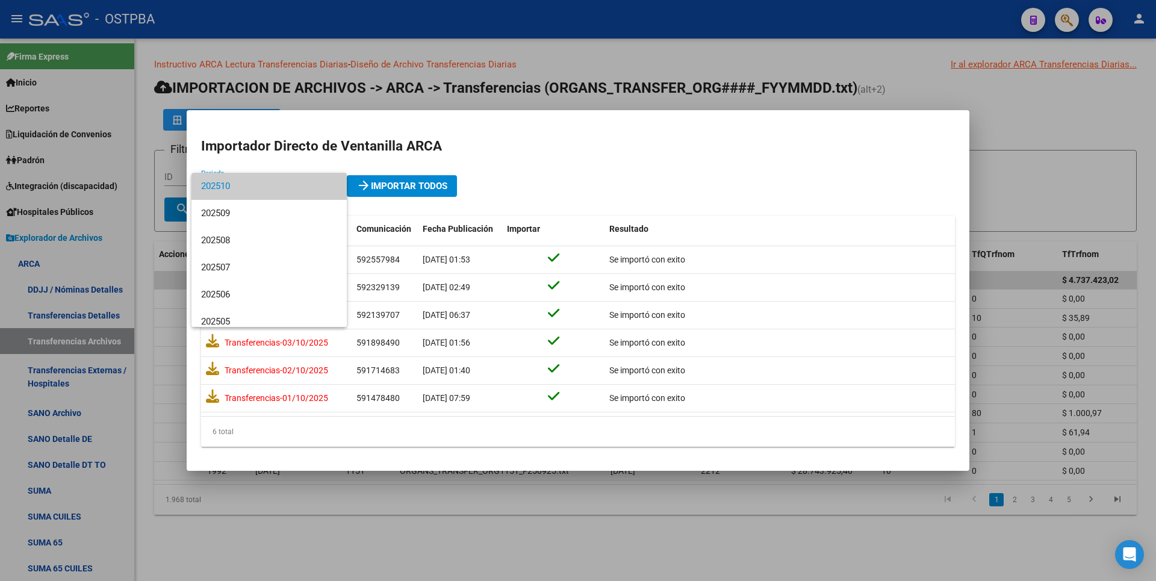
click at [539, 167] on div at bounding box center [578, 290] width 1156 height 581
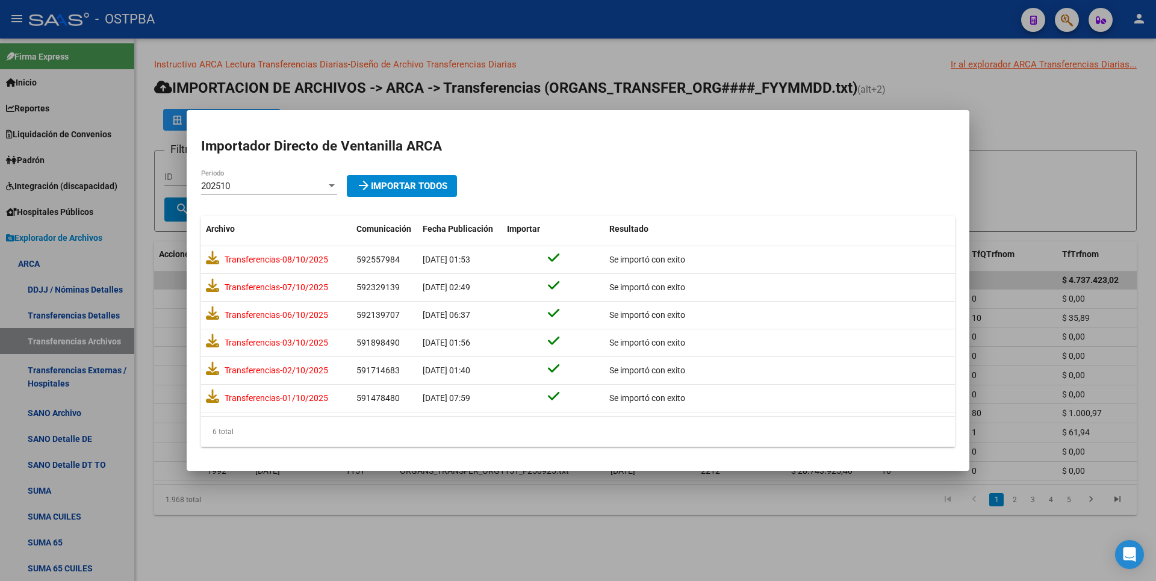
click at [1082, 135] on div at bounding box center [578, 290] width 1156 height 581
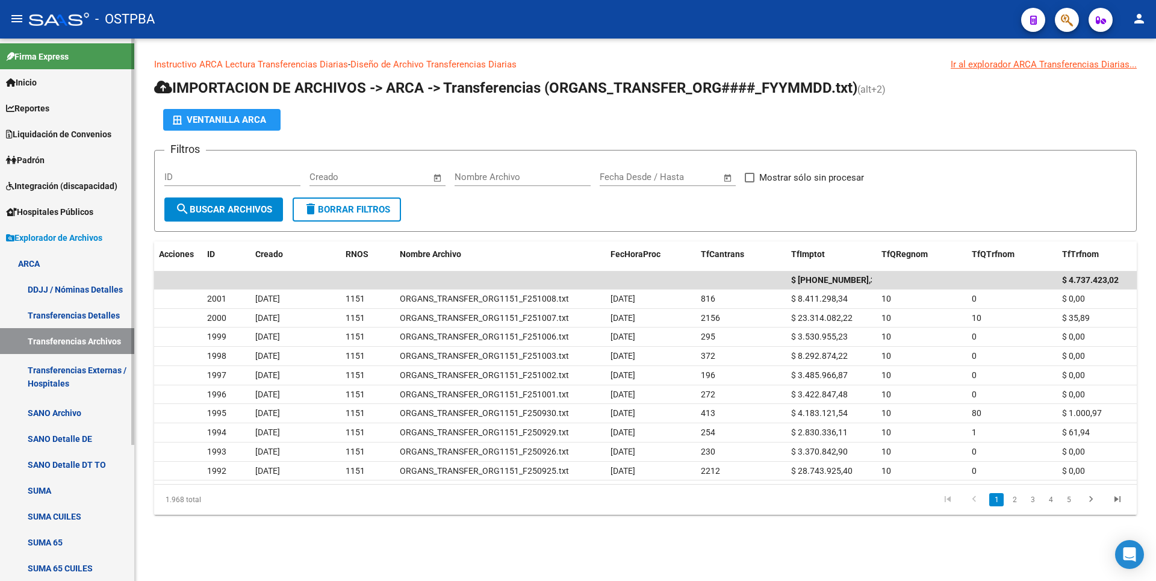
click at [58, 489] on link "SUMA" at bounding box center [67, 490] width 134 height 26
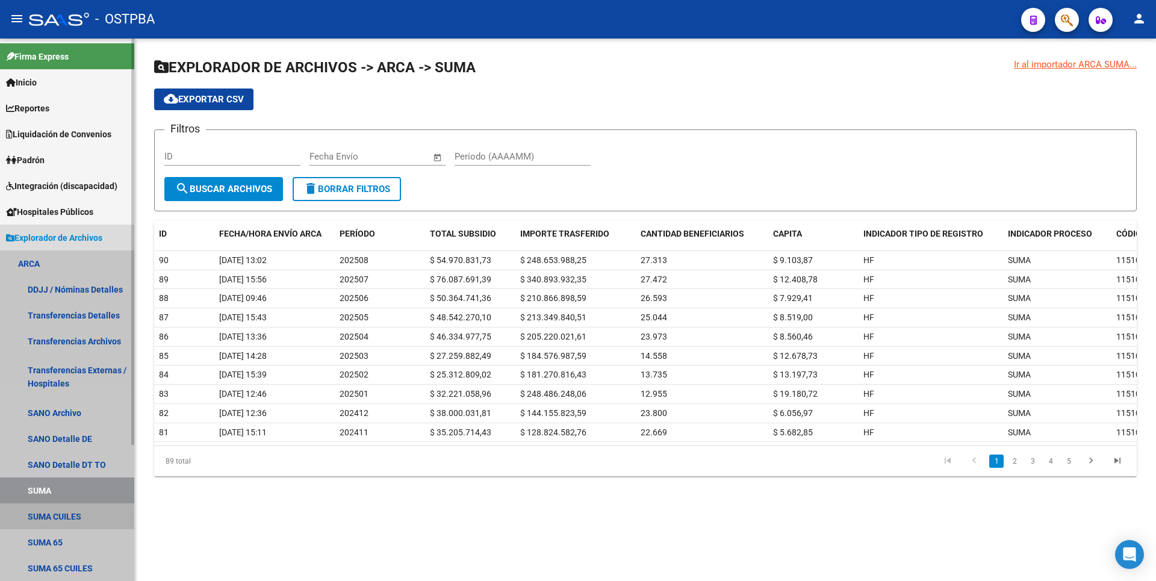
click at [45, 521] on link "SUMA CUILES" at bounding box center [67, 516] width 134 height 26
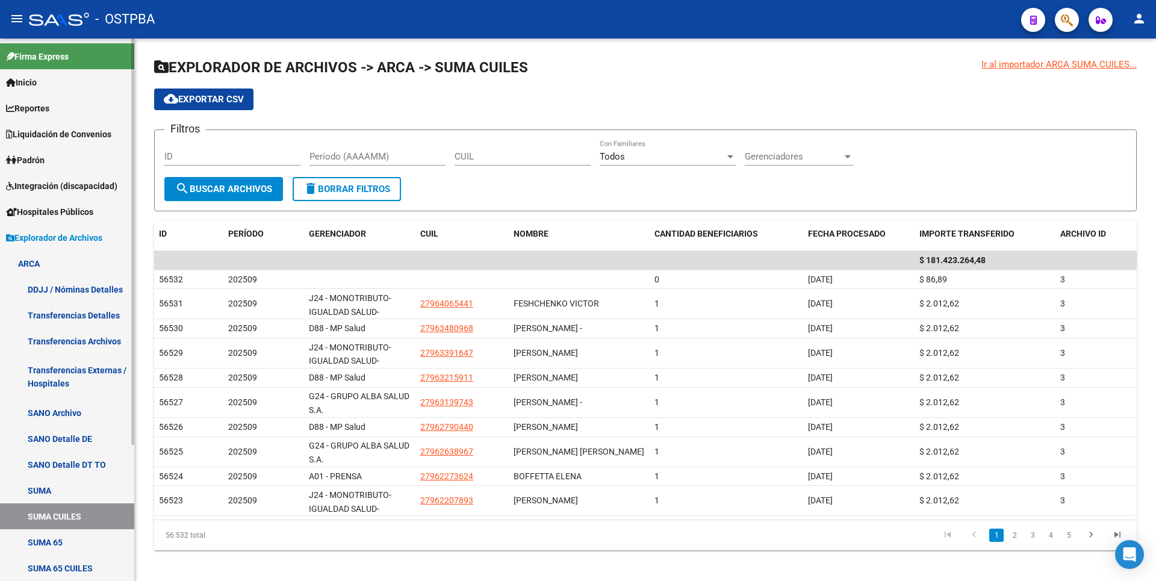
click at [43, 164] on span "Padrón" at bounding box center [25, 160] width 39 height 13
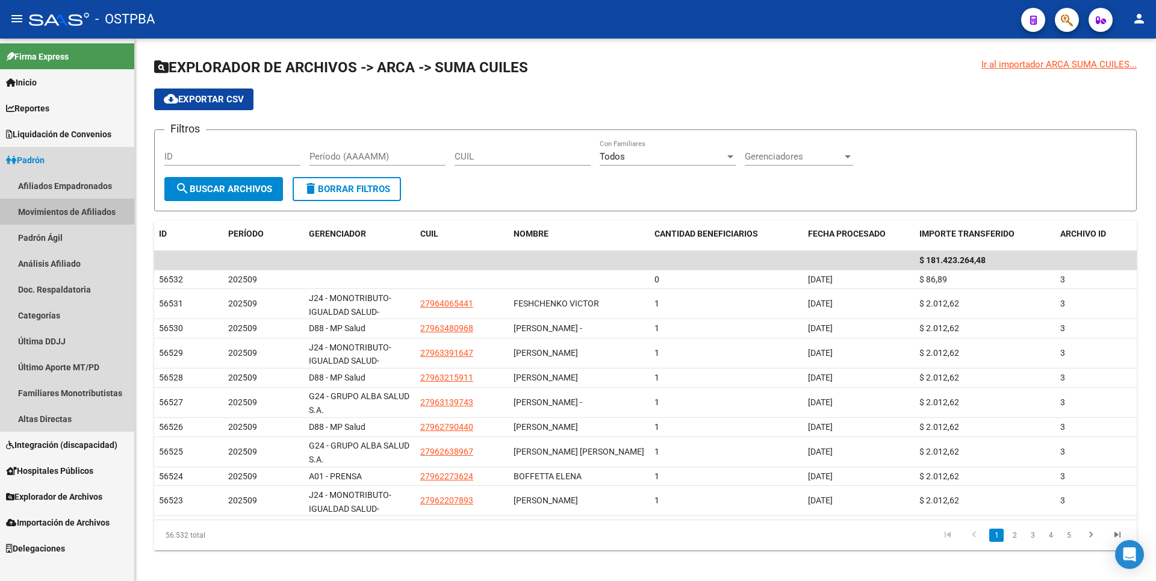
click at [63, 201] on link "Movimientos de Afiliados" at bounding box center [67, 212] width 134 height 26
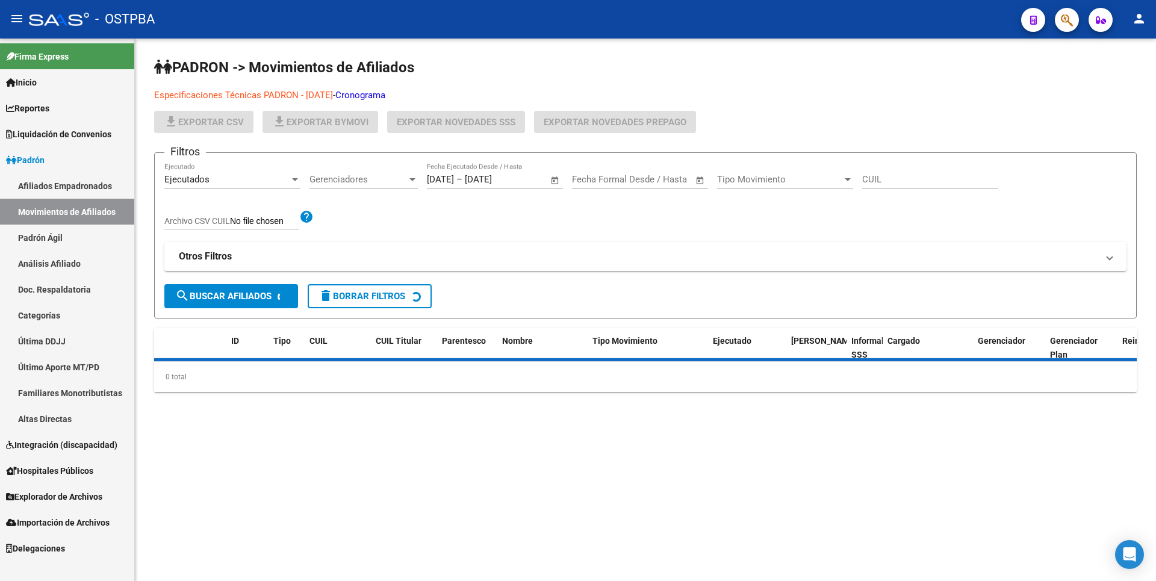
click at [63, 264] on link "Análisis Afiliado" at bounding box center [67, 263] width 134 height 26
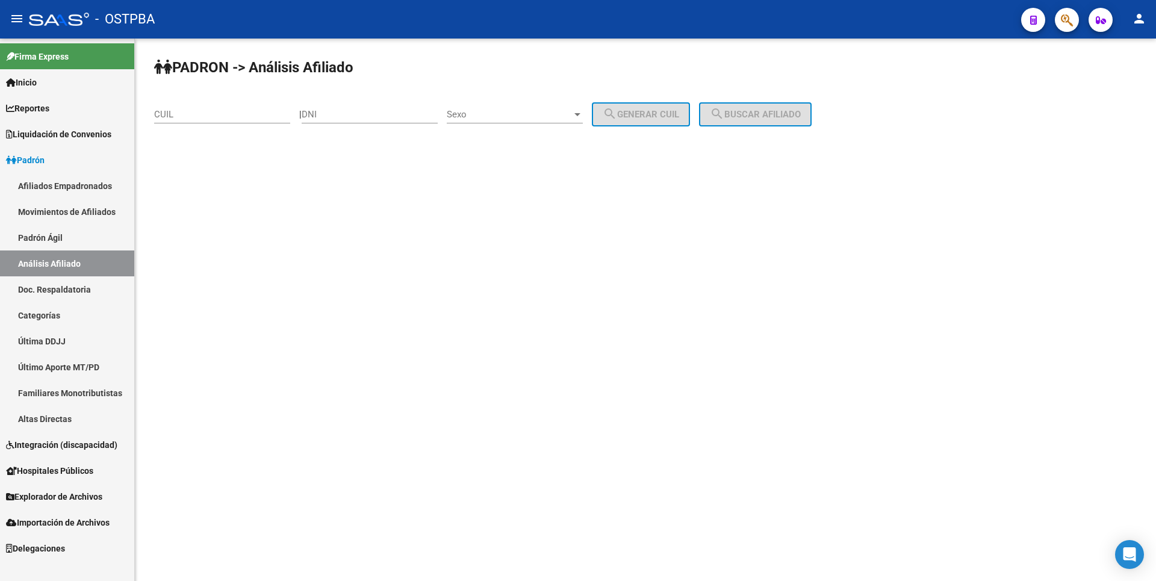
click at [74, 293] on link "Doc. Respaldatoria" at bounding box center [67, 289] width 134 height 26
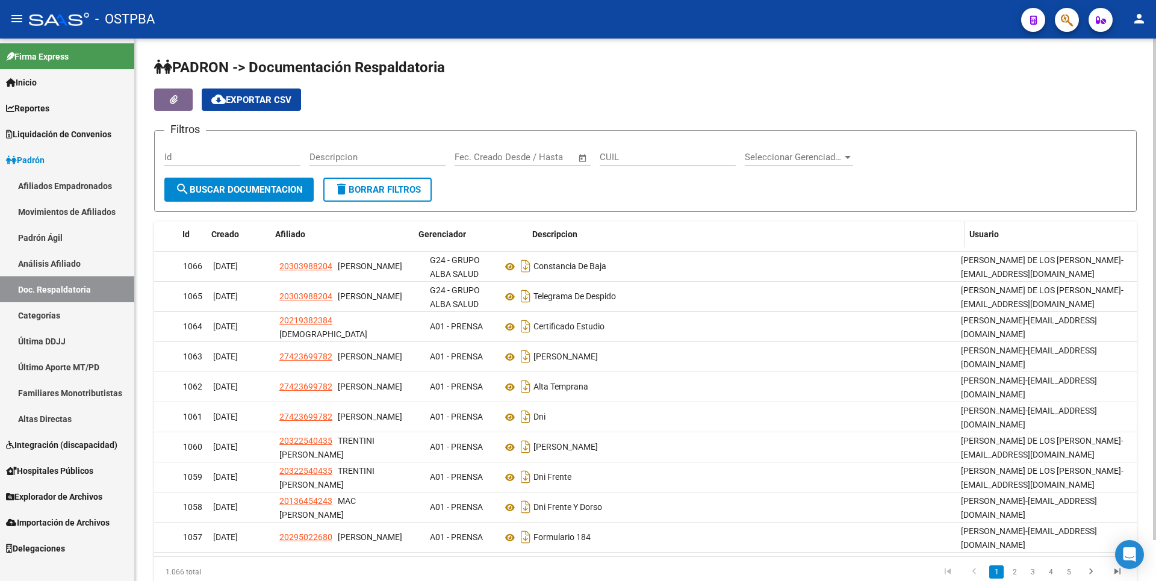
drag, startPoint x: 493, startPoint y: 229, endPoint x: 541, endPoint y: 226, distance: 47.7
click at [541, 226] on div "Id Creado Afiliado Gerenciador Descripcion Usuario" at bounding box center [645, 235] width 982 height 26
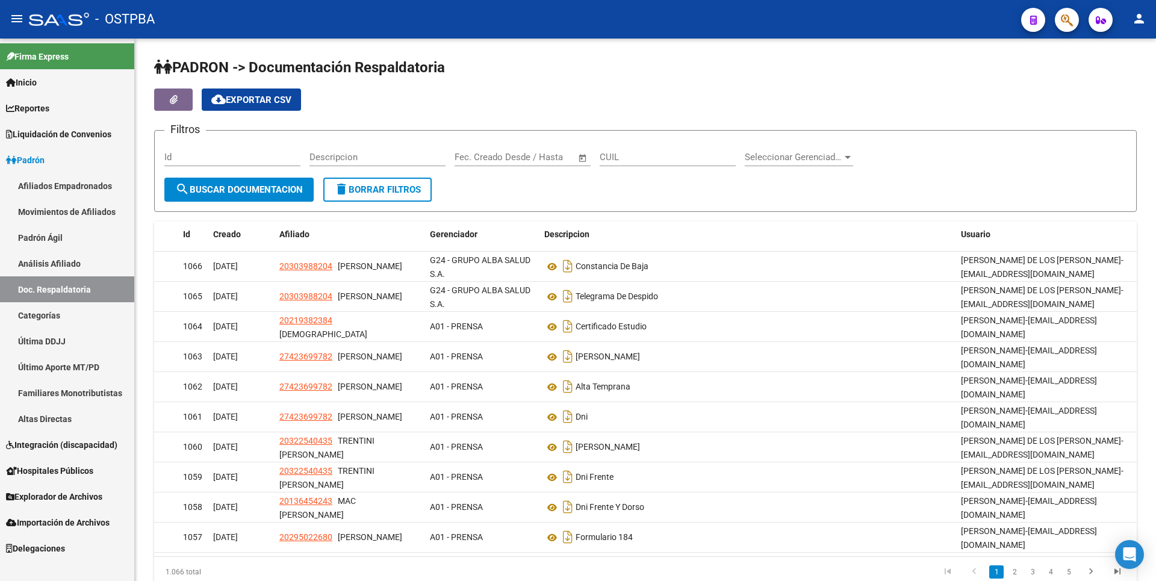
click at [31, 104] on span "Reportes" at bounding box center [27, 108] width 43 height 13
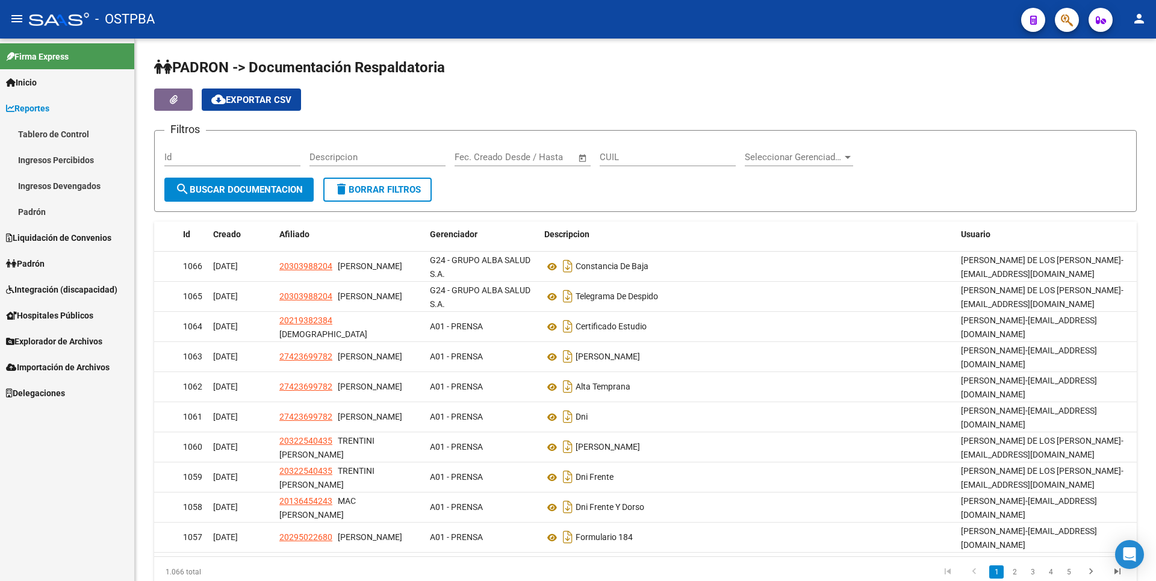
click at [67, 154] on link "Ingresos Percibidos" at bounding box center [67, 160] width 134 height 26
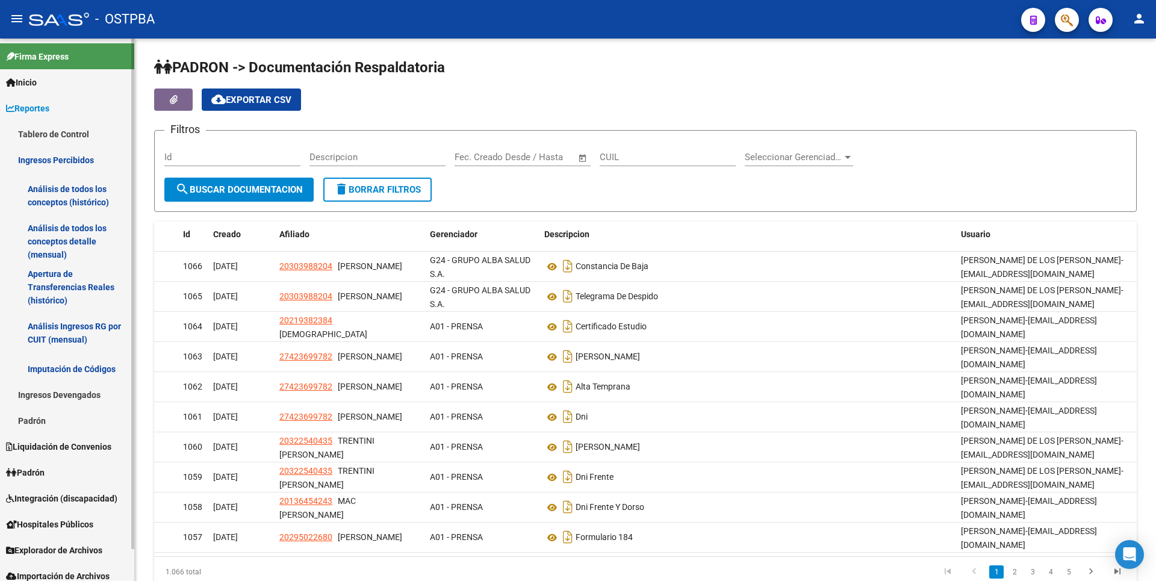
click at [78, 226] on link "Análisis de todos los conceptos detalle (mensual)" at bounding box center [67, 242] width 134 height 46
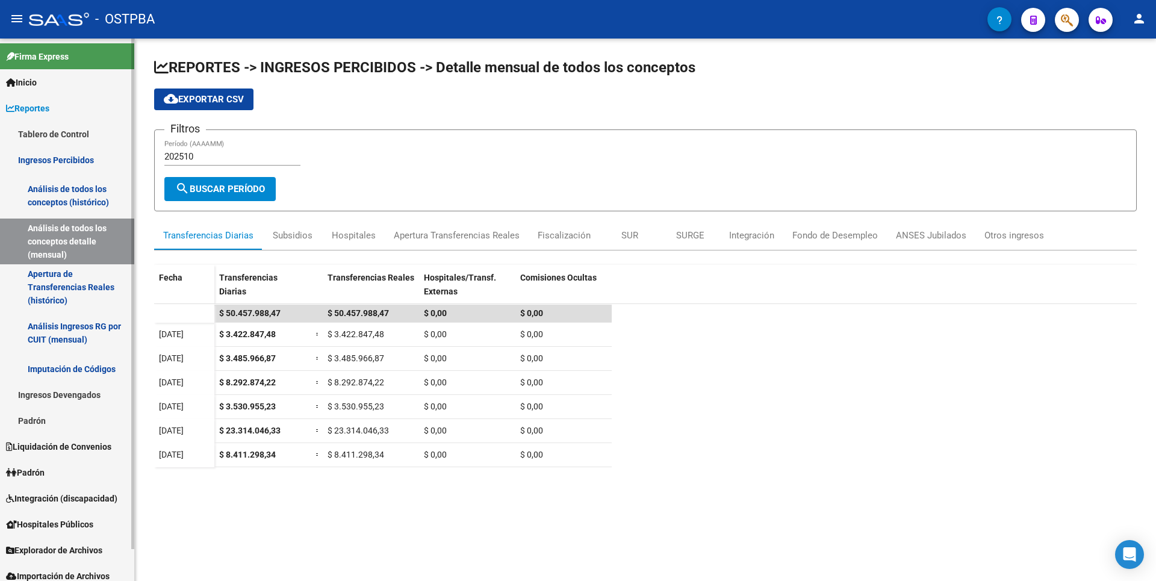
click at [53, 469] on link "Padrón" at bounding box center [67, 472] width 134 height 26
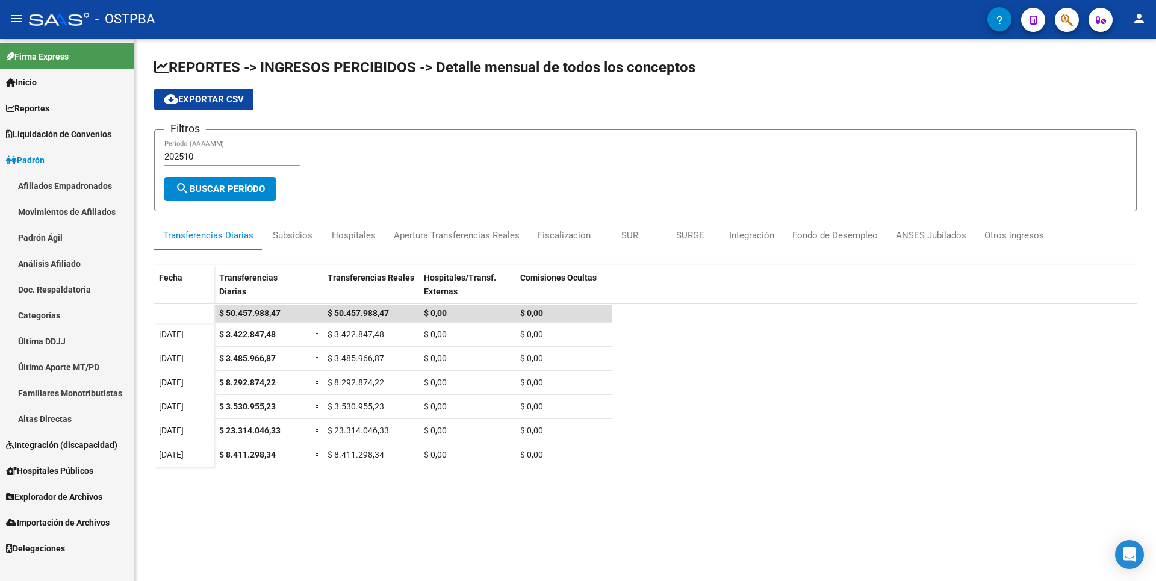
click at [82, 183] on link "Afiliados Empadronados" at bounding box center [67, 186] width 134 height 26
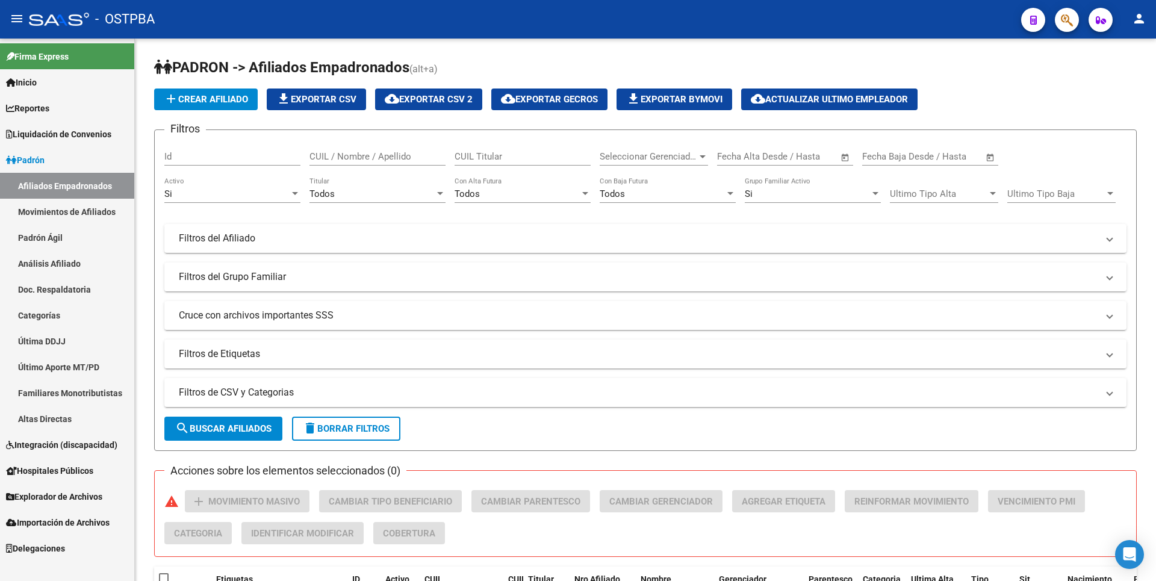
click at [58, 495] on span "Explorador de Archivos" at bounding box center [54, 496] width 96 height 13
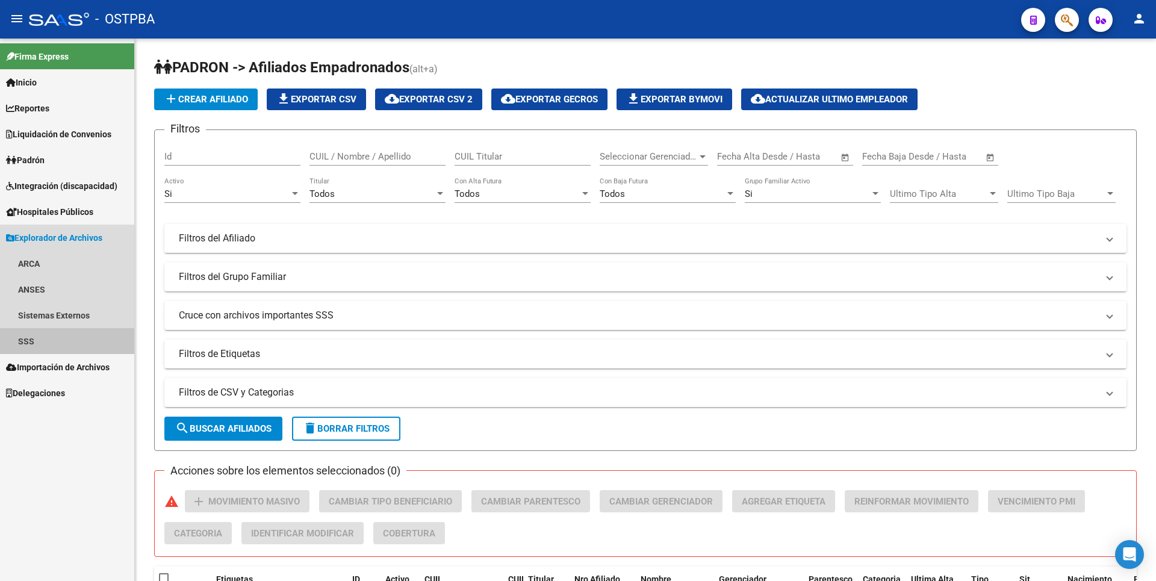
click at [46, 336] on link "SSS" at bounding box center [67, 341] width 134 height 26
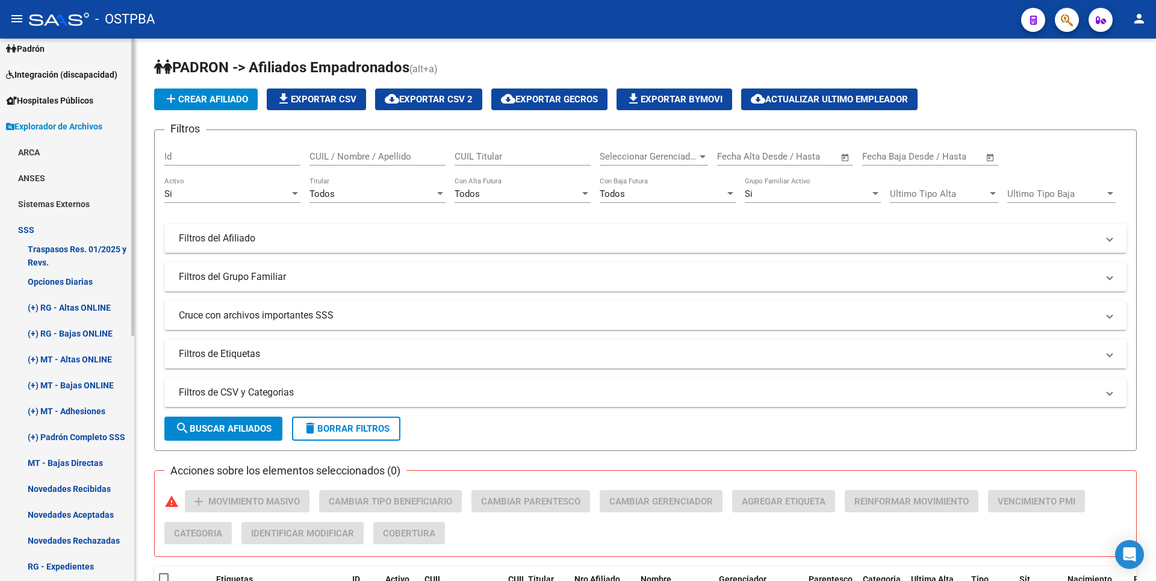
scroll to position [181, 0]
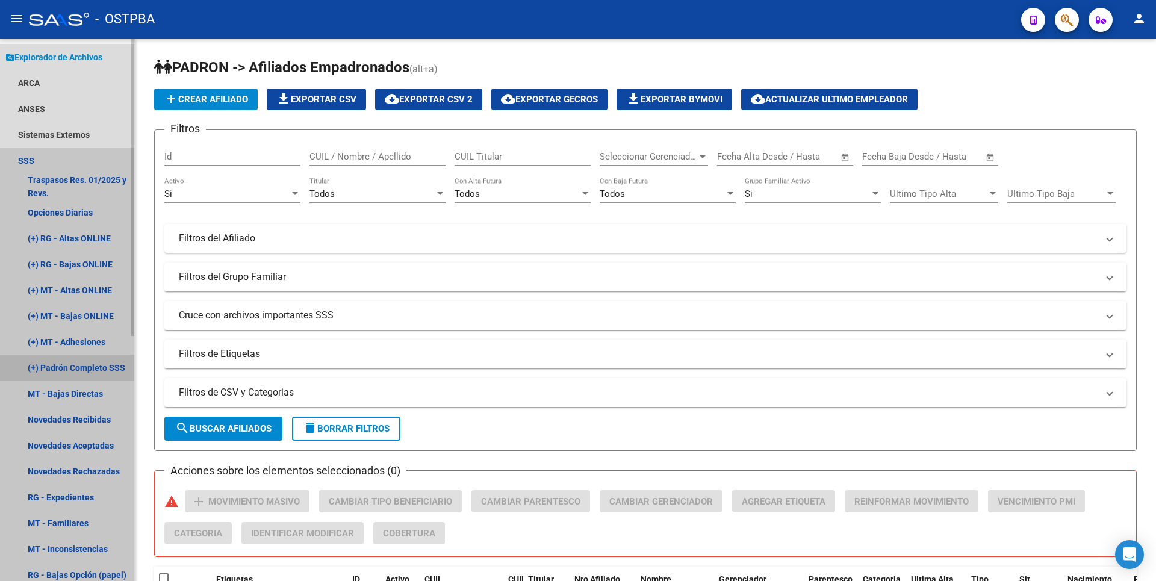
click at [88, 367] on link "(+) Padrón Completo SSS" at bounding box center [67, 368] width 134 height 26
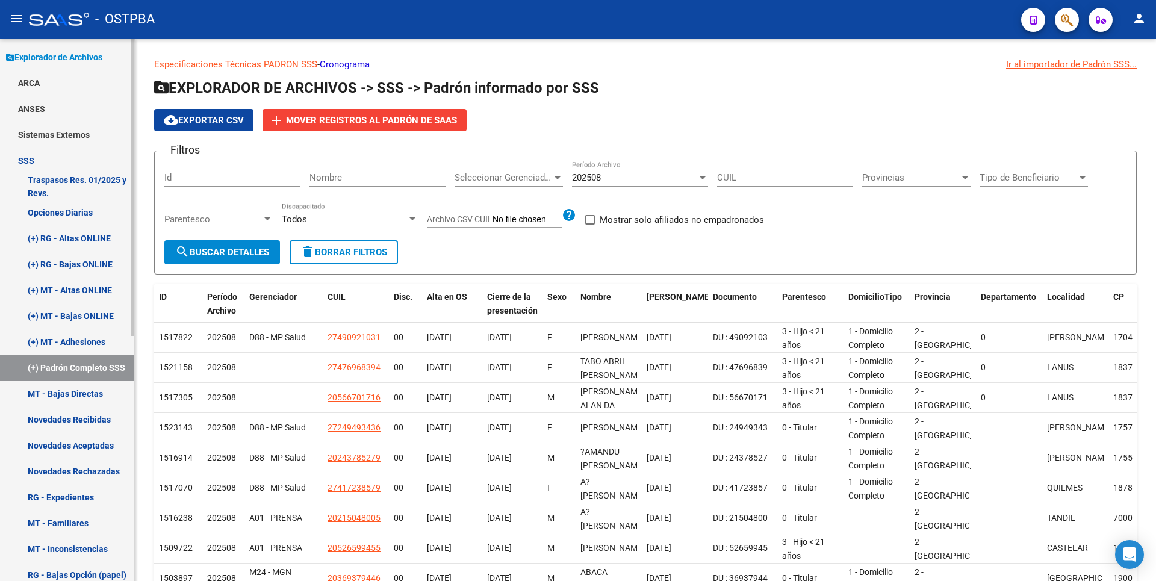
click at [50, 90] on link "ARCA" at bounding box center [67, 83] width 134 height 26
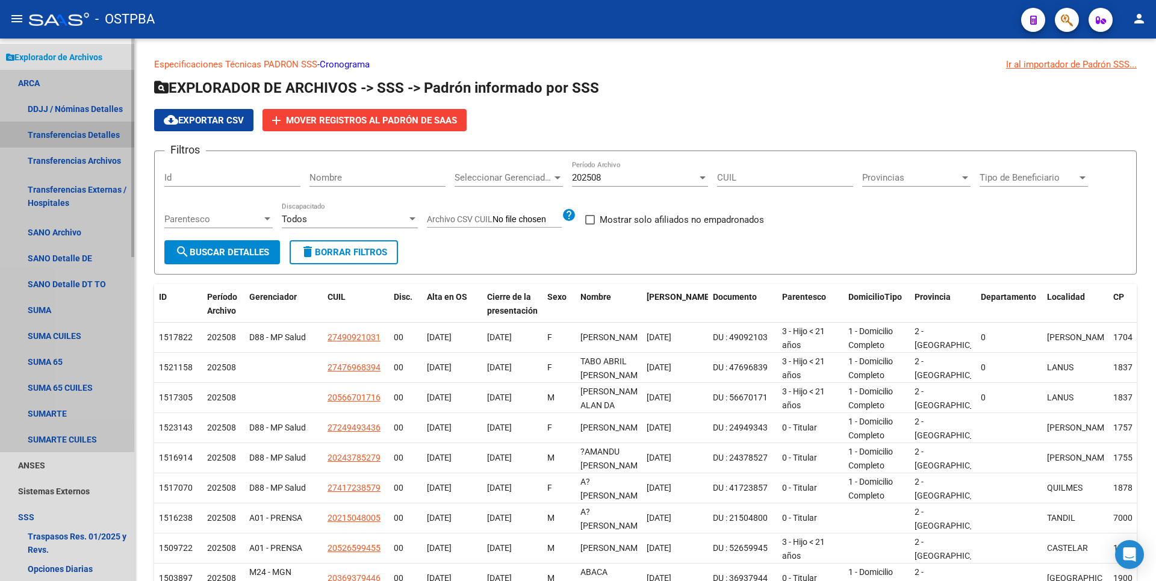
click at [77, 134] on link "Transferencias Detalles" at bounding box center [67, 135] width 134 height 26
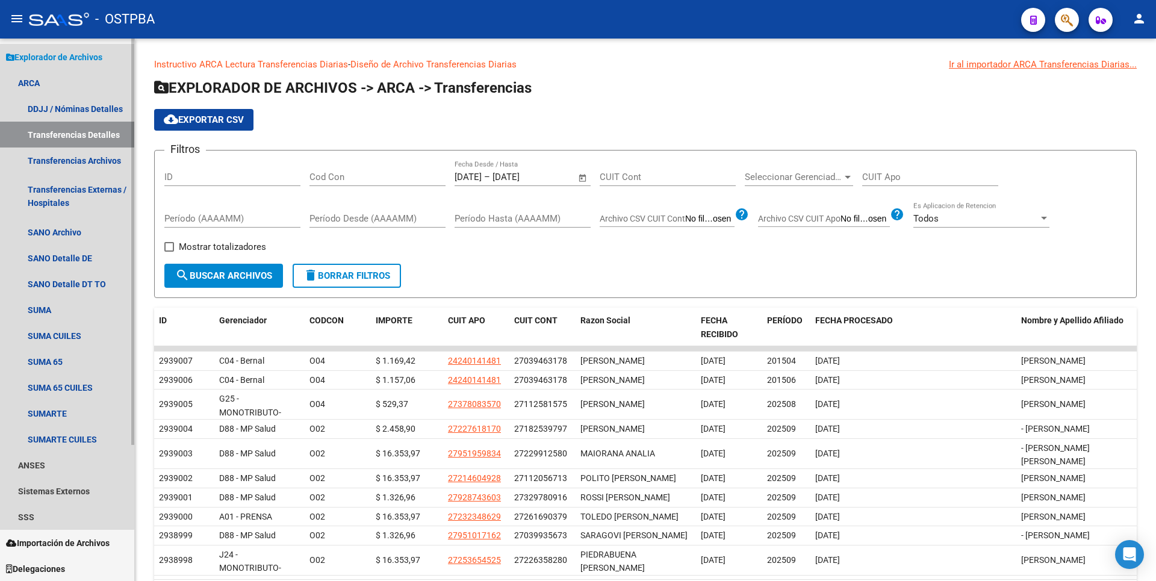
click at [58, 58] on span "Explorador de Archivos" at bounding box center [54, 57] width 96 height 13
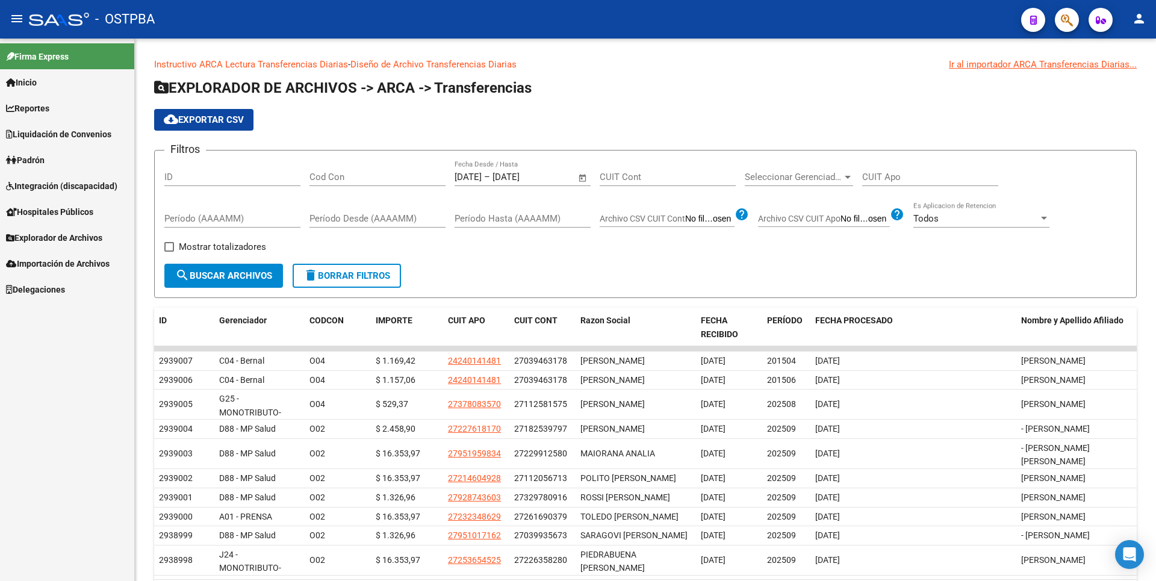
click at [21, 72] on link "Inicio" at bounding box center [67, 82] width 134 height 26
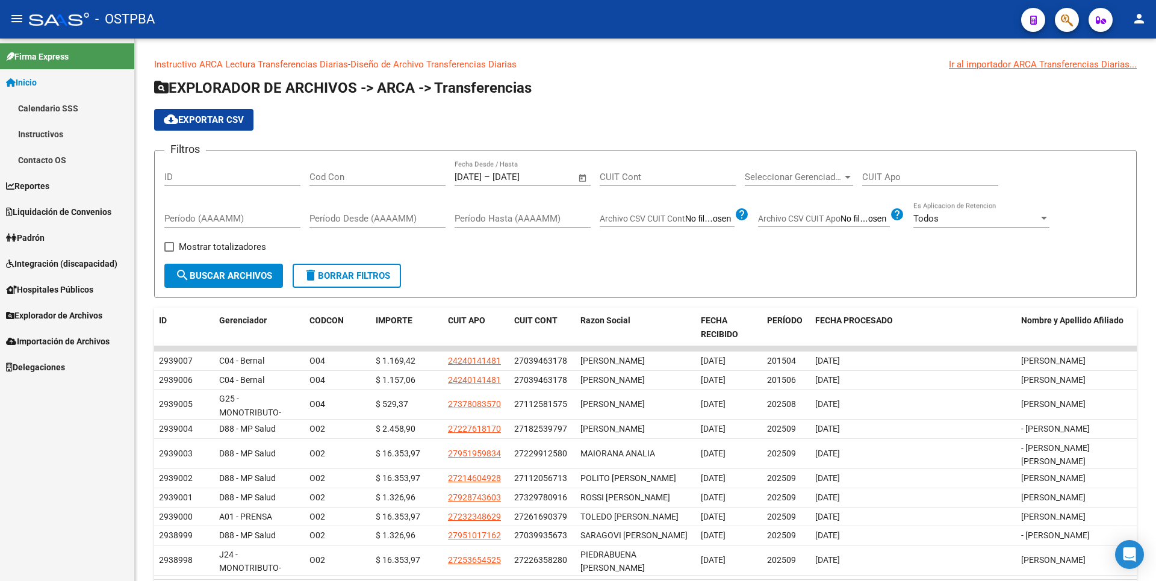
drag, startPoint x: 49, startPoint y: 187, endPoint x: 64, endPoint y: 193, distance: 16.6
click at [49, 187] on span "Reportes" at bounding box center [27, 185] width 43 height 13
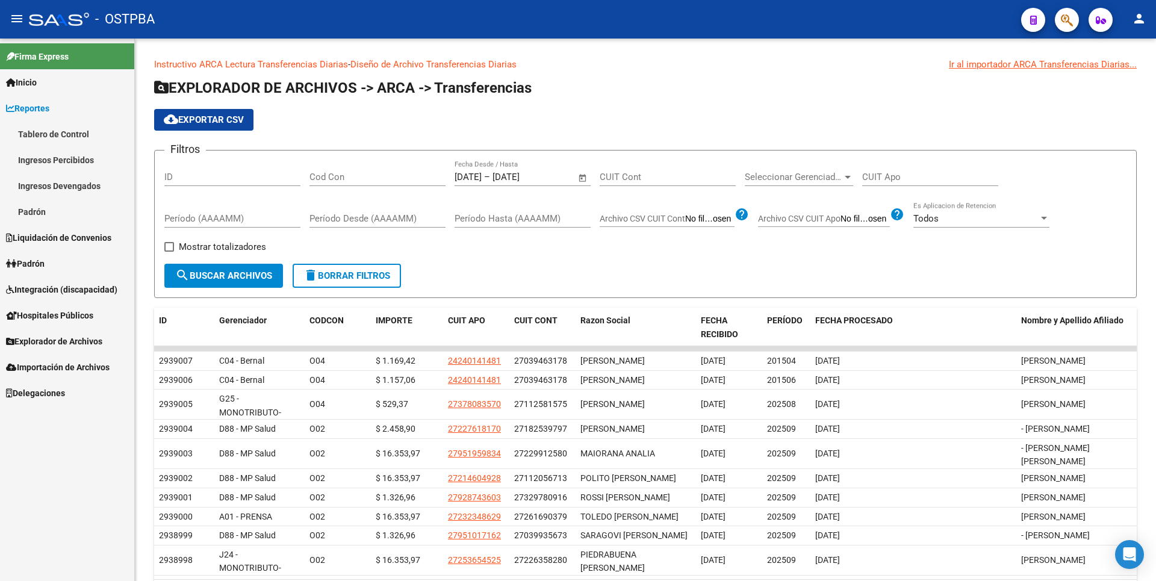
click at [40, 217] on link "Padrón" at bounding box center [67, 212] width 134 height 26
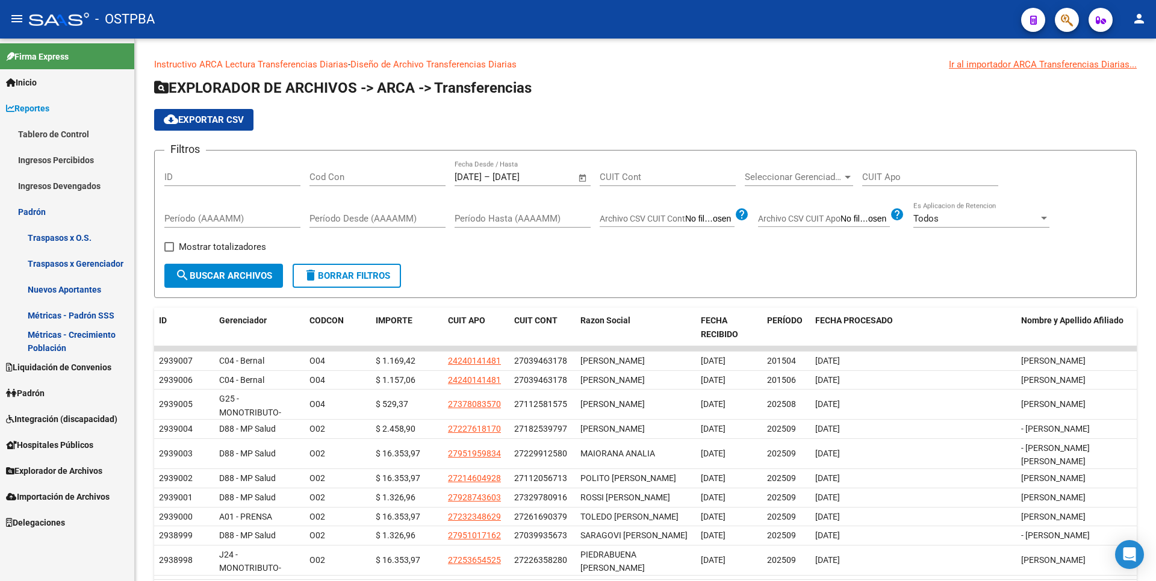
click at [88, 309] on link "Métricas - Padrón SSS" at bounding box center [67, 315] width 134 height 26
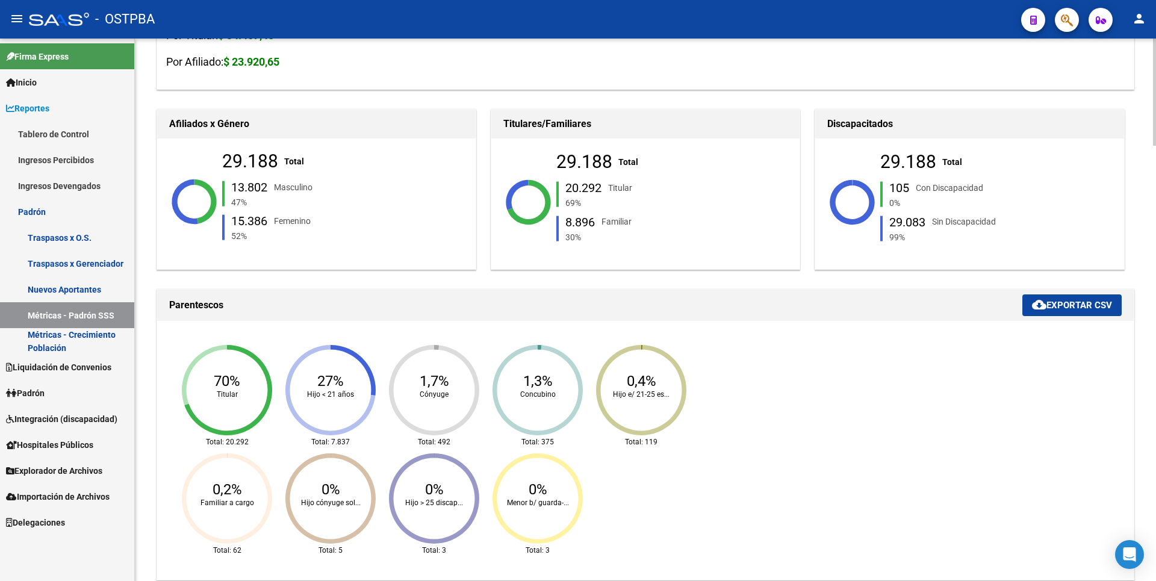
scroll to position [241, 0]
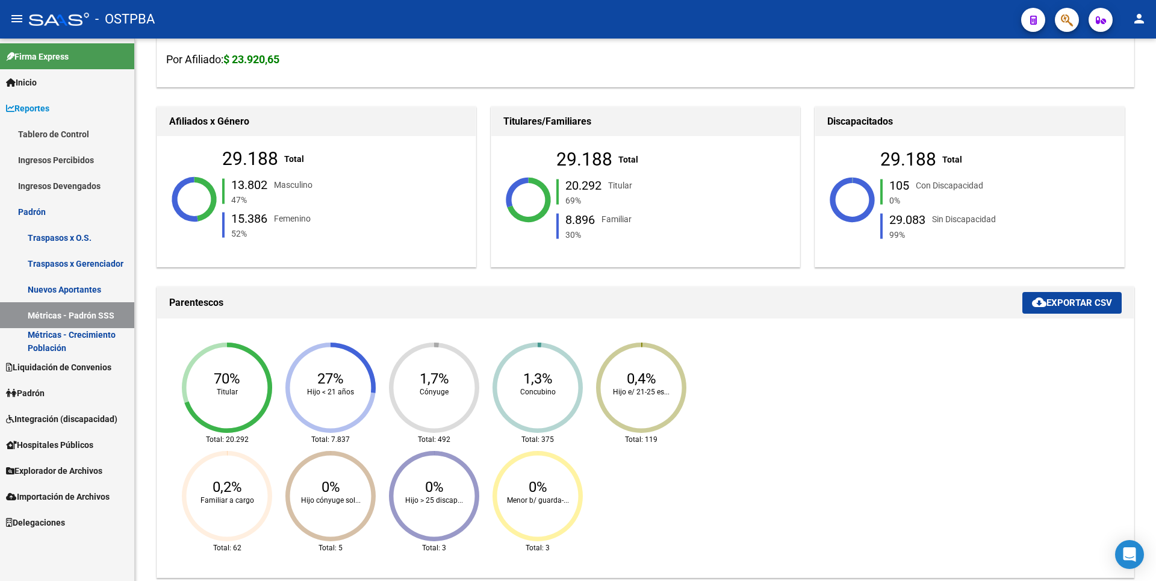
click at [76, 466] on span "Explorador de Archivos" at bounding box center [54, 470] width 96 height 13
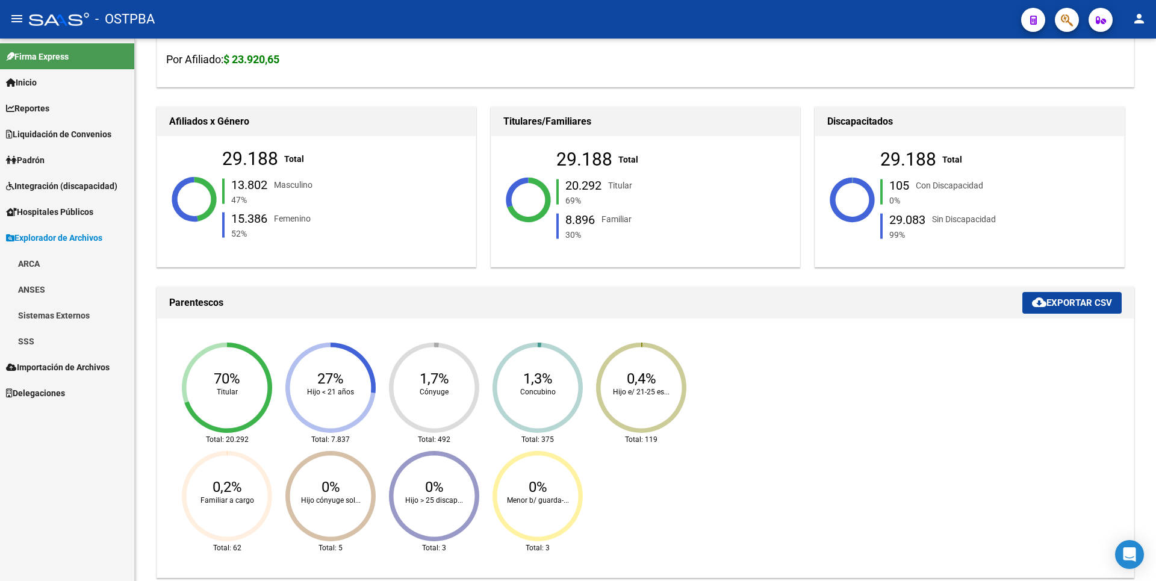
click at [46, 344] on link "SSS" at bounding box center [67, 341] width 134 height 26
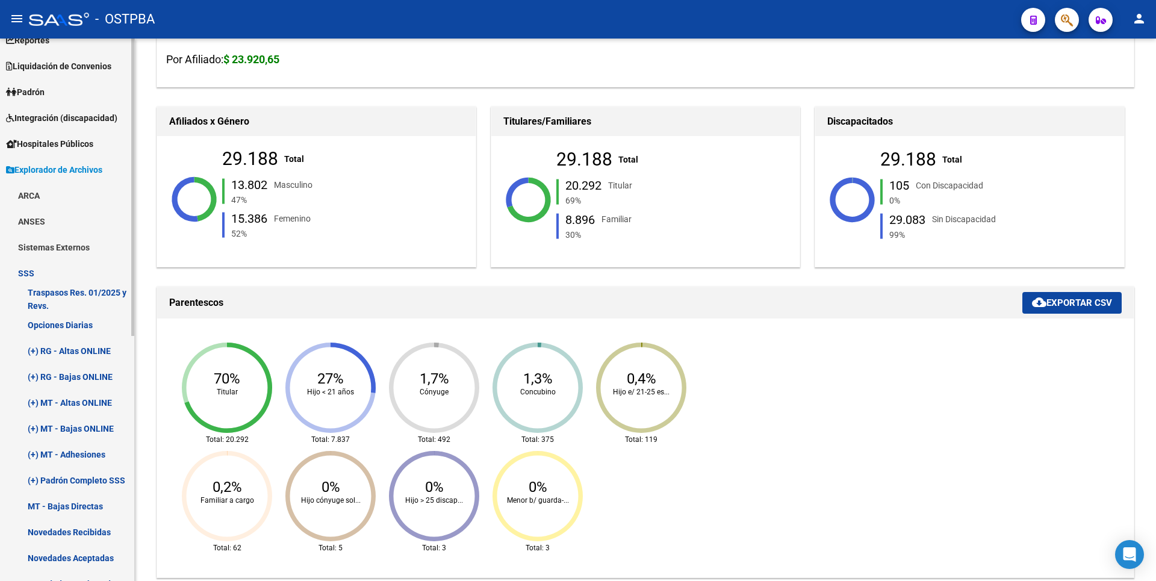
scroll to position [85, 0]
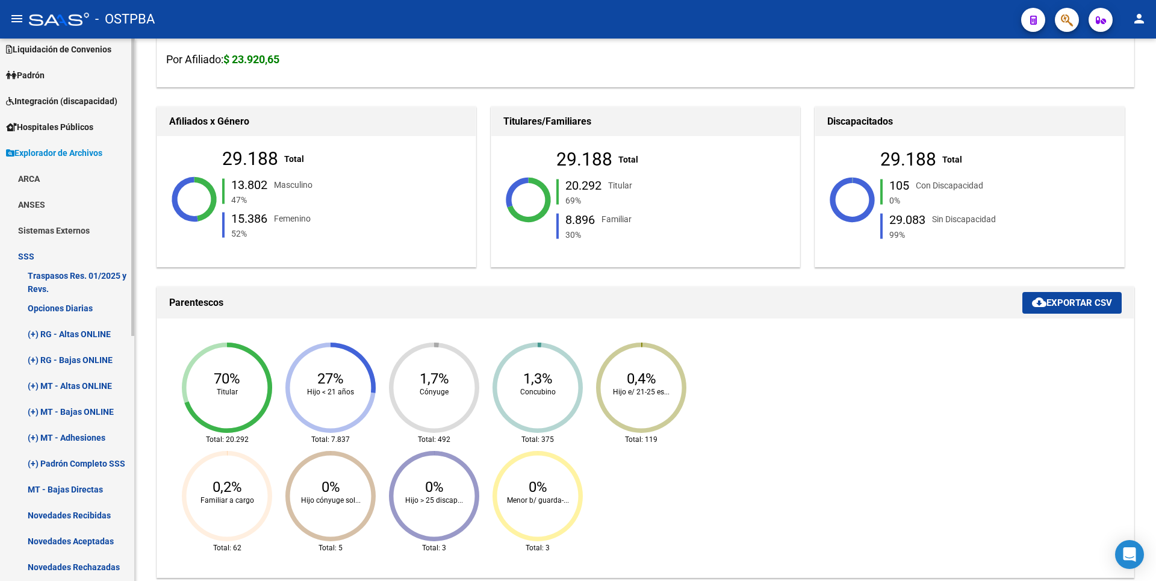
click at [80, 469] on link "(+) Padrón Completo SSS" at bounding box center [67, 463] width 134 height 26
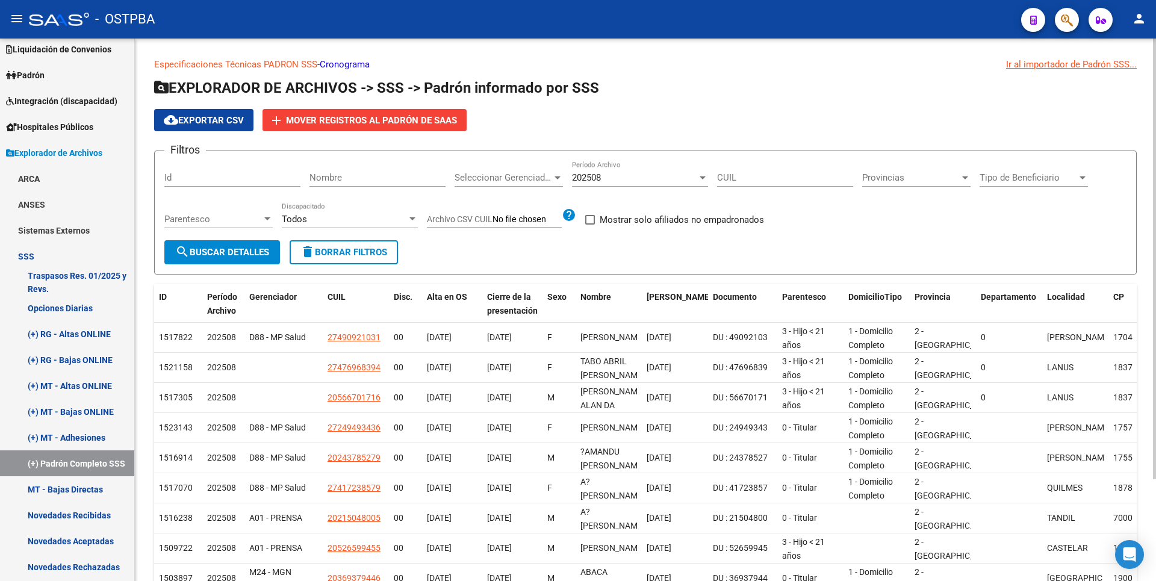
click at [559, 178] on div at bounding box center [557, 177] width 6 height 3
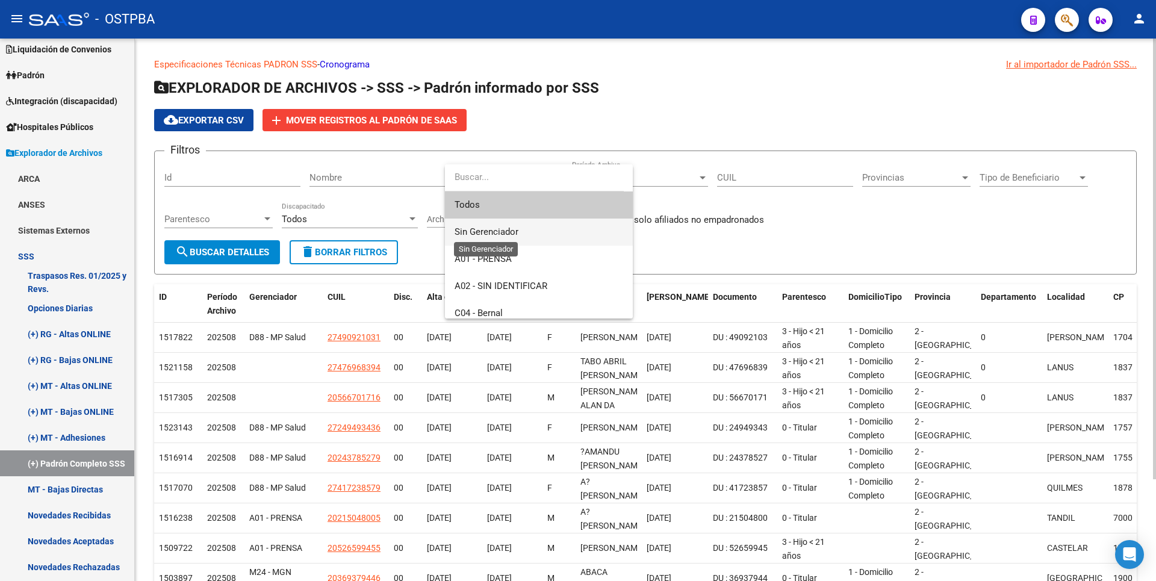
click at [476, 237] on span "Sin Gerenciador" at bounding box center [486, 231] width 64 height 11
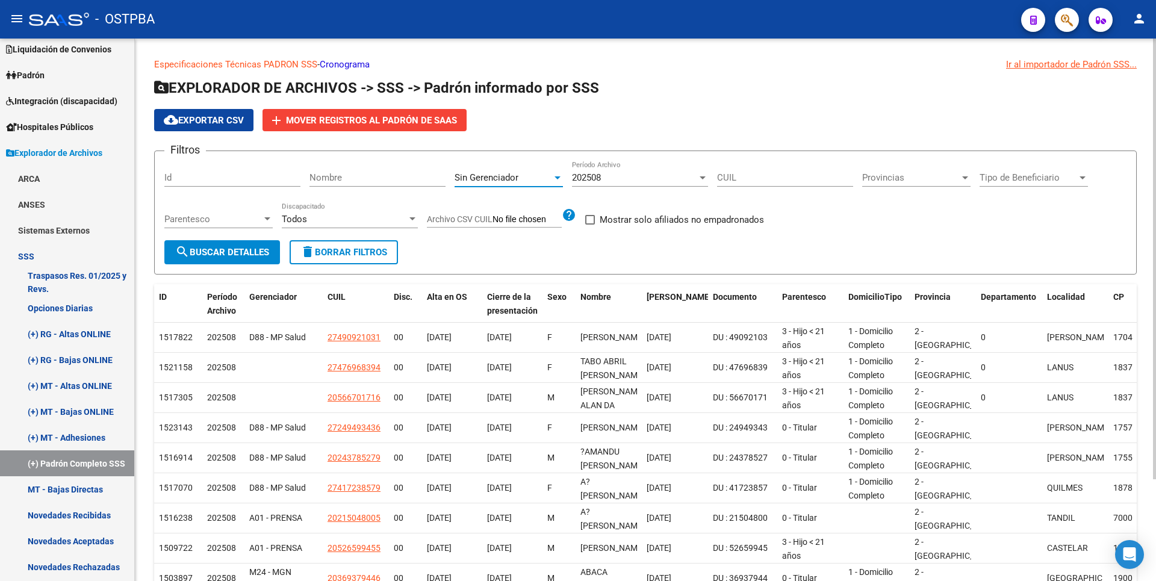
click at [211, 243] on button "search Buscar Detalles" at bounding box center [222, 252] width 116 height 24
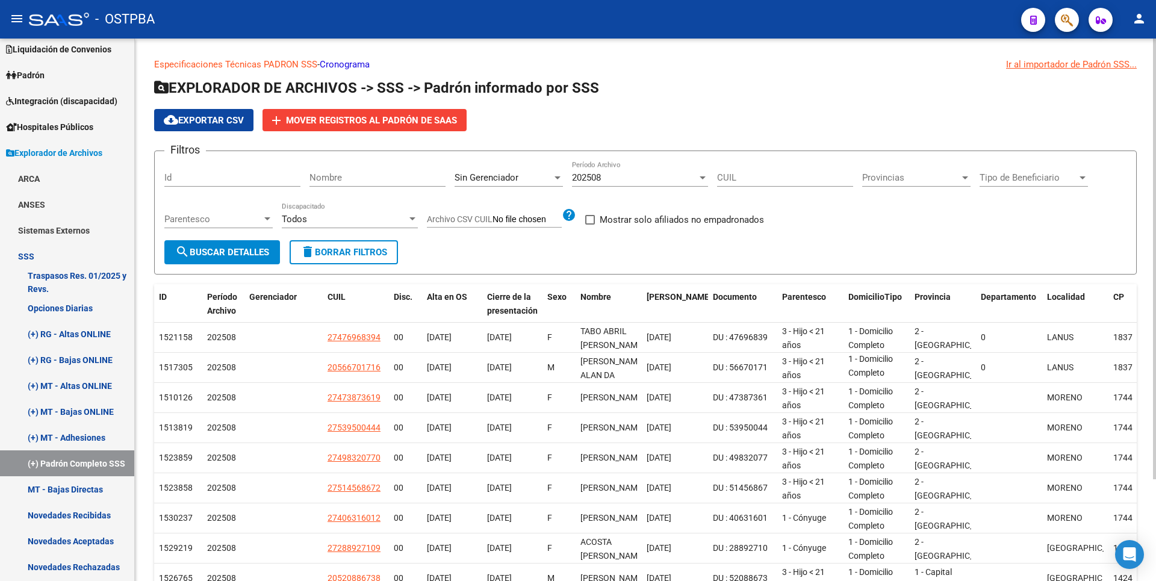
click at [1087, 178] on div at bounding box center [1082, 178] width 11 height 10
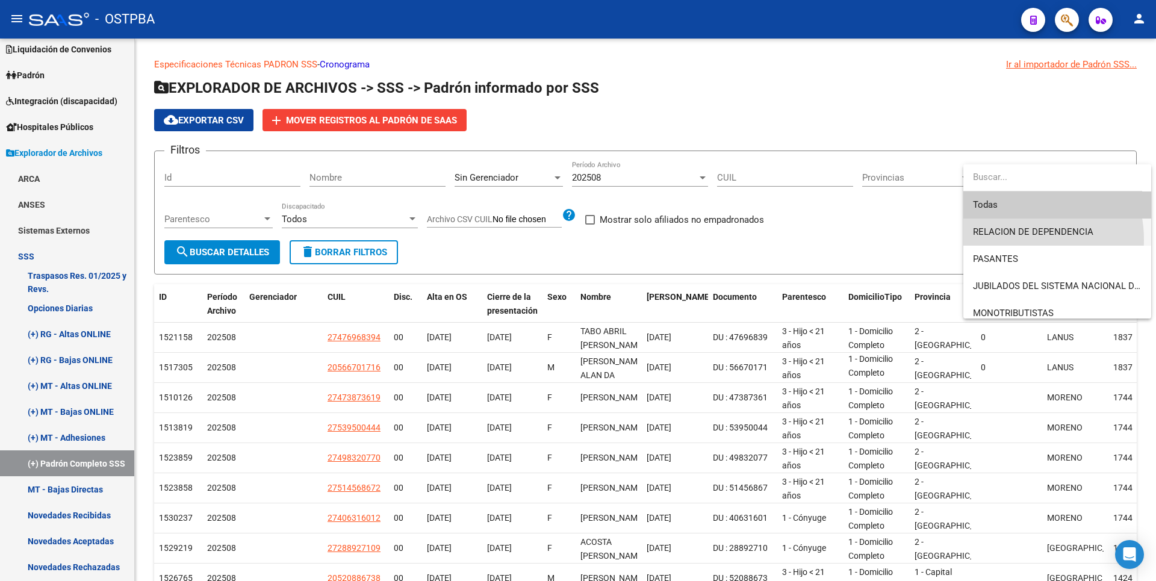
click at [1016, 240] on span "RELACION DE DEPENDENCIA" at bounding box center [1057, 232] width 169 height 27
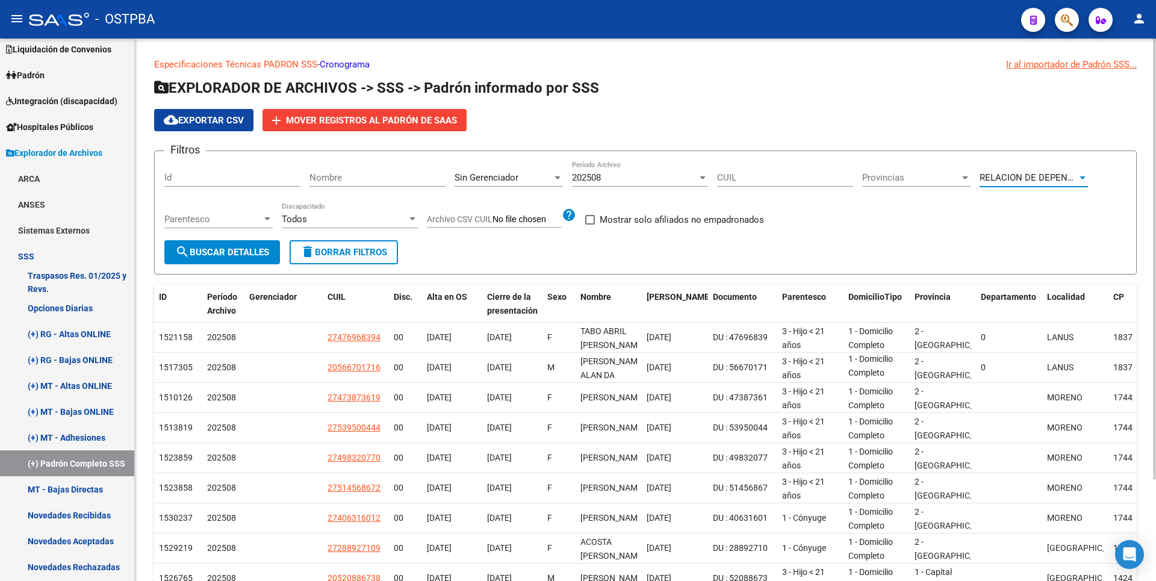
click at [211, 247] on span "search Buscar Detalles" at bounding box center [222, 252] width 94 height 11
click at [267, 222] on div at bounding box center [267, 219] width 11 height 10
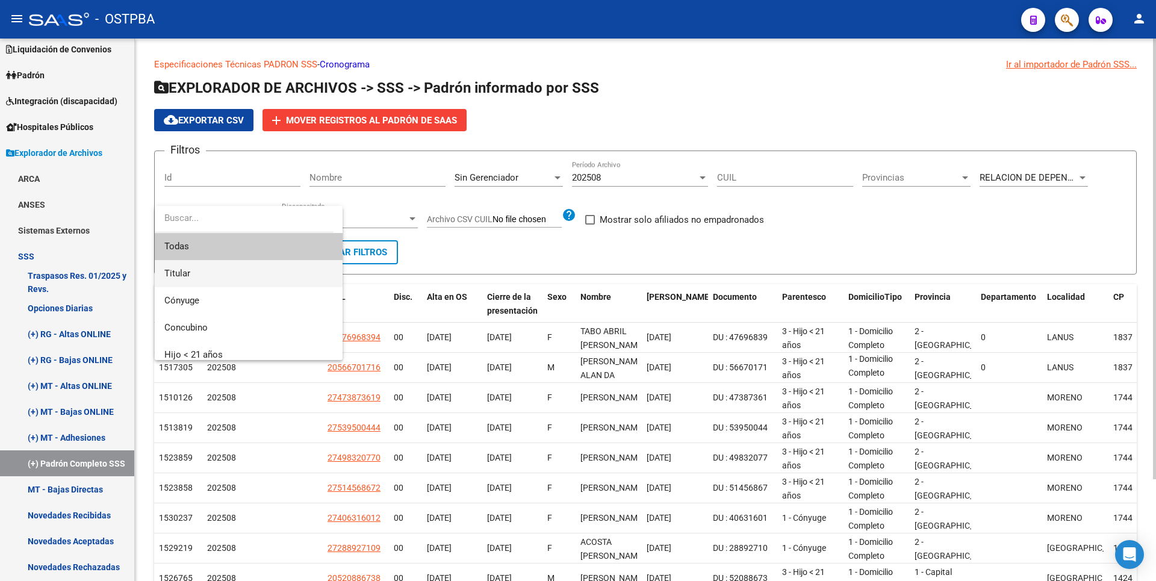
click at [205, 276] on span "Titular" at bounding box center [248, 273] width 169 height 27
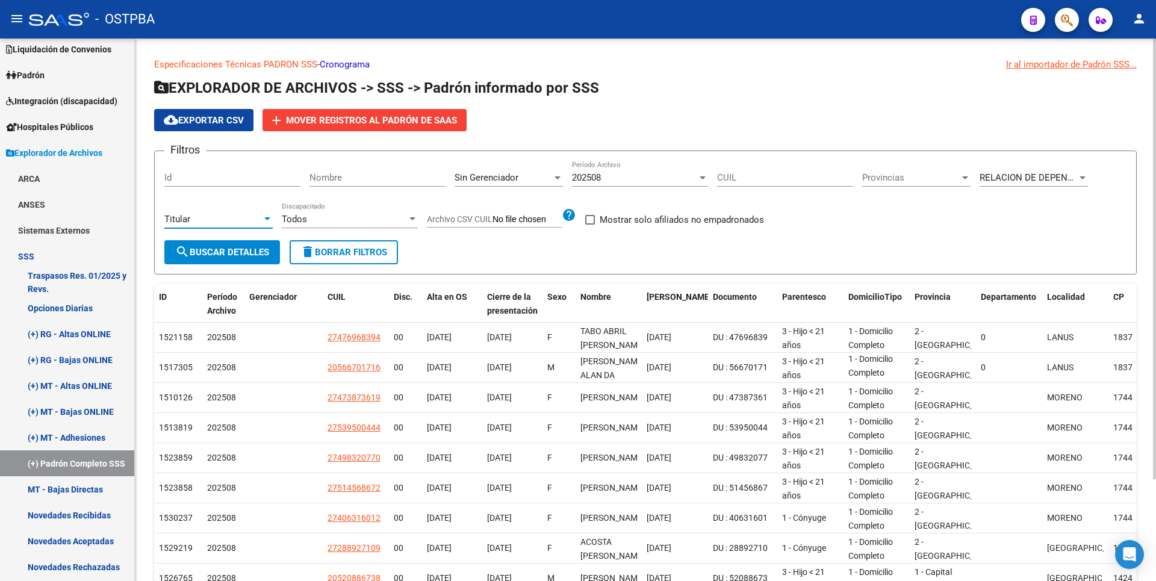
click at [223, 255] on span "search Buscar Detalles" at bounding box center [222, 252] width 94 height 11
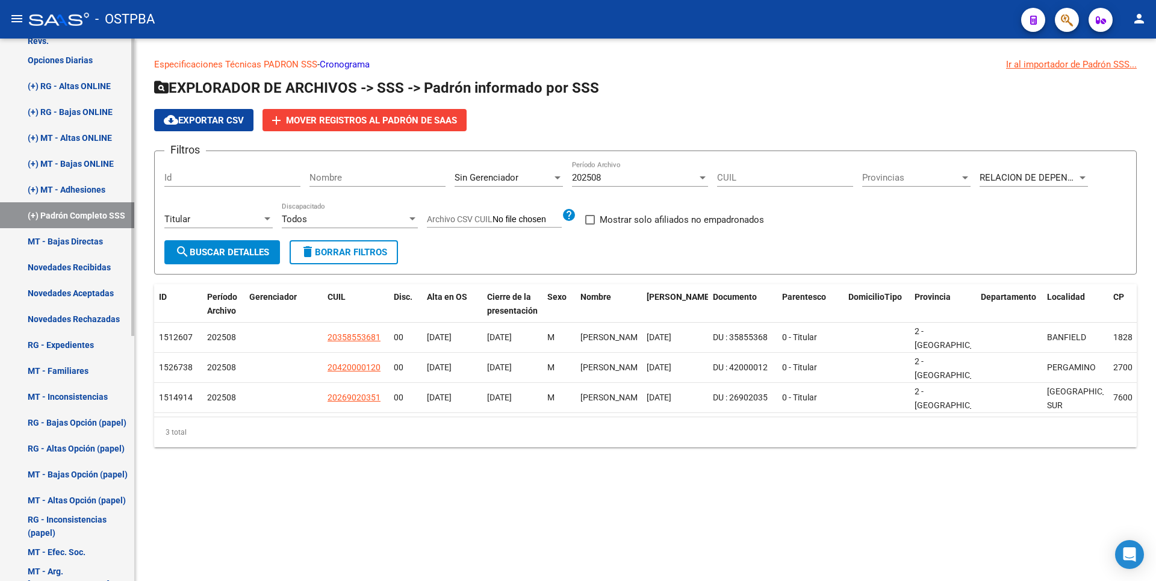
scroll to position [326, 0]
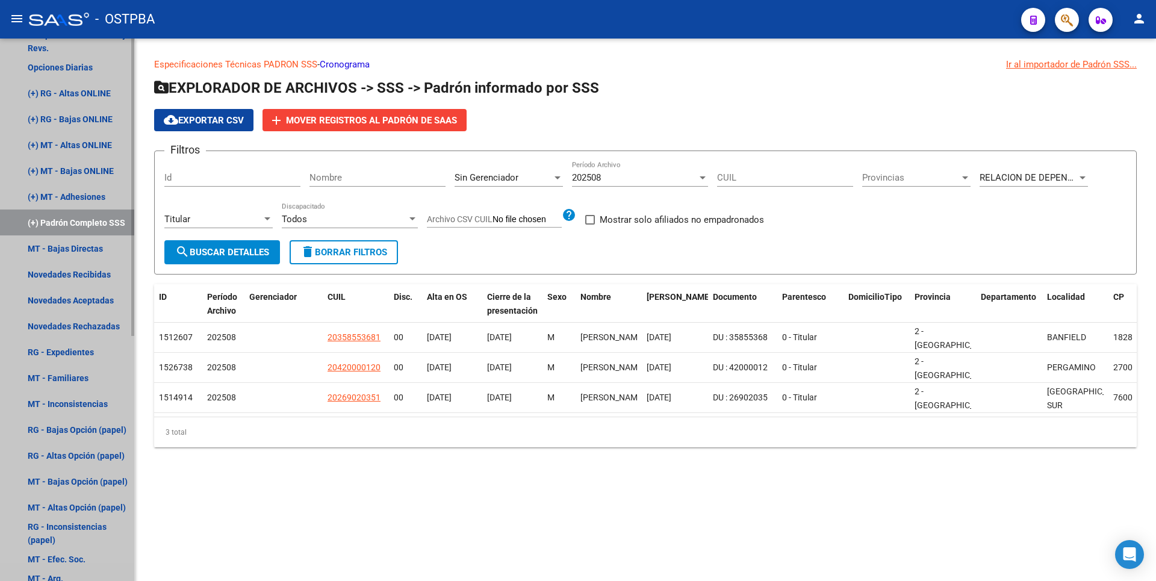
click at [61, 227] on link "(+) Padrón Completo SSS" at bounding box center [67, 222] width 134 height 26
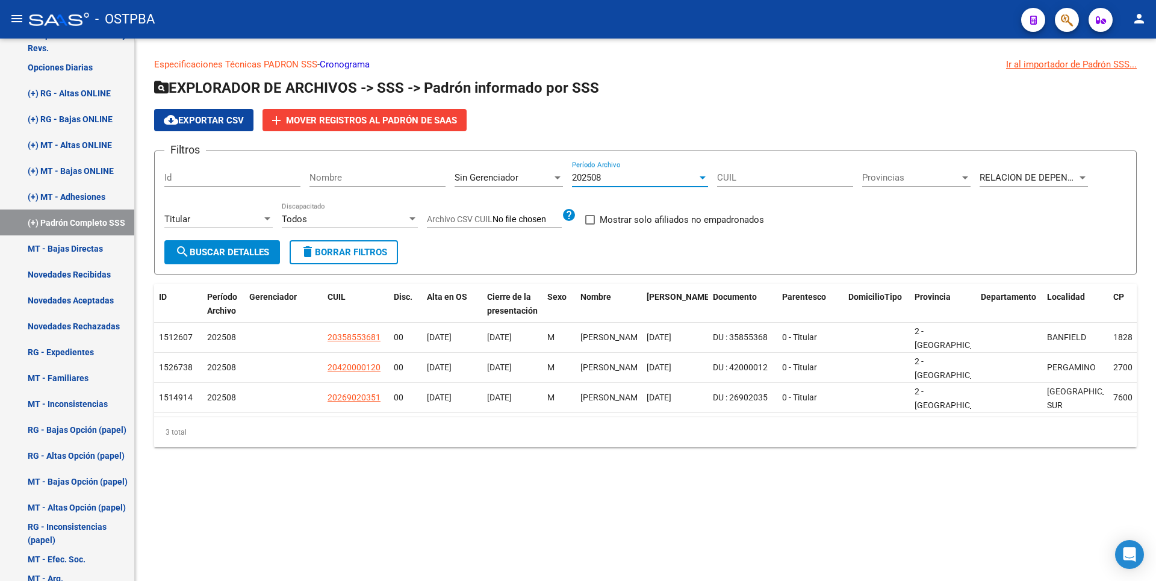
click at [695, 175] on div "202508" at bounding box center [634, 177] width 125 height 11
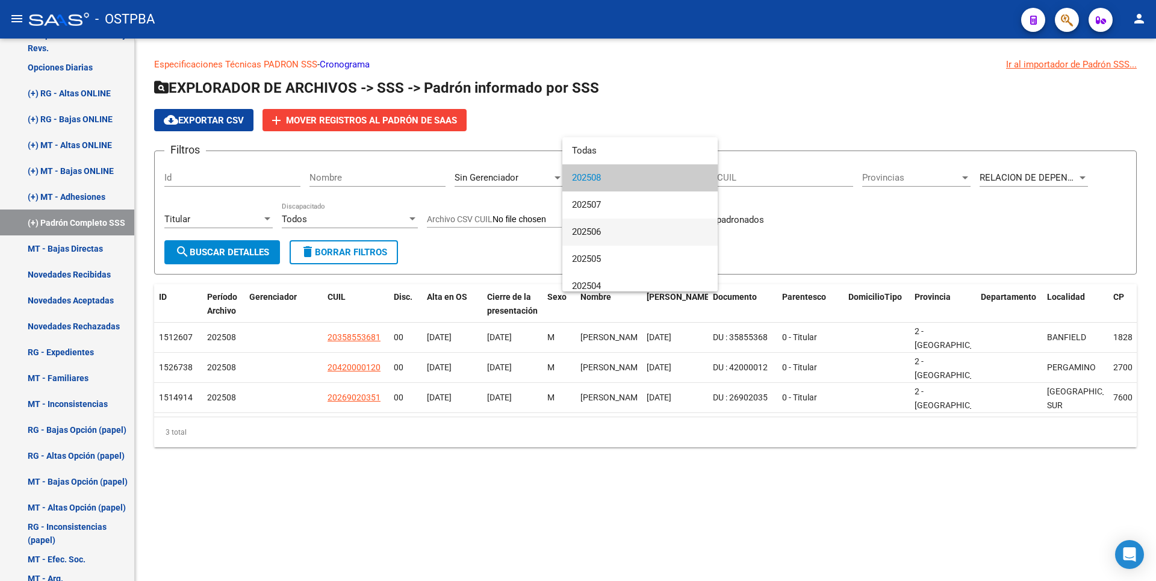
click at [597, 231] on span "202506" at bounding box center [640, 232] width 136 height 27
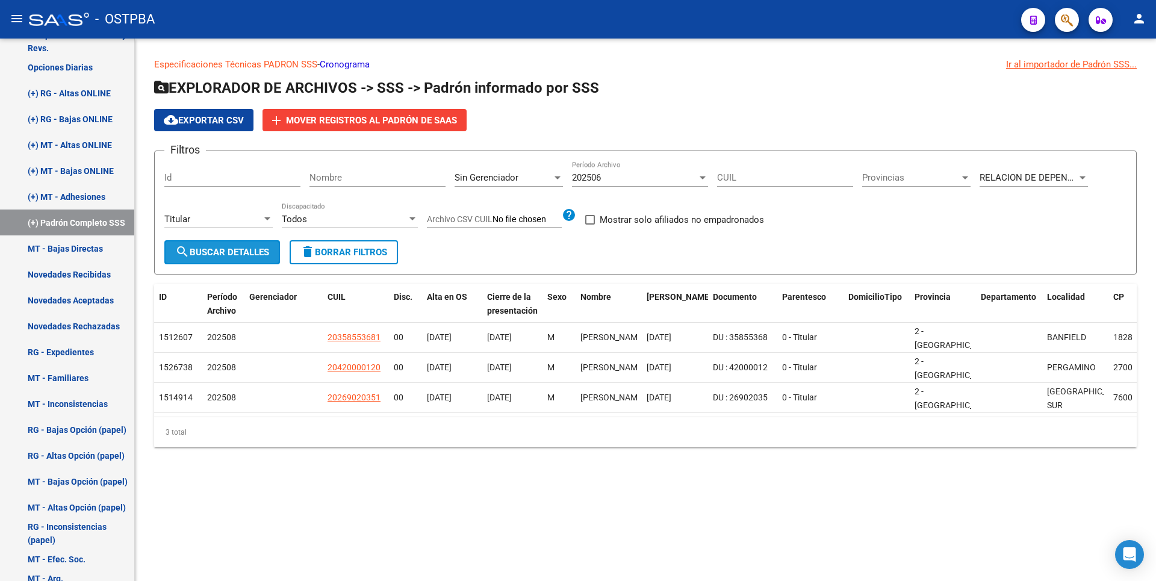
click at [225, 245] on button "search Buscar Detalles" at bounding box center [222, 252] width 116 height 24
click at [1090, 179] on app-drop-down-list "RELACION DE DEPENDENCIA Tipo de Beneficiario" at bounding box center [1037, 179] width 117 height 37
click at [1082, 177] on div at bounding box center [1082, 177] width 6 height 3
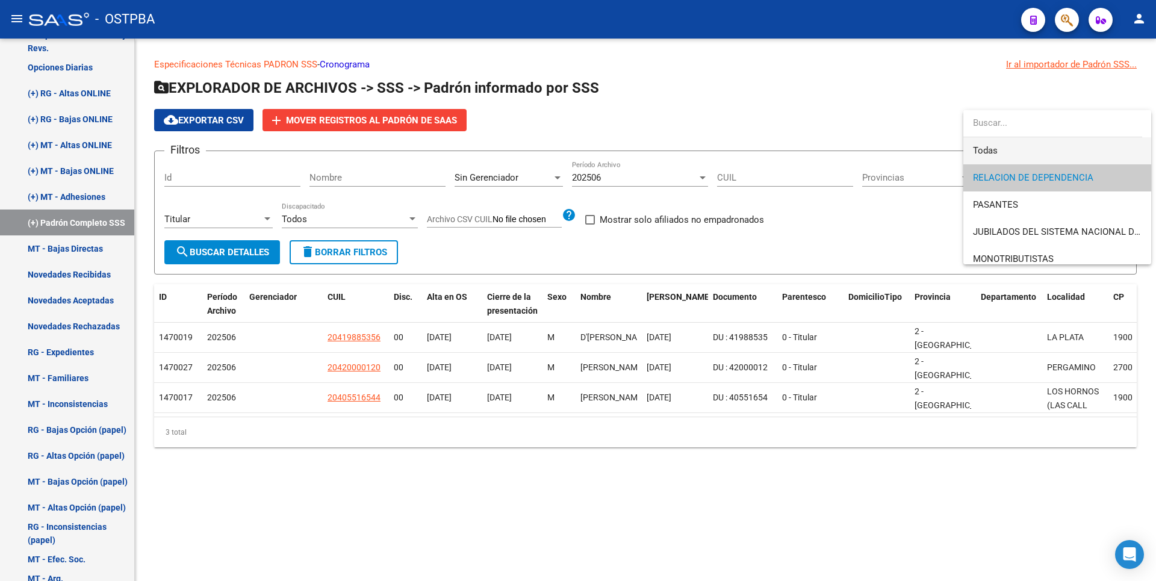
drag, startPoint x: 1002, startPoint y: 152, endPoint x: 899, endPoint y: 143, distance: 103.4
click at [1000, 150] on span "Todas" at bounding box center [1057, 150] width 169 height 27
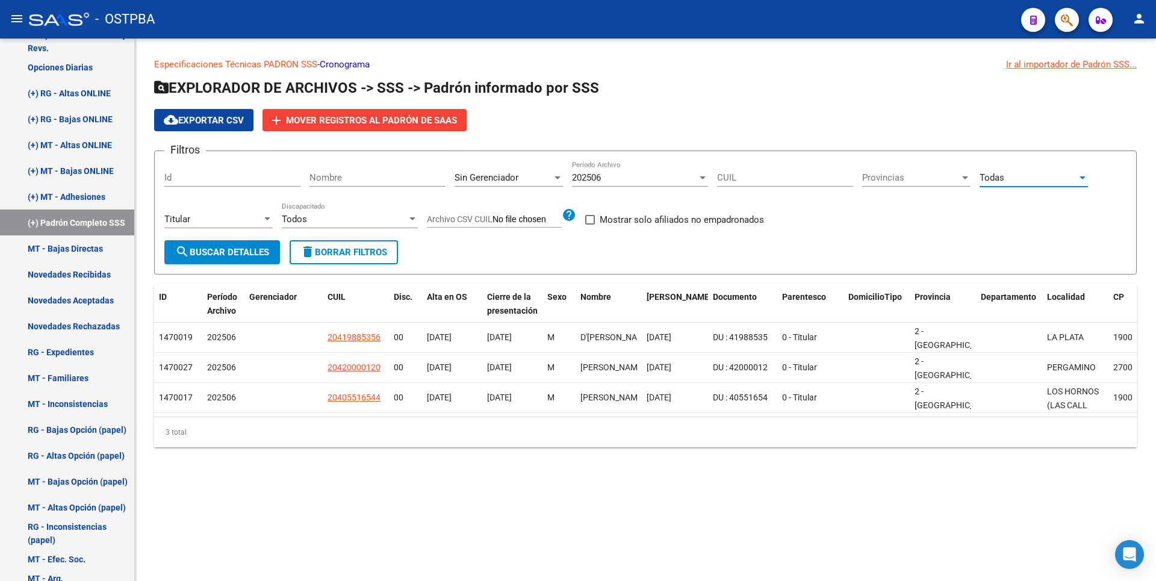
click at [243, 260] on button "search Buscar Detalles" at bounding box center [222, 252] width 116 height 24
click at [261, 218] on div "Titular" at bounding box center [213, 219] width 98 height 11
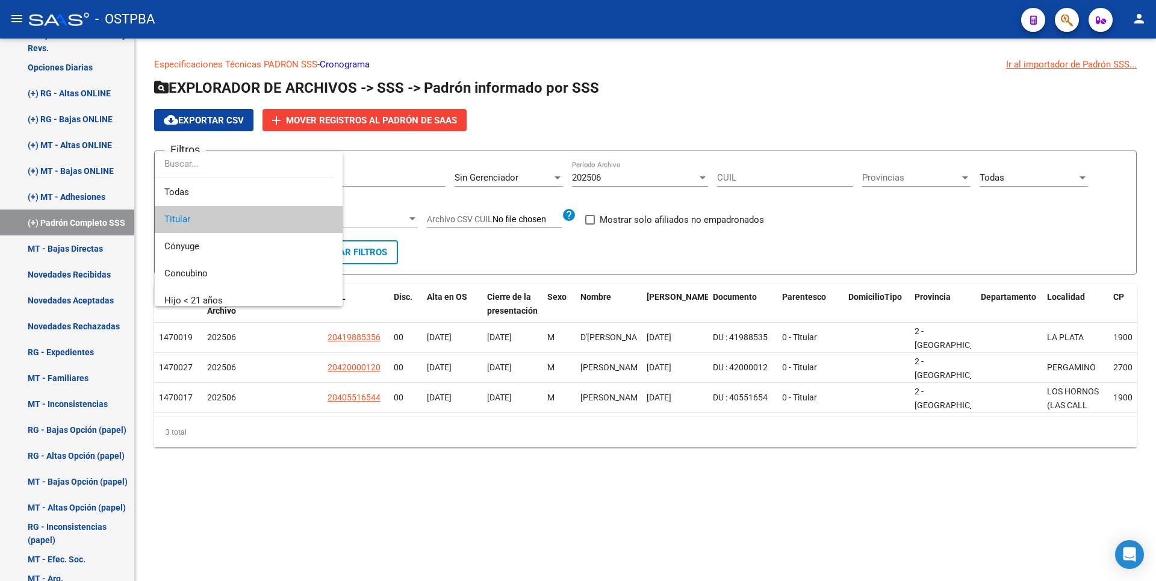
click at [202, 175] on input "dropdown search" at bounding box center [244, 163] width 179 height 27
click at [199, 190] on span "Todas" at bounding box center [248, 192] width 169 height 27
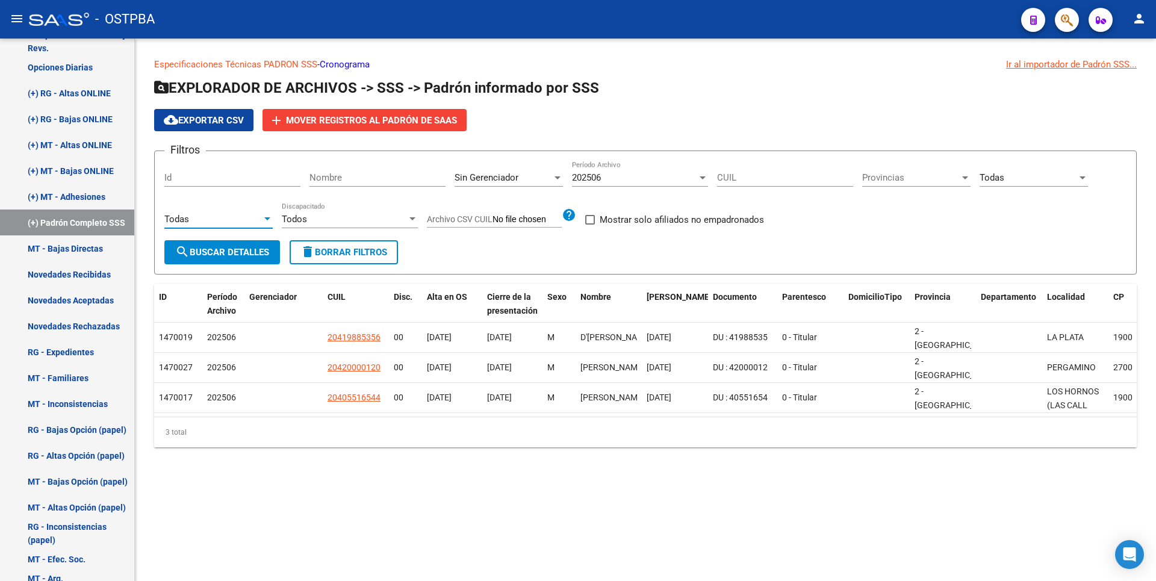
click at [548, 174] on div "Sin Gerenciador" at bounding box center [503, 177] width 98 height 11
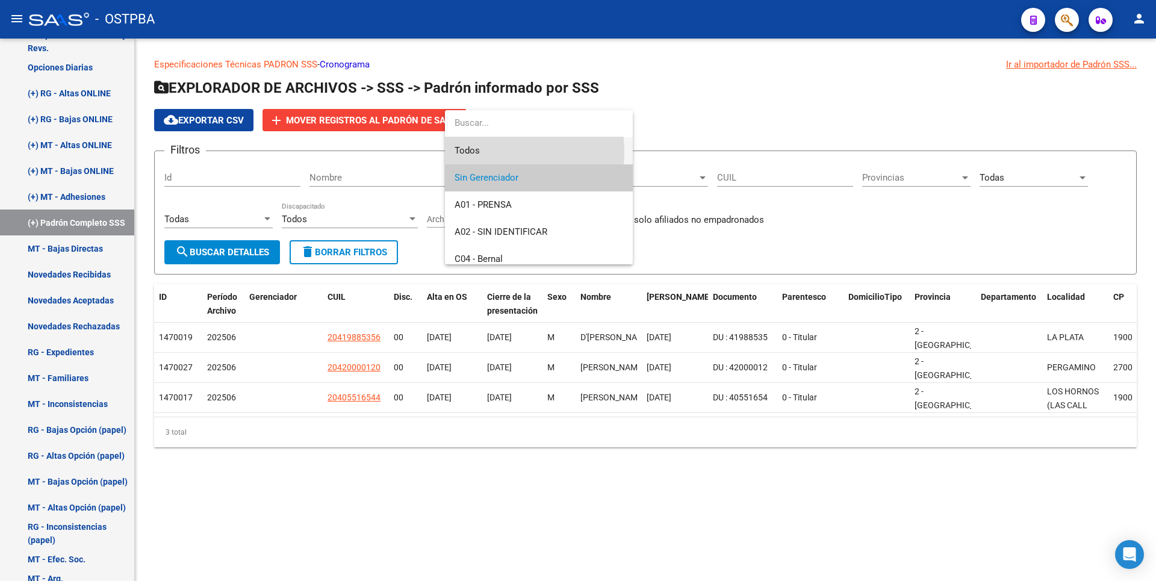
click at [489, 152] on span "Todos" at bounding box center [538, 150] width 169 height 27
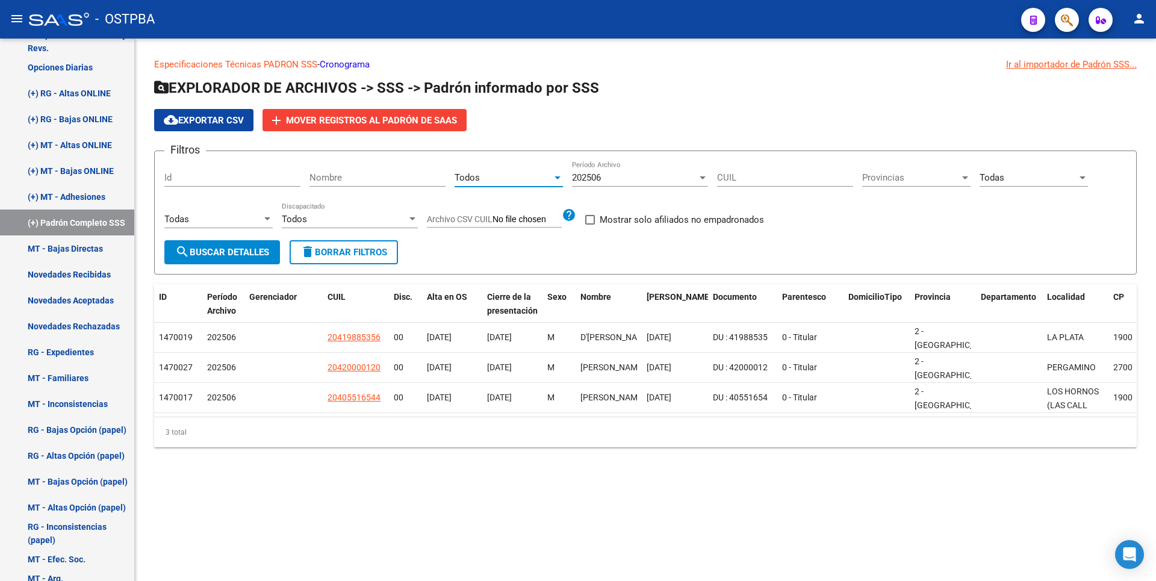
click at [238, 248] on span "search Buscar Detalles" at bounding box center [222, 252] width 94 height 11
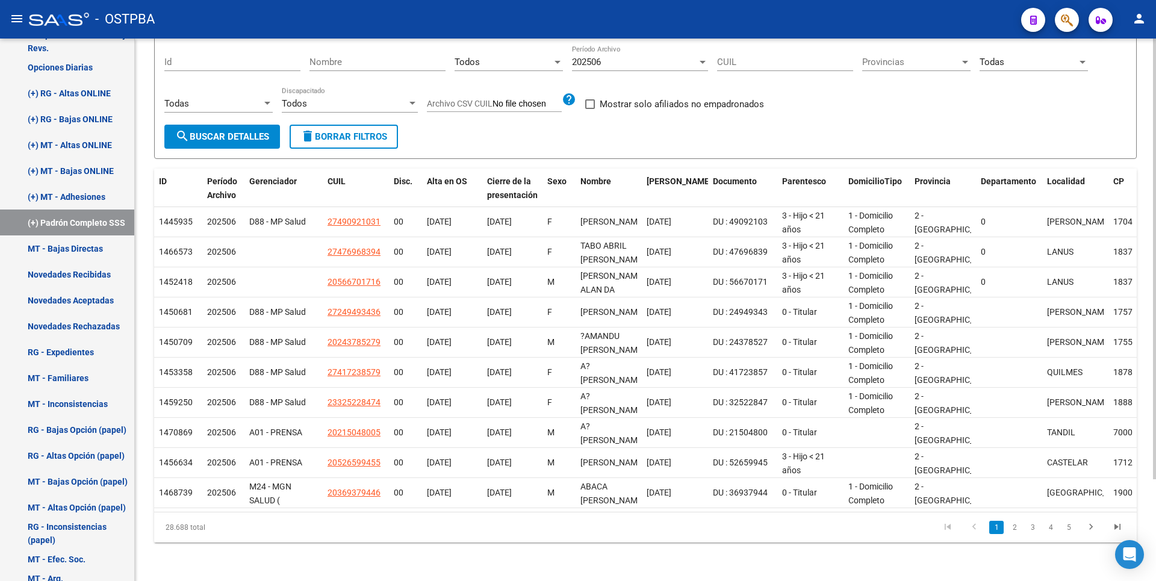
scroll to position [125, 0]
drag, startPoint x: 166, startPoint y: 530, endPoint x: 221, endPoint y: 530, distance: 54.8
click at [221, 530] on div "28.688 total" at bounding box center [251, 527] width 194 height 30
click at [332, 518] on div "28.688 total" at bounding box center [251, 527] width 194 height 30
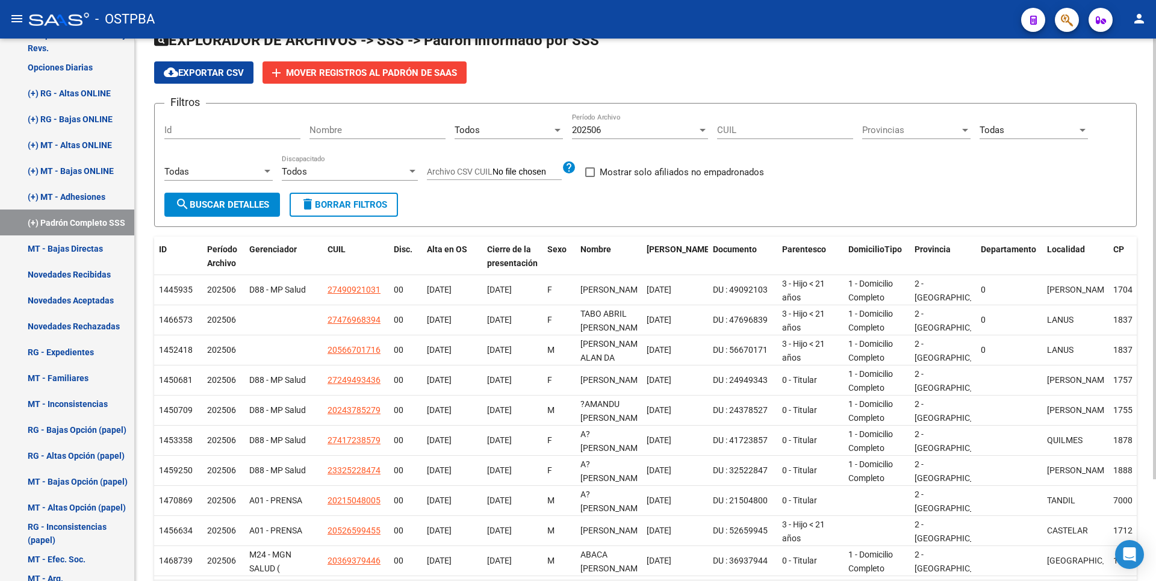
scroll to position [0, 0]
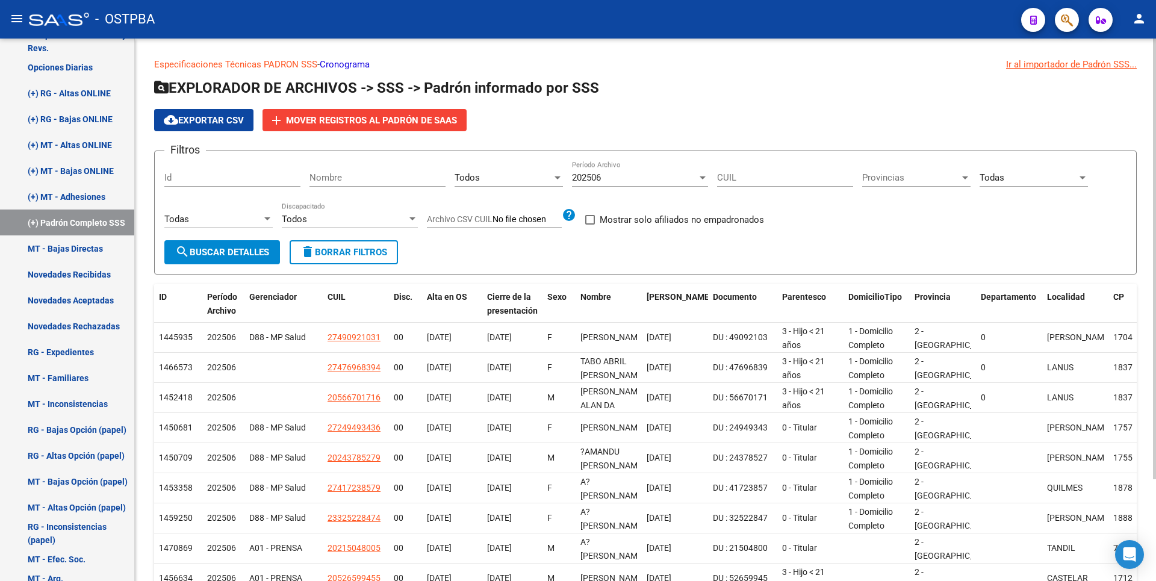
click at [557, 179] on div at bounding box center [557, 177] width 6 height 3
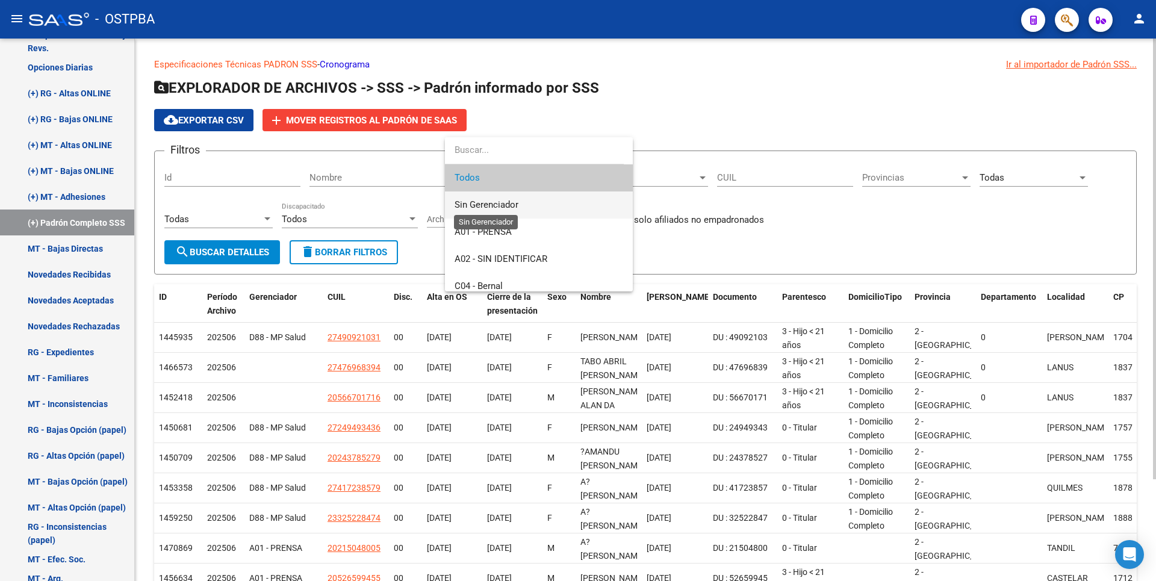
drag, startPoint x: 490, startPoint y: 200, endPoint x: 415, endPoint y: 199, distance: 75.2
click at [490, 199] on span "Sin Gerenciador" at bounding box center [538, 204] width 169 height 27
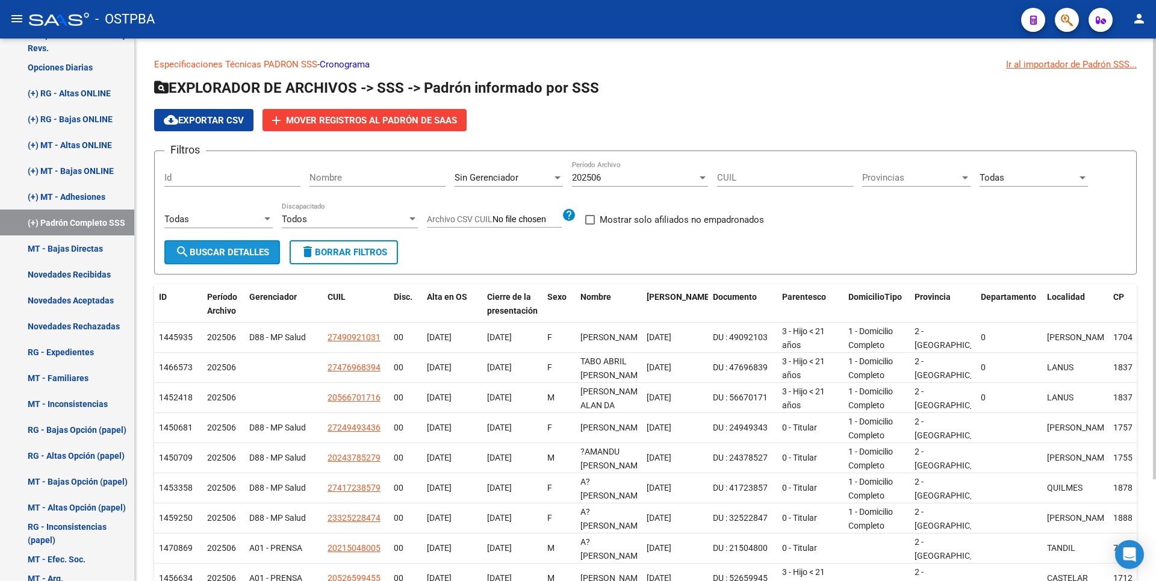
drag, startPoint x: 209, startPoint y: 253, endPoint x: 341, endPoint y: 195, distance: 144.2
click at [209, 252] on span "search Buscar Detalles" at bounding box center [222, 252] width 94 height 11
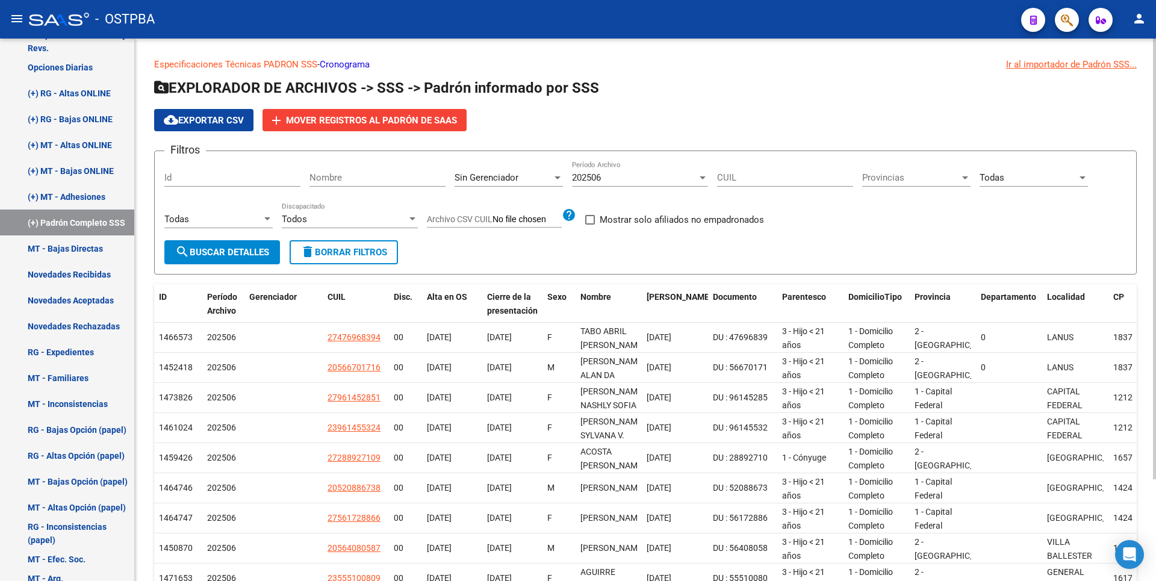
click at [552, 182] on div at bounding box center [557, 178] width 11 height 10
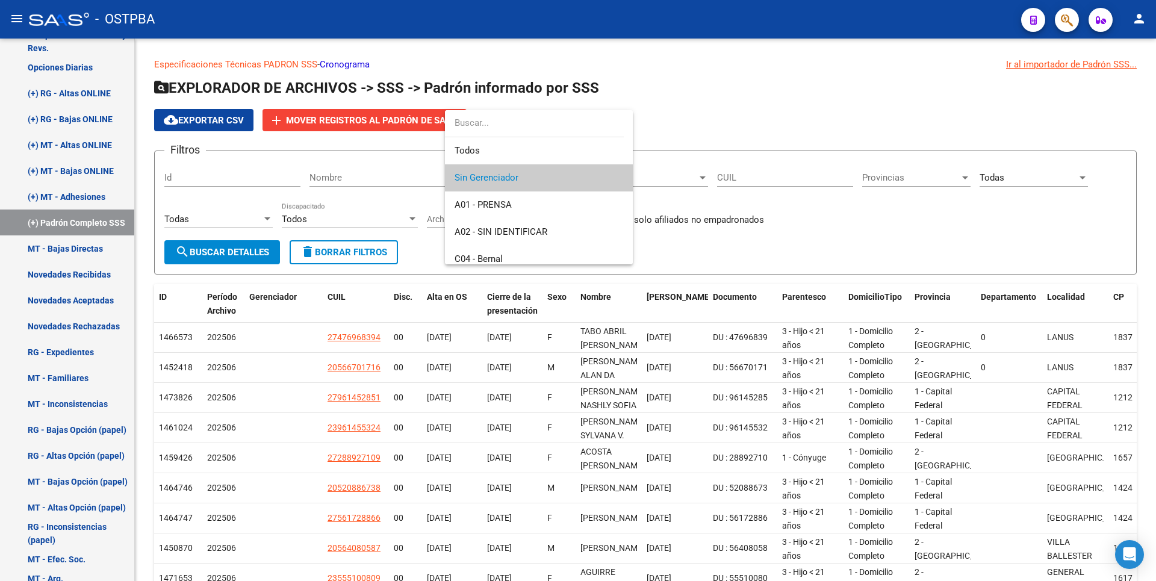
click at [732, 266] on div at bounding box center [578, 290] width 1156 height 581
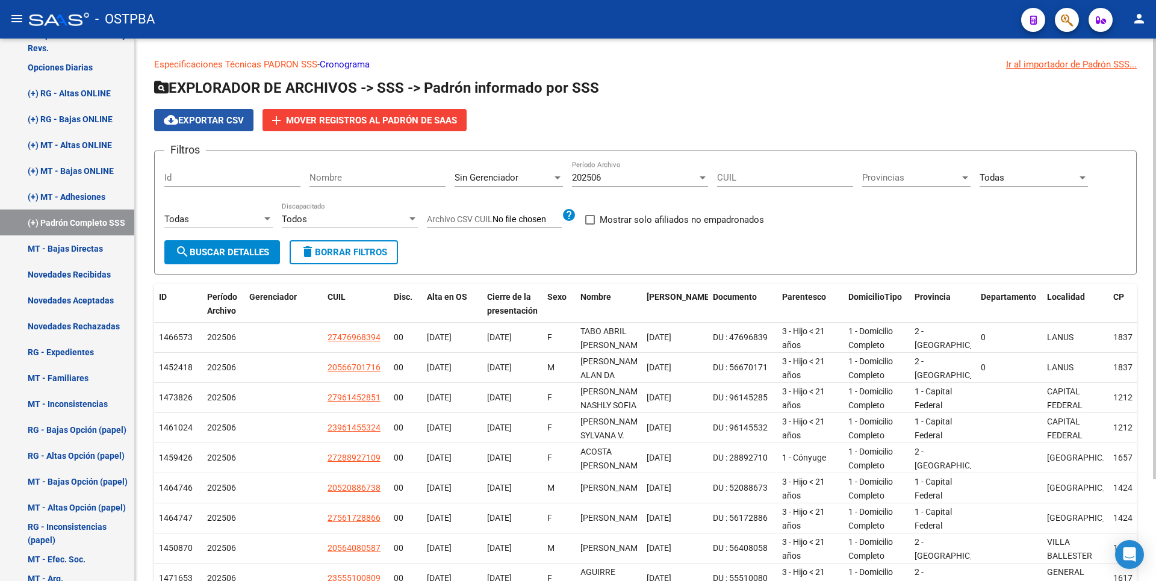
click at [217, 117] on span "cloud_download Exportar CSV" at bounding box center [204, 120] width 80 height 11
drag, startPoint x: 571, startPoint y: 130, endPoint x: 507, endPoint y: 197, distance: 92.4
click at [569, 130] on div "cloud_download Exportar CSV add Mover registros al PADRÓN de SAAS" at bounding box center [645, 120] width 982 height 22
click at [553, 175] on div at bounding box center [557, 178] width 11 height 10
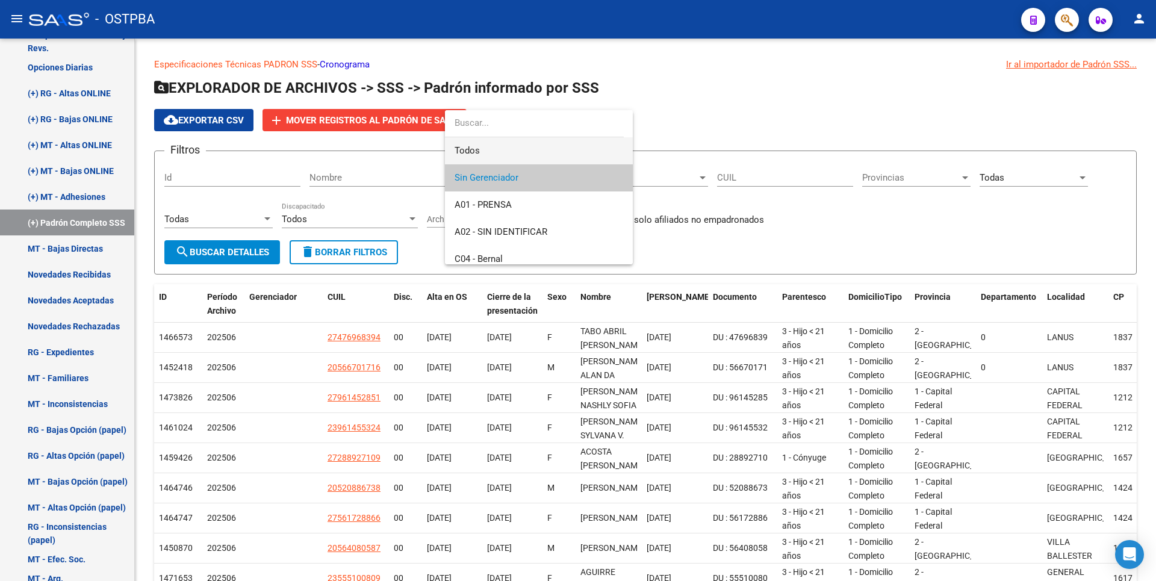
click at [491, 144] on span "Todos" at bounding box center [538, 150] width 169 height 27
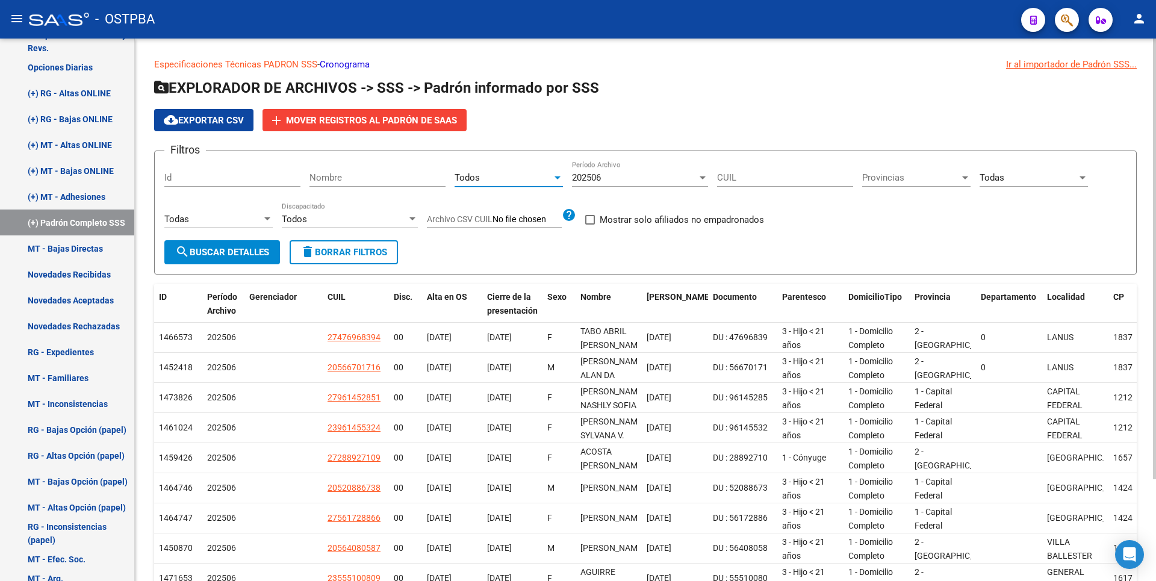
click at [223, 260] on button "search Buscar Detalles" at bounding box center [222, 252] width 116 height 24
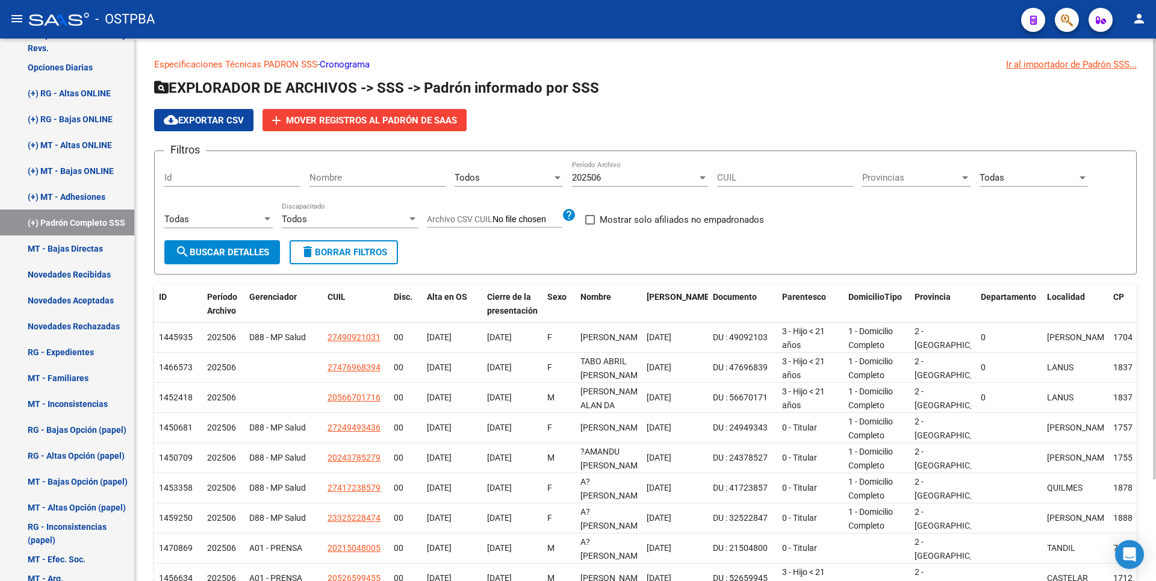
click at [212, 114] on button "cloud_download Exportar CSV" at bounding box center [203, 120] width 99 height 22
click at [672, 176] on div "202506" at bounding box center [634, 177] width 125 height 11
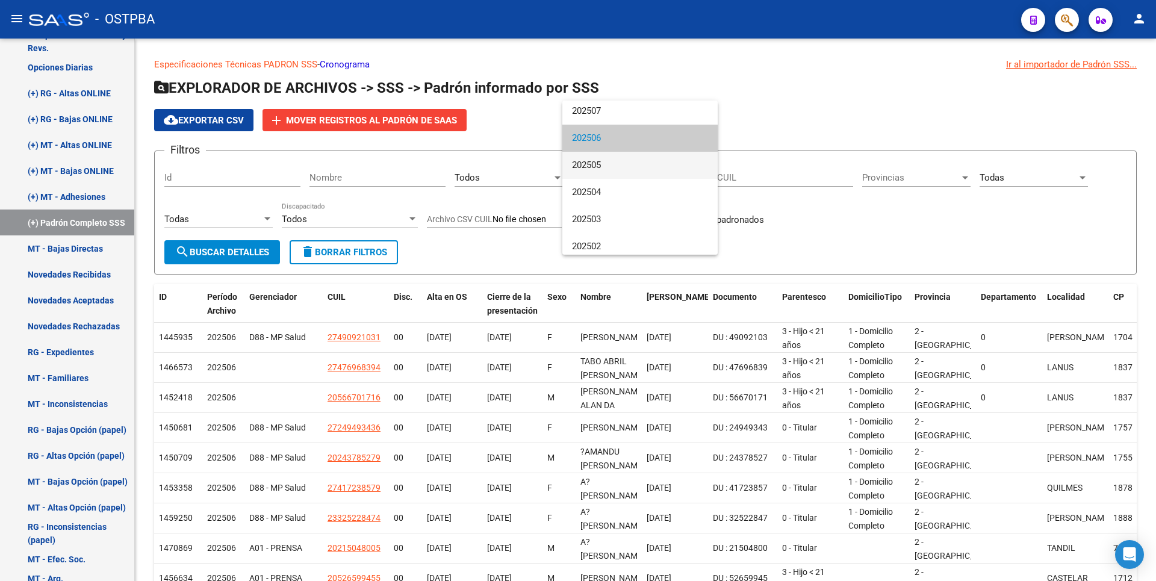
scroll to position [78, 0]
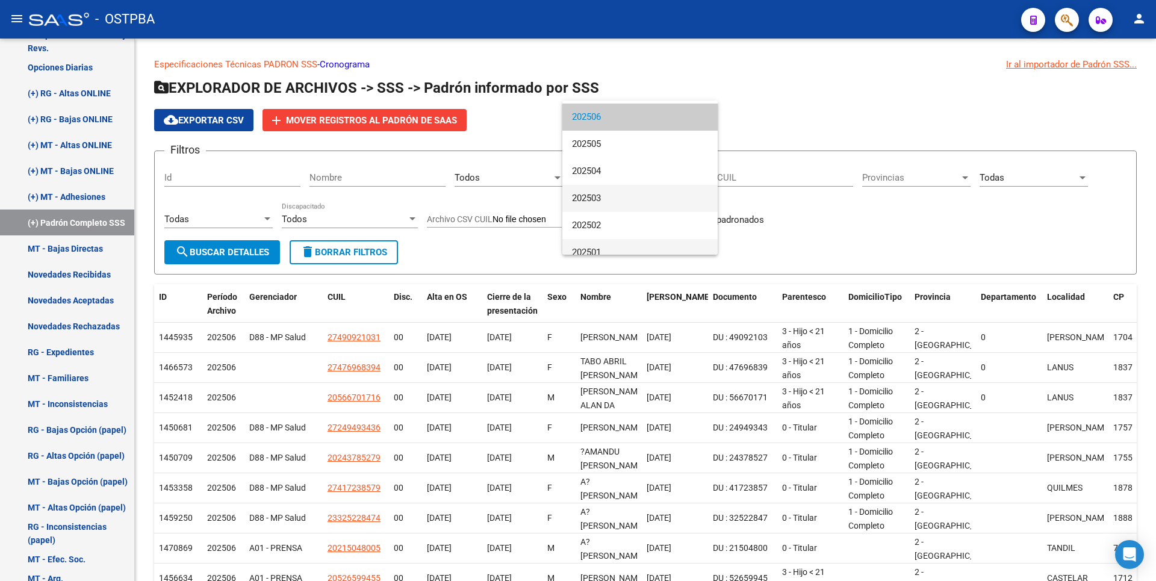
drag, startPoint x: 638, startPoint y: 197, endPoint x: 629, endPoint y: 242, distance: 46.0
click at [629, 242] on div "Todas 202508 202507 202506 202505 202504 202503 202502 202501 202412 202411 202…" at bounding box center [639, 178] width 155 height 154
drag, startPoint x: 629, startPoint y: 242, endPoint x: 618, endPoint y: 254, distance: 16.6
click at [618, 254] on span "202501" at bounding box center [640, 252] width 136 height 27
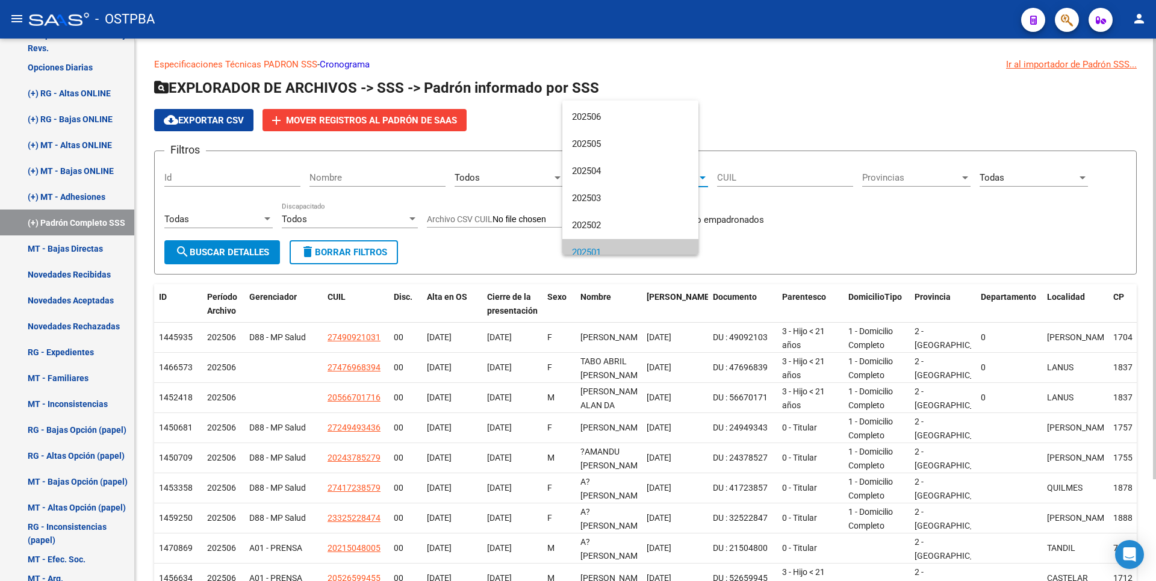
scroll to position [90, 0]
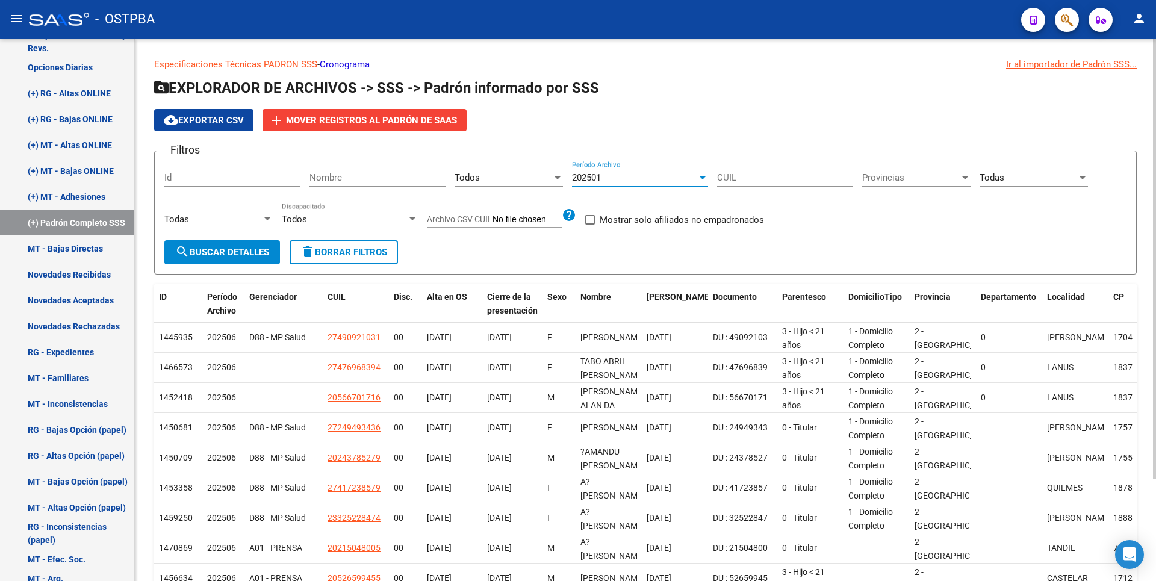
click at [231, 252] on span "search Buscar Detalles" at bounding box center [222, 252] width 94 height 11
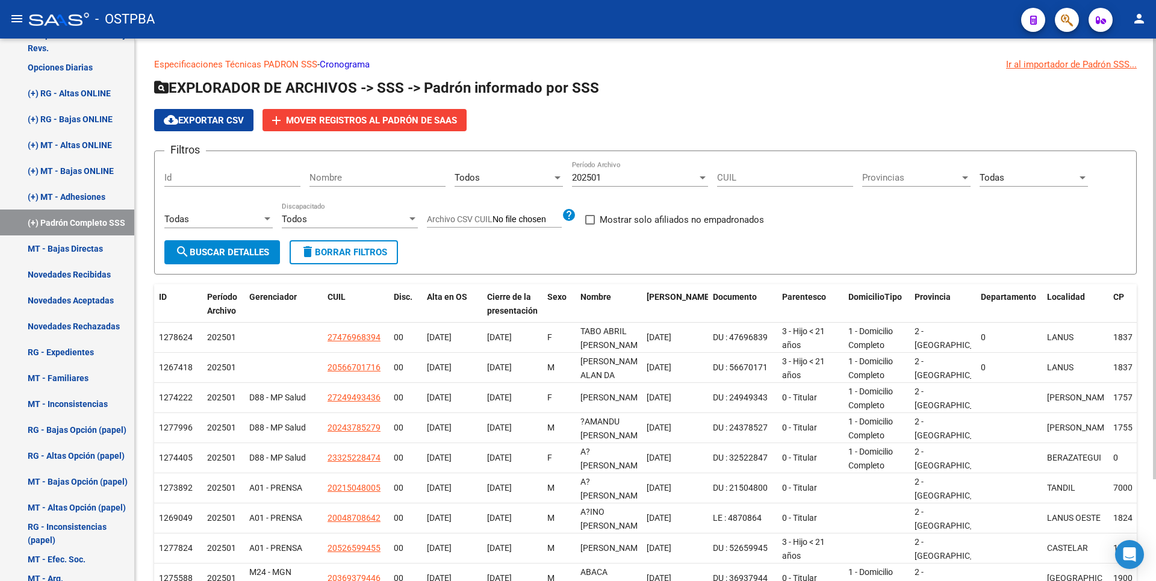
click at [1009, 185] on div "Todas Tipo de Beneficiario" at bounding box center [1033, 174] width 108 height 26
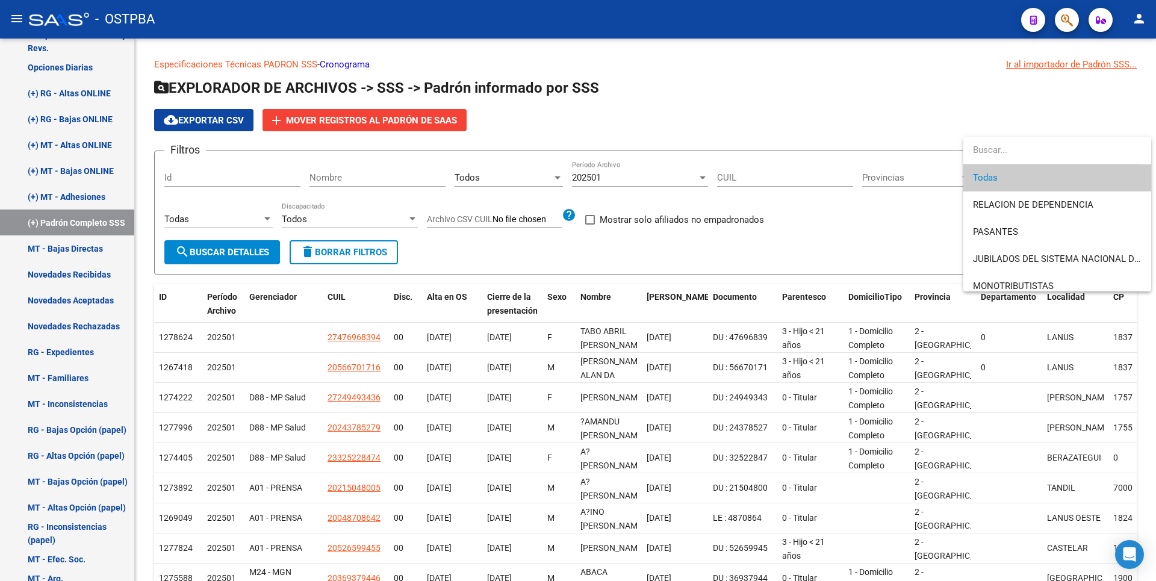
click at [883, 234] on div at bounding box center [578, 290] width 1156 height 581
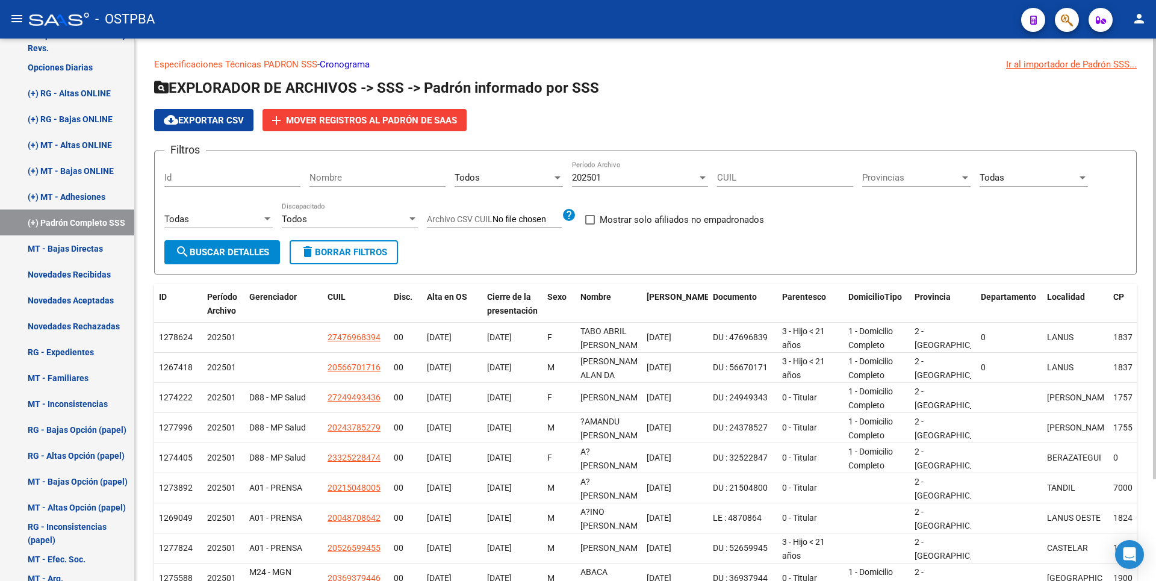
click at [263, 211] on div "Todas Parentesco" at bounding box center [218, 215] width 108 height 26
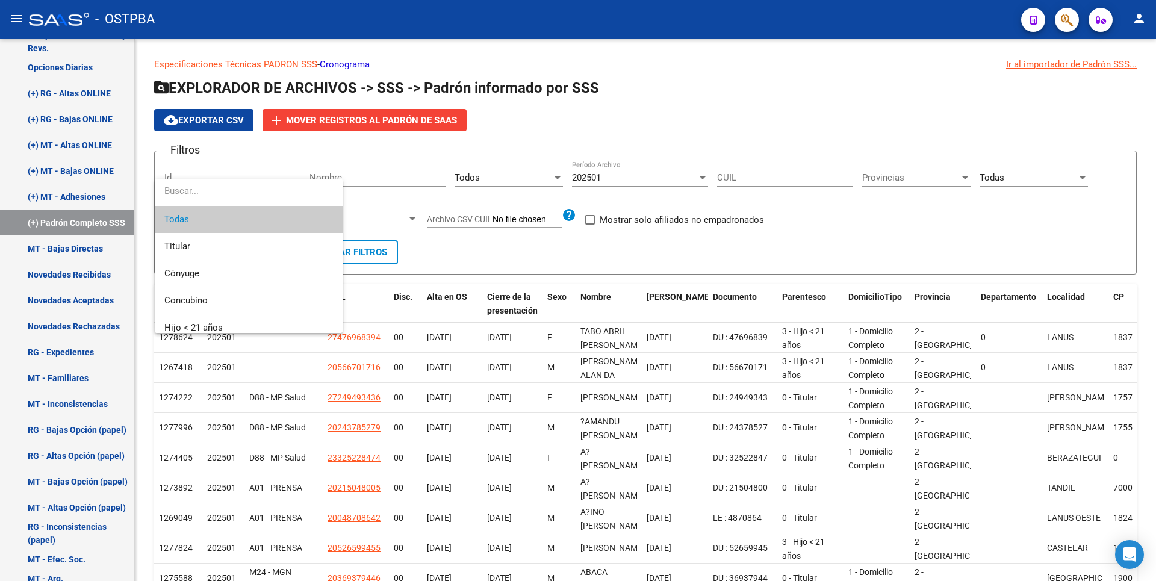
click at [464, 259] on div at bounding box center [578, 290] width 1156 height 581
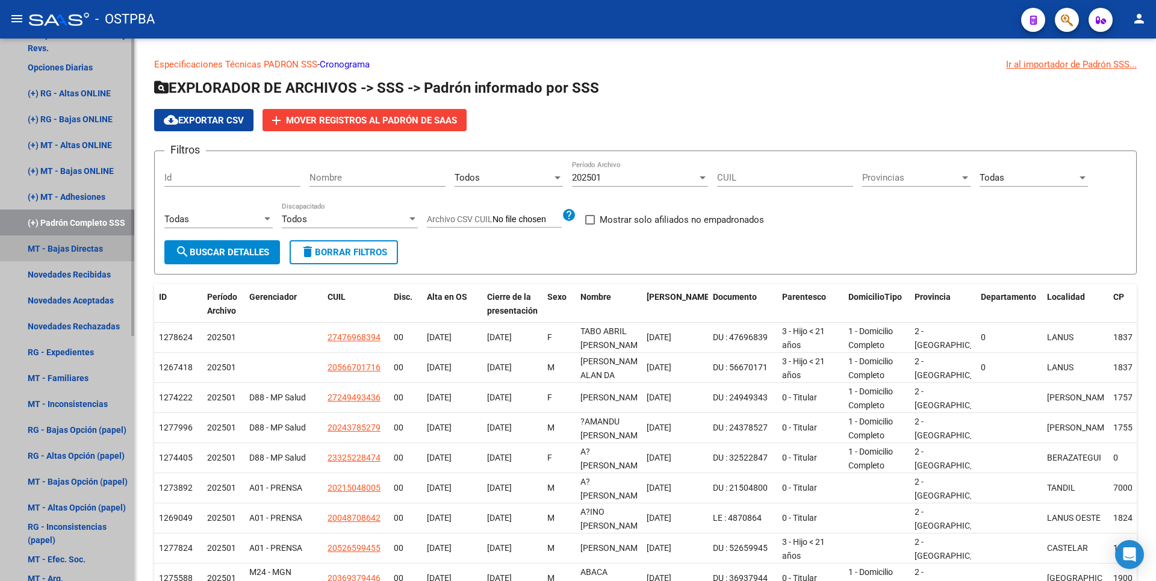
click at [75, 256] on link "MT - Bajas Directas" at bounding box center [67, 248] width 134 height 26
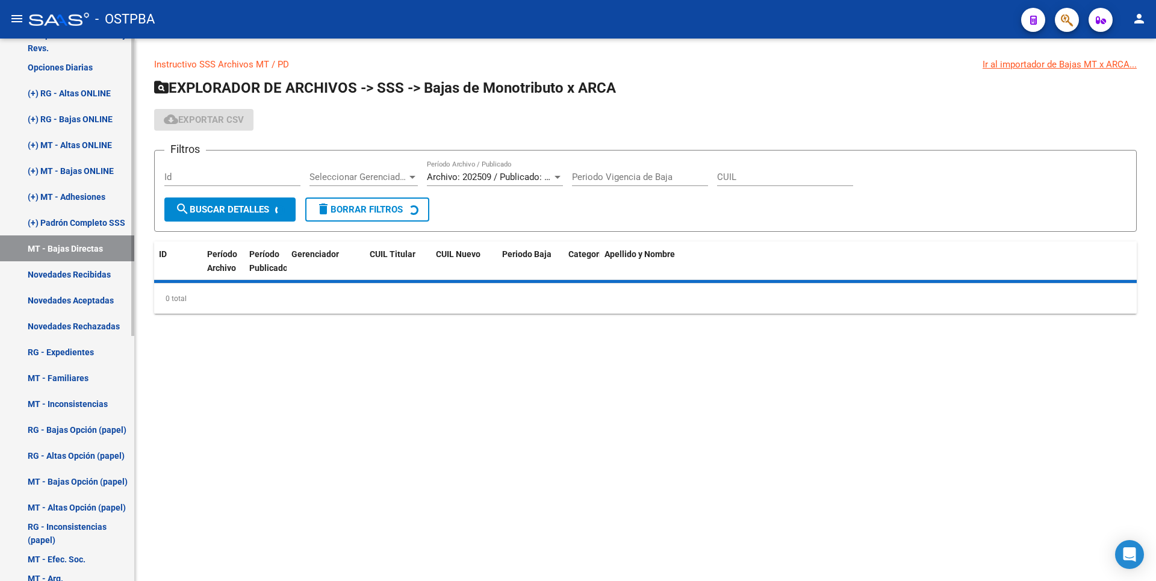
click at [80, 215] on link "(+) Padrón Completo SSS" at bounding box center [67, 222] width 134 height 26
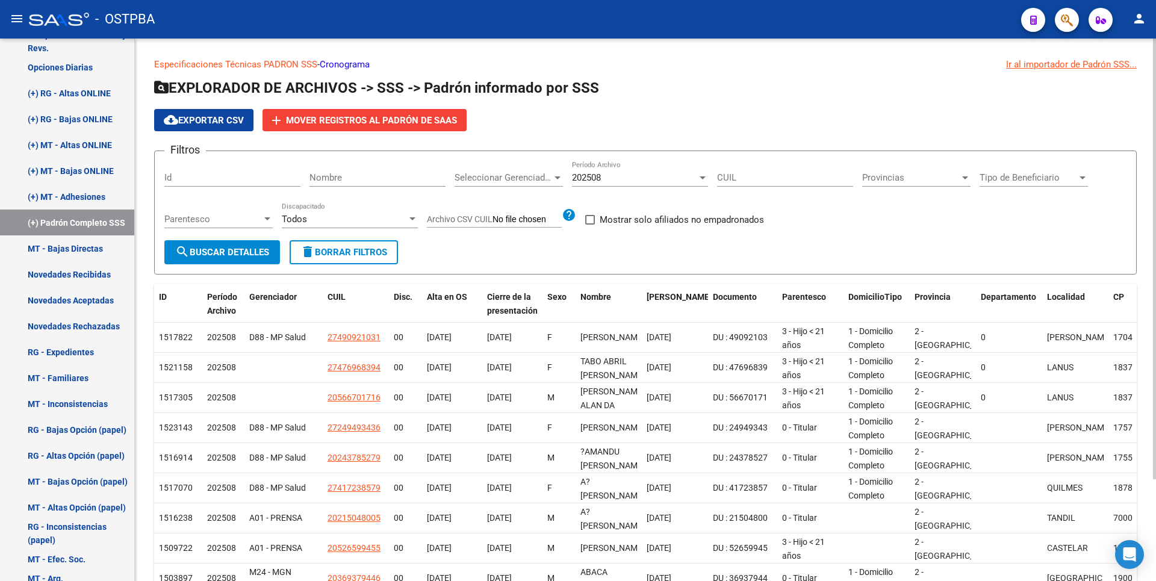
click at [702, 178] on div at bounding box center [702, 177] width 6 height 3
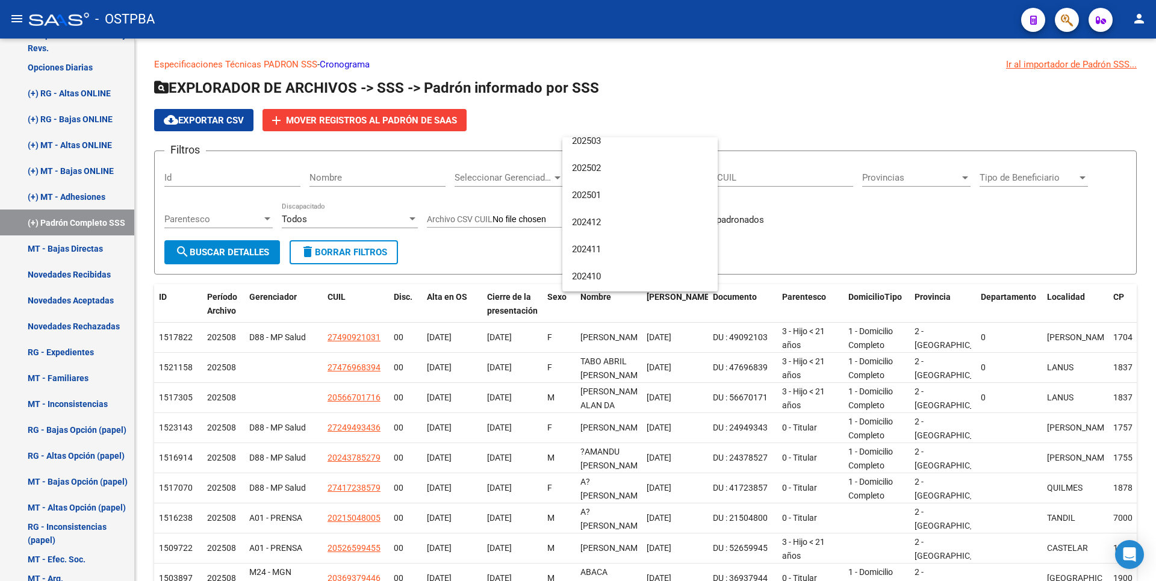
scroll to position [181, 0]
click at [602, 191] on span "202501" at bounding box center [640, 186] width 136 height 27
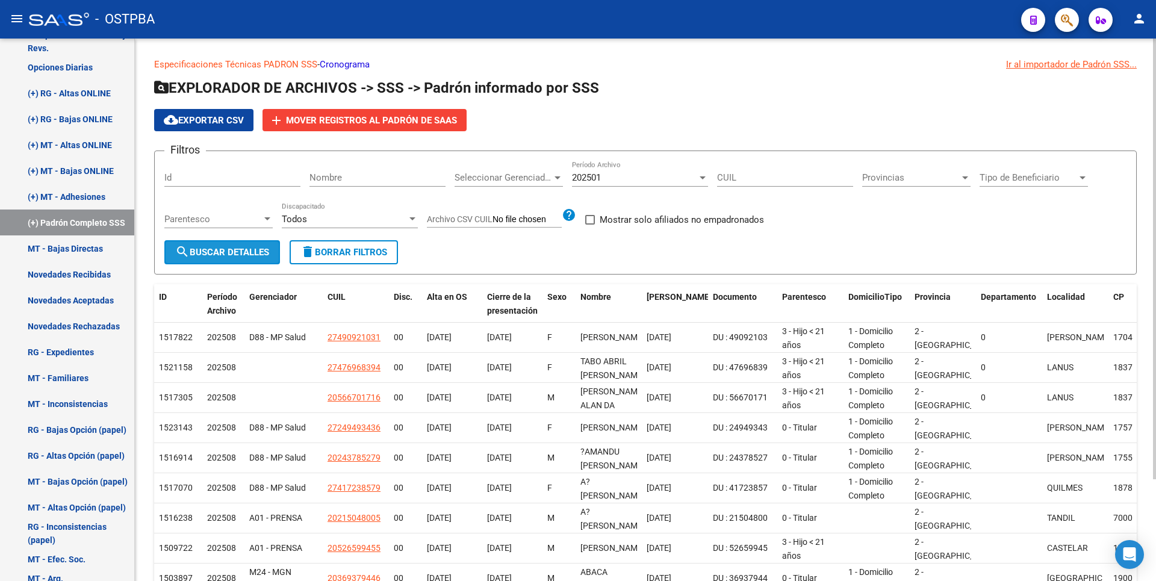
click at [244, 249] on span "search Buscar Detalles" at bounding box center [222, 252] width 94 height 11
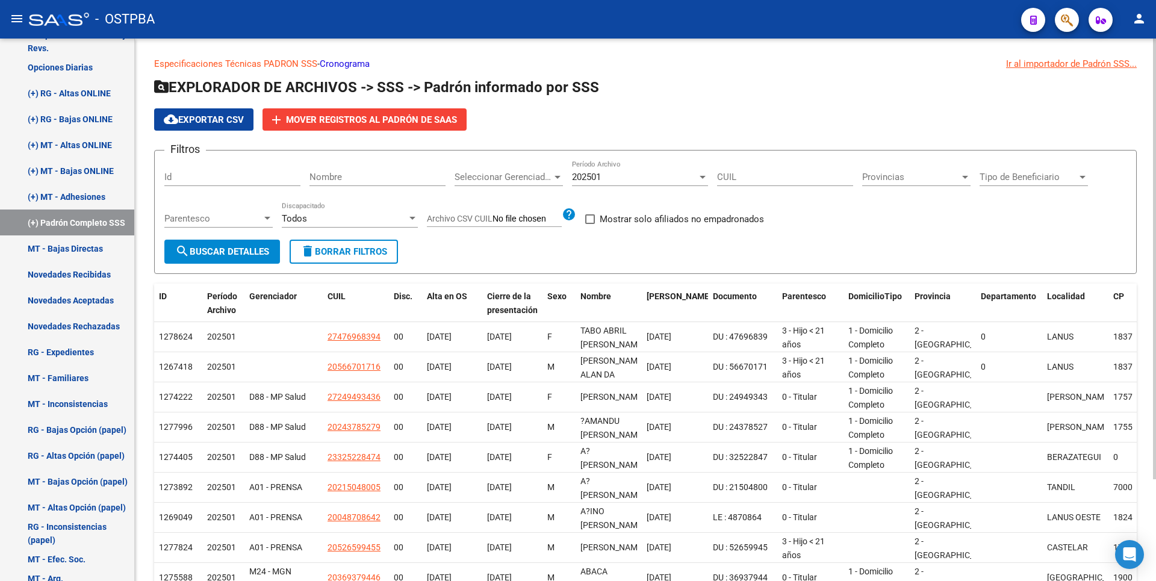
scroll to position [0, 0]
click at [688, 175] on div "202501" at bounding box center [634, 177] width 125 height 11
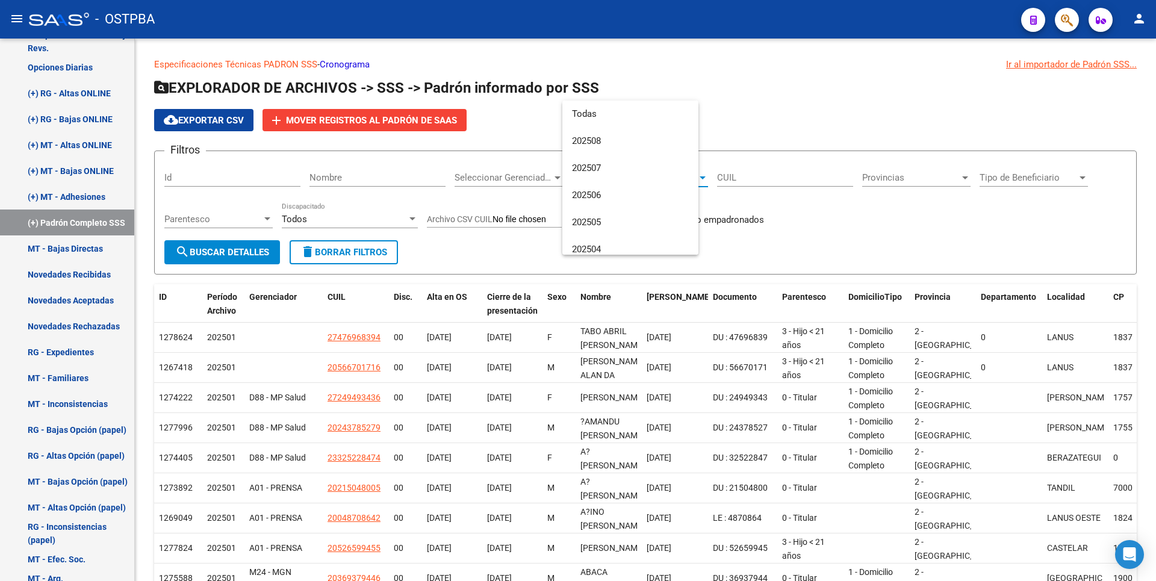
scroll to position [154, 0]
click at [601, 153] on span "202502" at bounding box center [640, 150] width 136 height 27
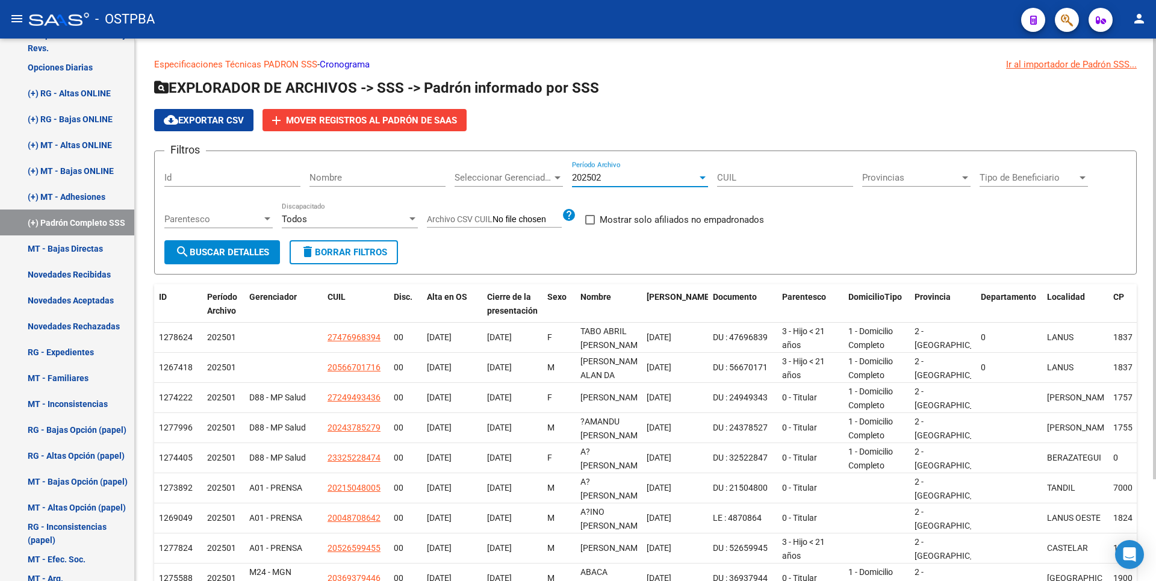
click at [253, 249] on span "search Buscar Detalles" at bounding box center [222, 252] width 94 height 11
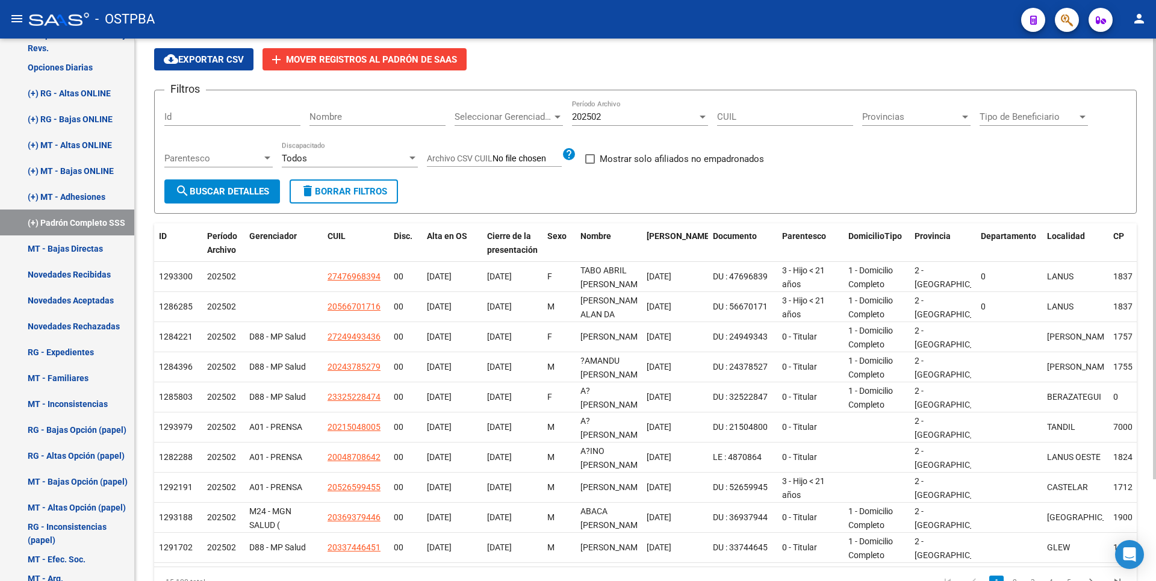
scroll to position [0, 0]
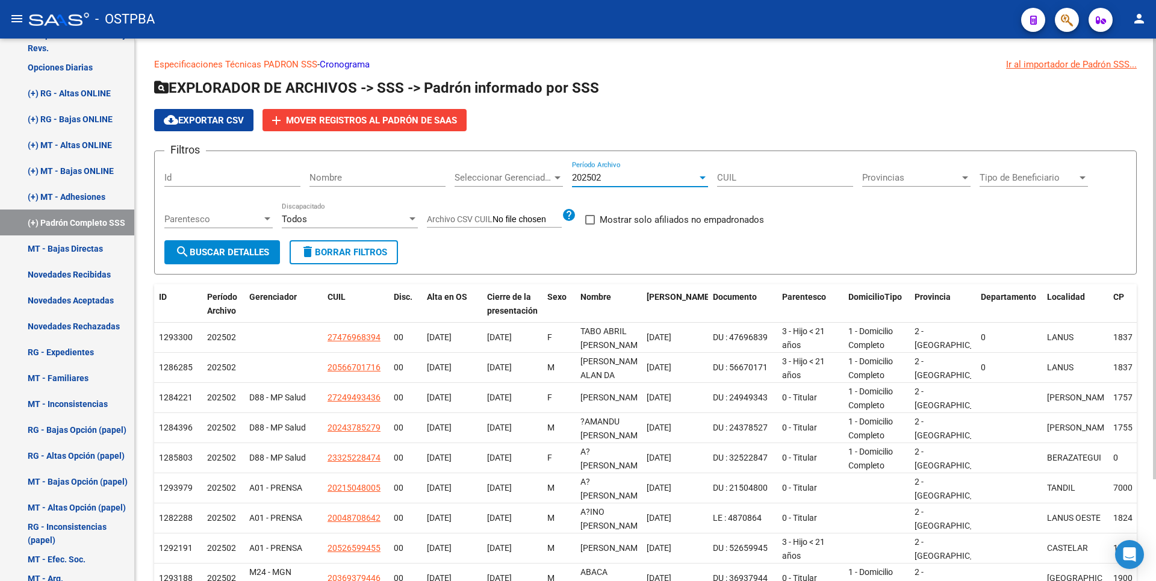
click at [698, 176] on div at bounding box center [702, 178] width 11 height 10
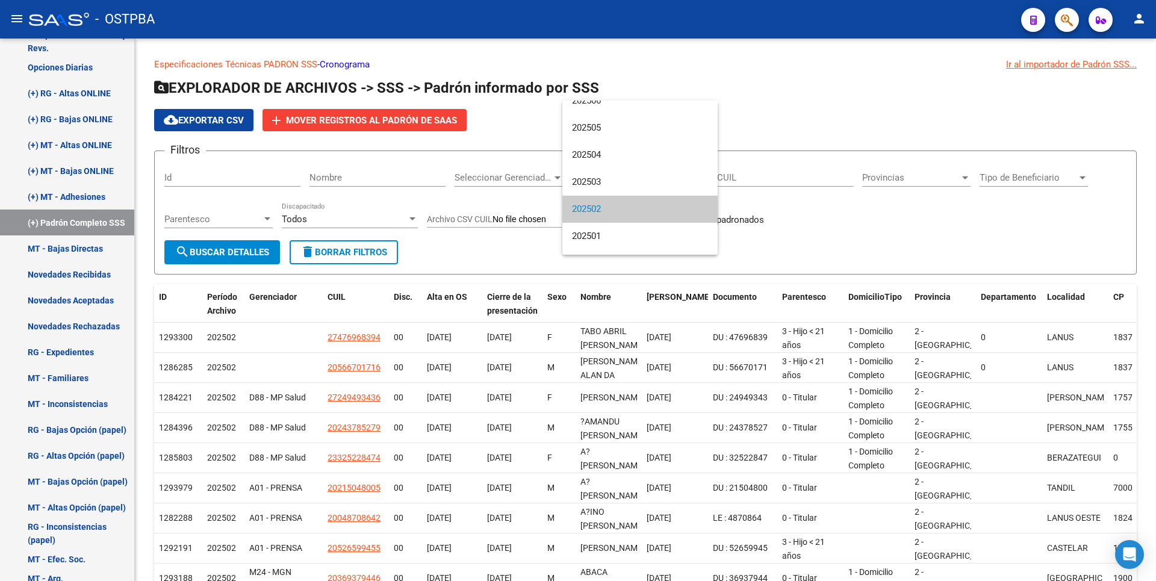
scroll to position [66, 0]
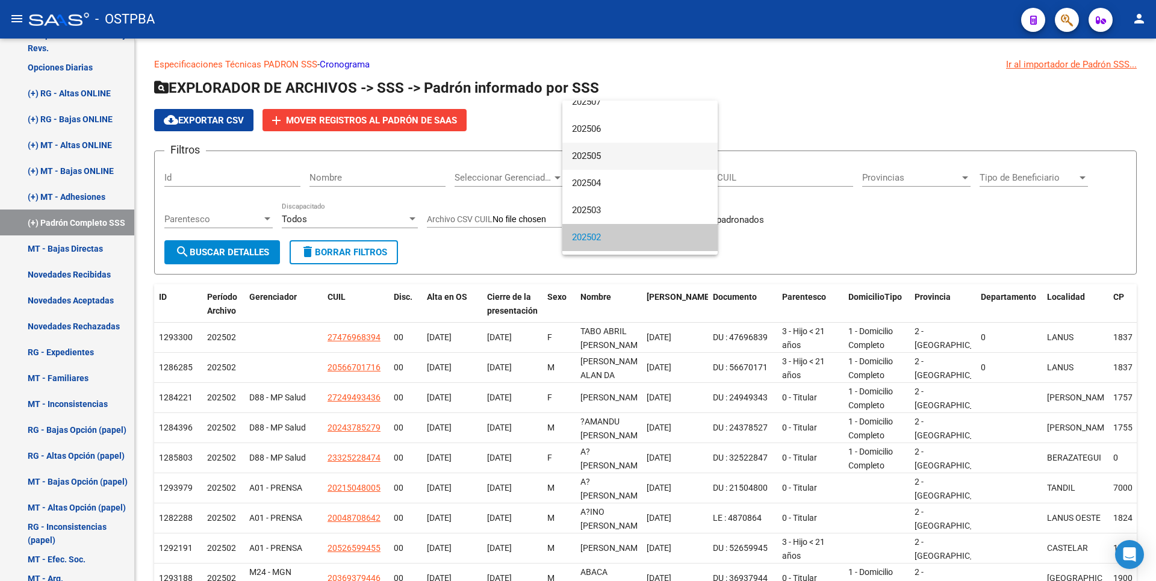
click at [586, 152] on span "202505" at bounding box center [640, 156] width 136 height 27
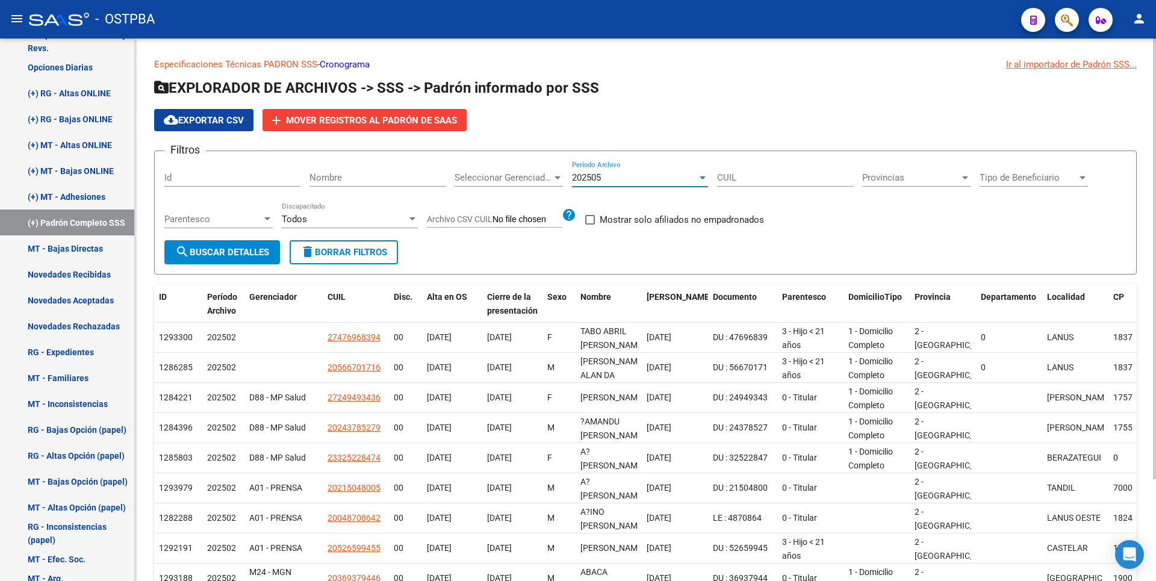
click at [253, 245] on button "search Buscar Detalles" at bounding box center [222, 252] width 116 height 24
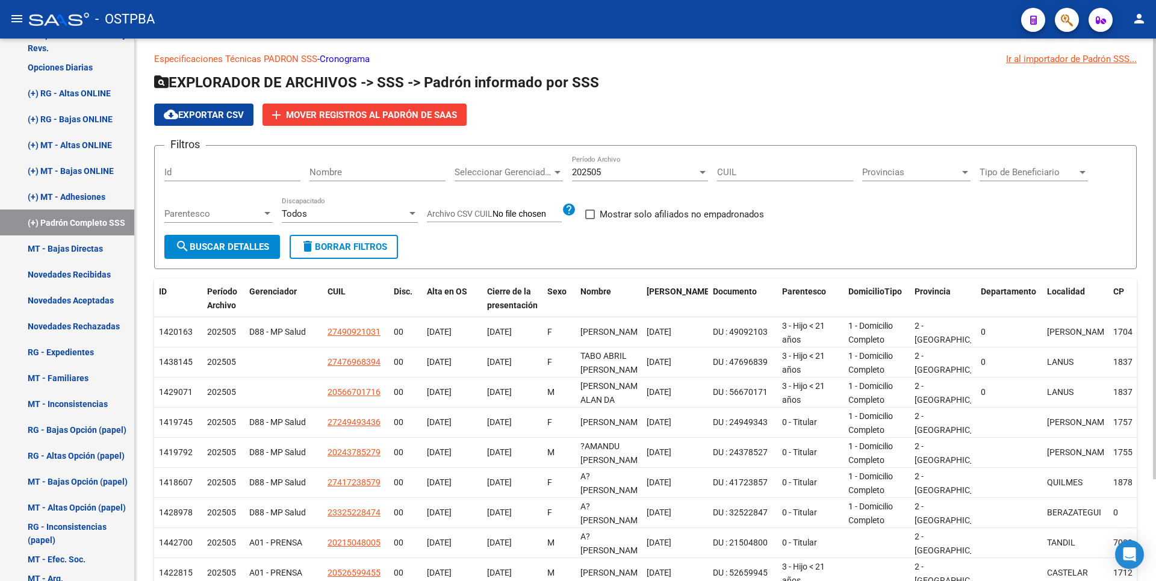
scroll to position [0, 0]
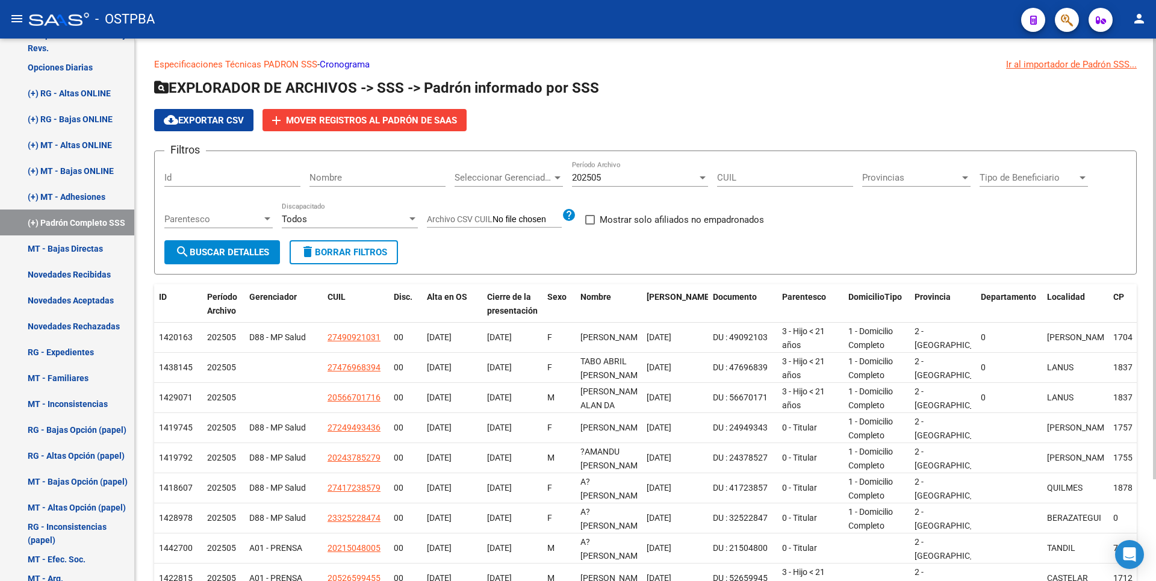
click at [556, 181] on div at bounding box center [557, 178] width 11 height 10
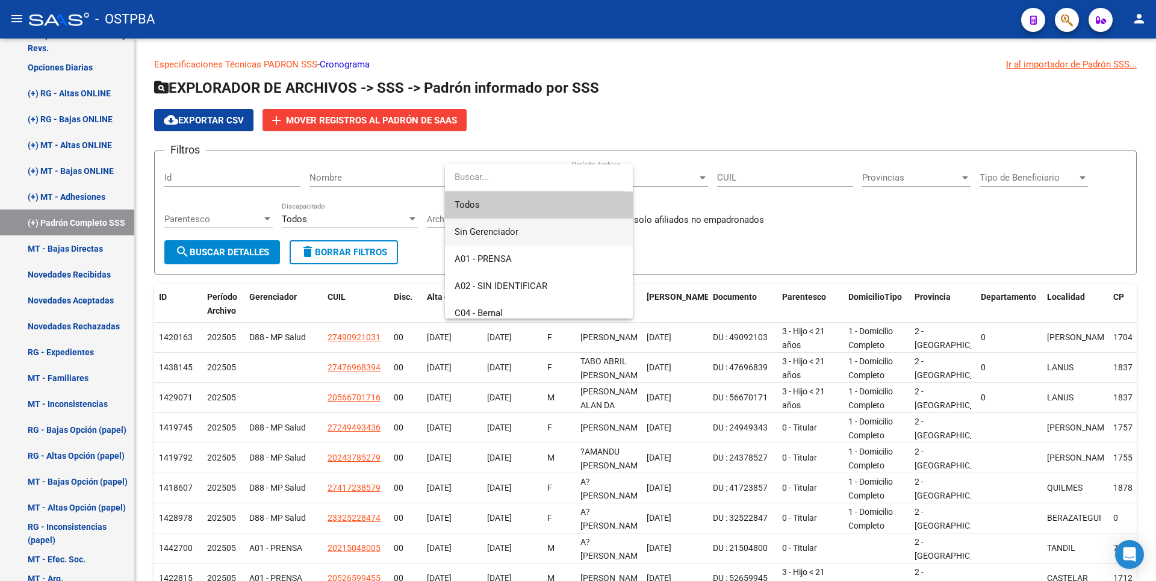
click at [488, 243] on span "Sin Gerenciador" at bounding box center [538, 232] width 169 height 27
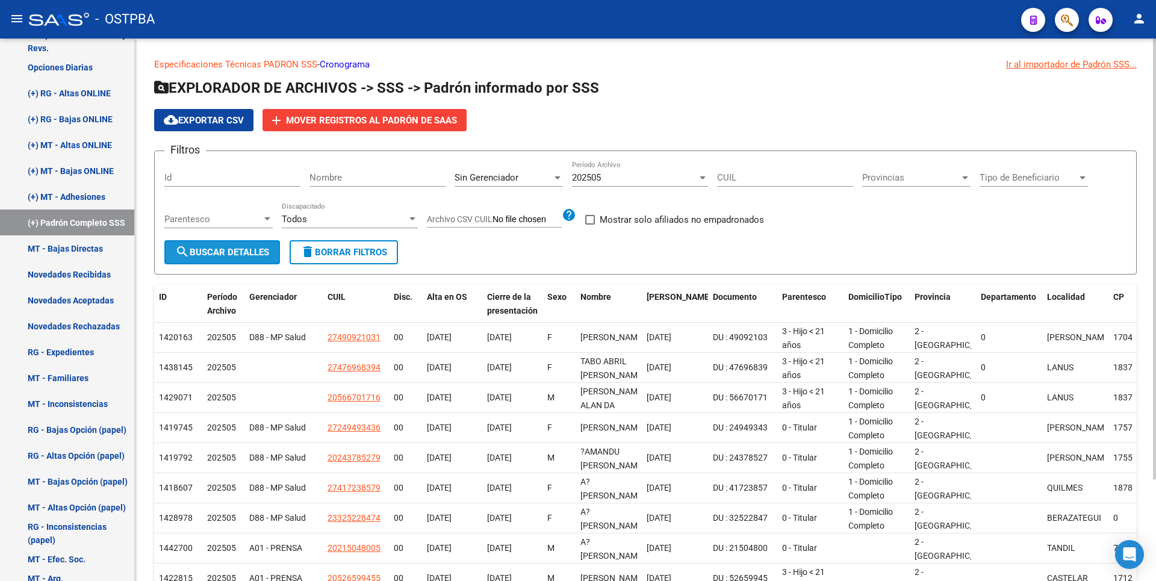
click at [235, 246] on button "search Buscar Detalles" at bounding box center [222, 252] width 116 height 24
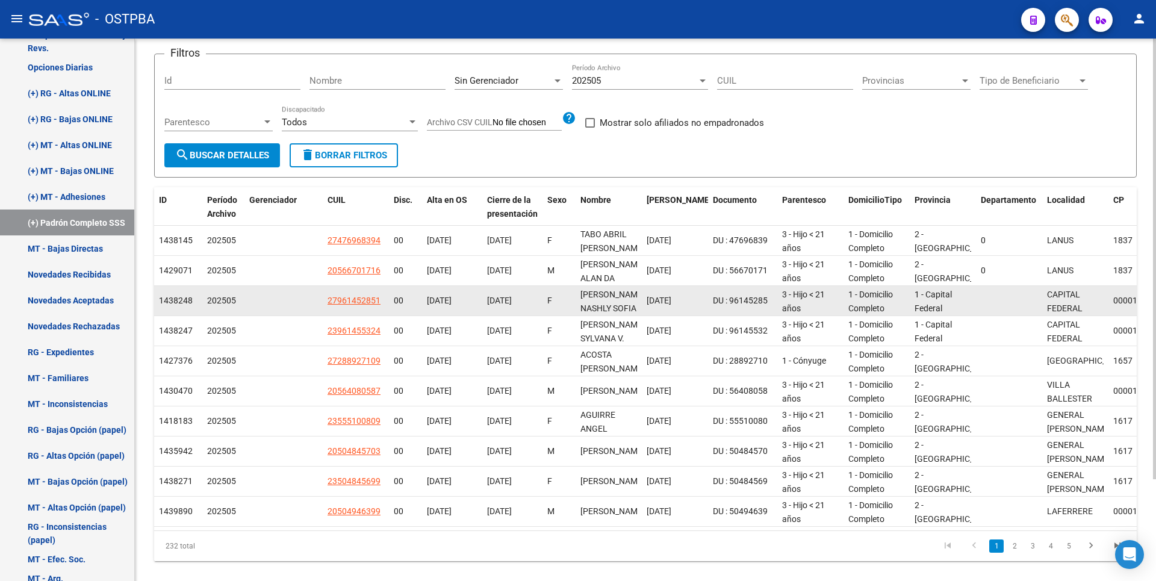
scroll to position [125, 0]
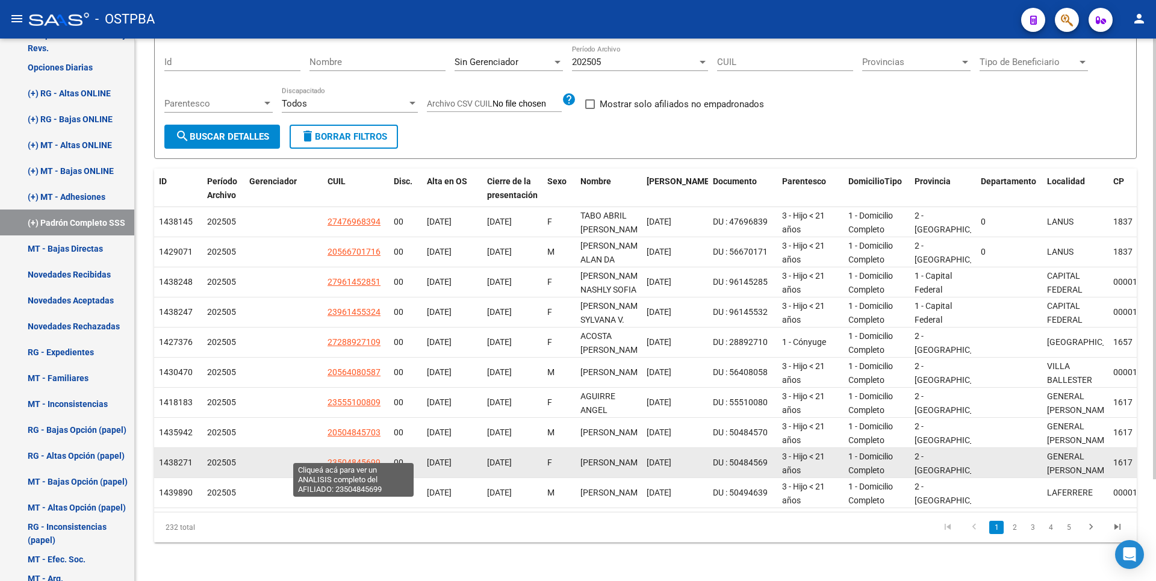
click at [369, 457] on span "23504845699" at bounding box center [353, 462] width 53 height 10
type textarea "23504845699"
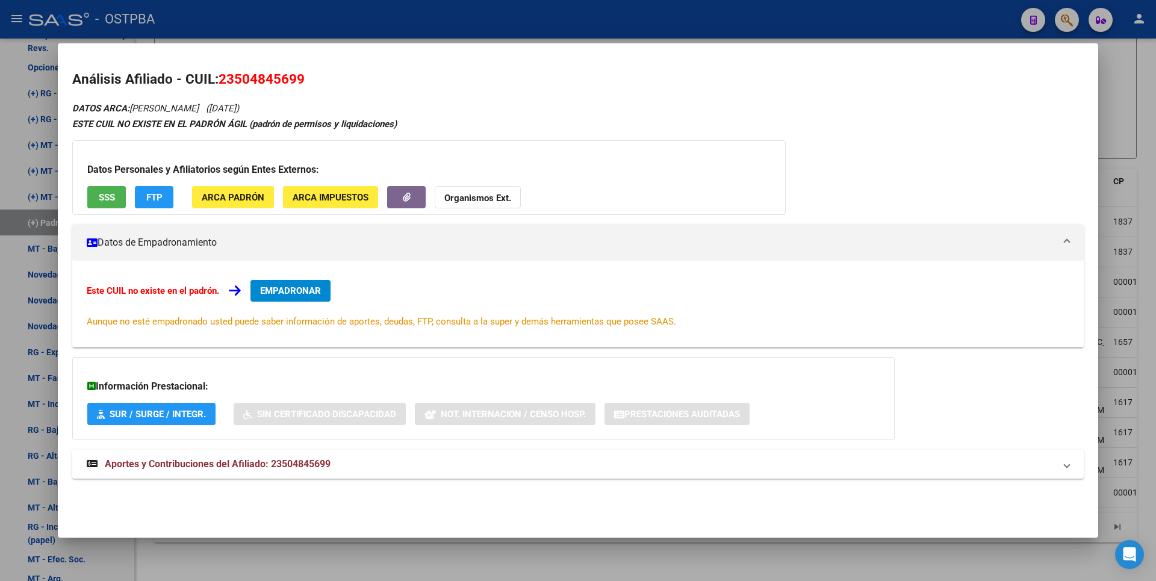
click at [403, 556] on div at bounding box center [578, 290] width 1156 height 581
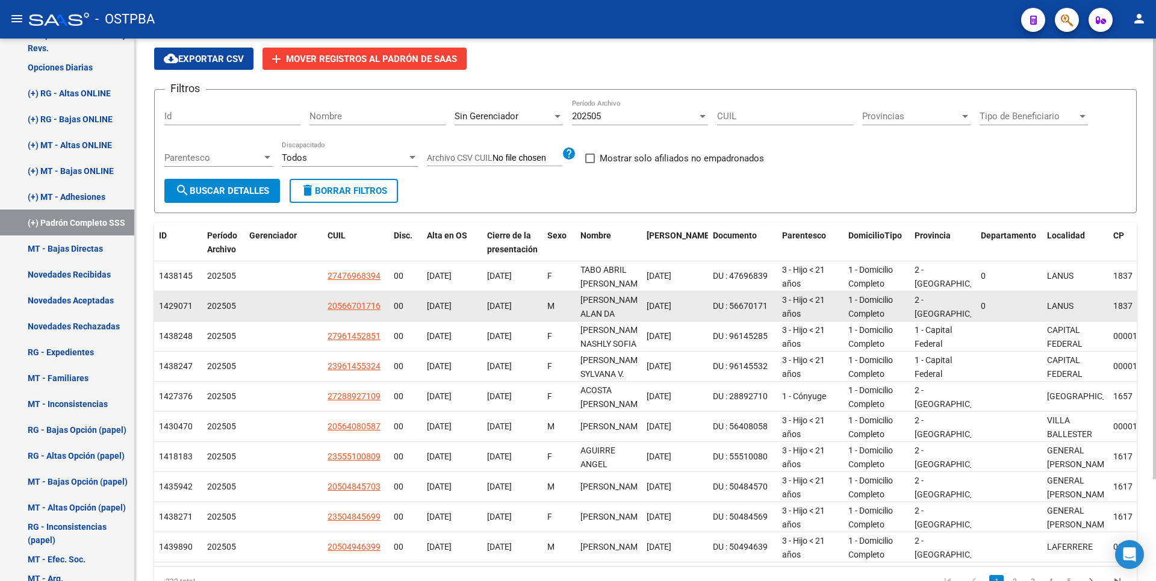
scroll to position [0, 0]
